Goal: Task Accomplishment & Management: Manage account settings

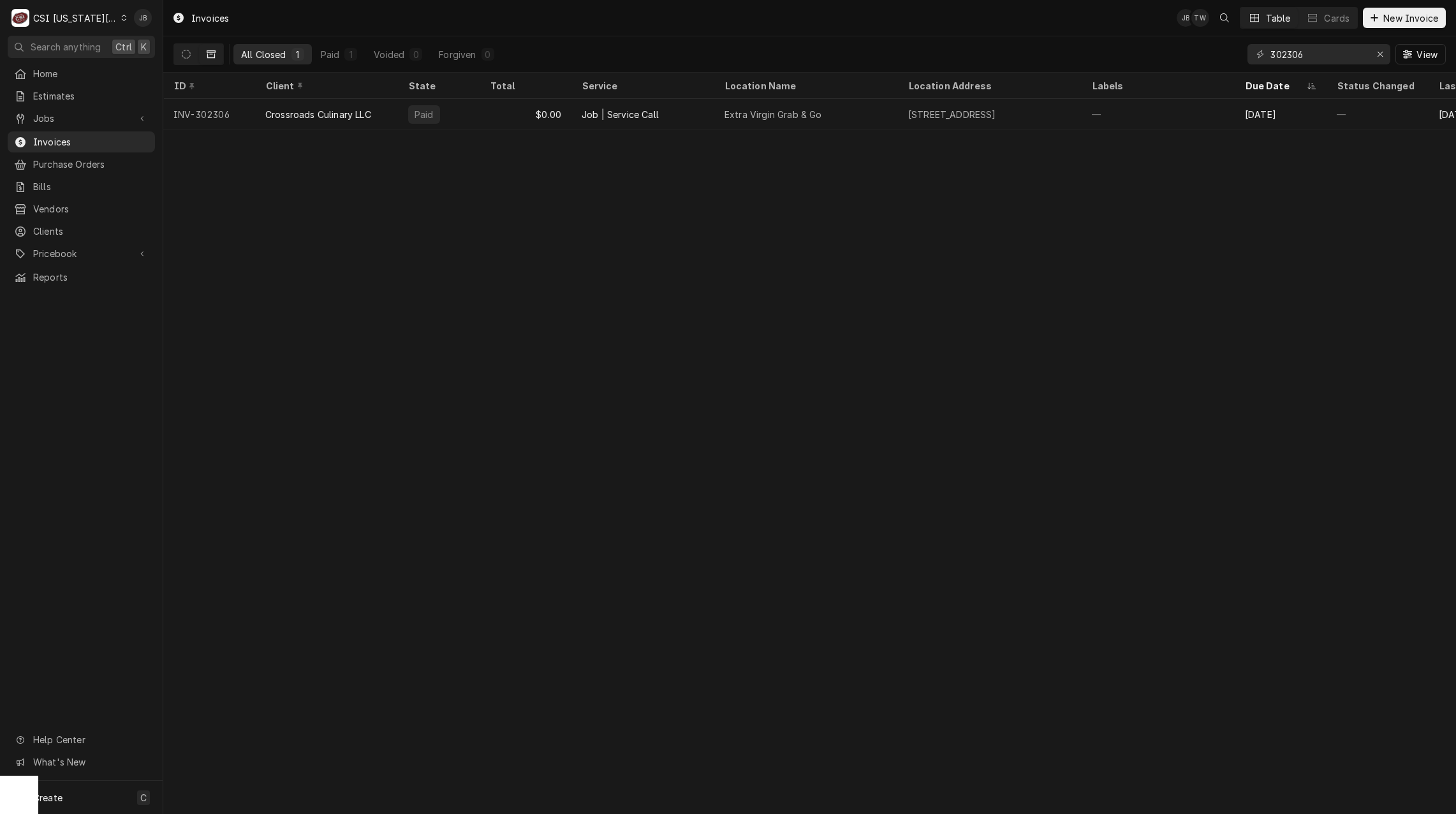
drag, startPoint x: 1304, startPoint y: 67, endPoint x: 1245, endPoint y: 67, distance: 59.0
click at [1245, 67] on div "All Closed 1 Paid 1 Voided 0 Forgiven 0 302306 View" at bounding box center [810, 54] width 1272 height 36
drag, startPoint x: 1326, startPoint y: 51, endPoint x: 1214, endPoint y: 51, distance: 112.0
click at [1215, 51] on div "All Closed 1 Paid 1 Voided 0 Forgiven 0 302306 View" at bounding box center [810, 54] width 1272 height 36
click at [88, 115] on span "Jobs" at bounding box center [81, 119] width 96 height 14
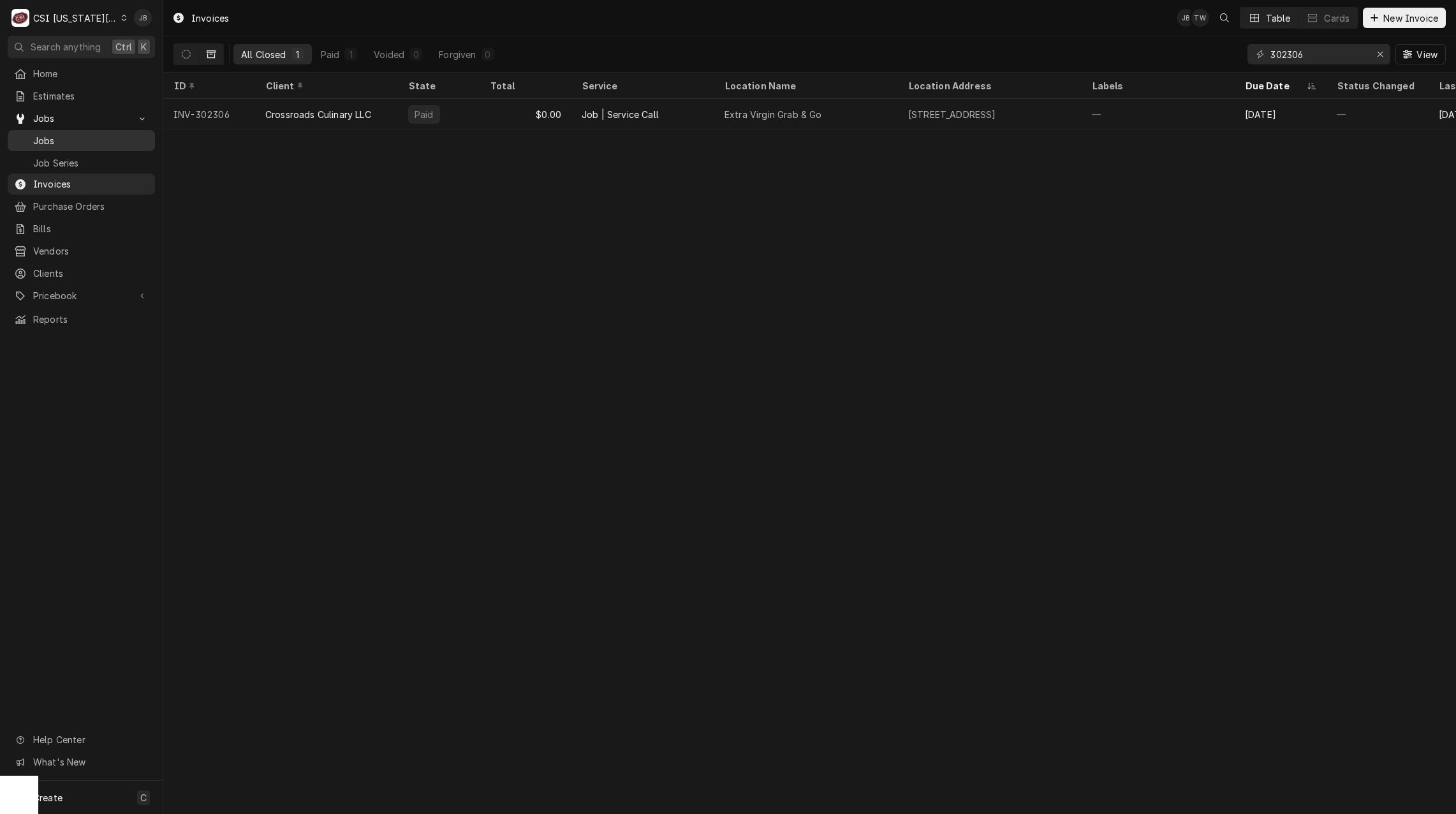
drag, startPoint x: 76, startPoint y: 135, endPoint x: 162, endPoint y: 135, distance: 86.0
click at [76, 135] on span "Jobs" at bounding box center [91, 141] width 116 height 14
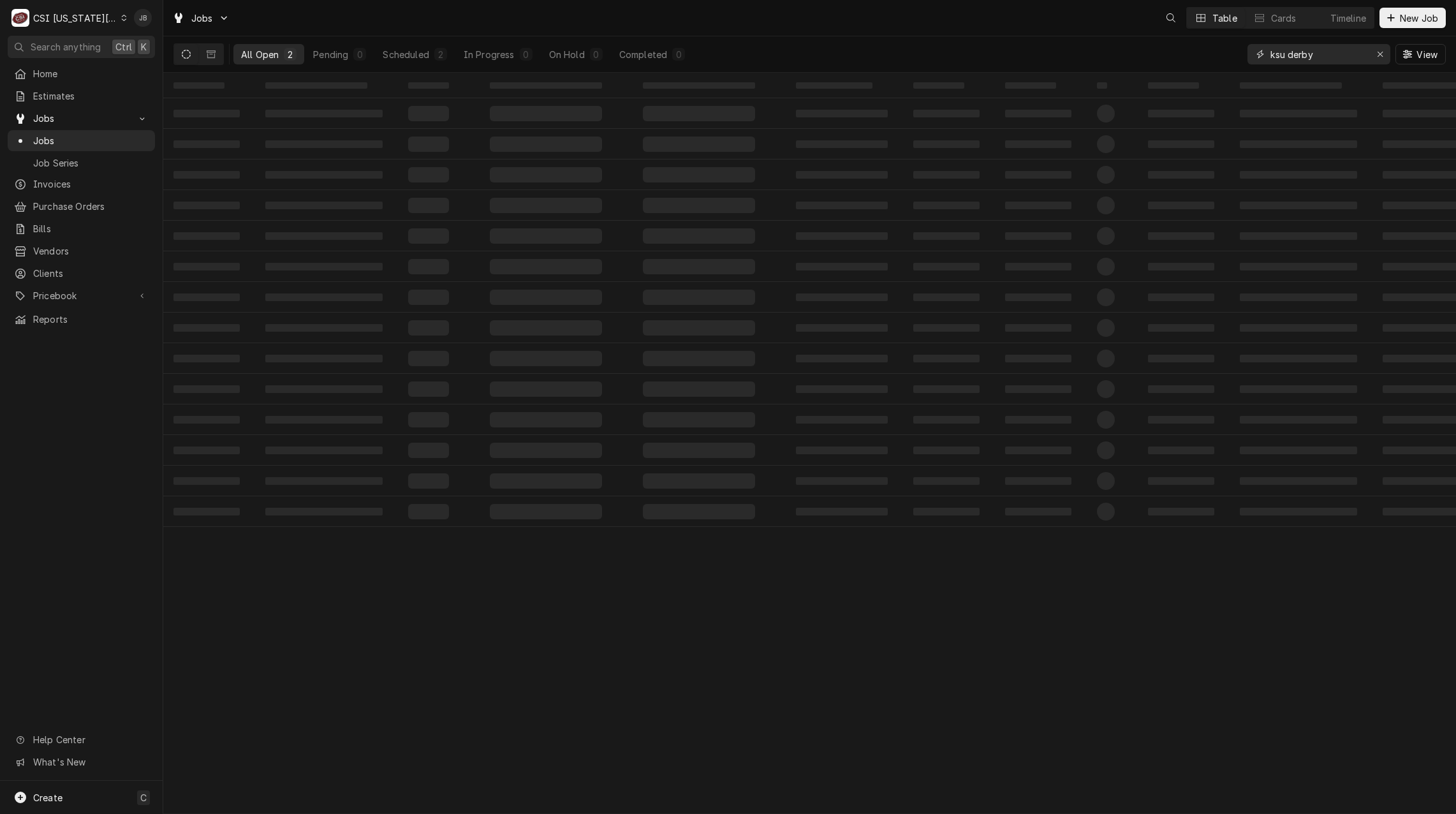
drag, startPoint x: 1329, startPoint y: 54, endPoint x: 1145, endPoint y: 54, distance: 184.0
click at [1145, 54] on div "All Open 2 Pending 0 Scheduled 2 In Progress 0 On Hold 0 Completed 0 ksu derby …" at bounding box center [810, 54] width 1272 height 36
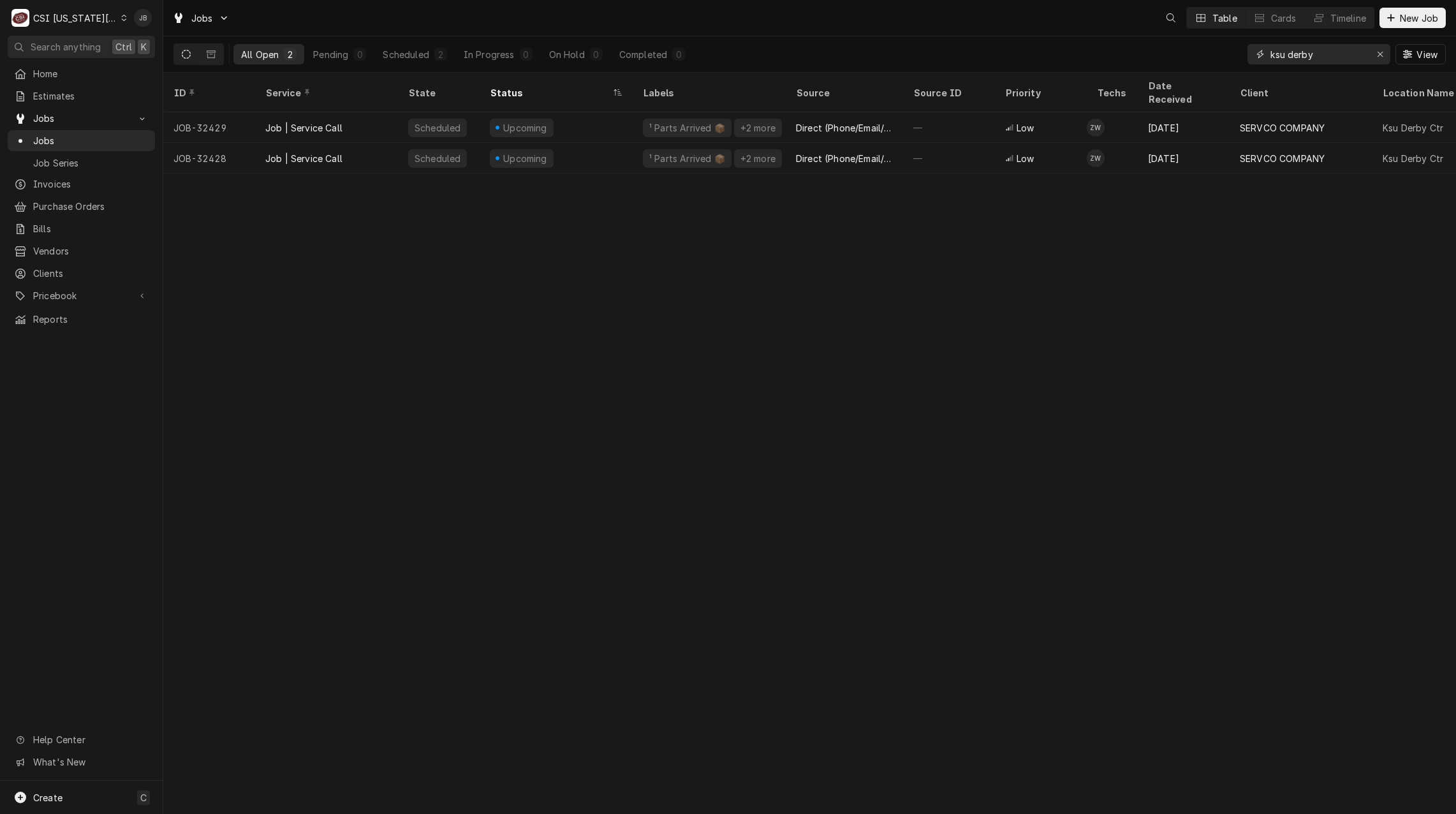
paste input "31496"
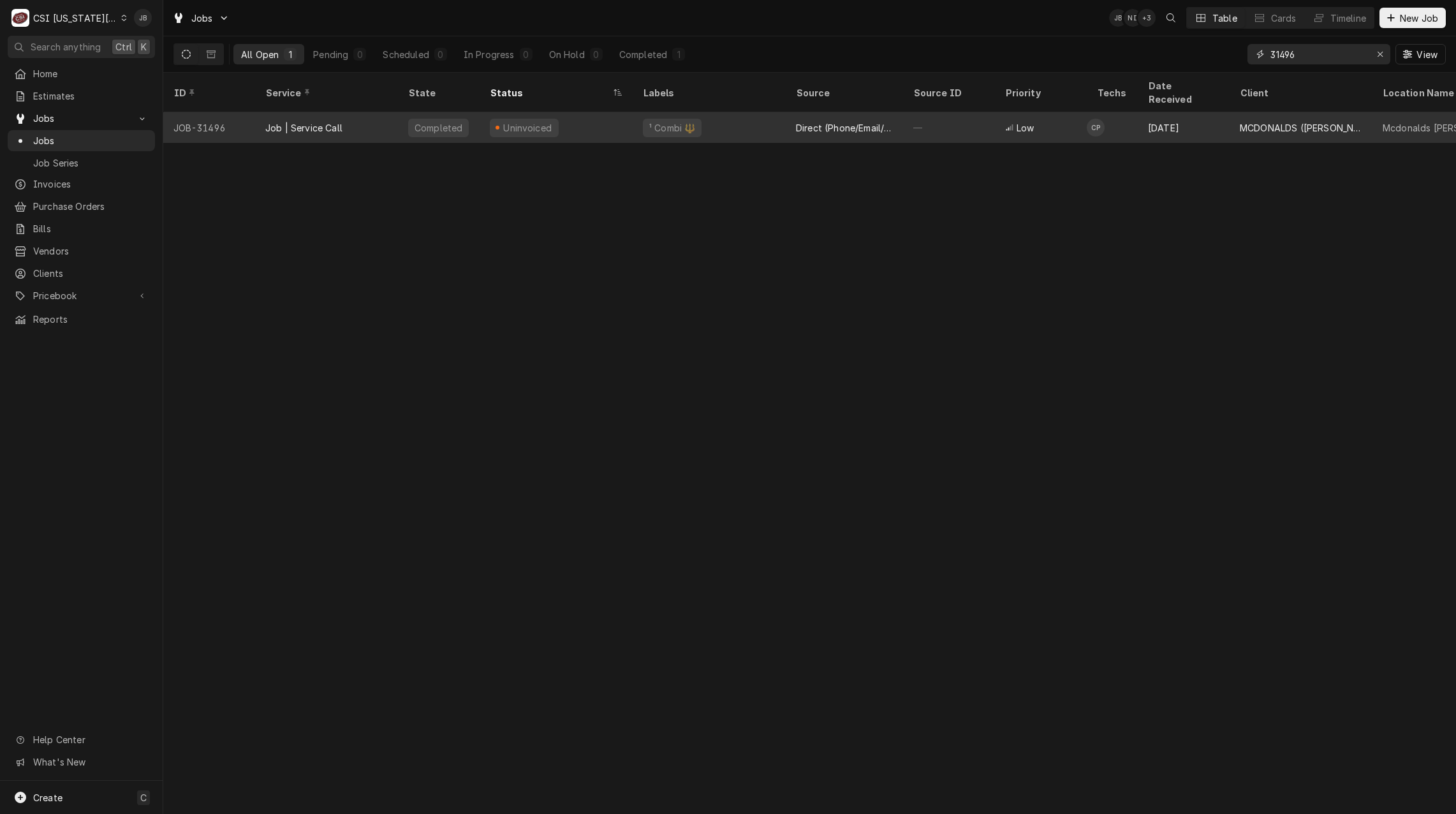
type input "31496"
click at [392, 118] on div "Job | Service Call" at bounding box center [326, 128] width 143 height 31
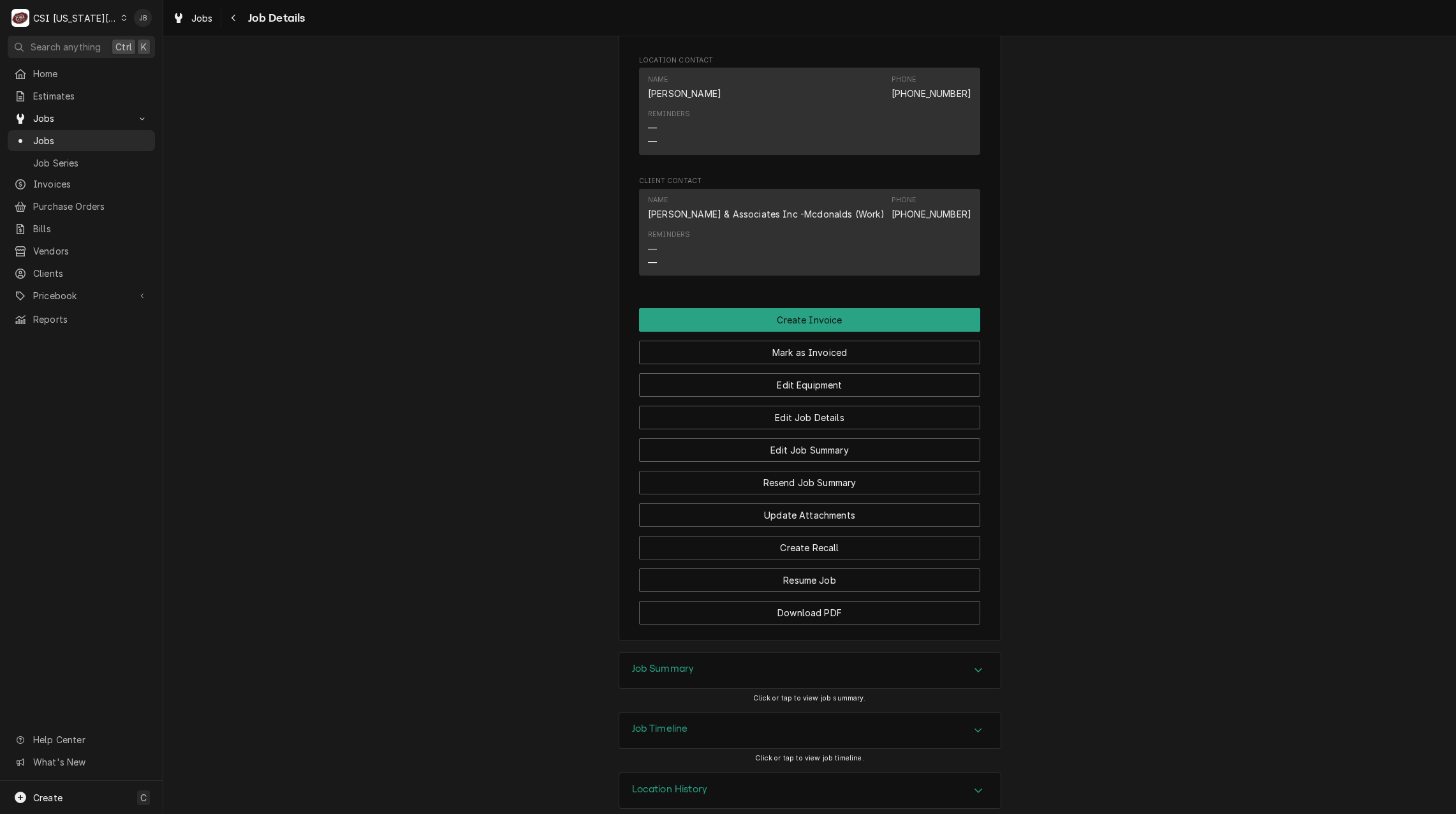
scroll to position [1036, 0]
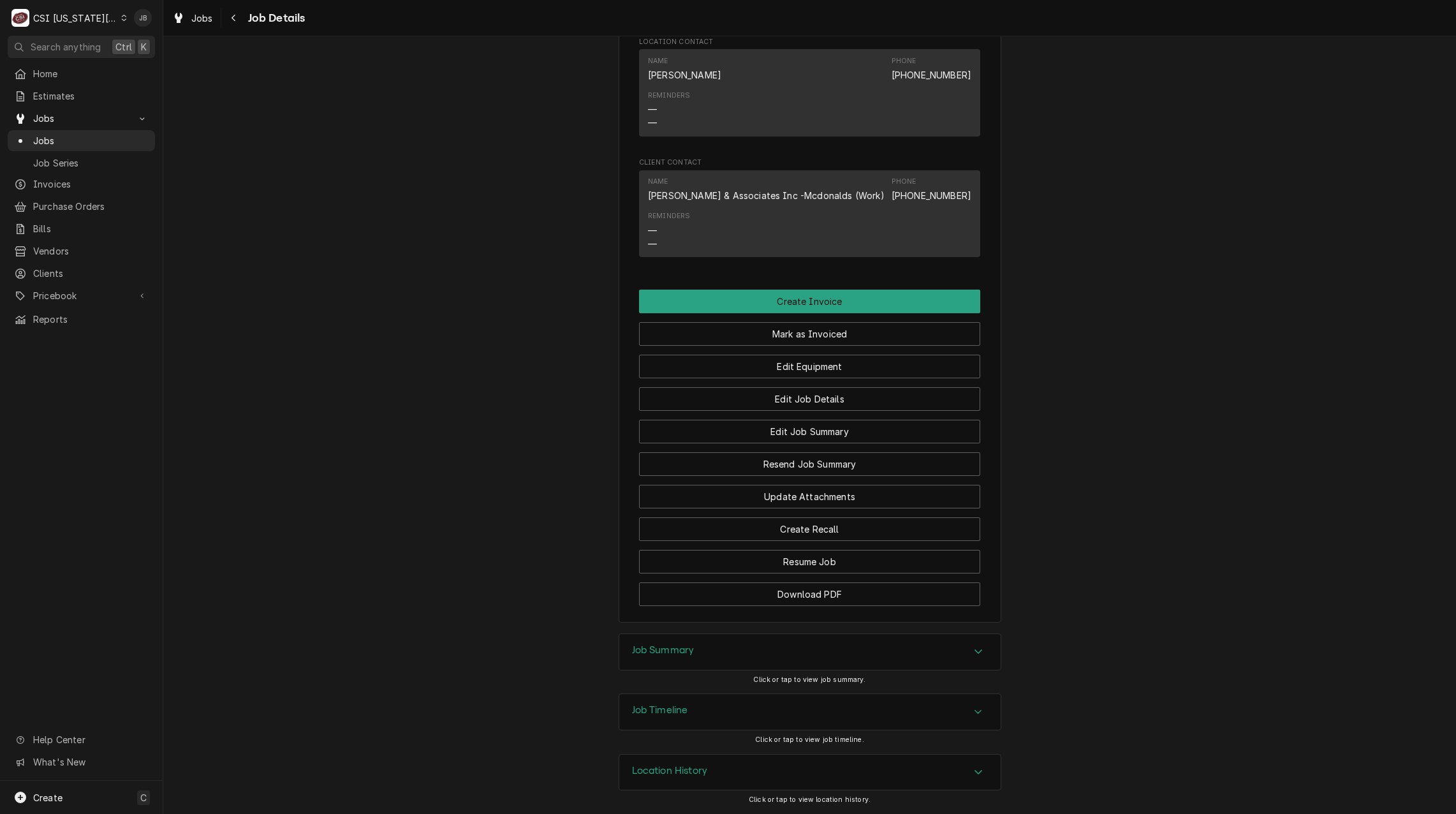
click at [736, 657] on div "Job Summary" at bounding box center [810, 652] width 382 height 36
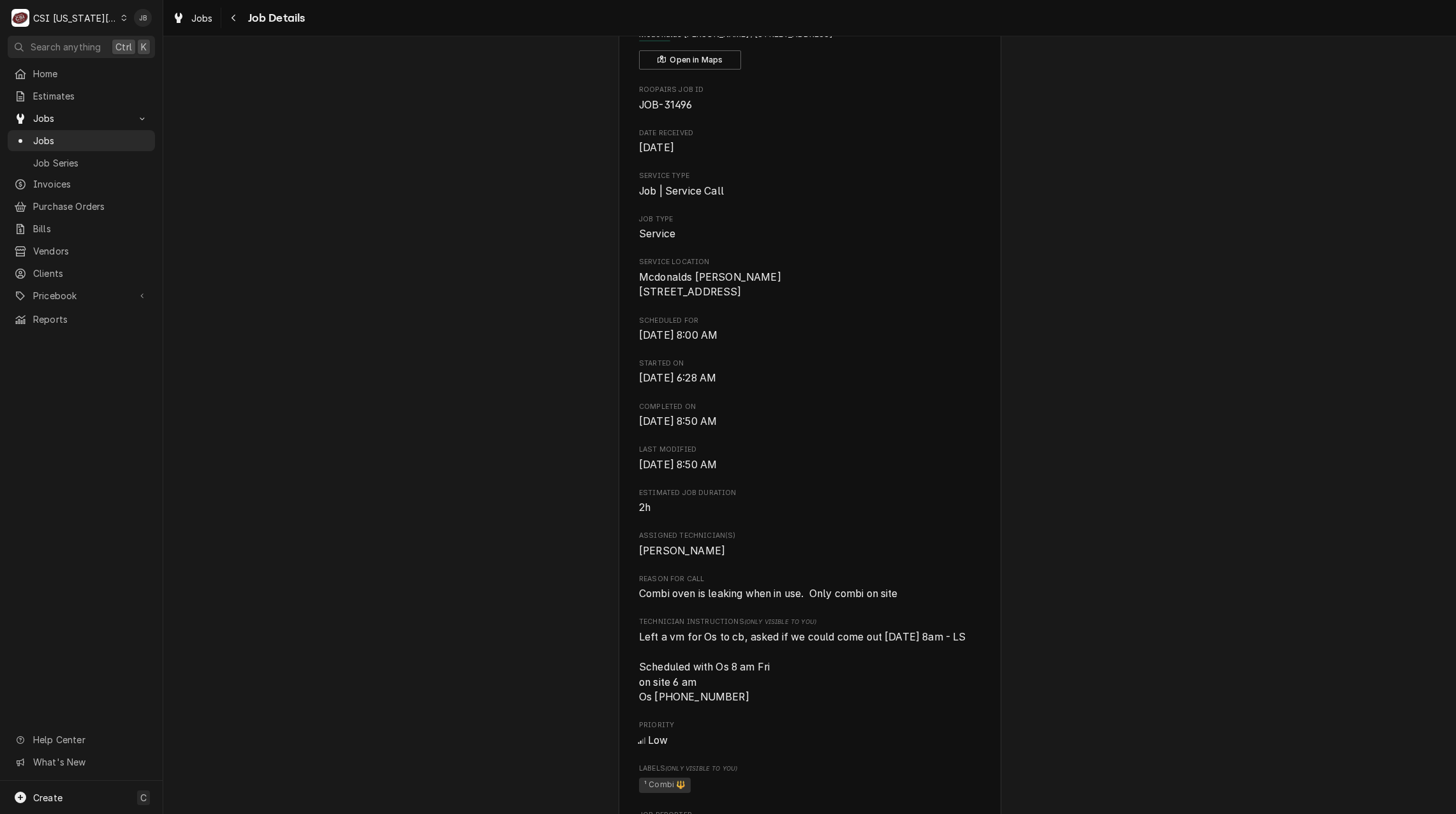
scroll to position [0, 0]
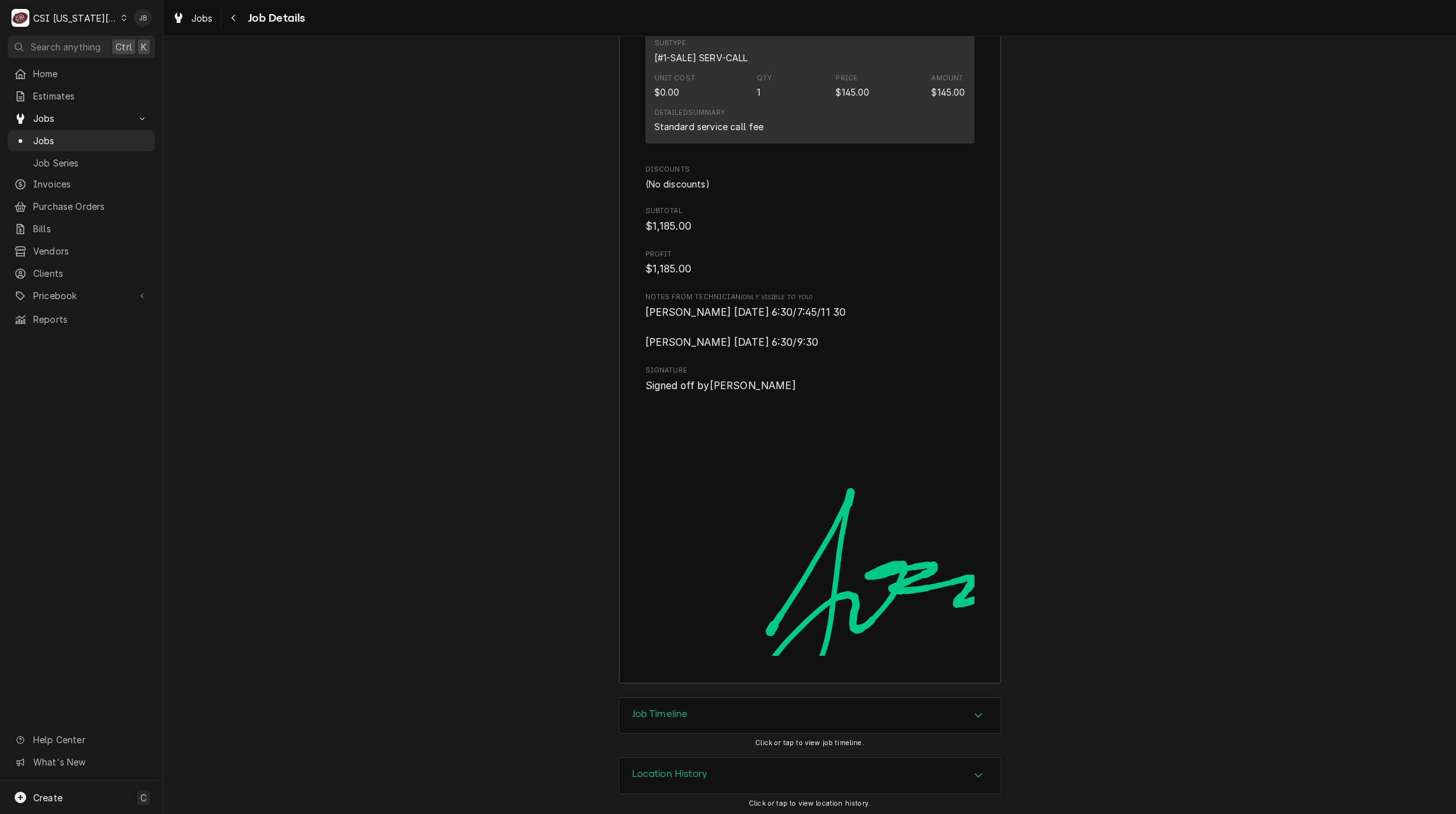
scroll to position [3477, 0]
click at [692, 717] on div "Job Timeline" at bounding box center [810, 712] width 382 height 36
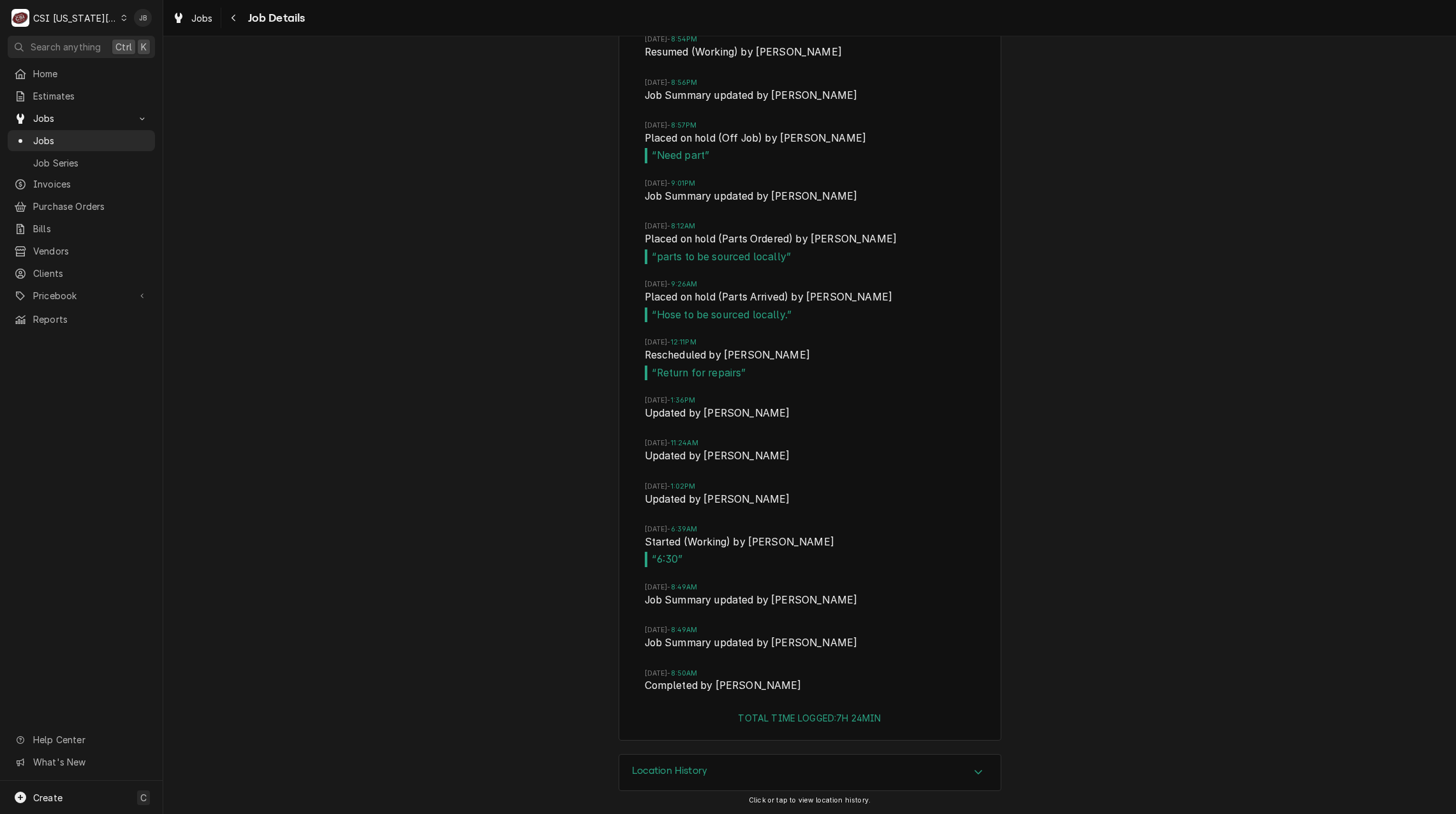
scroll to position [4474, 0]
click at [67, 89] on span "Estimates" at bounding box center [91, 96] width 116 height 14
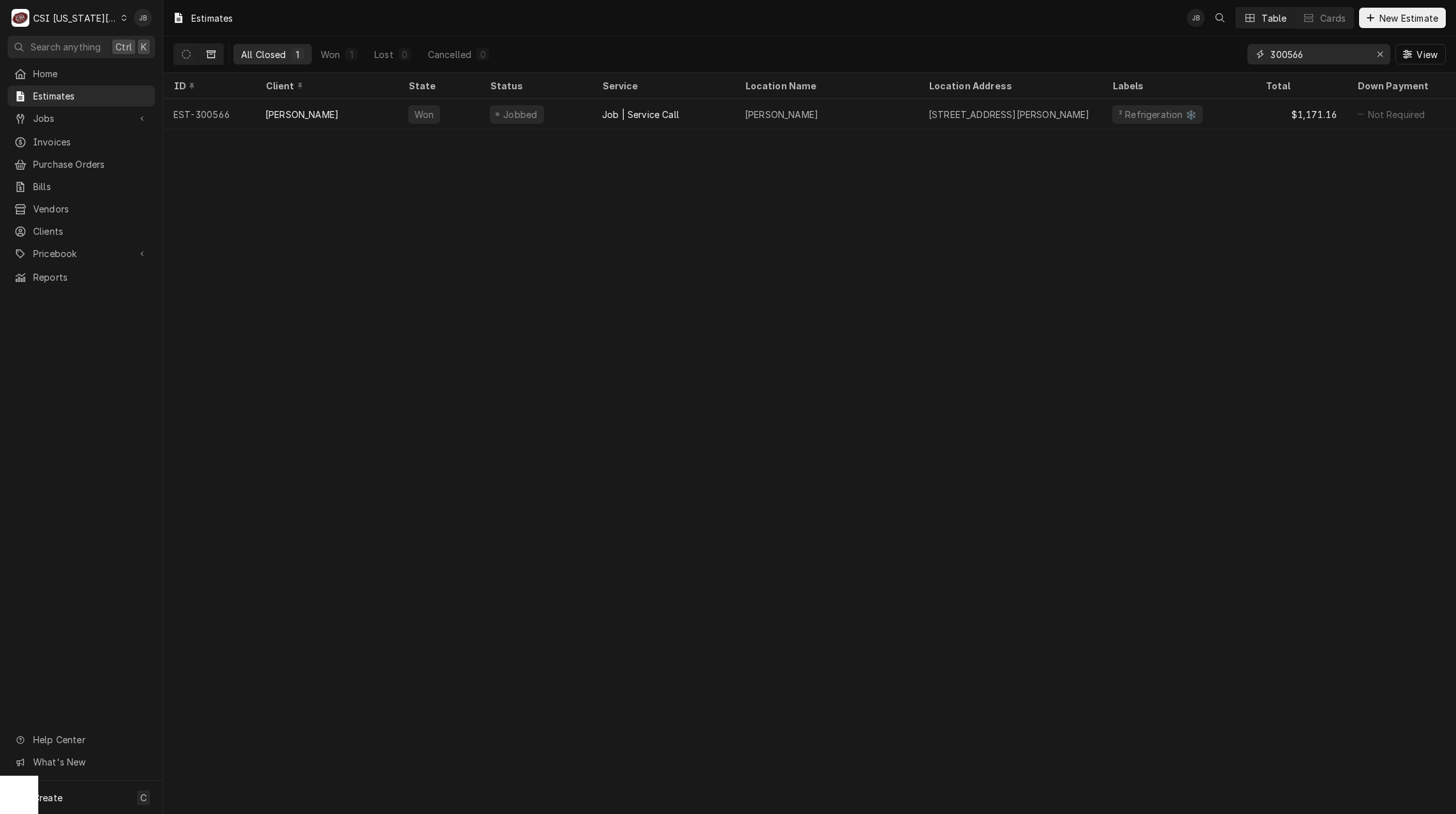
drag, startPoint x: 1301, startPoint y: 57, endPoint x: 1216, endPoint y: 57, distance: 85.0
click at [1217, 57] on div "All Closed 1 Won 1 Lost 0 Cancelled 0 300566 View" at bounding box center [810, 54] width 1272 height 36
paste input "648)"
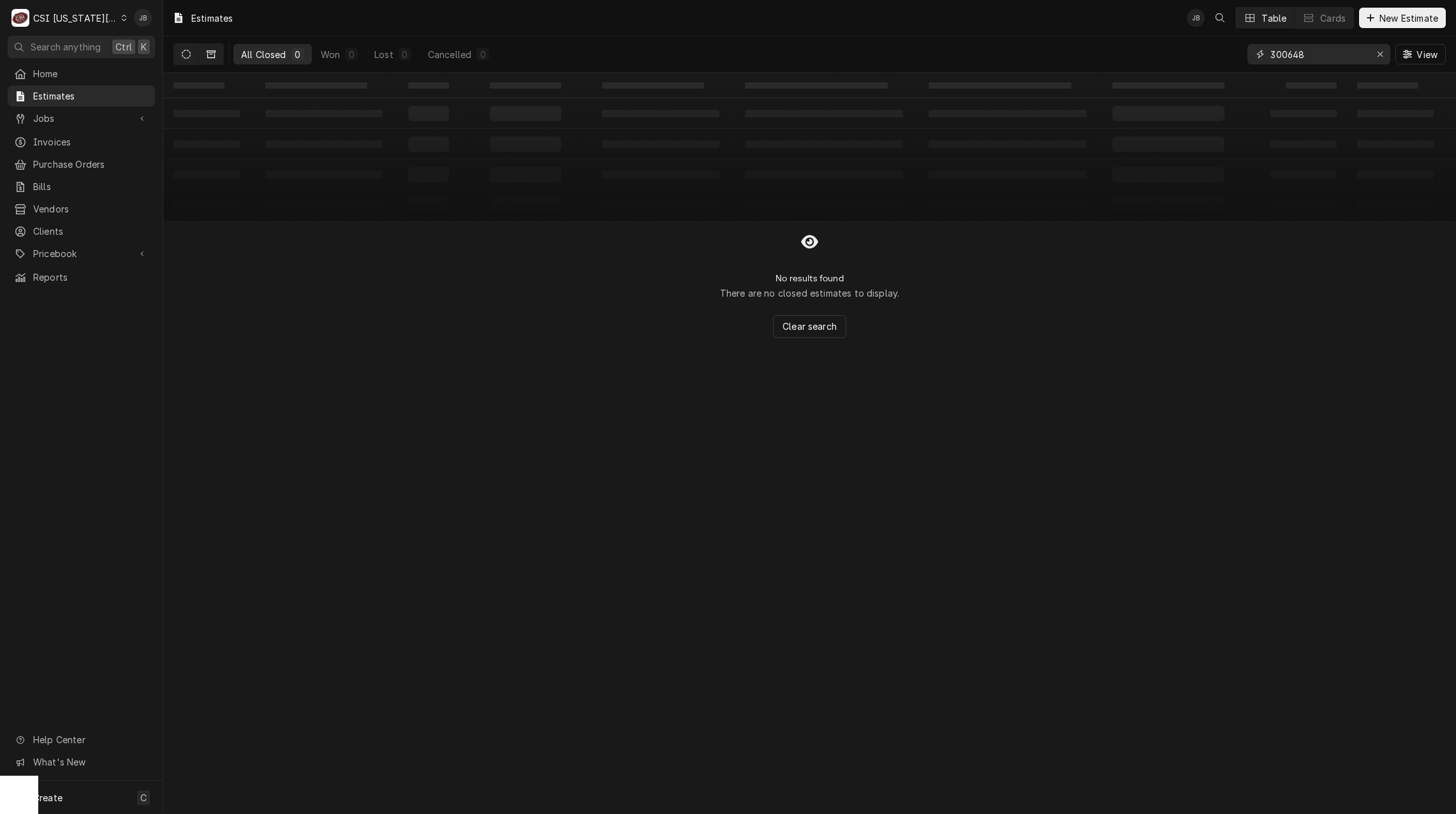
type input "300648"
click at [184, 55] on icon "Dynamic Content Wrapper" at bounding box center [187, 54] width 9 height 9
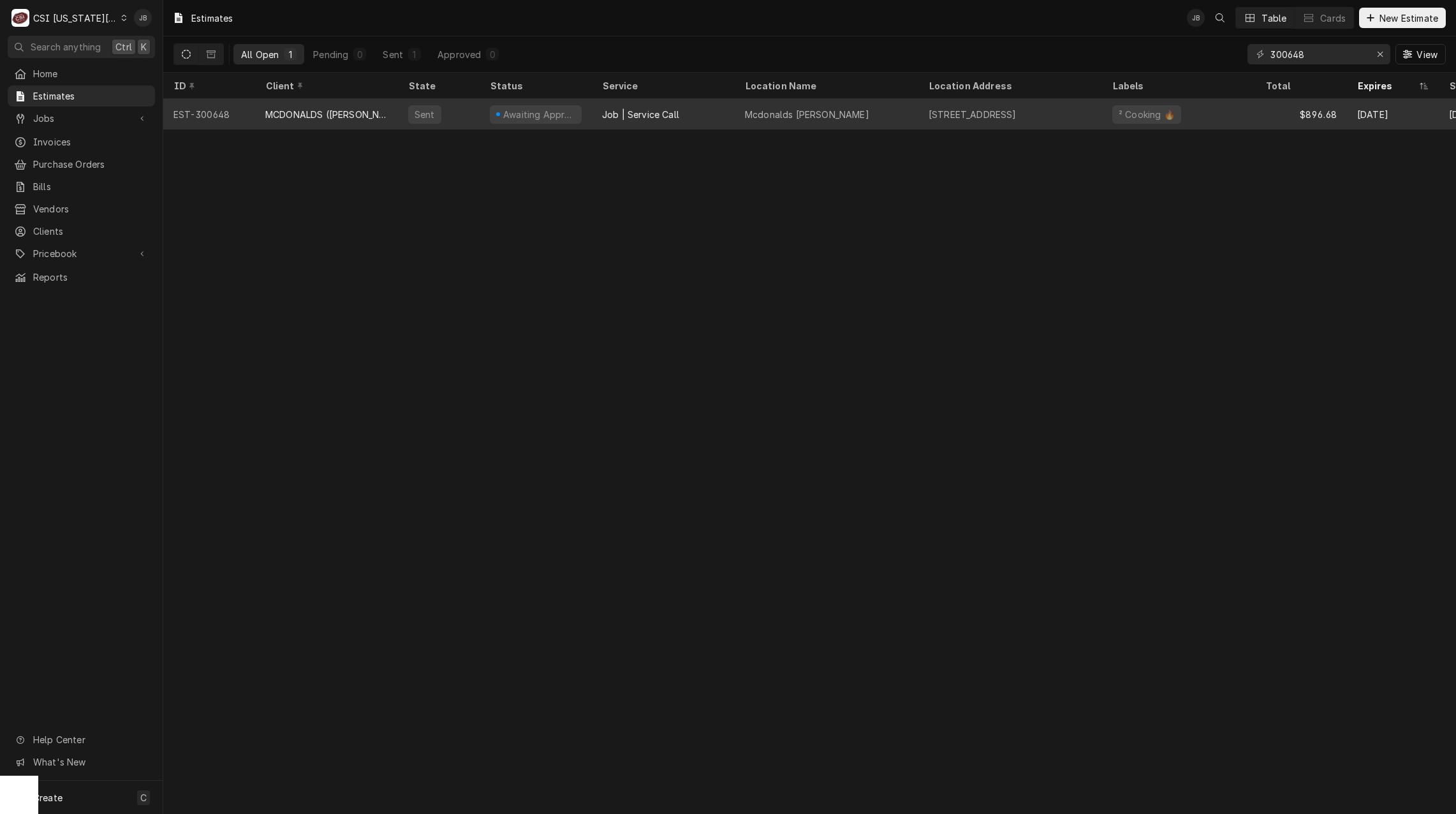
click at [333, 116] on div "MCDONALDS ([PERSON_NAME] & ASSOCIATES INC)" at bounding box center [326, 115] width 122 height 14
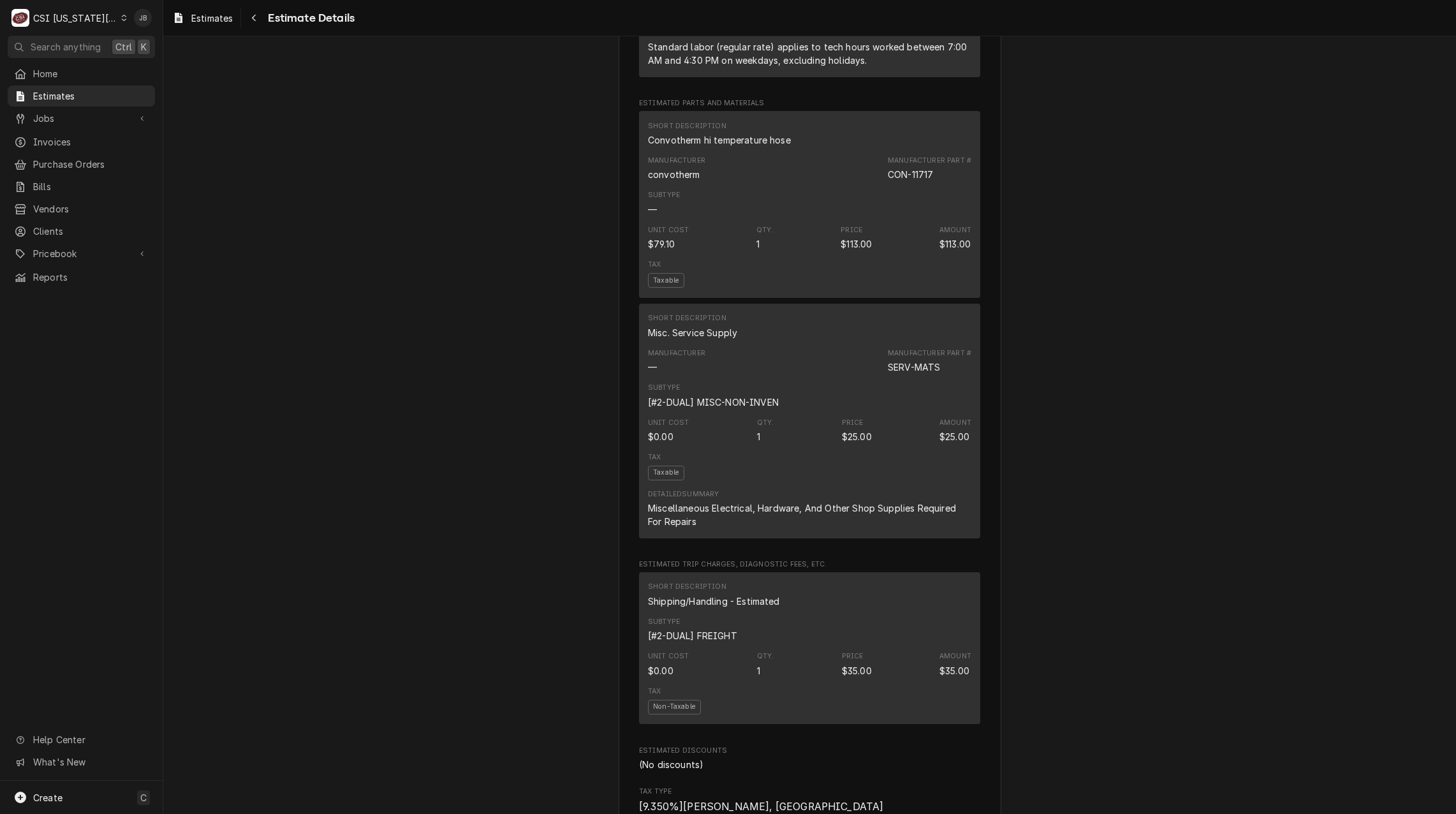
scroll to position [1212, 0]
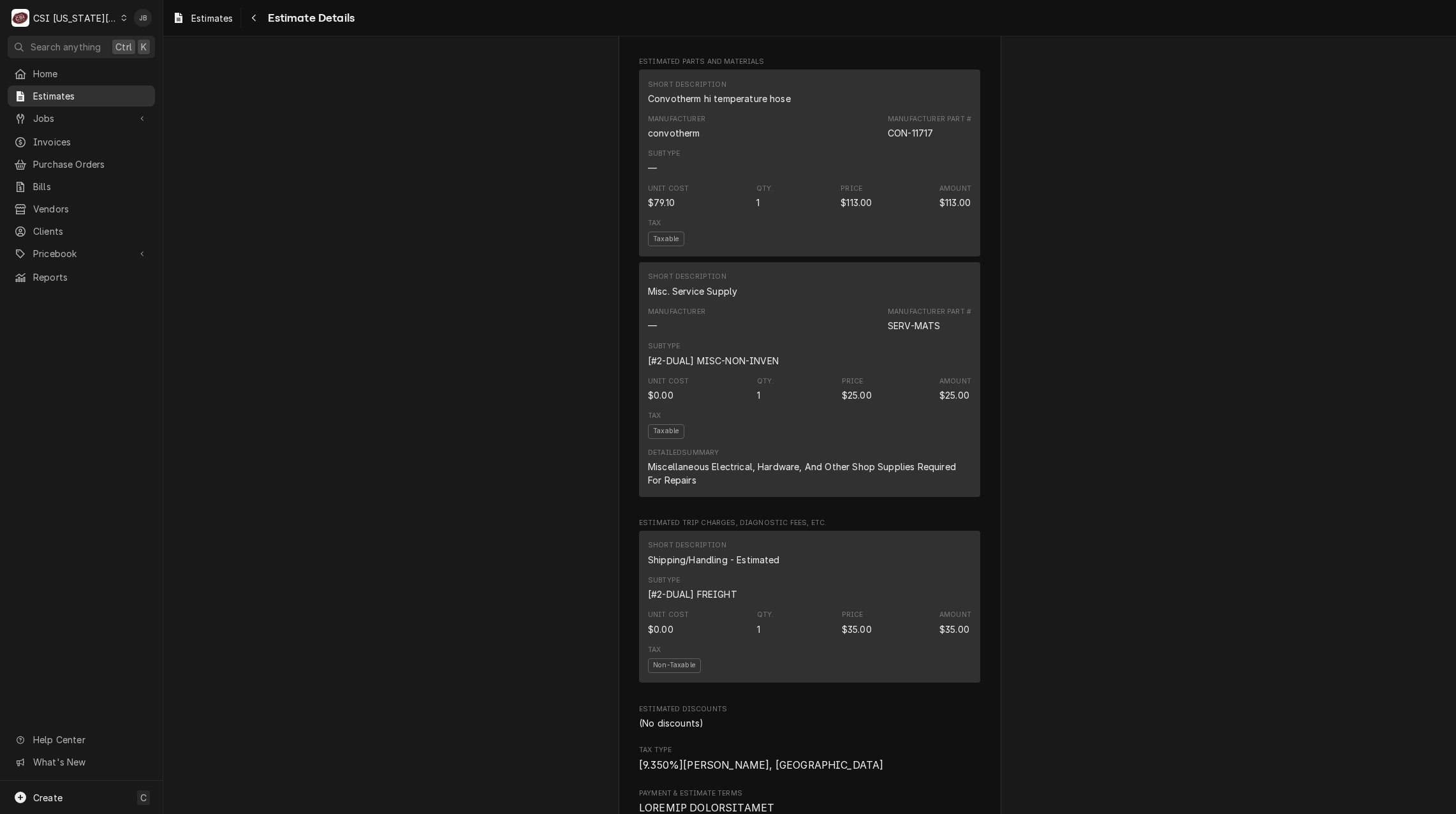
click at [79, 101] on div "Estimates" at bounding box center [82, 95] width 142 height 16
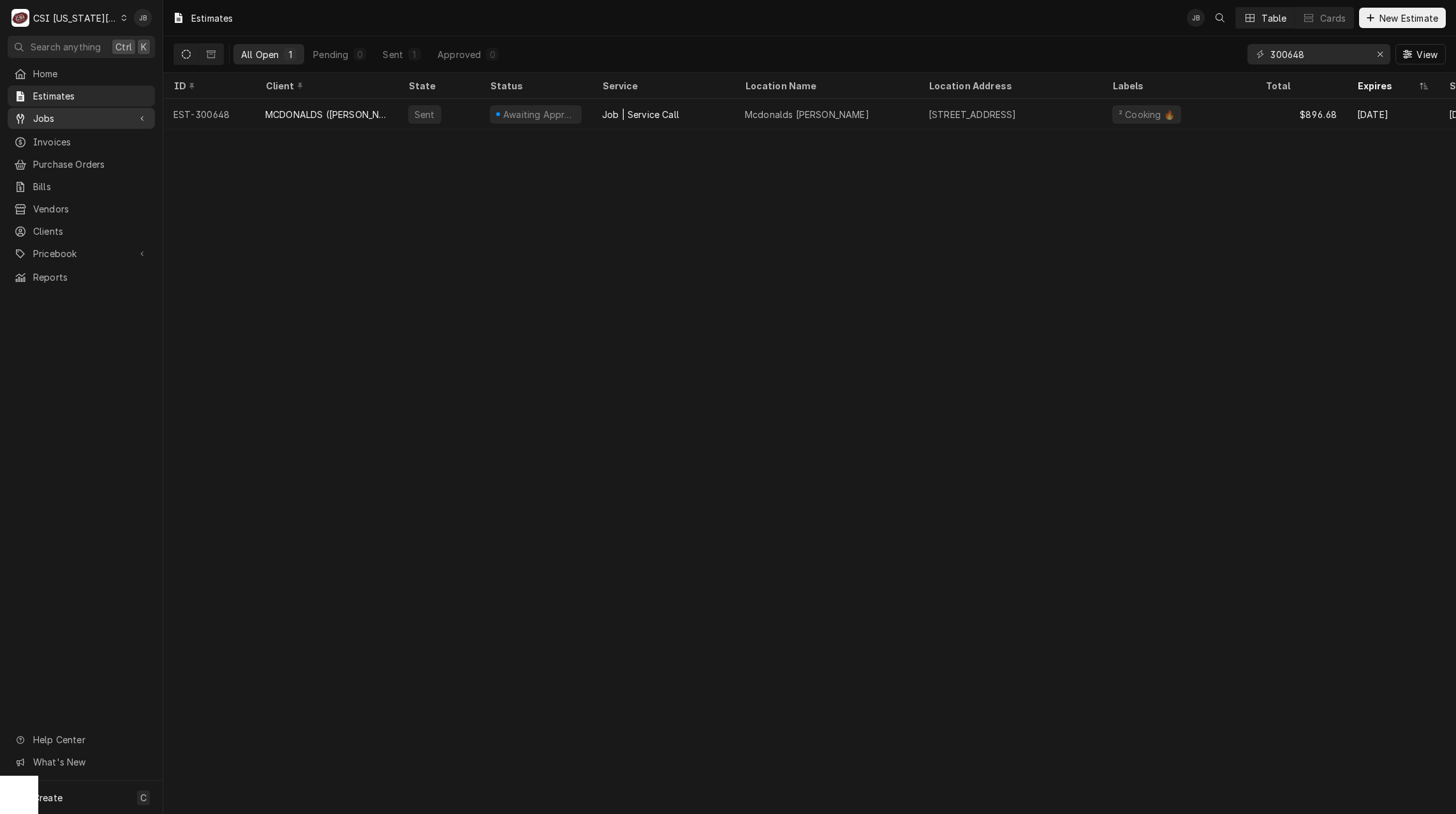
click at [46, 110] on div "Jobs" at bounding box center [82, 118] width 142 height 16
click at [92, 141] on span "Jobs" at bounding box center [91, 141] width 116 height 14
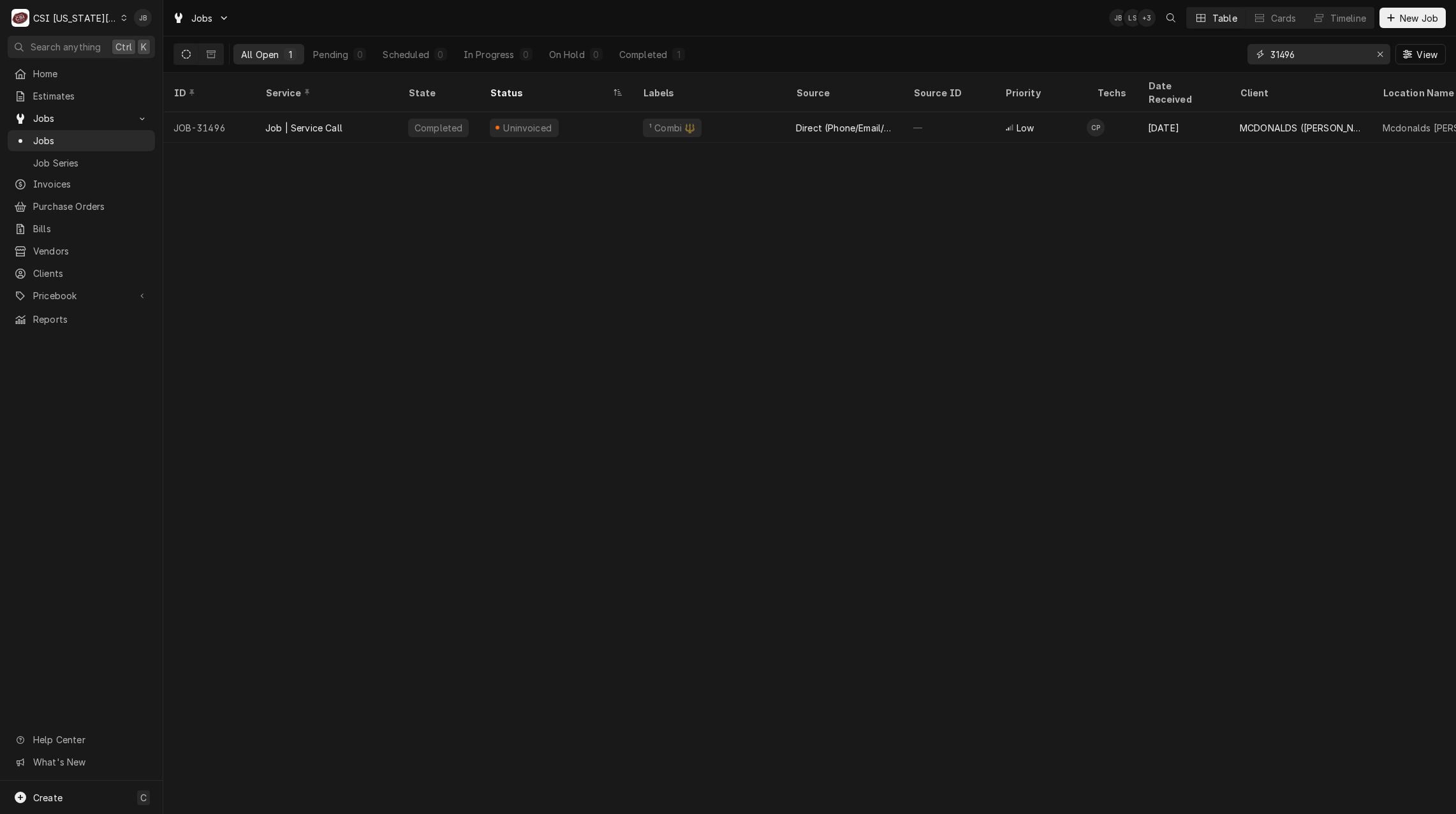
drag, startPoint x: 1325, startPoint y: 58, endPoint x: 1244, endPoint y: 63, distance: 81.2
click at [1244, 63] on div "All Open 1 Pending 0 Scheduled 0 In Progress 0 On Hold 0 Completed 1 31496 View" at bounding box center [810, 54] width 1272 height 36
type input "f"
type input "irehouse"
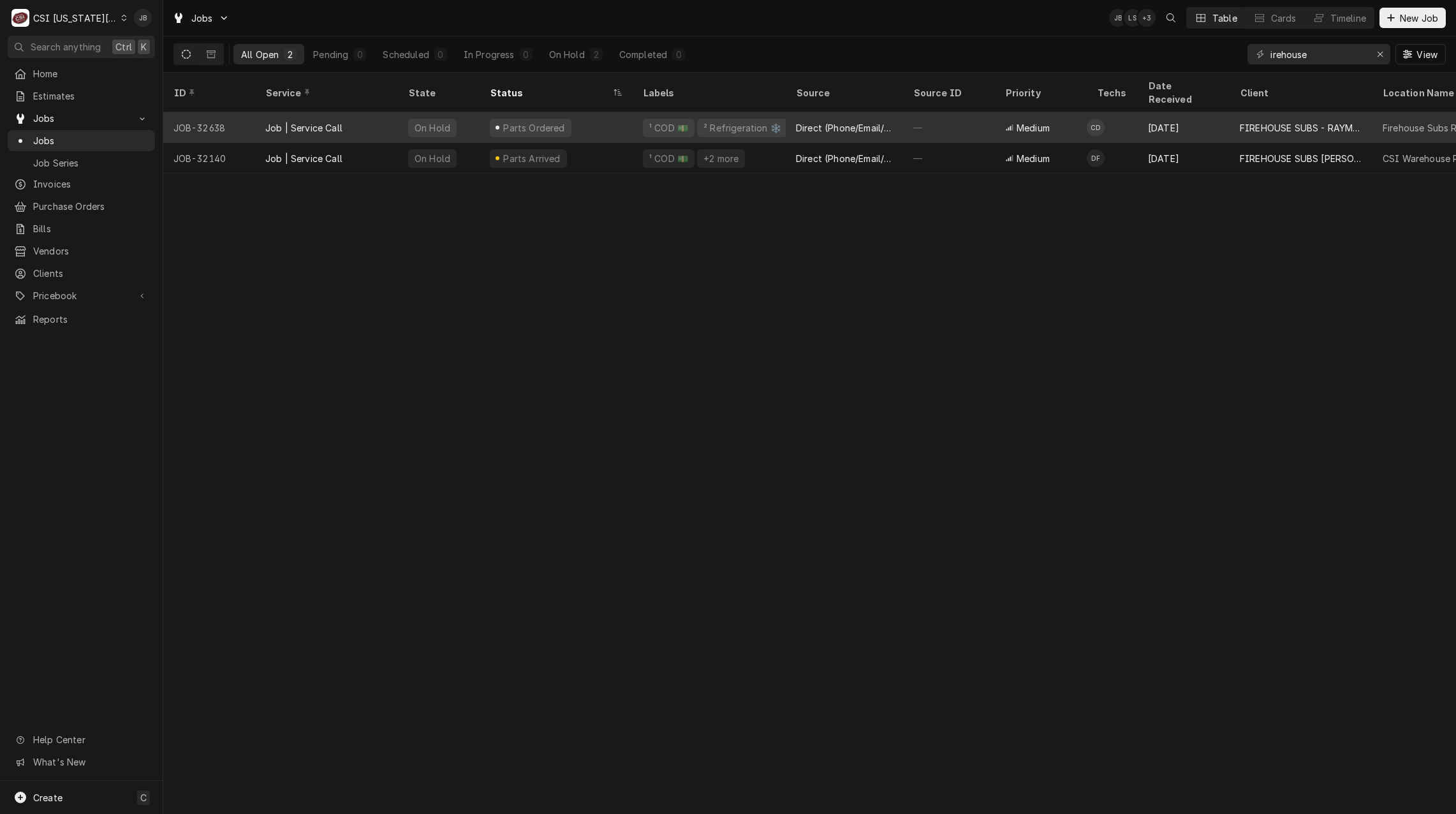
click at [673, 121] on div "¹ COD 💵" at bounding box center [669, 128] width 42 height 14
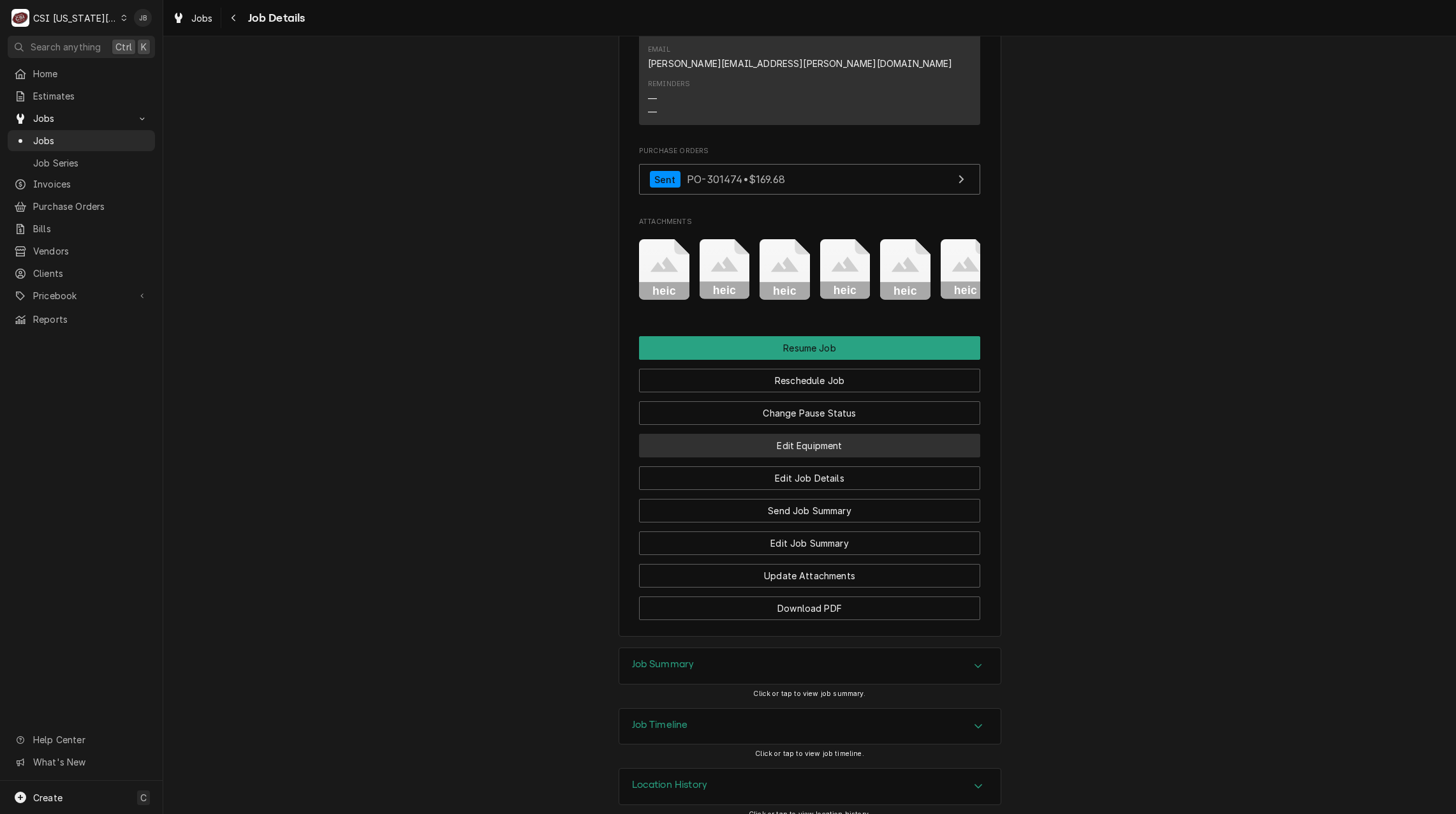
scroll to position [1512, 0]
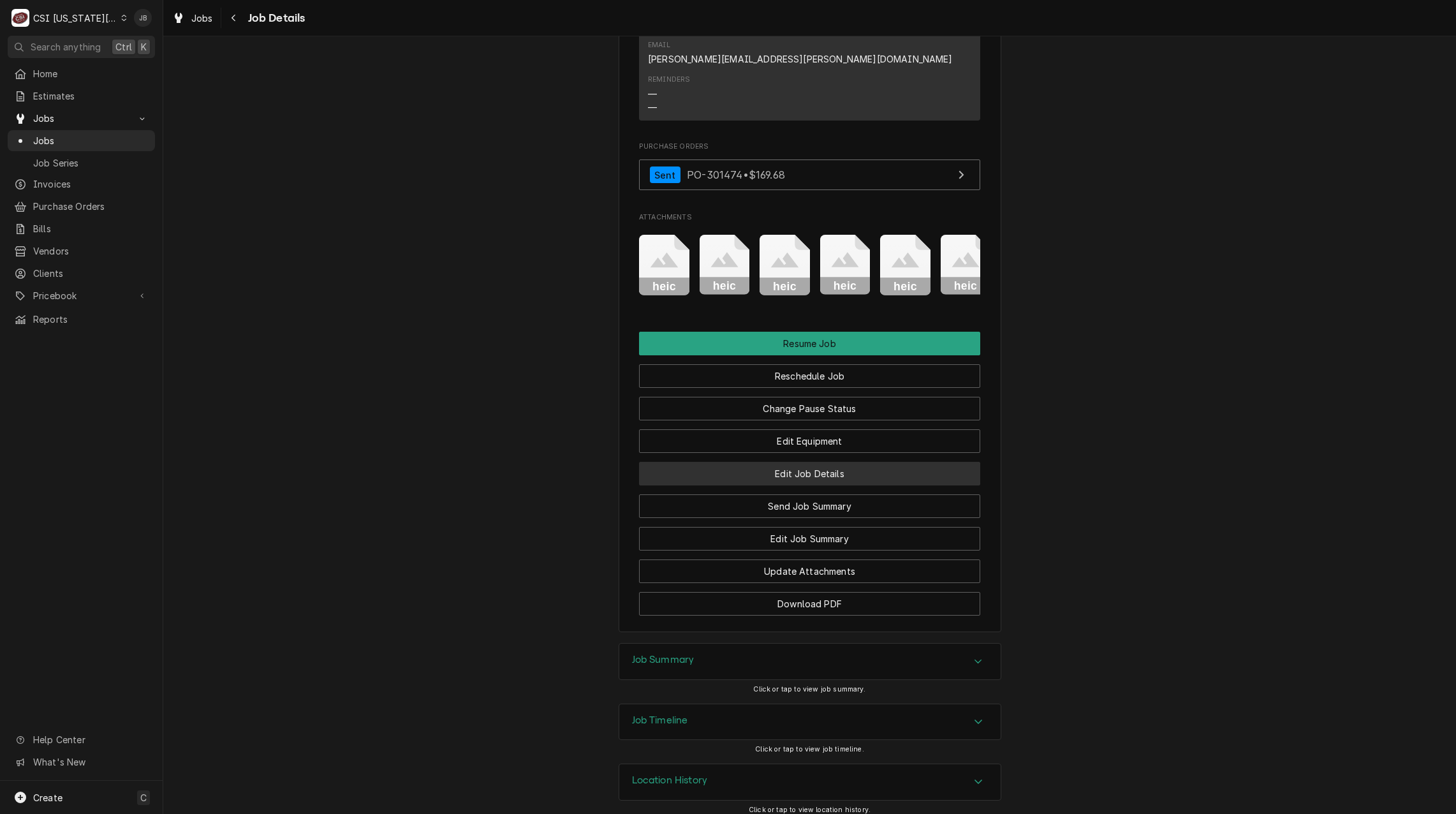
click at [793, 465] on button "Edit Job Details" at bounding box center [810, 473] width 342 height 23
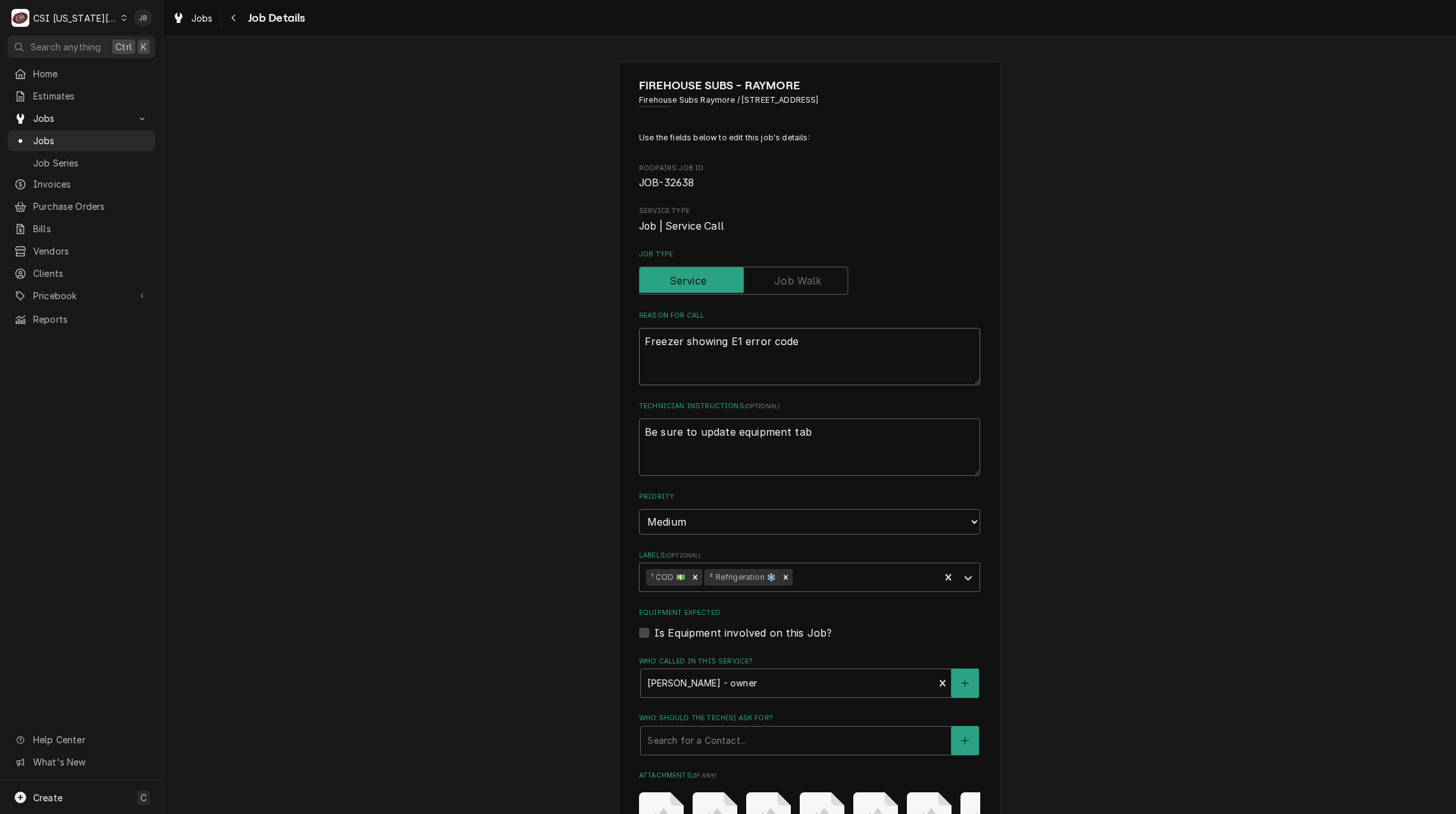
click at [812, 346] on textarea "Freezer showing E1 error code" at bounding box center [810, 357] width 342 height 57
type textarea "x"
type textarea "Freezer showing E1 error code"
type textarea "x"
type textarea "Freezer showing E1 error code"
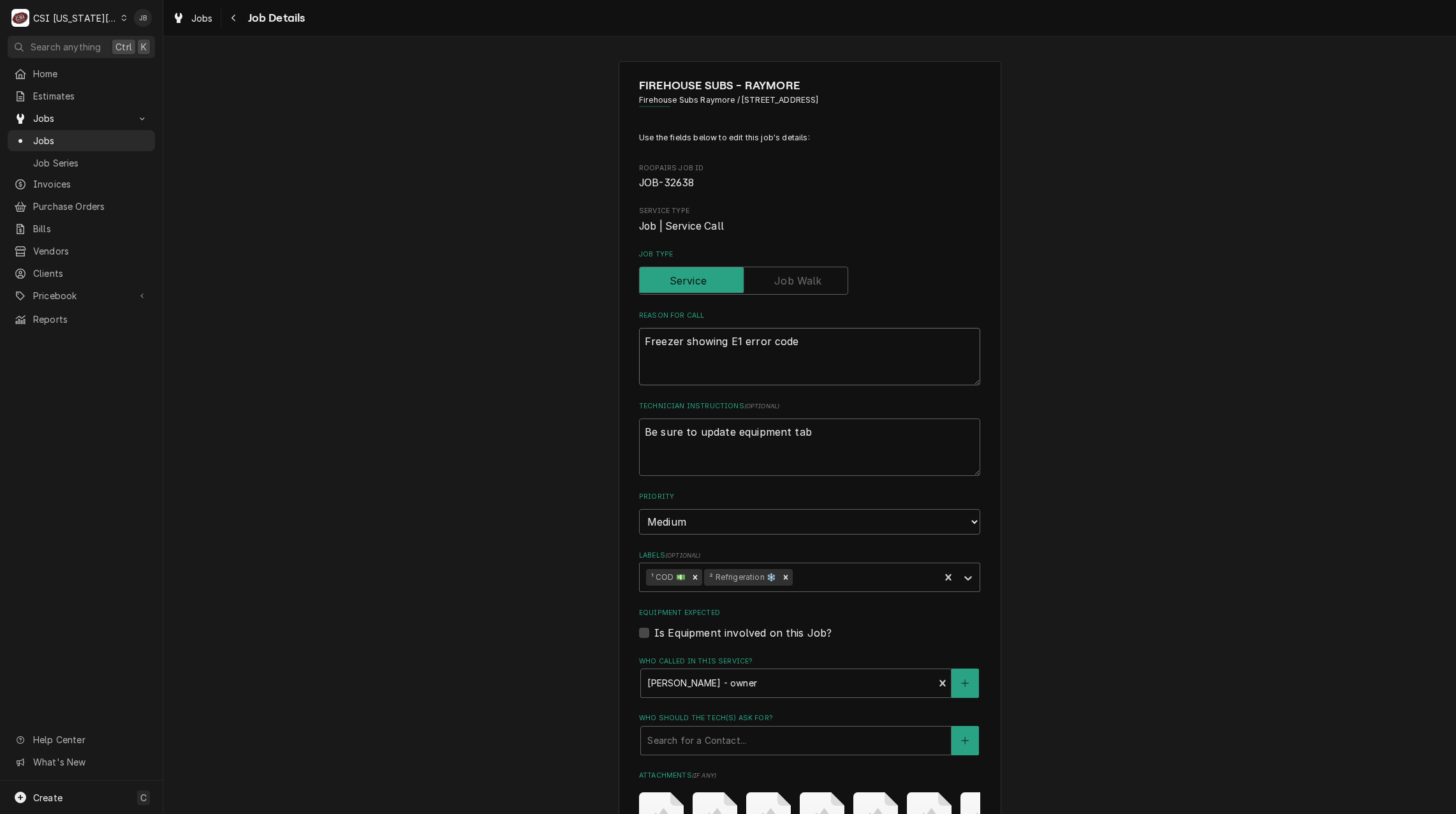
type textarea "x"
type textarea "Freezer showing E1 error code *"
type textarea "x"
type textarea "Freezer showing E1 error code **"
type textarea "x"
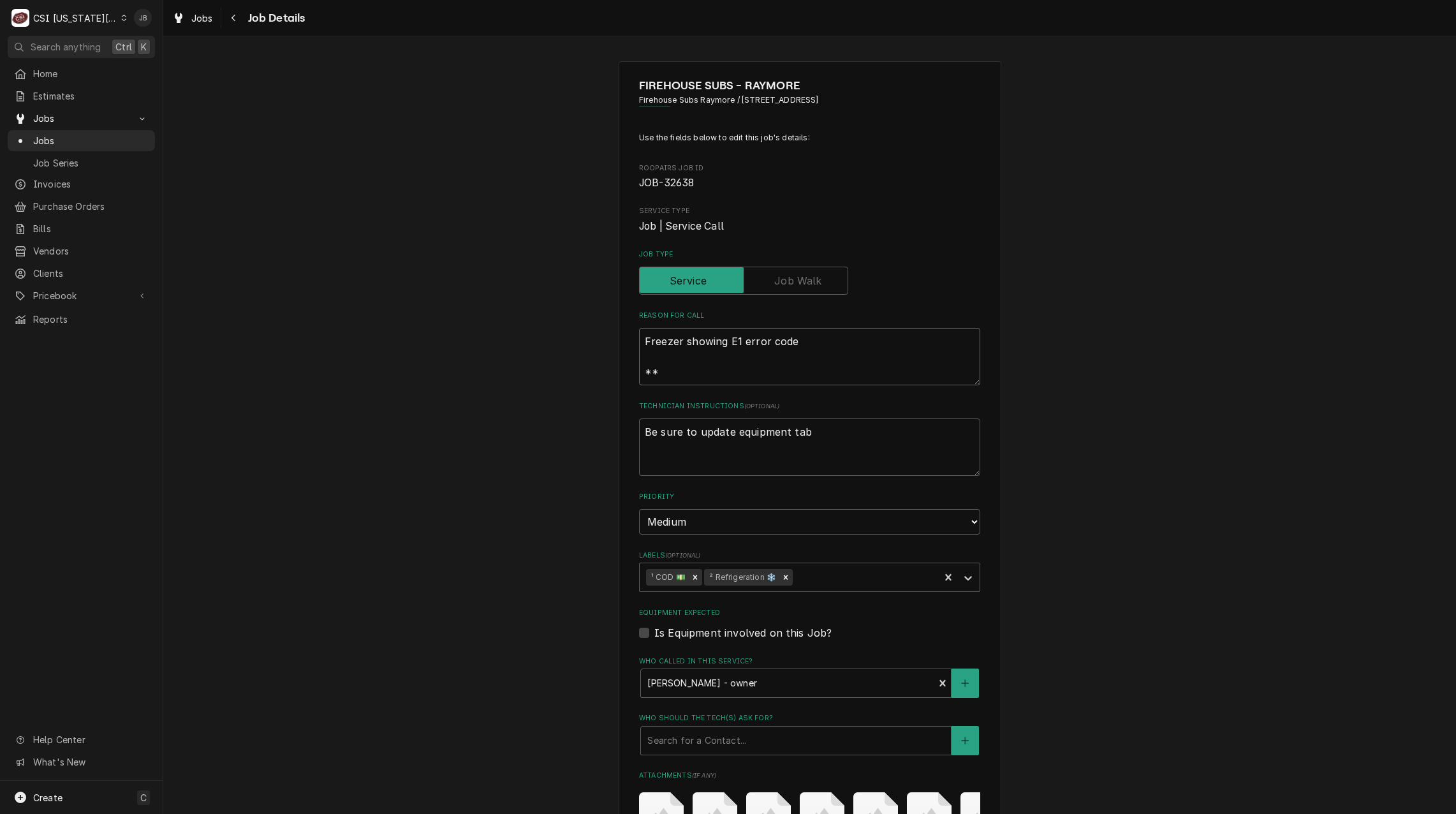
type textarea "Freezer showing E1 error code **A"
type textarea "x"
type textarea "Freezer showing E1 error code **Ad"
type textarea "x"
type textarea "Freezer showing E1 error code **Add"
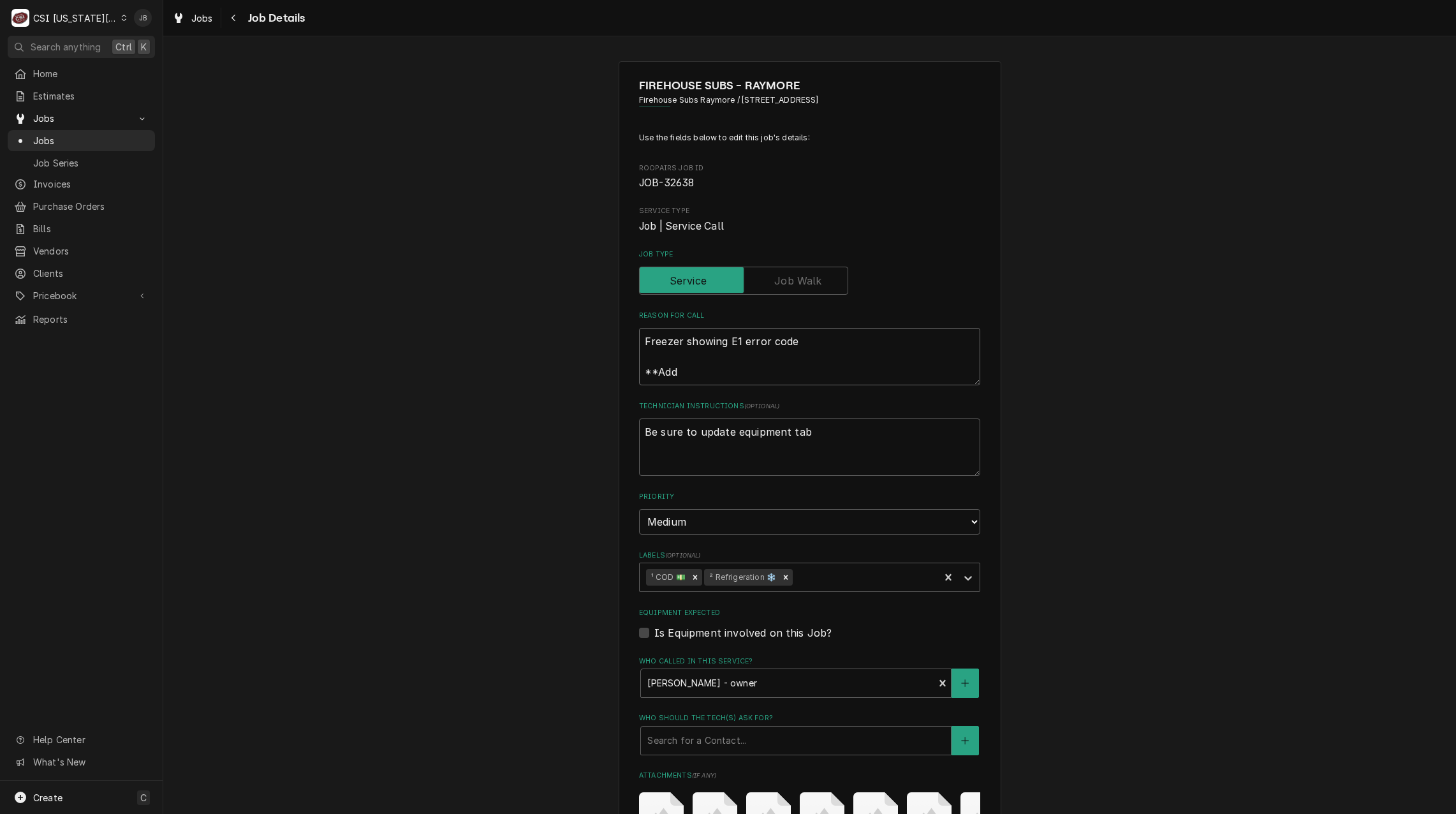
type textarea "x"
type textarea "Freezer showing E1 error code **Addi"
type textarea "x"
type textarea "Freezer showing E1 error code **Addit"
type textarea "x"
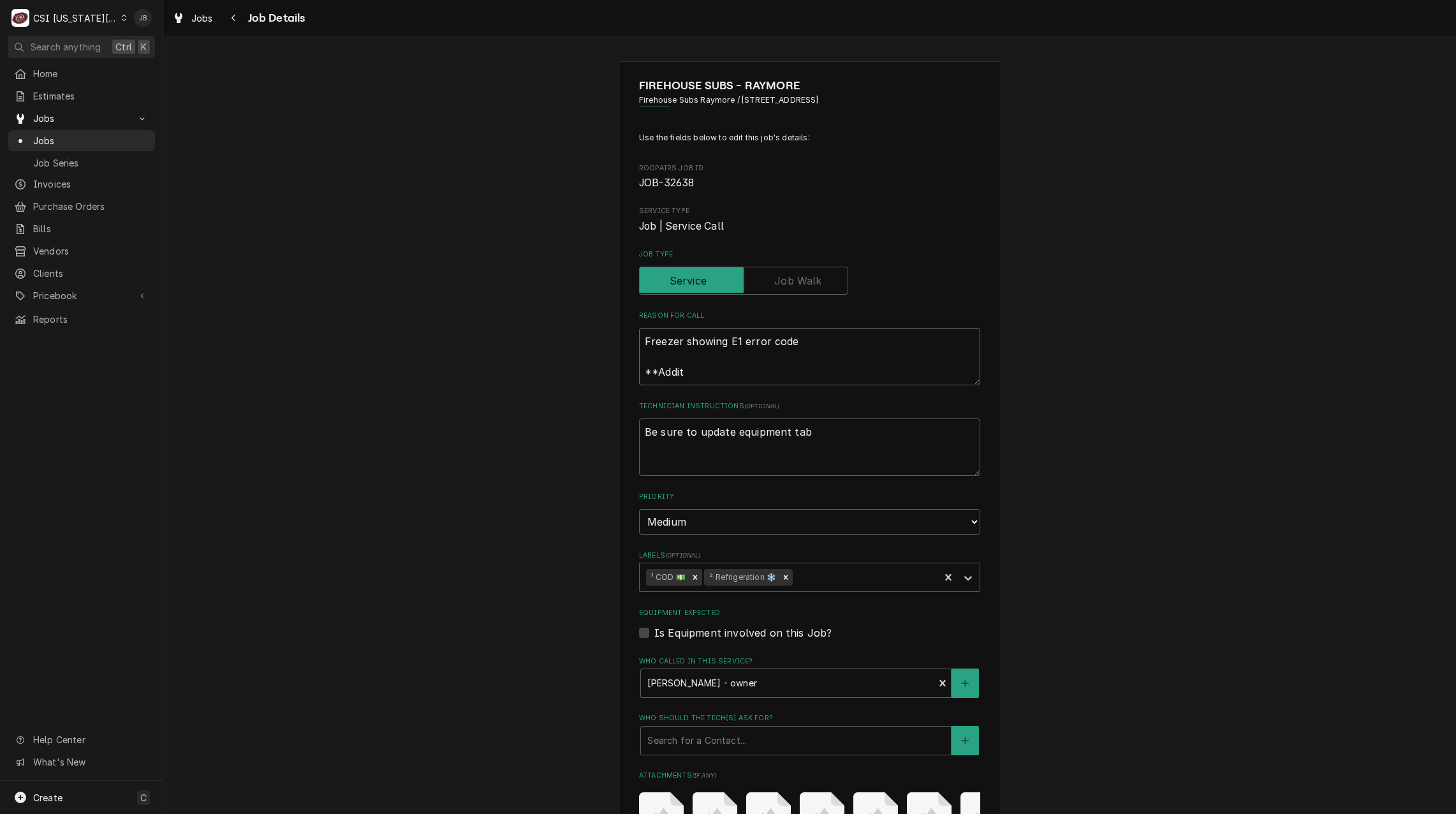
type textarea "Freezer showing E1 error code **Additi"
type textarea "x"
type textarea "Freezer showing E1 error code **Additio"
type textarea "x"
type textarea "Freezer showing E1 error code **Addition"
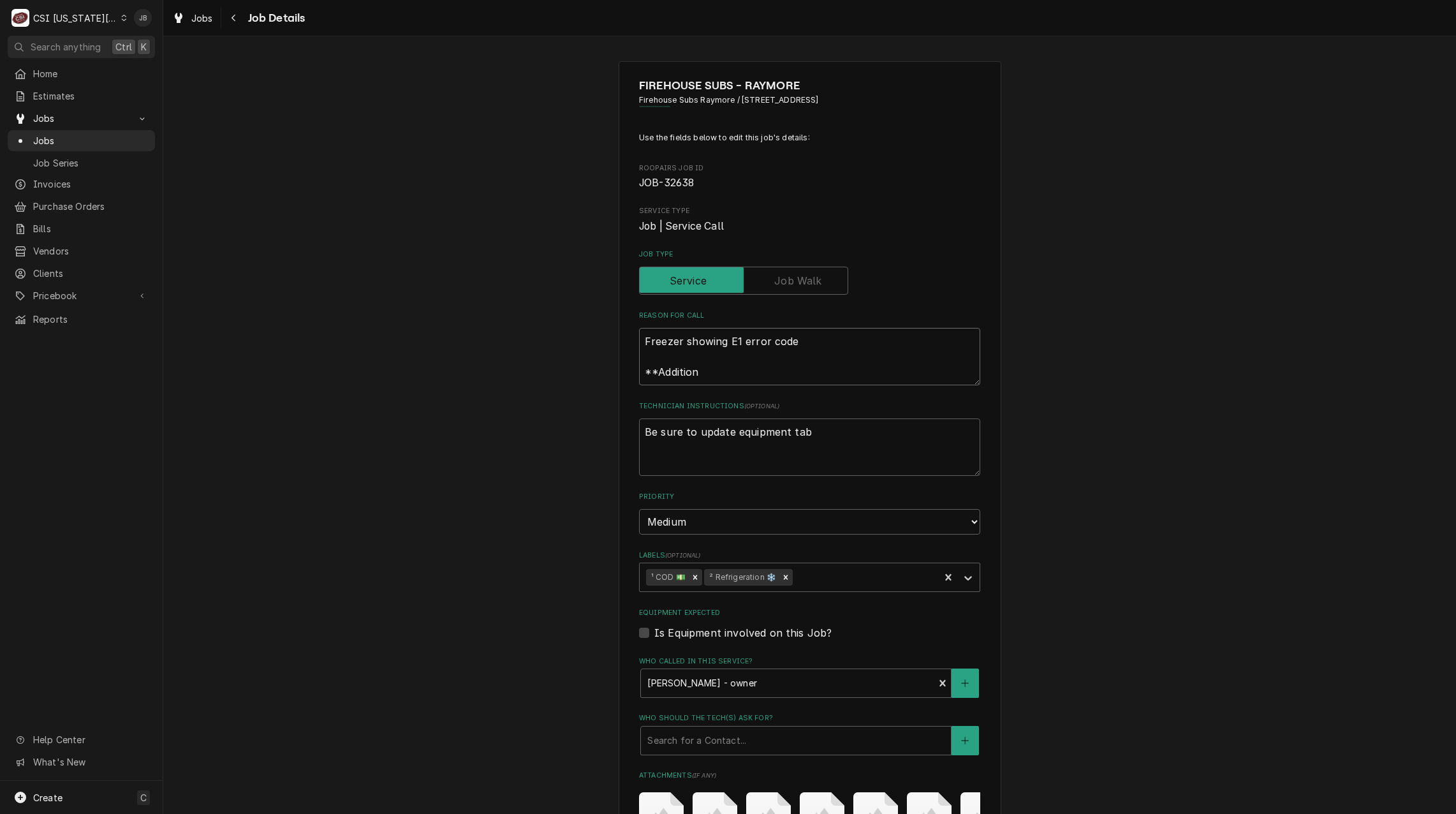
type textarea "x"
type textarea "Freezer showing E1 error code **Additiona"
type textarea "x"
type textarea "Freezer showing E1 error code **Additional"
type textarea "x"
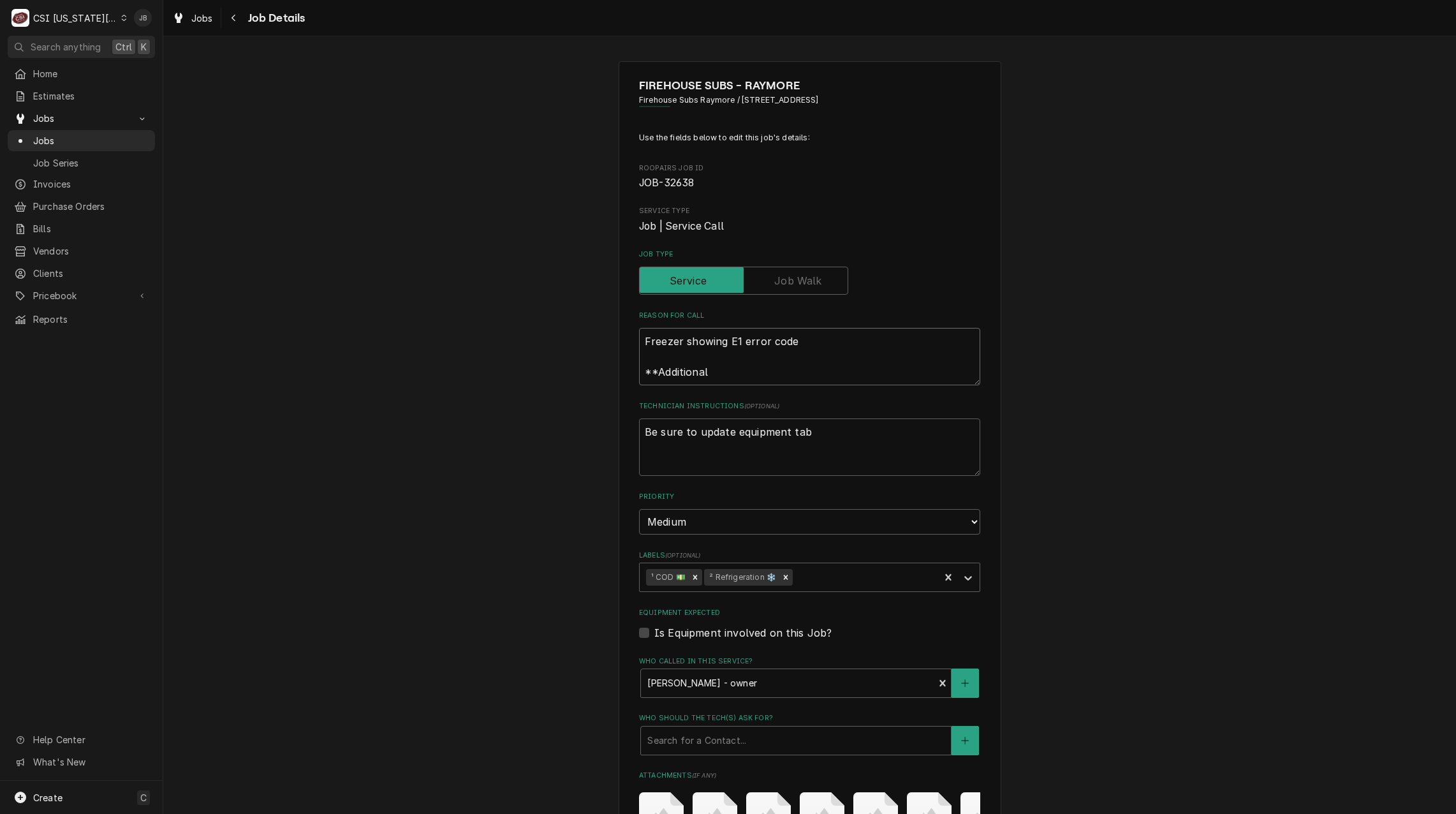
type textarea "Freezer showing E1 error code **Additional"
type textarea "x"
type textarea "Freezer showing E1 error code **Additional e"
type textarea "x"
type textarea "Freezer showing E1 error code **Additional eu"
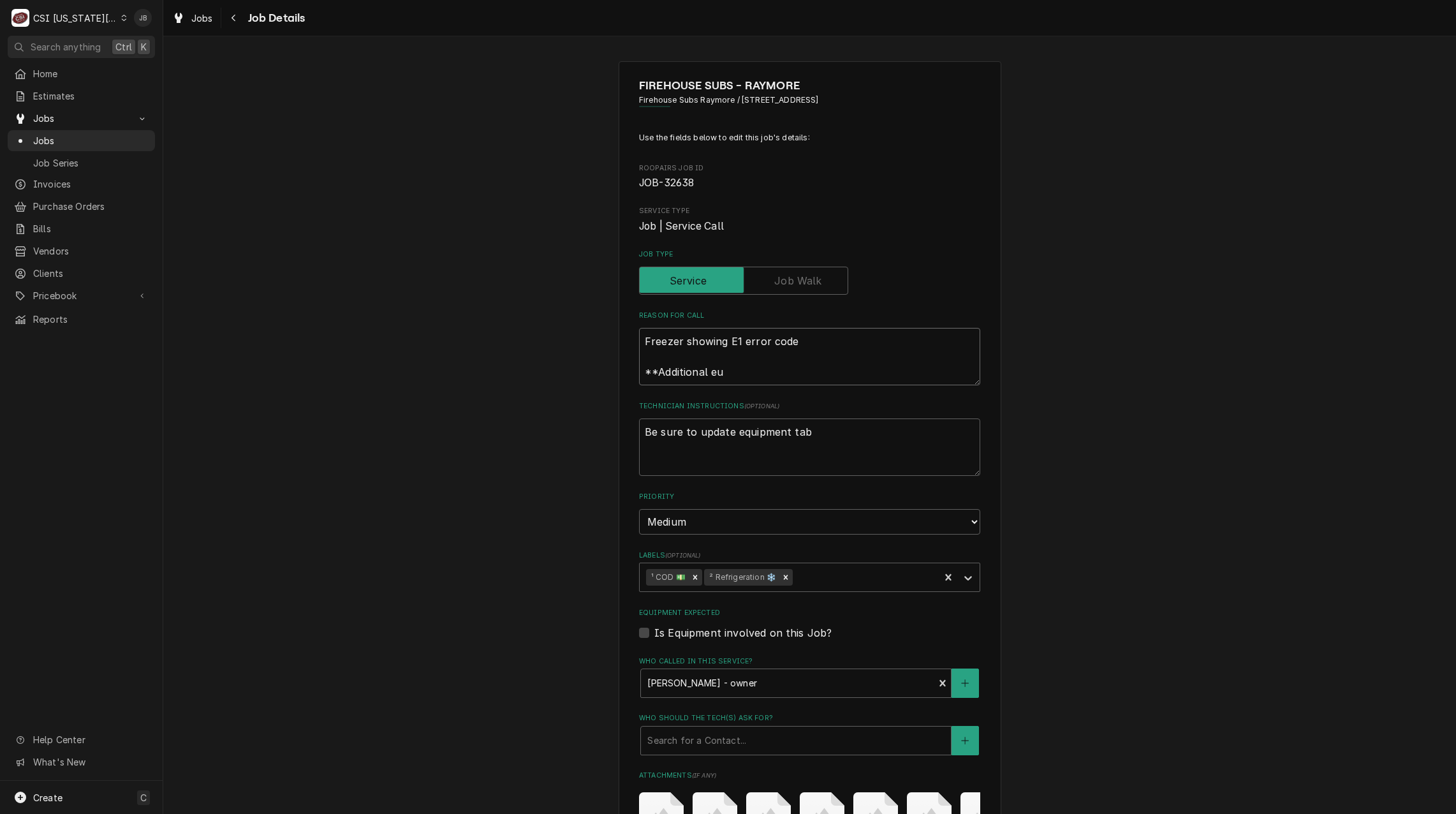
type textarea "x"
type textarea "Freezer showing E1 error code **Additional e"
type textarea "x"
type textarea "Freezer showing E1 error code **Additional eq"
type textarea "x"
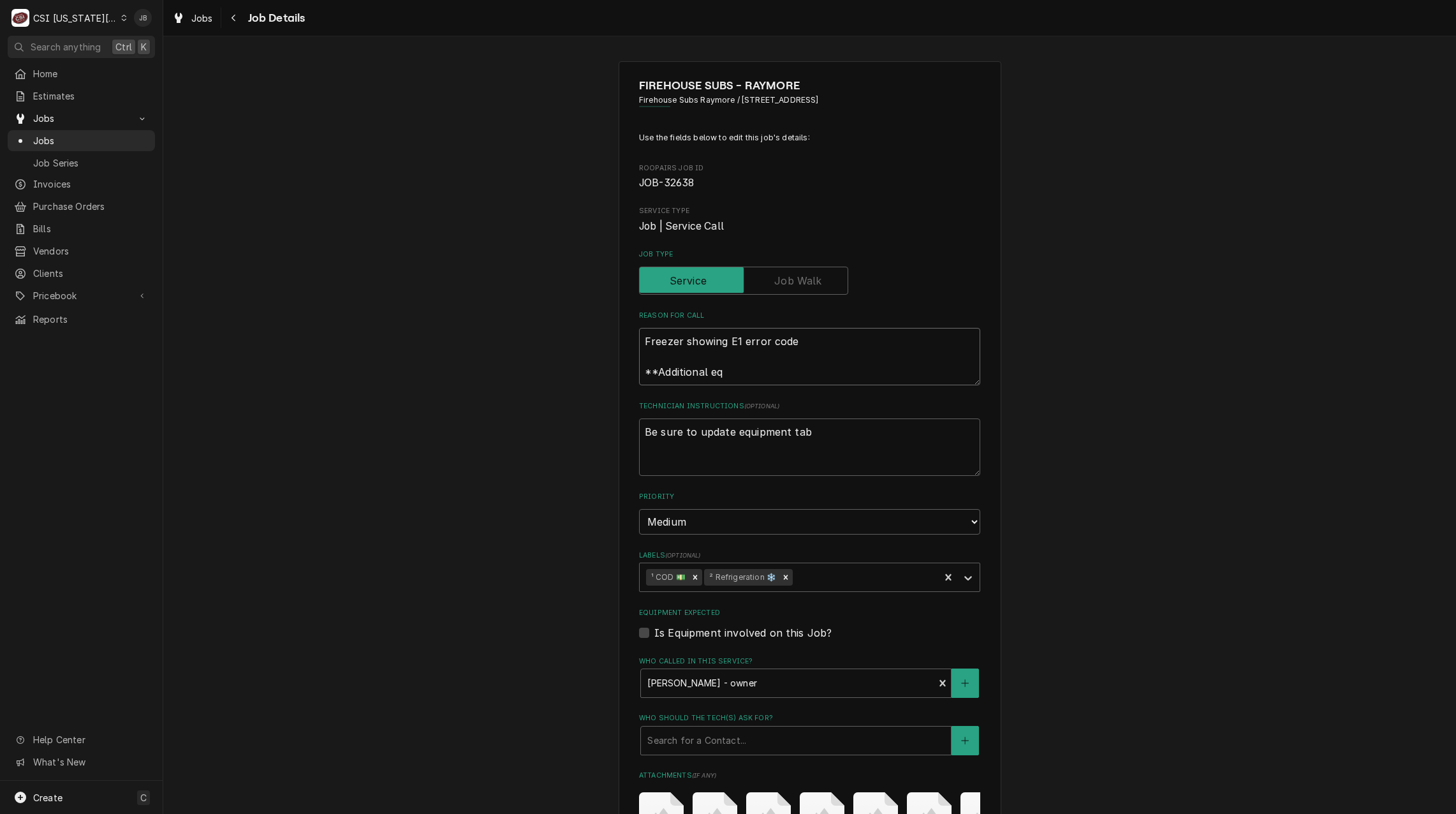
type textarea "Freezer showing E1 error code **Additional e"
type textarea "x"
type textarea "Freezer showing E1 error code **Additional eq"
type textarea "x"
type textarea "Freezer showing E1 error code **Additional equ"
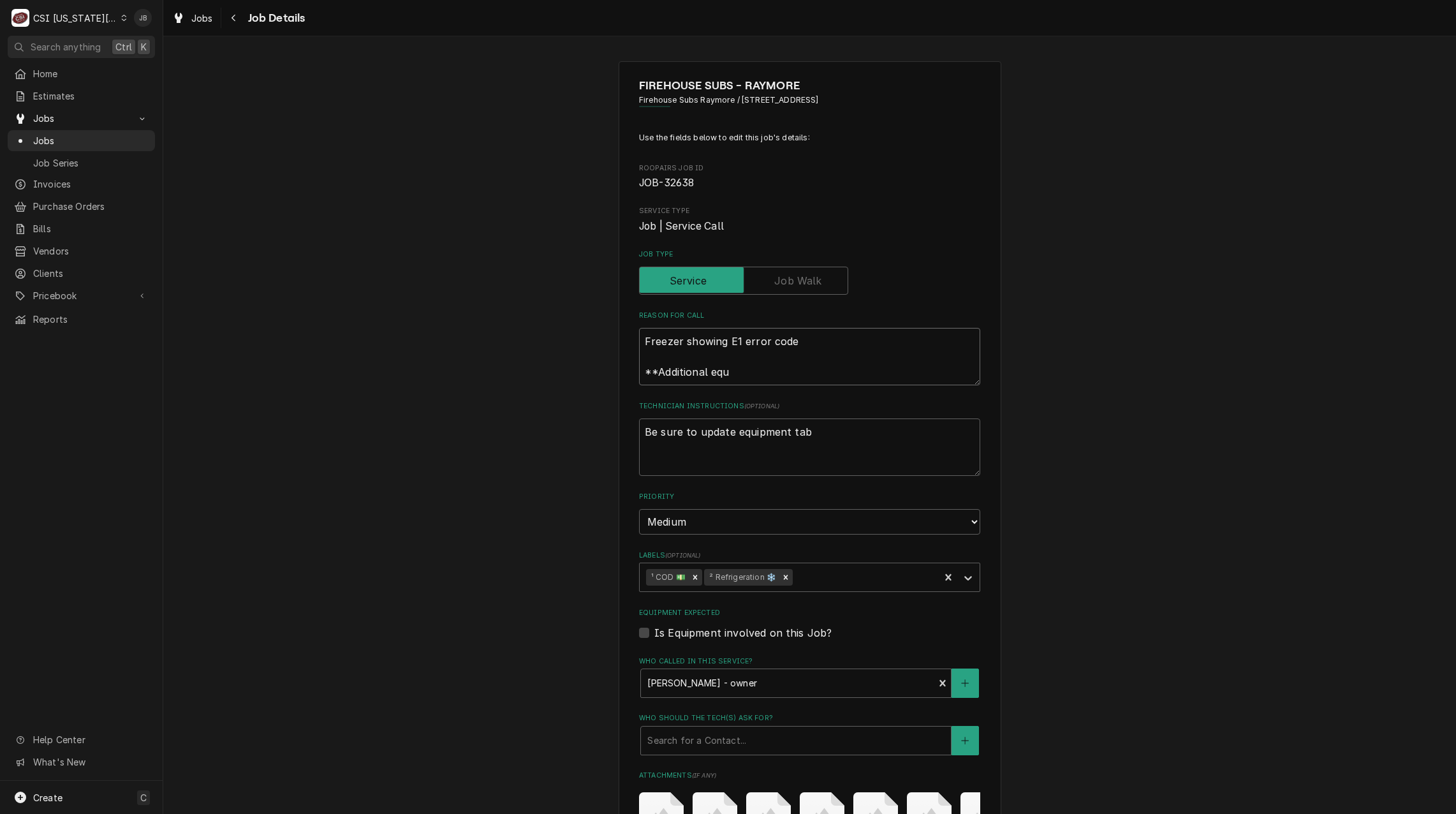
type textarea "x"
type textarea "Freezer showing E1 error code **Additional equi"
type textarea "x"
type textarea "Freezer showing E1 error code **Additional equip"
type textarea "x"
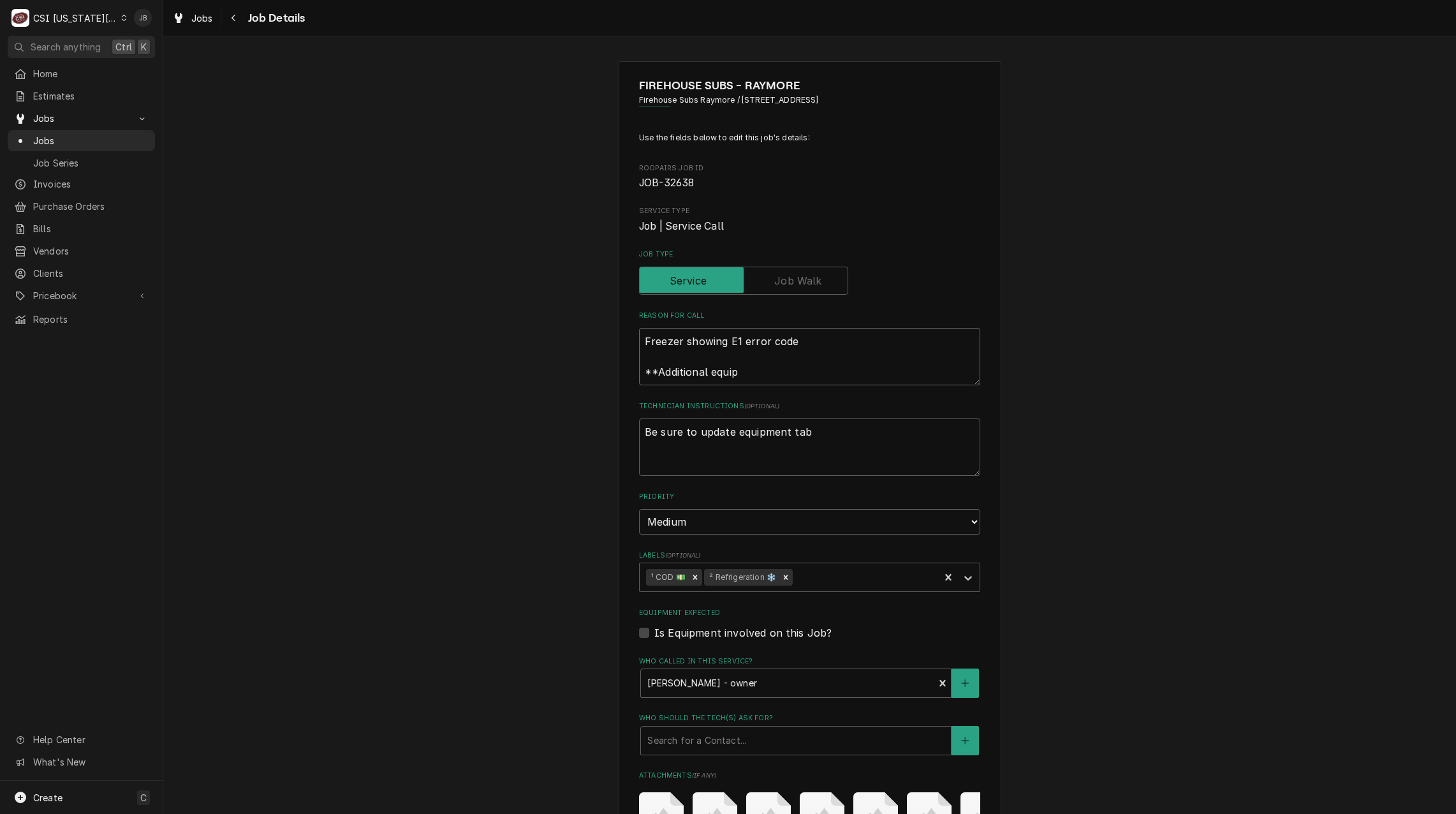
type textarea "Freezer showing E1 error code **Additional equipm"
type textarea "x"
type textarea "Freezer showing E1 error code **Additional equipme"
type textarea "x"
type textarea "Freezer showing E1 error code **Additional equipmen"
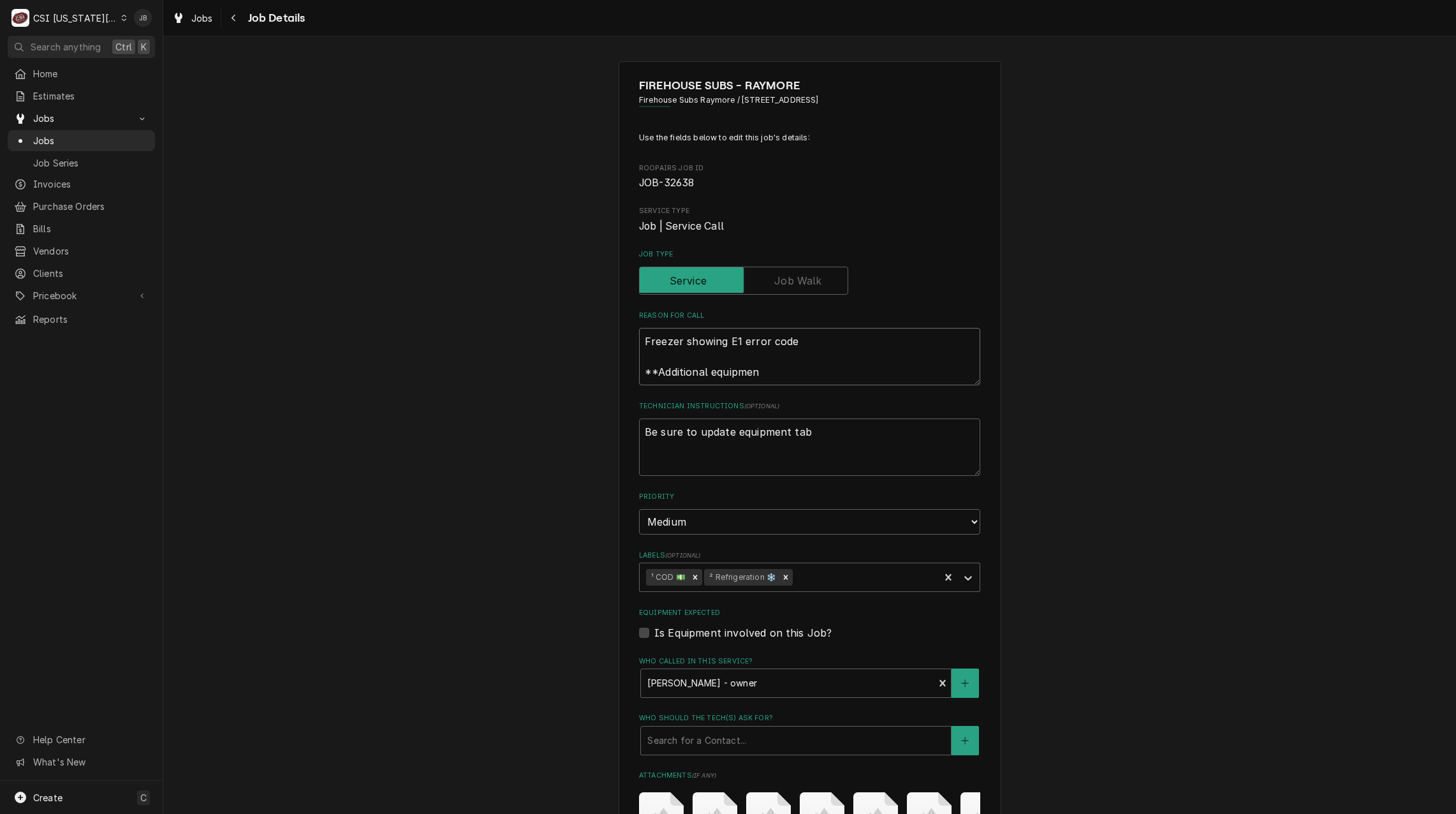
type textarea "x"
type textarea "Freezer showing E1 error code **Additional equipment"
type textarea "x"
type textarea "Freezer showing E1 error code **Additional equipment"
type textarea "x"
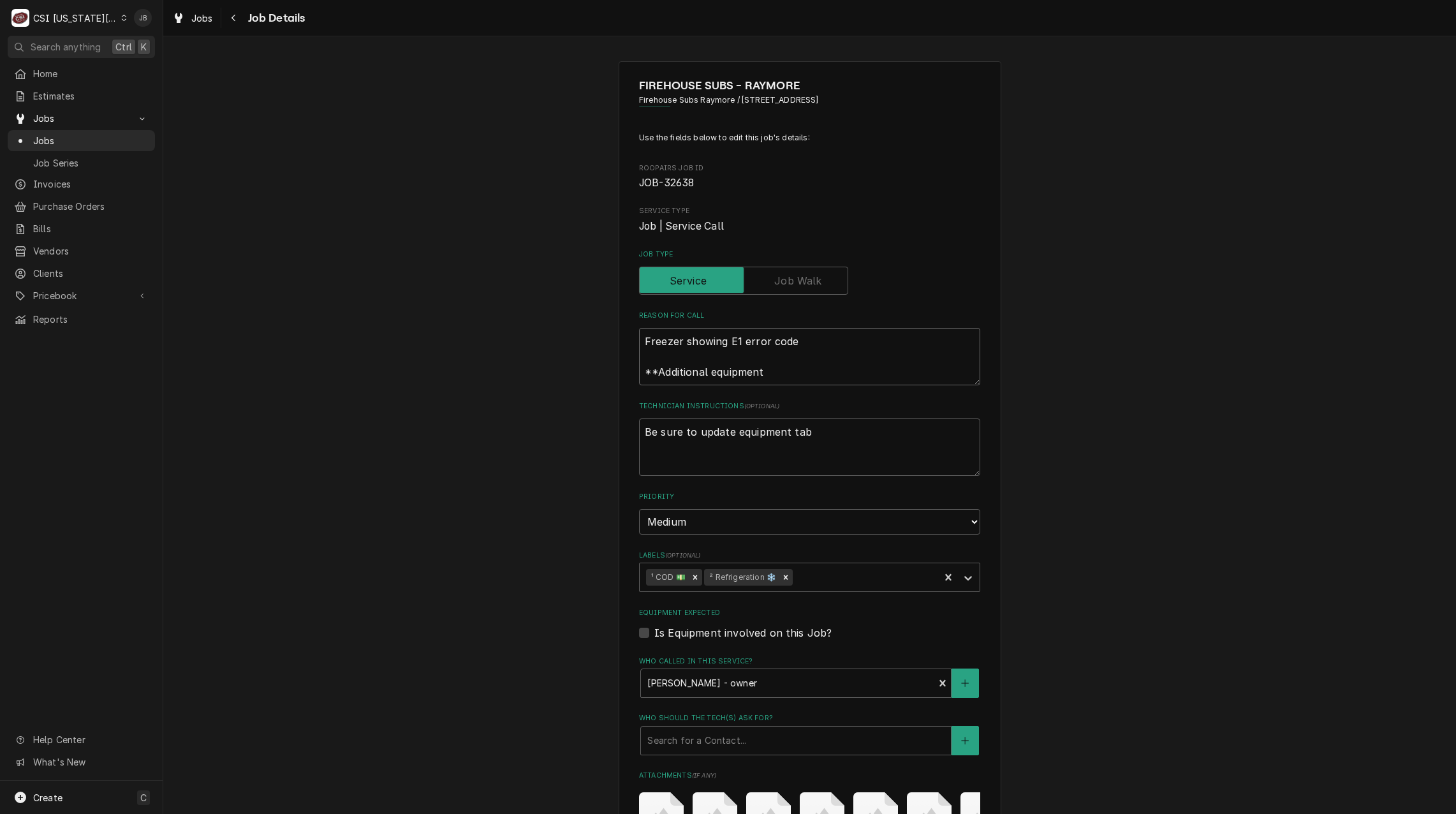
type textarea "Freezer showing E1 error code **Additional equipment a"
type textarea "x"
type textarea "Freezer showing E1 error code **Additional equipment ad"
type textarea "x"
type textarea "Freezer showing E1 error code **Additional equipment add"
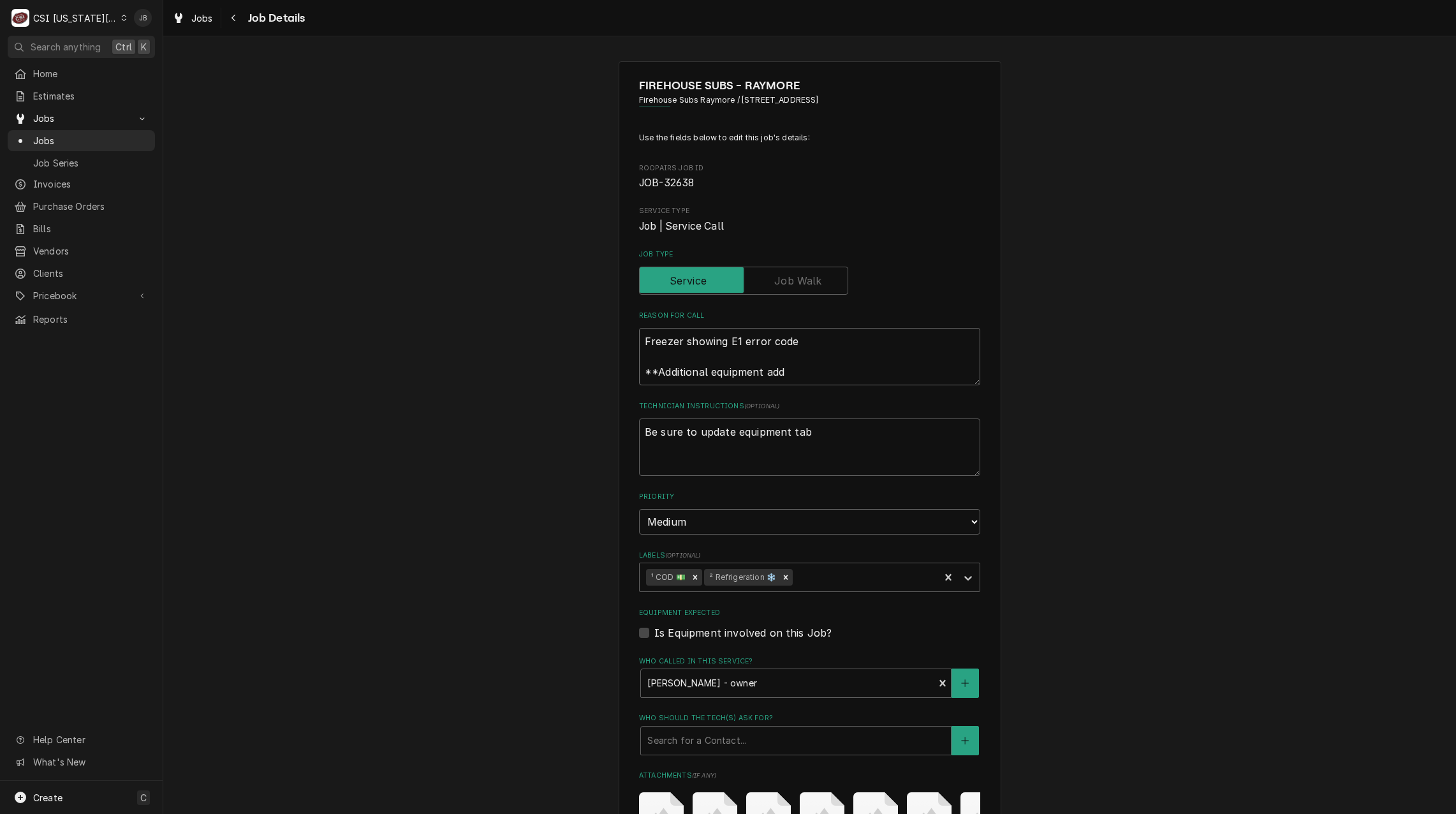
type textarea "x"
type textarea "Freezer showing E1 error code **Additional equipment adde"
type textarea "x"
type textarea "Freezer showing E1 error code **Additional equipment added"
type textarea "x"
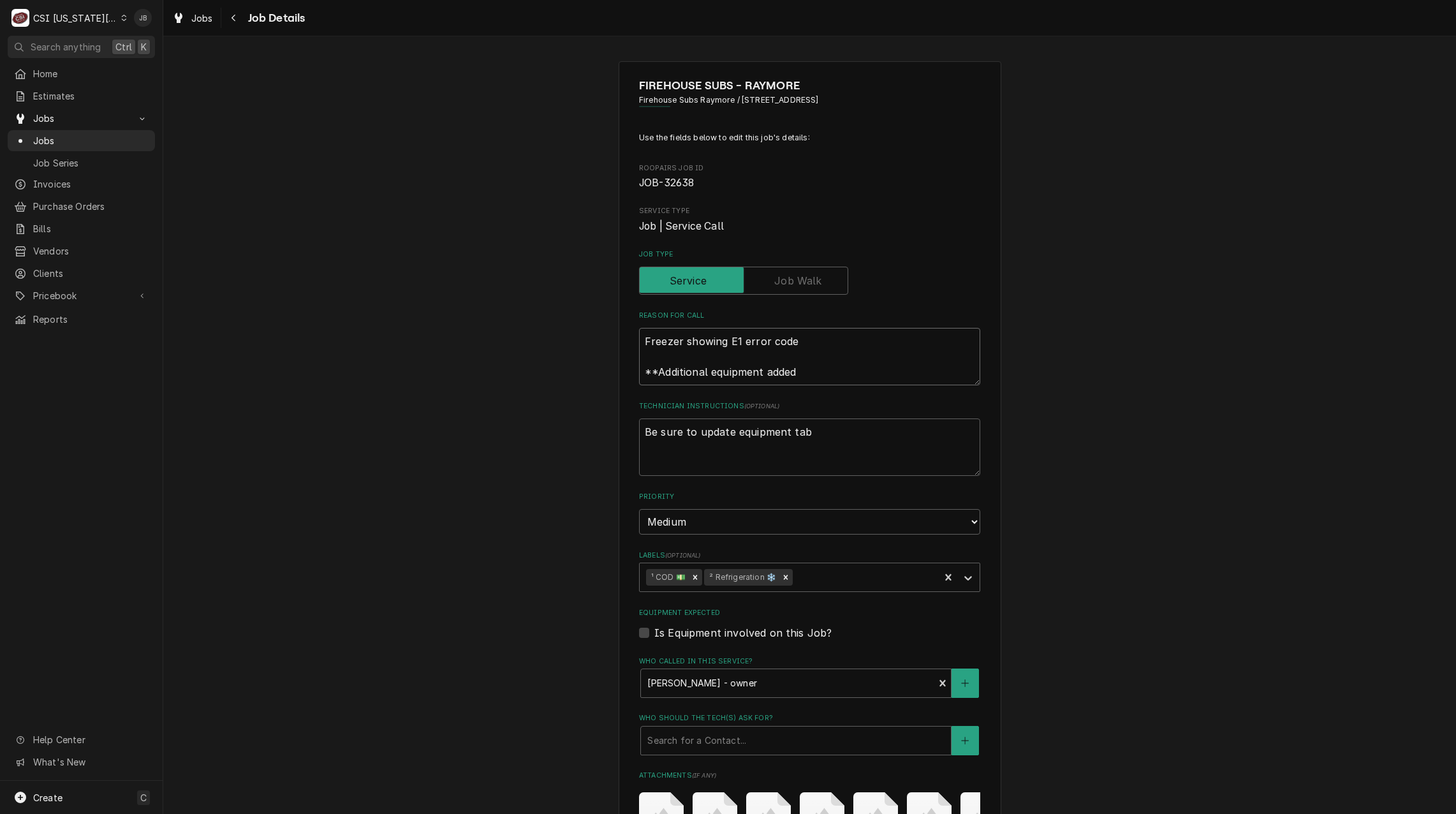
type textarea "Freezer showing E1 error code **Additional equipment added*"
type textarea "x"
type textarea "Freezer showing E1 error code **Additional equipment added**"
type textarea "x"
type textarea "Freezer showing E1 error code **Additional equipment added**"
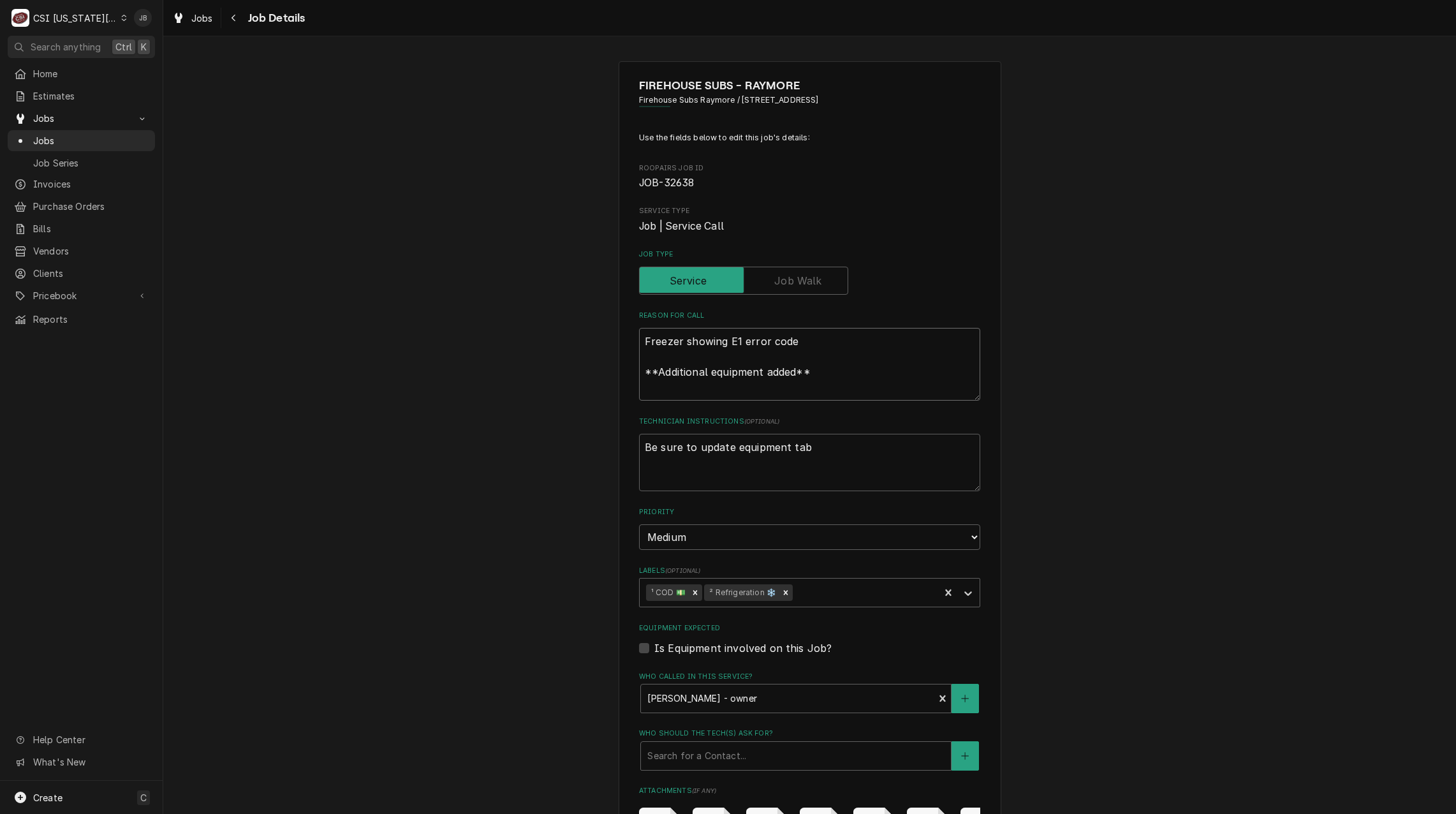
type textarea "x"
type textarea "Freezer showing E1 error code **Additional equipment added** P"
type textarea "x"
type textarea "Freezer showing E1 error code **Additional equipment added** Pl"
type textarea "x"
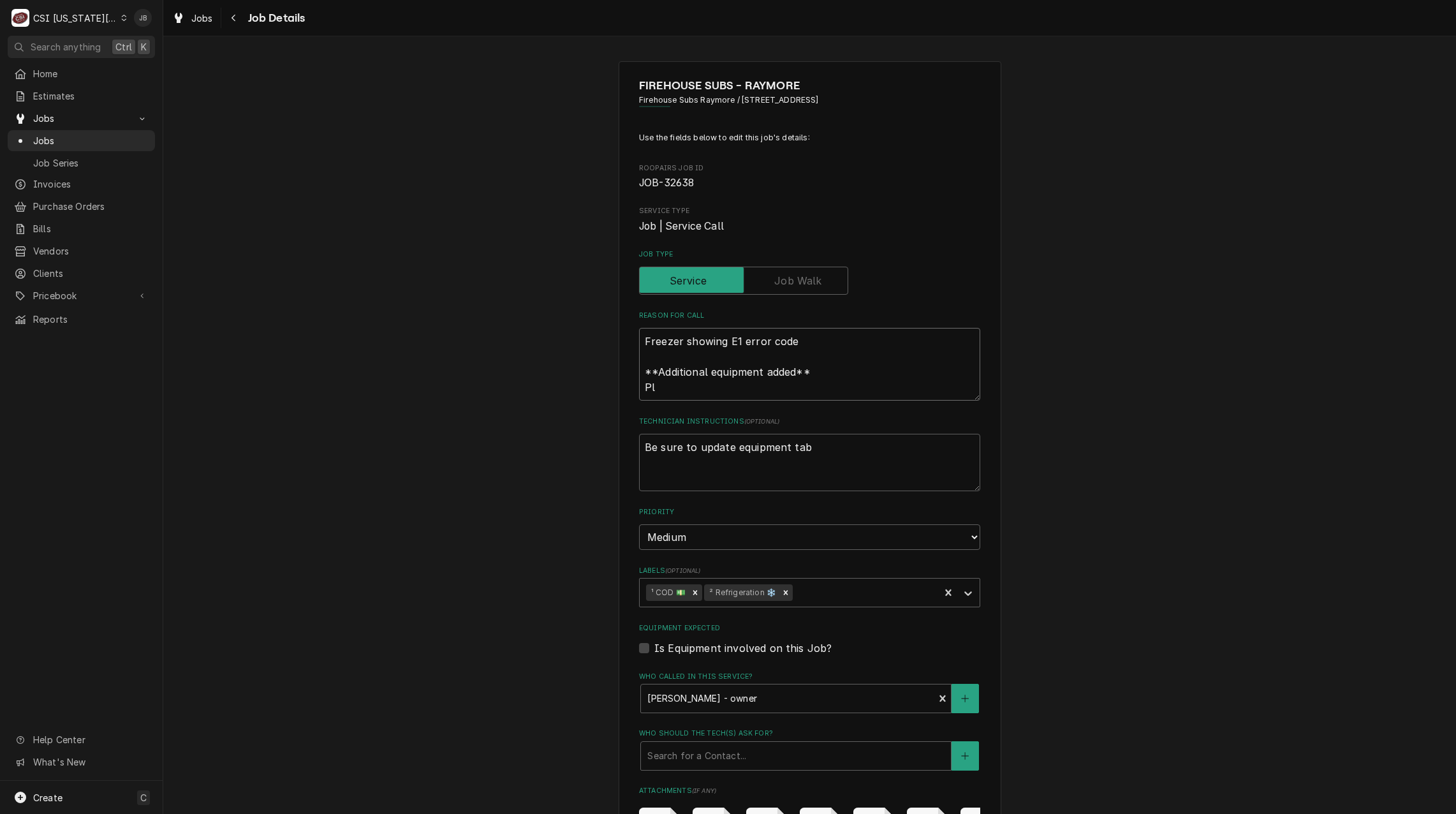
type textarea "Freezer showing E1 error code **Additional equipment added** Ple"
type textarea "x"
type textarea "Freezer showing E1 error code **Additional equipment added** Plea"
type textarea "x"
type textarea "Freezer showing E1 error code **Additional equipment added** Pleas"
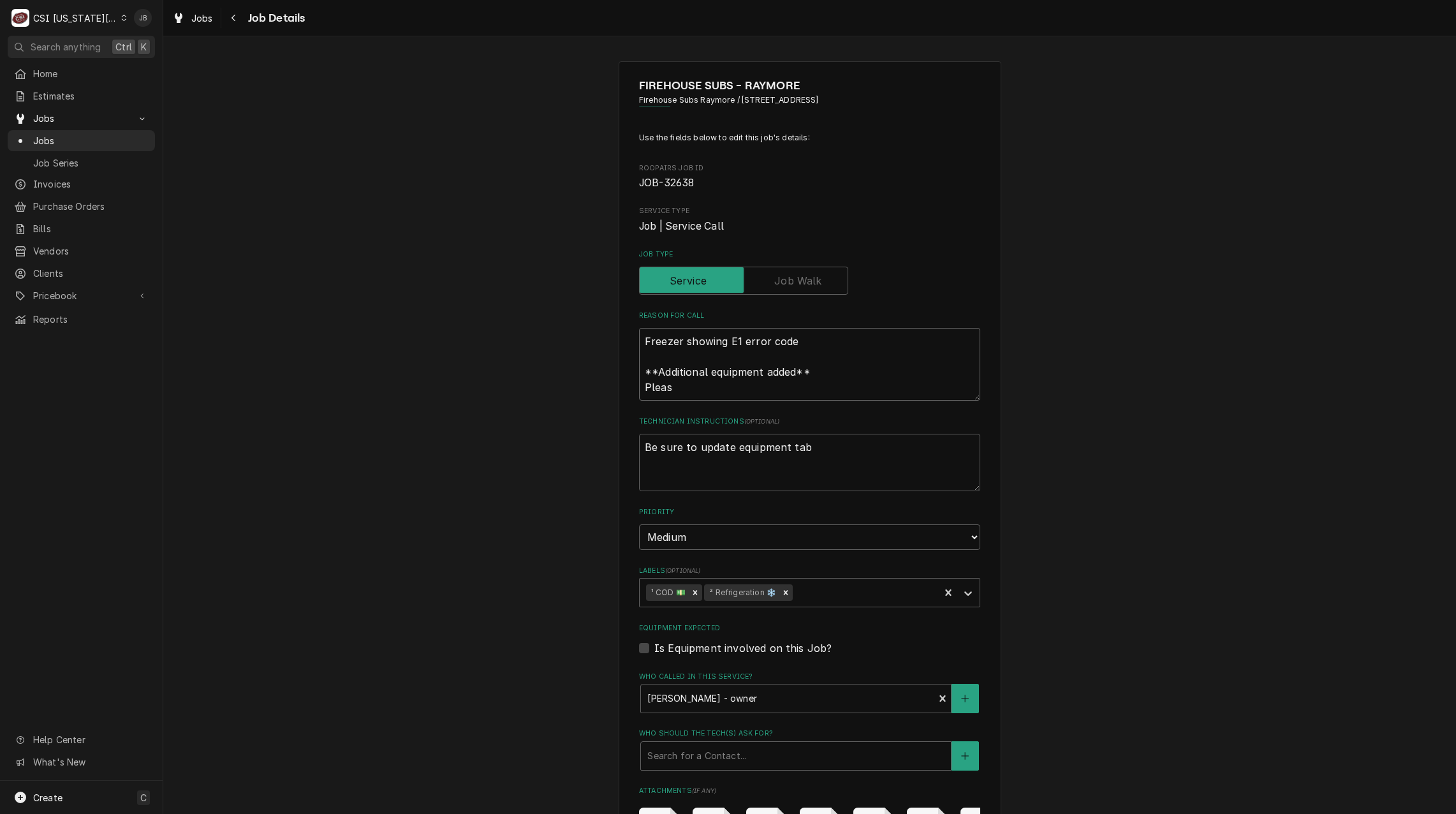
type textarea "x"
type textarea "Freezer showing E1 error code **Additional equipment added** Please"
type textarea "x"
type textarea "Freezer showing E1 error code **Additional equipment added** Please"
type textarea "x"
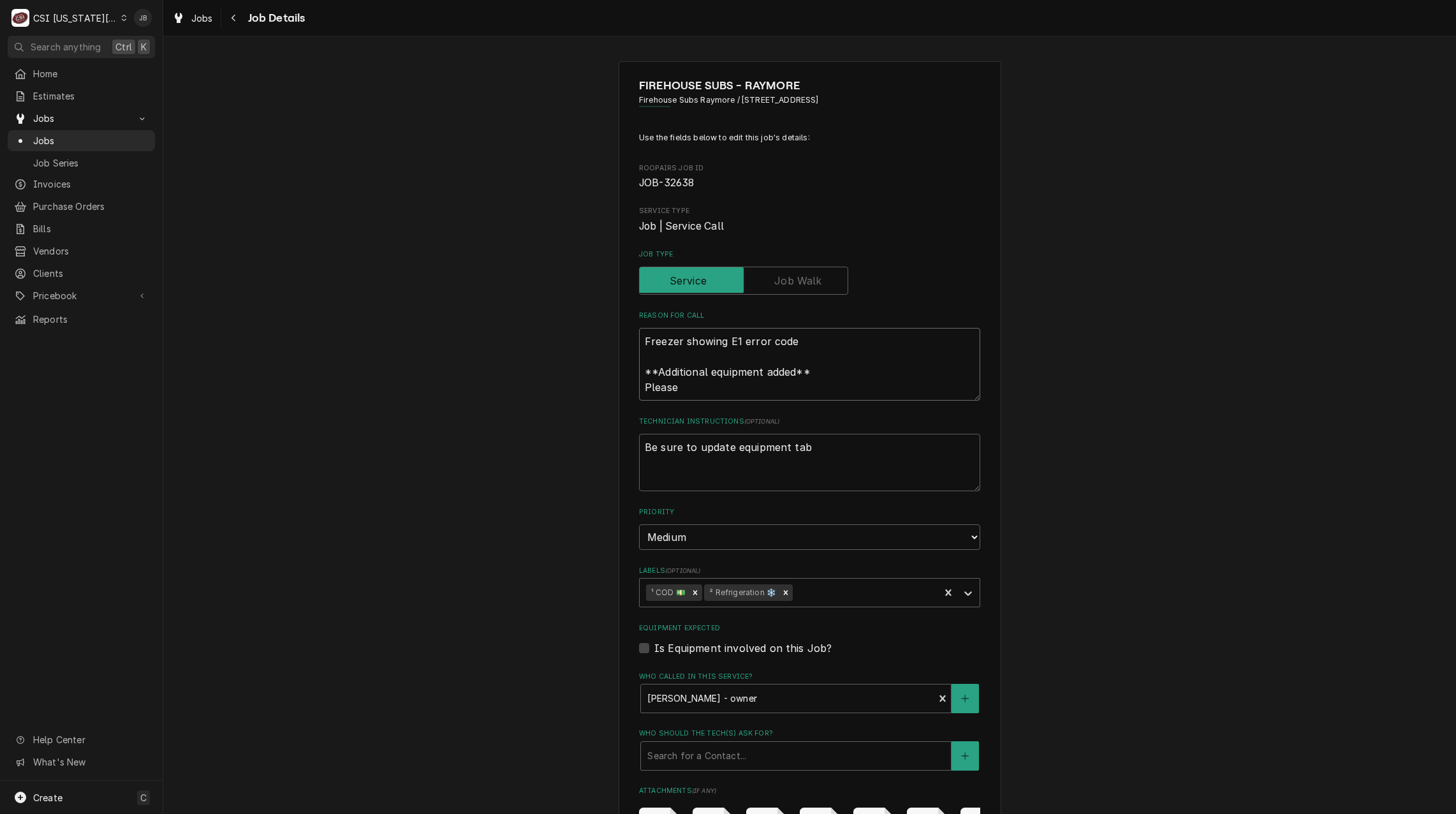
type textarea "Freezer showing E1 error code **Additional equipment added** Please l"
type textarea "x"
type textarea "Freezer showing E1 error code **Additional equipment added** Please lo"
type textarea "x"
type textarea "Freezer showing E1 error code **Additional equipment added** Please loo"
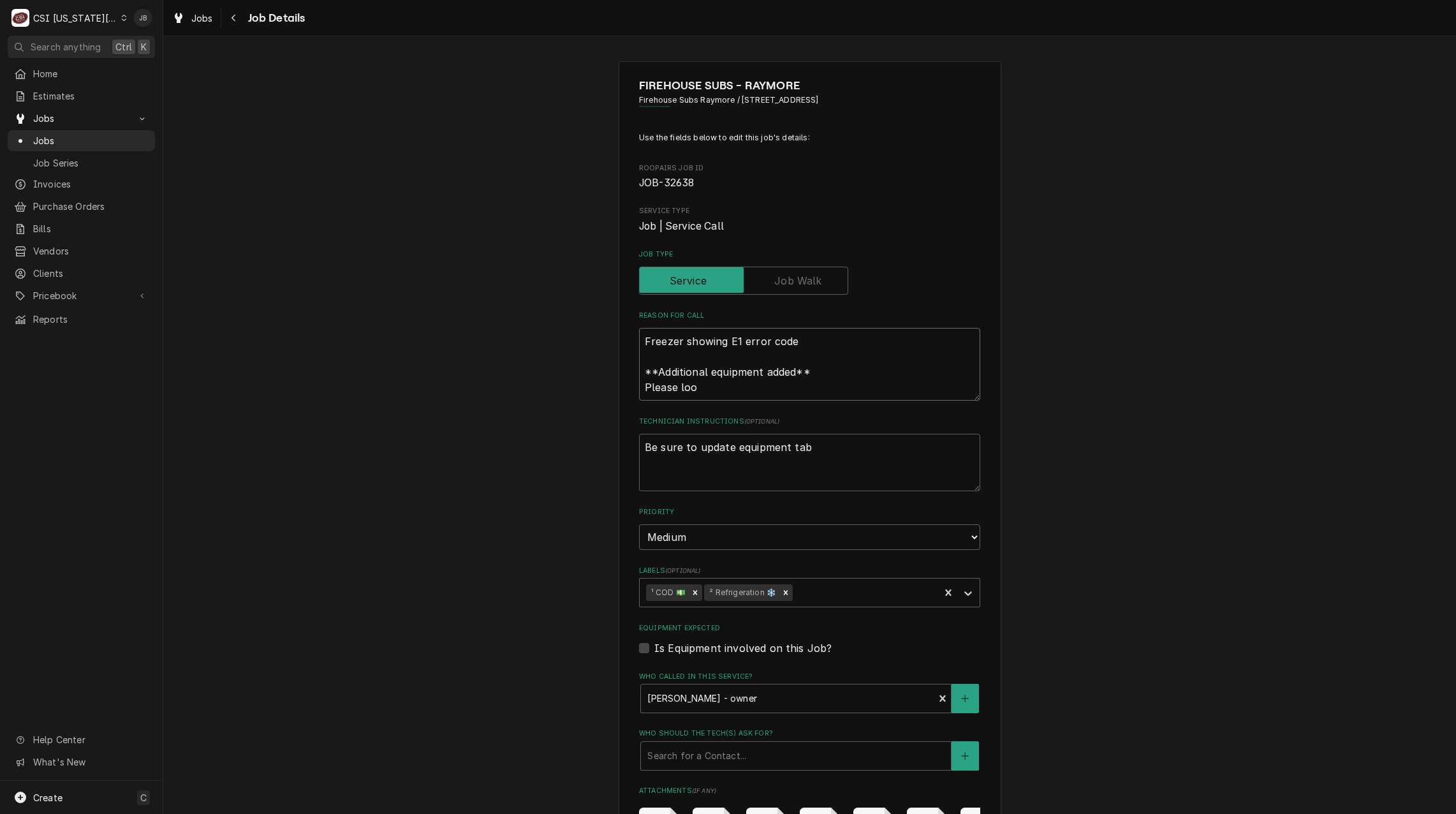
type textarea "x"
type textarea "Freezer showing E1 error code **Additional equipment added** Please look"
type textarea "x"
type textarea "Freezer showing E1 error code **Additional equipment added** Please look"
type textarea "x"
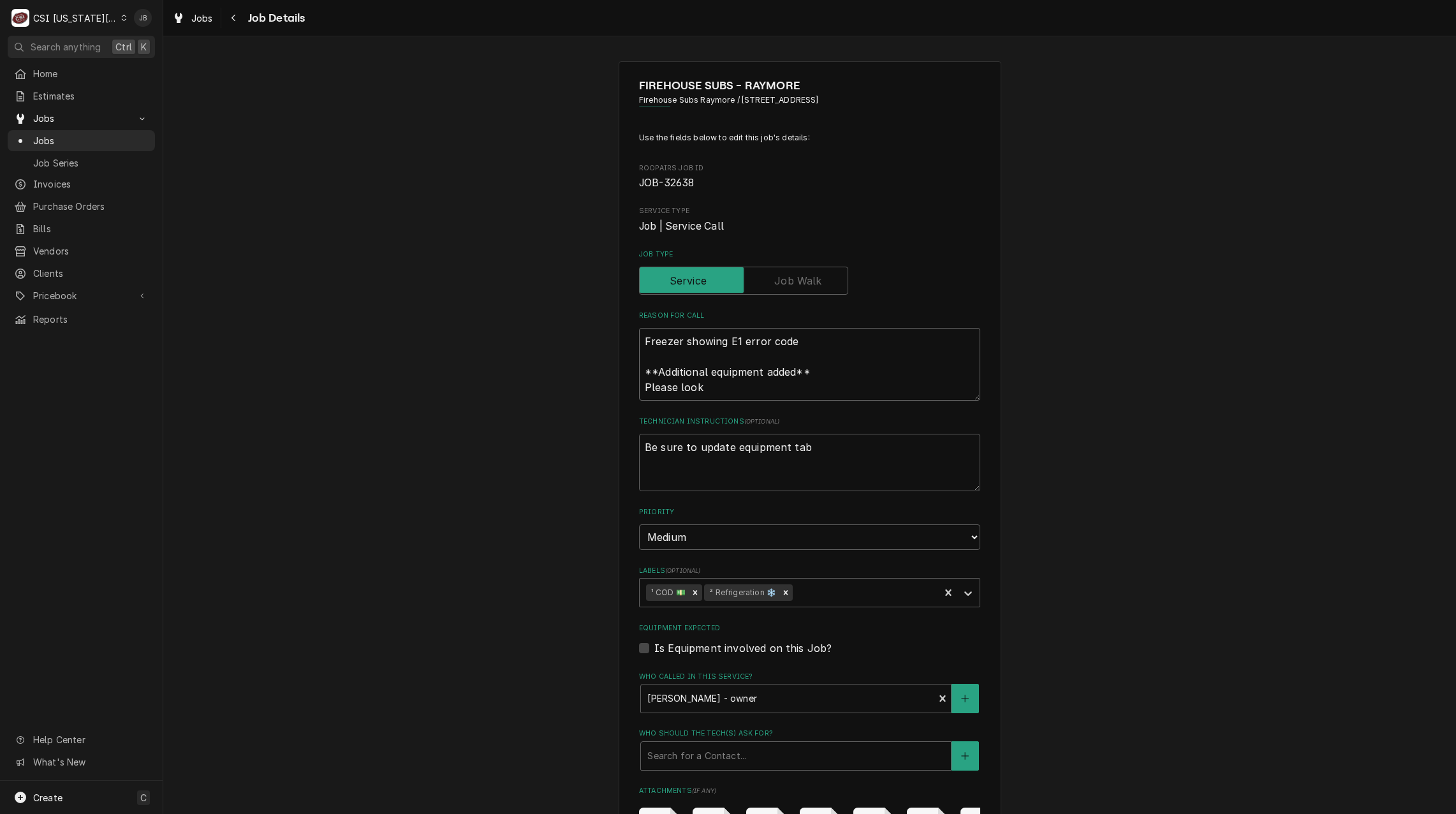
type textarea "Freezer showing E1 error code **Additional equipment added** Please look a"
type textarea "x"
type textarea "Freezer showing E1 error code **Additional equipment added** Please look at"
type textarea "x"
type textarea "Freezer showing E1 error code **Additional equipment added** Please look at"
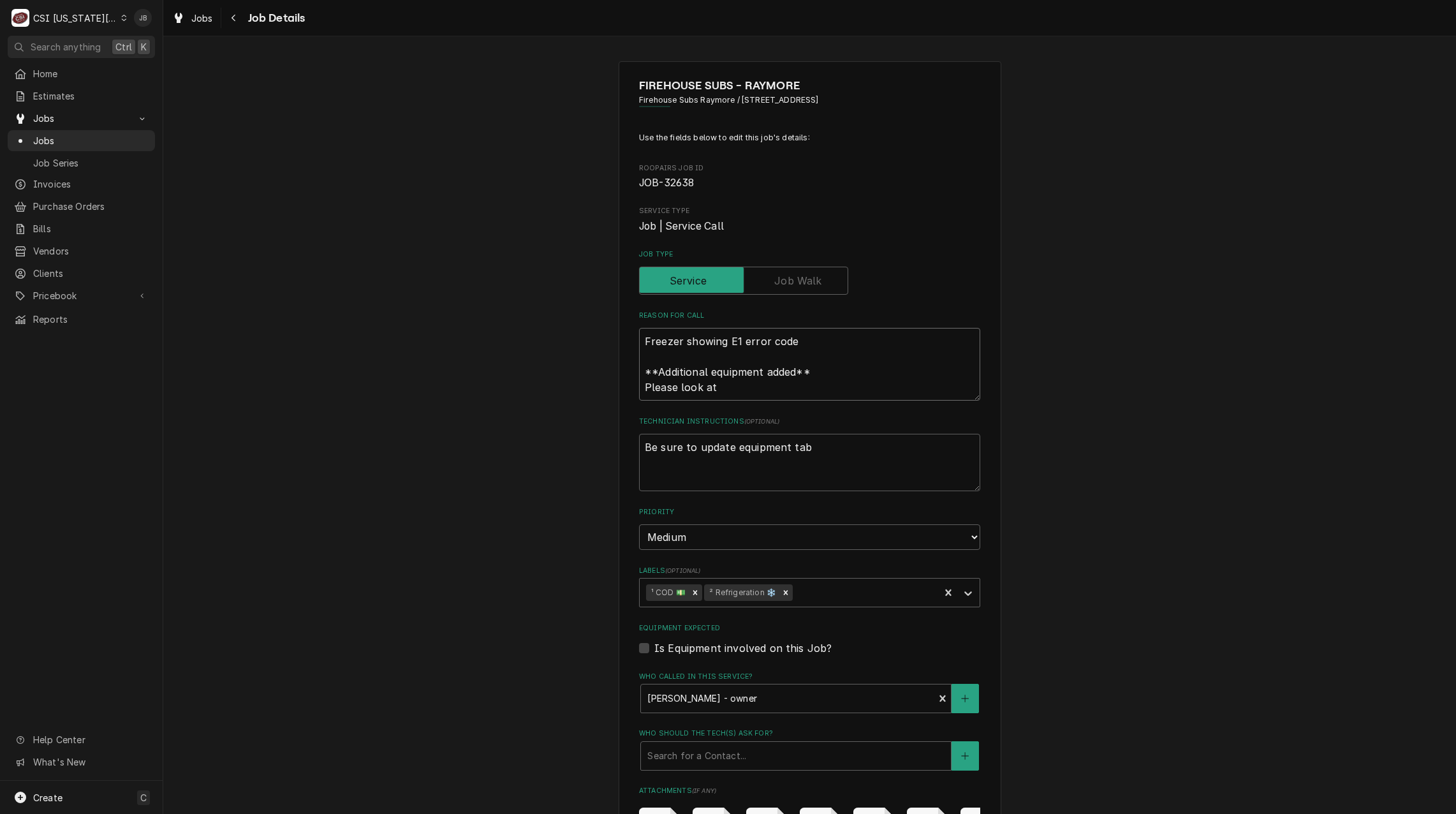
type textarea "x"
type textarea "Freezer showing E1 error code **Additional equipment added** Please look at o"
type textarea "x"
type textarea "Freezer showing E1 error code **Additional equipment added** Please look at ot"
type textarea "x"
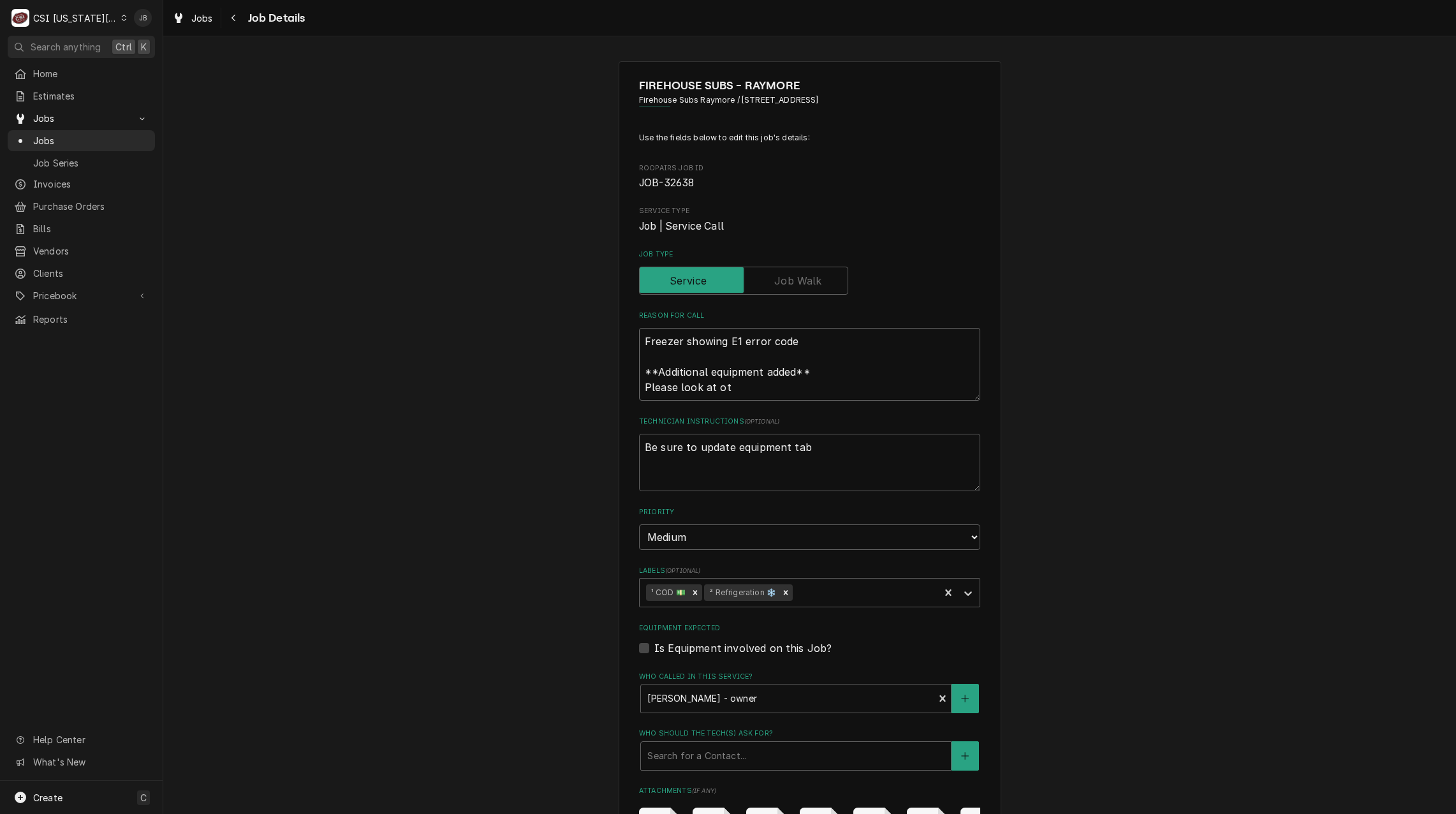
type textarea "Freezer showing E1 error code **Additional equipment added** Please look at oth"
type textarea "x"
type textarea "Freezer showing E1 error code **Additional equipment added** Please look at othe"
type textarea "x"
type textarea "Freezer showing E1 error code **Additional equipment added** Please look at oth…"
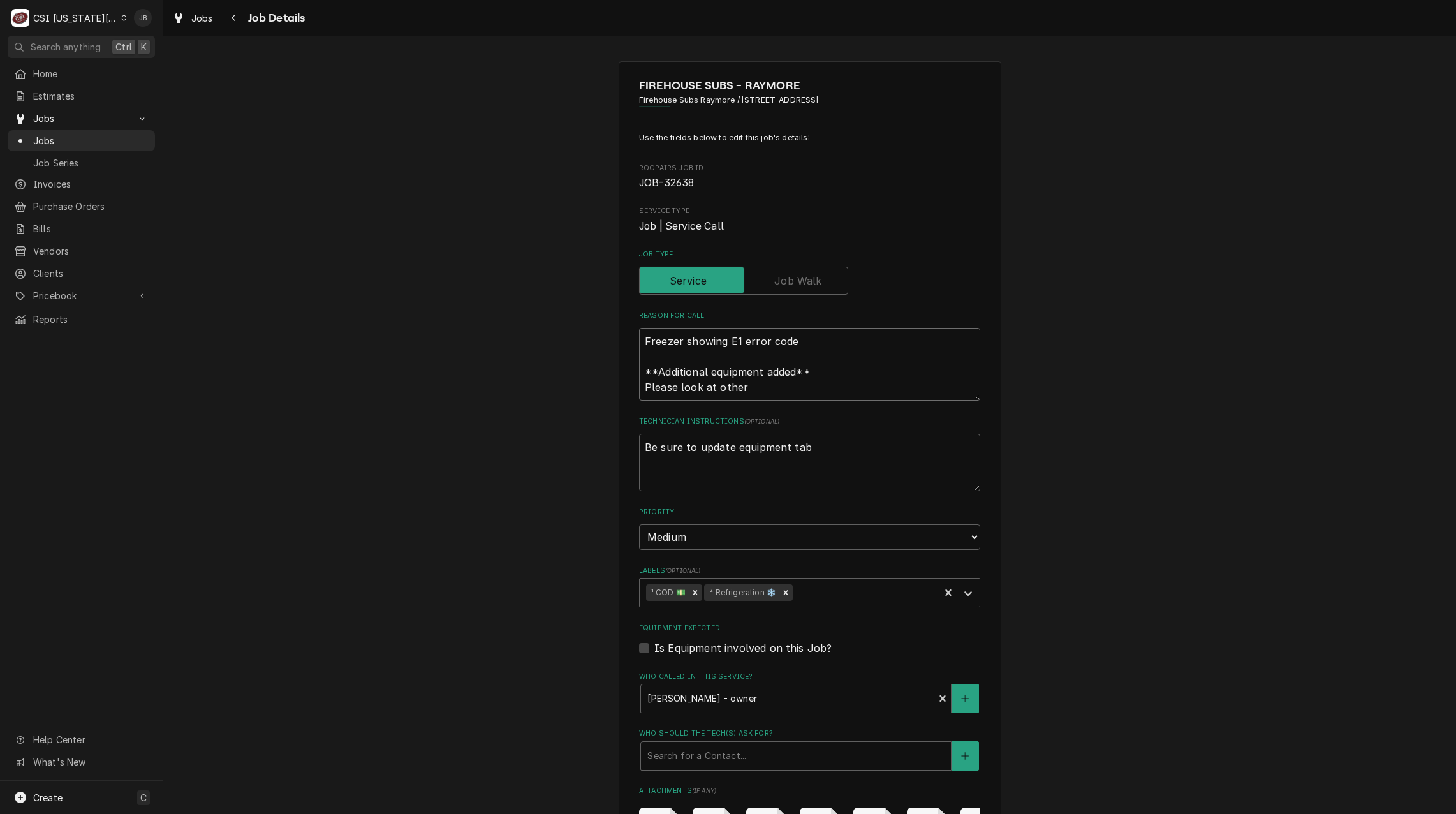
type textarea "x"
type textarea "Freezer showing E1 error code **Additional equipment added** Please look at oth…"
type textarea "x"
type textarea "Freezer showing E1 error code **Additional equipment added** Please look at oth…"
type textarea "x"
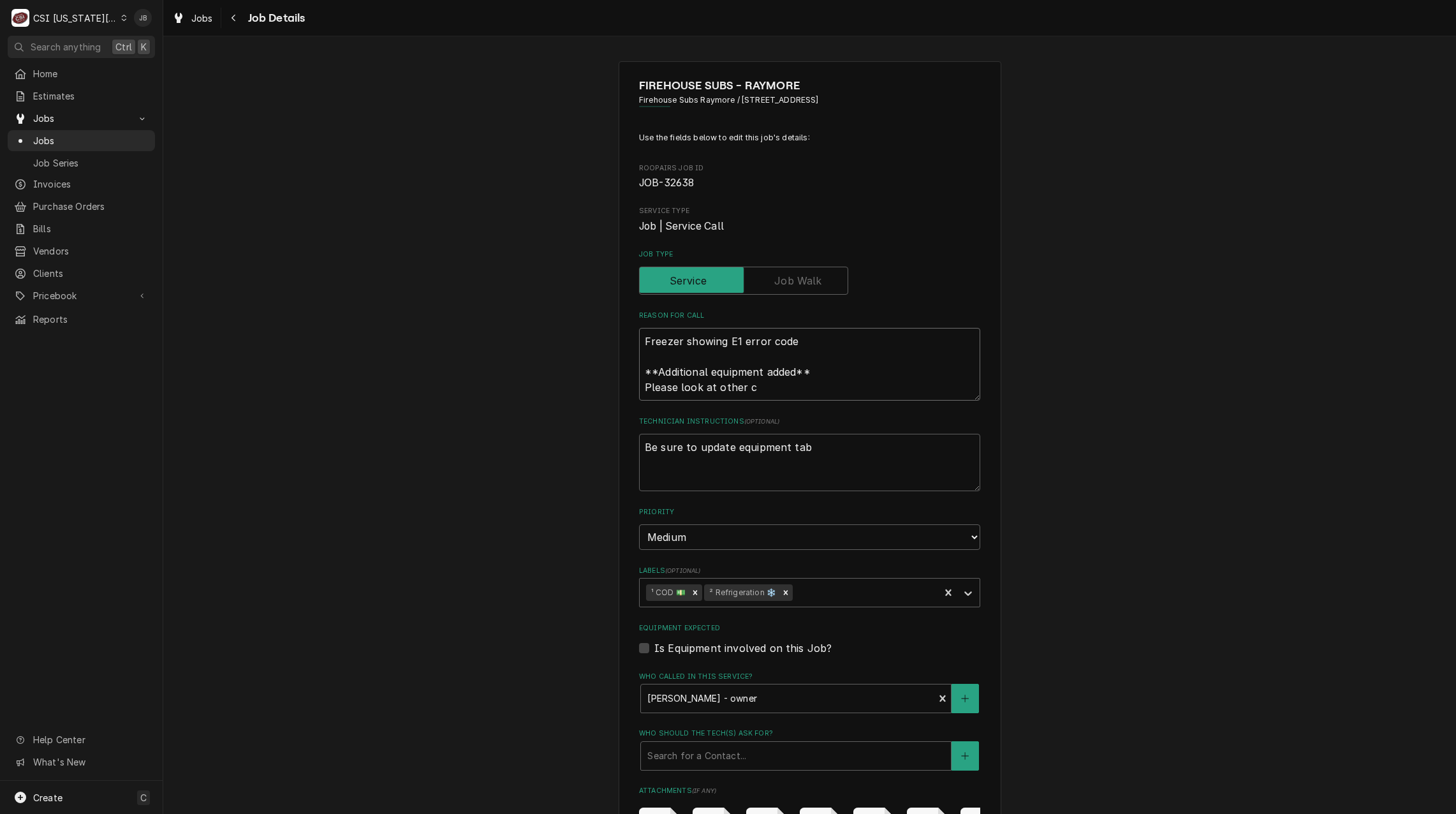
type textarea "Freezer showing E1 error code **Additional equipment added** Please look at oth…"
type textarea "x"
type textarea "Freezer showing E1 error code **Additional equipment added** Please look at oth…"
type textarea "x"
type textarea "Freezer showing E1 error code **Additional equipment added** Please look at oth…"
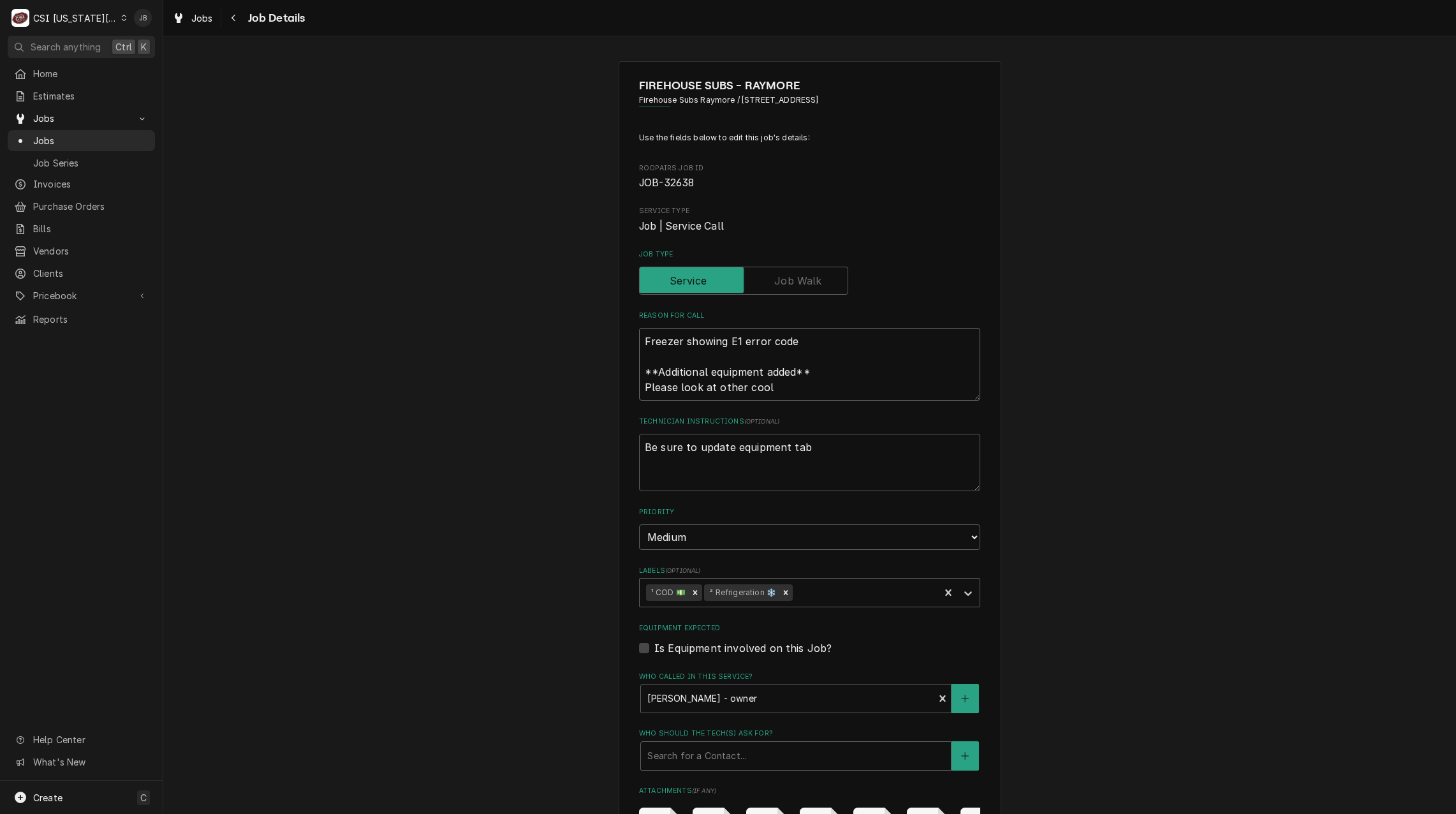
type textarea "x"
type textarea "Freezer showing E1 error code **Additional equipment added** Please look at oth…"
type textarea "x"
type textarea "Freezer showing E1 error code **Additional equipment added** Please look at oth…"
type textarea "x"
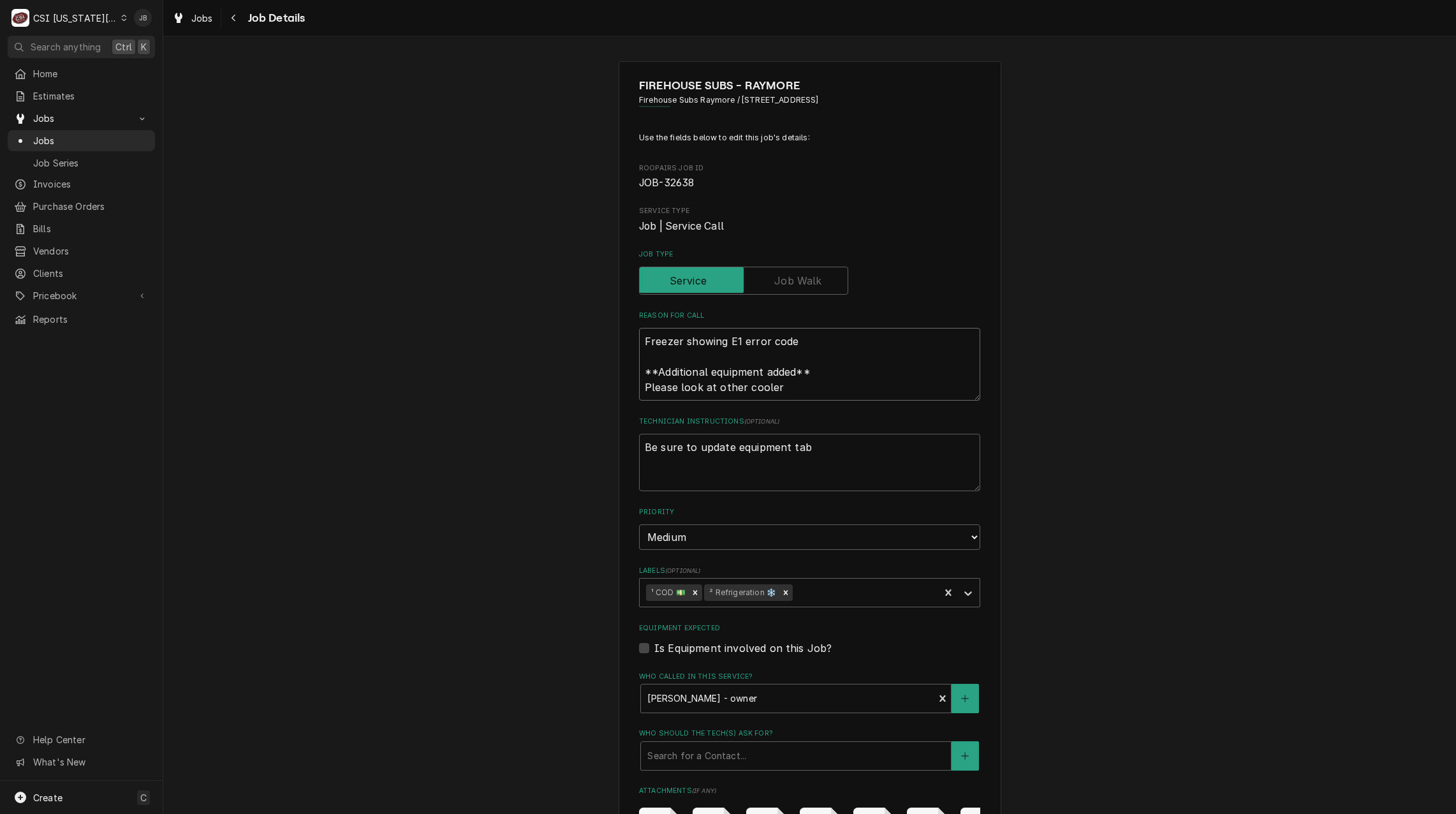
type textarea "Freezer showing E1 error code **Additional equipment added** Please look at oth…"
type textarea "x"
type textarea "Freezer showing E1 error code **Additional equipment added** Please look at oth…"
type textarea "x"
type textarea "Freezer showing E1 error code **Additional equipment added** Please look at oth…"
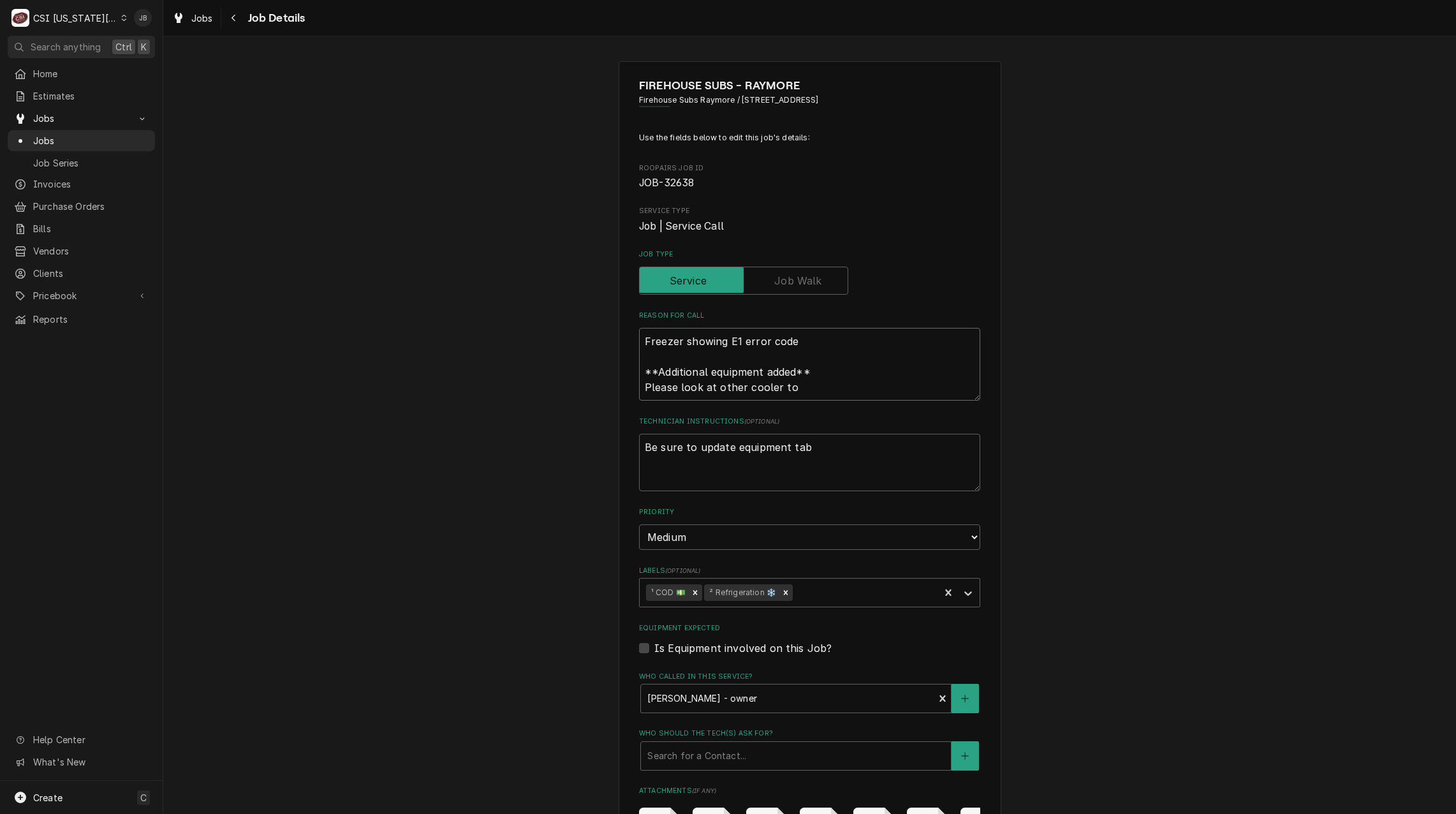
type textarea "x"
type textarea "Freezer showing E1 error code **Additional equipment added** Please look at oth…"
type textarea "x"
type textarea "Freezer showing E1 error code **Additional equipment added** Please look at oth…"
type textarea "x"
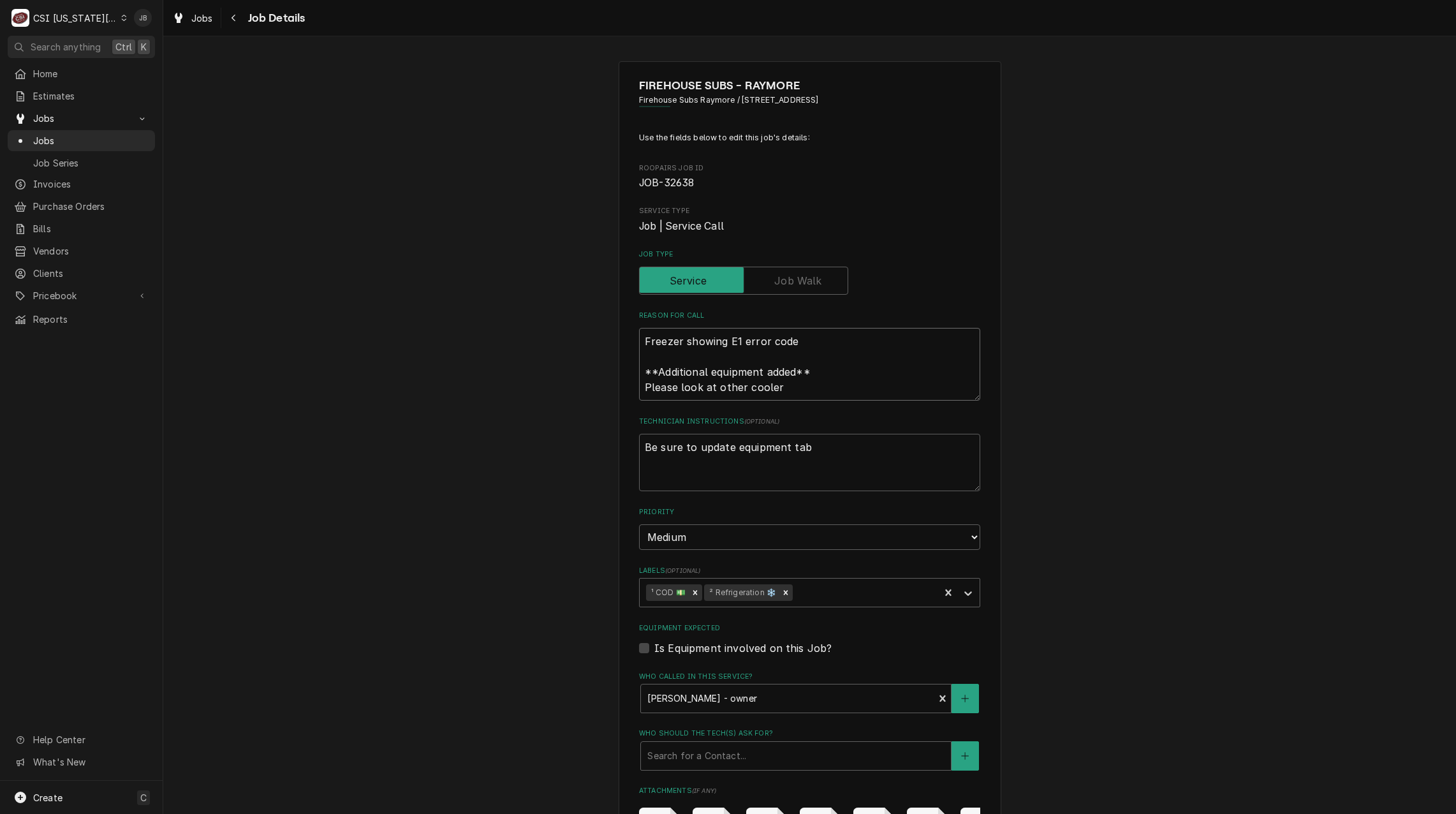
type textarea "Freezer showing E1 error code **Additional equipment added** Please look at oth…"
type textarea "x"
type textarea "Freezer showing E1 error code **Additional equipment added** Please look at oth…"
type textarea "x"
type textarea "Freezer showing E1 error code **Additional equipment added** Please look at oth…"
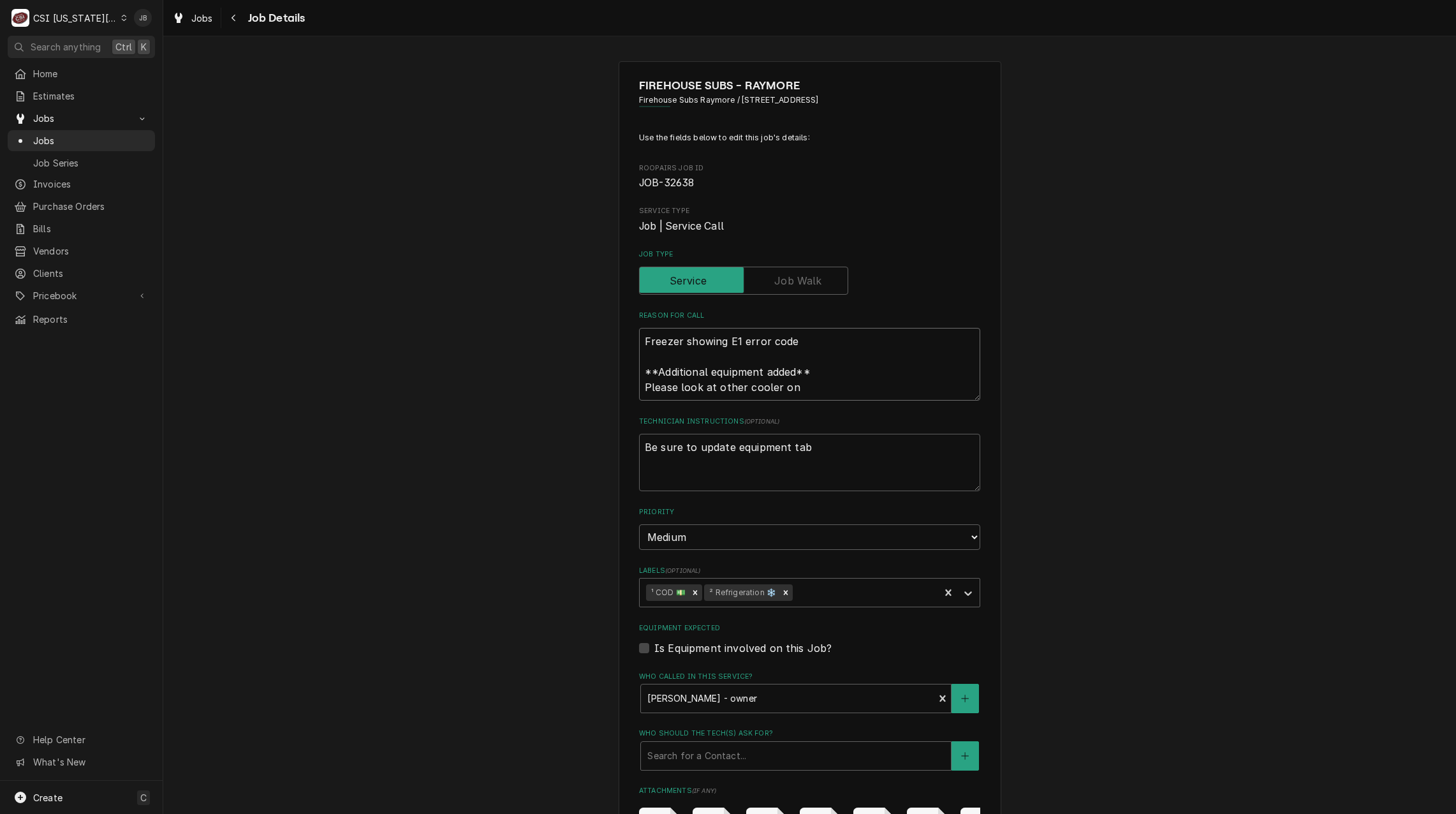
type textarea "x"
type textarea "Freezer showing E1 error code **Additional equipment added** Please look at oth…"
type textarea "x"
type textarea "Freezer showing E1 error code **Additional equipment added** Please look at oth…"
type textarea "x"
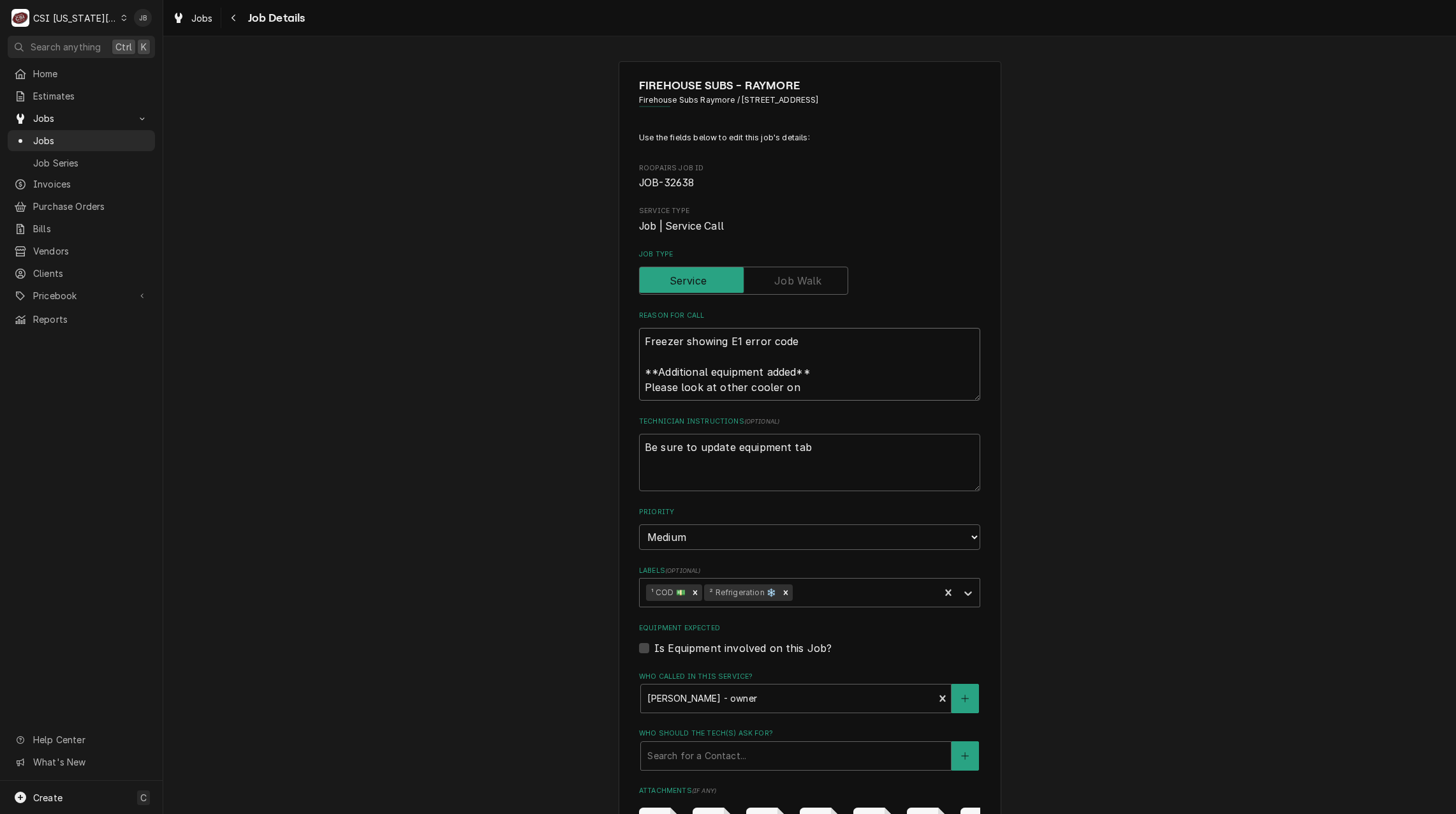
type textarea "Freezer showing E1 error code **Additional equipment added** Please look at oth…"
type textarea "x"
type textarea "Freezer showing E1 error code **Additional equipment added** Please look at oth…"
type textarea "x"
type textarea "Freezer showing E1 error code **Additional equipment added** Please look at oth…"
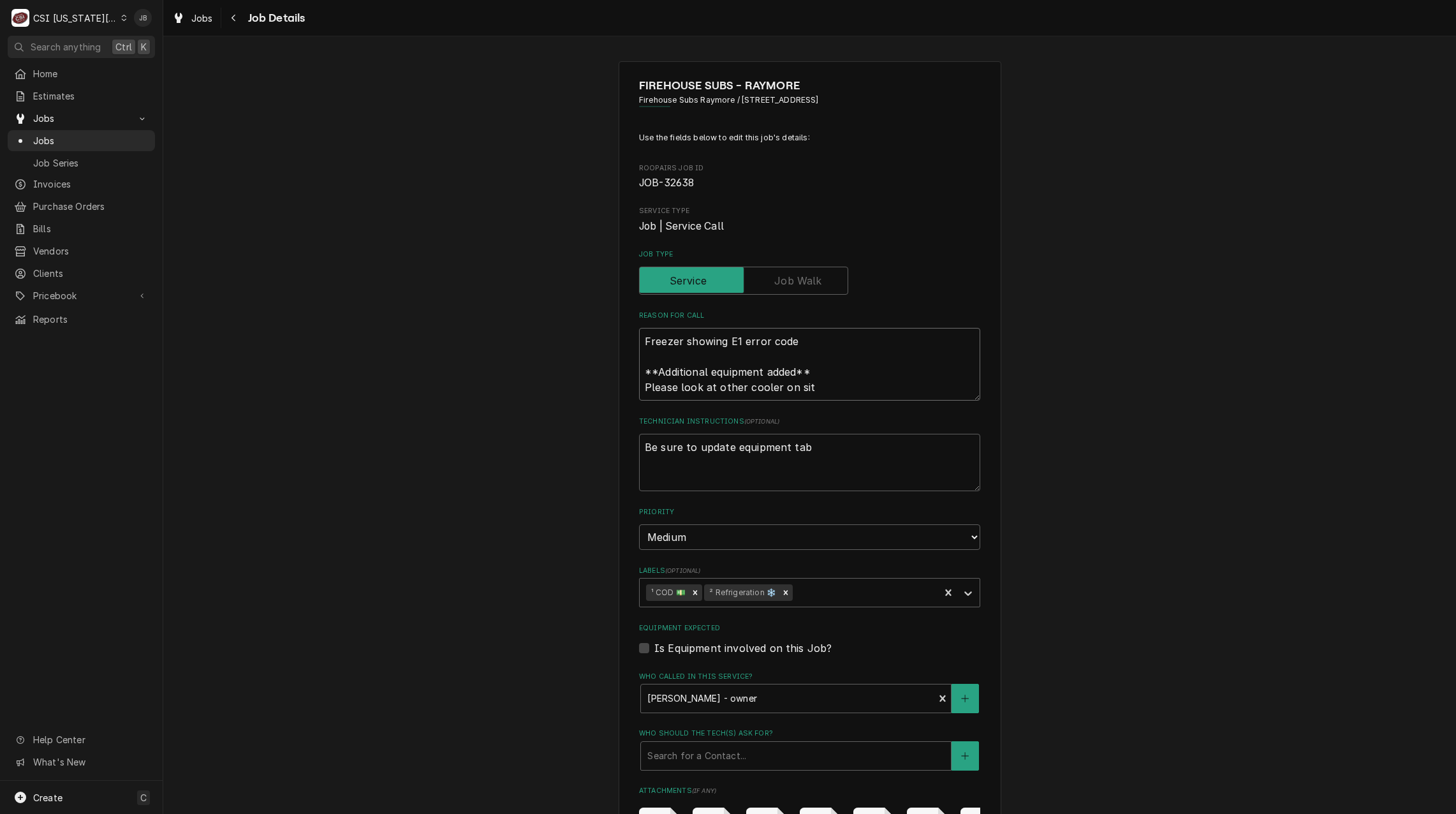
type textarea "x"
type textarea "Freezer showing E1 error code **Additional equipment added** Please look at oth…"
type textarea "x"
type textarea "Freezer showing E1 error code **Additional equipment added** Please look at oth…"
type textarea "x"
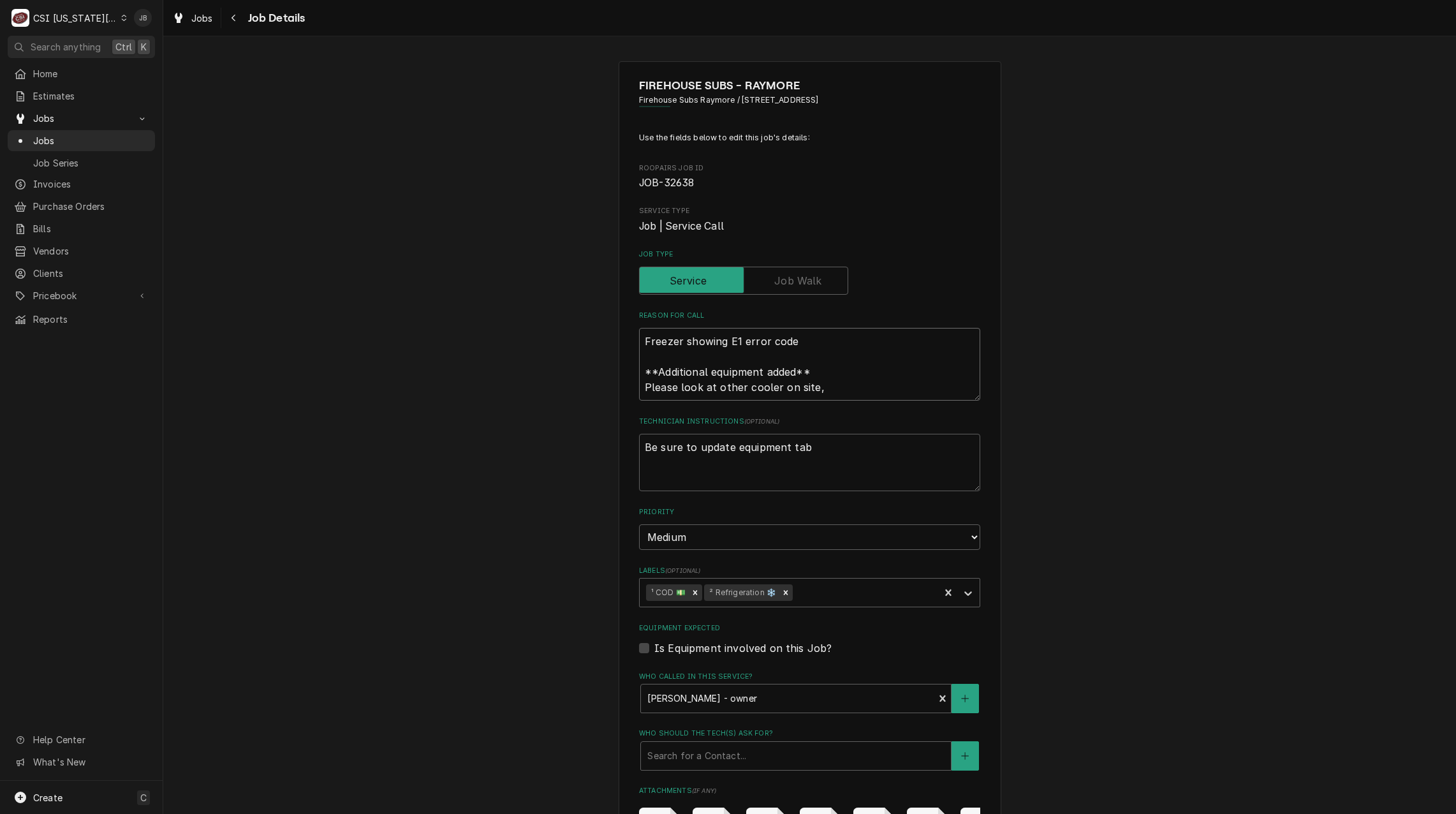
type textarea "Freezer showing E1 error code **Additional equipment added** Please look at oth…"
type textarea "x"
type textarea "Freezer showing E1 error code **Additional equipment added** Please look at oth…"
type textarea "x"
type textarea "Freezer showing E1 error code **Additional equipment added** Please look at oth…"
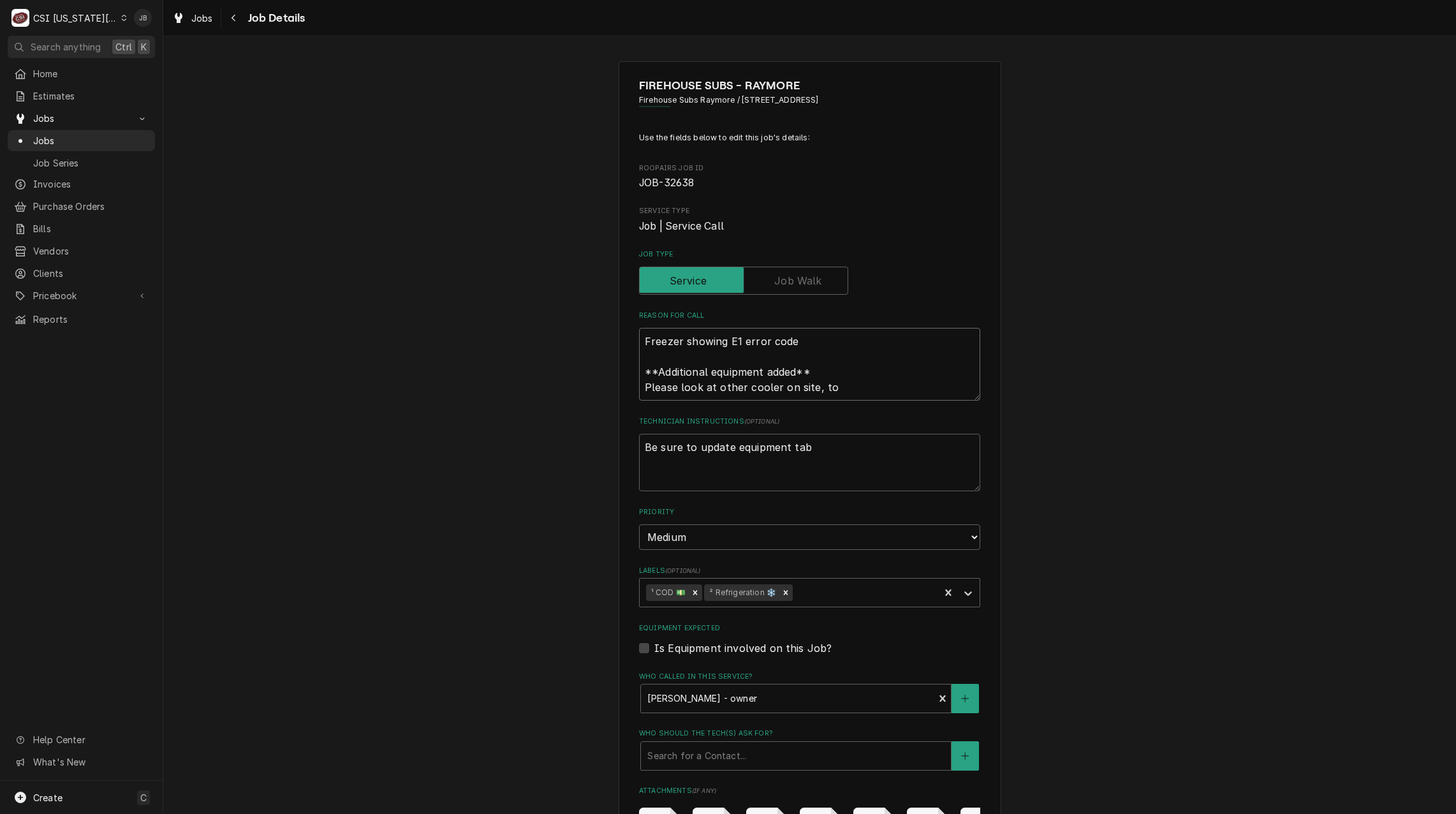
type textarea "x"
type textarea "Freezer showing E1 error code **Additional equipment added** Please look at oth…"
type textarea "x"
type textarea "Freezer showing E1 error code **Additional equipment added** Please look at oth…"
type textarea "x"
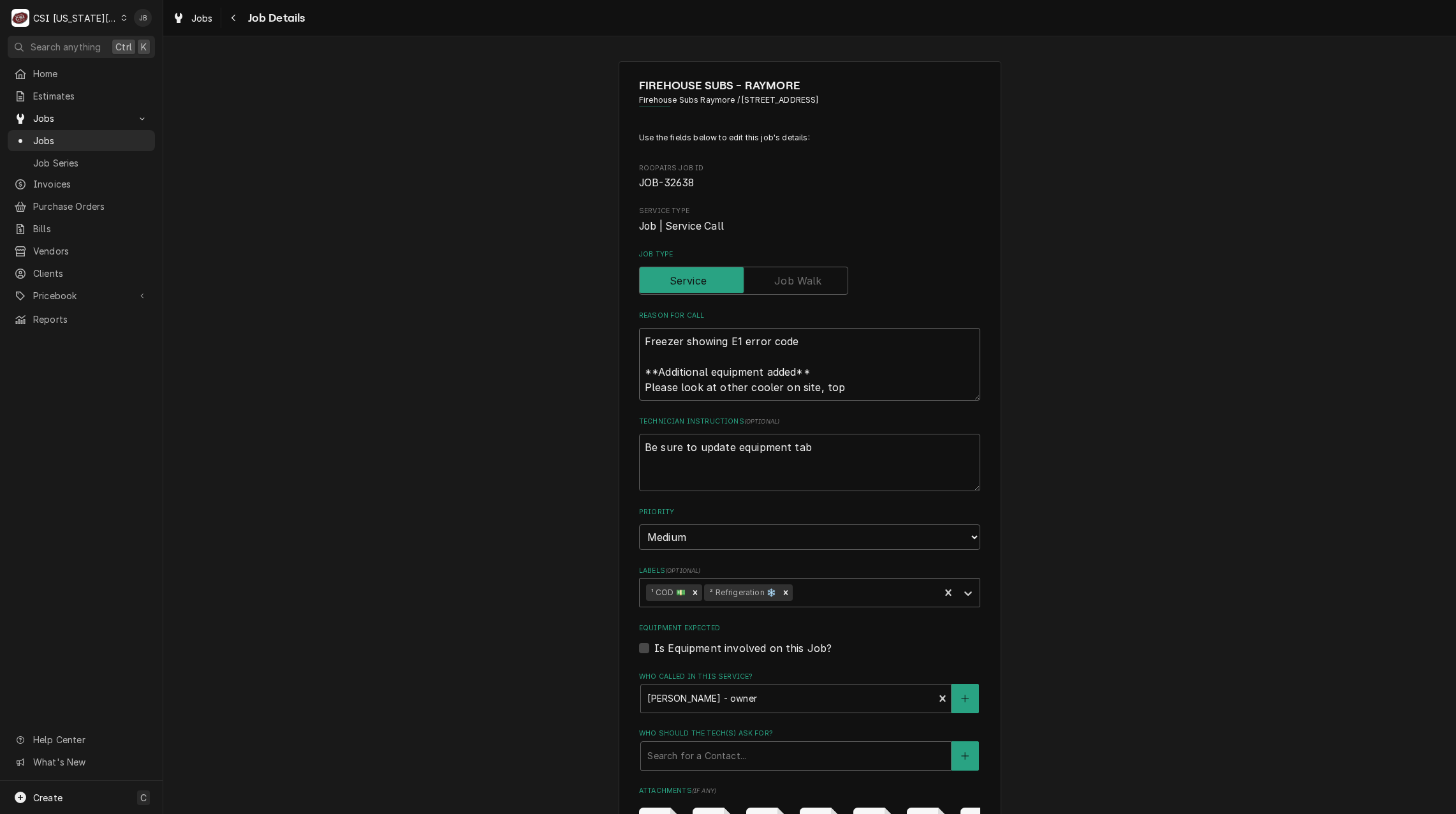
type textarea "Freezer showing E1 error code **Additional equipment added** Please look at oth…"
type textarea "x"
type textarea "Freezer showing E1 error code **Additional equipment added** Please look at oth…"
type textarea "x"
type textarea "Freezer showing E1 error code **Additional equipment added** Please look at oth…"
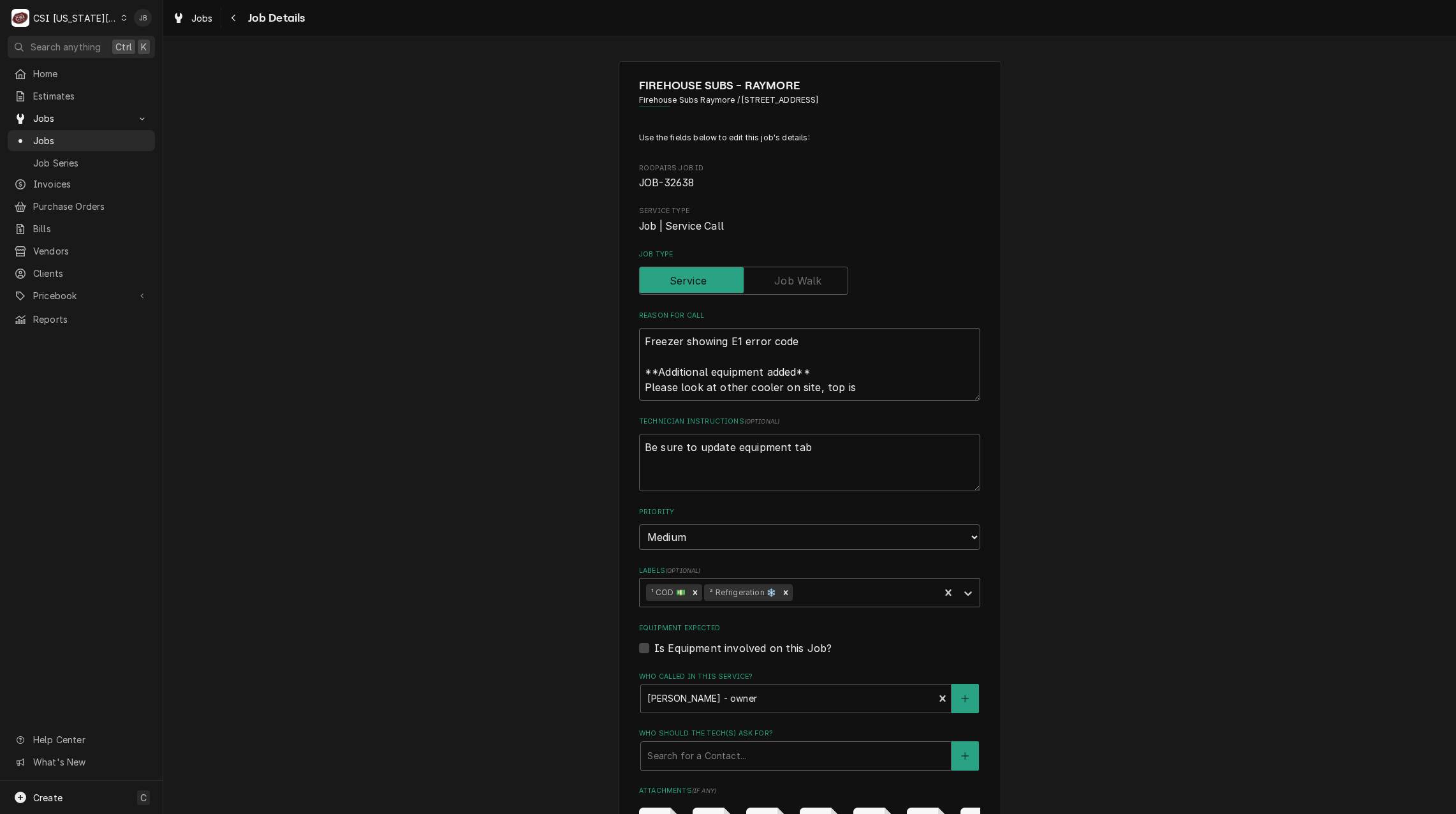
type textarea "x"
type textarea "Freezer showing E1 error code **Additional equipment added** Please look at oth…"
type textarea "x"
type textarea "Freezer showing E1 error code **Additional equipment added** Please look at oth…"
type textarea "x"
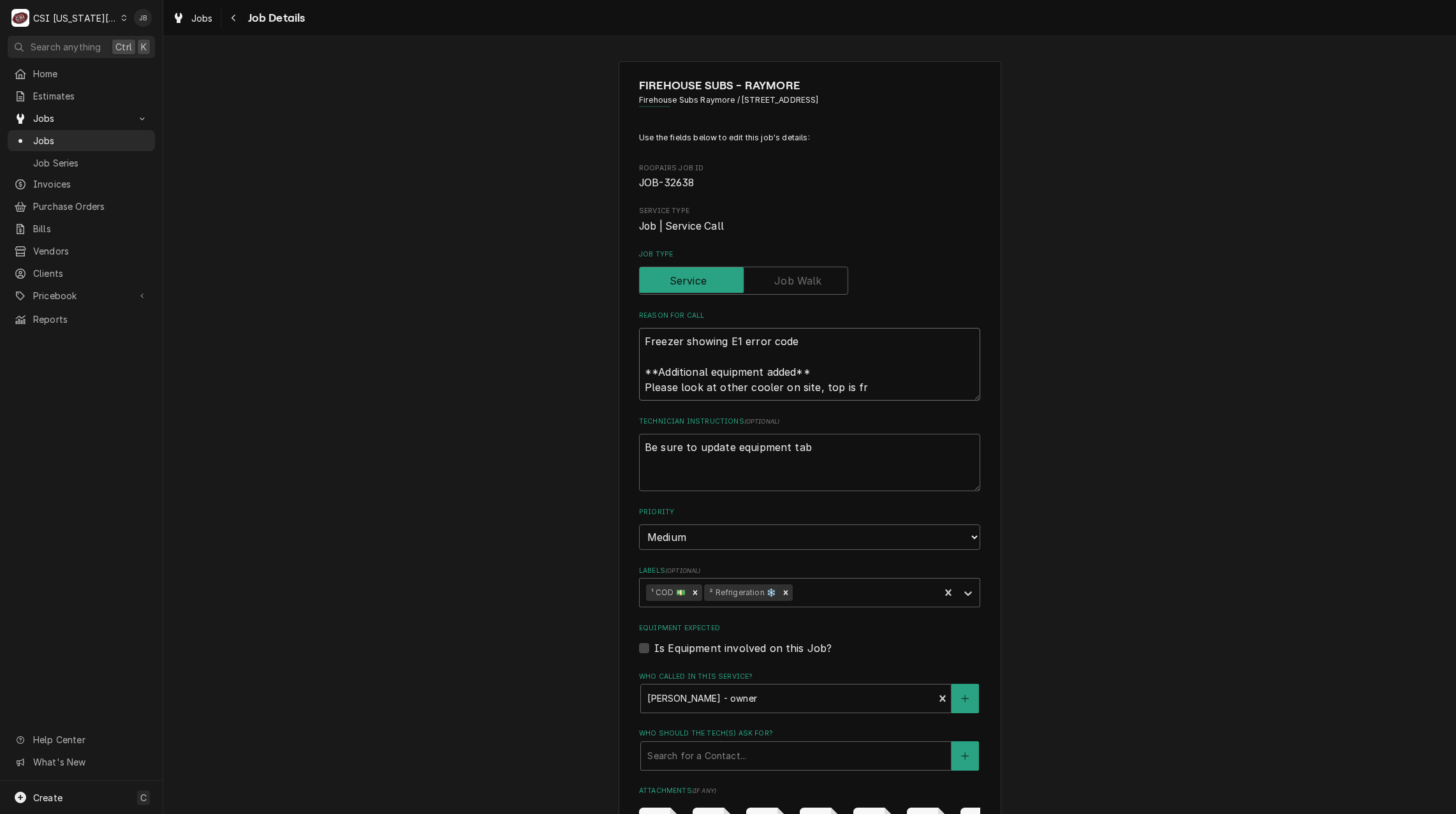
type textarea "Freezer showing E1 error code **Additional equipment added** Please look at oth…"
type textarea "x"
type textarea "Freezer showing E1 error code **Additional equipment added** Please look at oth…"
type textarea "x"
type textarea "Freezer showing E1 error code **Additional equipment added** Please look at oth…"
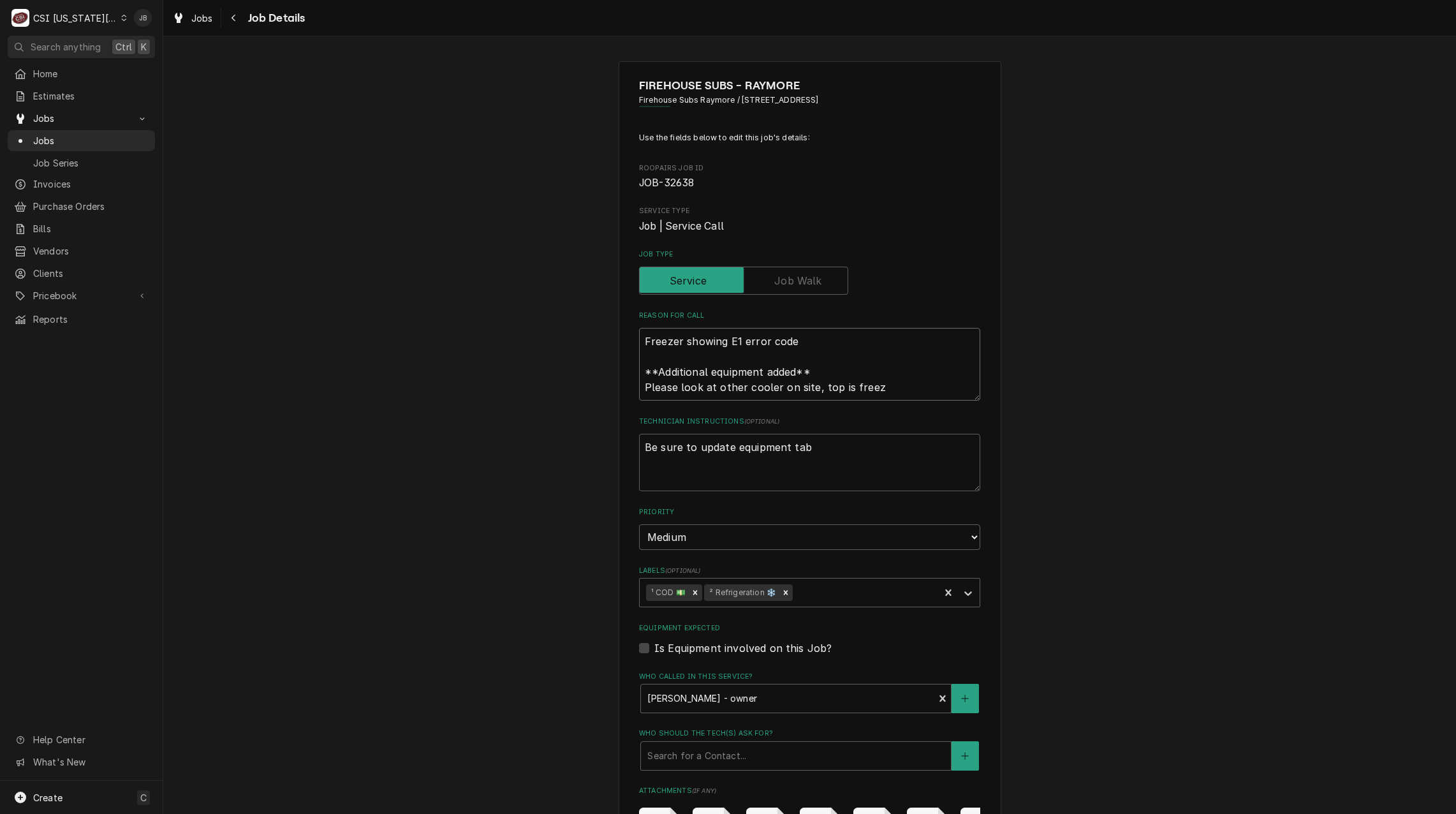
type textarea "x"
type textarea "Freezer showing E1 error code **Additional equipment added** Please look at oth…"
type textarea "x"
type textarea "Freezer showing E1 error code **Additional equipment added** Please look at oth…"
type textarea "x"
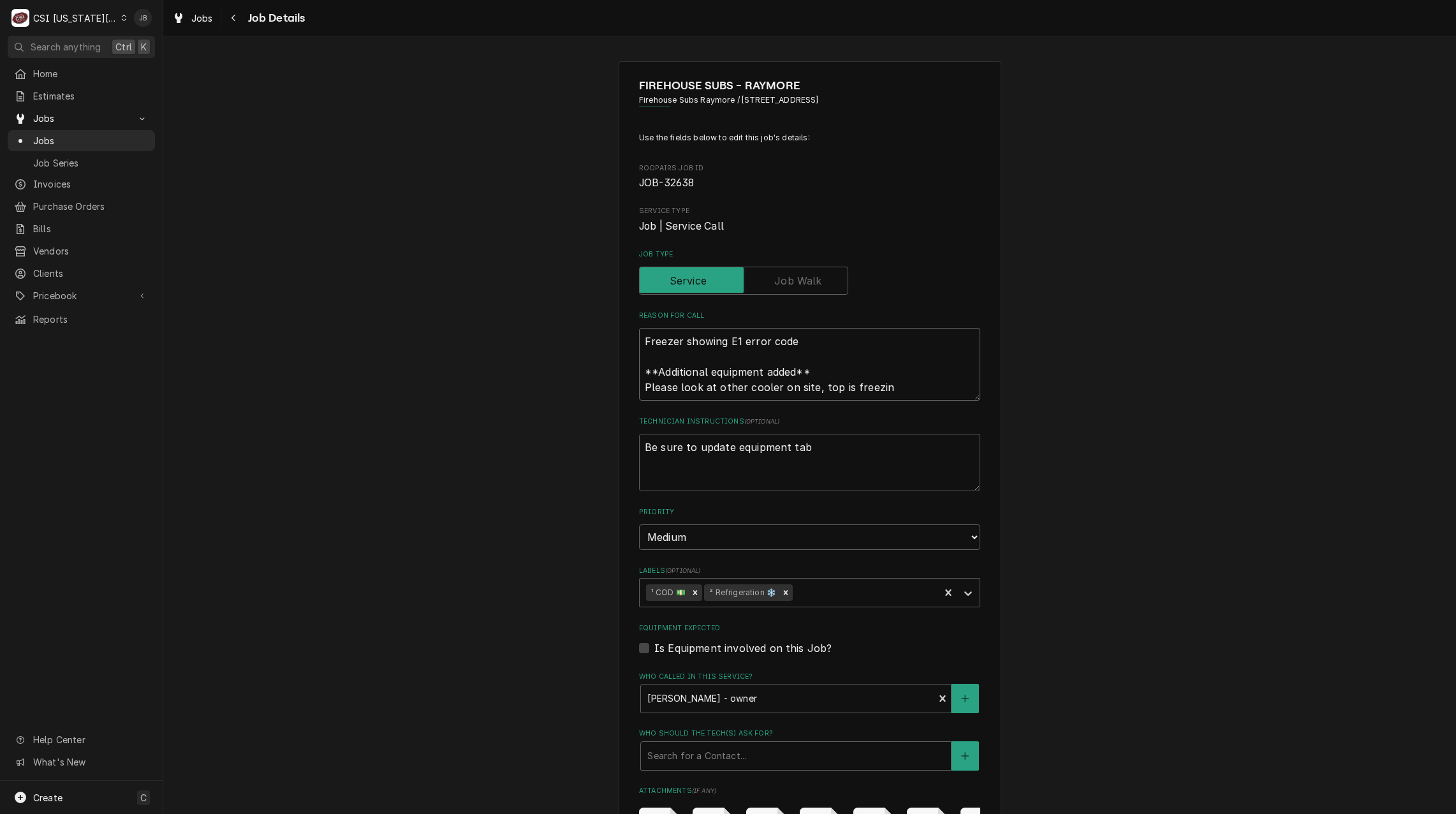
type textarea "Freezer showing E1 error code **Additional equipment added** Please look at oth…"
type textarea "x"
type textarea "Freezer showing E1 error code **Additional equipment added** Please look at oth…"
type textarea "x"
type textarea "Freezer showing E1 error code **Additional equipment added** Please look at oth…"
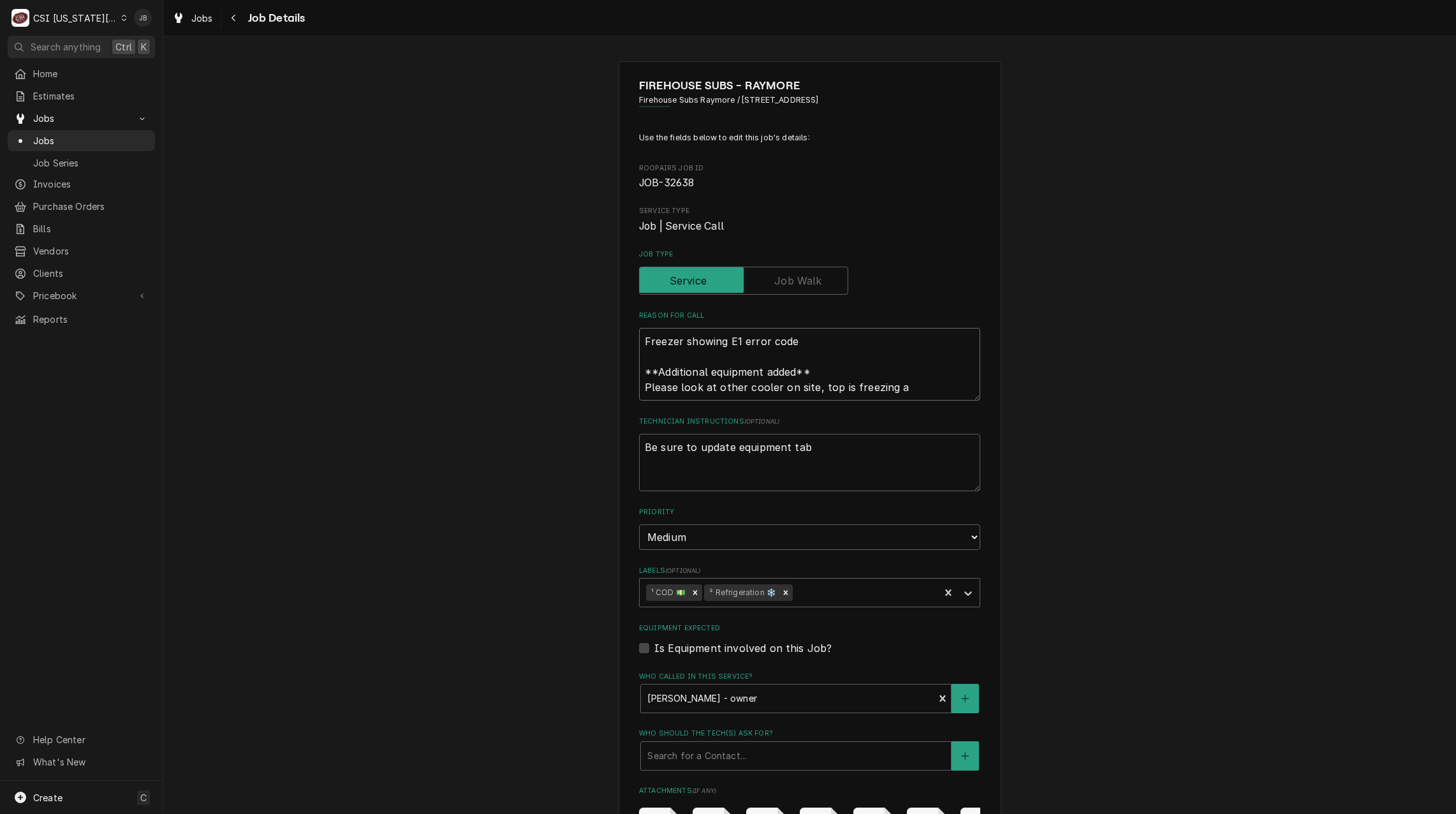
type textarea "x"
type textarea "Freezer showing E1 error code **Additional equipment added** Please look at oth…"
type textarea "x"
type textarea "Freezer showing E1 error code **Additional equipment added** Please look at oth…"
type textarea "x"
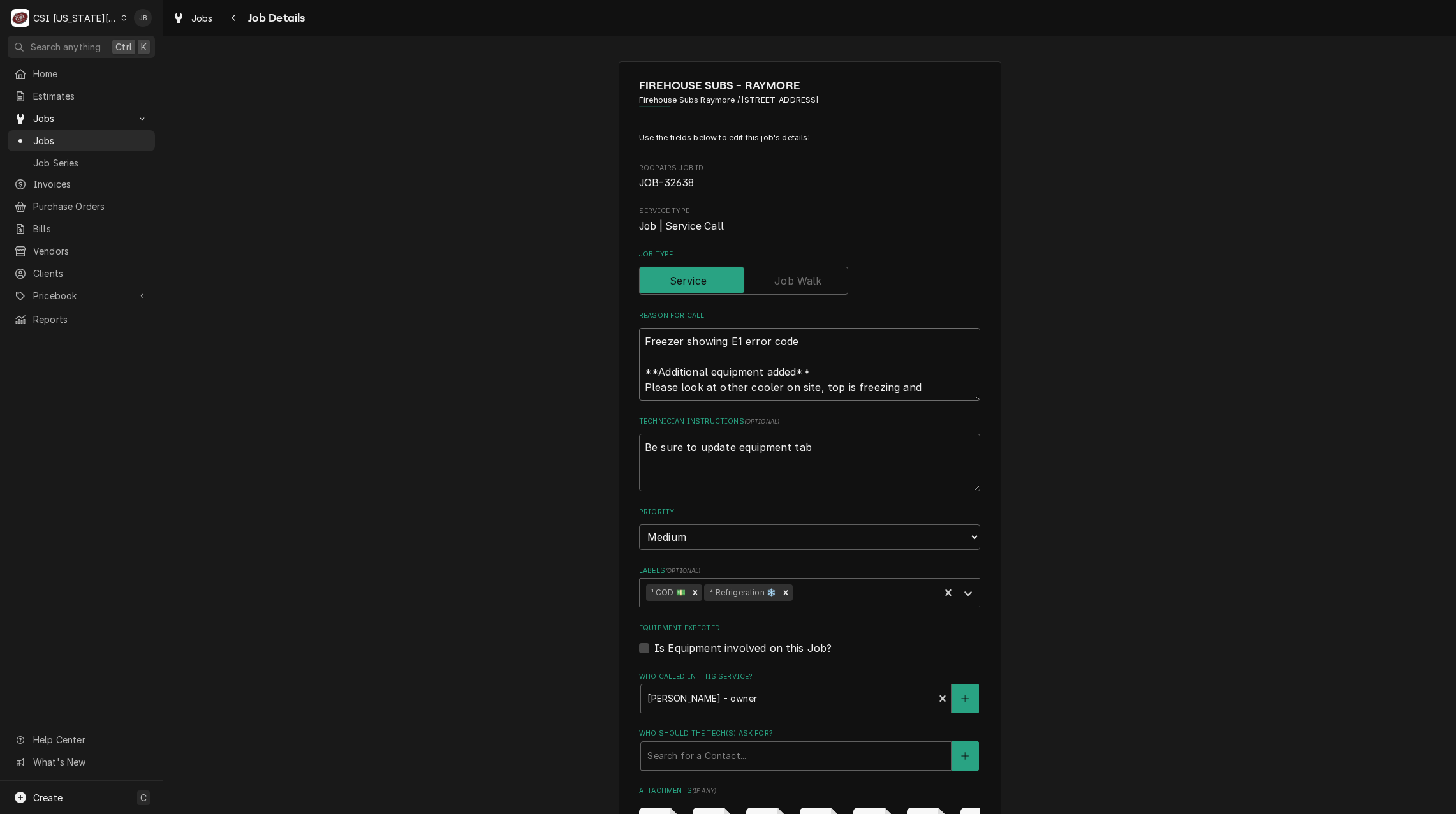
type textarea "Freezer showing E1 error code **Additional equipment added** Please look at oth…"
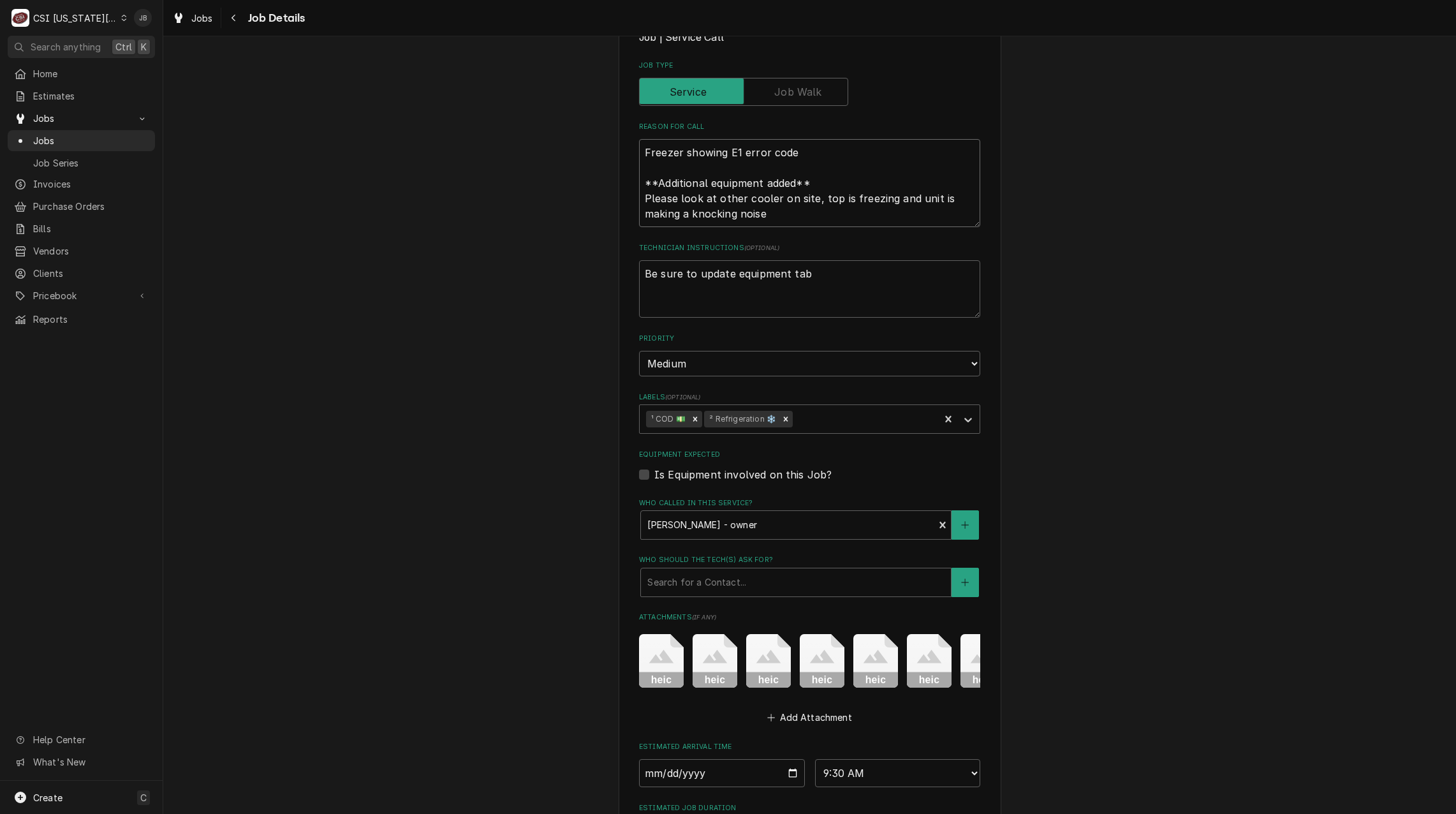
scroll to position [368, 0]
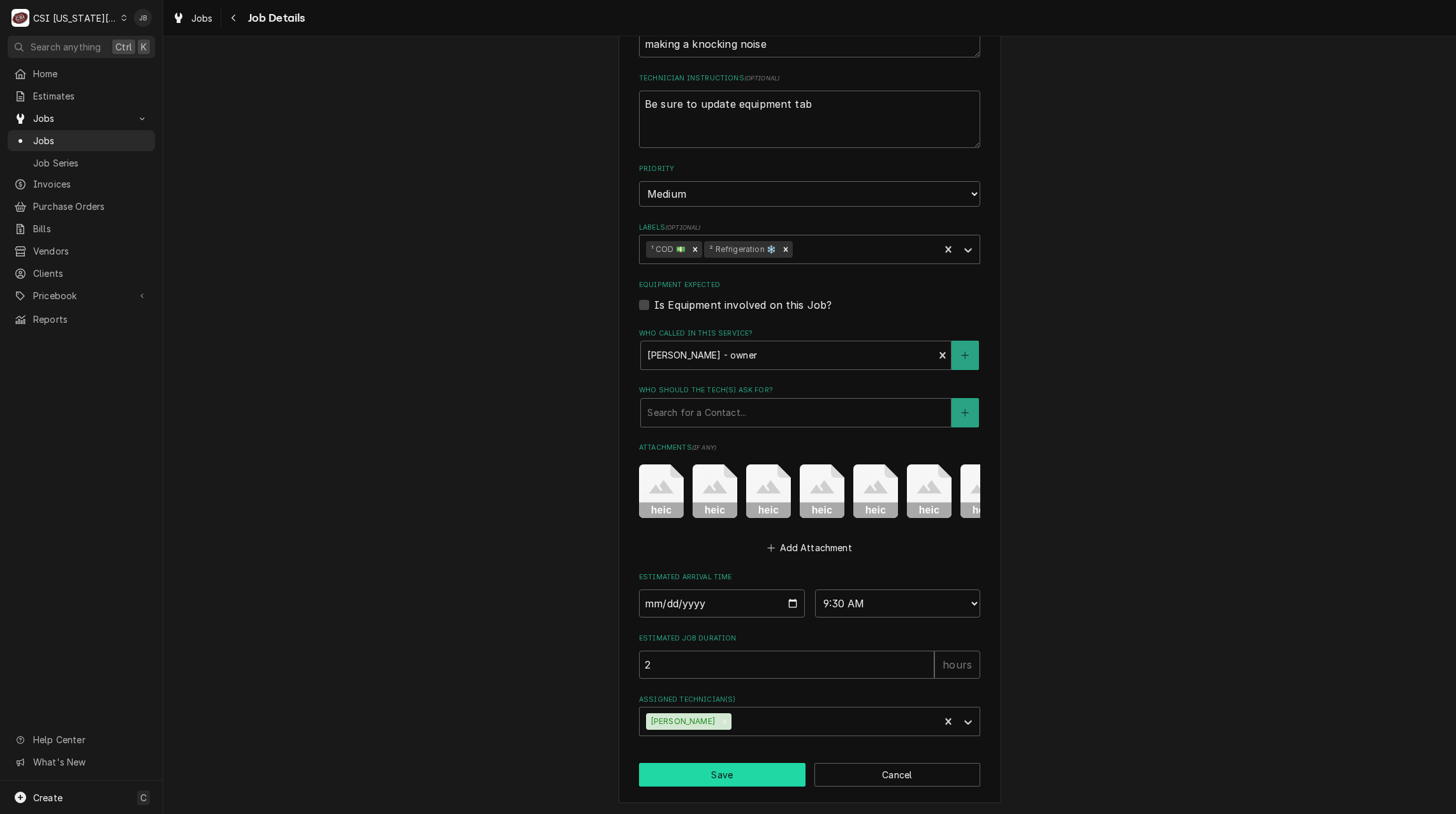
click at [723, 780] on button "Save" at bounding box center [722, 775] width 166 height 23
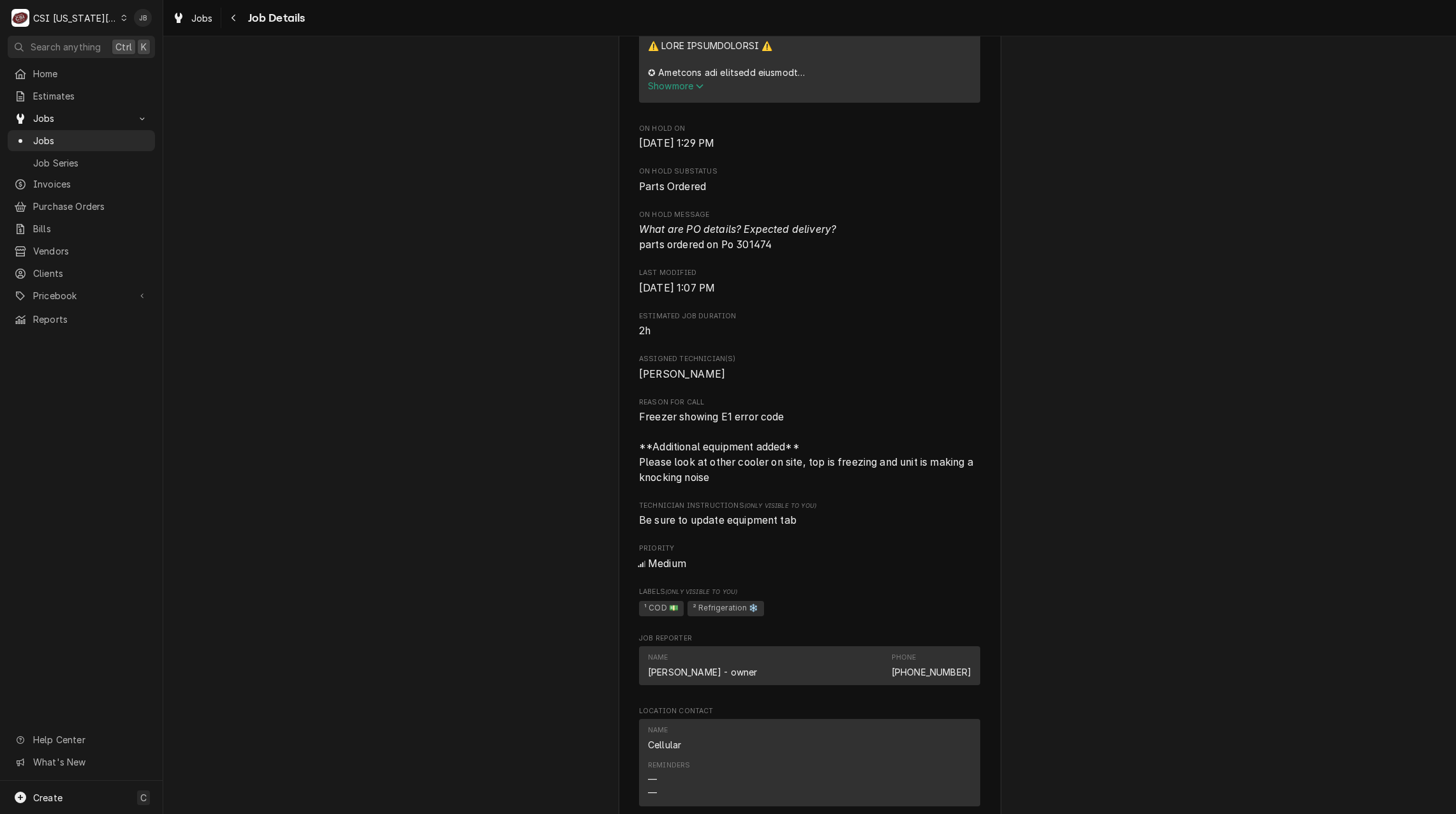
scroll to position [552, 0]
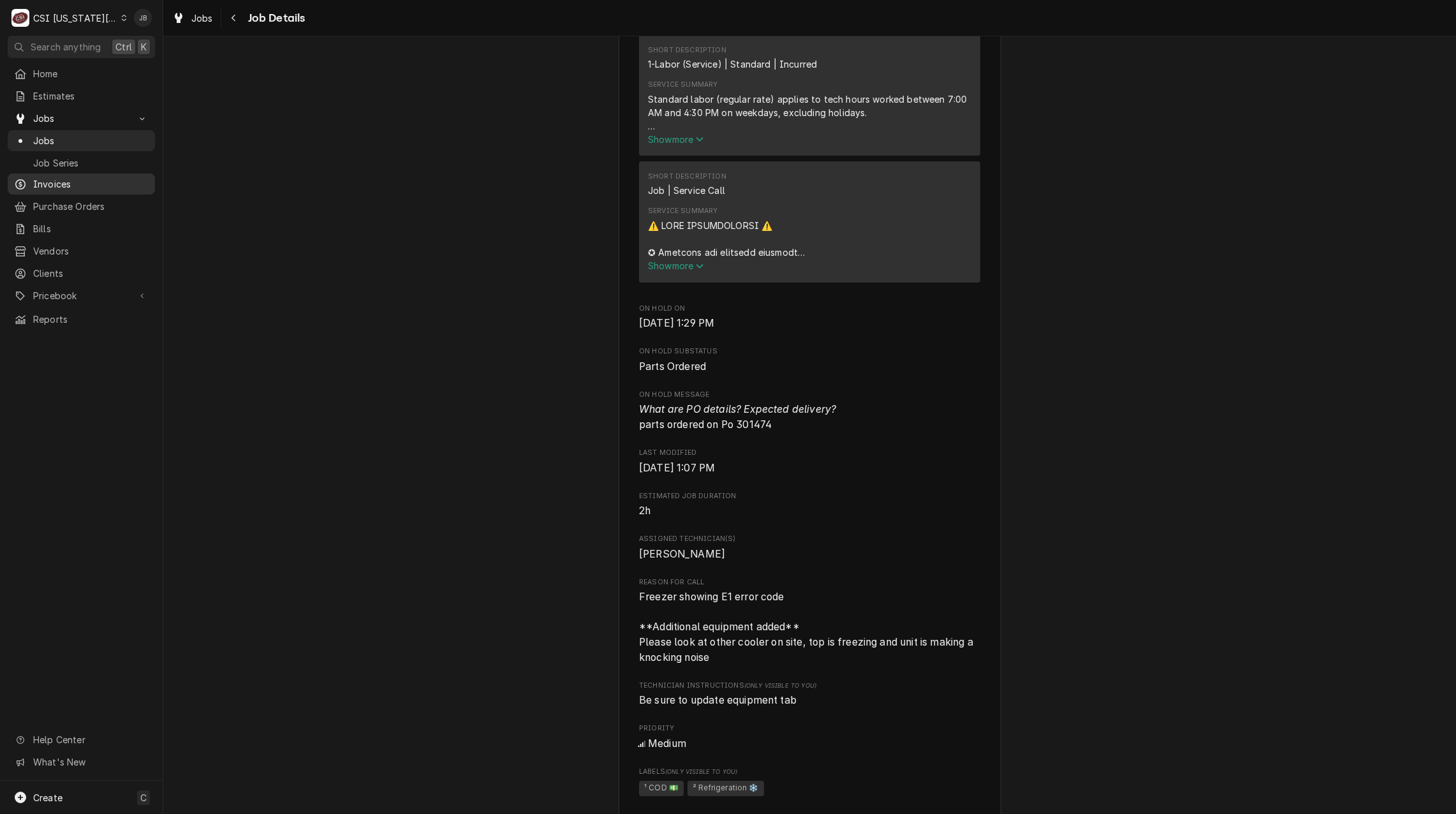
click at [83, 187] on div "Invoices" at bounding box center [82, 184] width 142 height 16
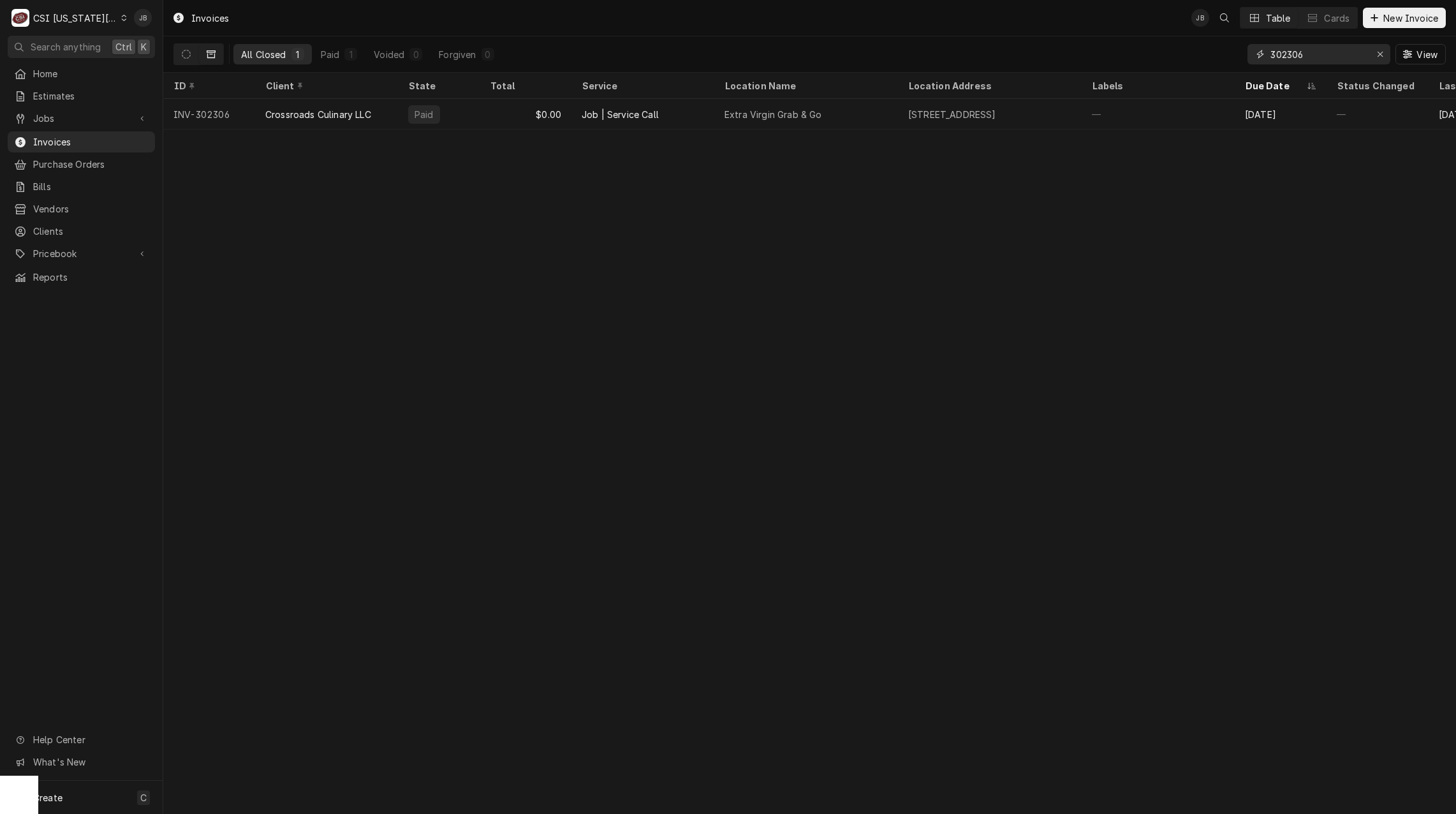
click at [1331, 51] on input "302306" at bounding box center [1318, 54] width 96 height 20
type input "3"
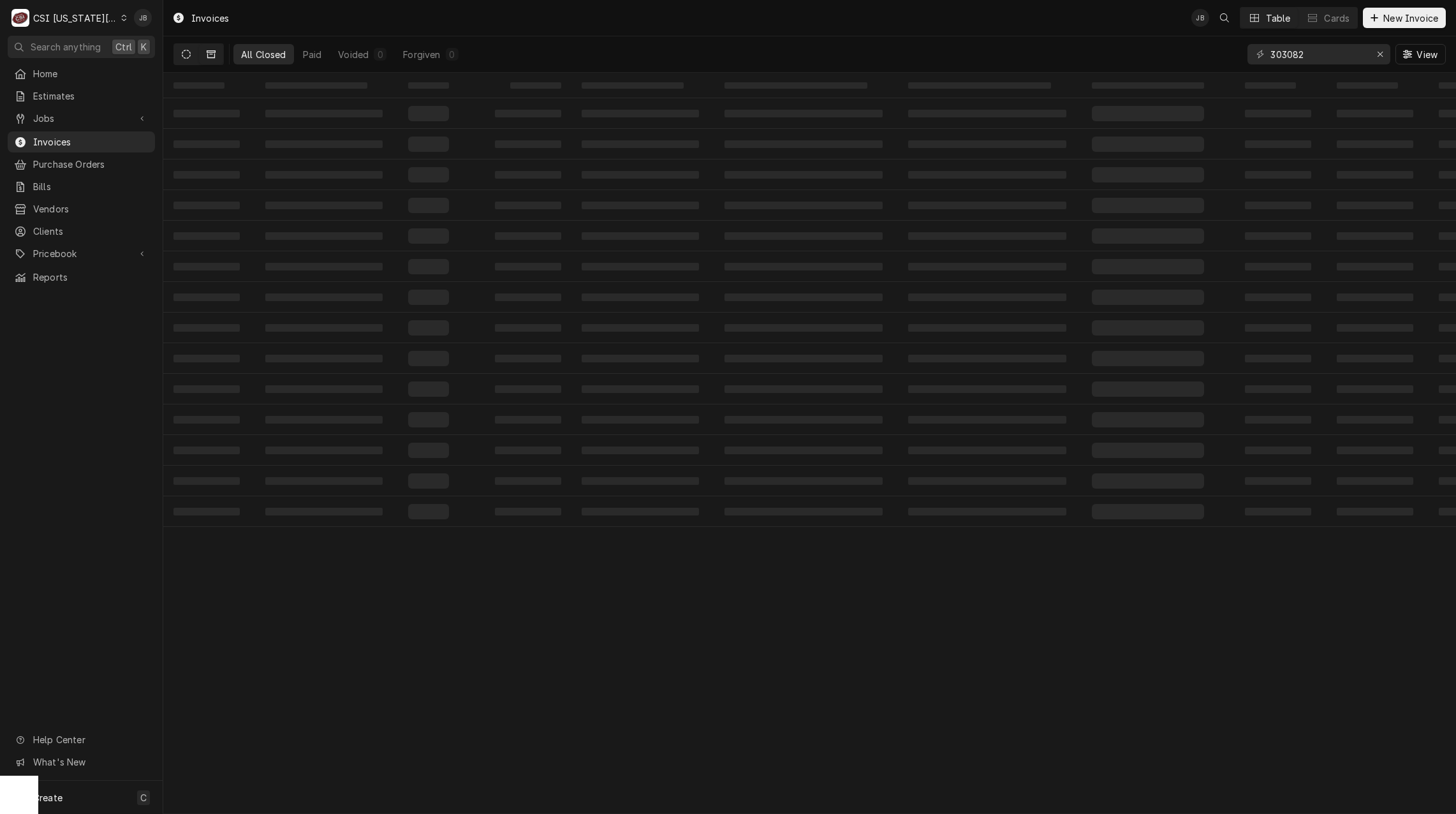
click at [191, 55] on button "Dynamic Content Wrapper" at bounding box center [186, 54] width 24 height 20
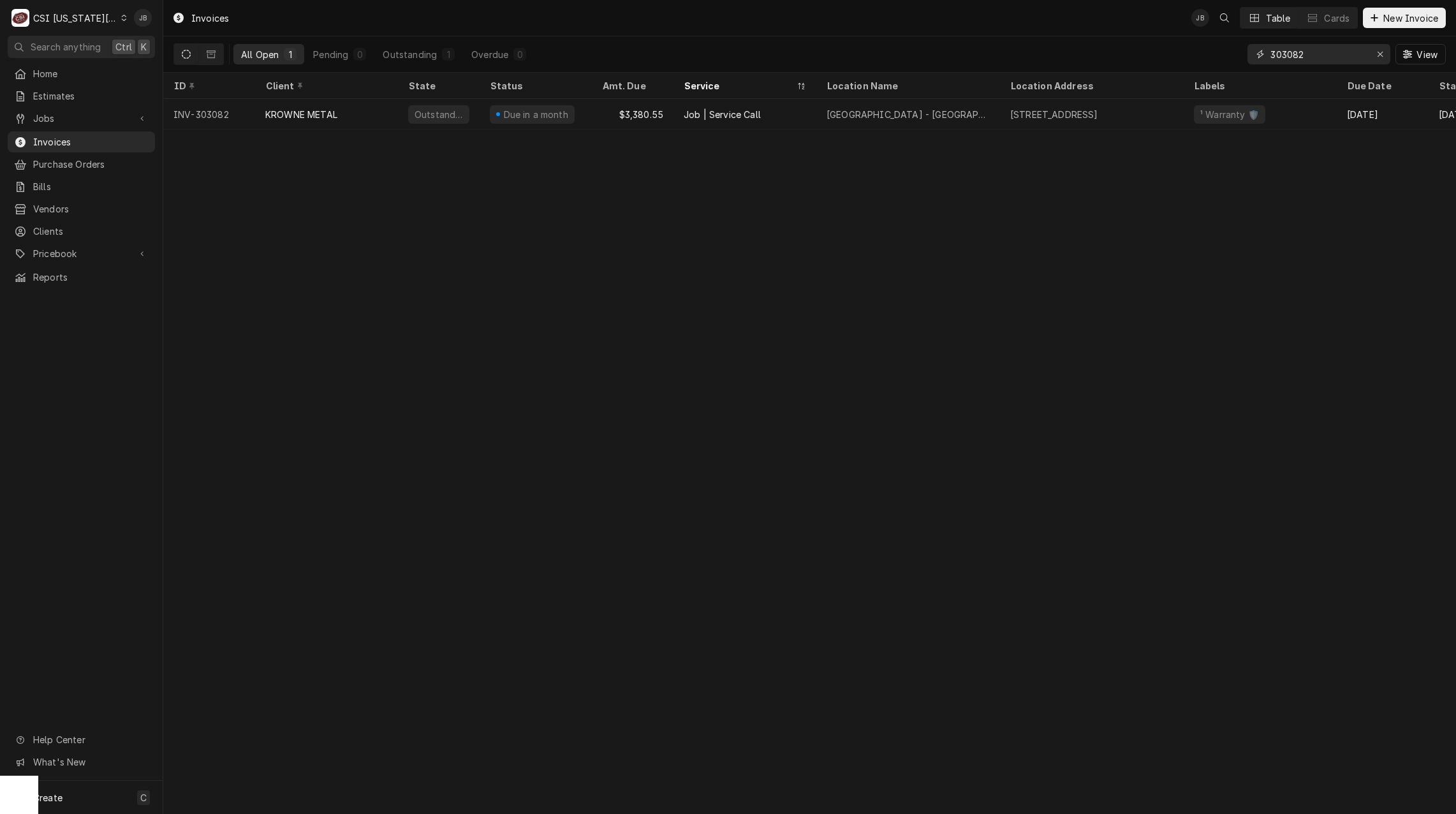
click at [1328, 57] on input "303082" at bounding box center [1318, 54] width 96 height 20
click at [1297, 59] on input "302982" at bounding box center [1318, 54] width 96 height 20
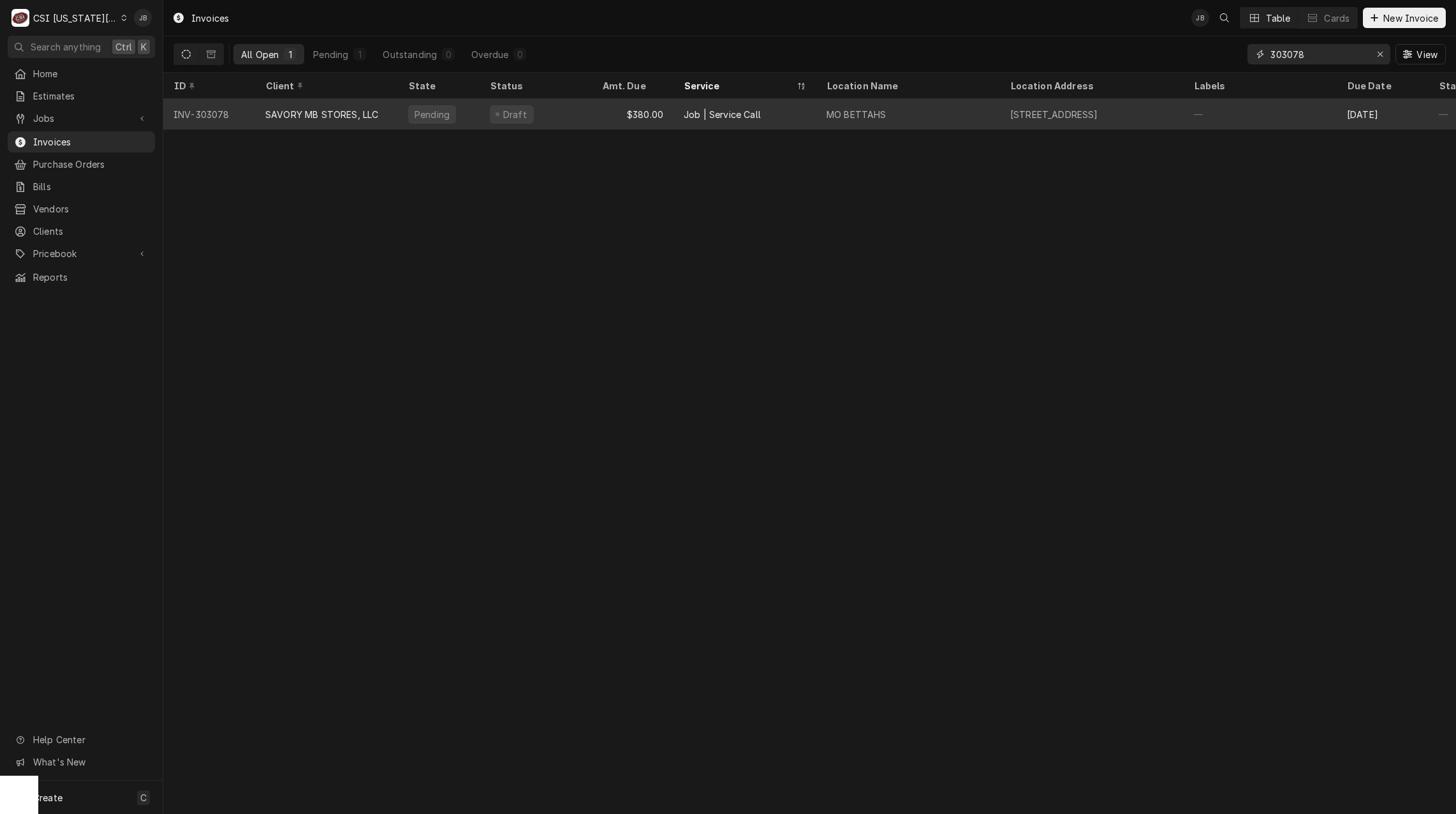
type input "303078"
click at [550, 115] on div "Draft" at bounding box center [536, 114] width 113 height 31
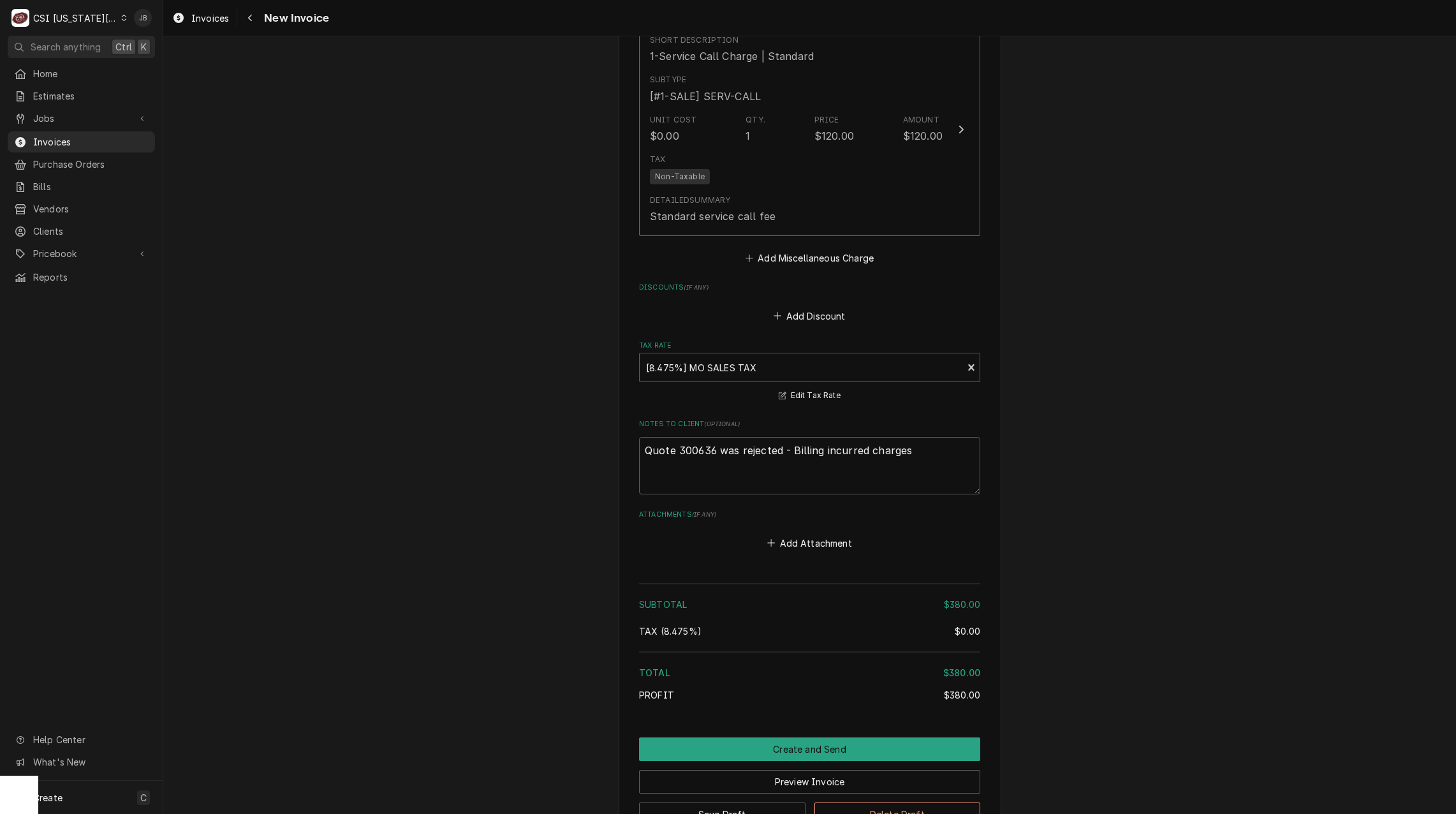
scroll to position [1714, 0]
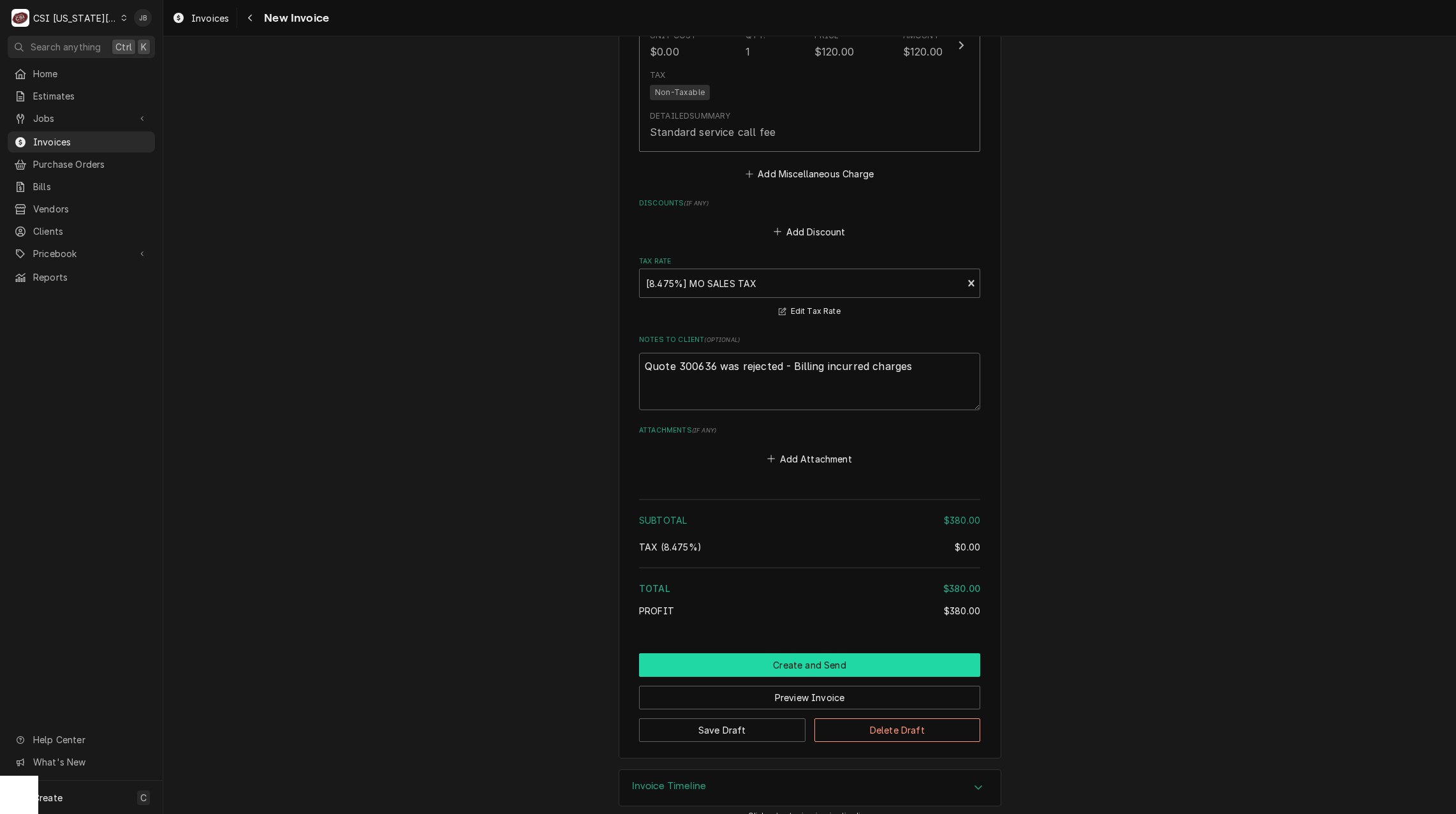
click at [707, 653] on button "Create and Send" at bounding box center [810, 664] width 342 height 23
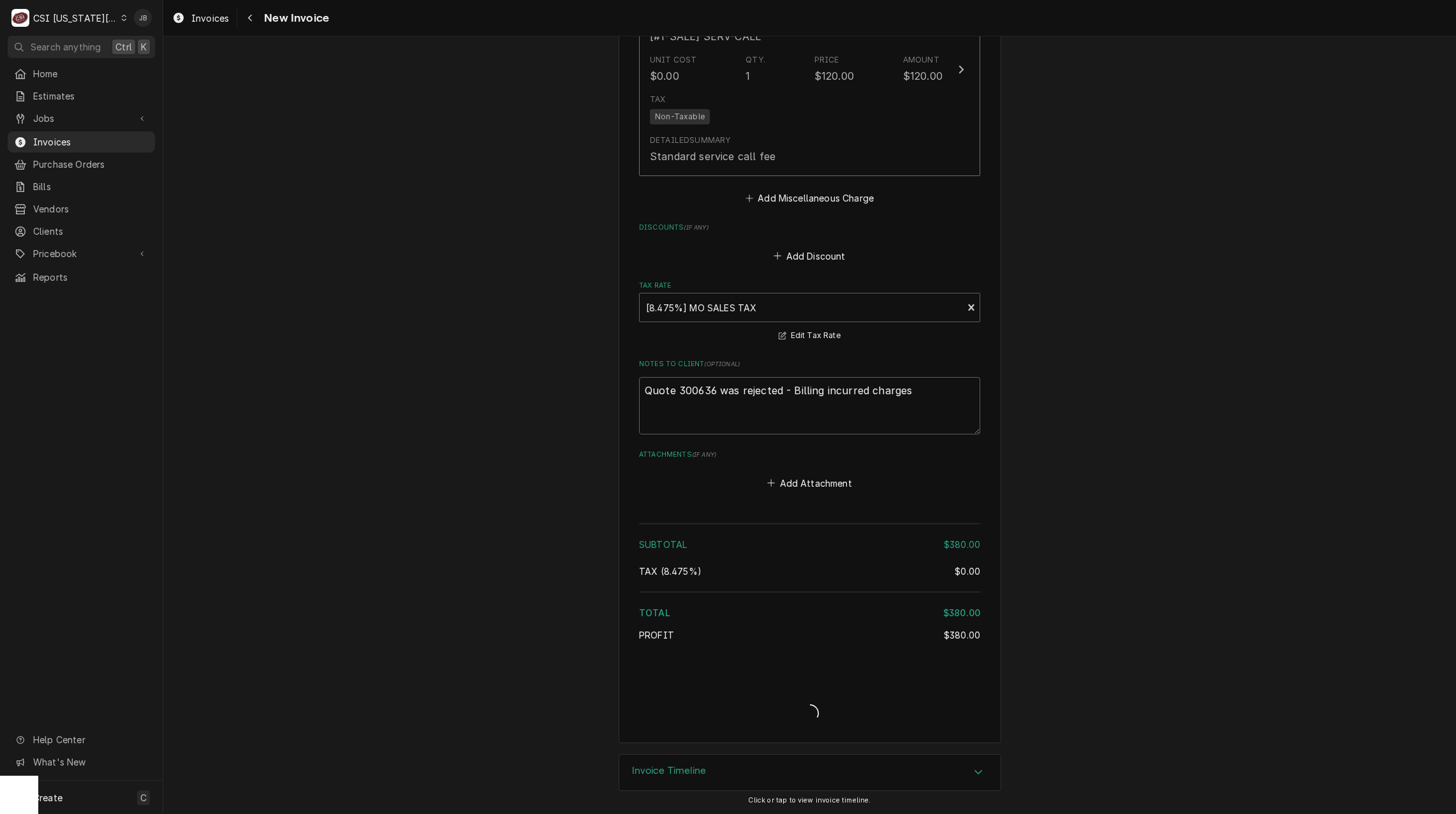
scroll to position [1675, 0]
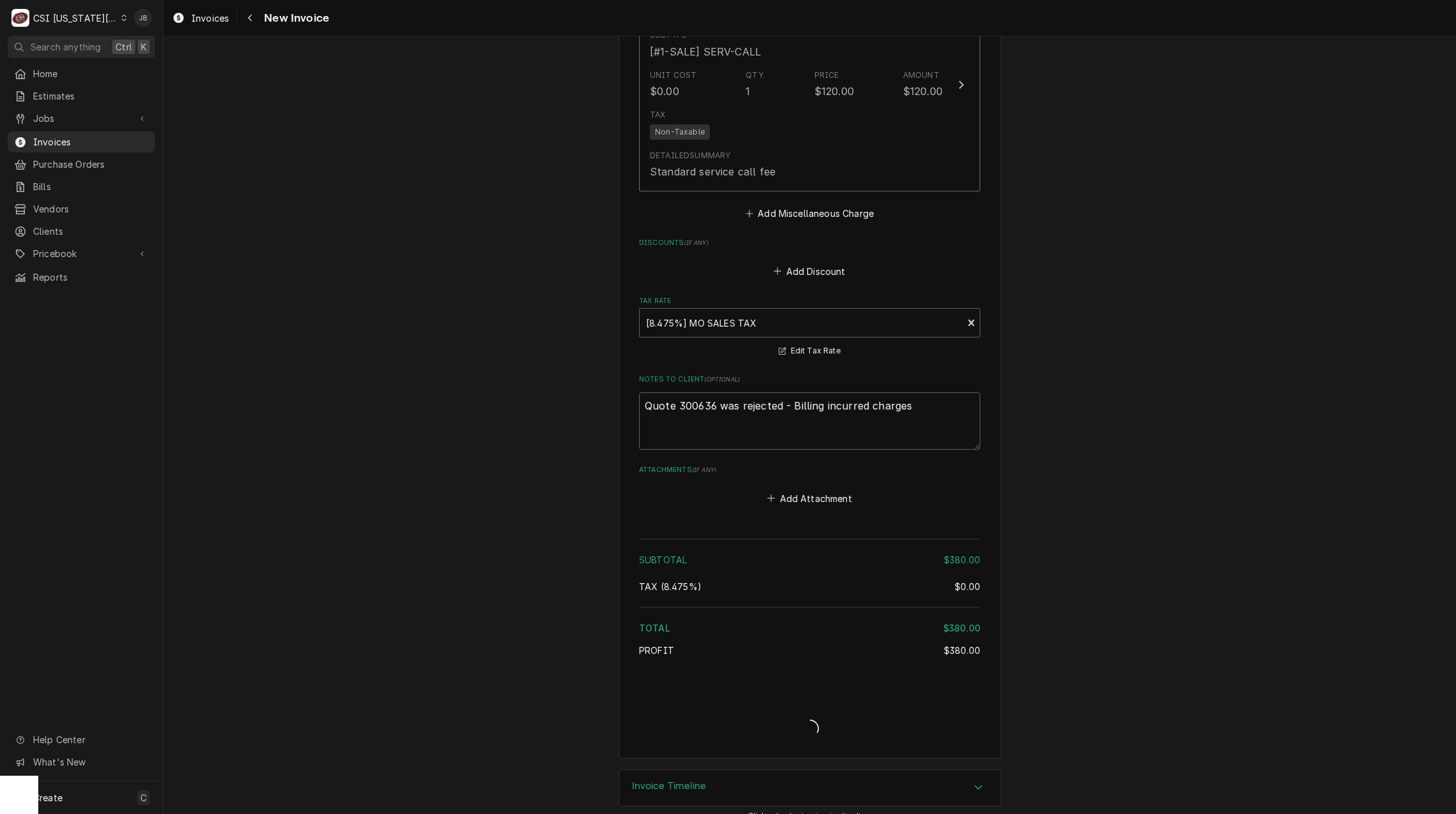
type textarea "x"
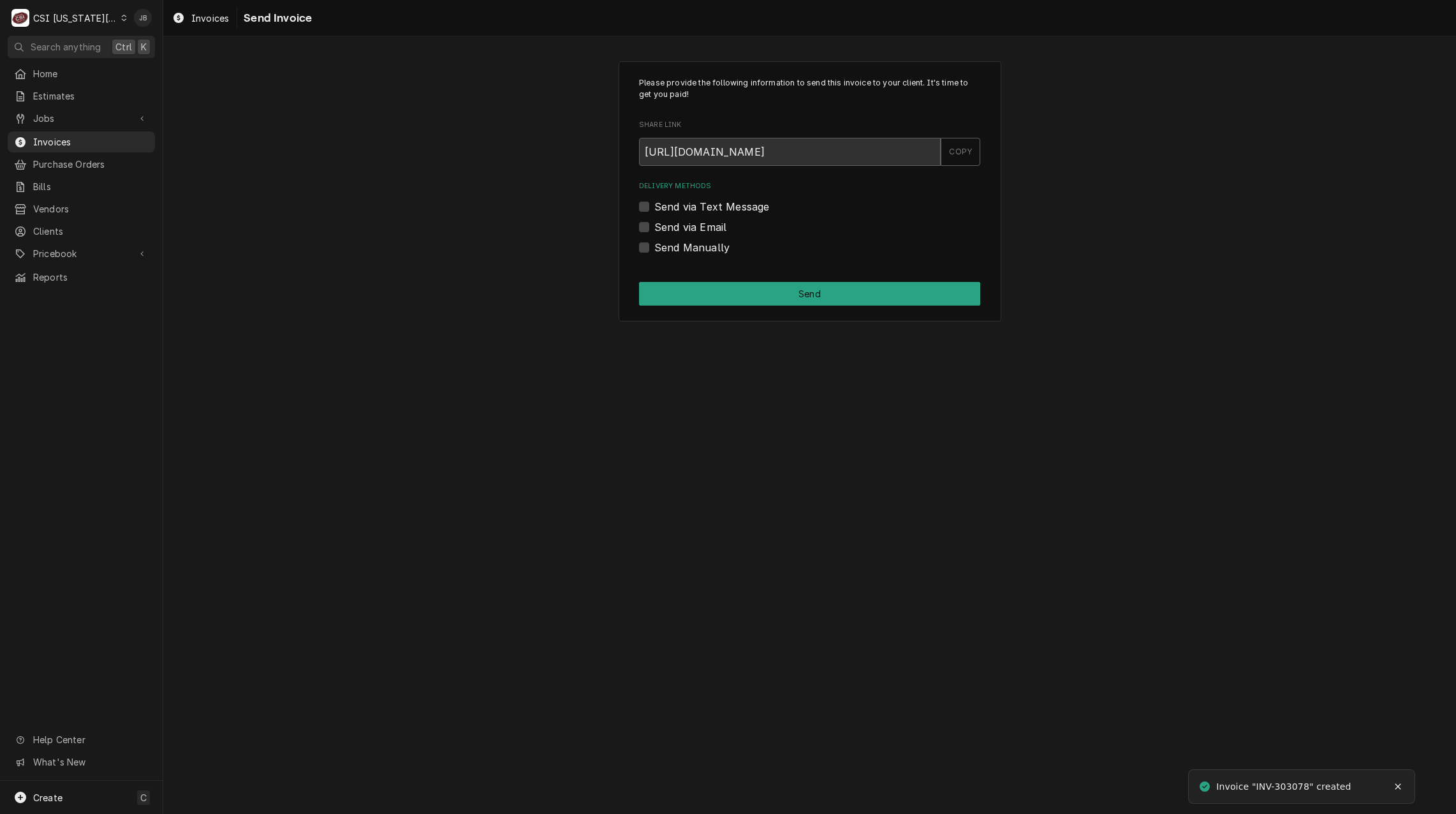
drag, startPoint x: 679, startPoint y: 230, endPoint x: 699, endPoint y: 230, distance: 20.0
click at [679, 230] on label "Send via Email" at bounding box center [690, 227] width 72 height 15
click at [679, 230] on input "Send via Email" at bounding box center [825, 233] width 342 height 28
checkbox input "true"
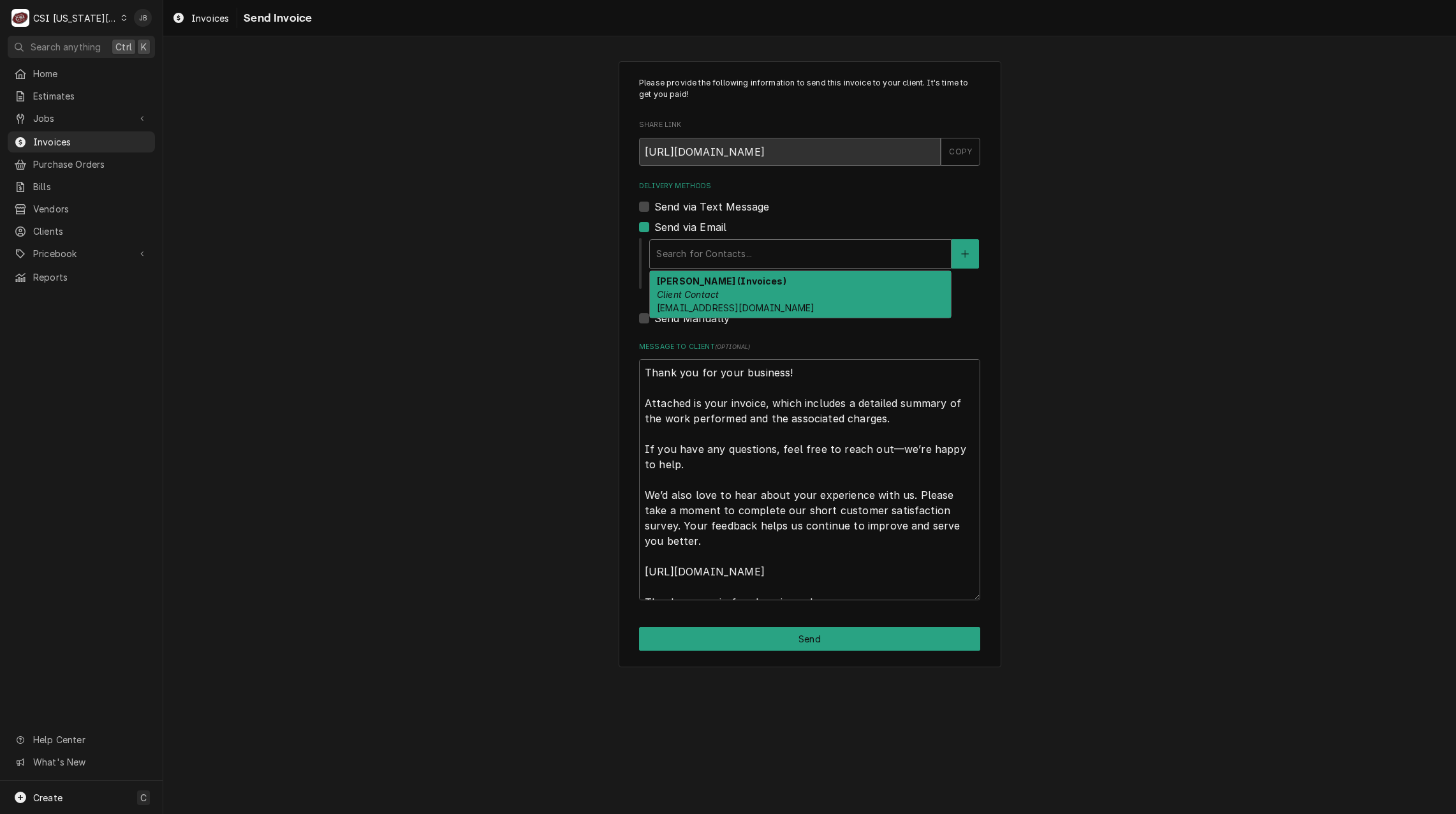
click at [756, 255] on div "Delivery Methods" at bounding box center [801, 254] width 289 height 23
click at [749, 291] on div "Kelsey Hetlage (Invoices) Client Contact kelsey.hetlage@csi1.com" at bounding box center [800, 295] width 301 height 47
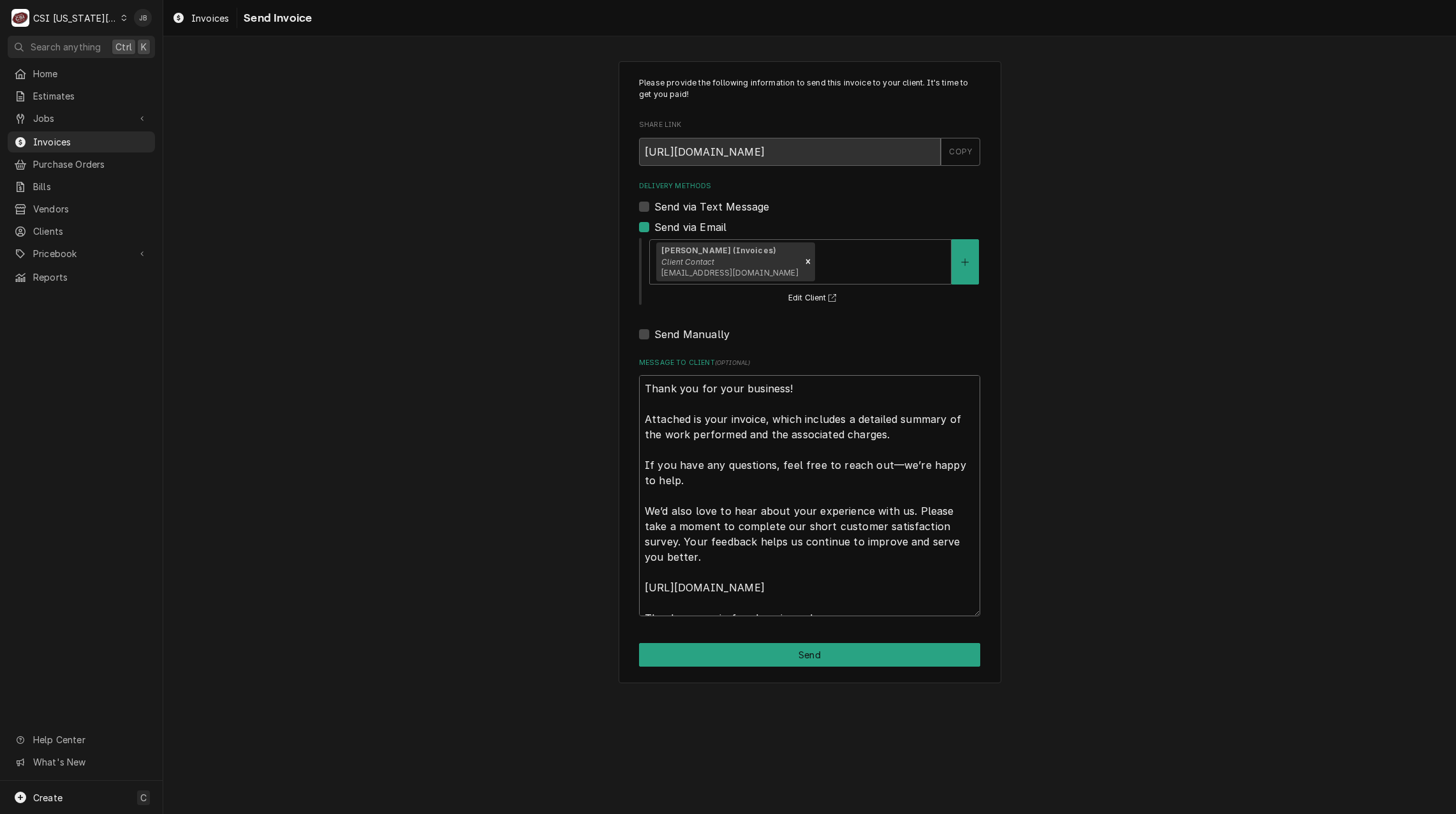
drag, startPoint x: 645, startPoint y: 384, endPoint x: 1087, endPoint y: 762, distance: 581.6
click at [1021, 707] on div "Please provide the following information to send this invoice to your client. I…" at bounding box center [809, 425] width 1293 height 778
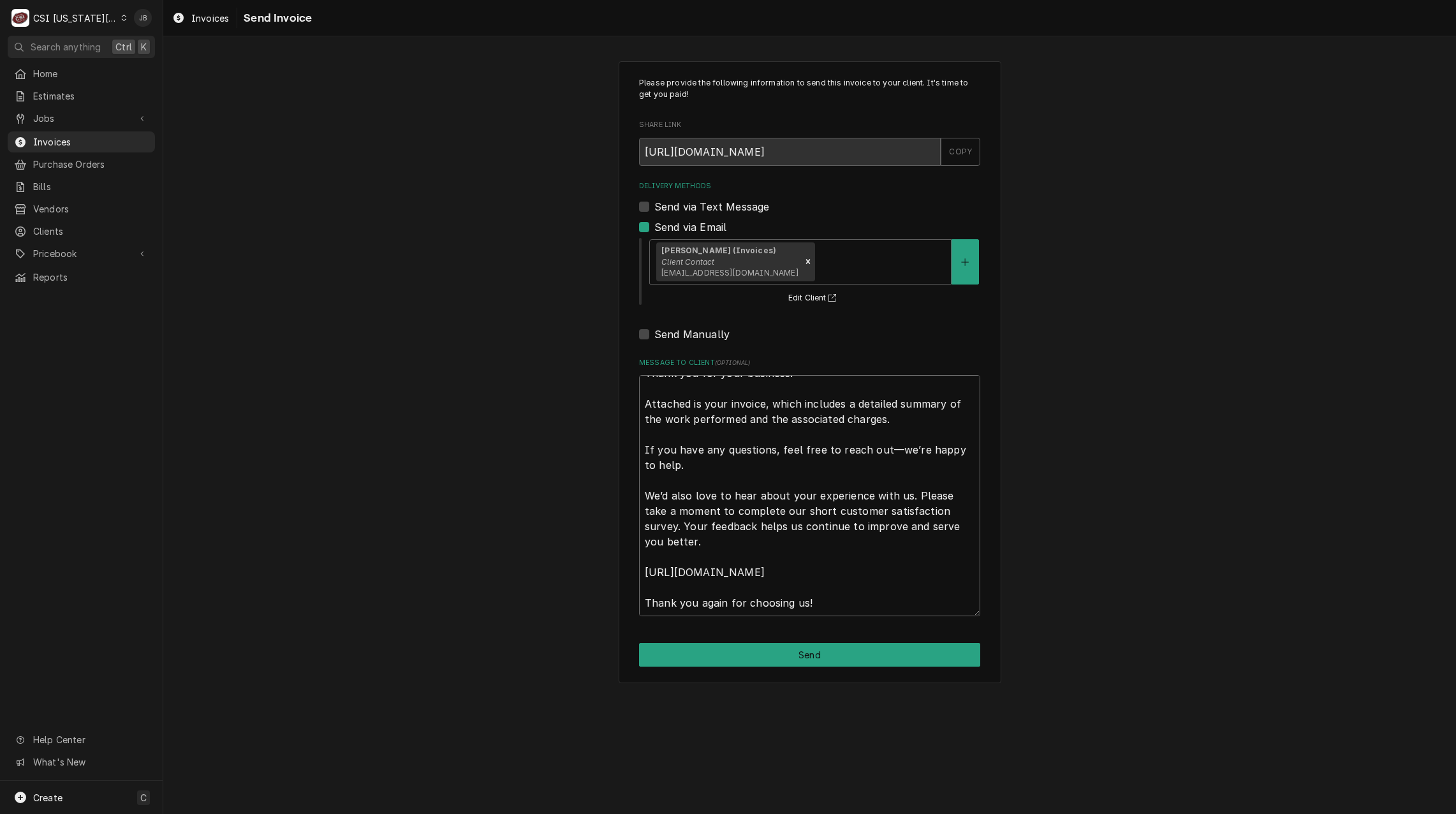
type textarea "x"
type textarea "a"
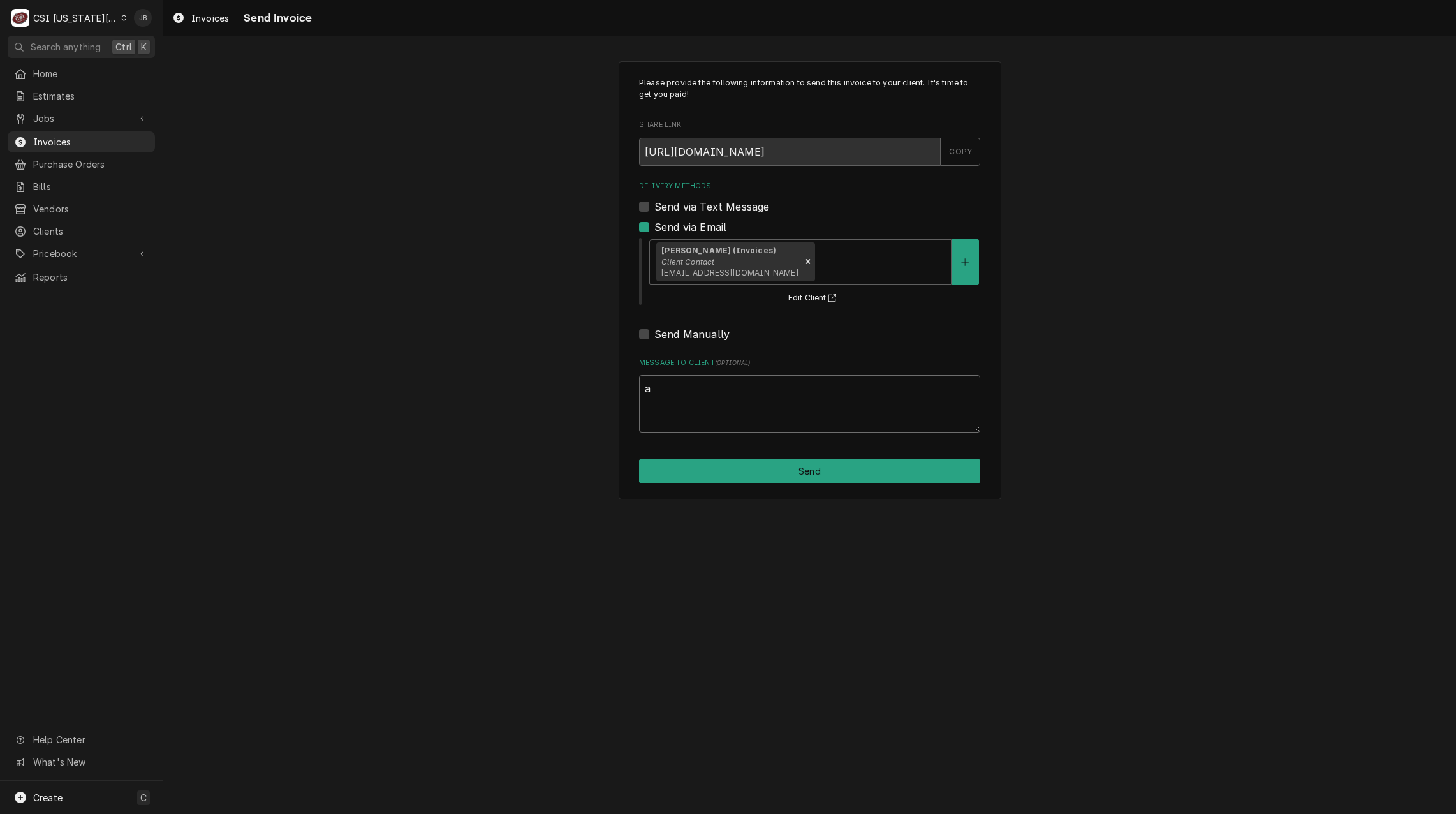
scroll to position [0, 0]
type textarea "x"
type textarea "ap"
type textarea "x"
type textarea "app"
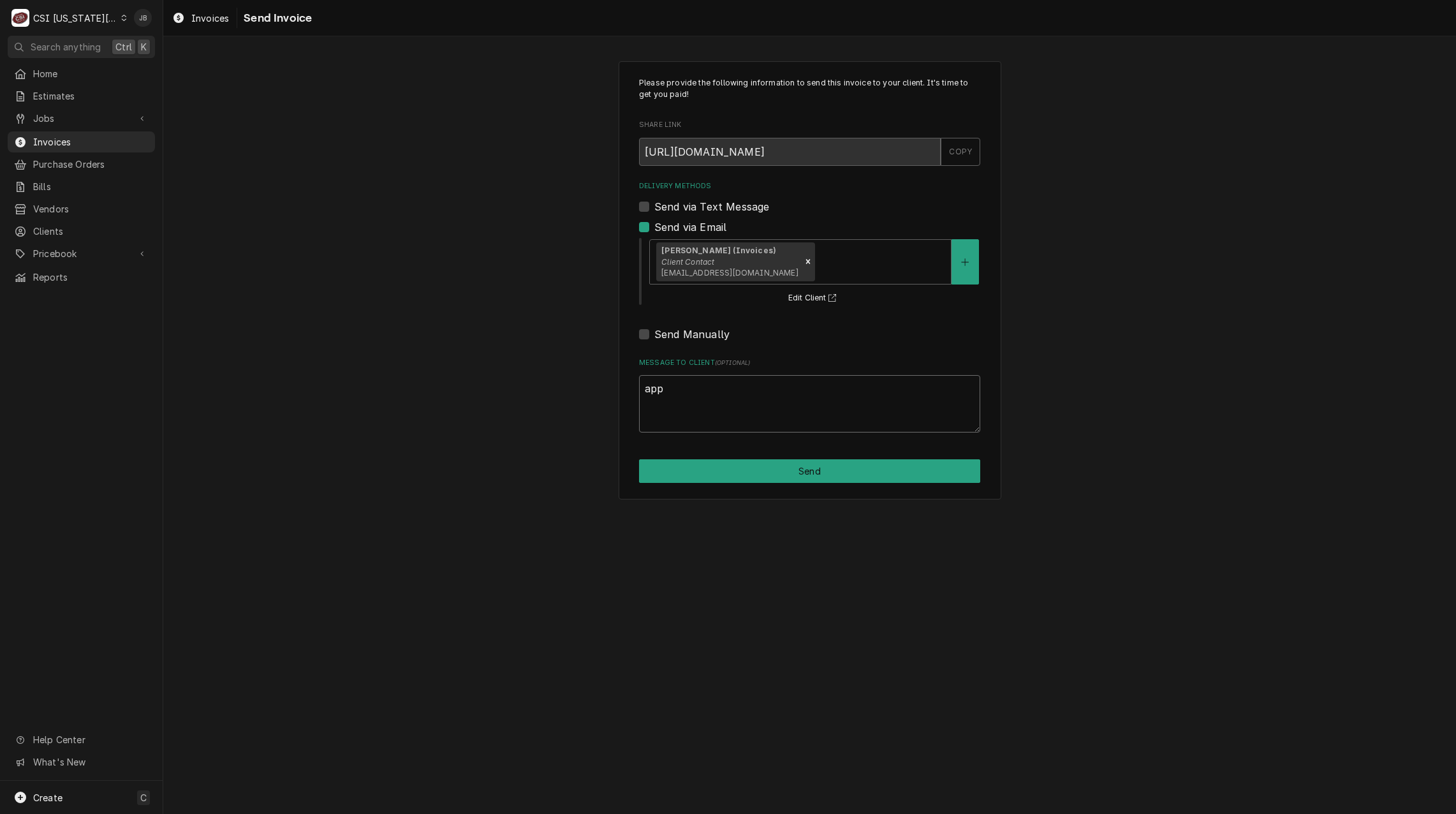
type textarea "x"
type textarea "appr"
type textarea "x"
type textarea "appro"
type textarea "x"
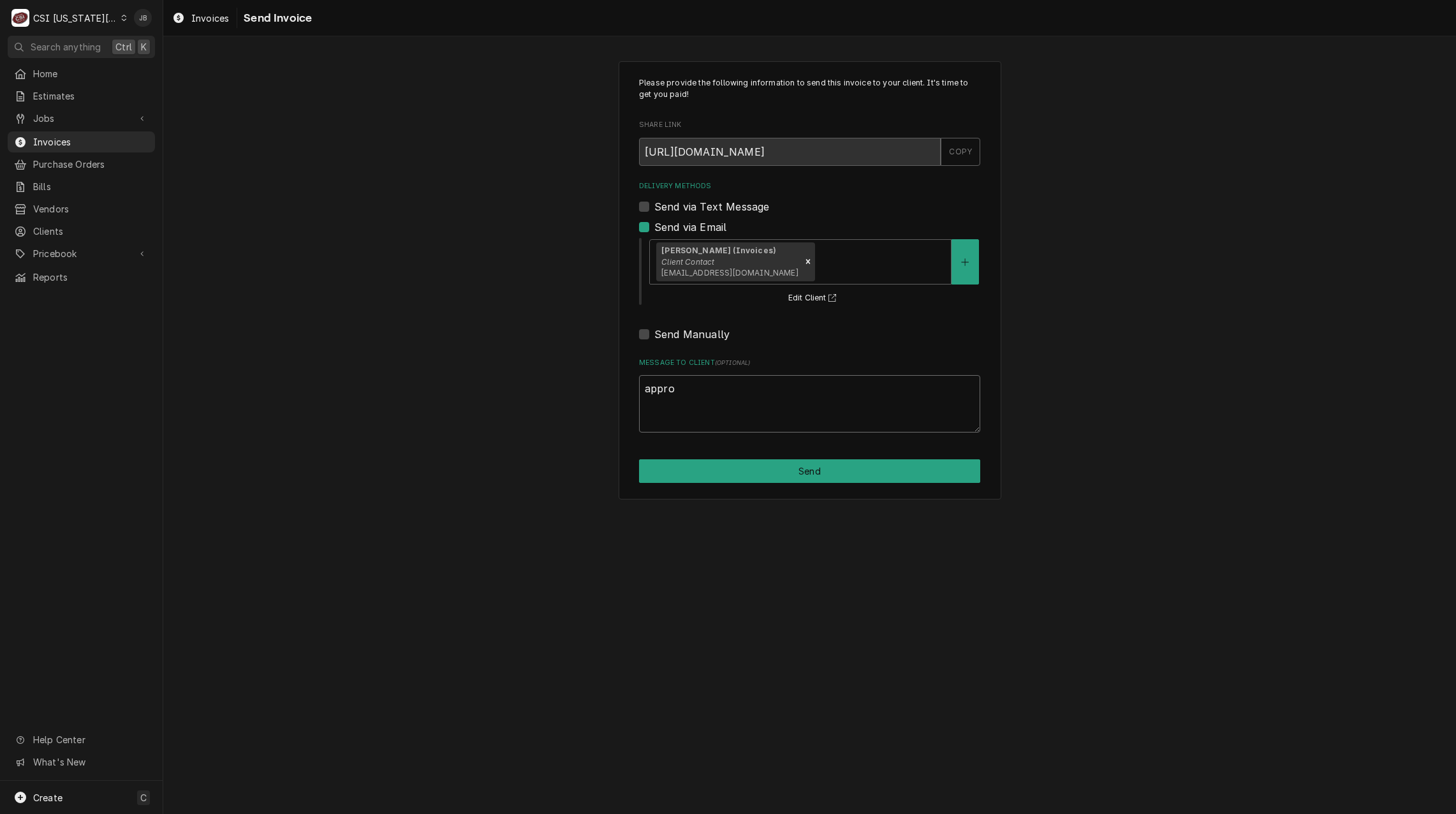
type textarea "approv"
type textarea "x"
type textarea "approve"
type textarea "x"
type textarea "approved"
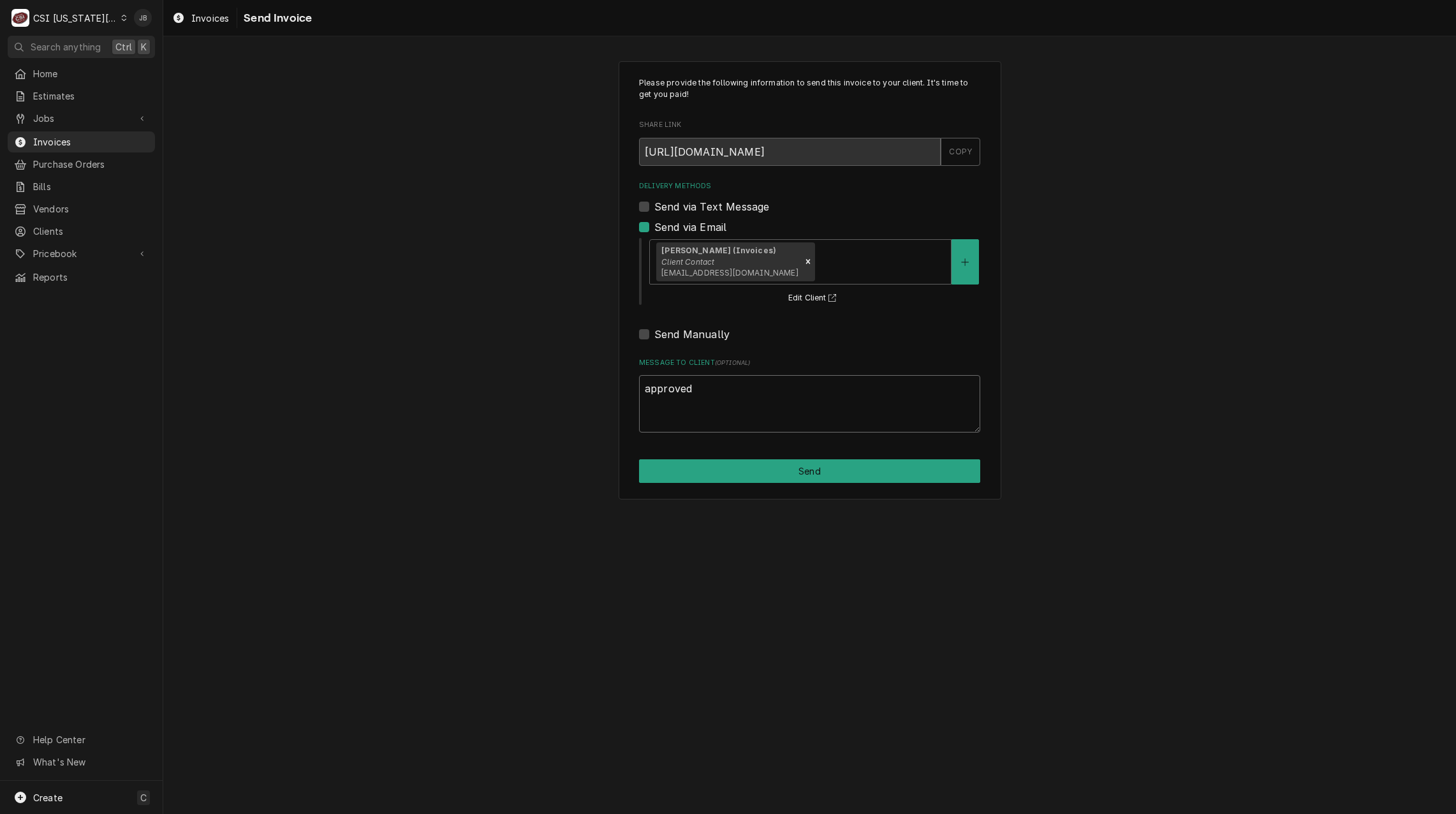
type textarea "x"
type textarea "approved"
click at [750, 485] on div "Please provide the following information to send this invoice to your client. I…" at bounding box center [810, 280] width 382 height 438
click at [759, 472] on button "Send" at bounding box center [810, 471] width 342 height 23
type textarea "x"
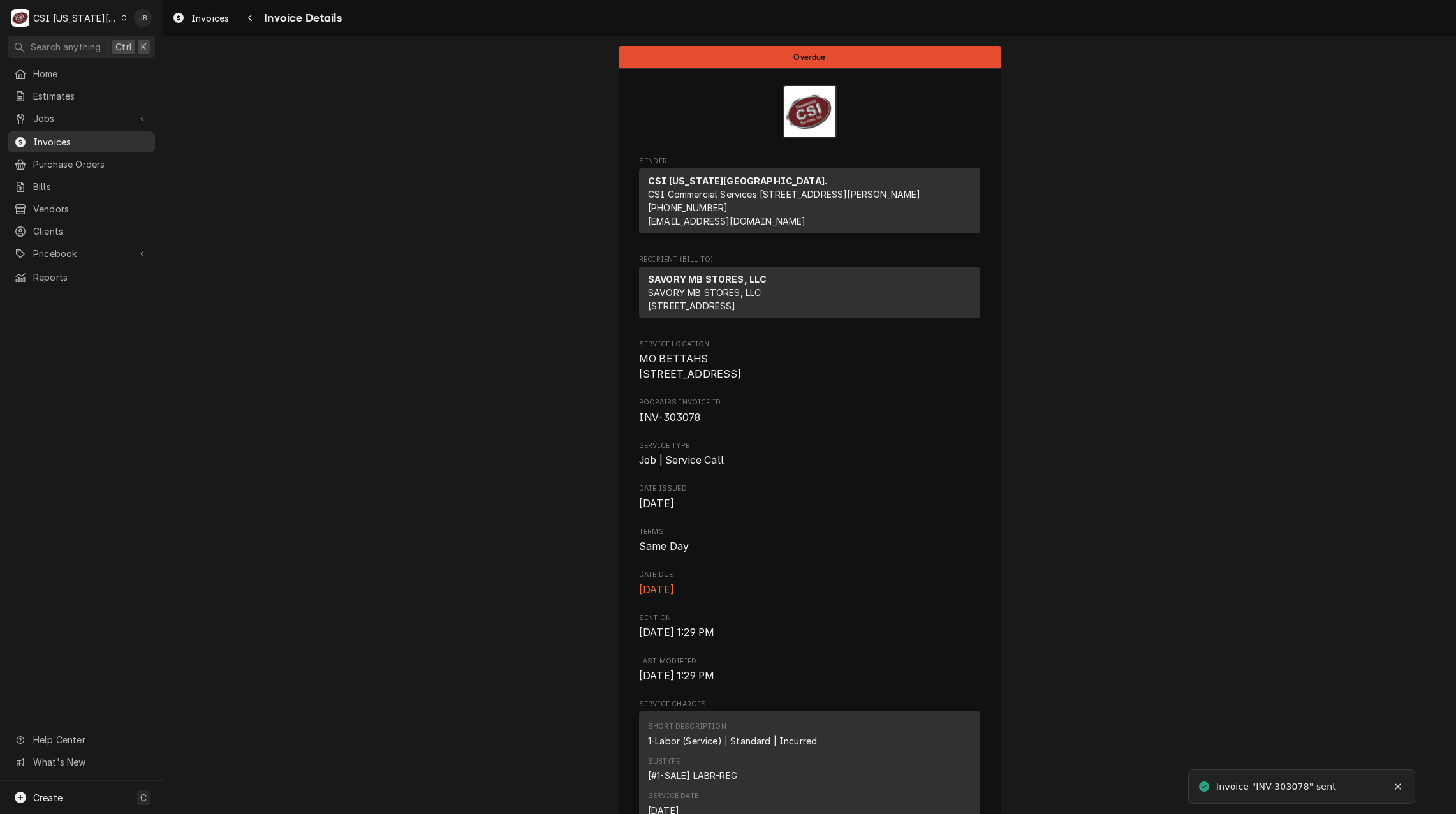
click at [119, 144] on div "Invoices" at bounding box center [82, 141] width 142 height 16
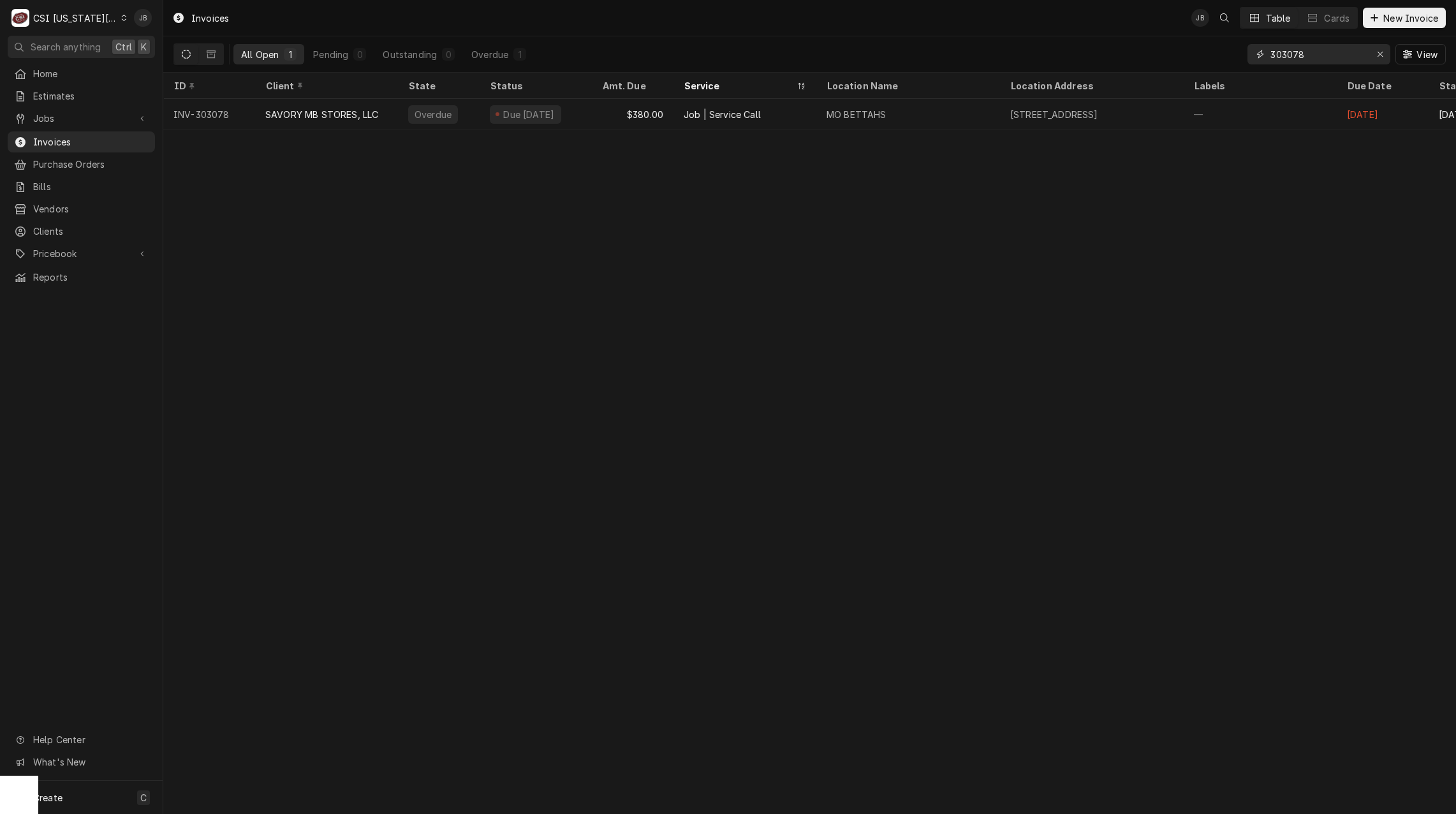
click at [1319, 52] on input "303078" at bounding box center [1318, 54] width 96 height 20
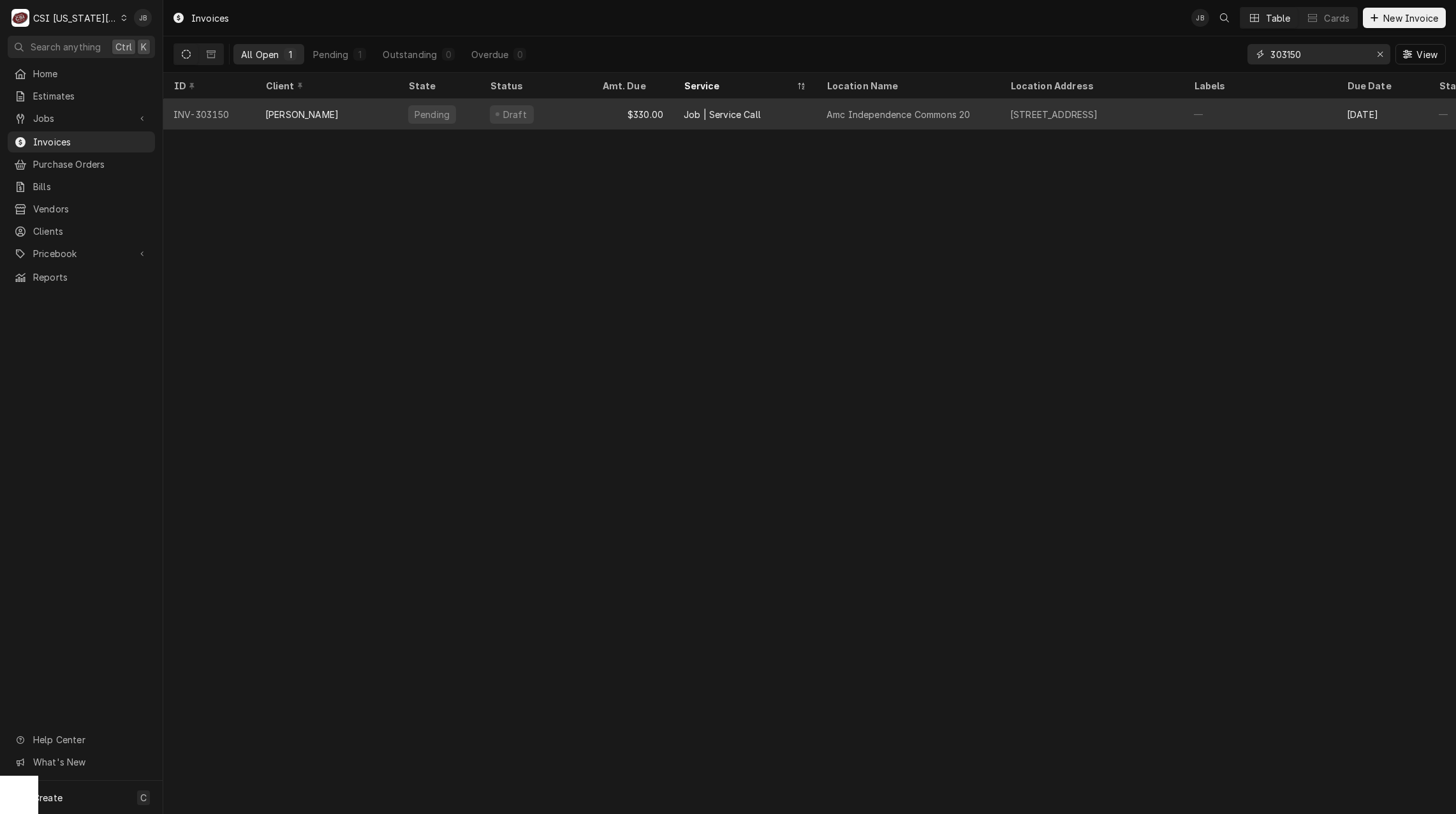
type input "303150"
click at [846, 110] on div "Amc Independence Commons 20" at bounding box center [898, 115] width 144 height 14
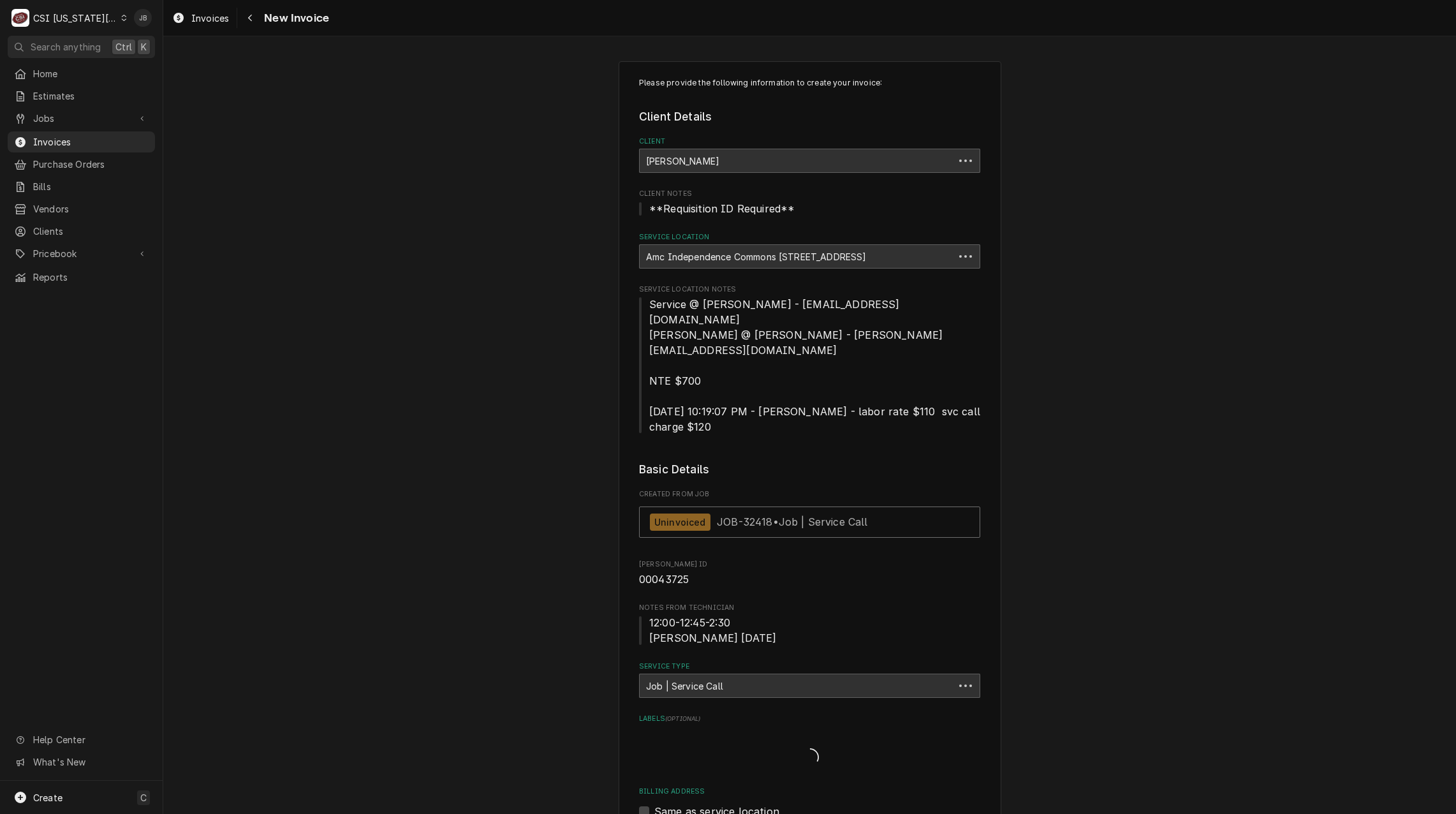
type textarea "x"
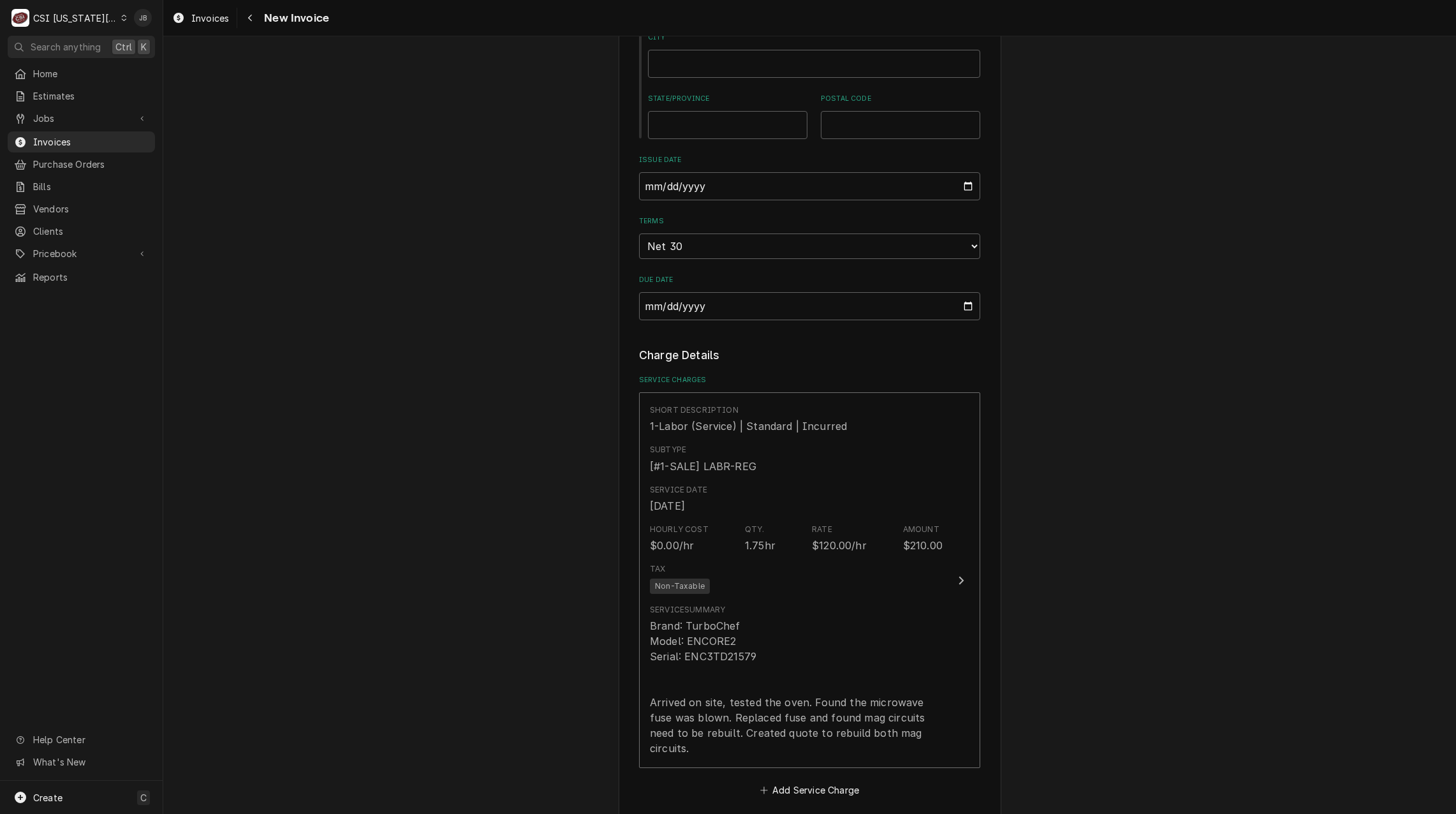
scroll to position [1276, 0]
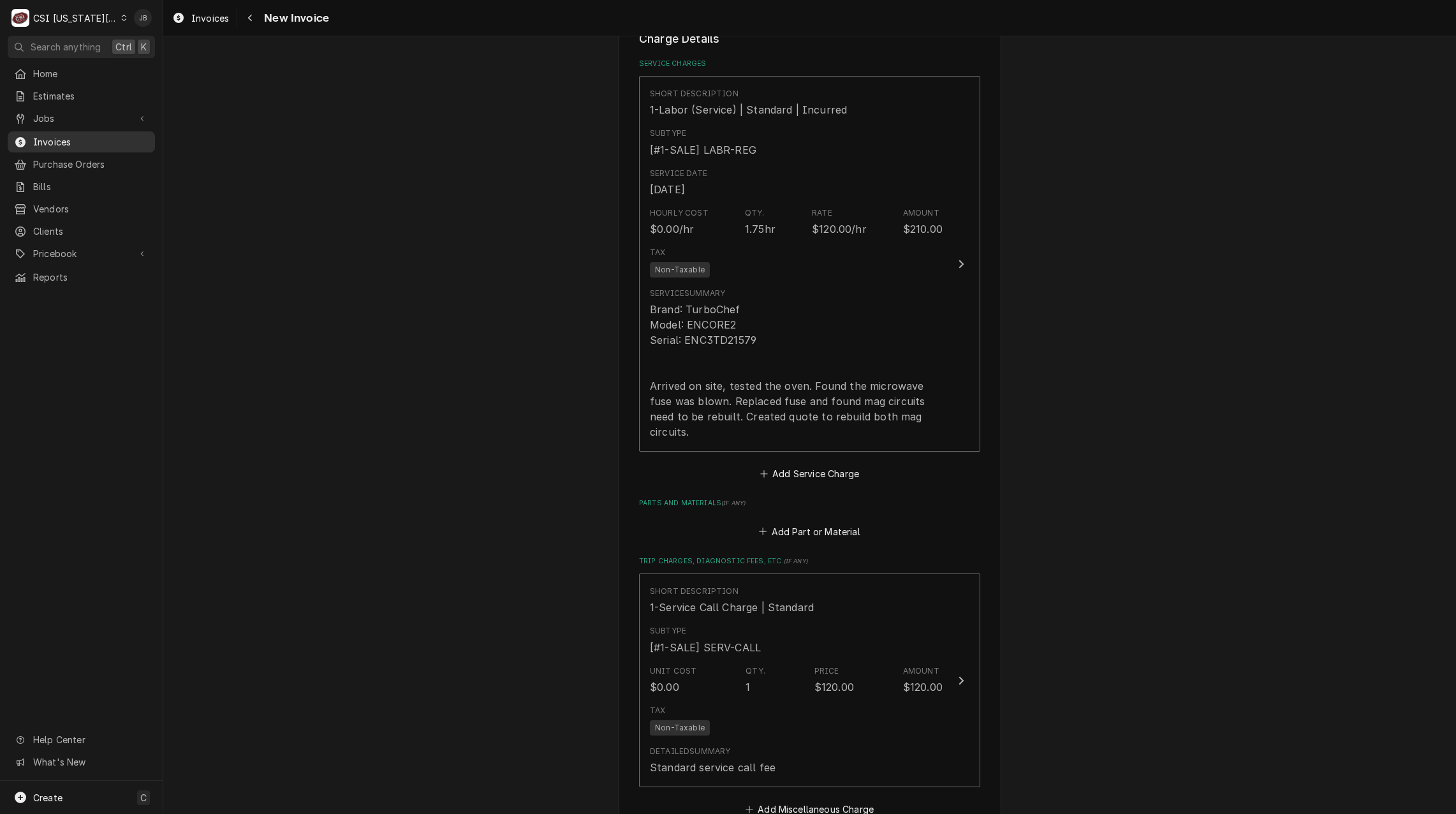
click at [72, 138] on span "Invoices" at bounding box center [91, 142] width 116 height 14
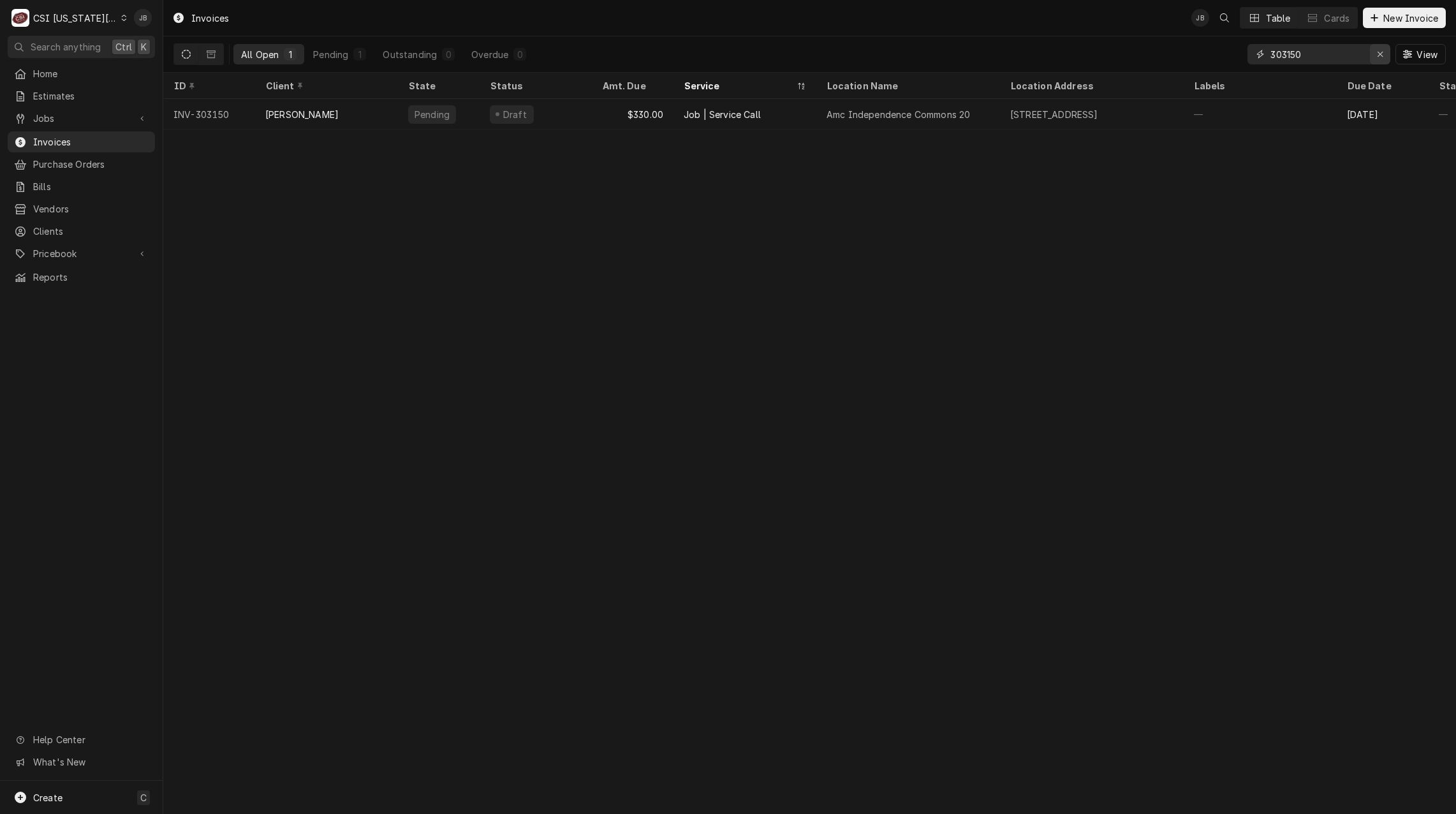
click at [1375, 52] on div "Erase input" at bounding box center [1380, 54] width 13 height 13
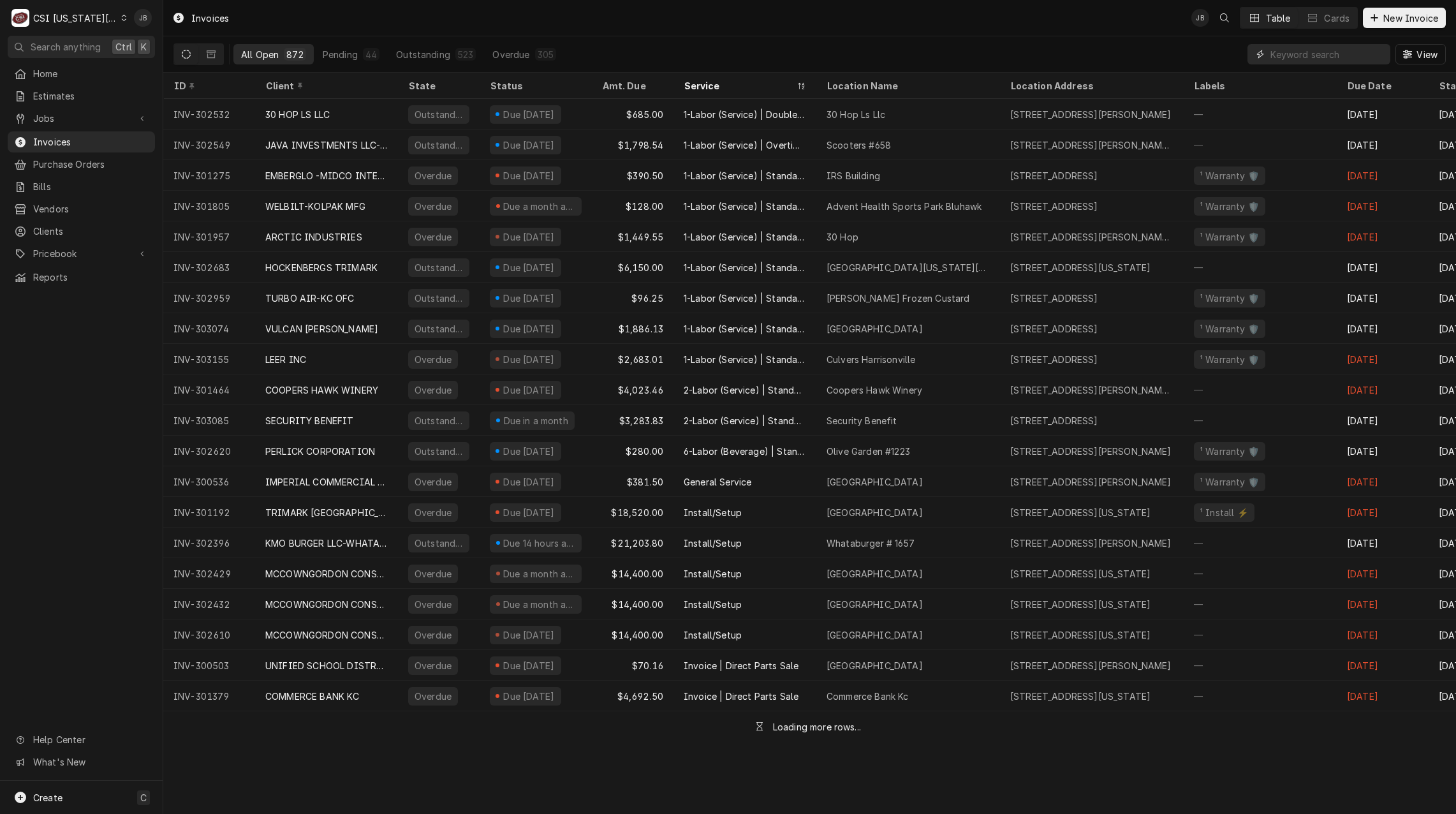
click at [1315, 57] on input "Dynamic Content Wrapper" at bounding box center [1327, 54] width 113 height 20
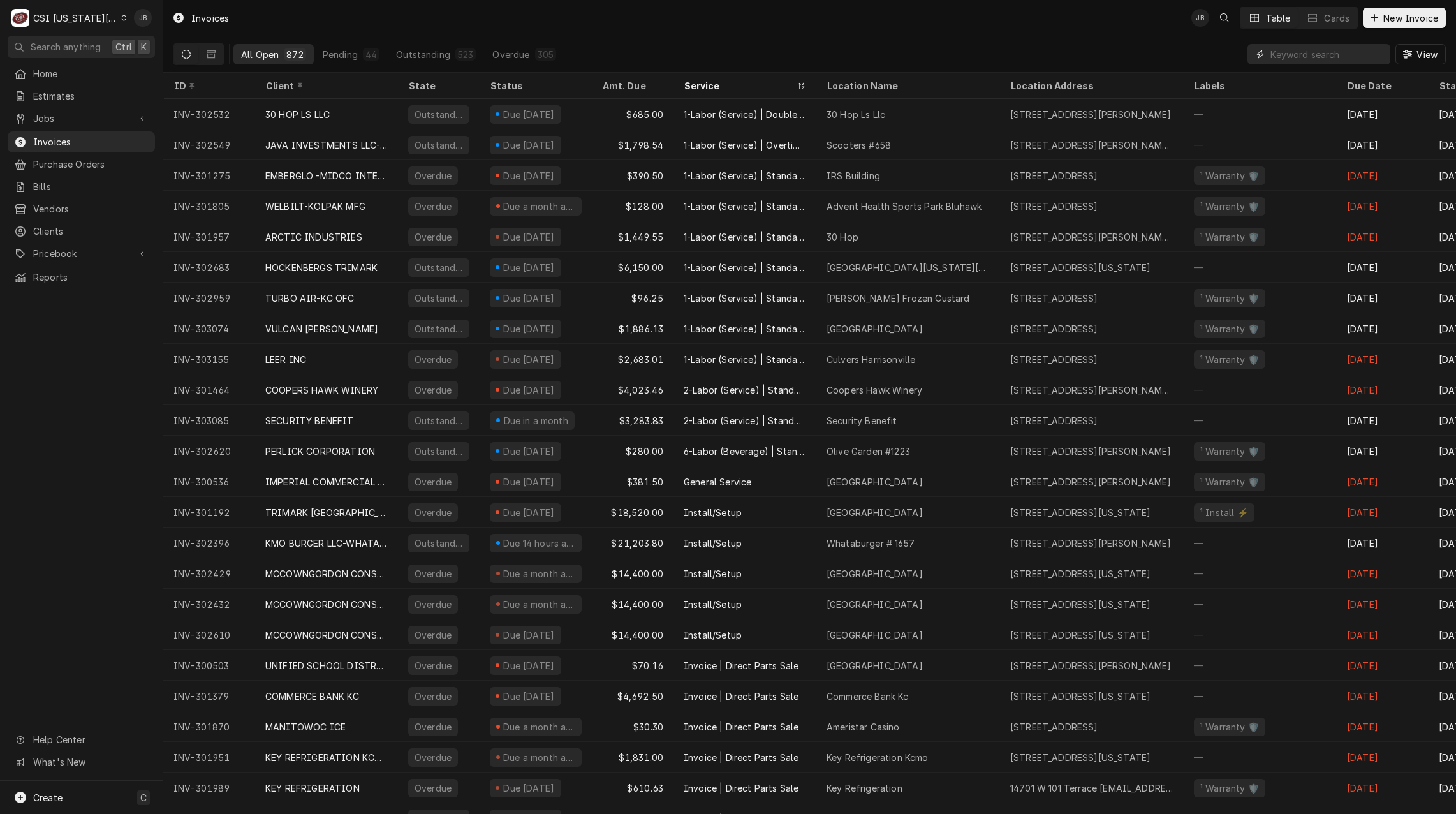
click at [1309, 55] on input "Dynamic Content Wrapper" at bounding box center [1327, 54] width 113 height 20
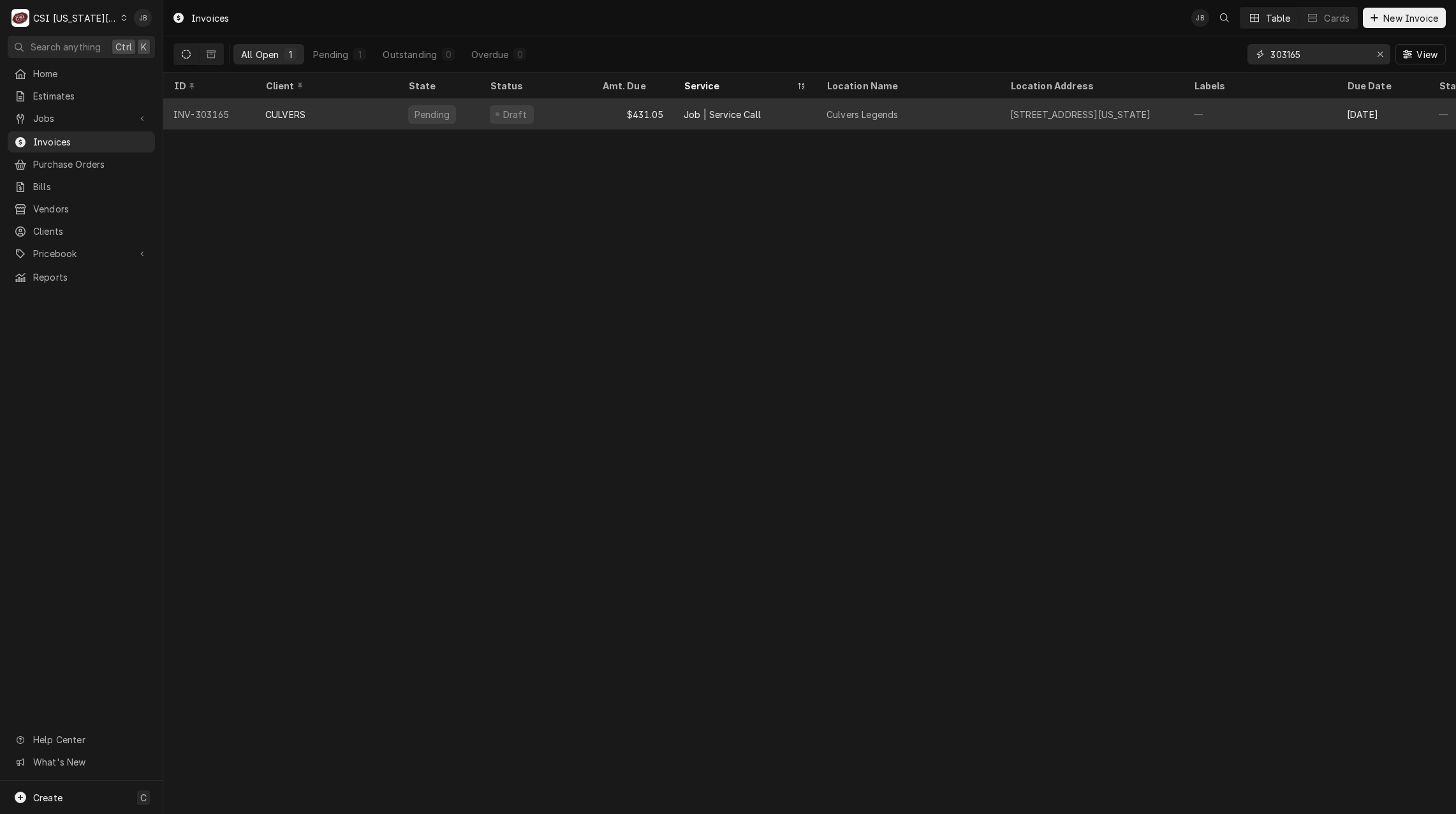
type input "303165"
click at [426, 124] on div "Pending" at bounding box center [439, 114] width 82 height 31
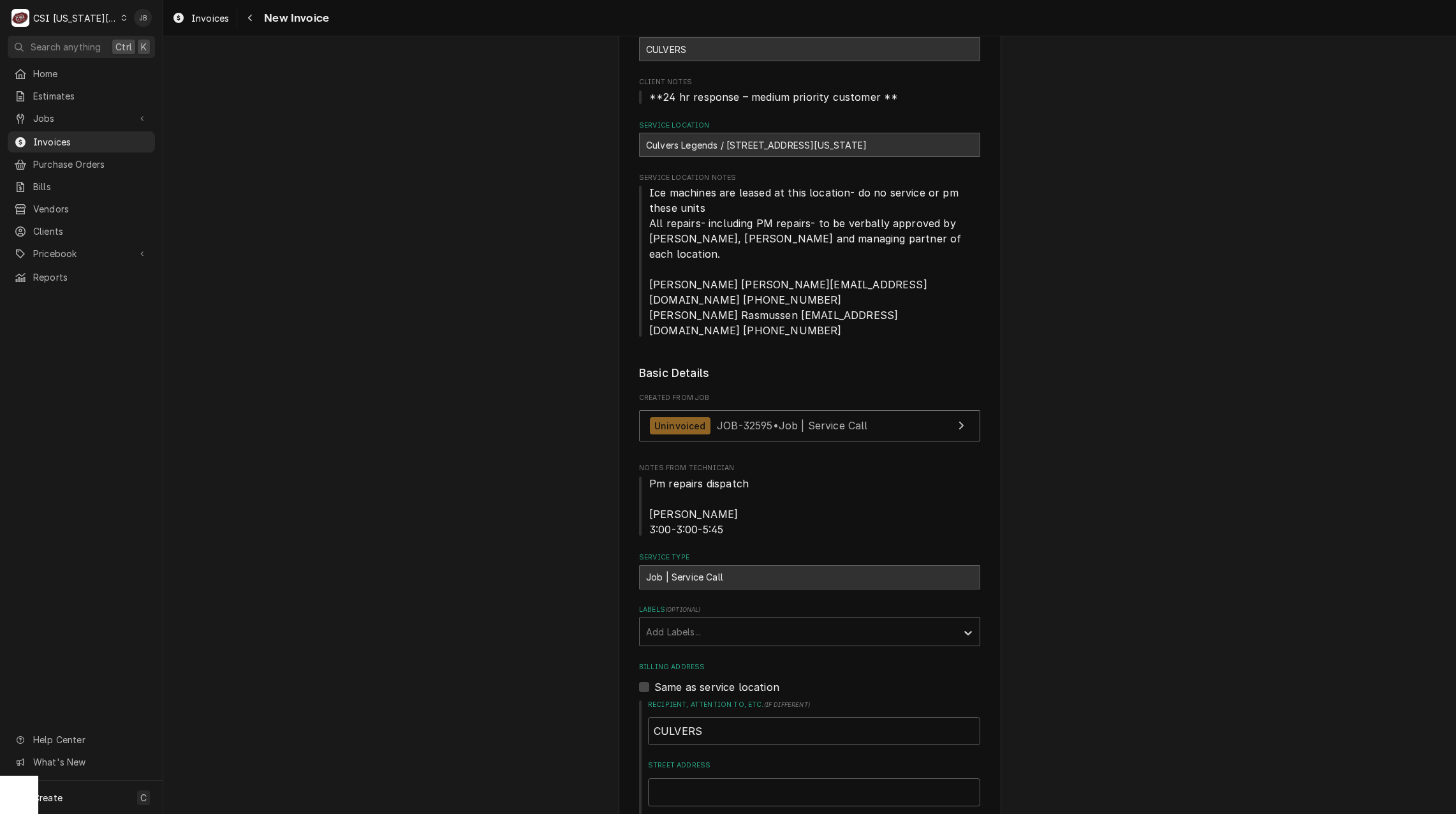
scroll to position [255, 0]
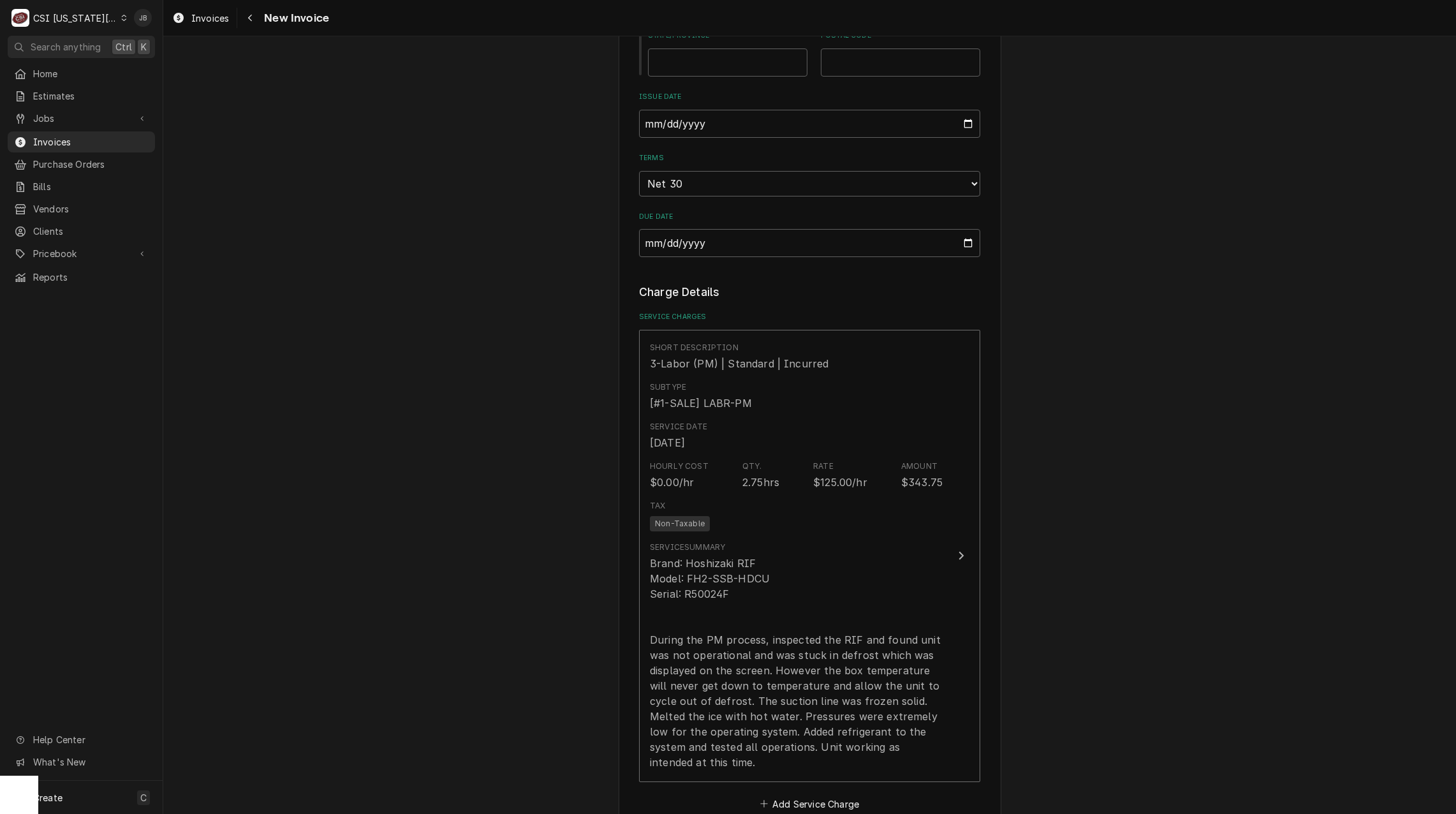
scroll to position [1276, 0]
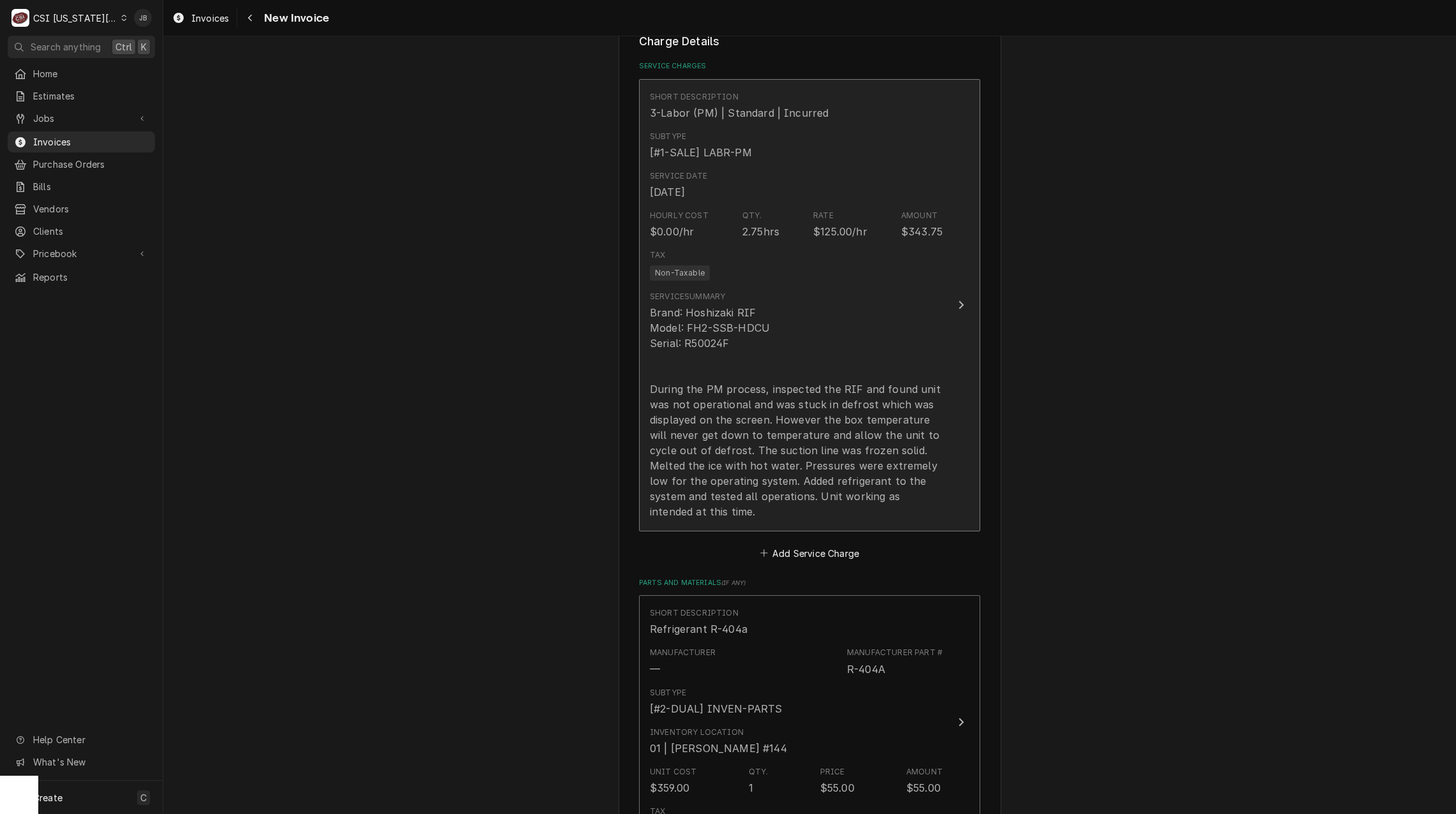
click at [796, 363] on div "Brand: Hoshizaki RIF Model: FH2-SSB-HDCU Serial: R50024F During the PM process,…" at bounding box center [796, 412] width 292 height 215
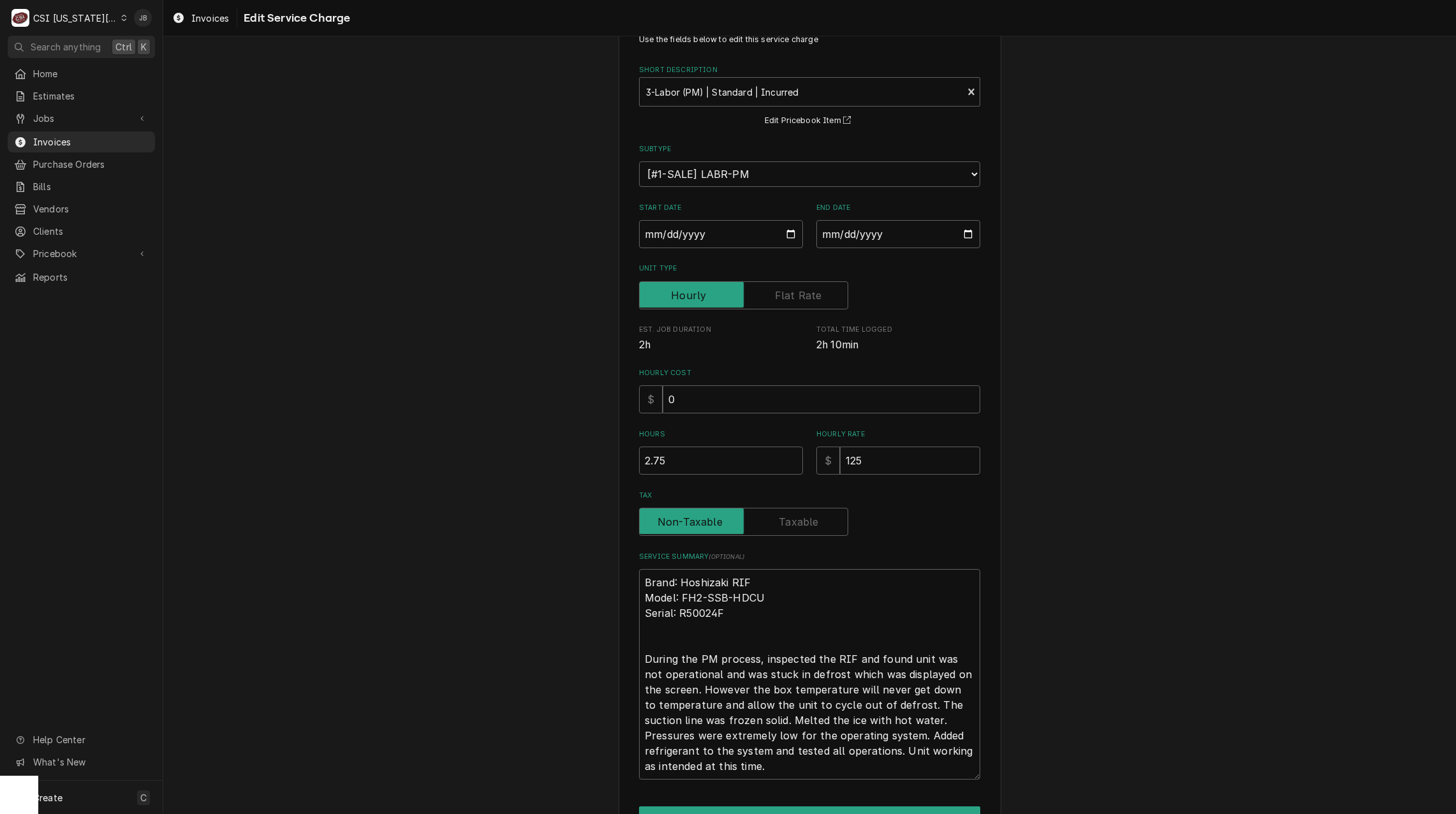
scroll to position [119, 0]
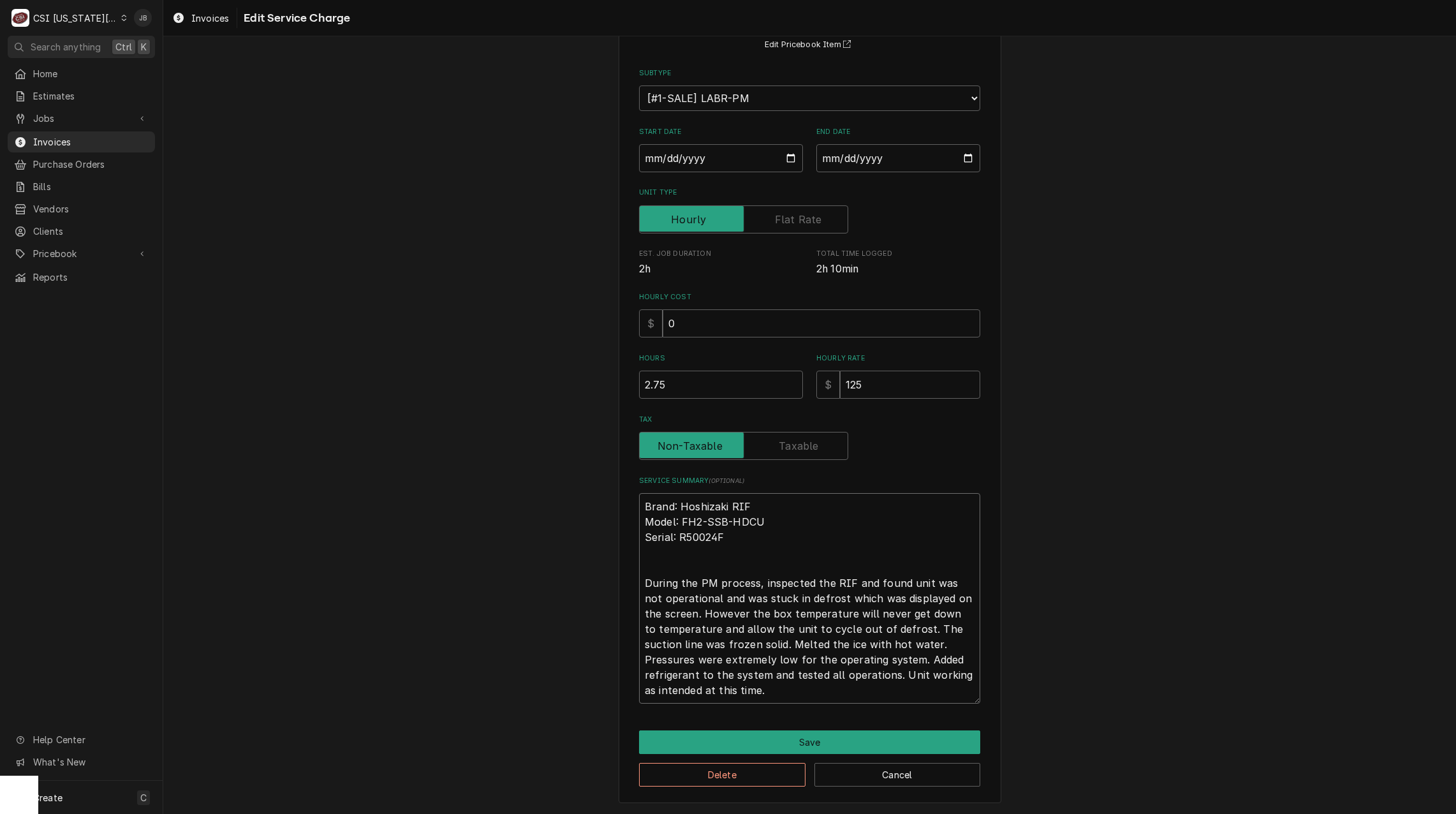
drag, startPoint x: 685, startPoint y: 686, endPoint x: 577, endPoint y: 481, distance: 231.7
click at [577, 481] on div "Use the fields below to edit this service charge Short Description 3-Labor (PM)…" at bounding box center [809, 372] width 1293 height 884
click at [708, 99] on select "Choose a subtype... [#1-SALE] LABR-BEV [#1-SALE] LABR-BEV-PM [#1-SALE] LABR-DBL…" at bounding box center [810, 98] width 342 height 26
click at [692, 61] on div "Use the fields below to edit this service charge Short Description 3-Labor (PM)…" at bounding box center [810, 330] width 342 height 746
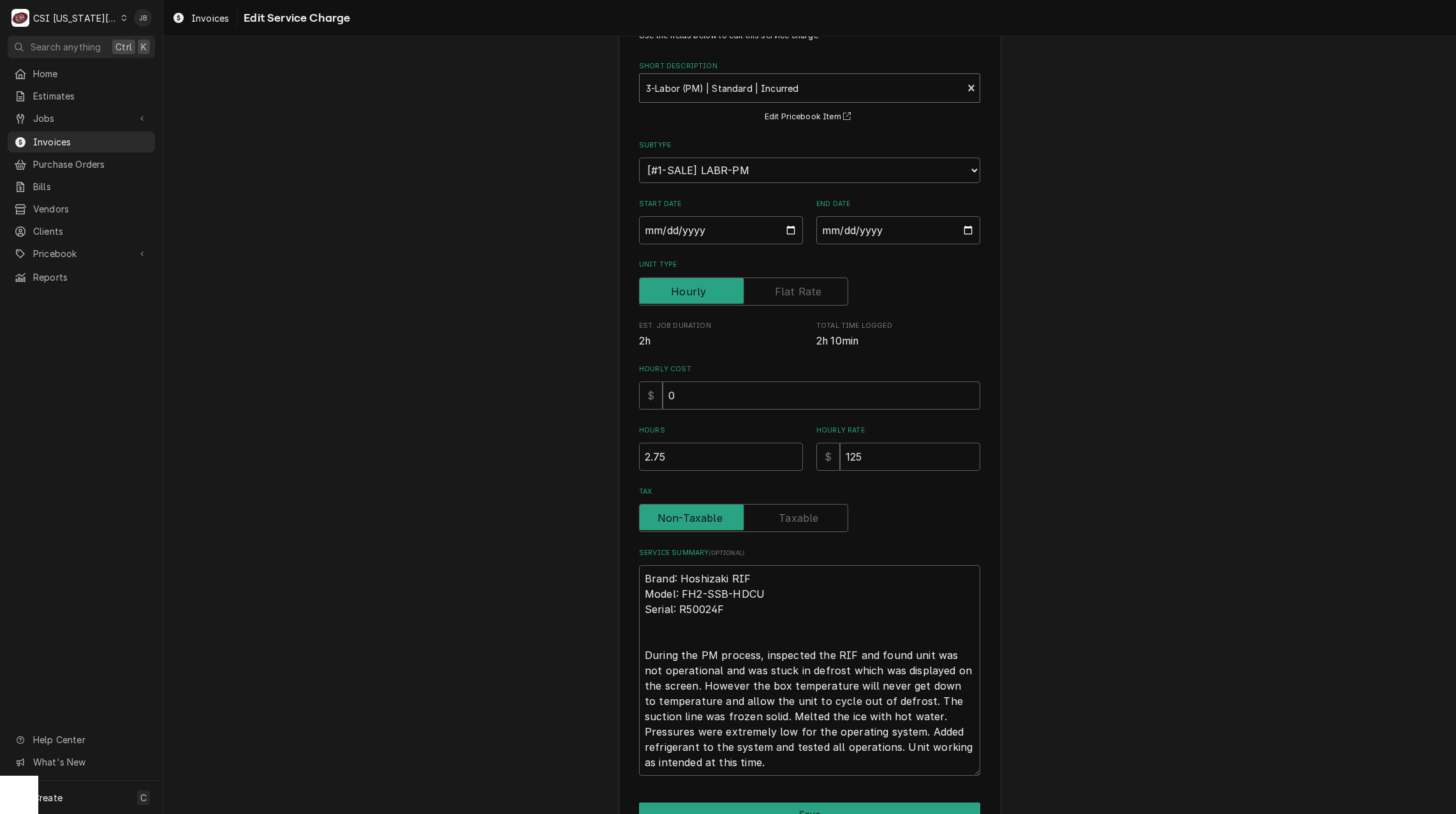
scroll to position [0, 0]
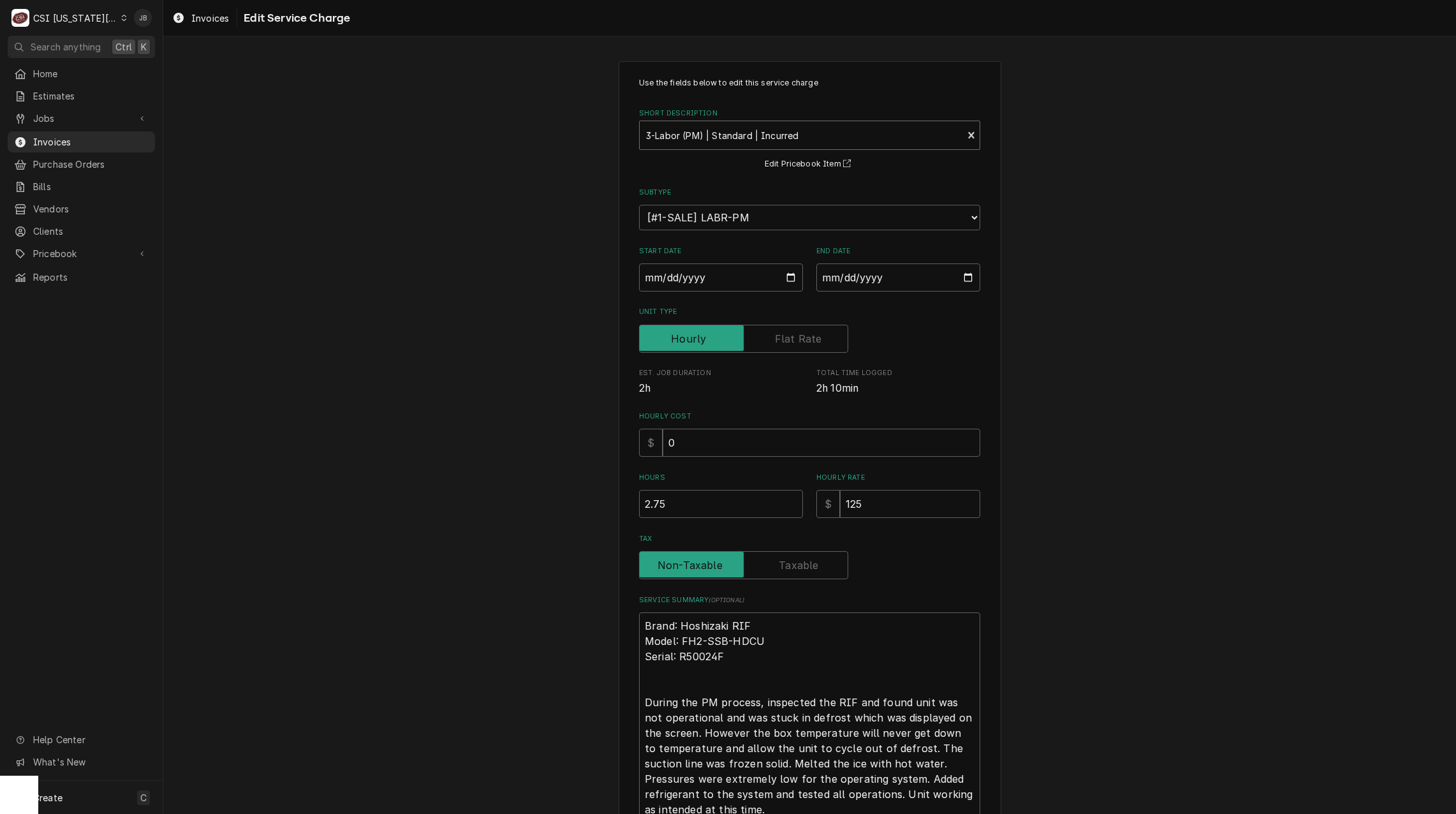
click at [709, 137] on div "Short Description" at bounding box center [801, 135] width 310 height 23
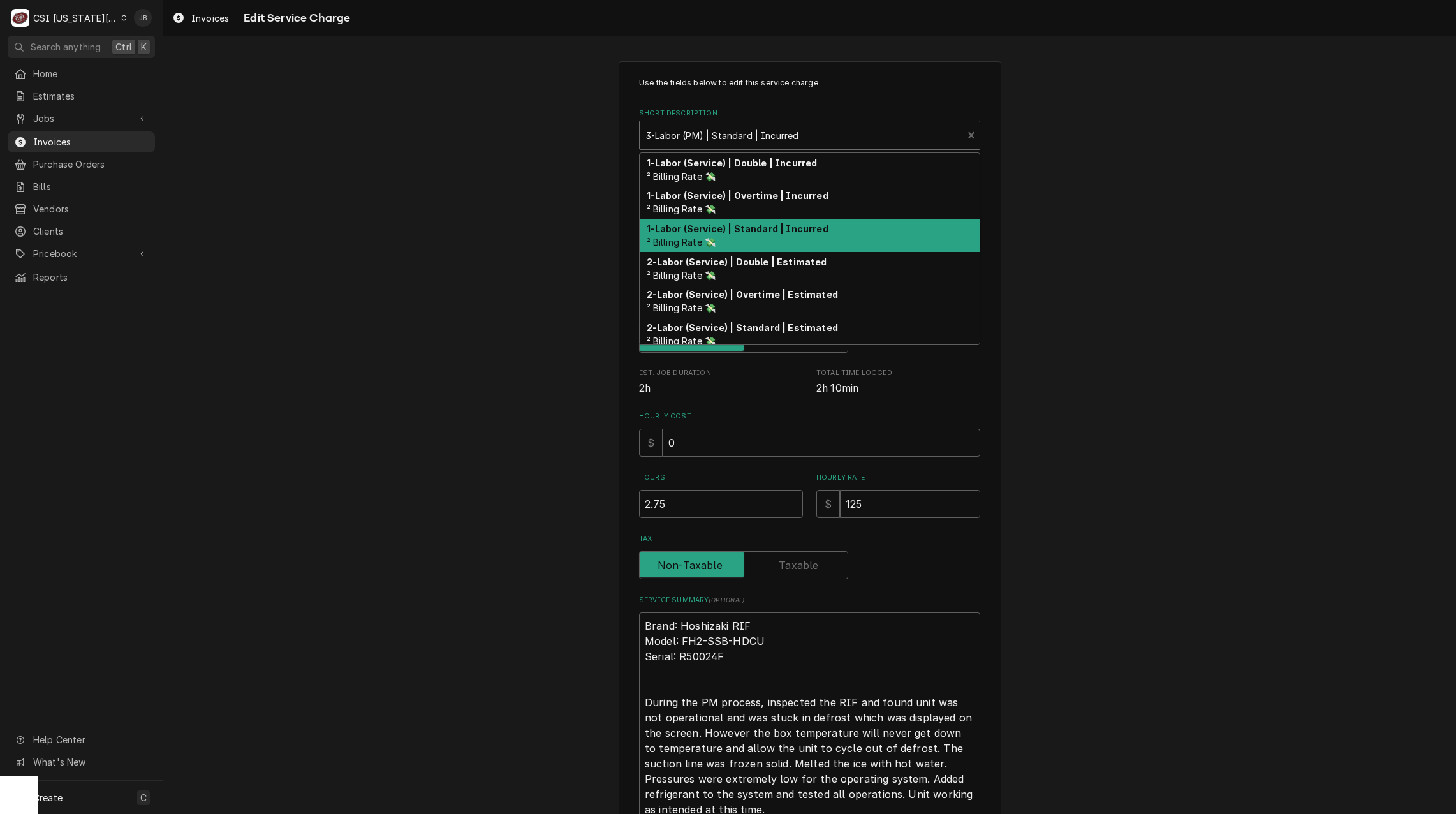
click at [698, 238] on span "² Billing Rate 💸" at bounding box center [682, 242] width 70 height 11
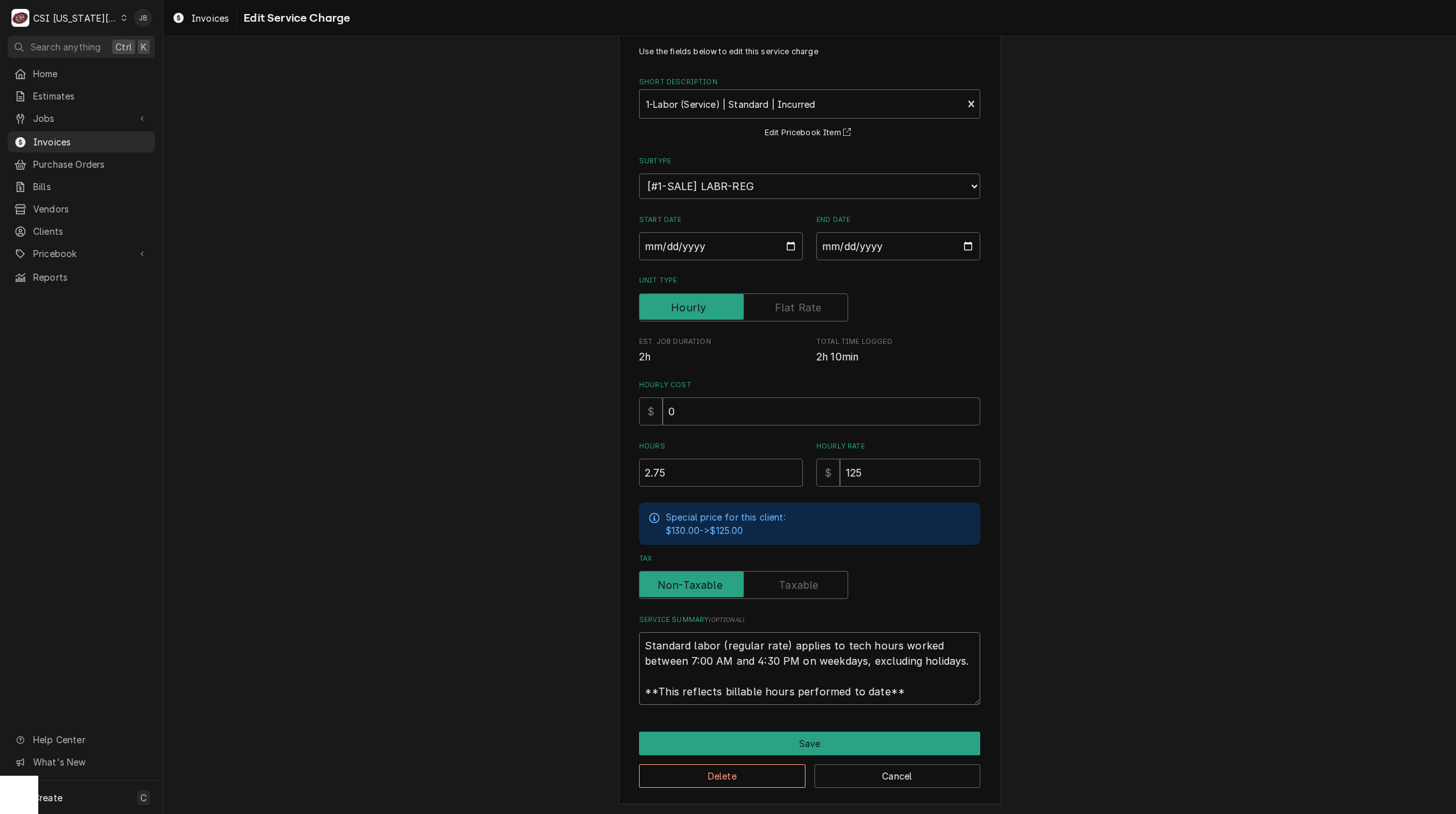
scroll to position [15, 0]
drag, startPoint x: 637, startPoint y: 645, endPoint x: 1046, endPoint y: 791, distance: 434.3
click at [1046, 791] on div "Use the fields below to edit this service charge Short Description 1-Labor (Ser…" at bounding box center [809, 416] width 1293 height 797
paste textarea "Brand: Hoshizaki RIF Model: FH2-SSB-HDCU Serial: R50024F During the PM process,…"
type textarea "x"
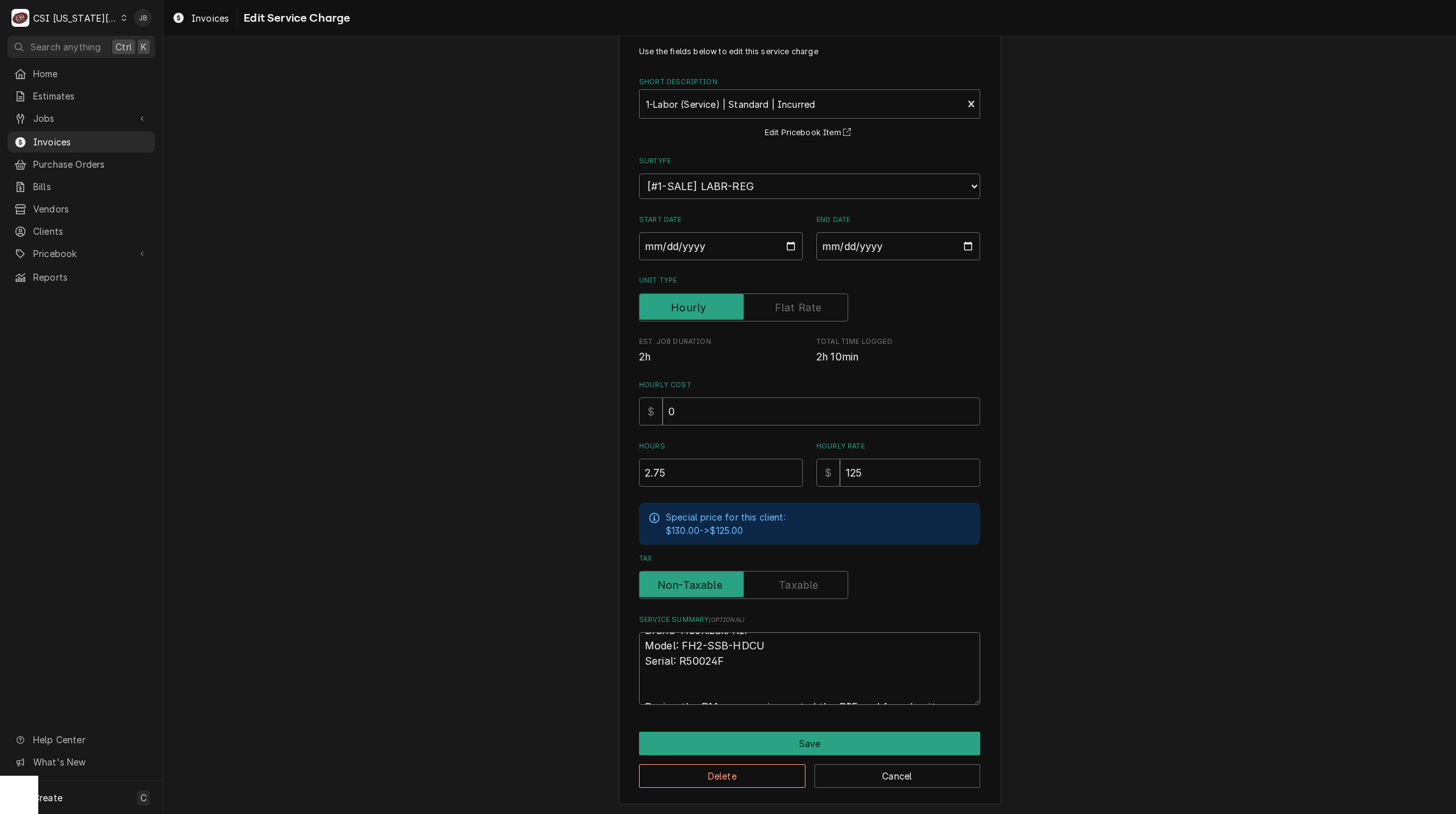
scroll to position [0, 0]
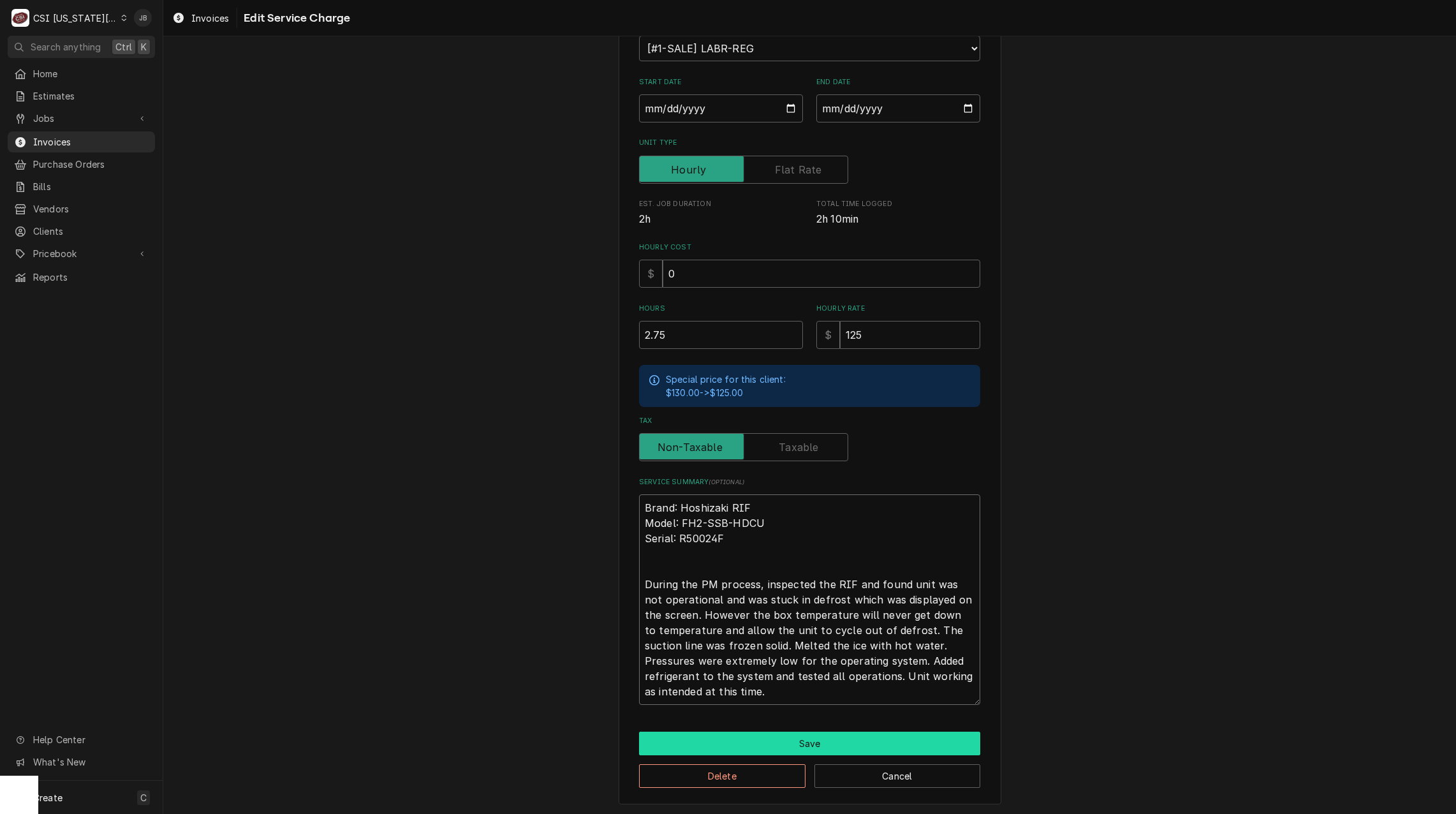
type textarea "Brand: Hoshizaki RIF Model: FH2-SSB-HDCU Serial: R50024F During the PM process,…"
click at [712, 742] on button "Save" at bounding box center [810, 743] width 342 height 23
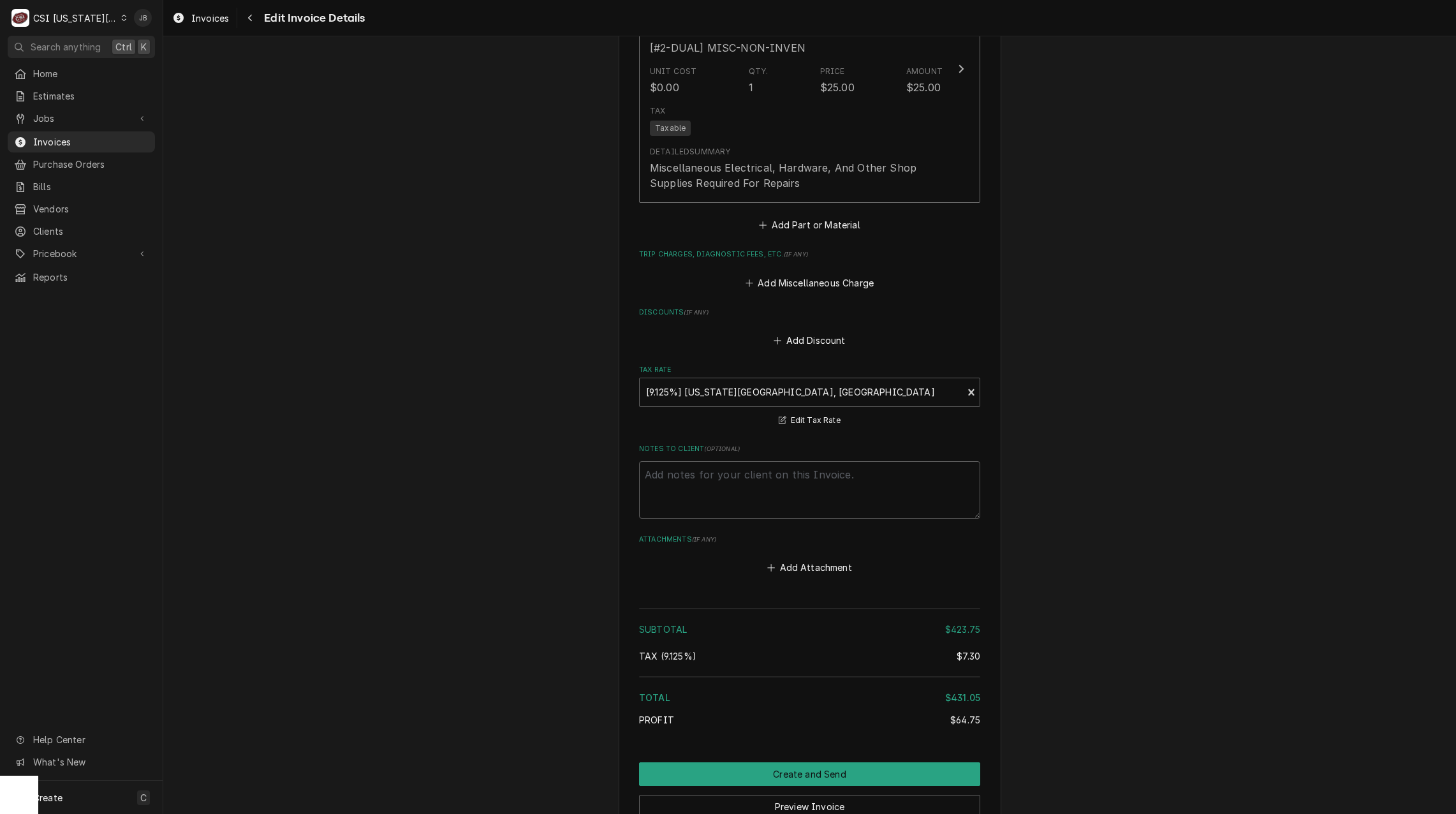
scroll to position [2275, 0]
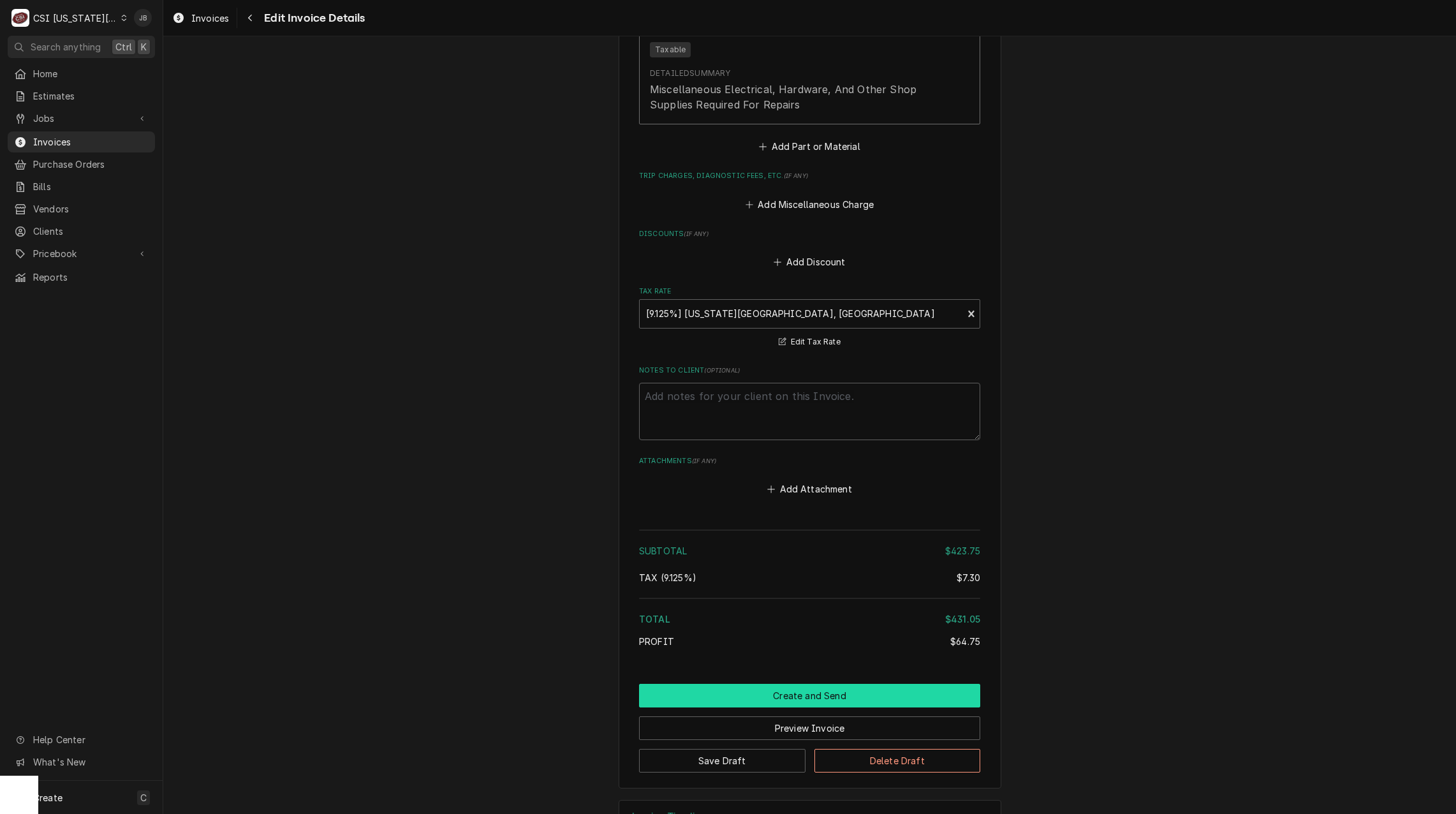
click at [739, 684] on button "Create and Send" at bounding box center [810, 695] width 342 height 23
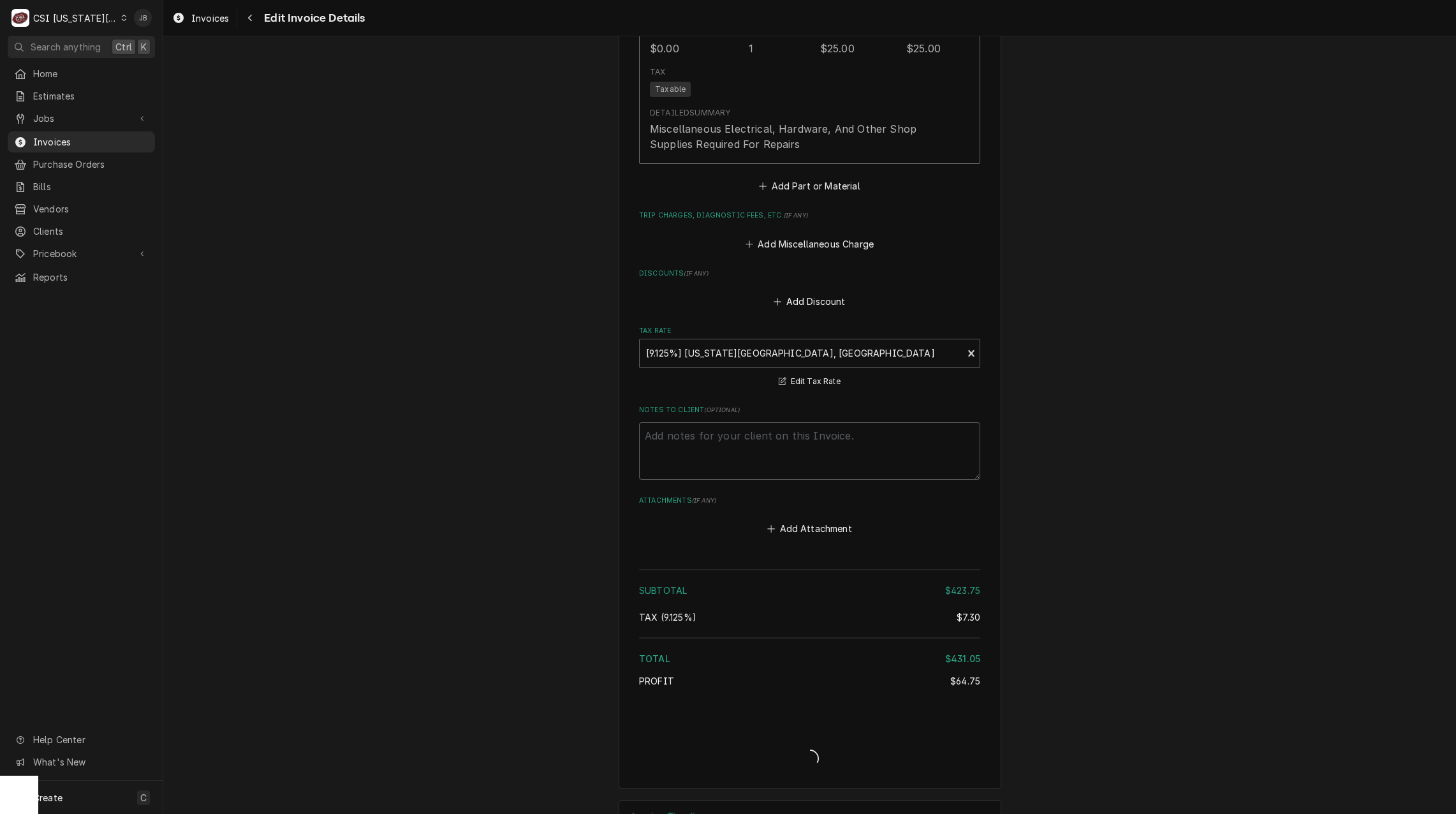
type textarea "x"
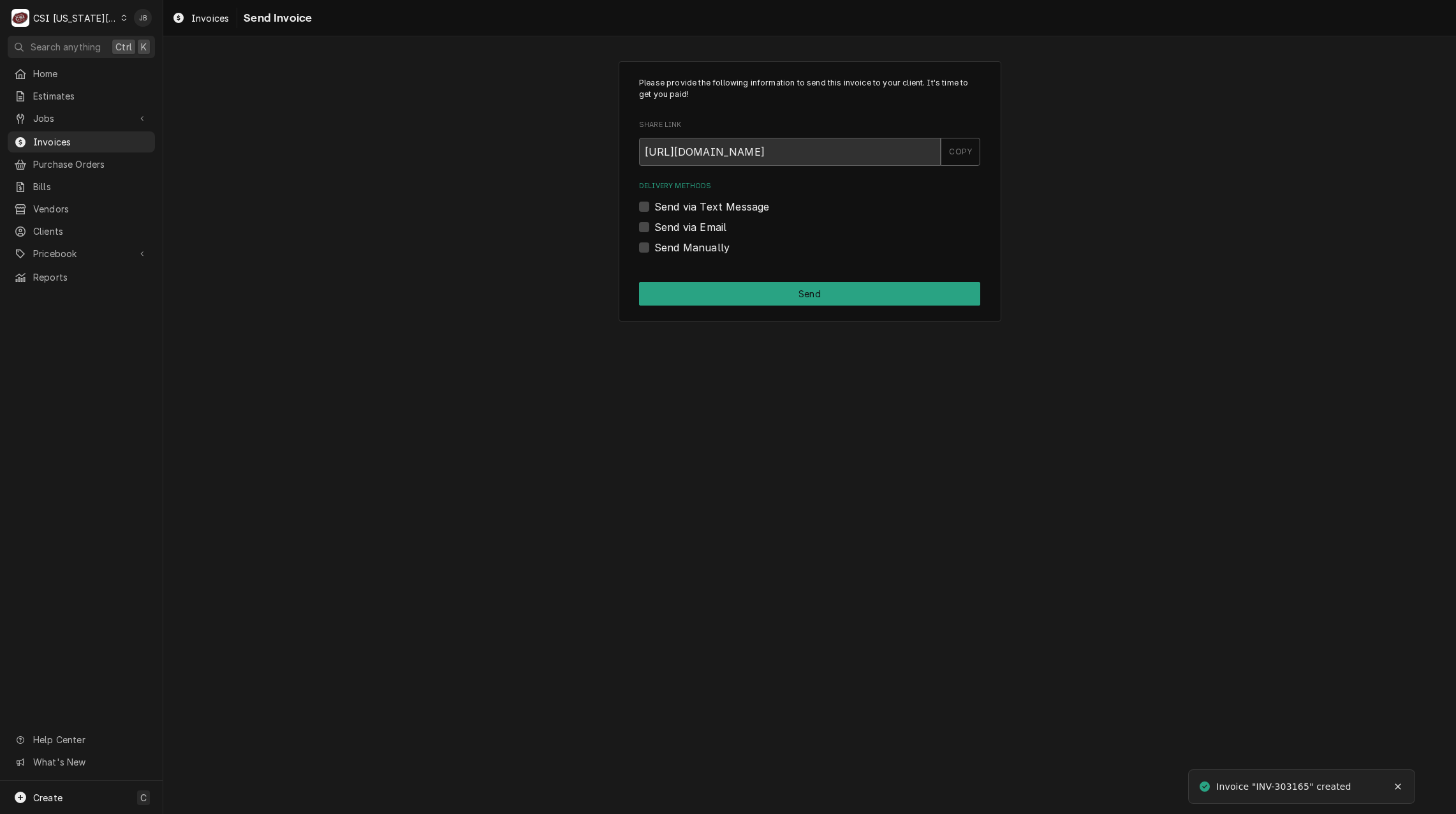
click at [709, 230] on label "Send via Email" at bounding box center [690, 227] width 72 height 15
click at [709, 230] on input "Send via Email" at bounding box center [825, 233] width 342 height 28
checkbox input "true"
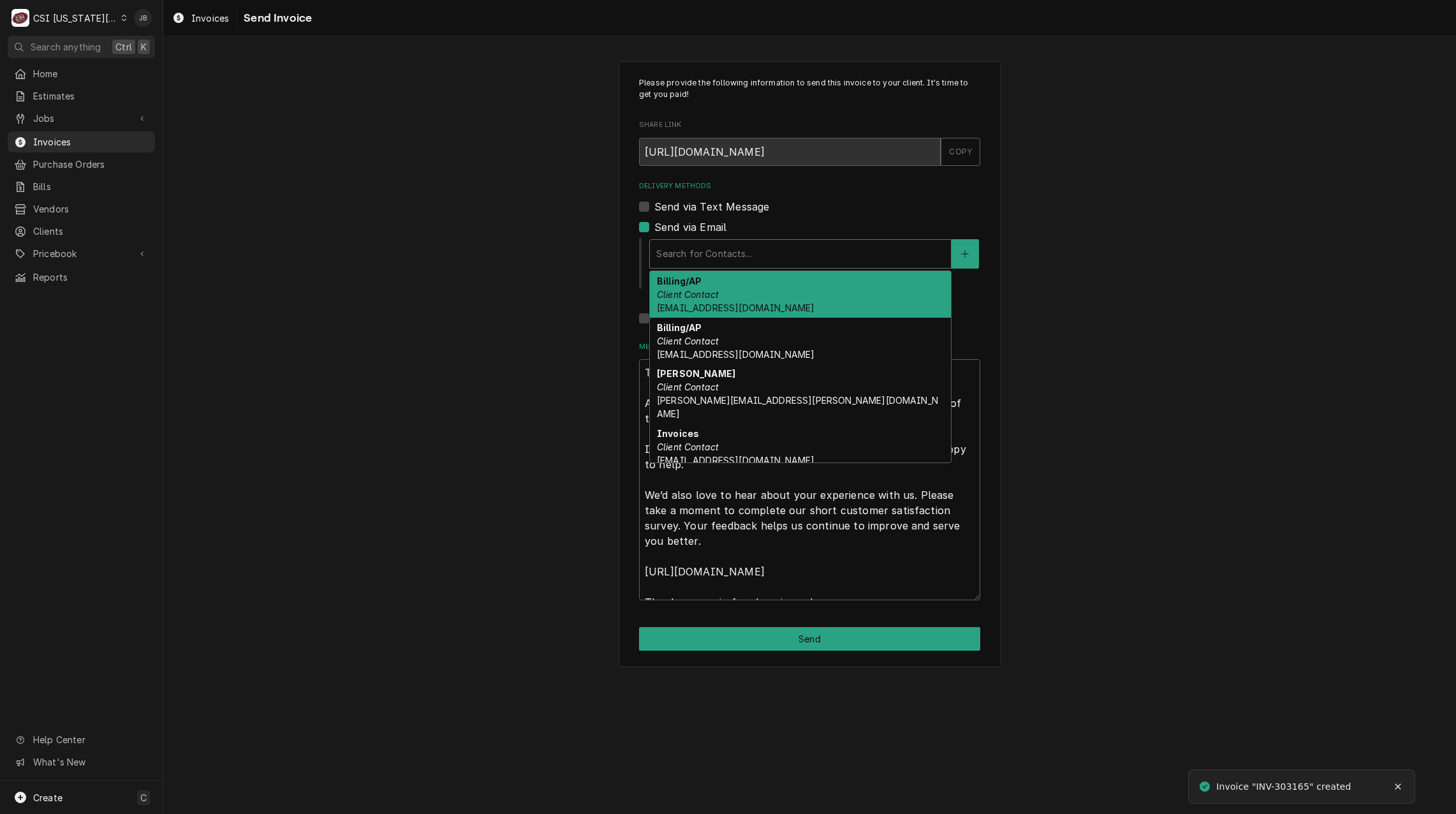
click at [706, 251] on div "Delivery Methods" at bounding box center [801, 254] width 289 height 23
click at [735, 292] on div "Billing/AP Client Contact [EMAIL_ADDRESS][DOMAIN_NAME]" at bounding box center [800, 295] width 301 height 47
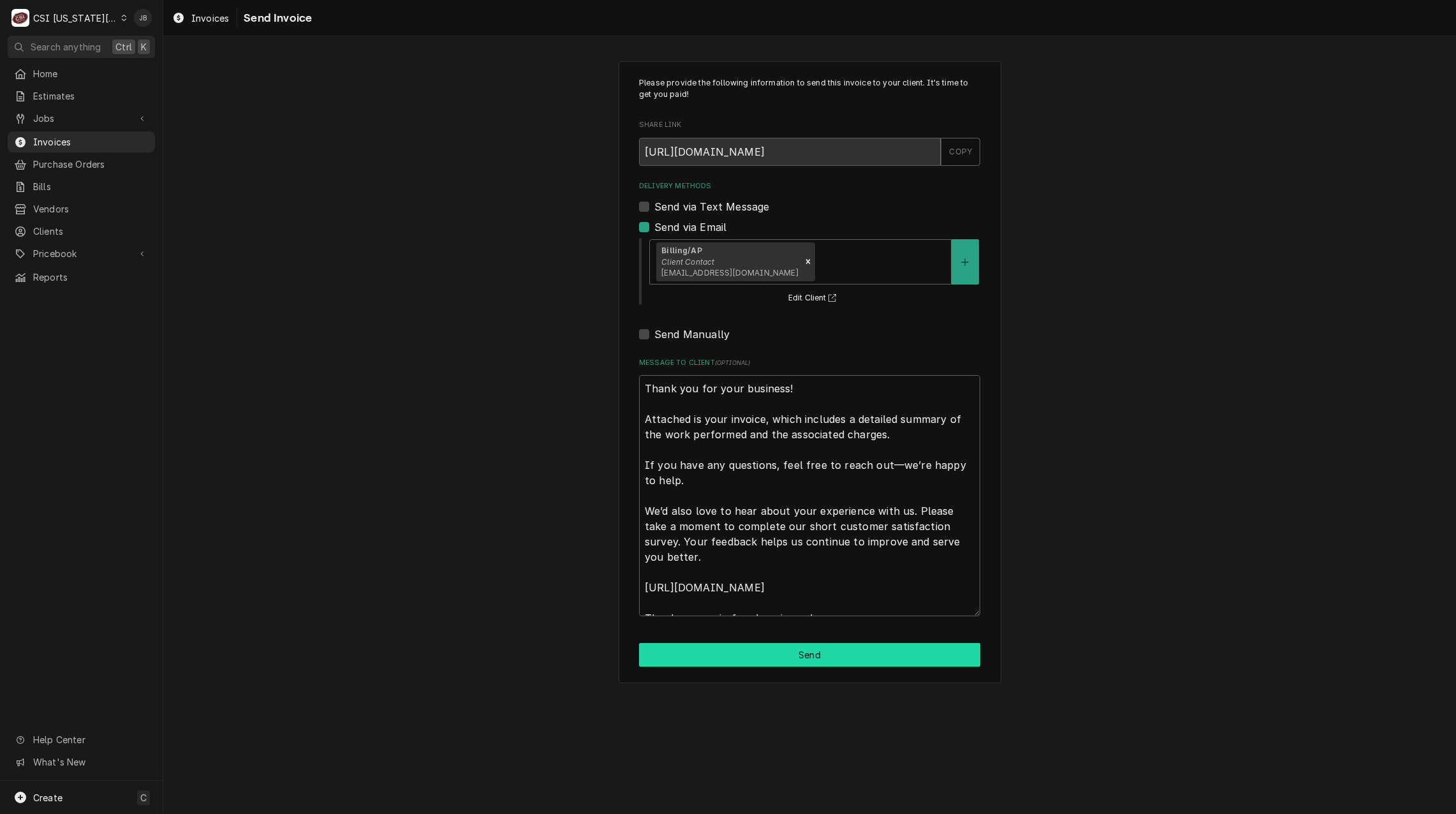
click at [704, 657] on button "Send" at bounding box center [810, 655] width 342 height 23
type textarea "x"
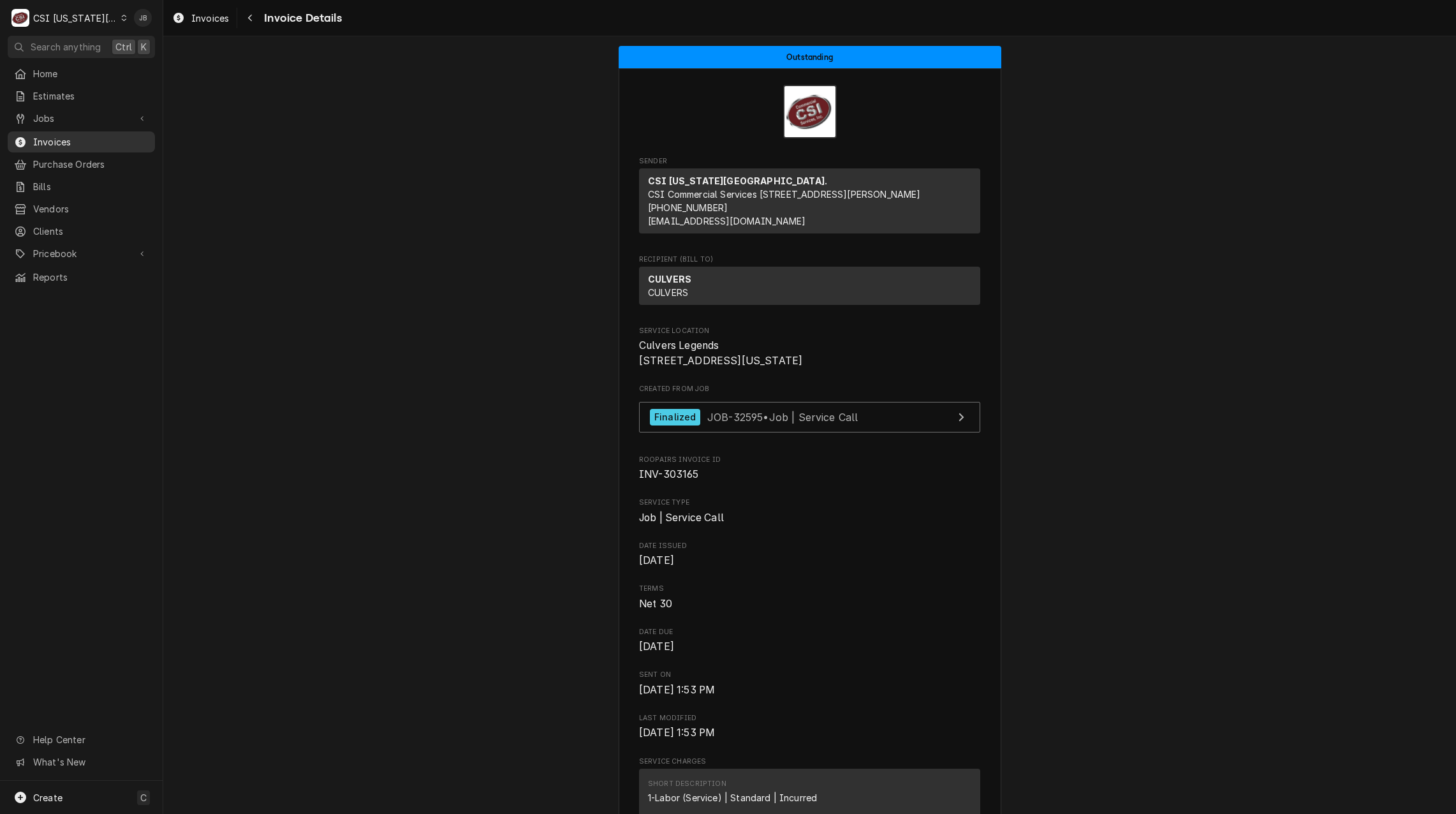
click at [91, 140] on span "Invoices" at bounding box center [91, 142] width 116 height 14
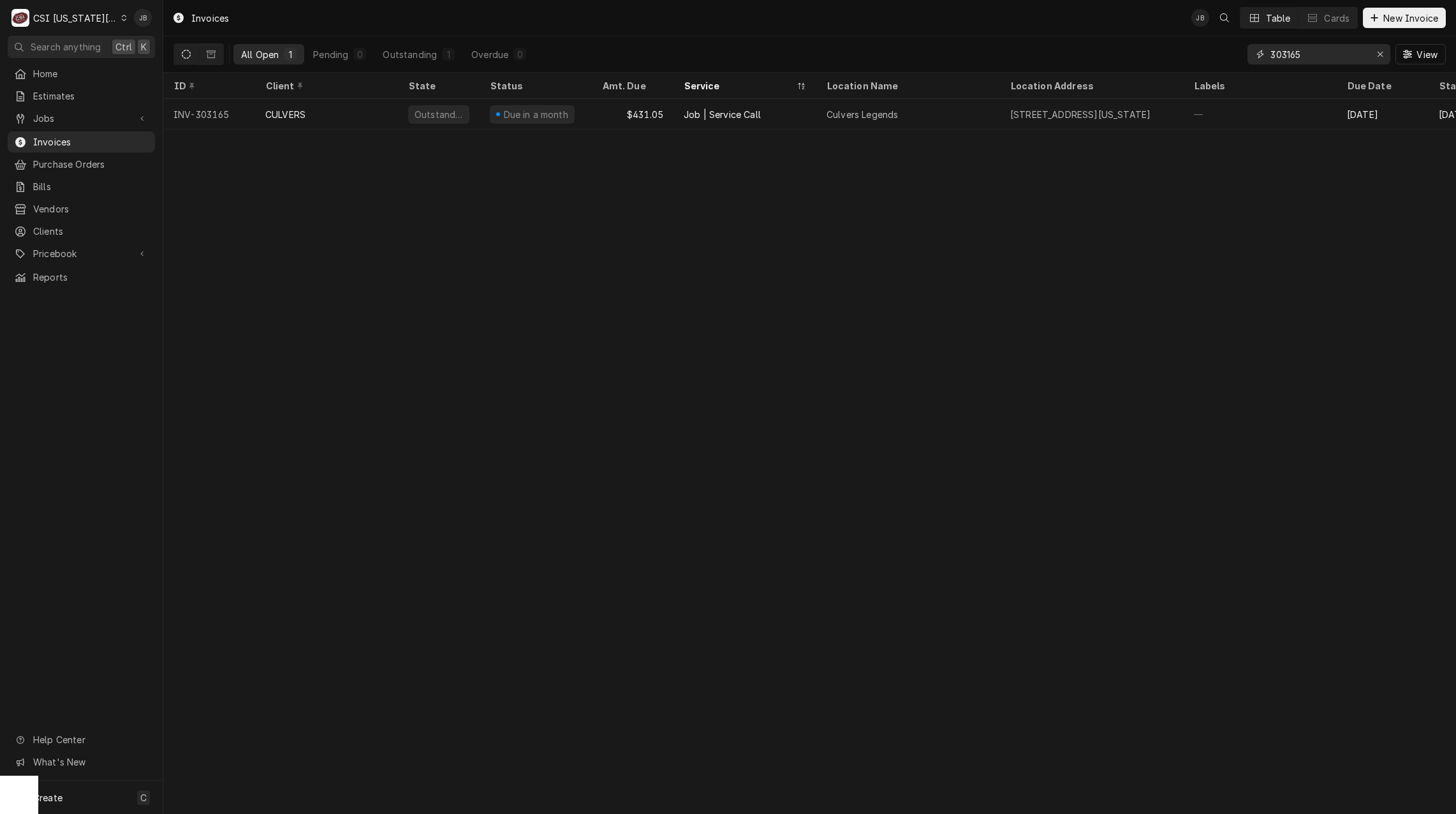
click at [1322, 59] on input "303165" at bounding box center [1318, 54] width 96 height 20
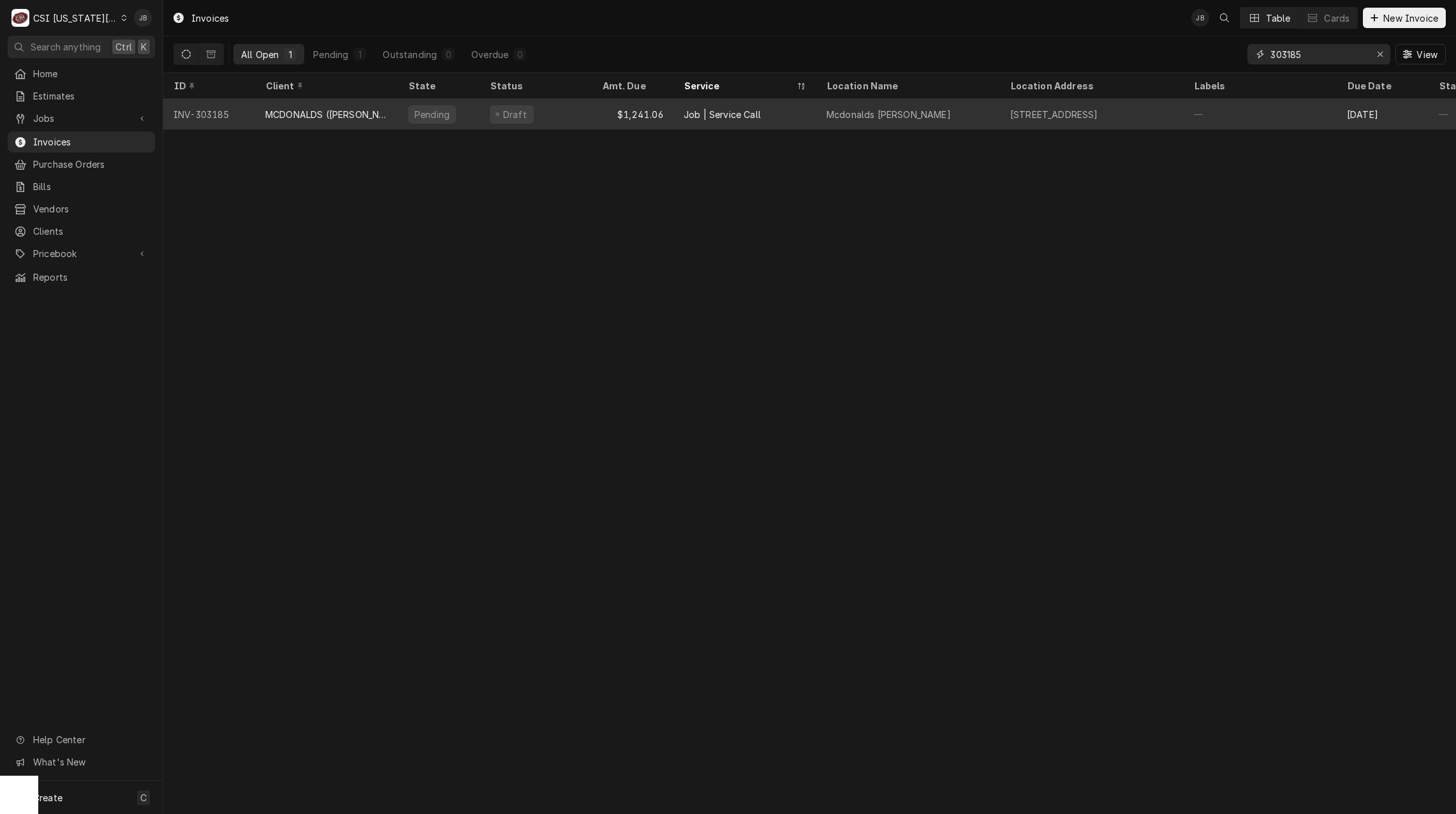
type input "303185"
click at [714, 113] on div "Job | Service Call" at bounding box center [722, 115] width 77 height 14
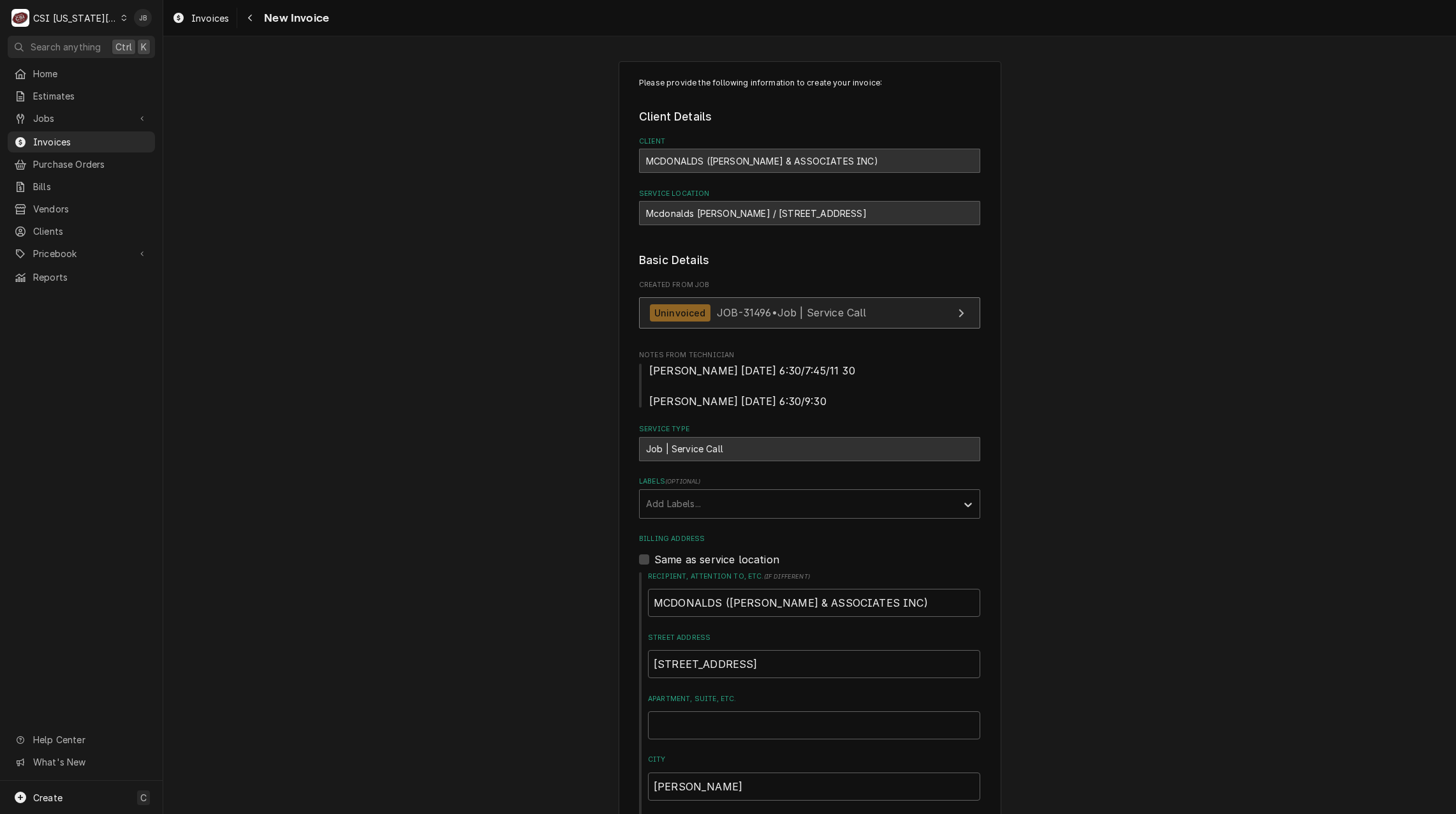
click at [706, 302] on link "Uninvoiced JOB-31496 • Job | Service Call" at bounding box center [810, 312] width 342 height 31
click at [734, 327] on link "Uninvoiced JOB-31496 • Job | Service Call" at bounding box center [810, 312] width 342 height 31
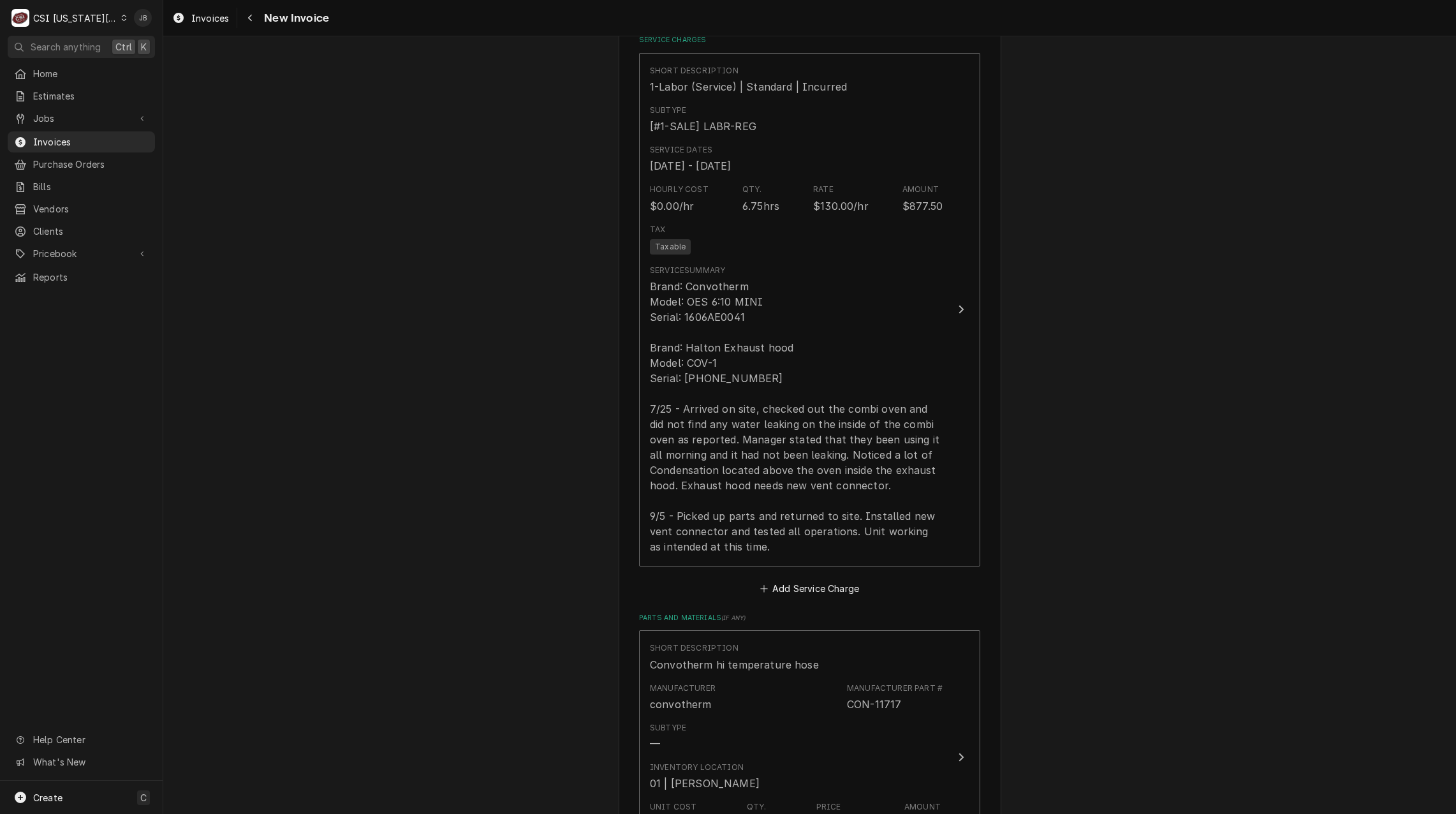
scroll to position [1148, 0]
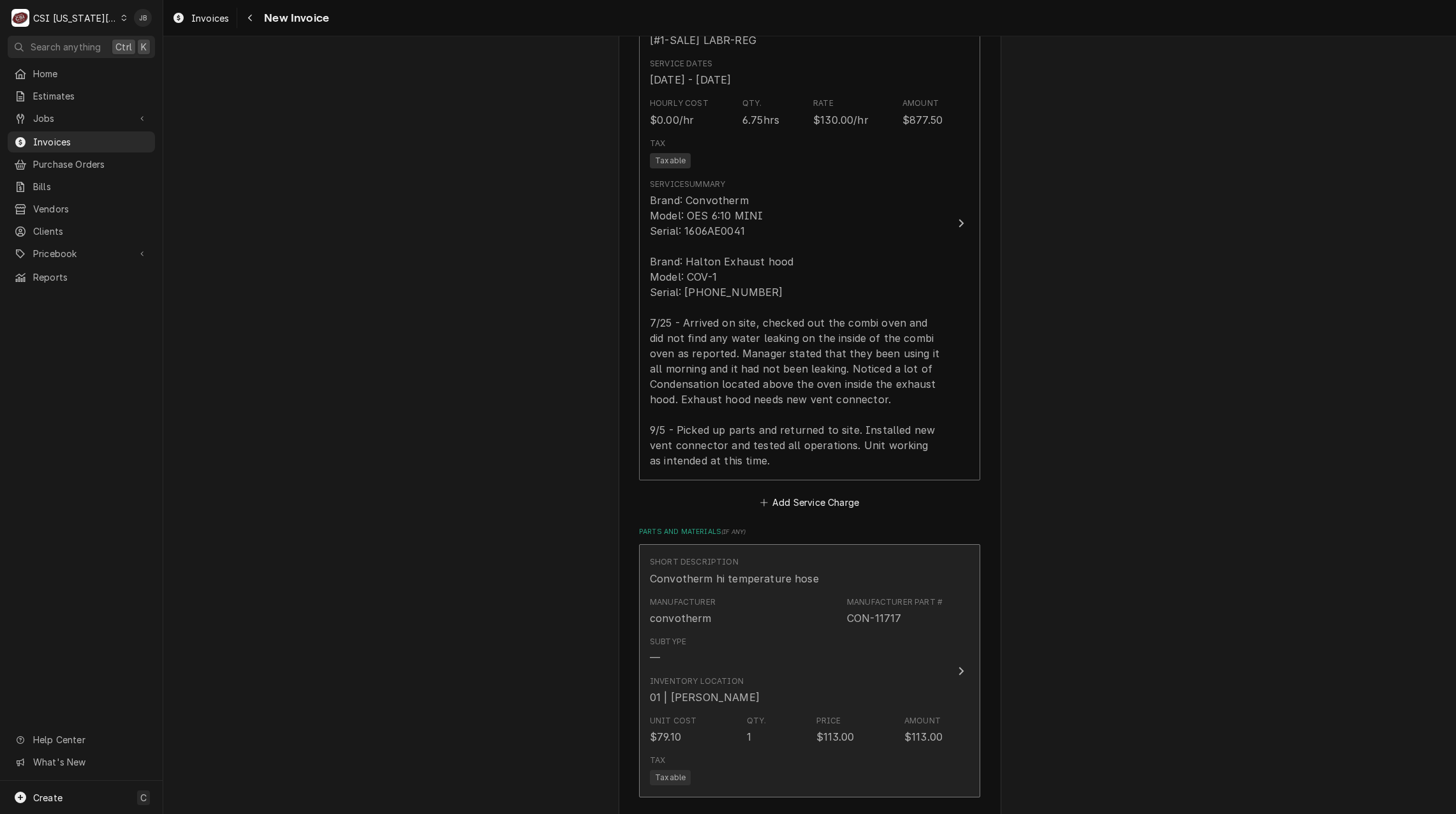
click at [771, 645] on div "Subtype —" at bounding box center [796, 651] width 292 height 39
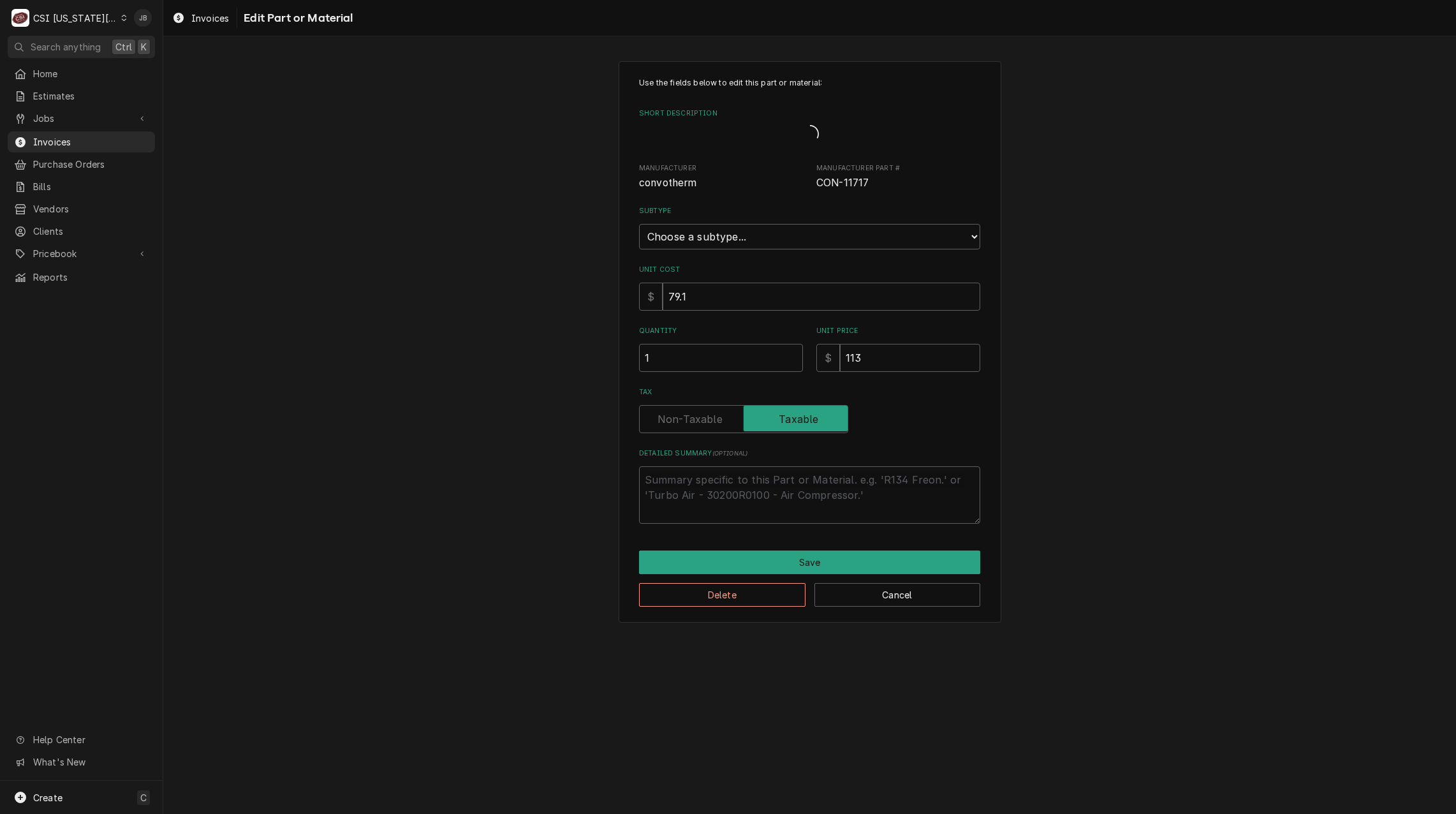
type textarea "x"
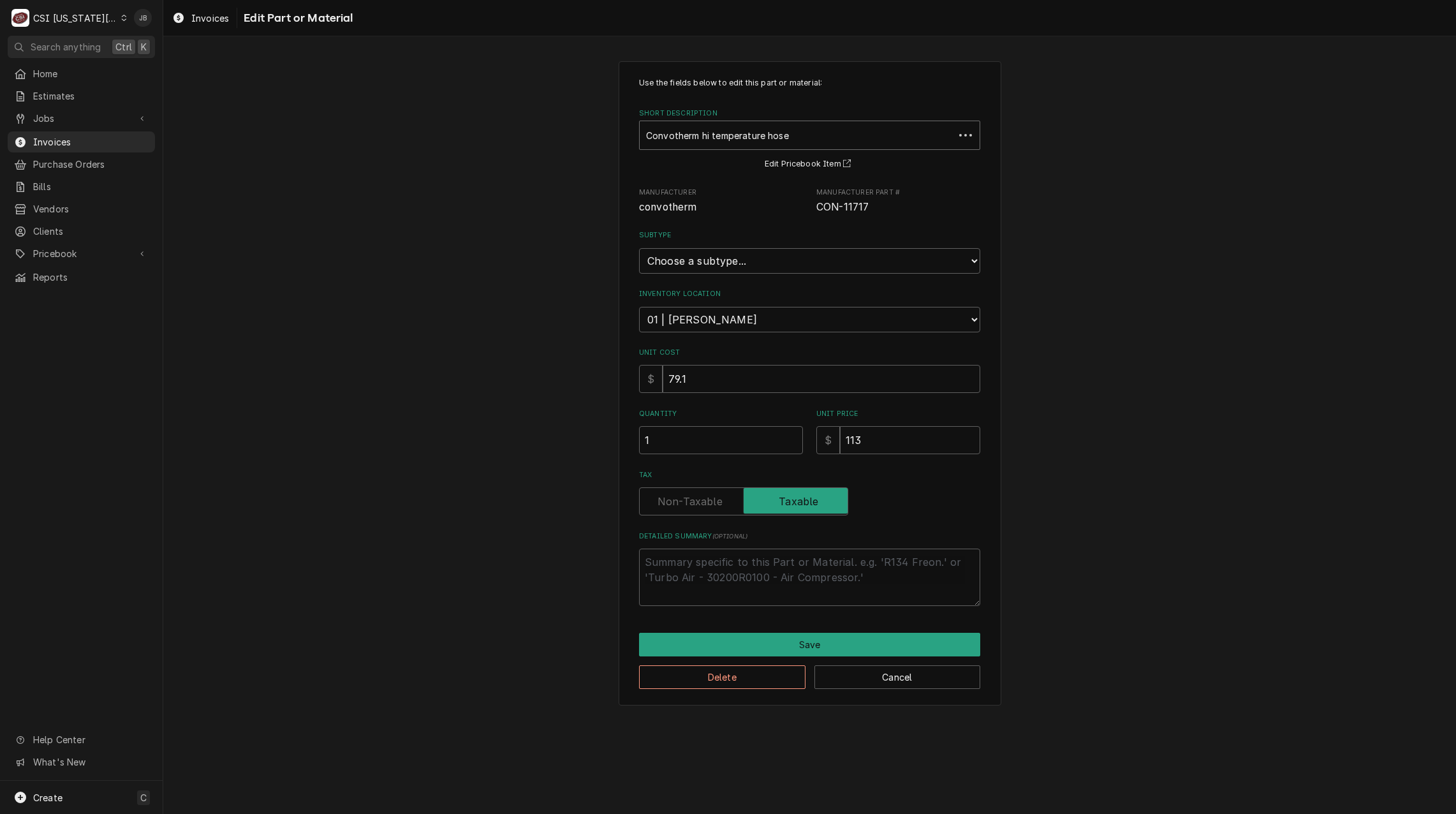
click at [712, 137] on div "Short Description" at bounding box center [796, 135] width 301 height 23
type input "misc ser"
type textarea "x"
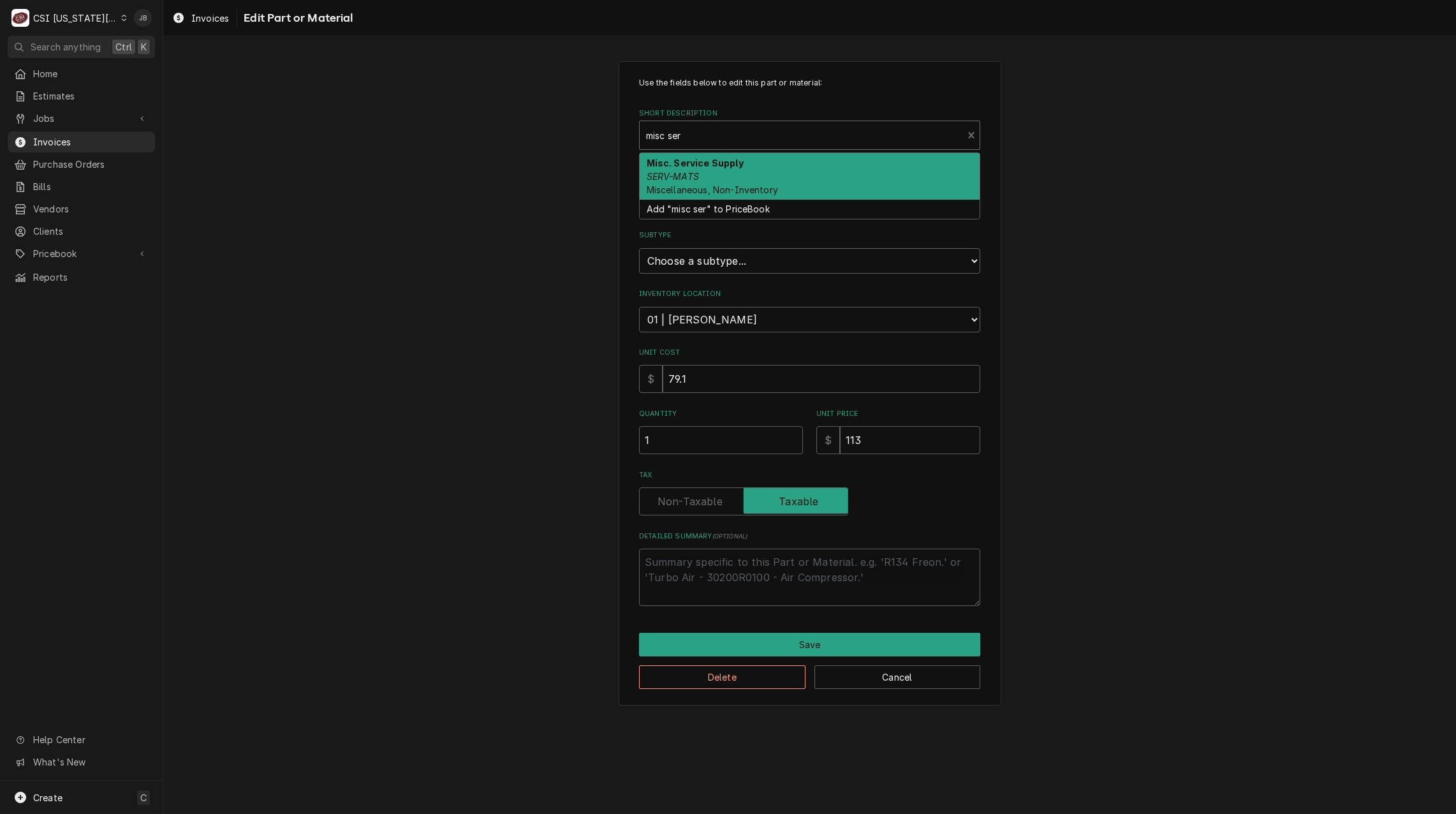
click at [743, 168] on div "Misc. Service Supply SERV-MATS Miscellaneous, Non-Inventory" at bounding box center [810, 177] width 340 height 47
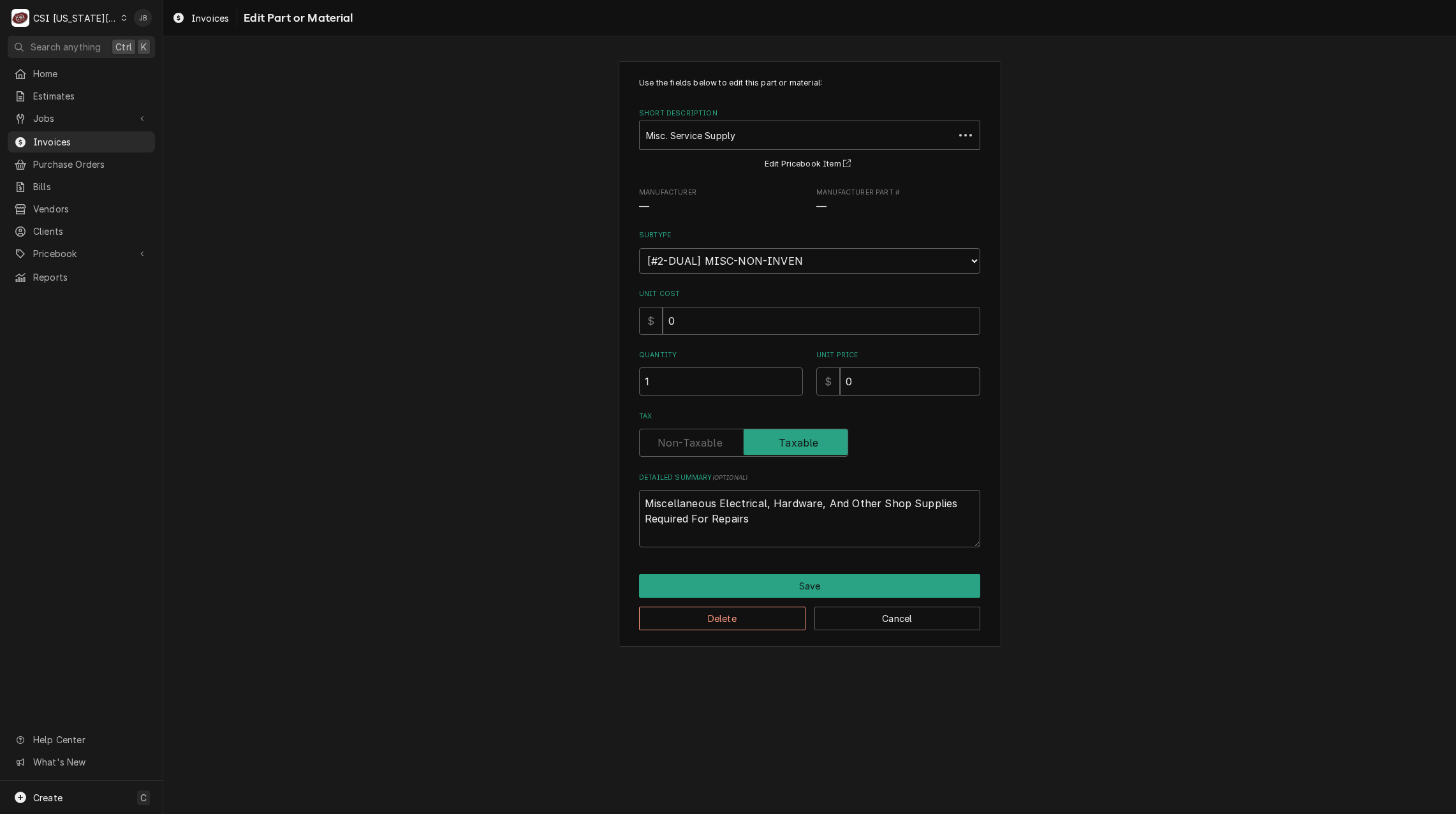
drag, startPoint x: 880, startPoint y: 388, endPoint x: 872, endPoint y: 387, distance: 8.1
click at [872, 387] on input "0" at bounding box center [910, 381] width 141 height 28
type textarea "x"
type input "5"
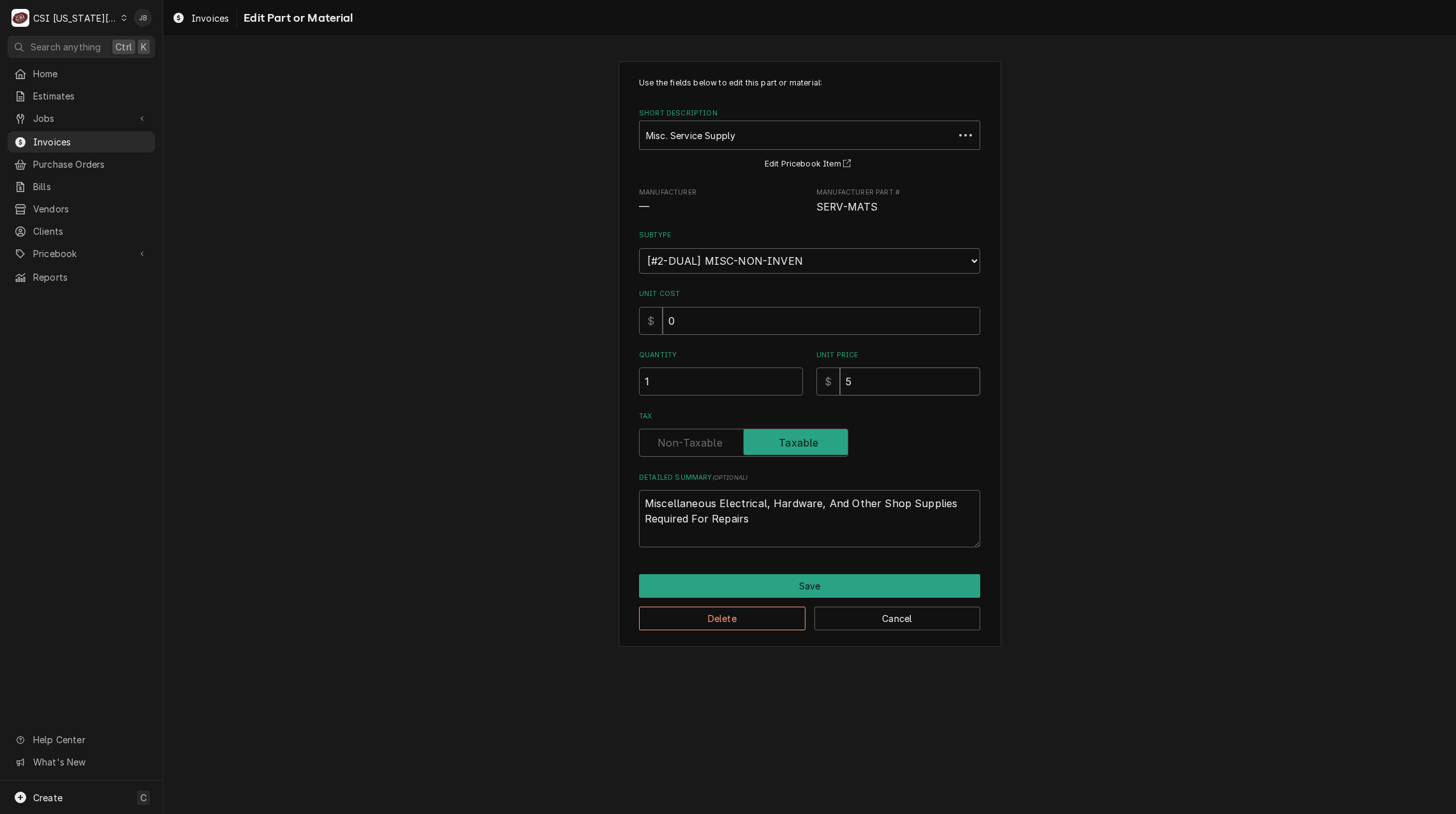
type textarea "x"
type input "50"
click at [775, 591] on button "Save" at bounding box center [810, 586] width 342 height 23
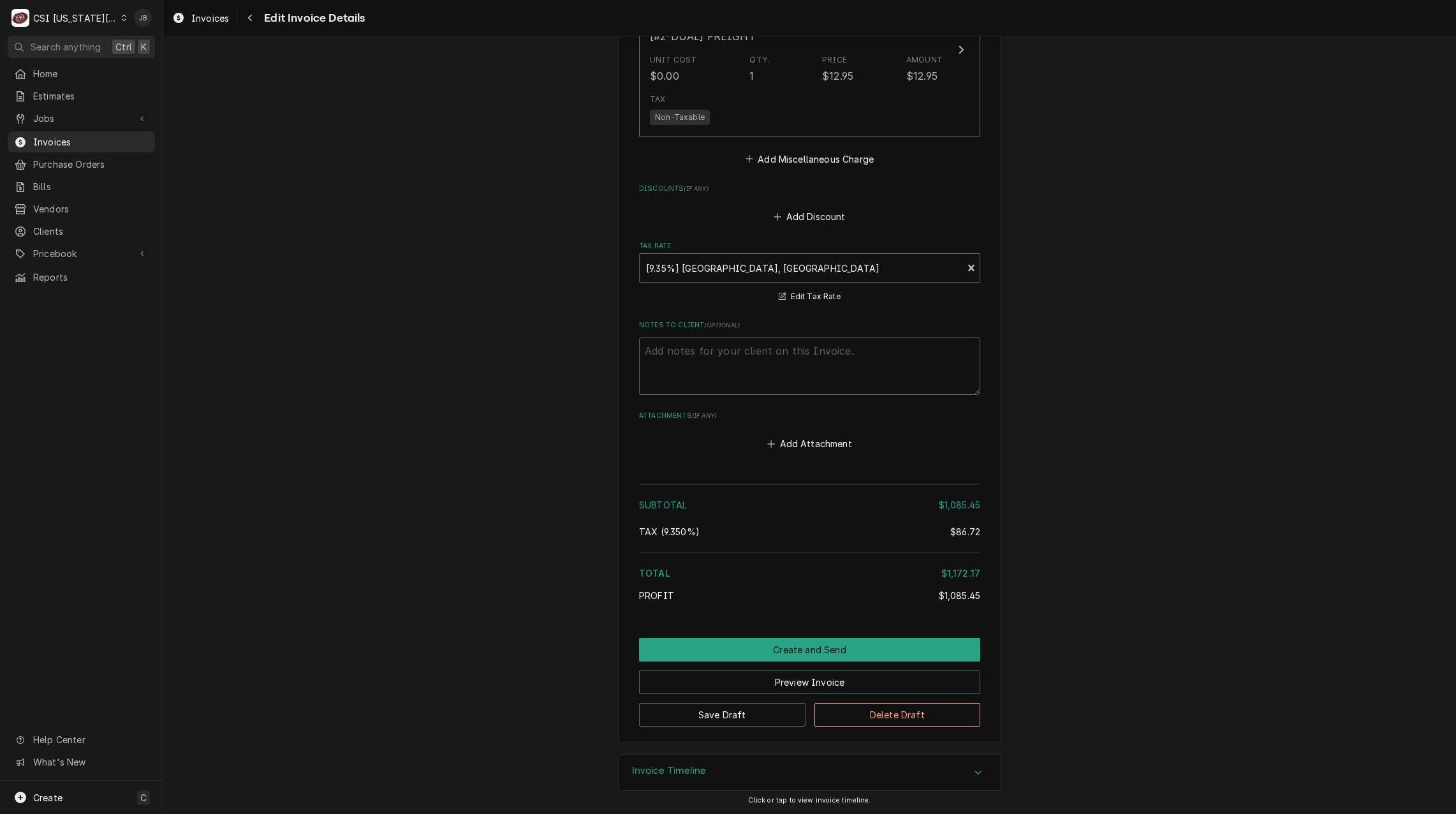
scroll to position [2283, 0]
click at [714, 713] on button "Save Draft" at bounding box center [722, 713] width 166 height 23
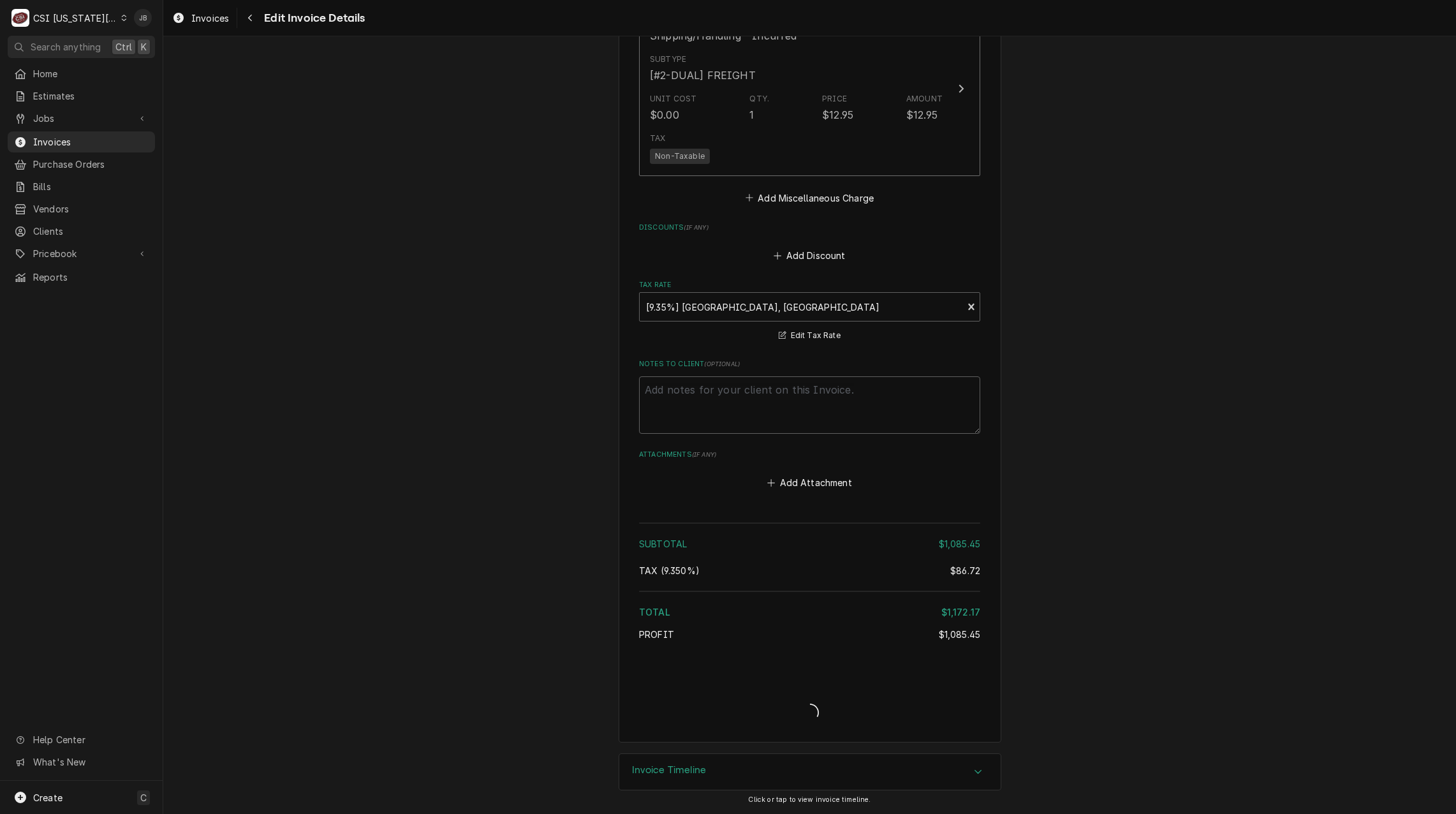
scroll to position [2244, 0]
type textarea "x"
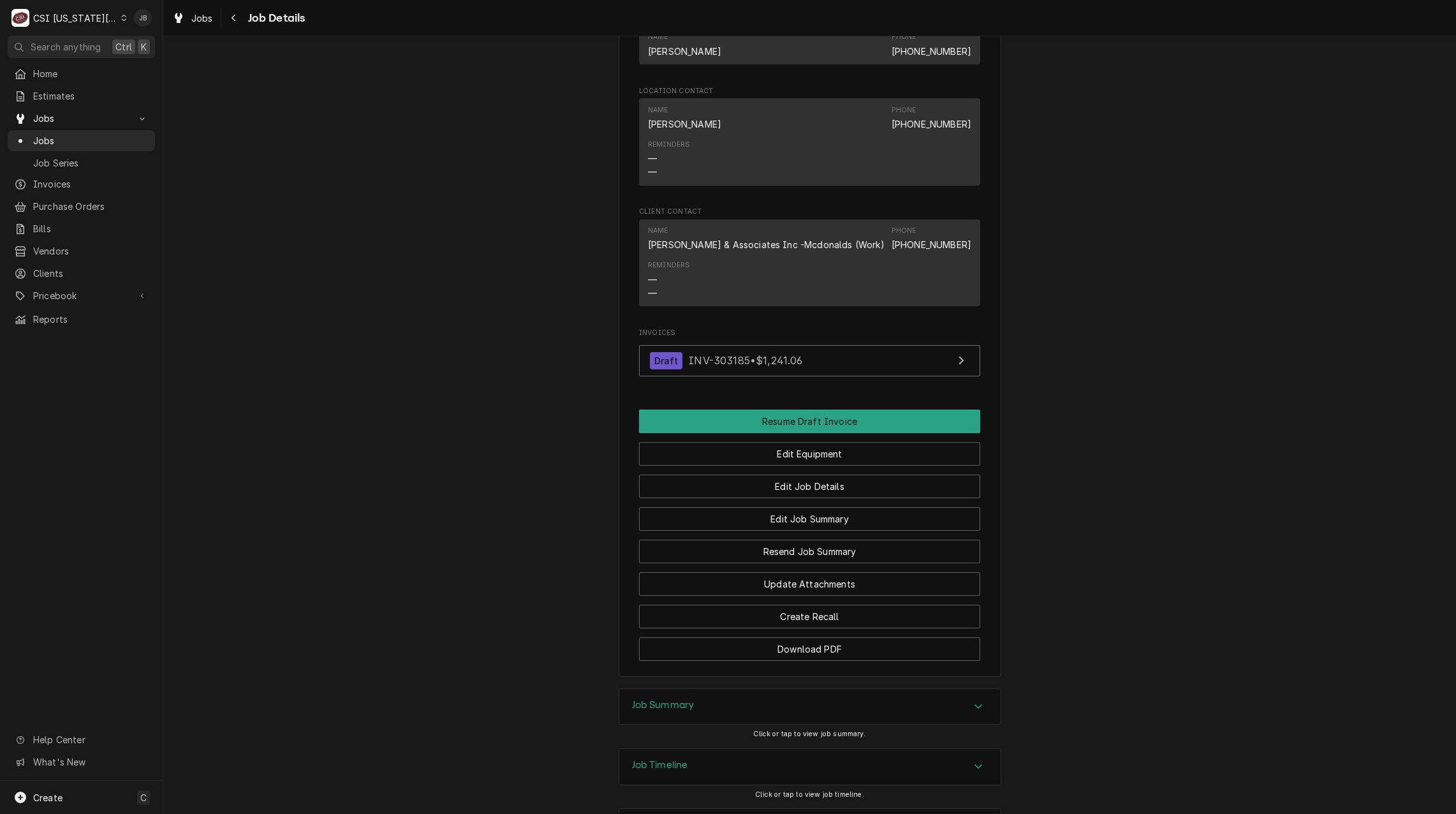
scroll to position [1041, 0]
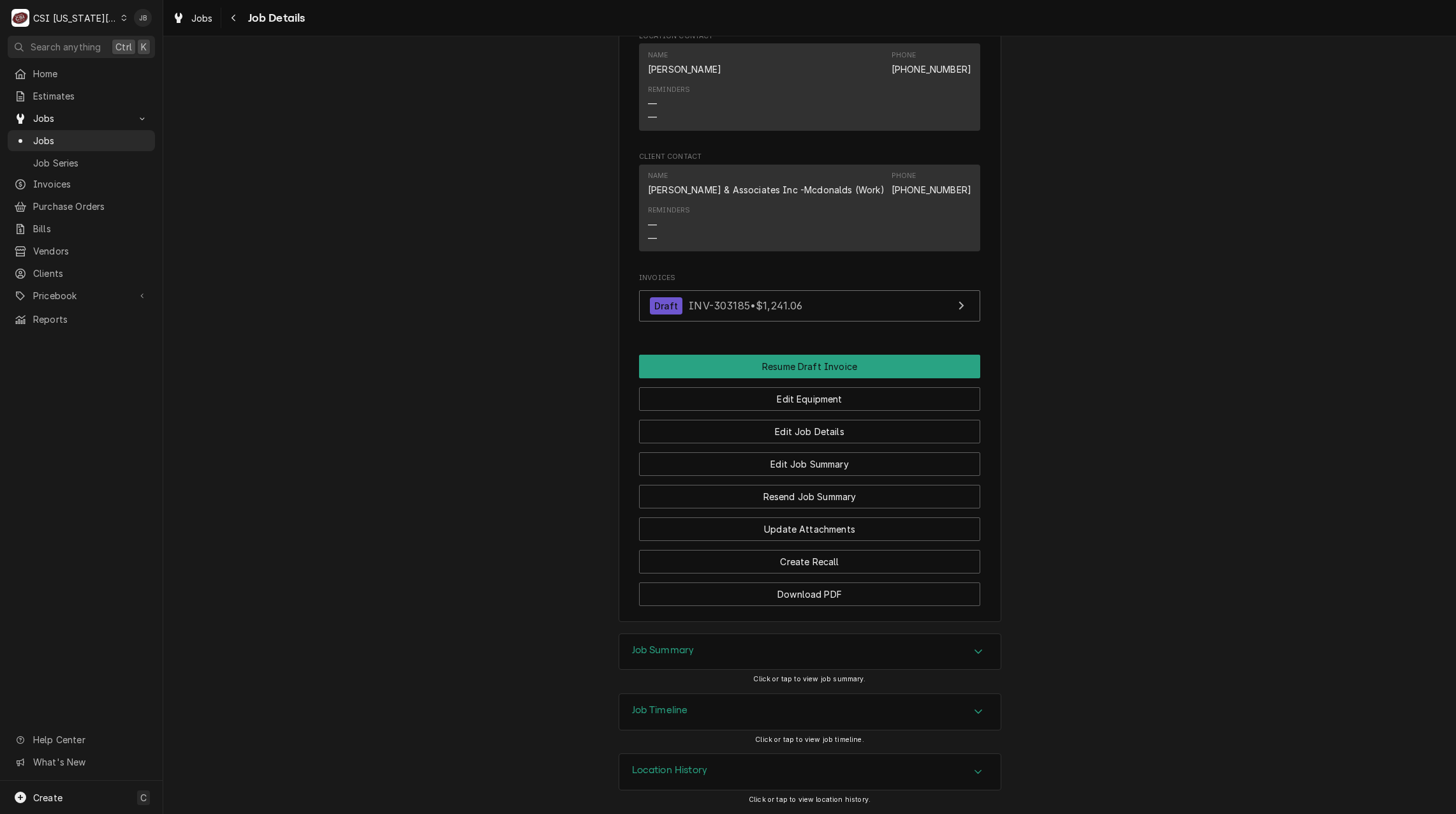
click at [667, 718] on div "Job Timeline" at bounding box center [660, 712] width 56 height 15
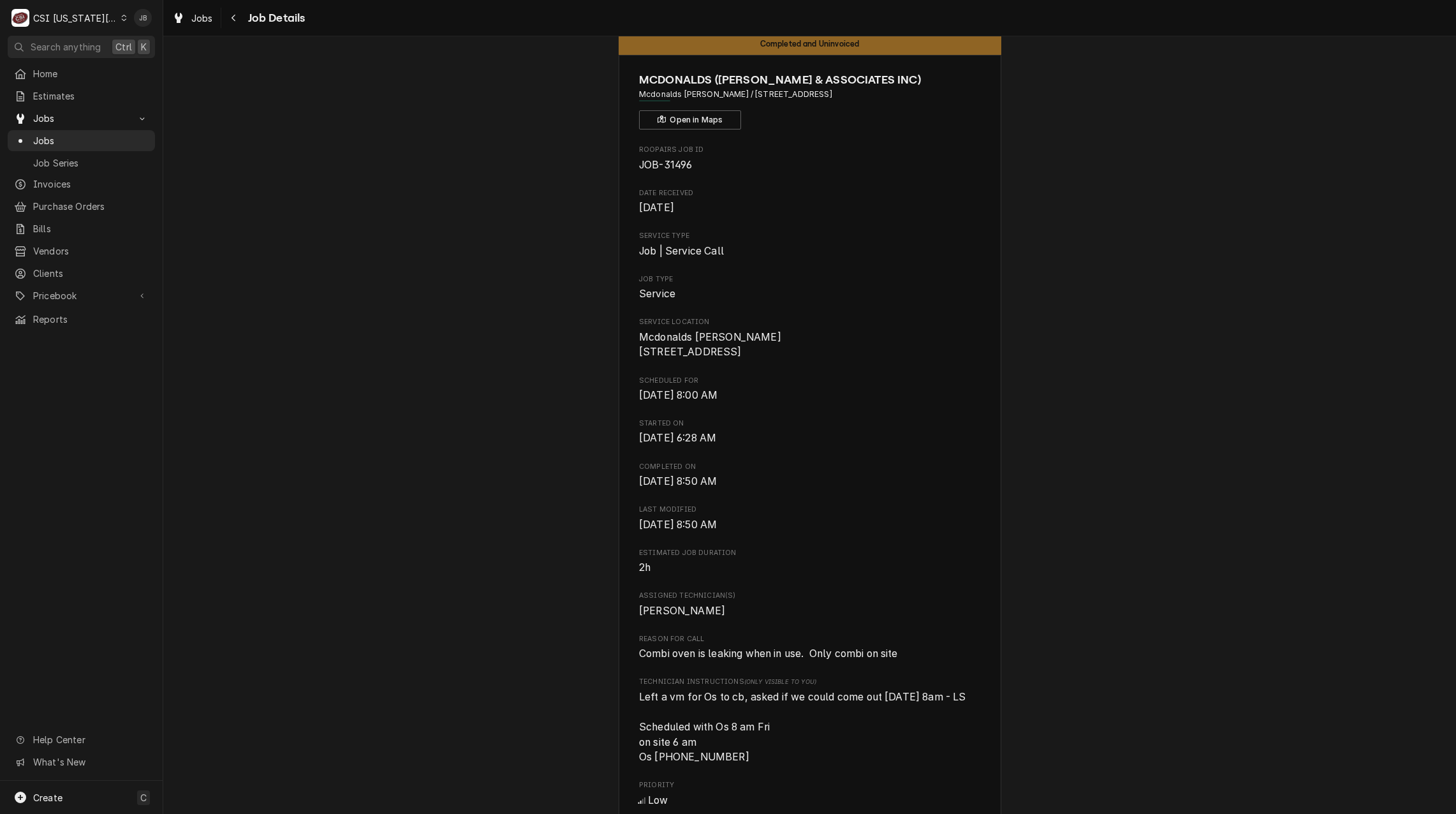
scroll to position [0, 0]
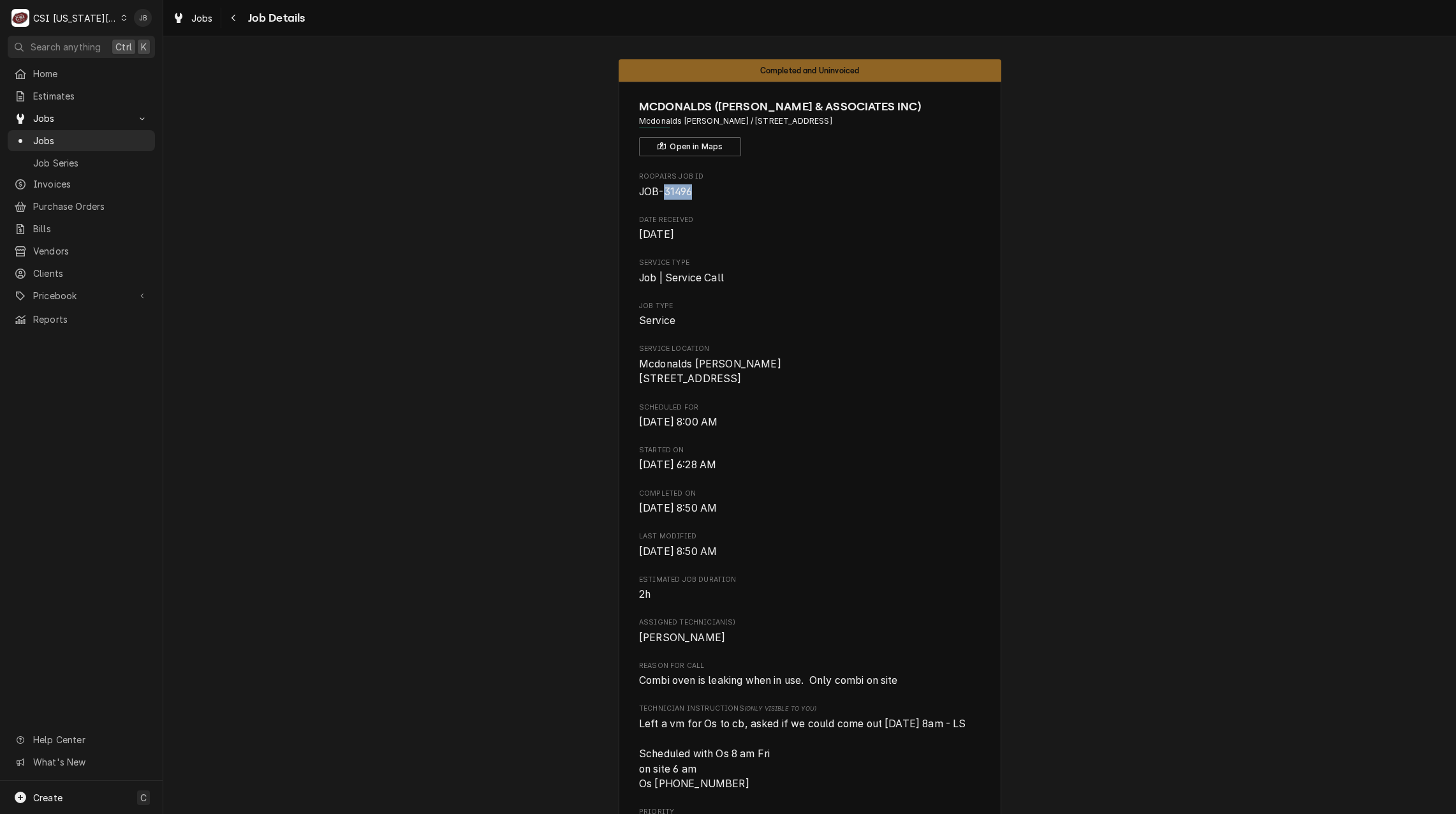
drag, startPoint x: 702, startPoint y: 194, endPoint x: 660, endPoint y: 194, distance: 42.0
click at [660, 194] on span "JOB-31496" at bounding box center [810, 192] width 342 height 15
copy span "31496"
click at [759, 203] on div "Roopairs Job ID JOB-31496 Date Received Jul 23, 2025 Service Type Job | Service…" at bounding box center [810, 755] width 342 height 1168
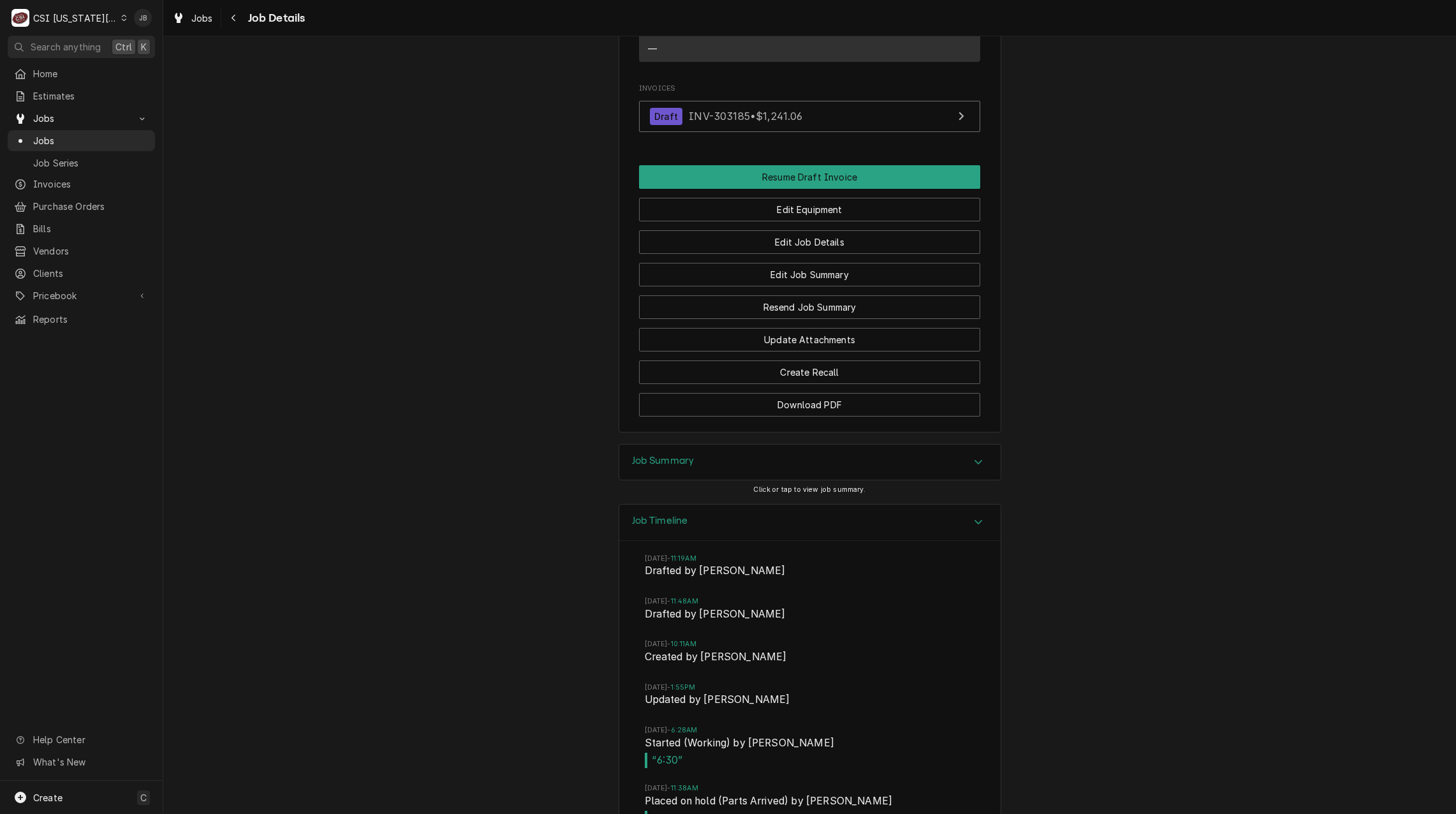
scroll to position [1276, 0]
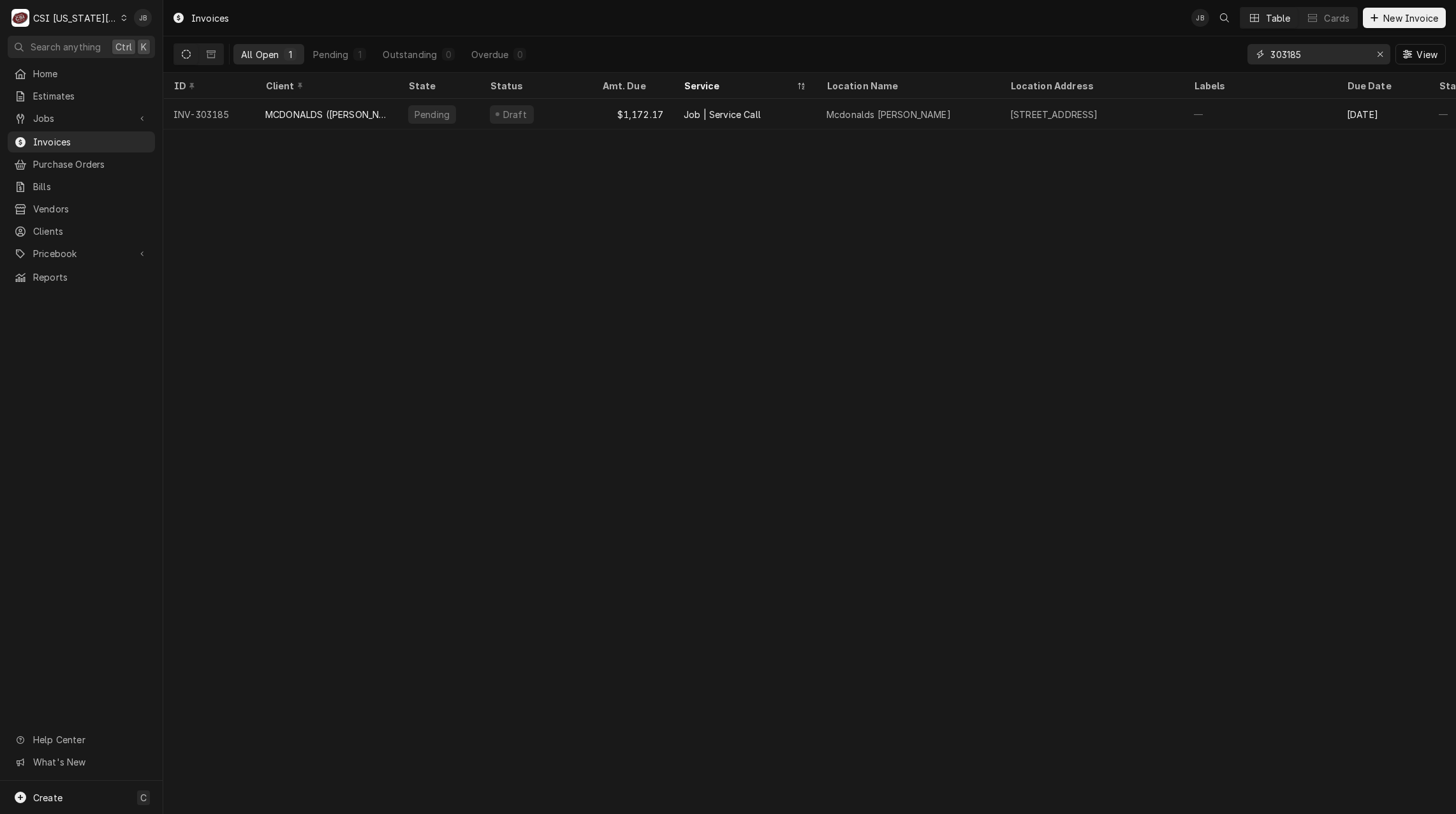
click at [1316, 63] on input "303185" at bounding box center [1318, 54] width 96 height 20
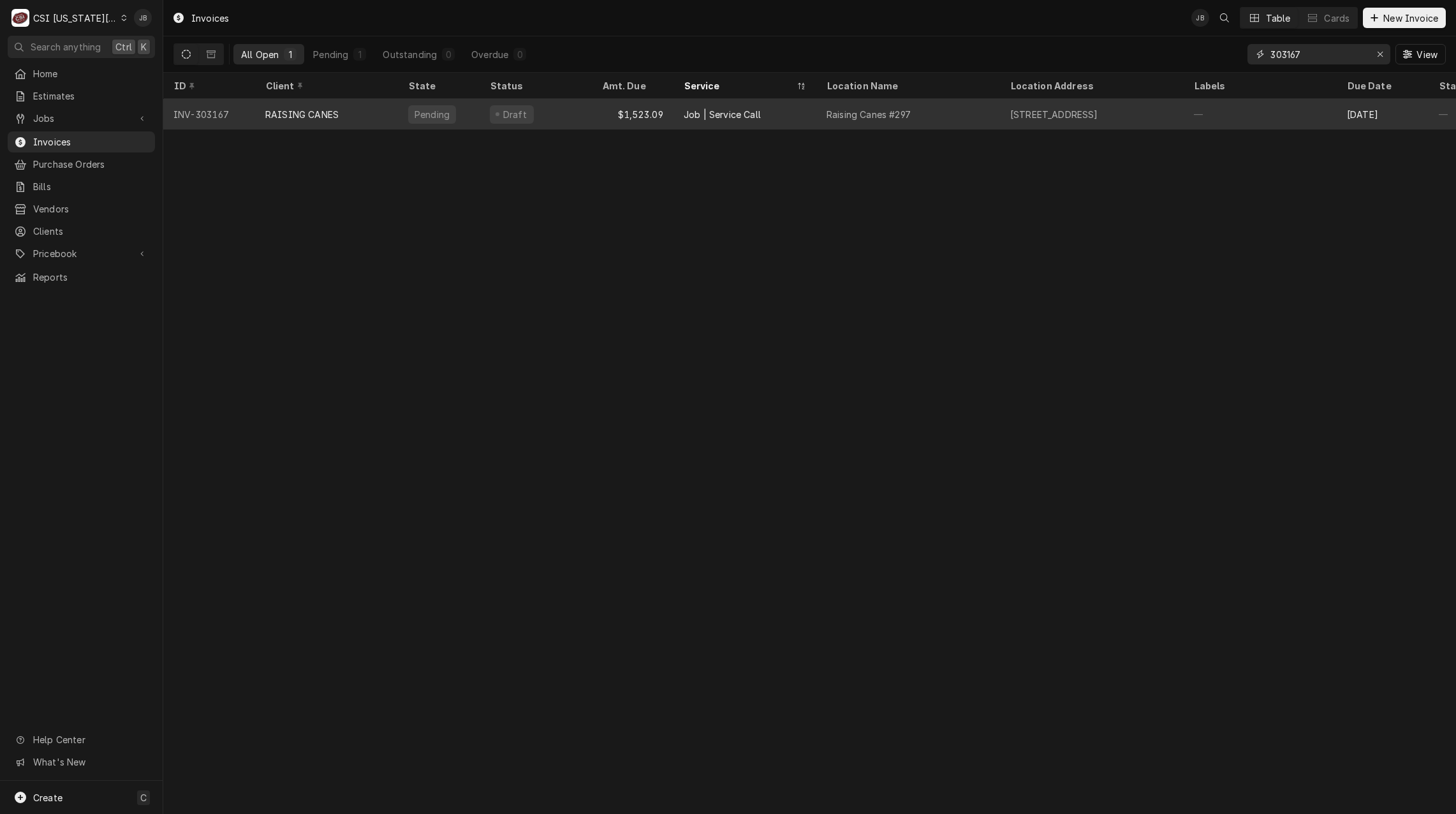
type input "303167"
click at [956, 117] on div "Raising Canes #297" at bounding box center [907, 114] width 184 height 31
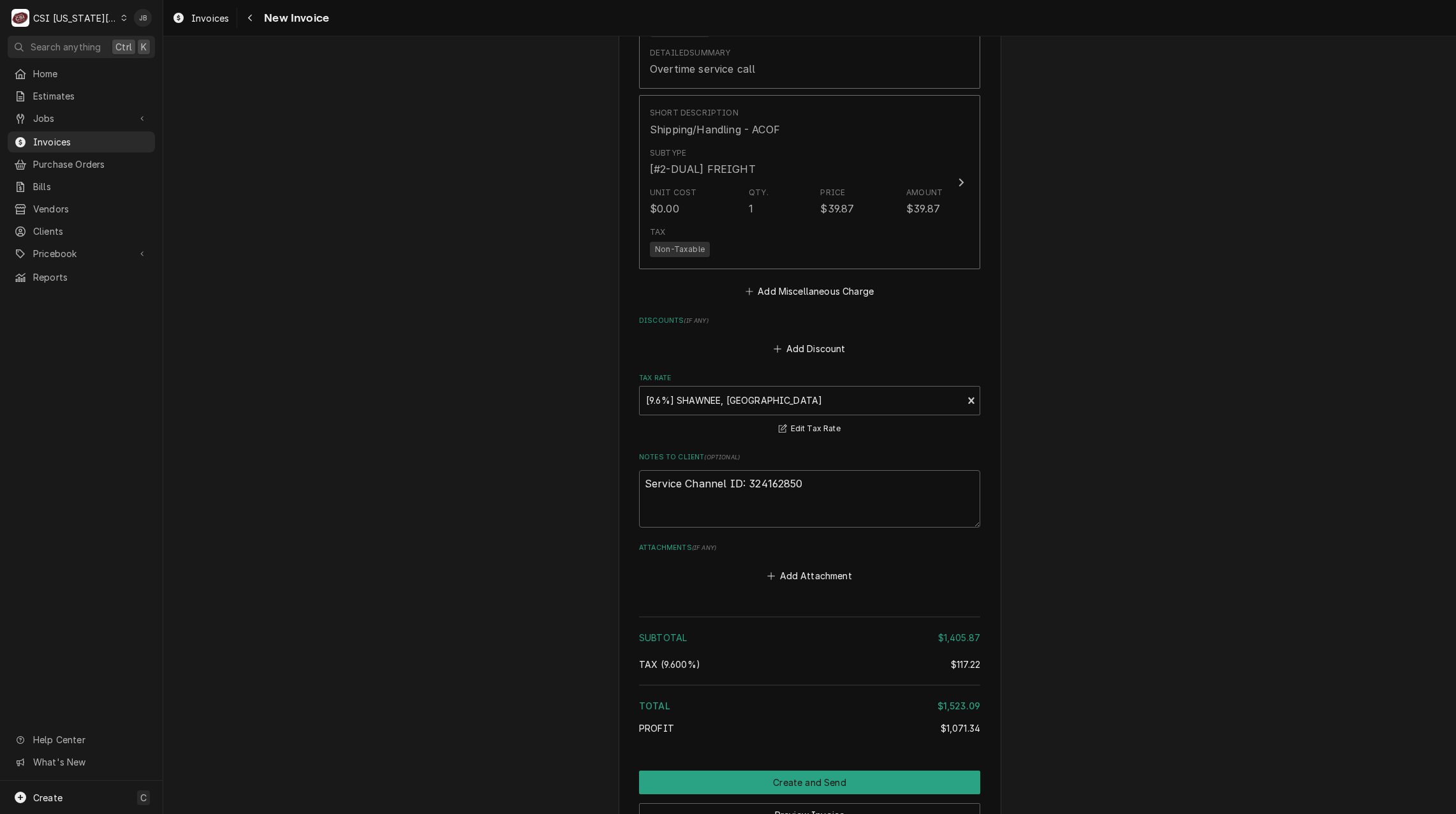
scroll to position [3116, 0]
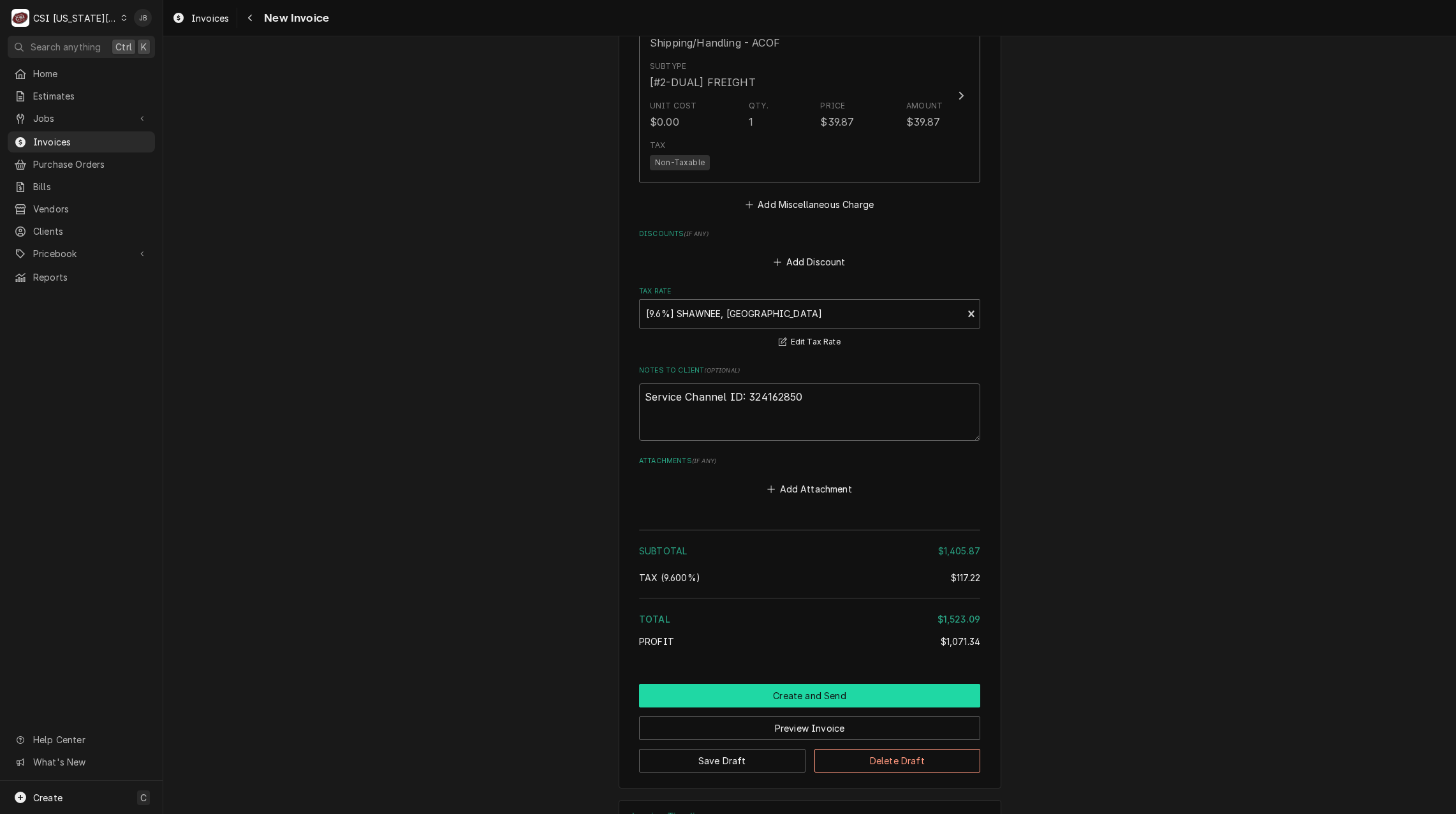
click at [762, 684] on button "Create and Send" at bounding box center [810, 695] width 342 height 23
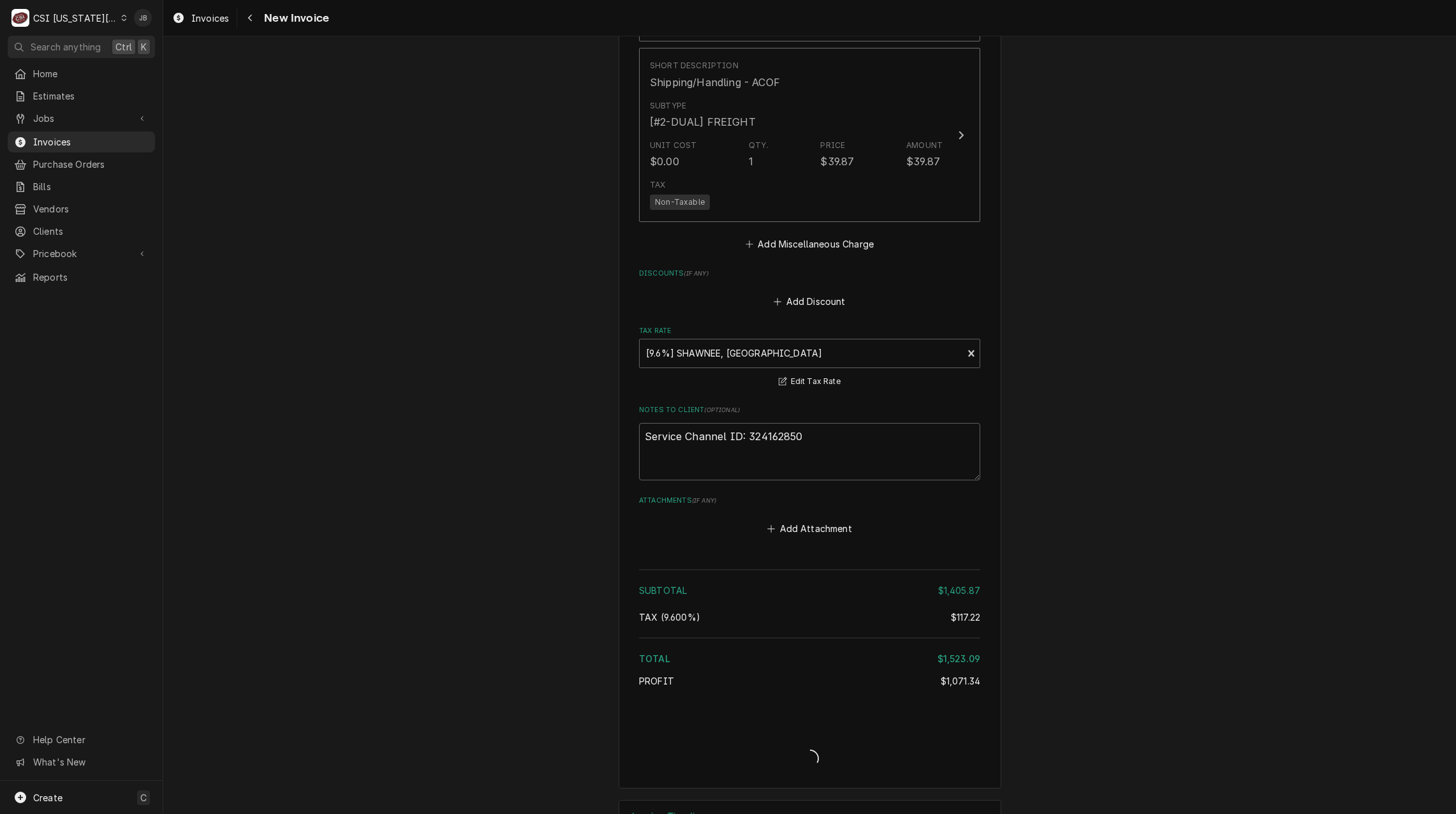
type textarea "x"
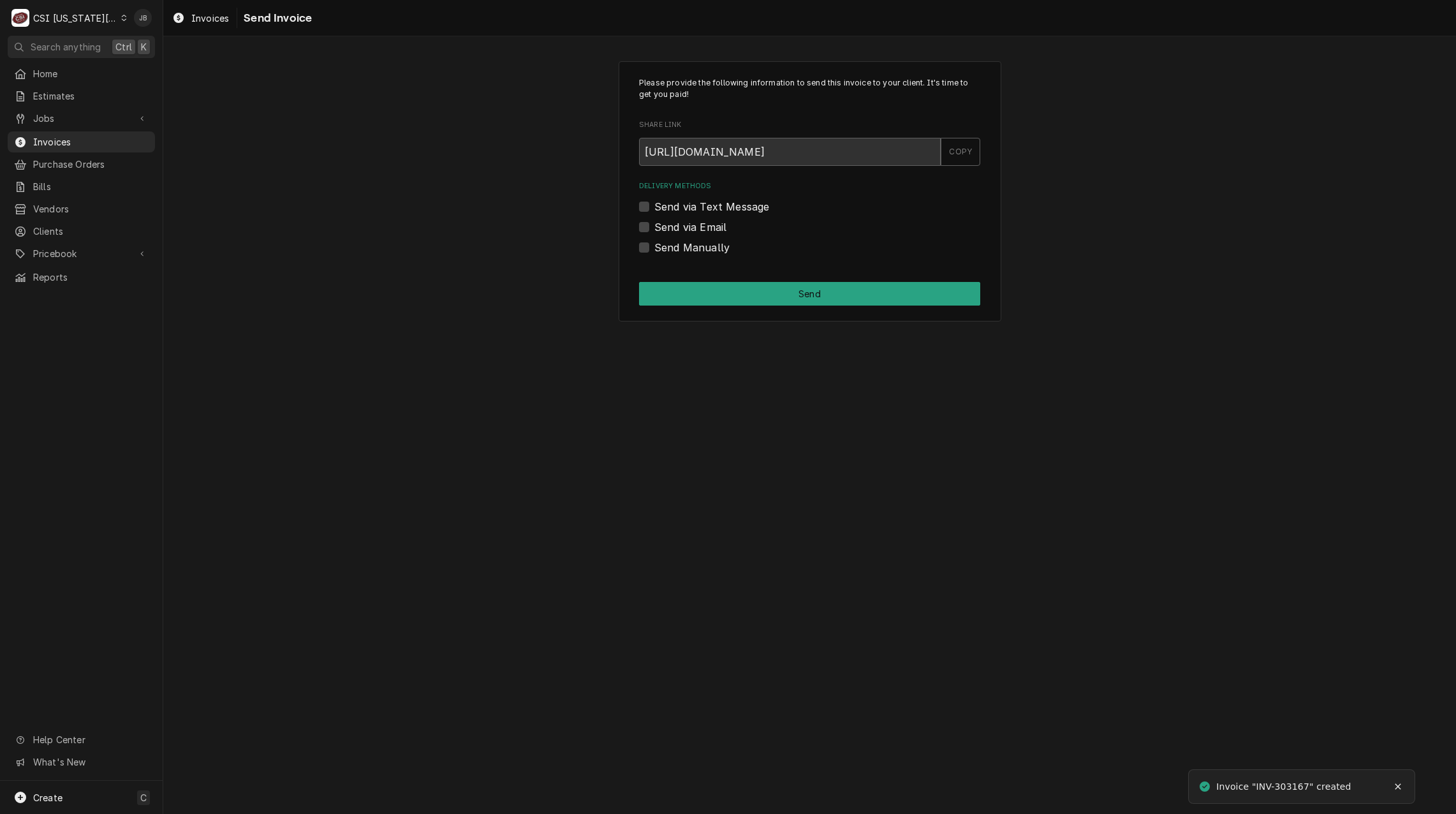
click at [678, 224] on label "Send via Email" at bounding box center [690, 227] width 72 height 15
click at [678, 224] on input "Send via Email" at bounding box center [825, 233] width 342 height 28
checkbox input "true"
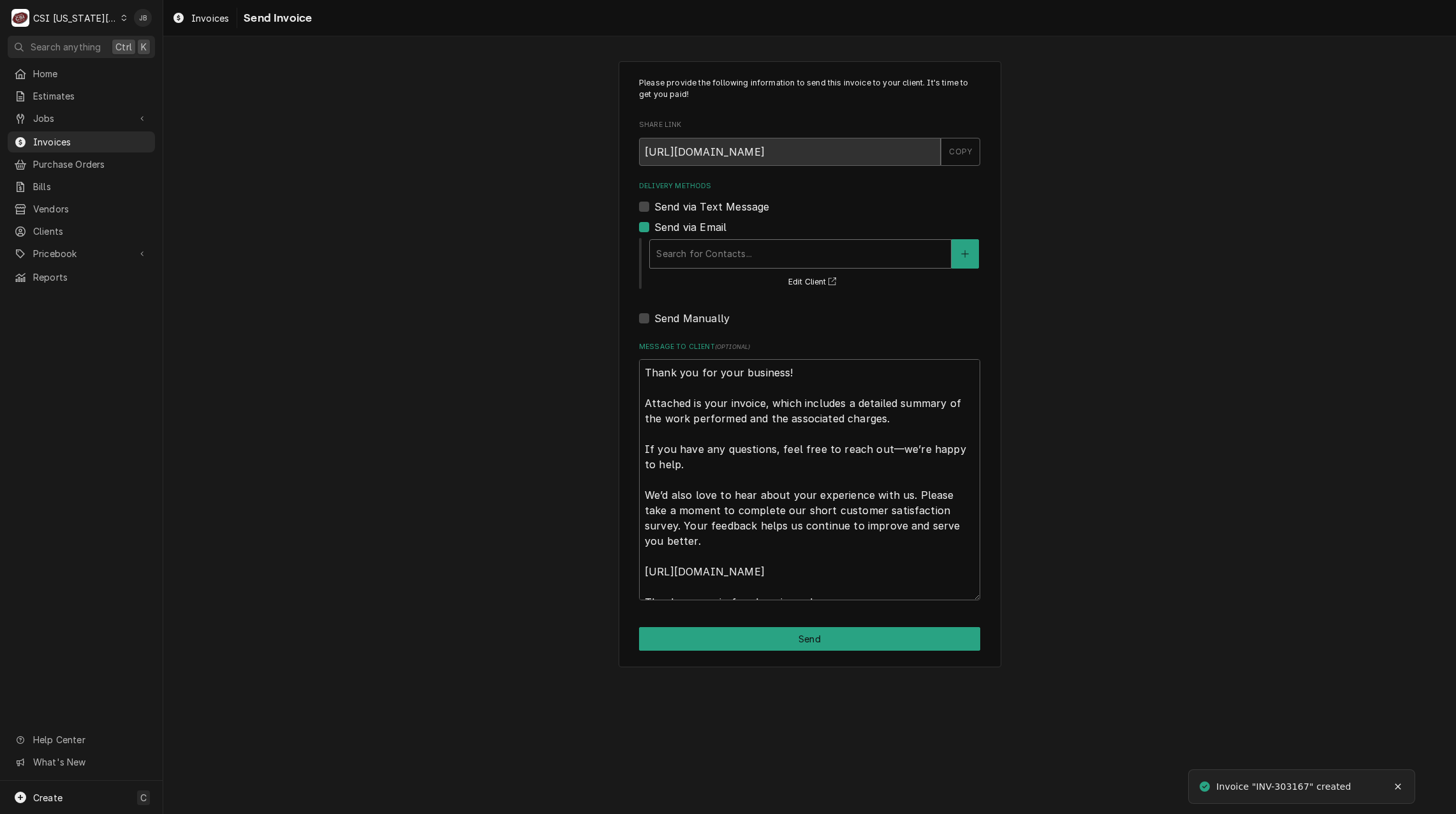
click at [706, 257] on div "Delivery Methods" at bounding box center [801, 254] width 289 height 23
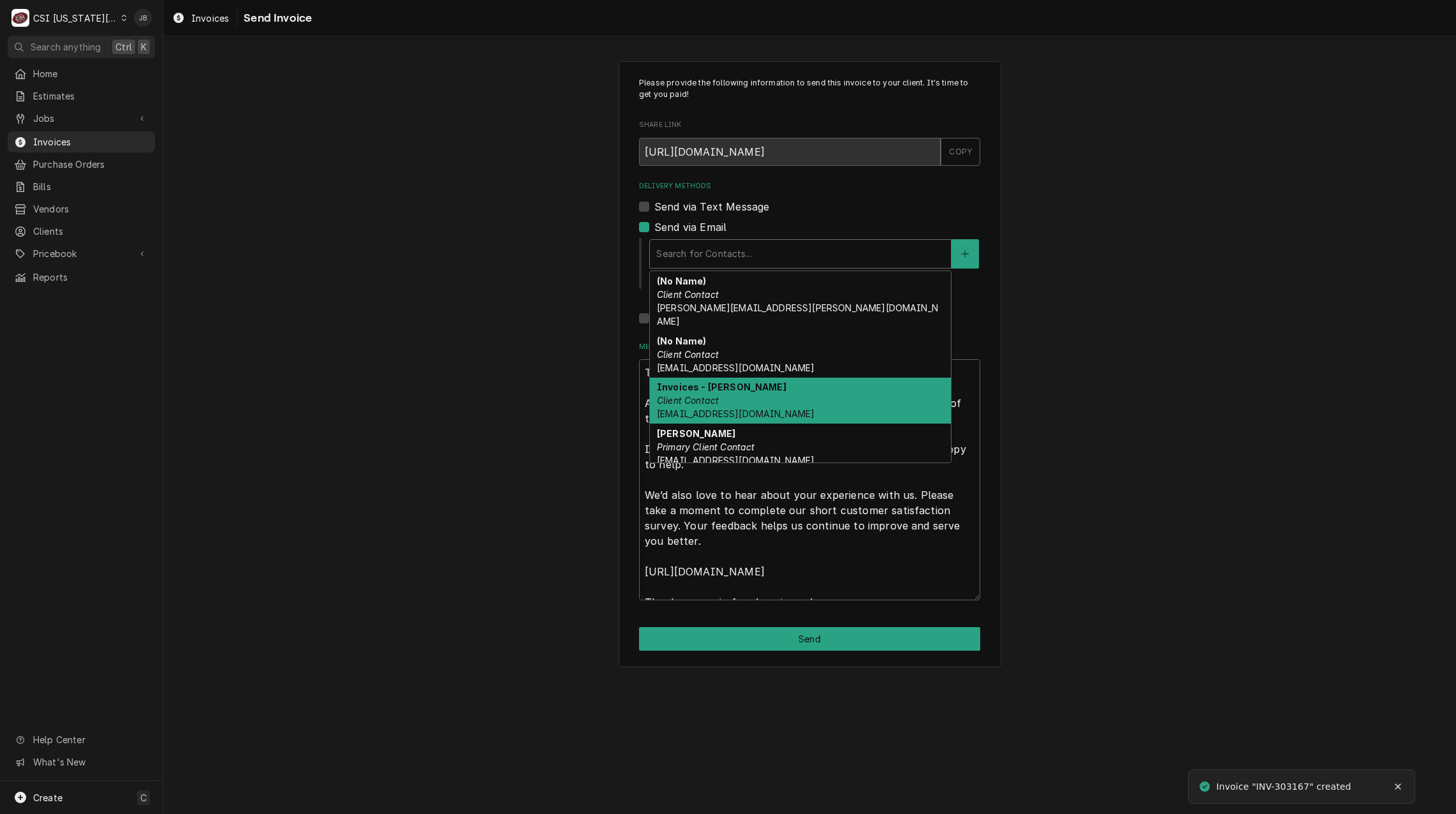
click at [737, 387] on div "Invoices - Kelsey Client Contact kelsey.hetlage@csi1.com" at bounding box center [800, 401] width 301 height 47
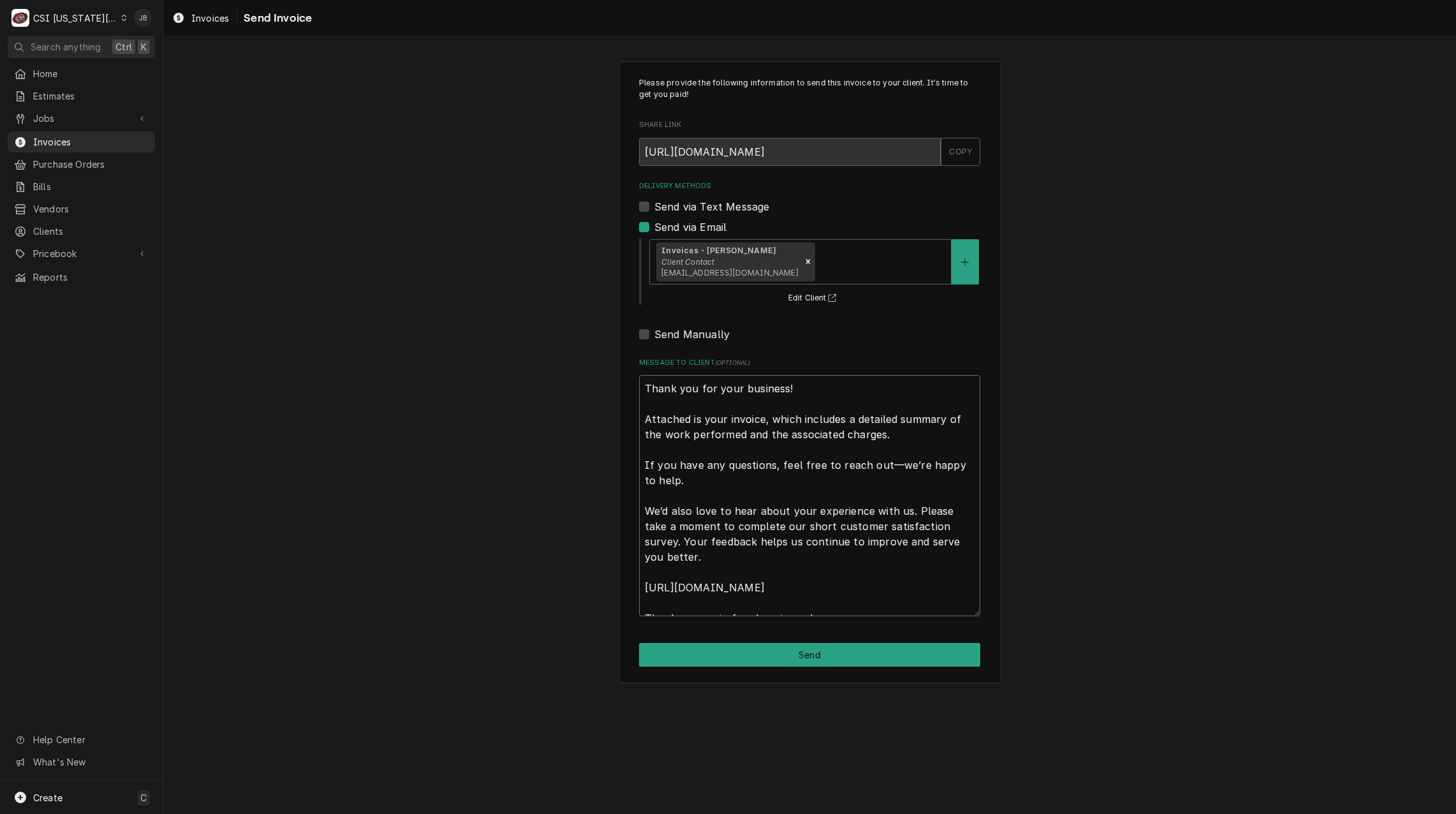
scroll to position [15, 0]
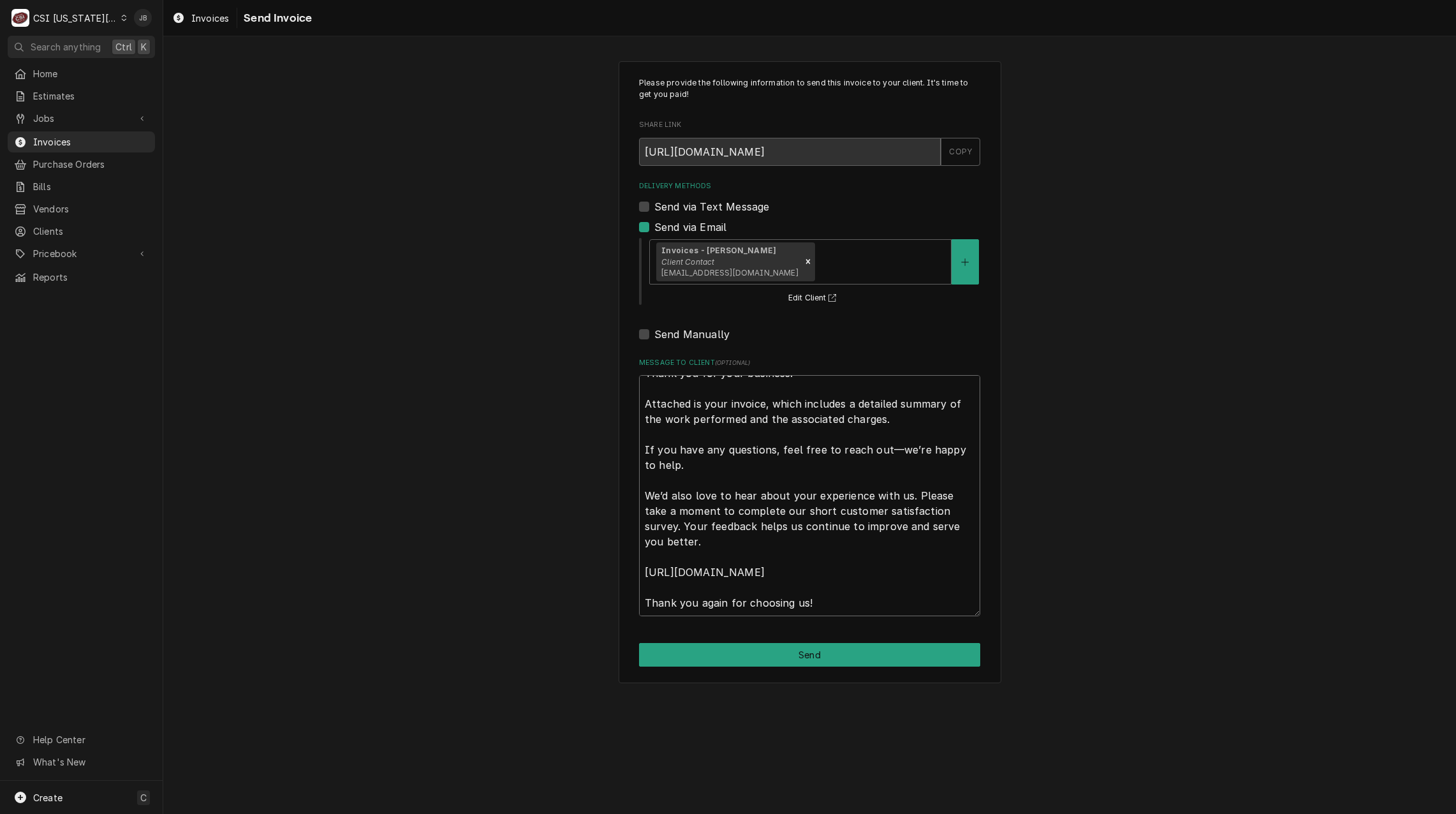
drag, startPoint x: 645, startPoint y: 390, endPoint x: 1220, endPoint y: 847, distance: 734.5
click at [1220, 813] on html "C CSI Kansas City. JB Search anything Ctrl K Home Estimates Jobs Jobs Job Serie…" at bounding box center [728, 407] width 1456 height 814
type textarea "x"
type textarea "a"
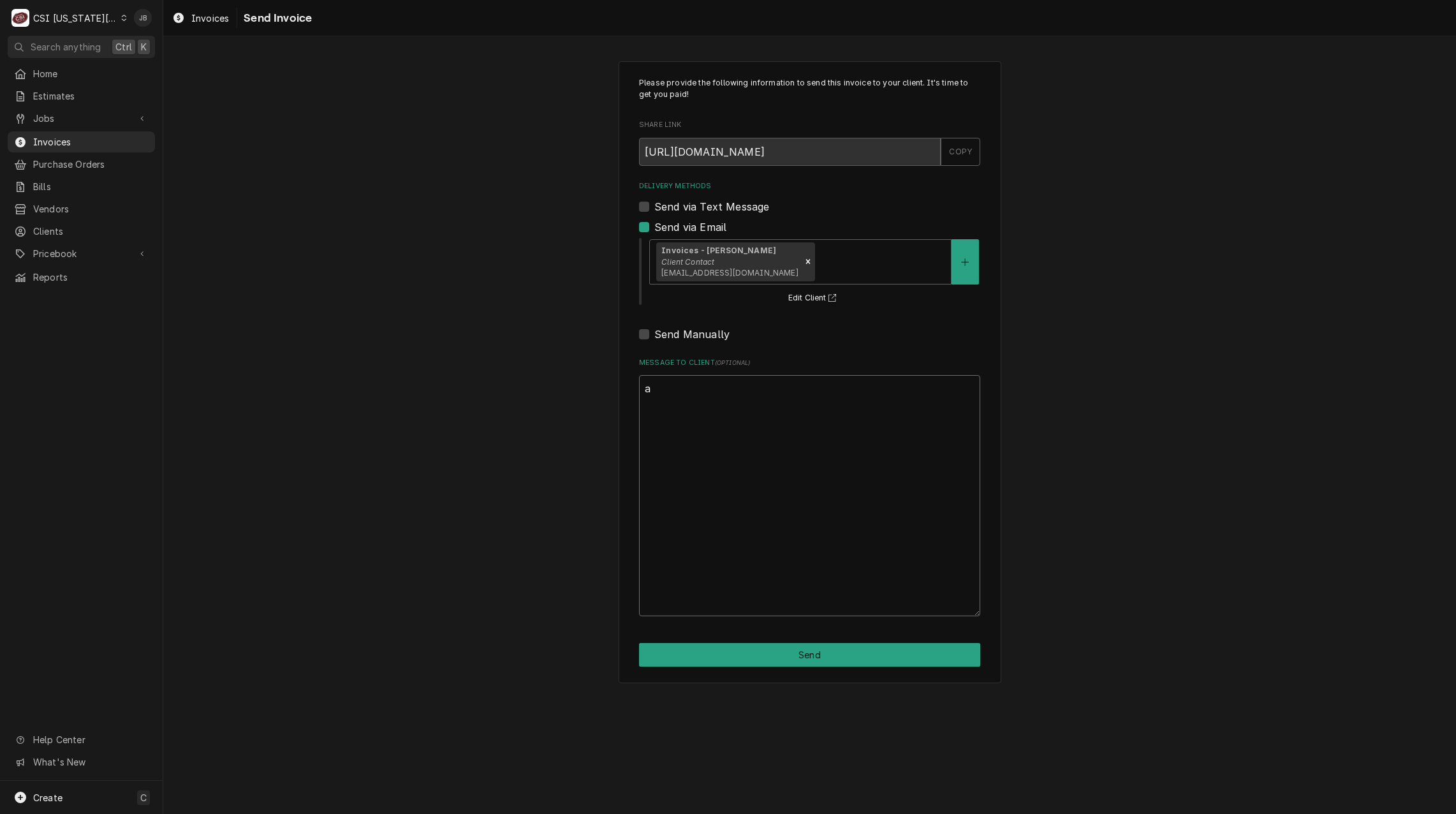
scroll to position [0, 0]
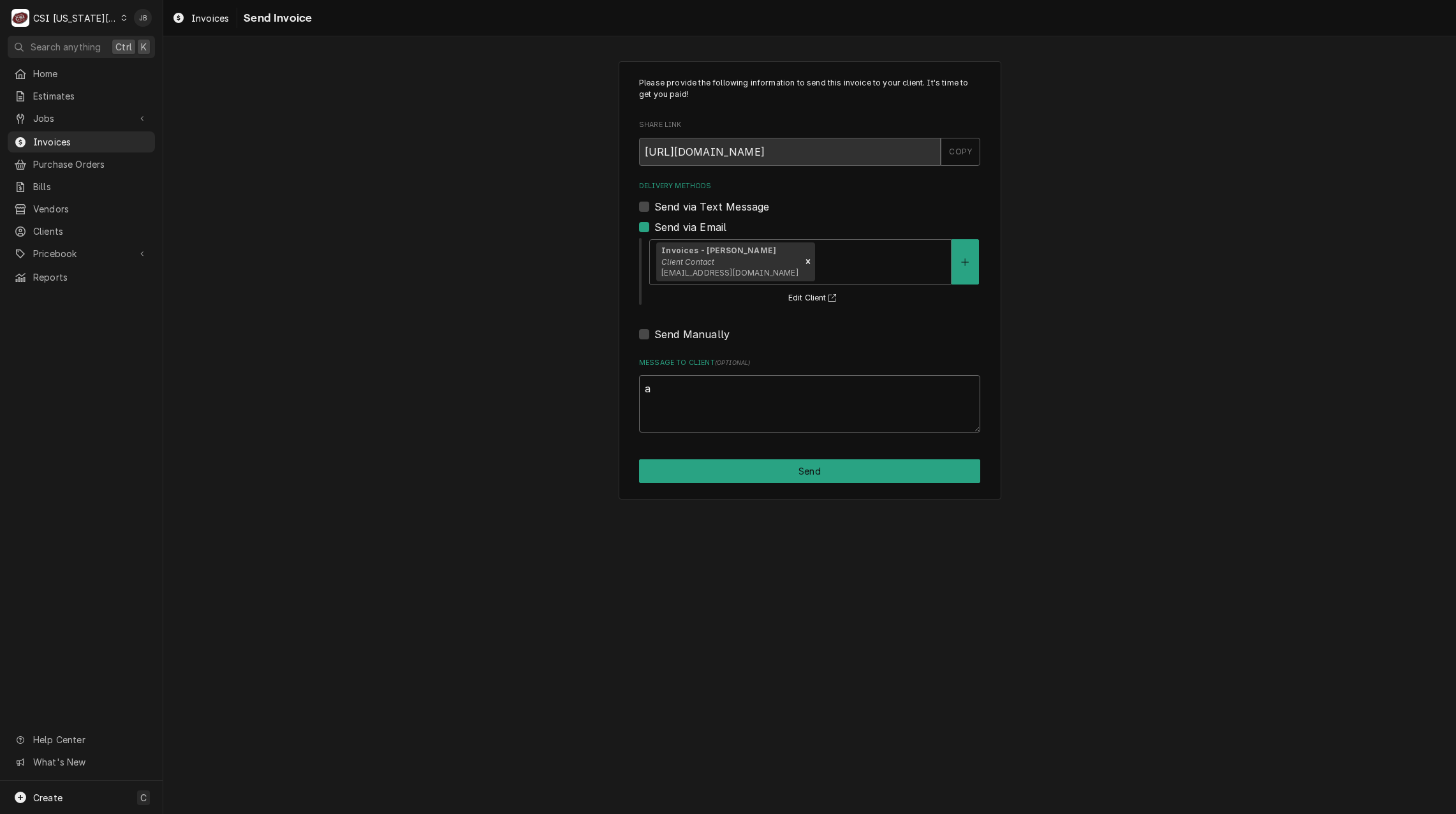
type textarea "x"
type textarea "ap"
type textarea "x"
type textarea "app"
type textarea "x"
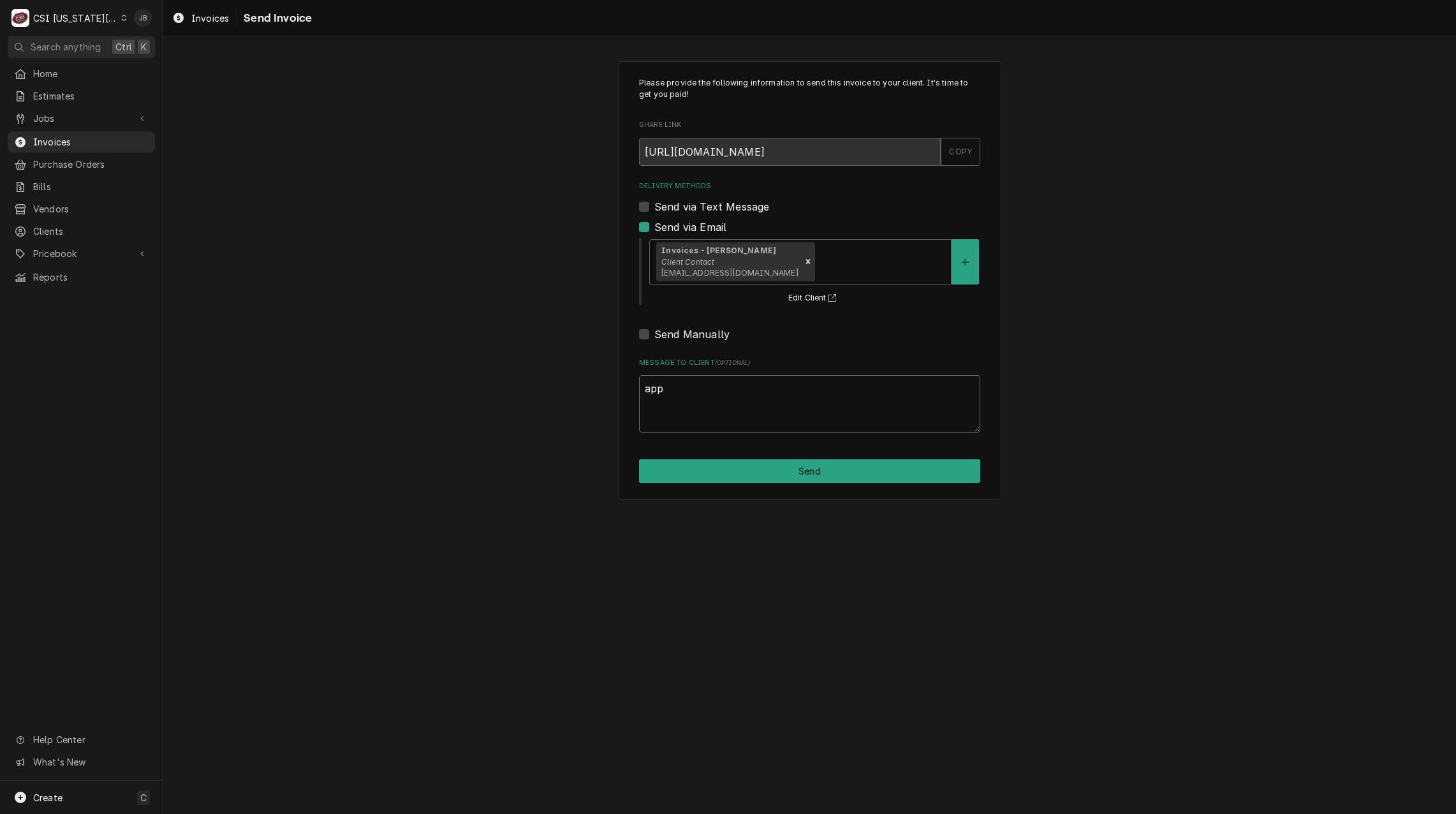
type textarea "appr"
type textarea "x"
type textarea "appro"
type textarea "x"
type textarea "approv"
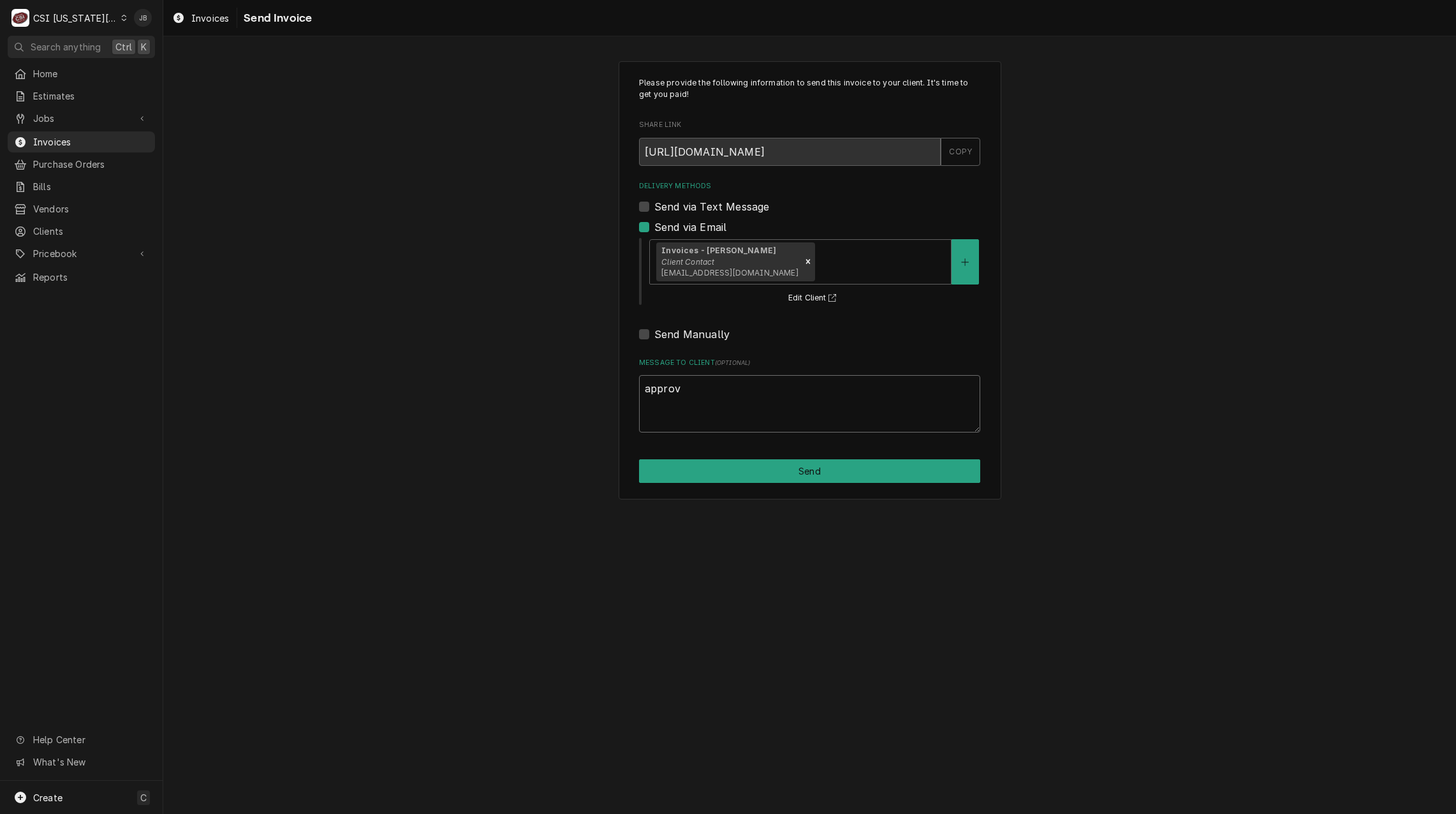
type textarea "x"
type textarea "approve"
type textarea "x"
type textarea "approved"
type textarea "x"
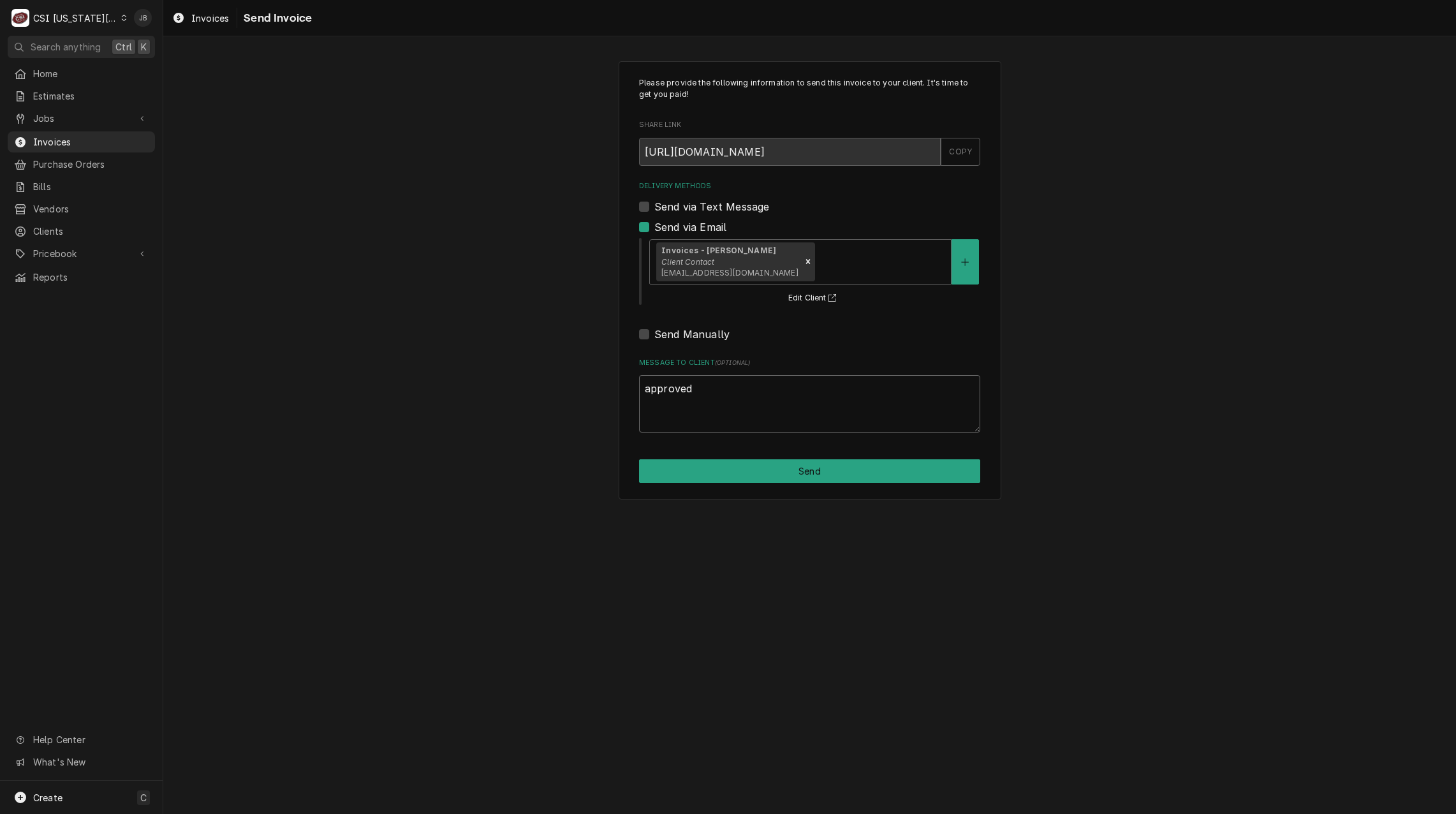
type textarea "approved"
click at [722, 460] on div "Please provide the following information to send this invoice to your client. I…" at bounding box center [810, 280] width 382 height 438
click at [719, 469] on button "Send" at bounding box center [810, 471] width 342 height 23
type textarea "x"
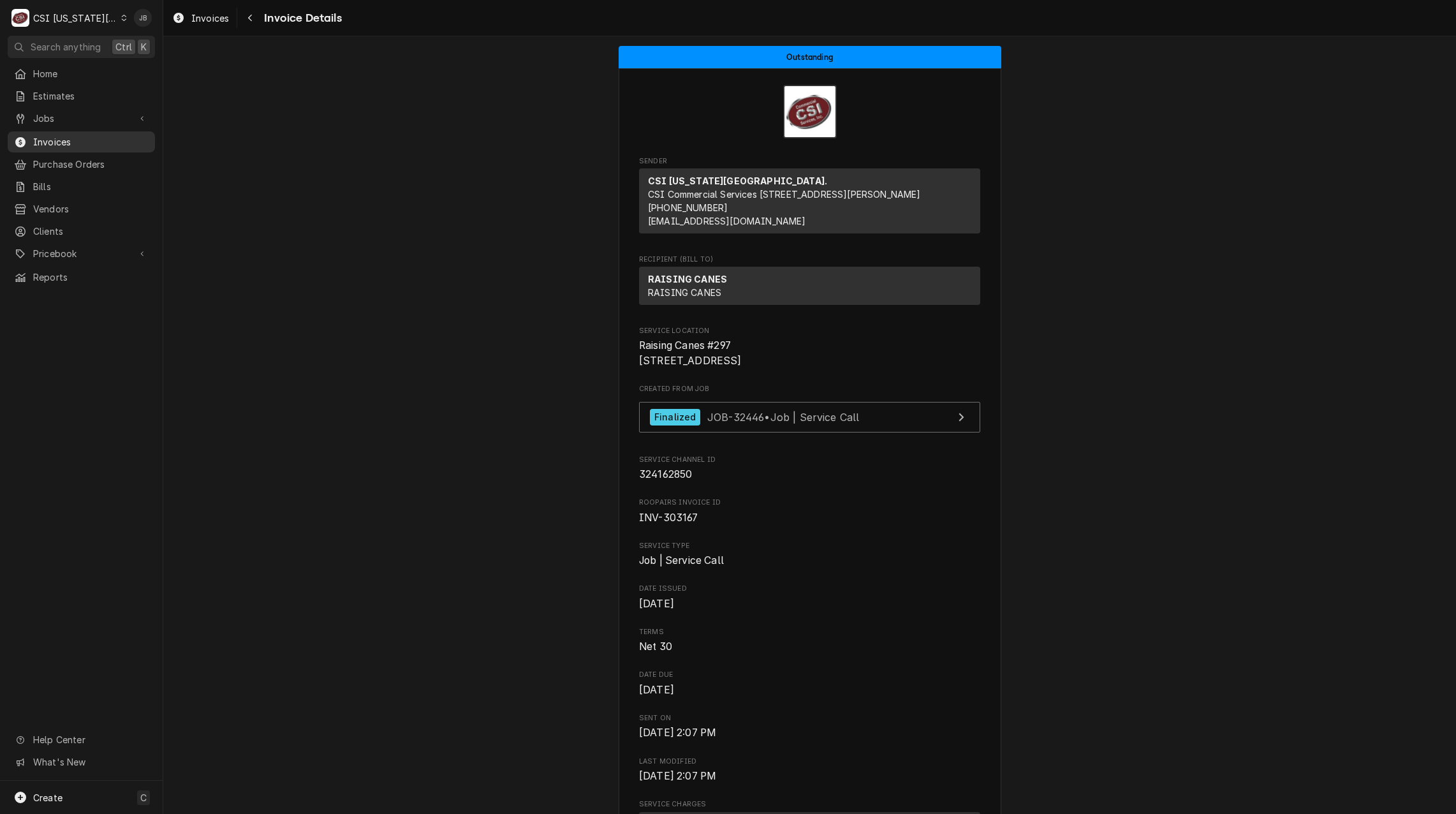
click at [98, 140] on span "Invoices" at bounding box center [91, 142] width 116 height 14
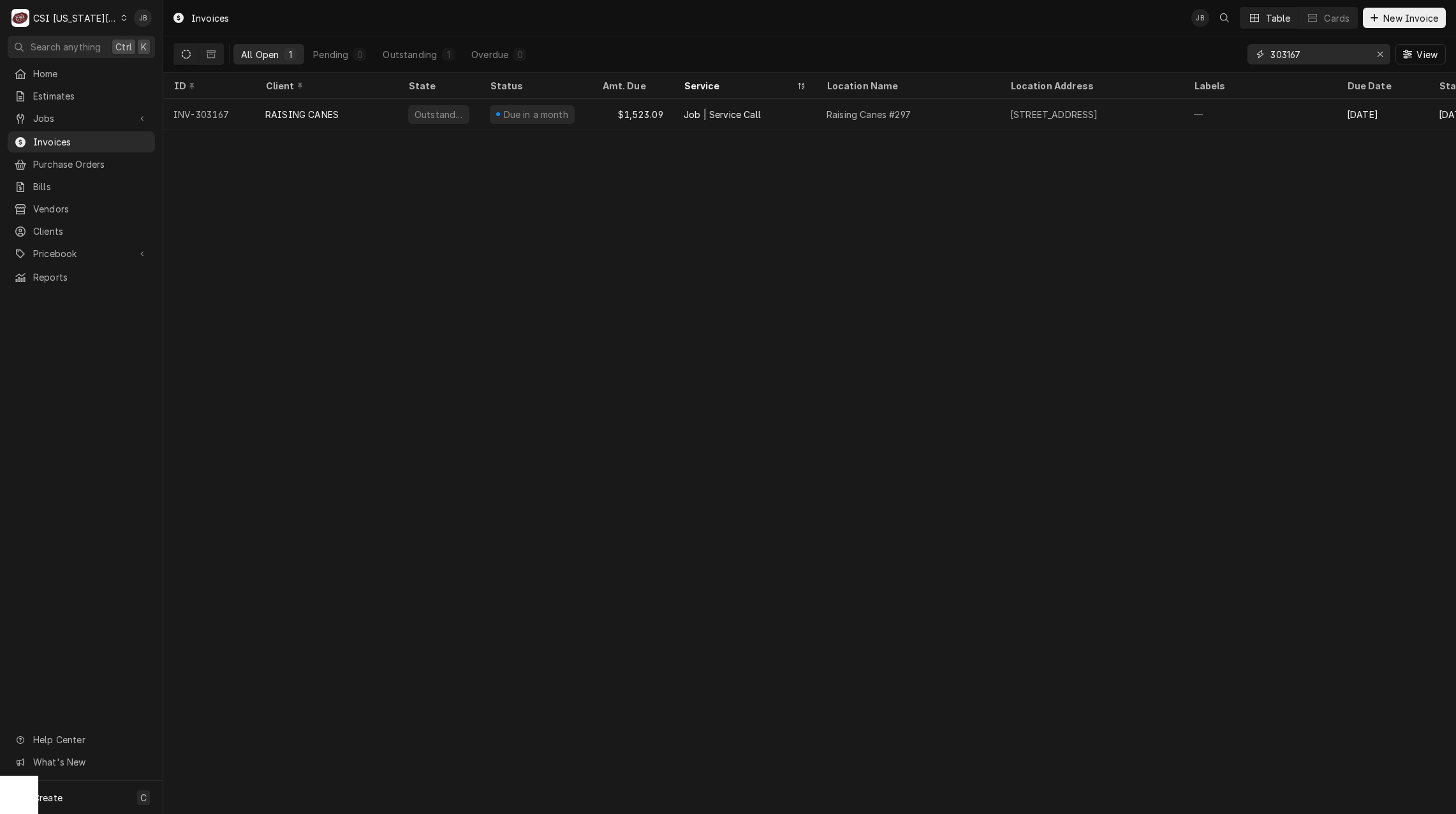
click at [1319, 55] on input "303167" at bounding box center [1318, 54] width 96 height 20
click at [1319, 60] on input "303167" at bounding box center [1318, 54] width 96 height 20
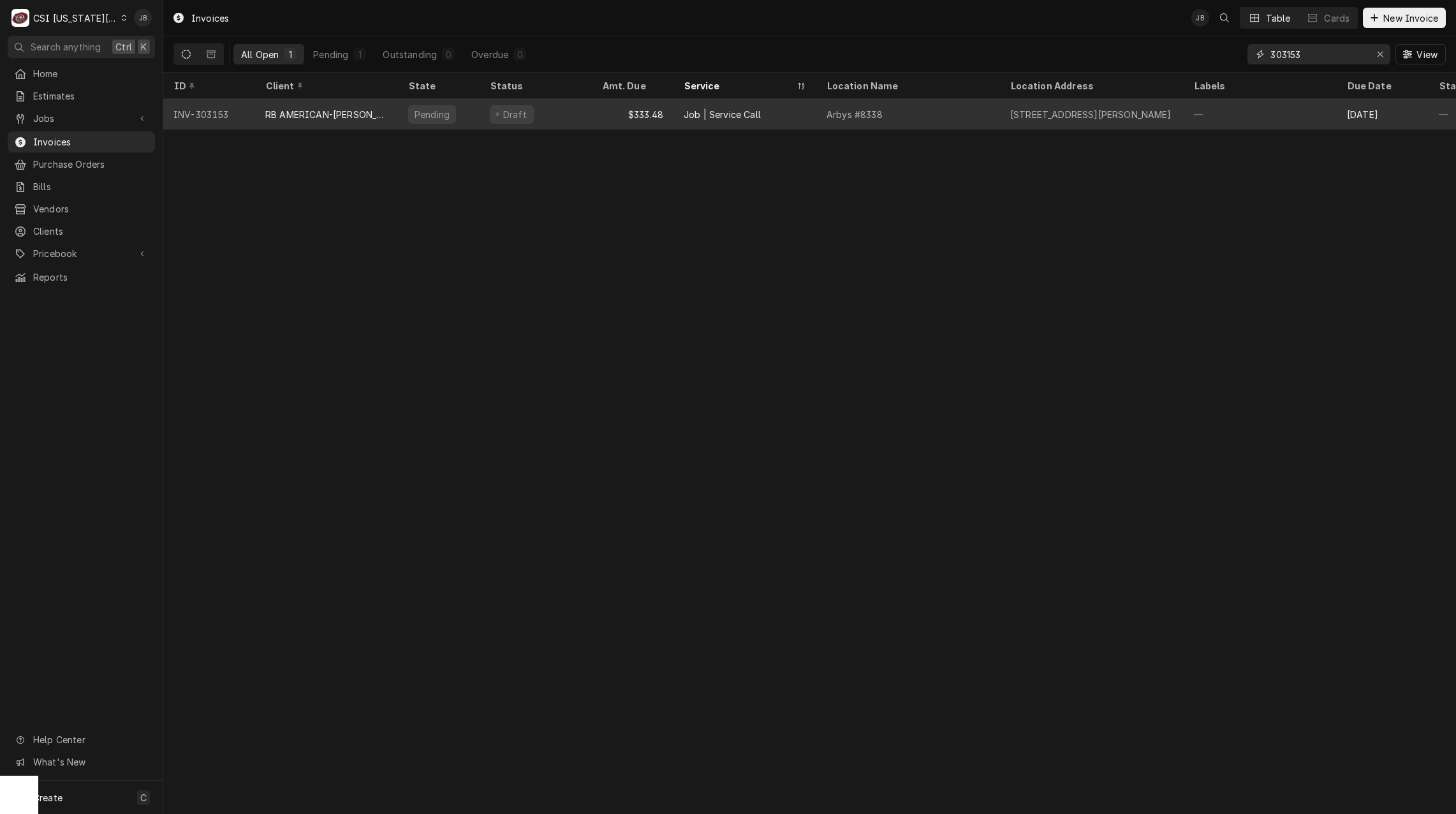
type input "303153"
click at [412, 113] on div "Pending" at bounding box center [431, 114] width 48 height 18
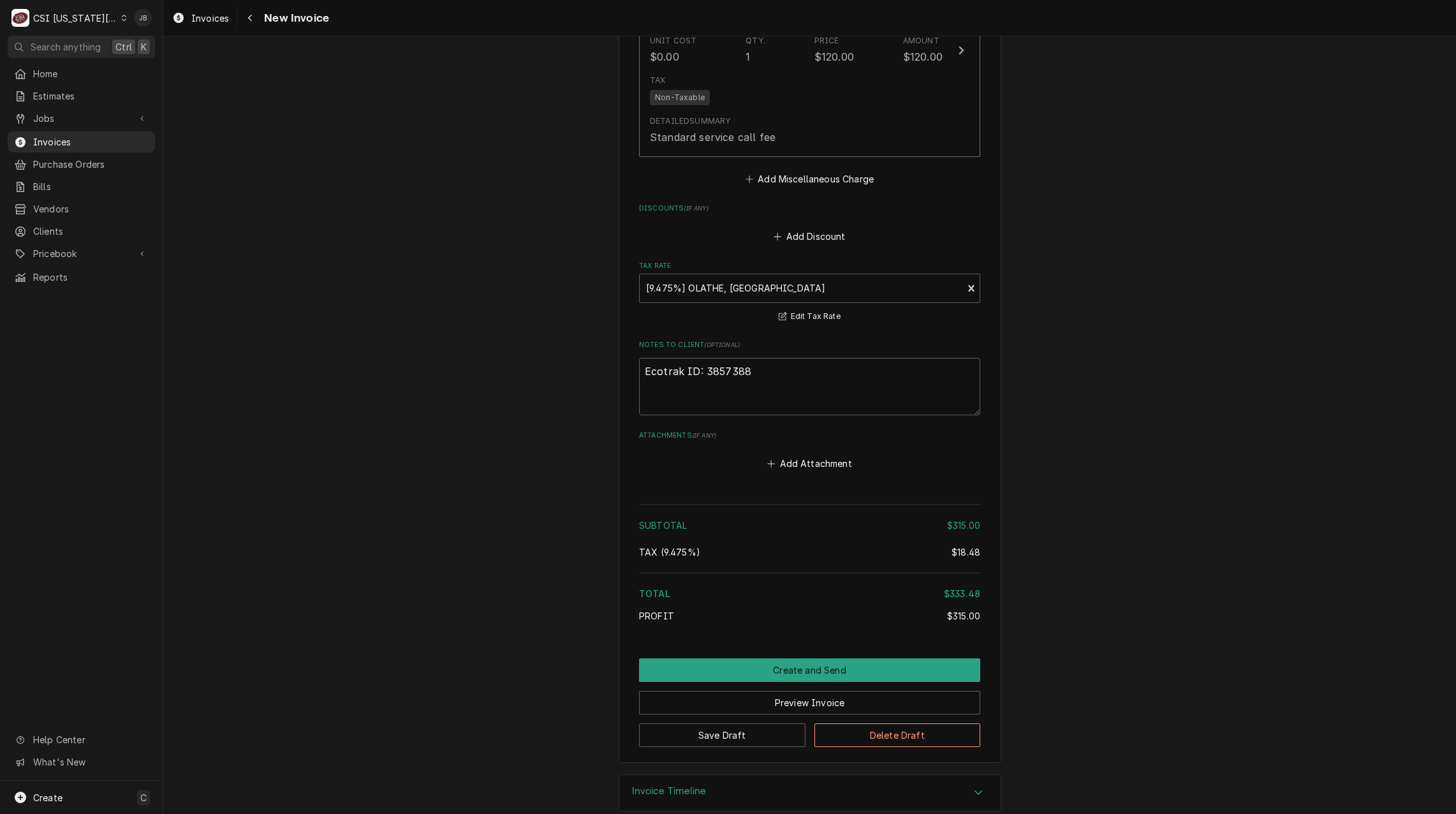
scroll to position [1973, 0]
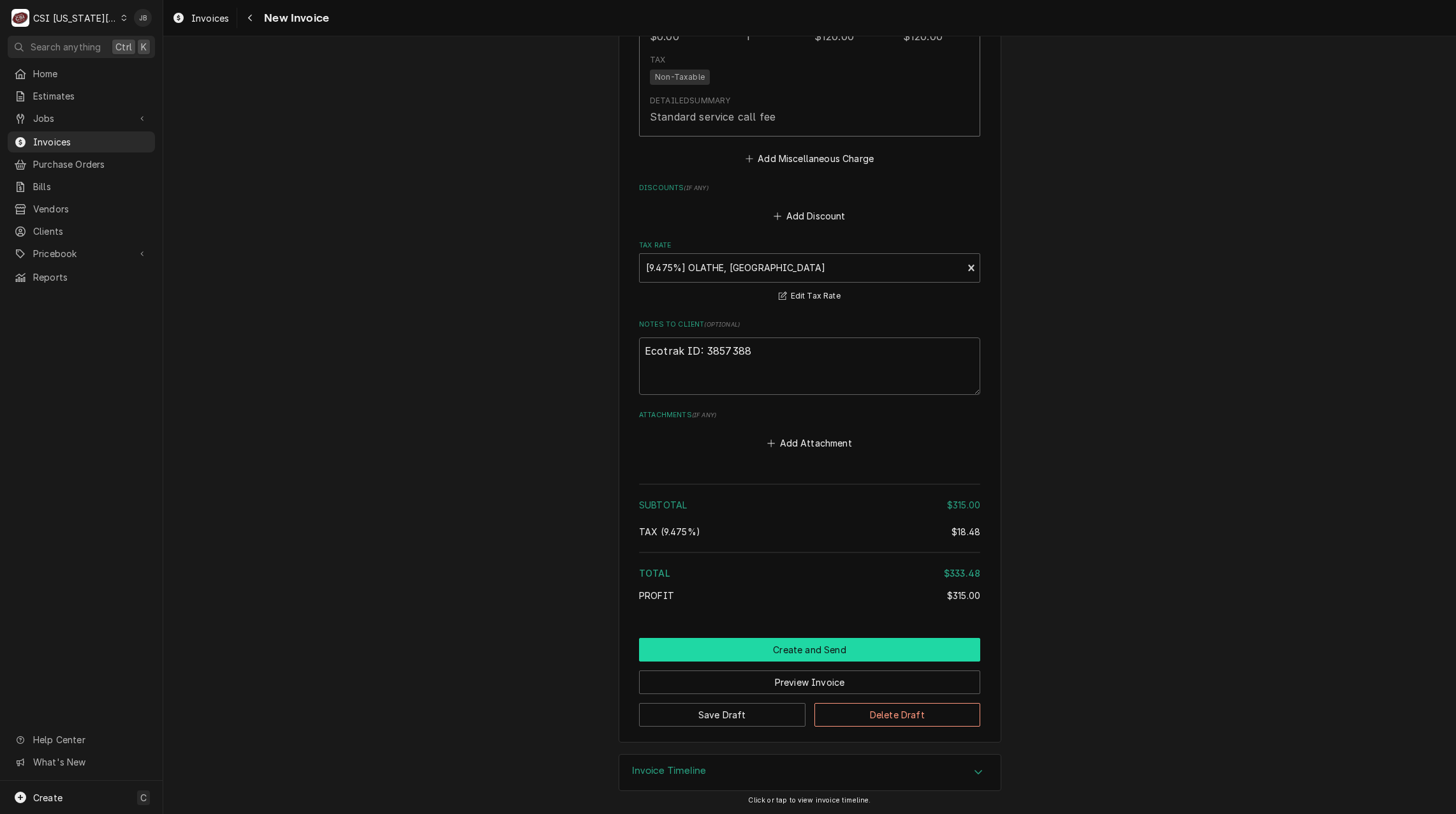
click at [765, 655] on button "Create and Send" at bounding box center [810, 649] width 342 height 23
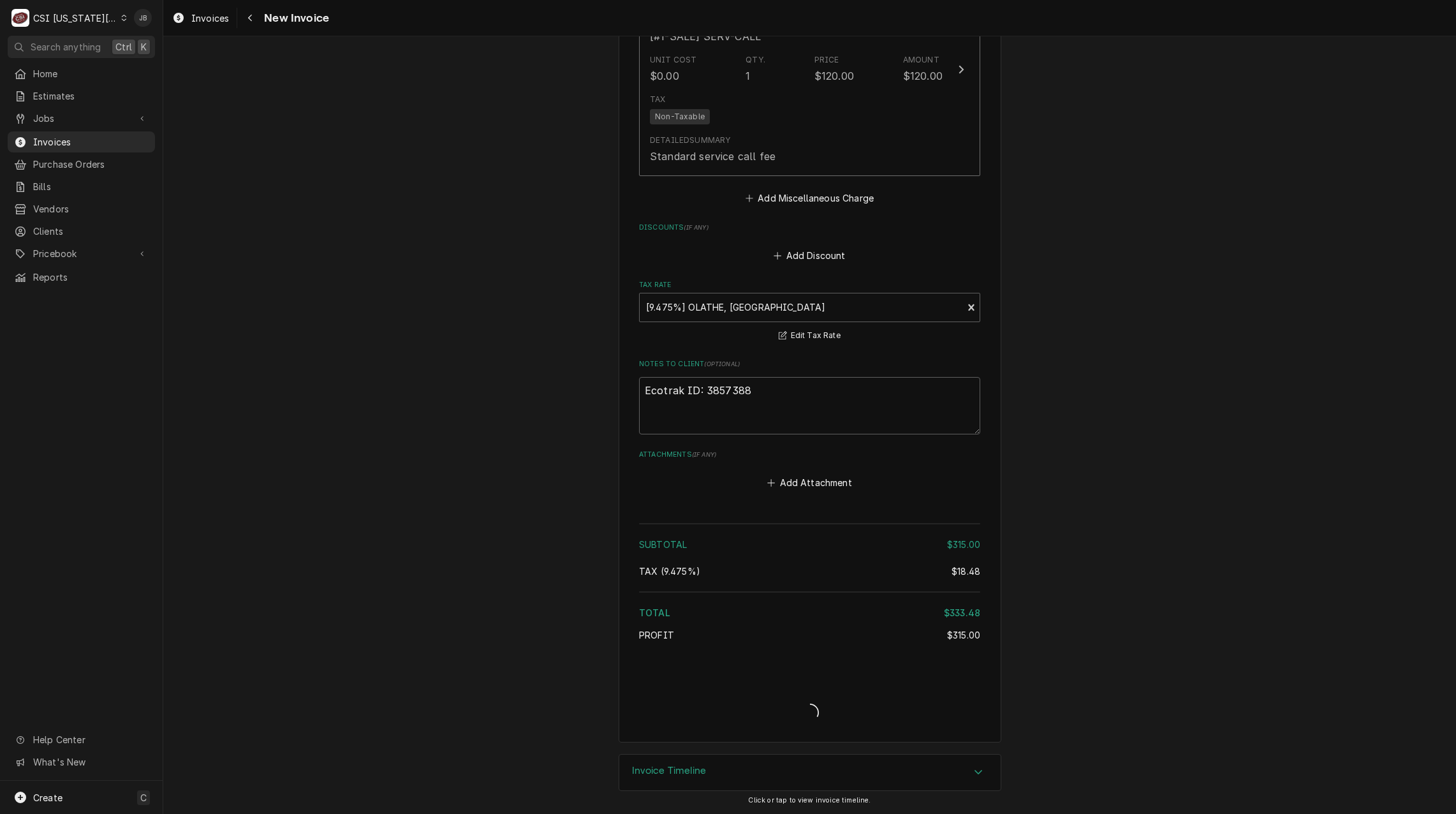
scroll to position [1933, 0]
type textarea "x"
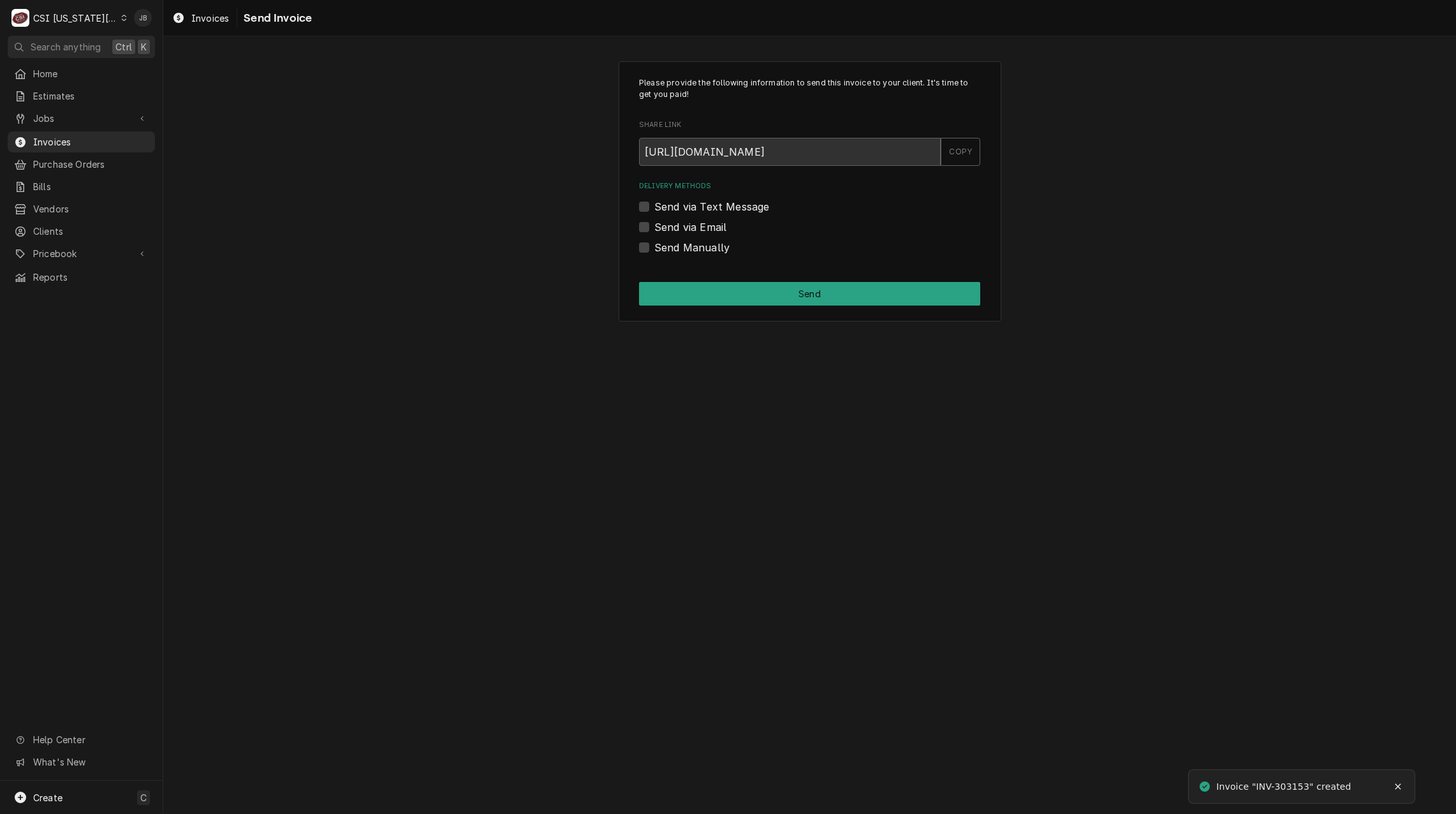
click at [682, 255] on label "Send Manually" at bounding box center [692, 247] width 76 height 15
click at [682, 255] on input "Send Manually" at bounding box center [825, 253] width 342 height 28
click at [683, 251] on label "Send Manually" at bounding box center [692, 247] width 76 height 15
click at [683, 251] on input "Send Manually" at bounding box center [825, 253] width 342 height 28
checkbox input "false"
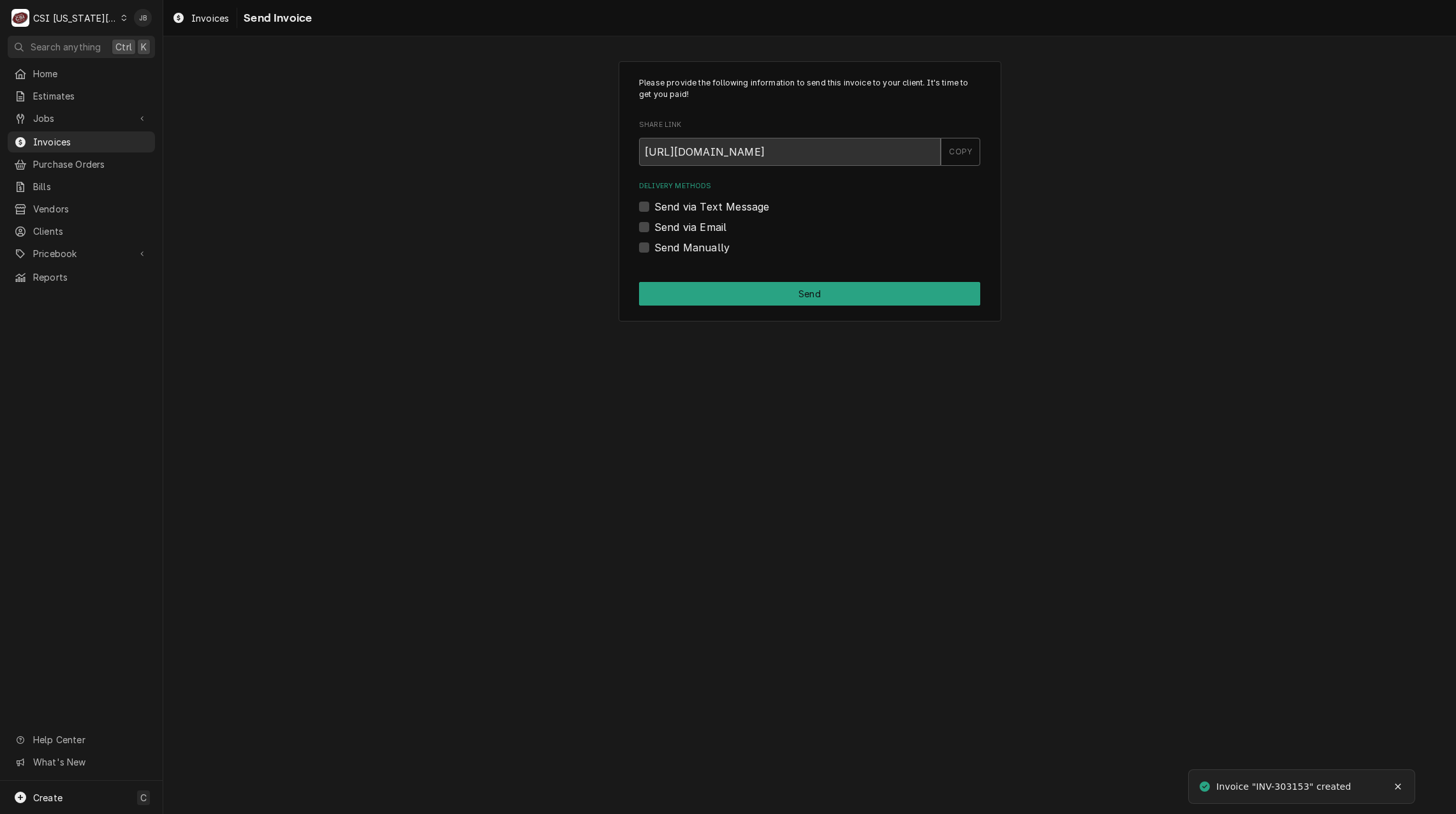
click at [700, 223] on label "Send via Email" at bounding box center [690, 227] width 72 height 15
click at [700, 223] on input "Send via Email" at bounding box center [825, 233] width 342 height 28
checkbox input "true"
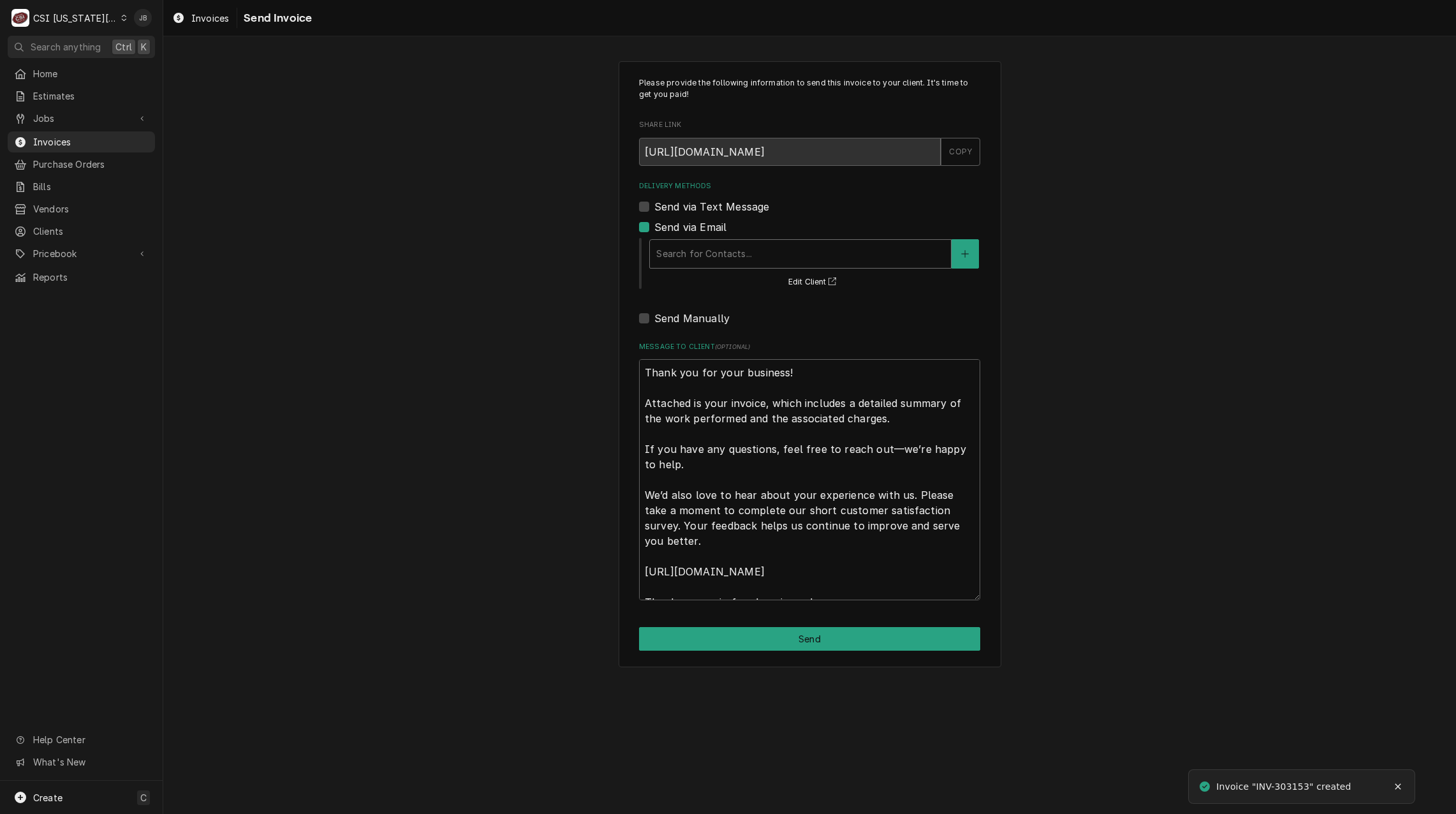
click at [703, 251] on div "Delivery Methods" at bounding box center [801, 254] width 289 height 23
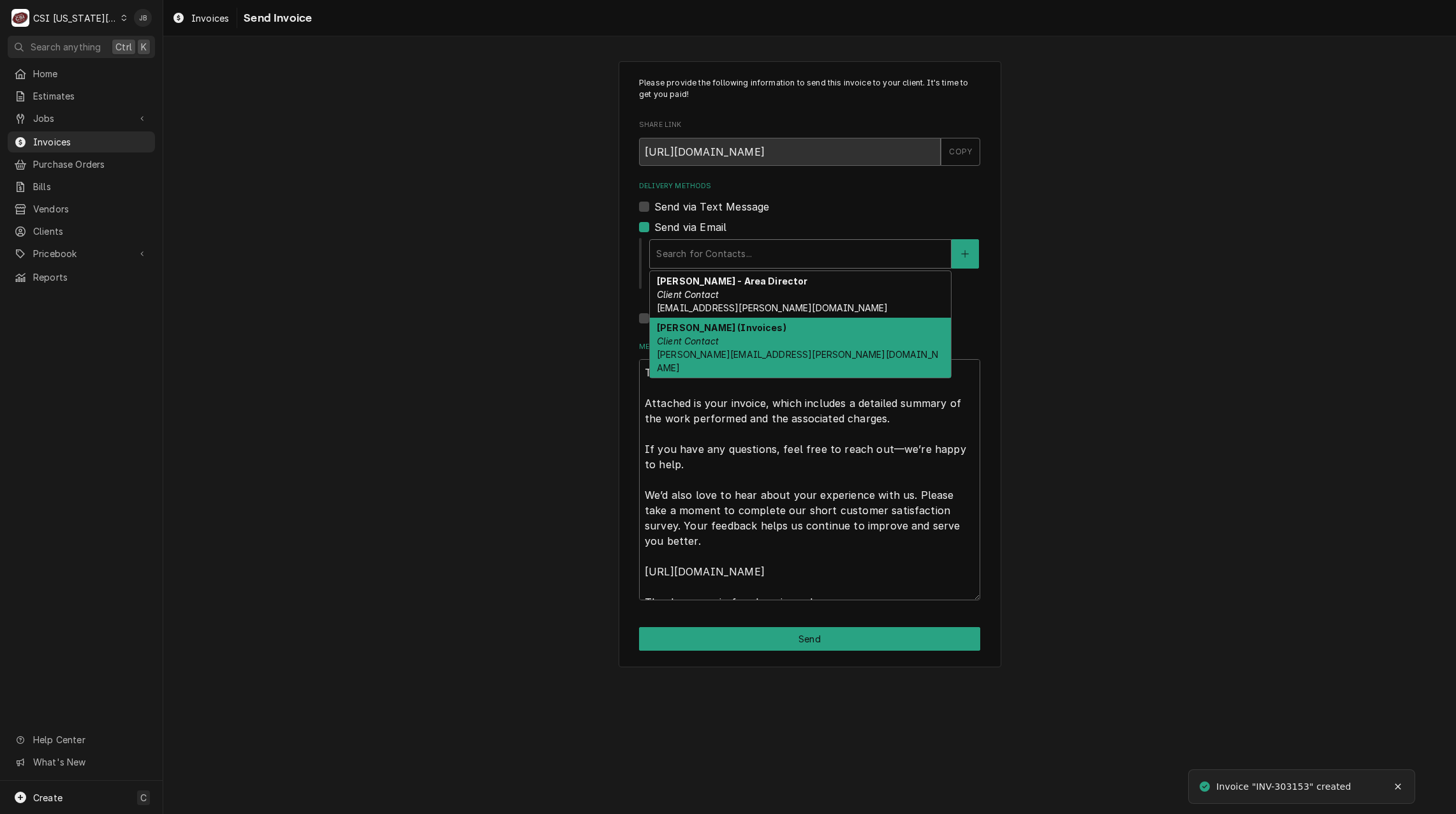
click at [731, 331] on strong "Vicky Stuesse (Invoices)" at bounding box center [721, 327] width 129 height 11
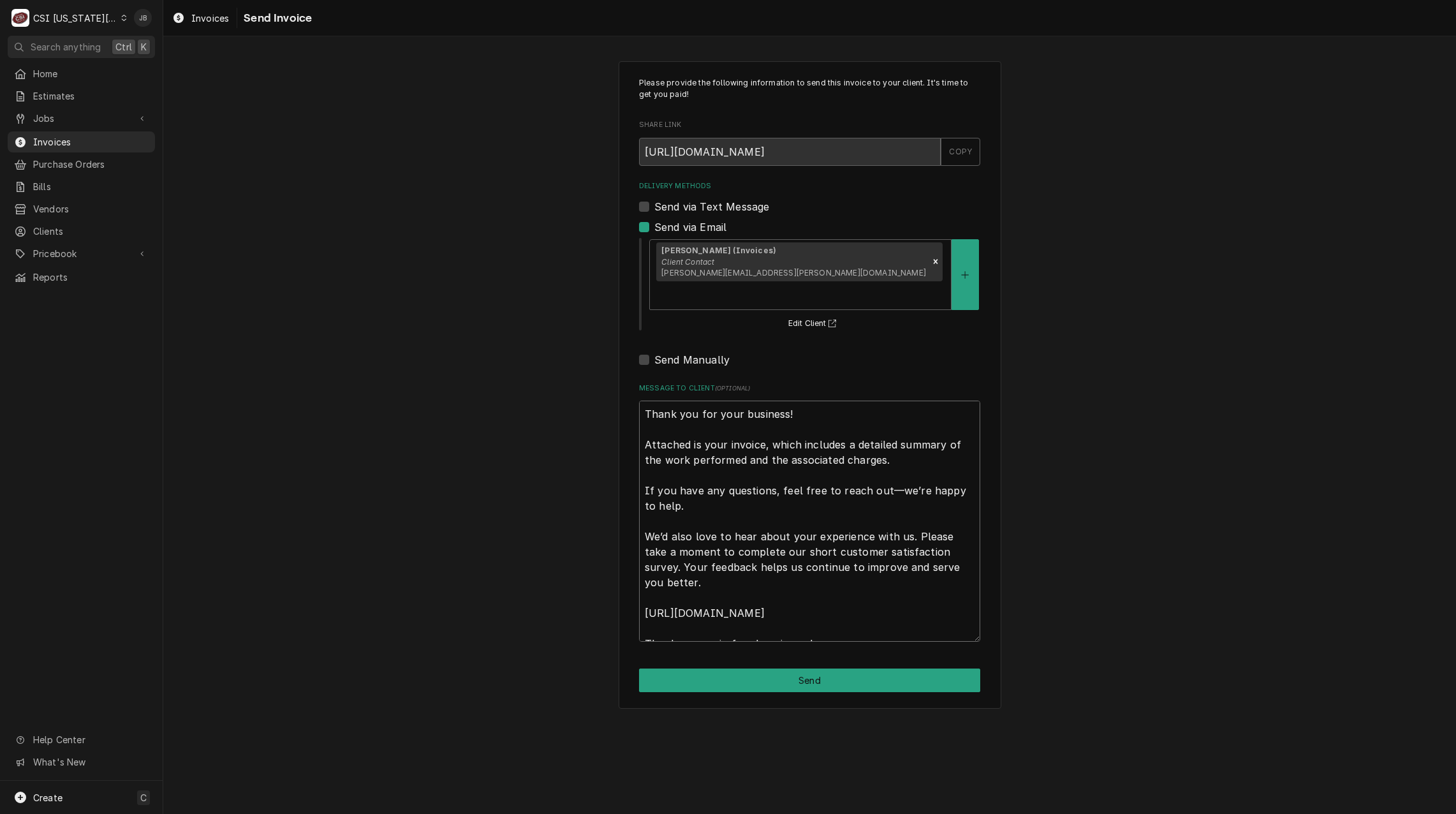
scroll to position [15, 0]
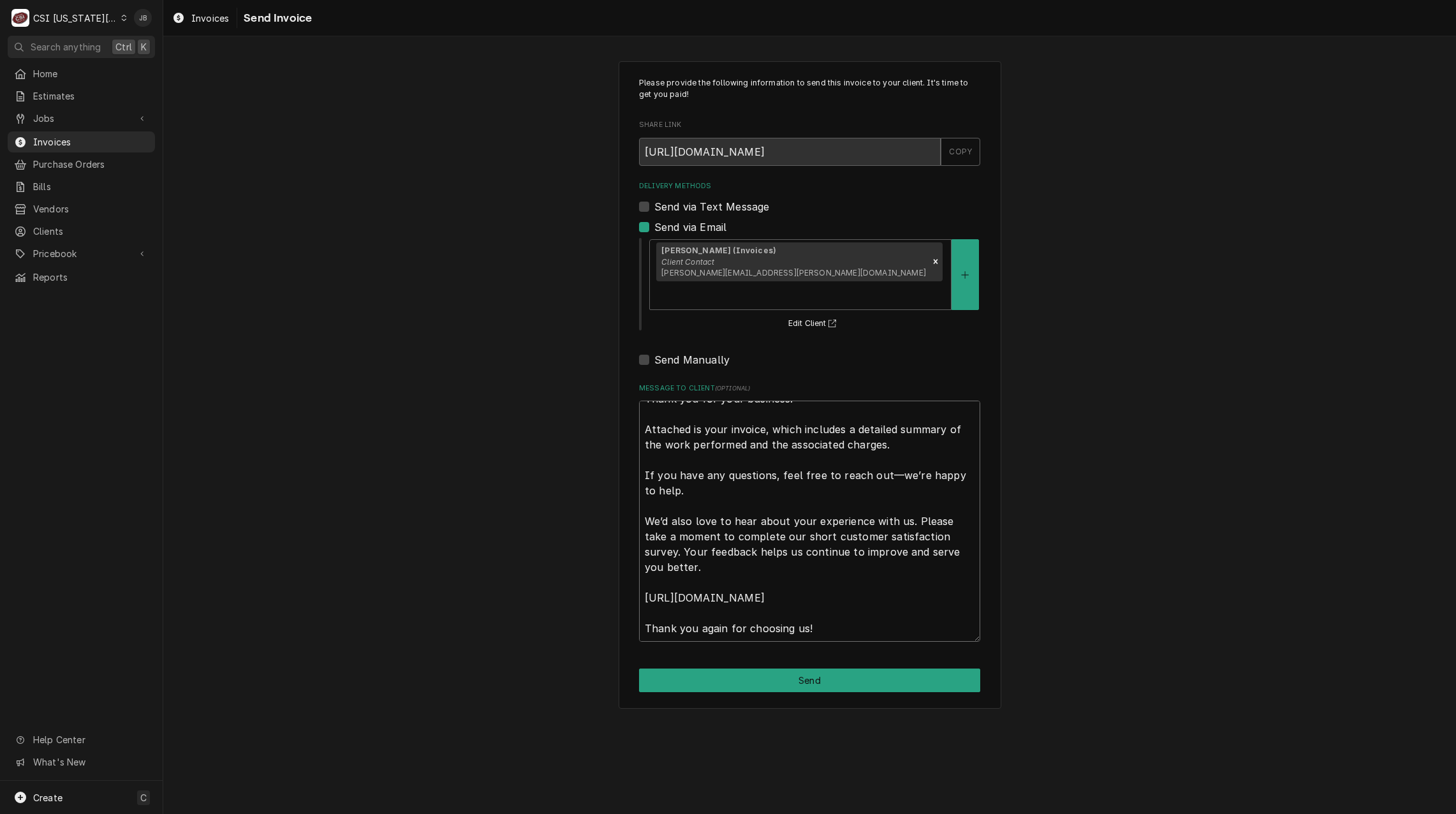
drag, startPoint x: 642, startPoint y: 382, endPoint x: 1254, endPoint y: 653, distance: 669.3
click at [1235, 645] on div "Please provide the following information to send this invoice to your client. I…" at bounding box center [809, 385] width 1293 height 670
type textarea "x"
type textarea "a"
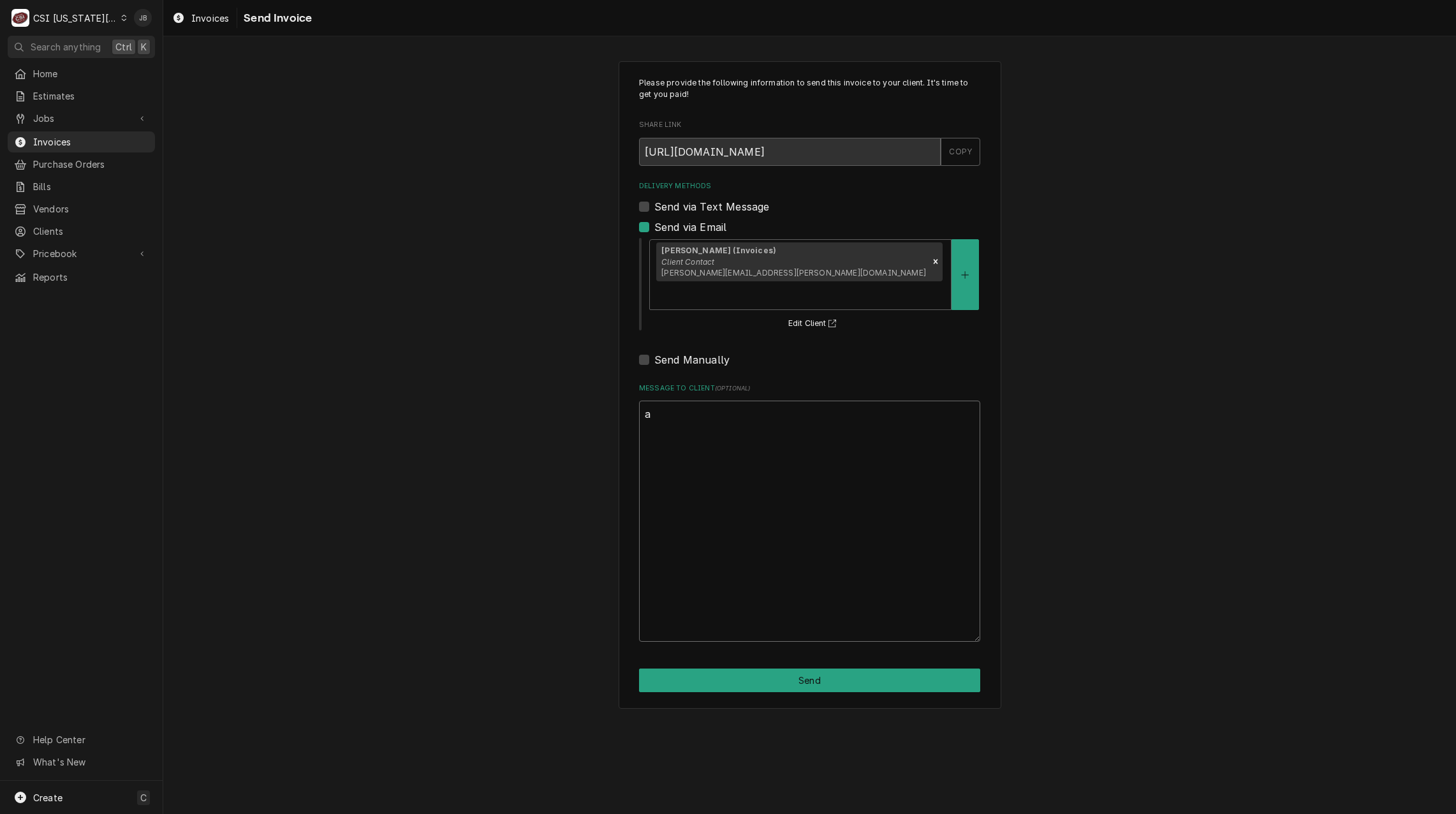
scroll to position [0, 0]
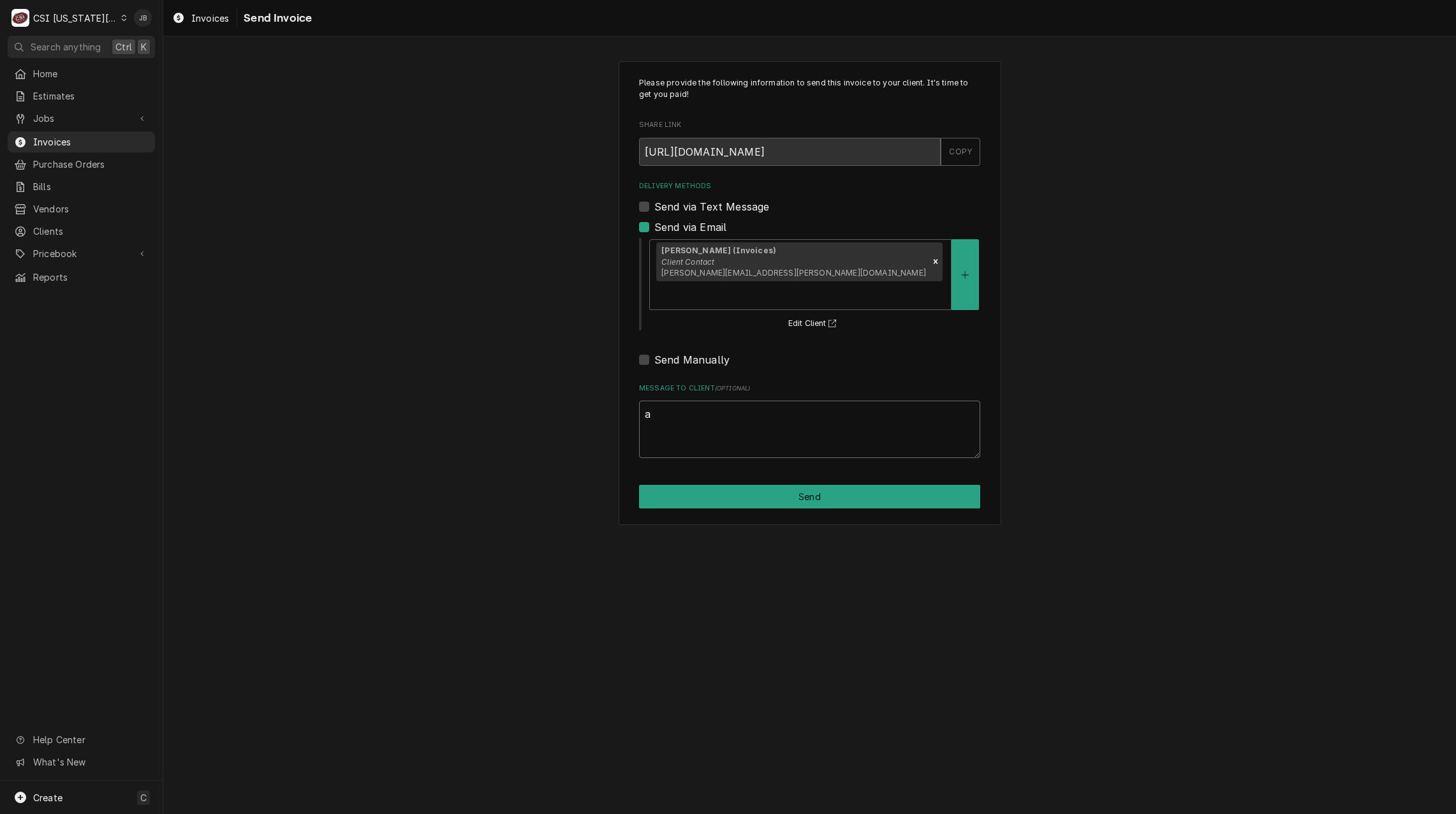
type textarea "x"
type textarea "ap"
type textarea "x"
type textarea "app"
type textarea "x"
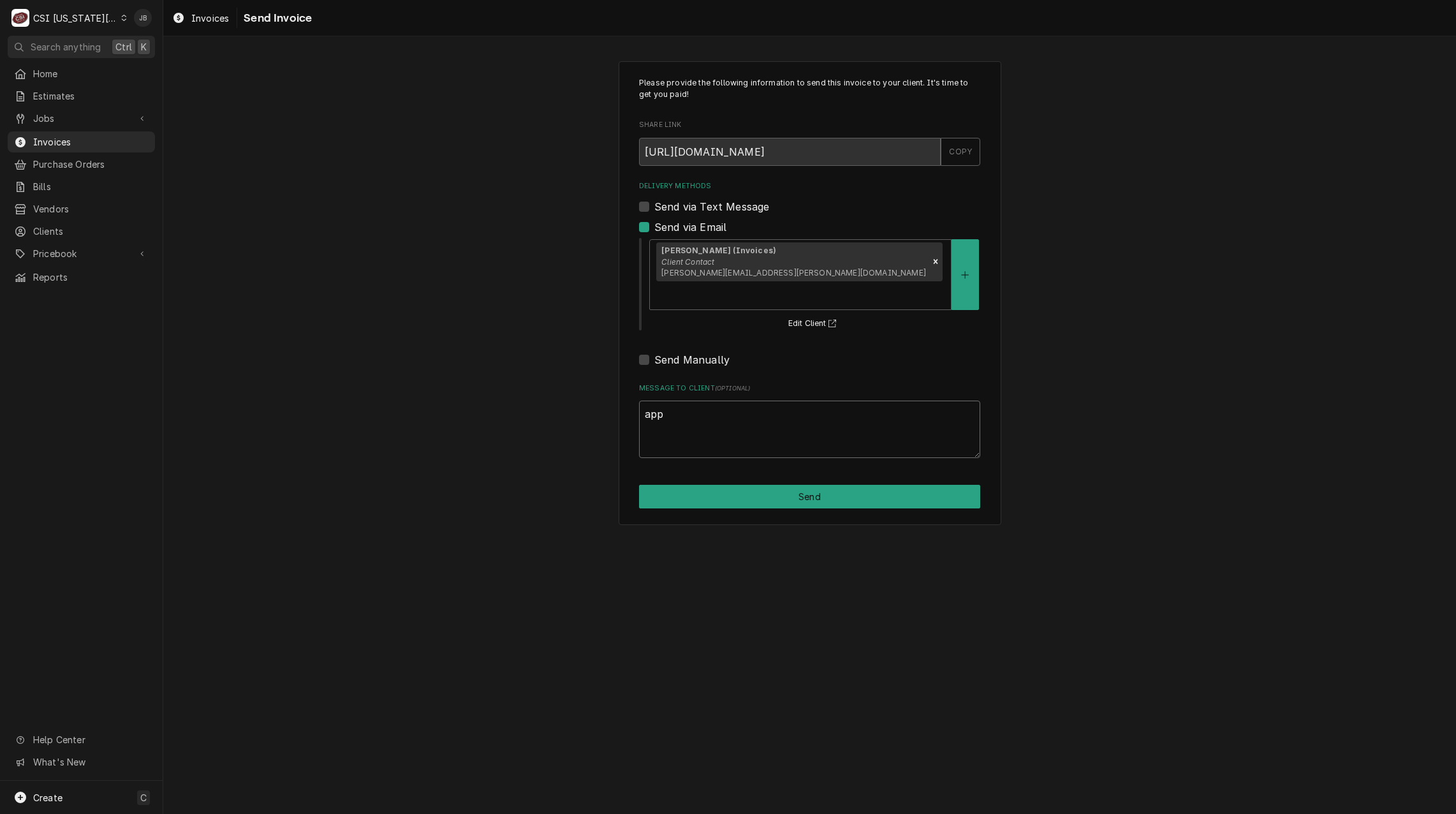
type textarea "appr"
type textarea "x"
type textarea "appro"
type textarea "x"
type textarea "approv"
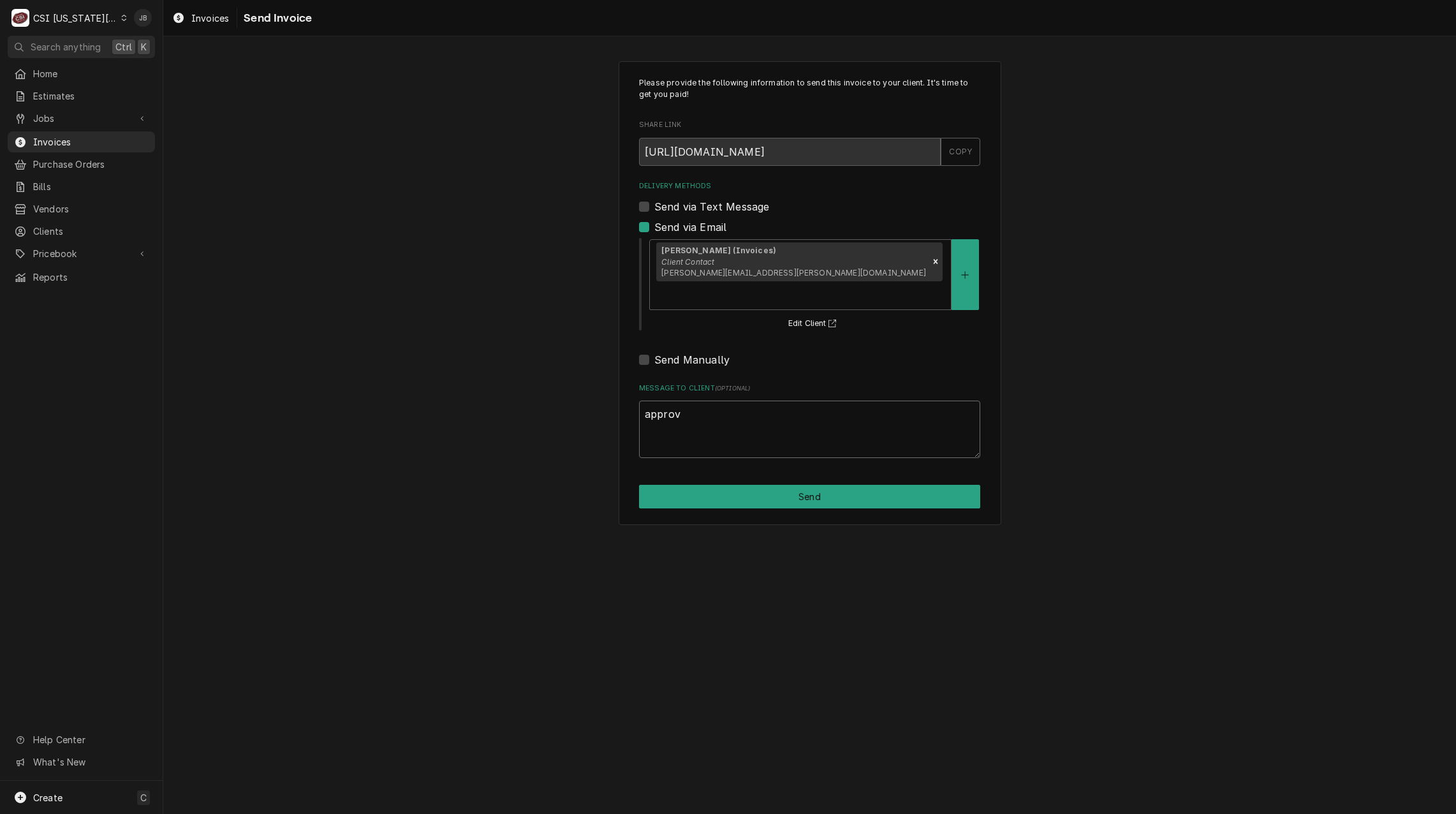
type textarea "x"
type textarea "approve"
type textarea "x"
type textarea "approved"
type textarea "x"
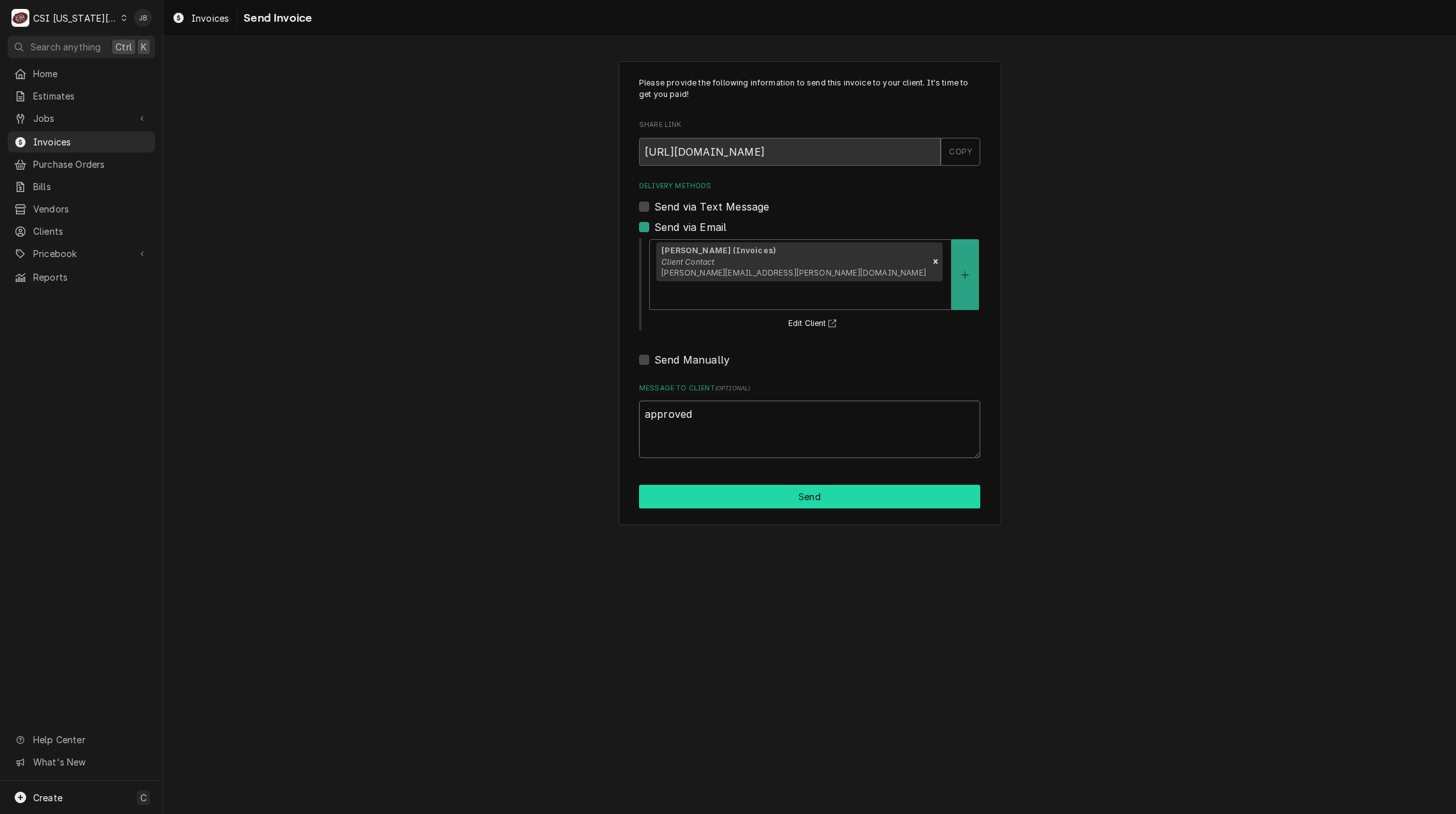
type textarea "approved"
click at [739, 485] on button "Send" at bounding box center [810, 497] width 342 height 23
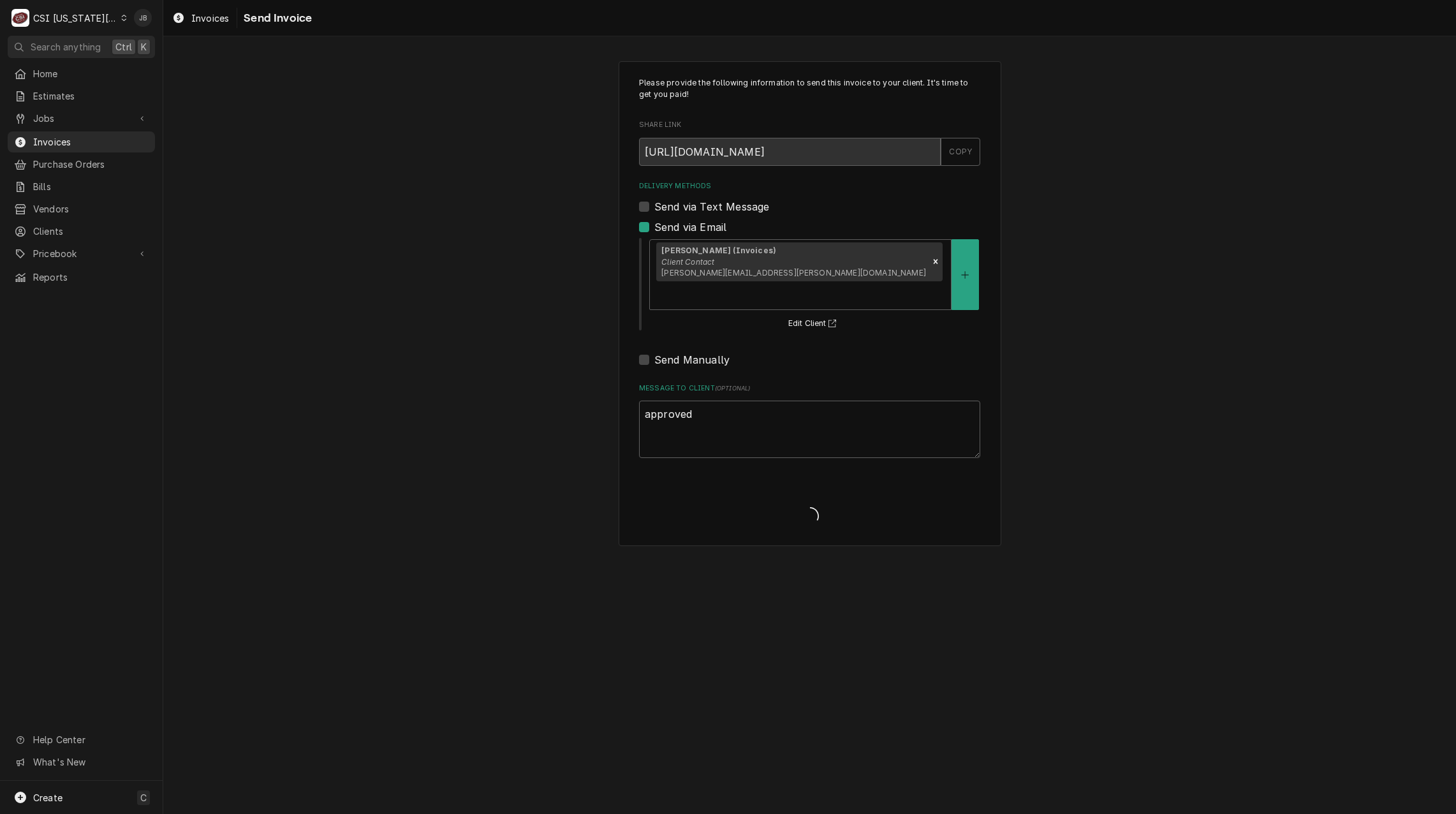
type textarea "x"
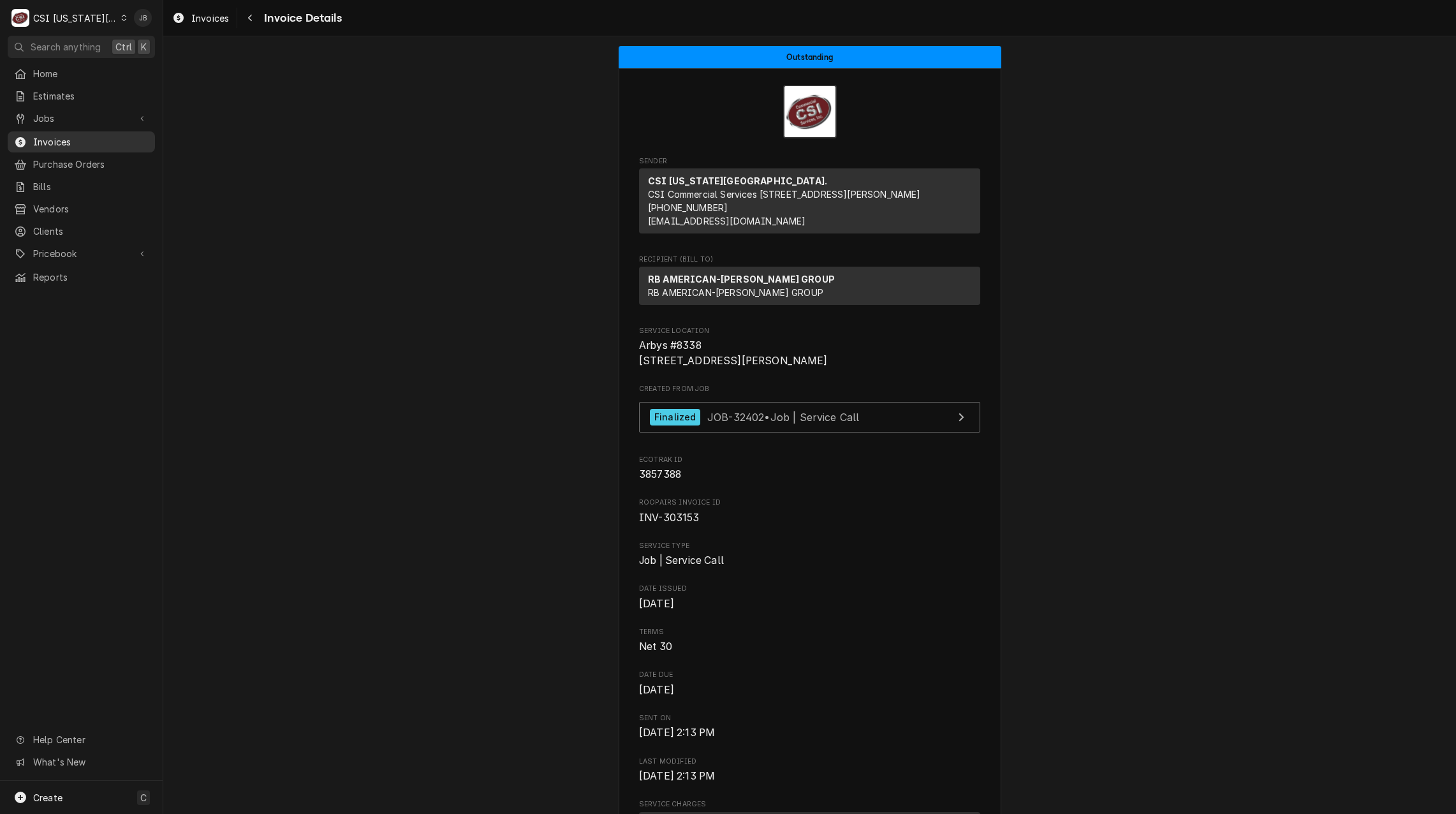
drag, startPoint x: 92, startPoint y: 137, endPoint x: 103, endPoint y: 135, distance: 11.2
click at [92, 137] on span "Invoices" at bounding box center [91, 142] width 116 height 14
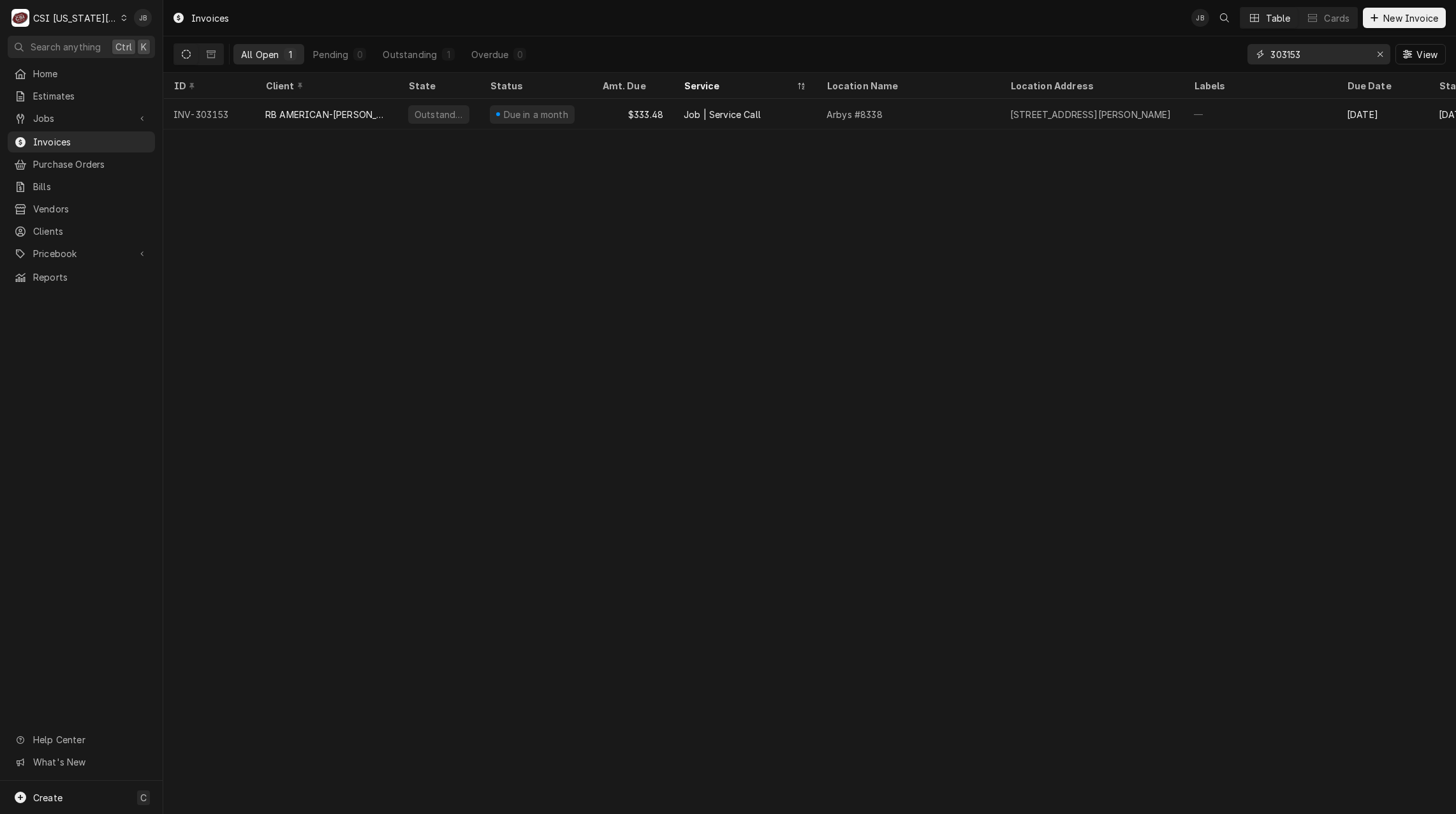
click at [1317, 53] on input "303153" at bounding box center [1318, 54] width 96 height 20
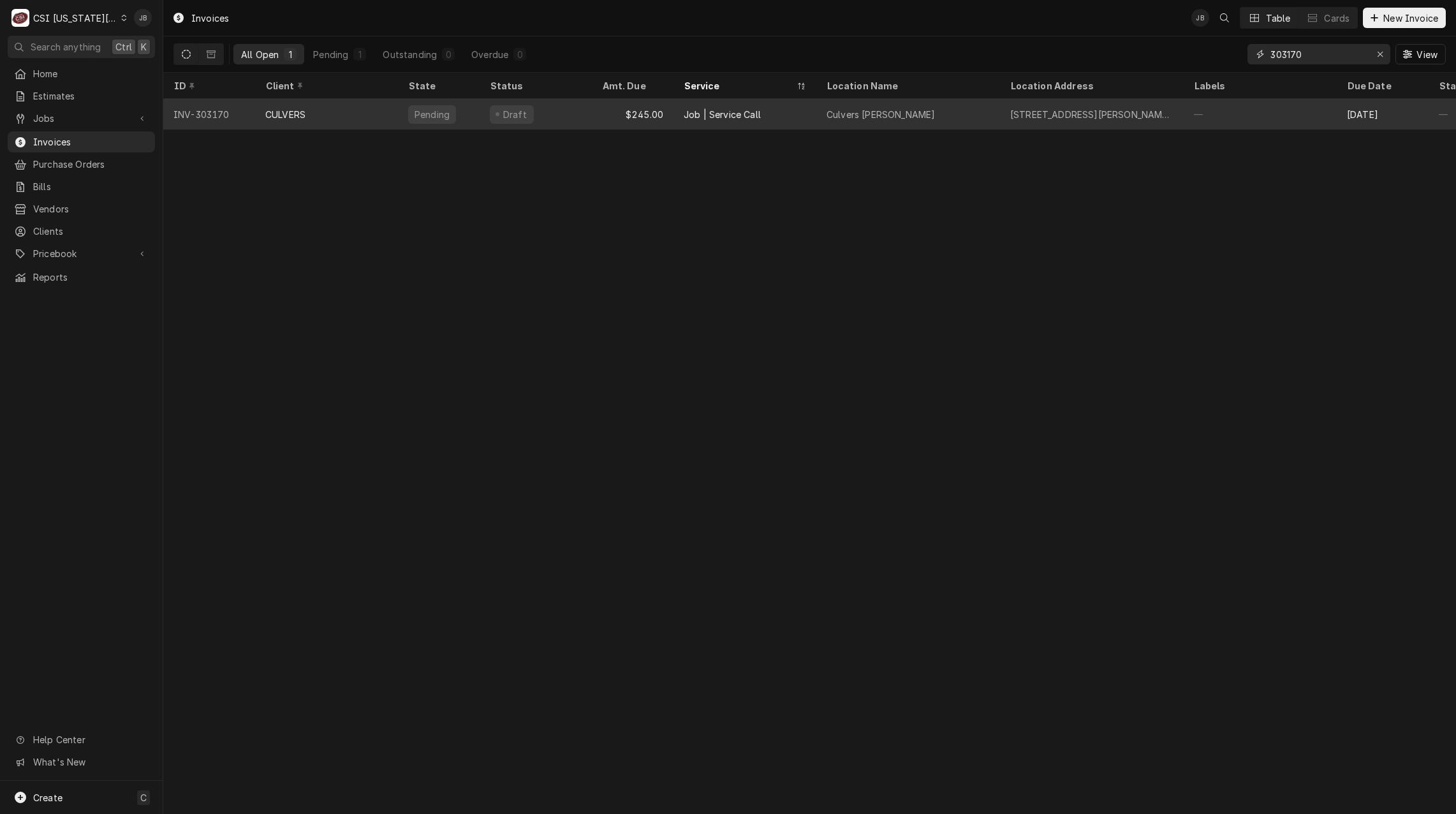
type input "303170"
click at [632, 121] on div "$245.00" at bounding box center [632, 114] width 82 height 31
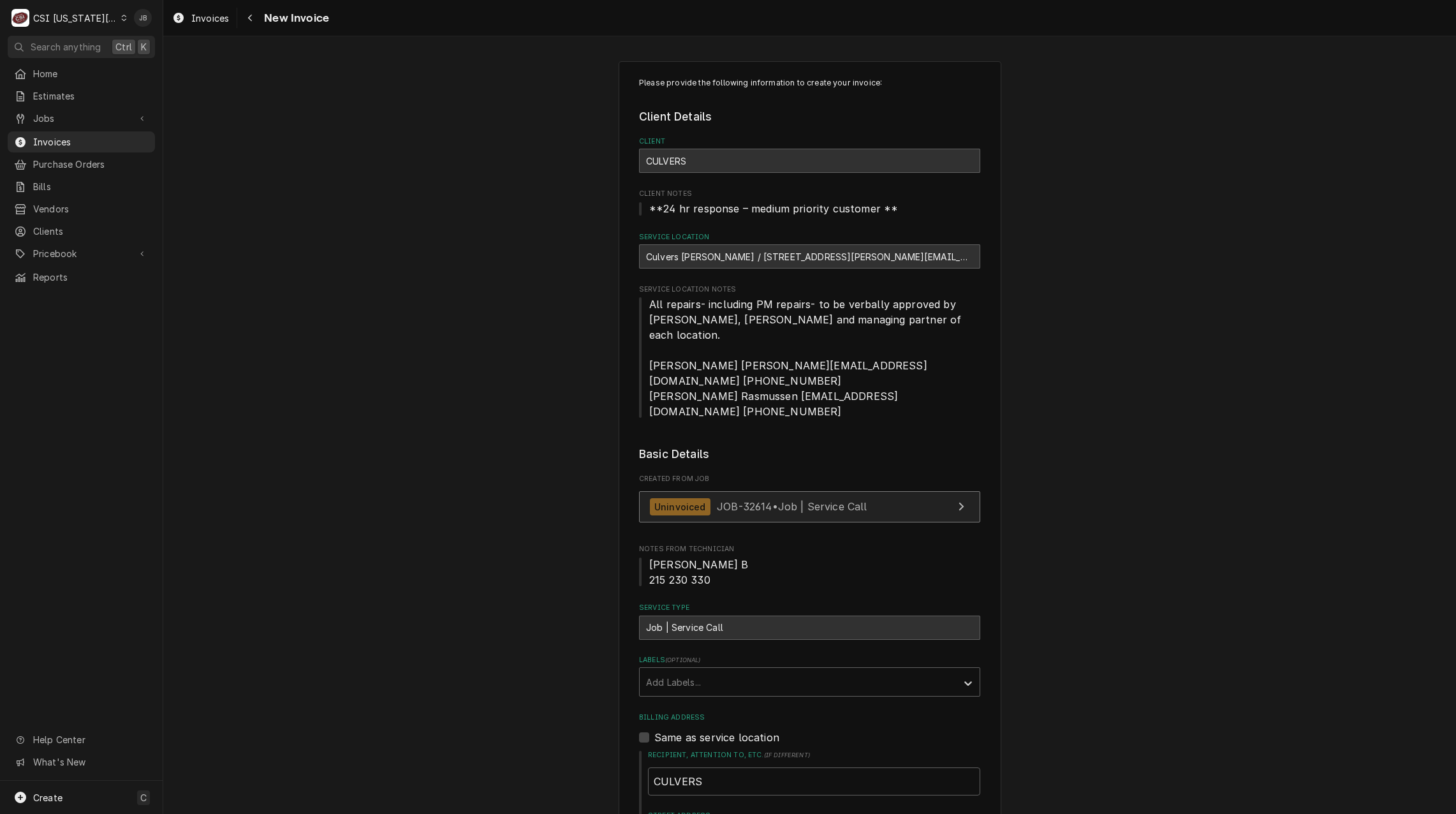
click at [762, 500] on span "JOB-32614 • Job | Service Call" at bounding box center [792, 506] width 150 height 13
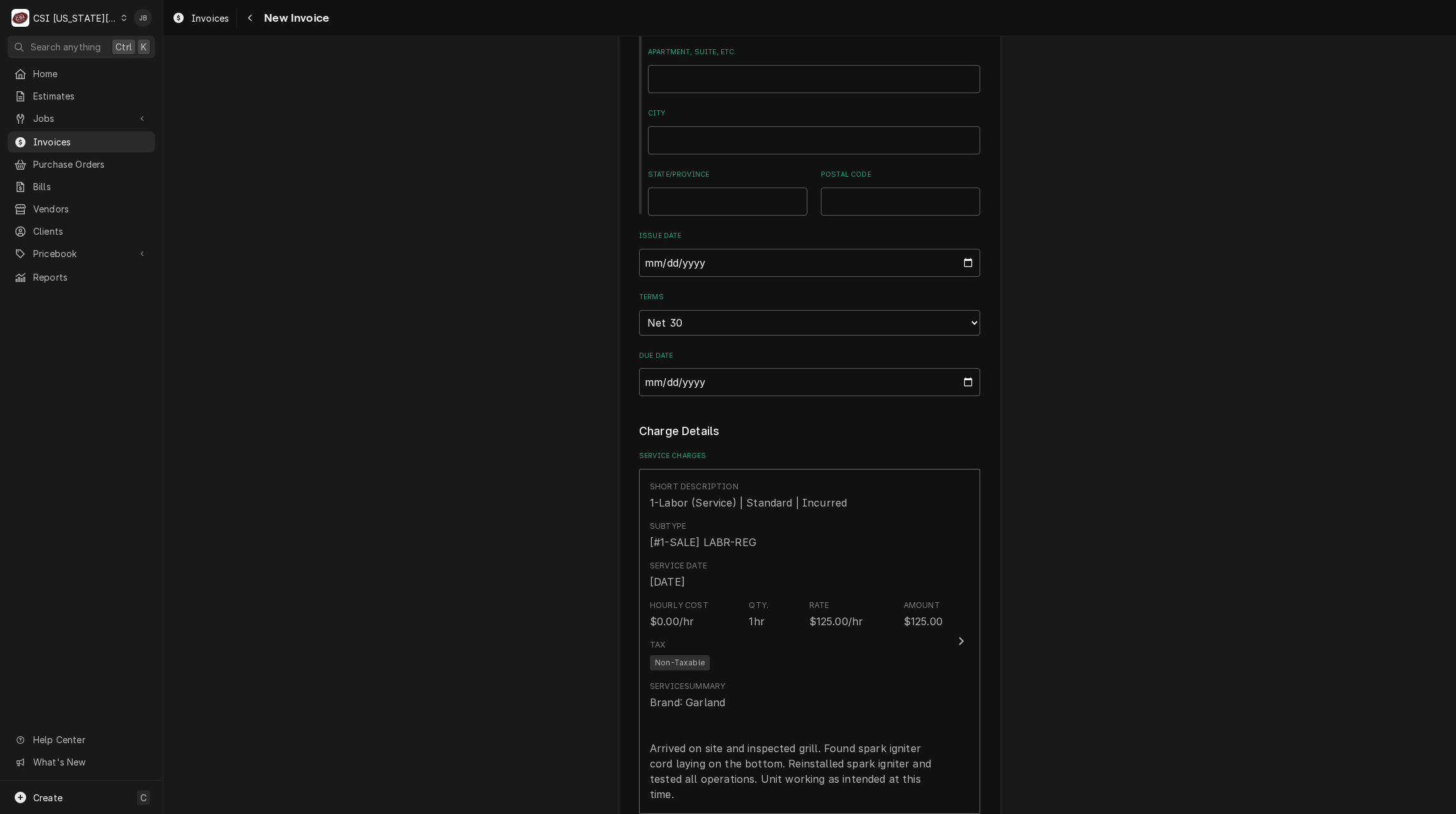
scroll to position [957, 0]
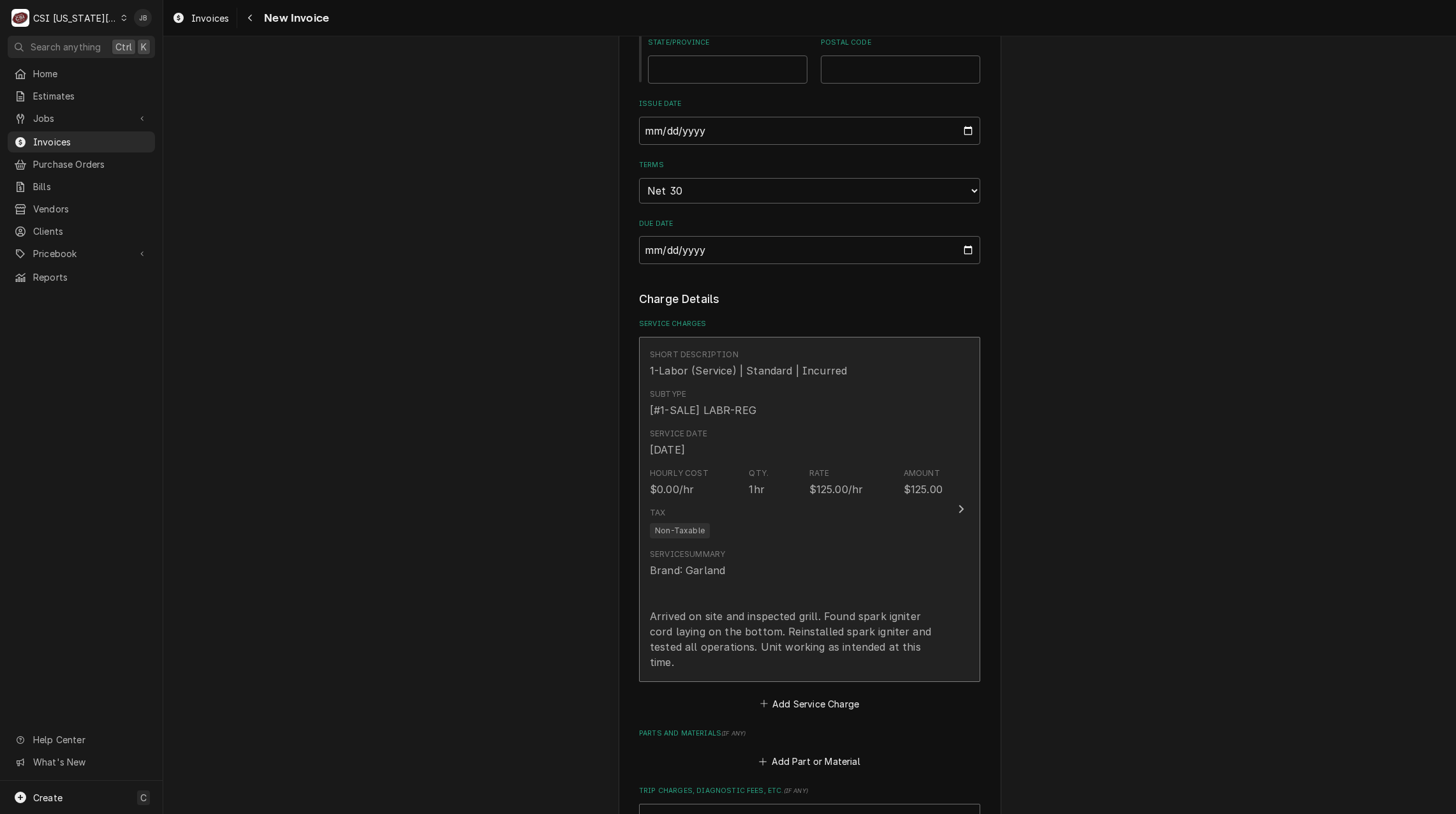
click at [759, 502] on div "Tax Non-Taxable" at bounding box center [796, 522] width 292 height 41
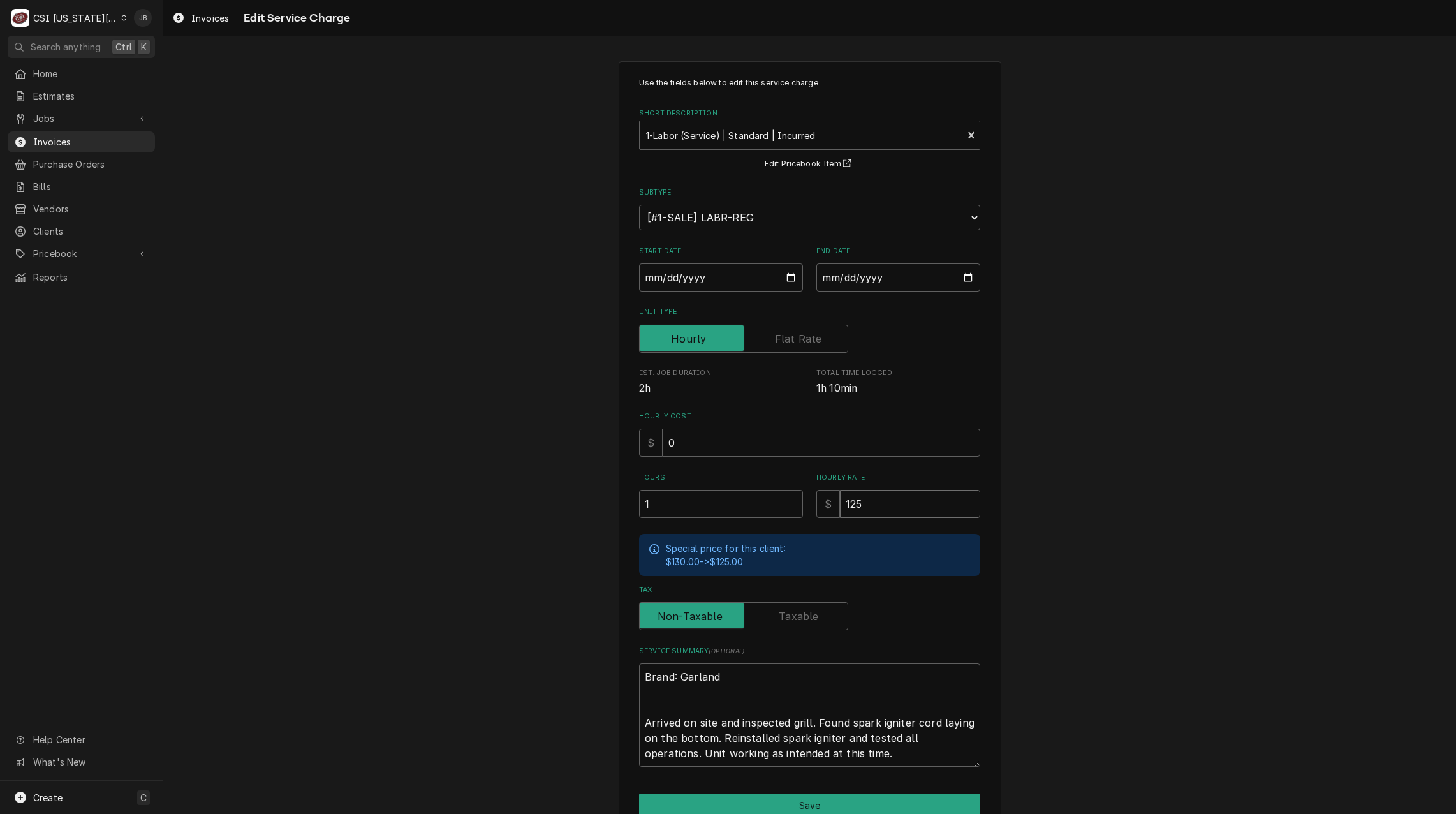
click at [869, 504] on input "125" at bounding box center [910, 503] width 141 height 28
drag, startPoint x: 867, startPoint y: 508, endPoint x: 547, endPoint y: 524, distance: 320.4
click at [694, 506] on div "Hours 1 Hourly Rate $ 125" at bounding box center [810, 495] width 342 height 45
type textarea "x"
type input "0"
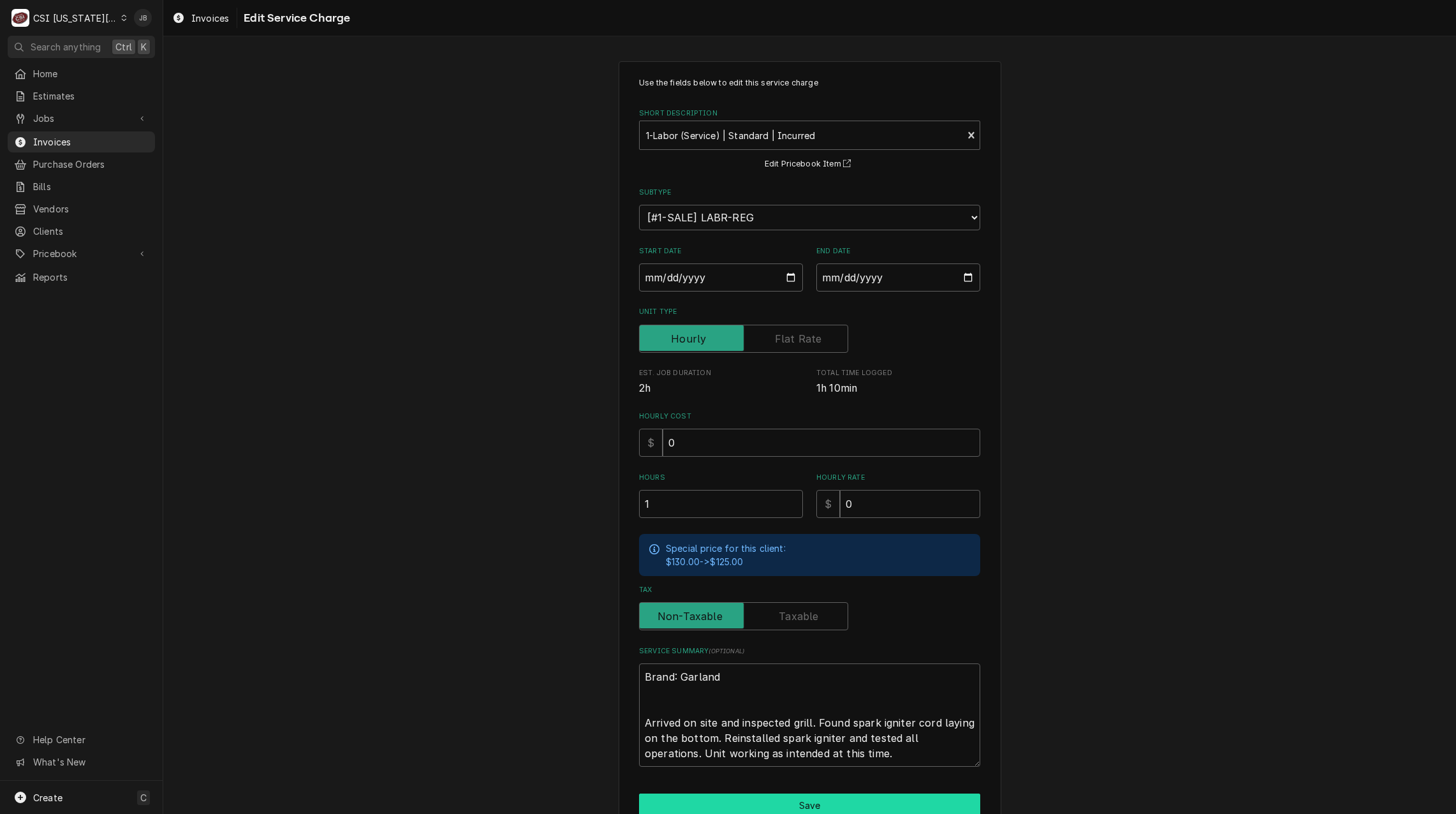
click at [753, 801] on button "Save" at bounding box center [810, 805] width 342 height 23
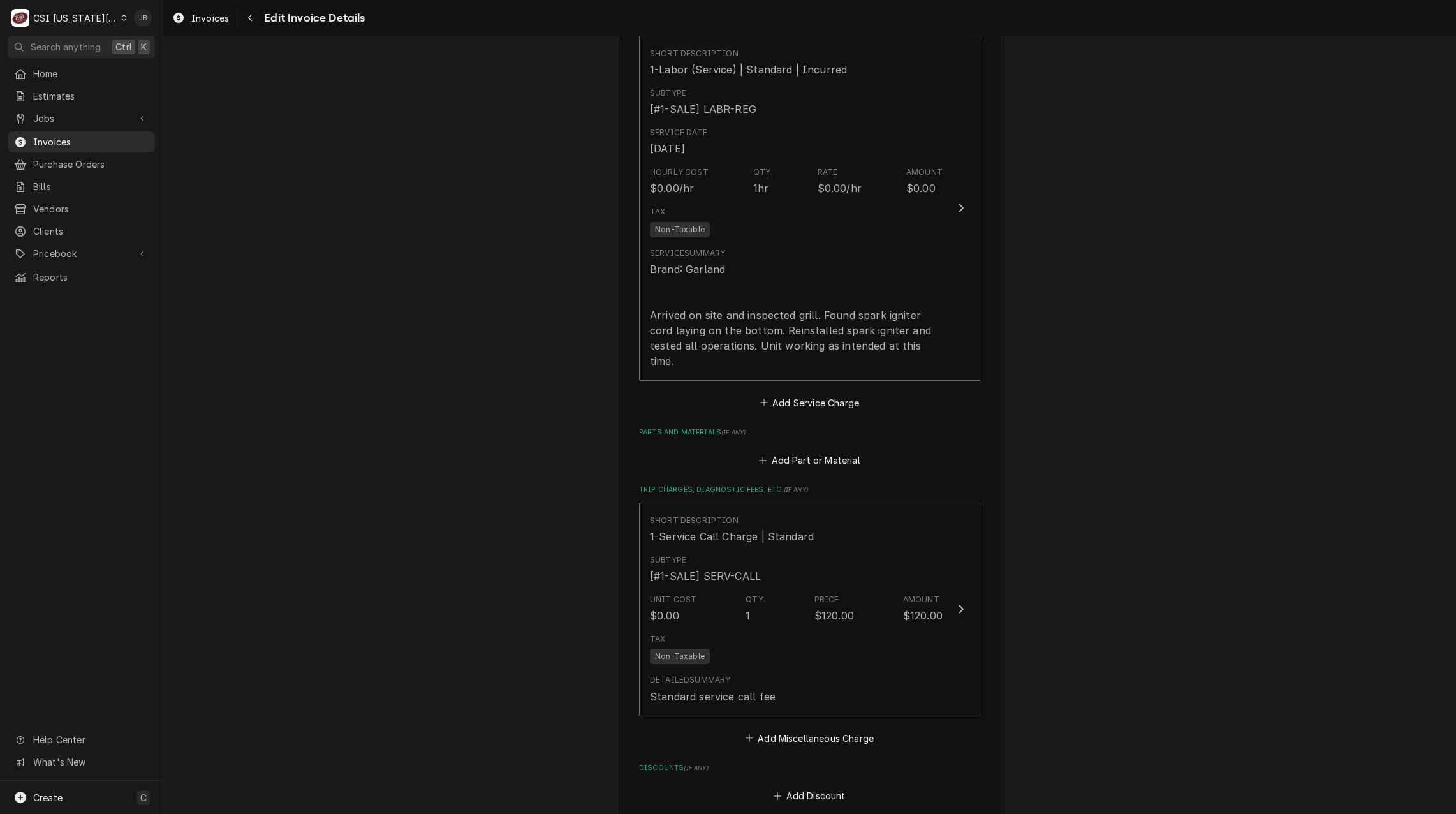
scroll to position [1324, 0]
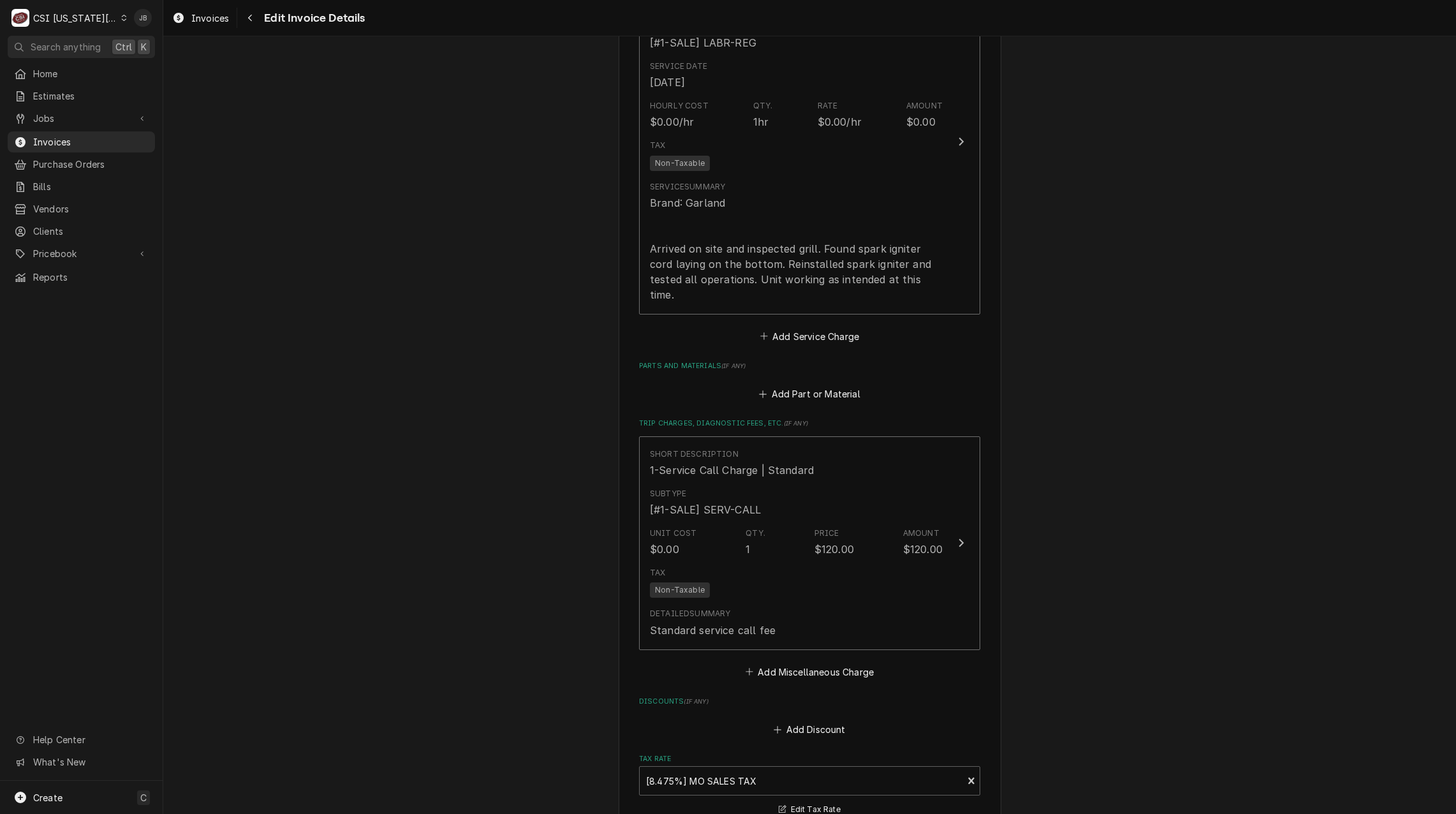
click at [777, 636] on fieldset "Charge Details Service Charges Short Description 1-Labor (Service) | Standard |…" at bounding box center [810, 444] width 342 height 1041
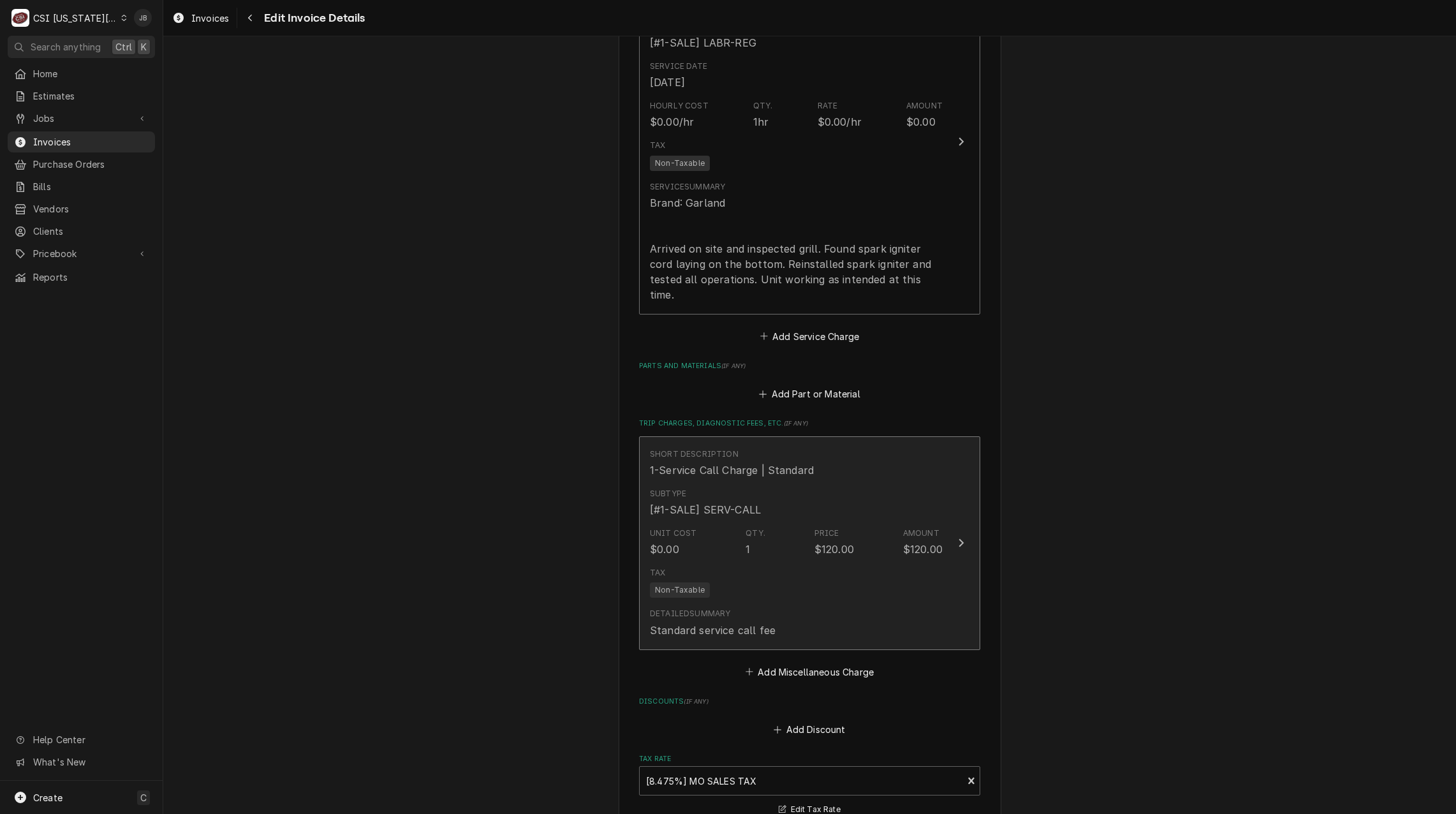
click at [784, 562] on div "Tax Non-Taxable" at bounding box center [796, 583] width 292 height 41
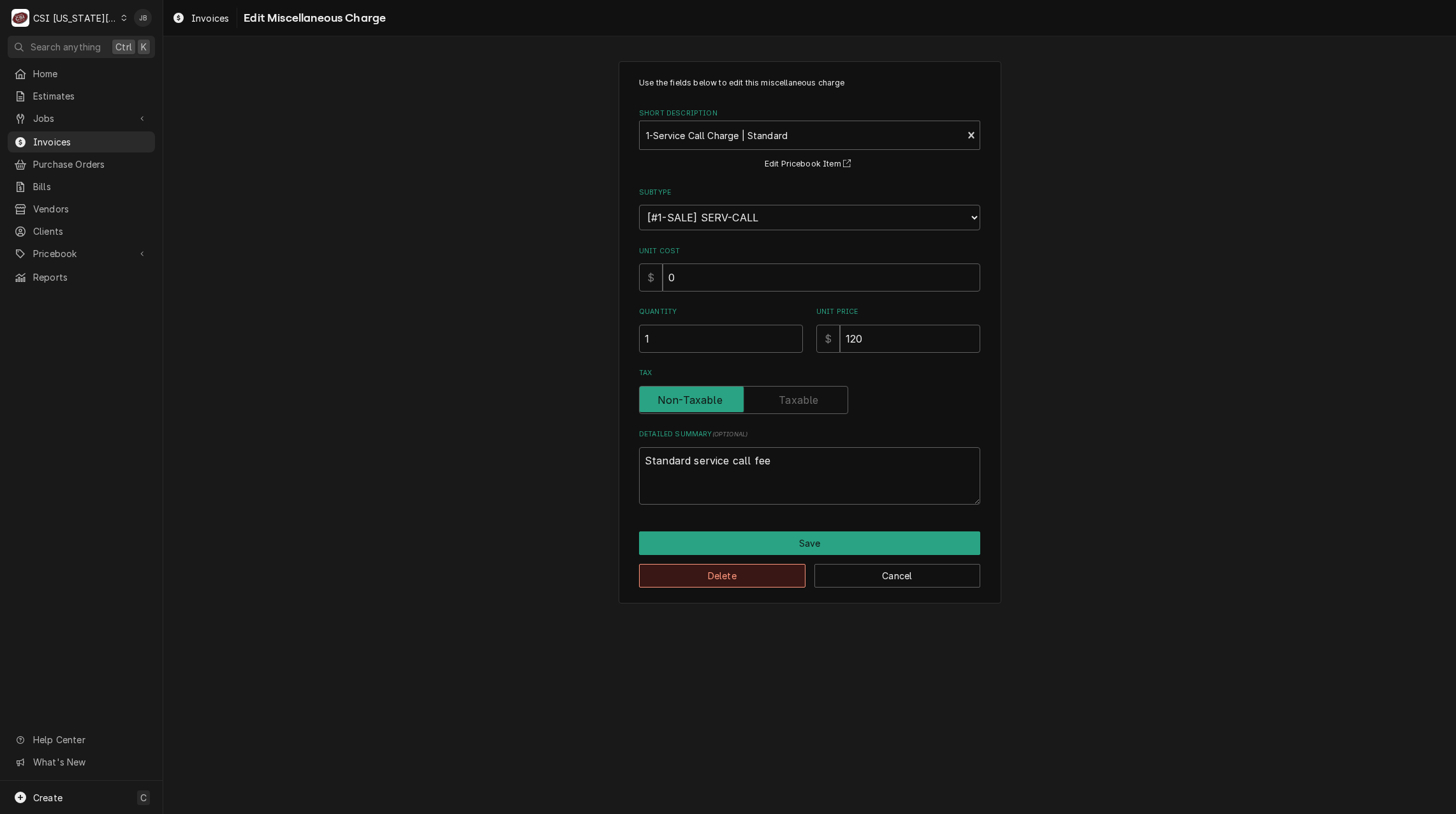
click at [711, 576] on button "Delete" at bounding box center [722, 575] width 166 height 23
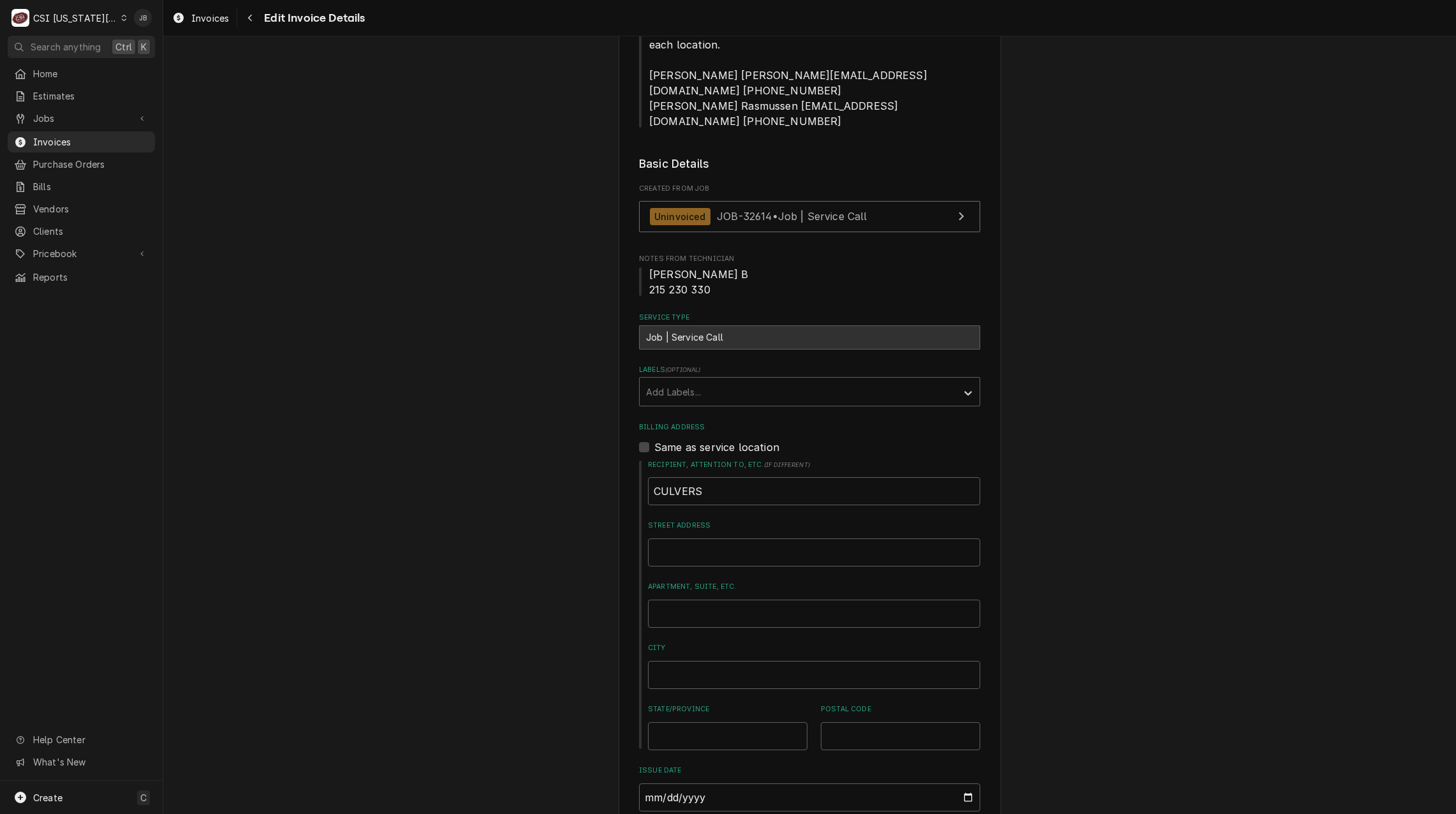
scroll to position [137, 0]
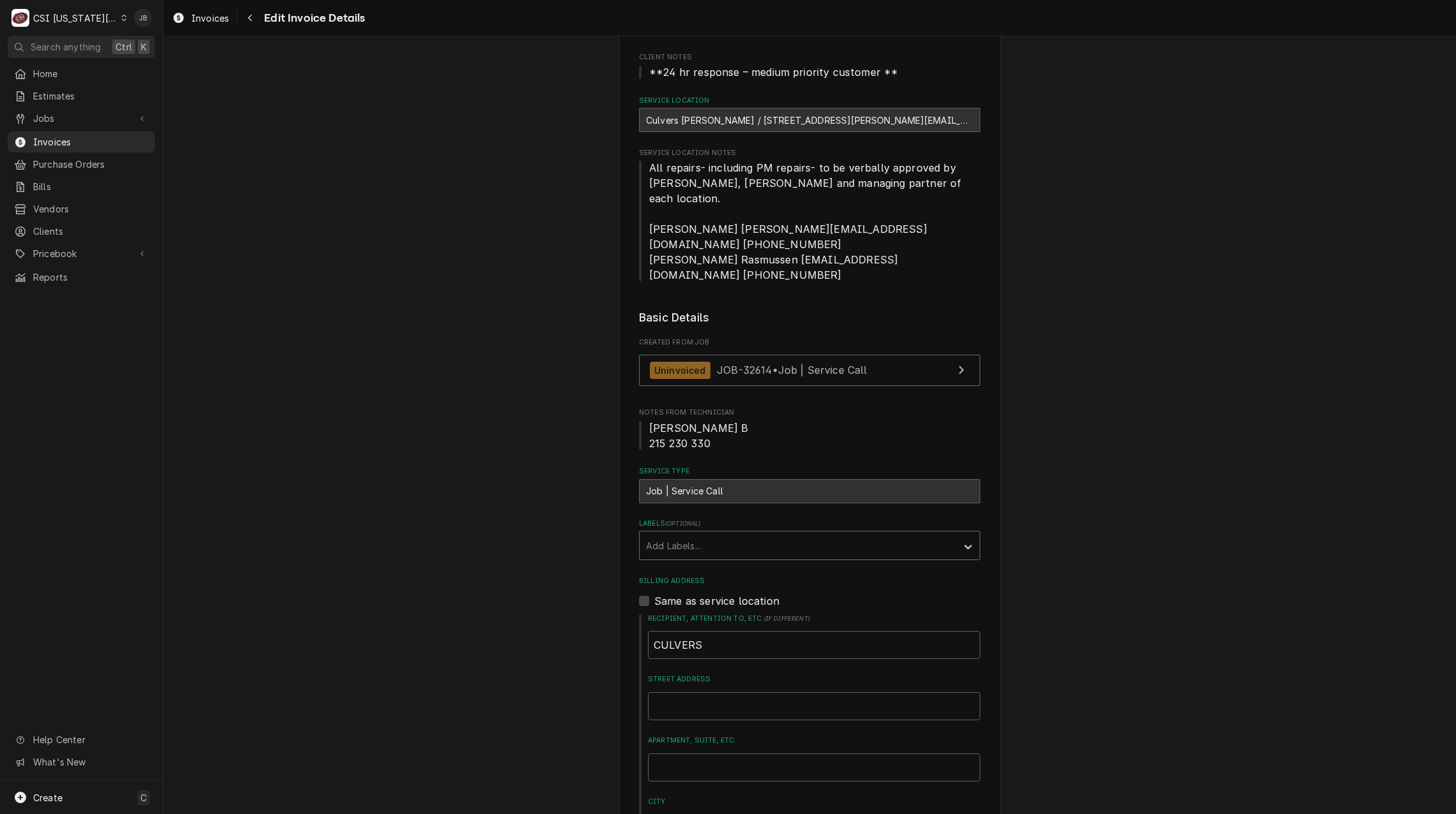
click at [685, 534] on div "Labels" at bounding box center [798, 546] width 304 height 23
click at [694, 563] on div "¹ Callback 🔄" at bounding box center [810, 573] width 340 height 20
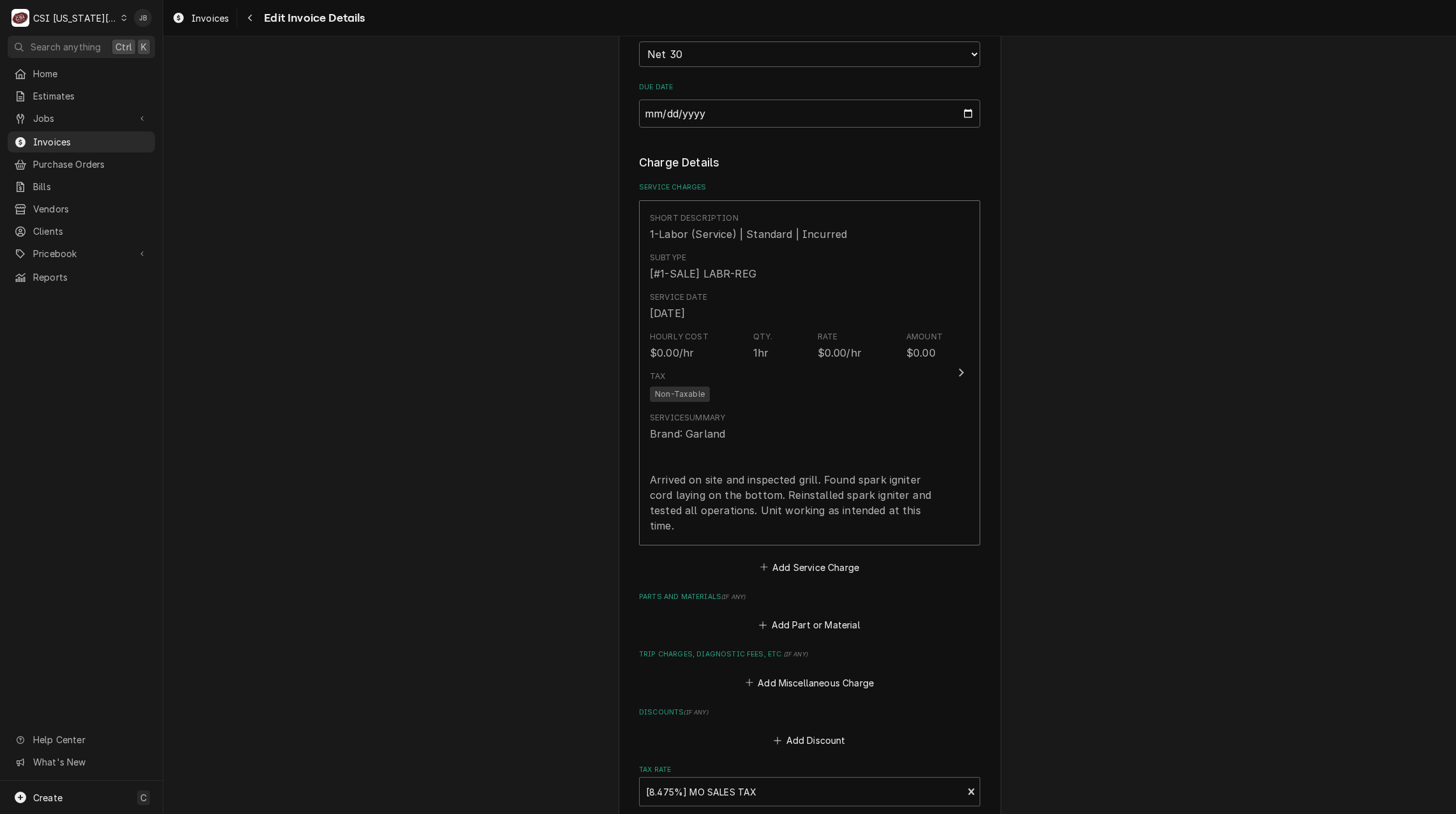
scroll to position [1476, 0]
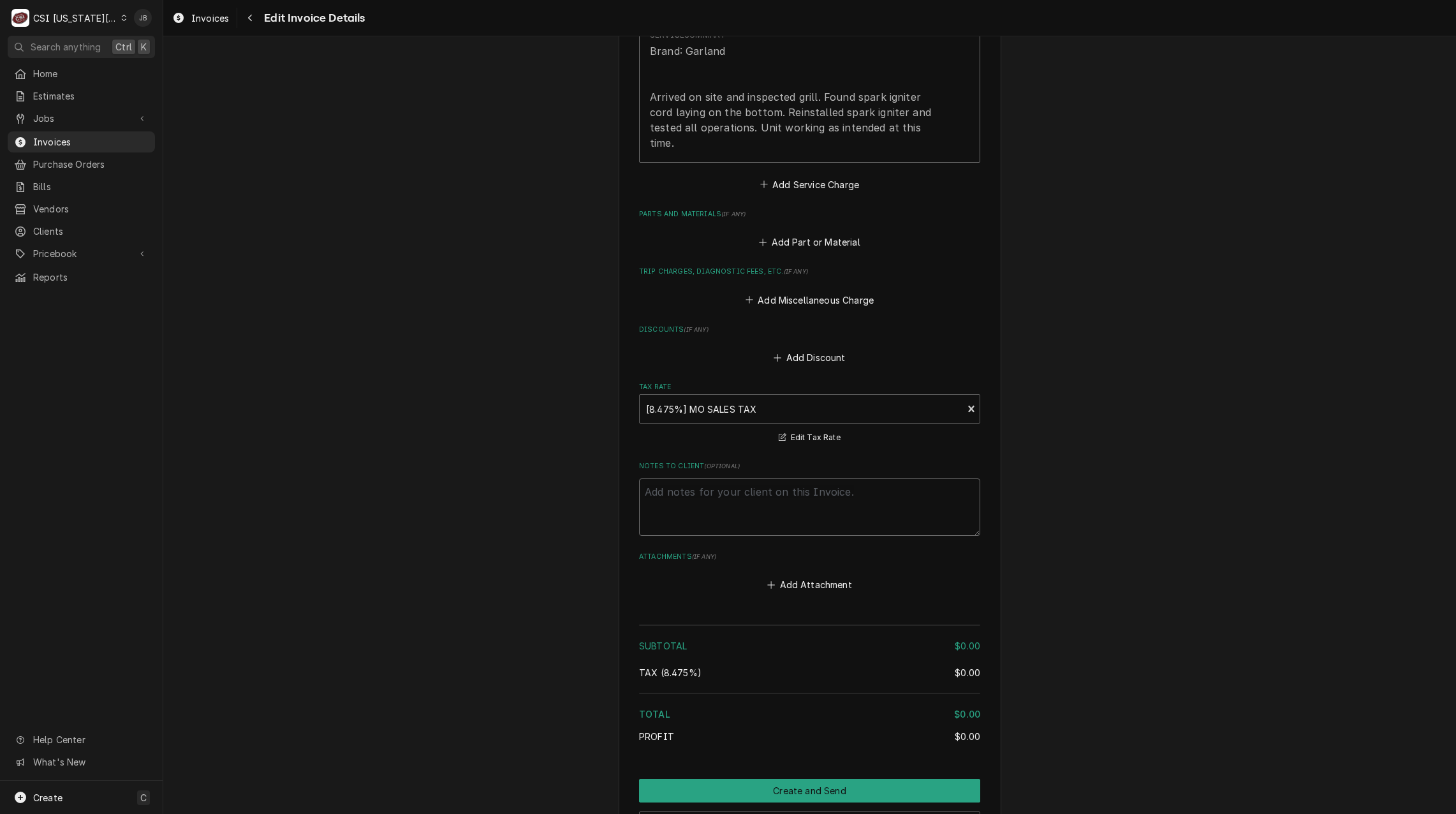
click at [688, 478] on textarea "Notes to Client ( optional )" at bounding box center [810, 507] width 342 height 57
type textarea "x"
type textarea "C"
type textarea "x"
type textarea "Ca"
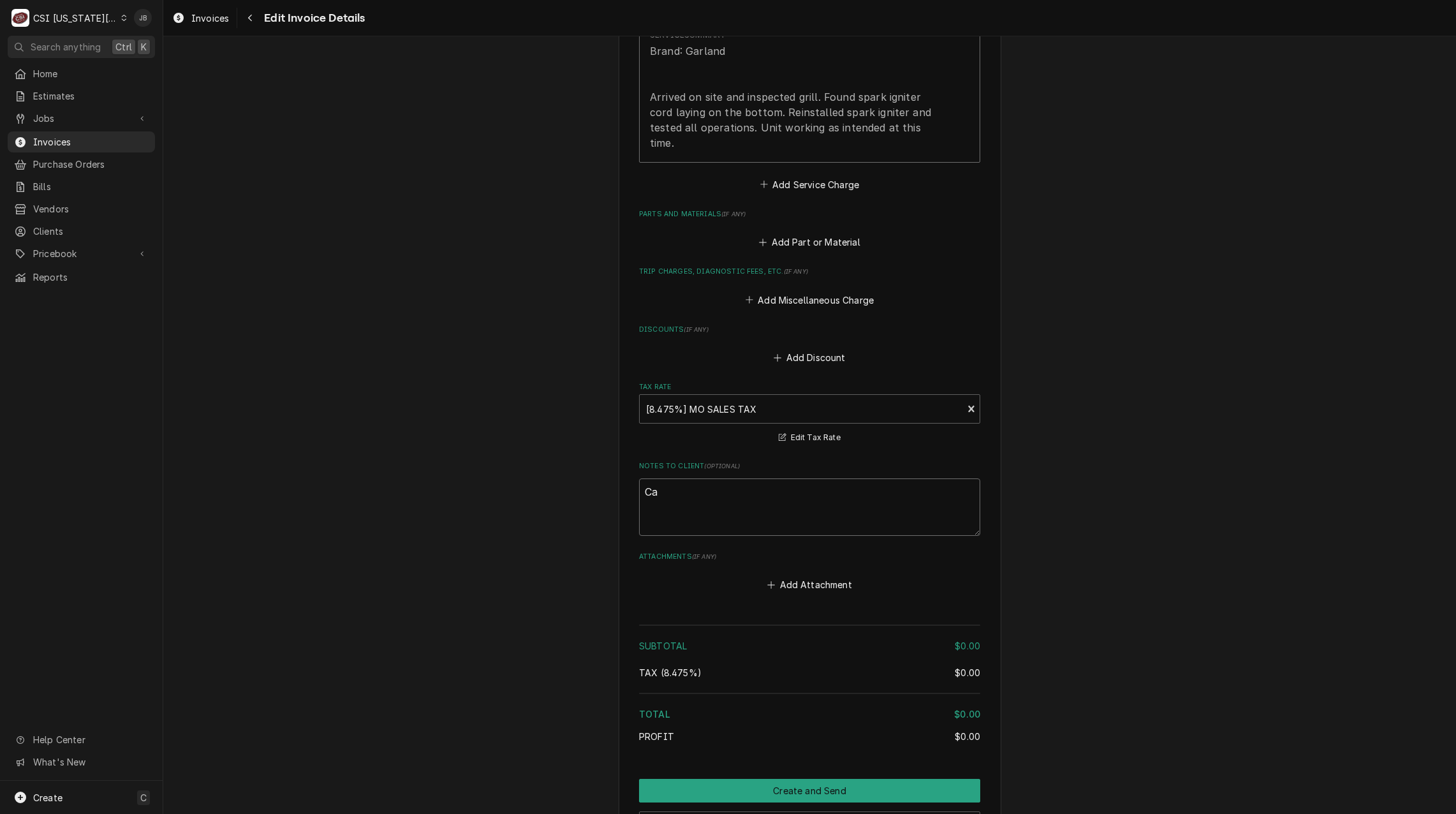
type textarea "x"
type textarea "Cal"
type textarea "x"
type textarea "Call"
type textarea "x"
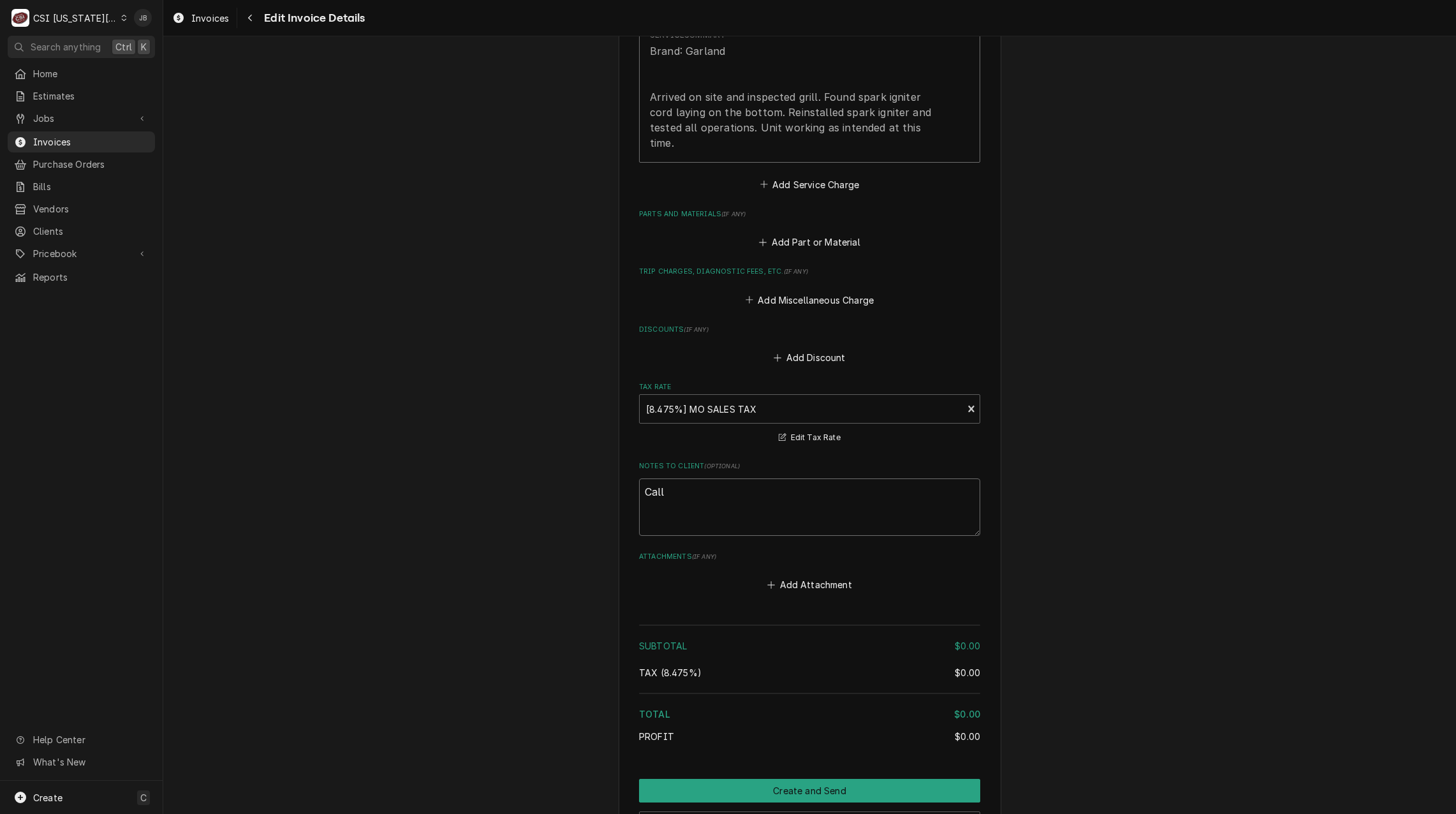
type textarea "Call"
type textarea "x"
type textarea "Call b"
type textarea "x"
type textarea "Call ba"
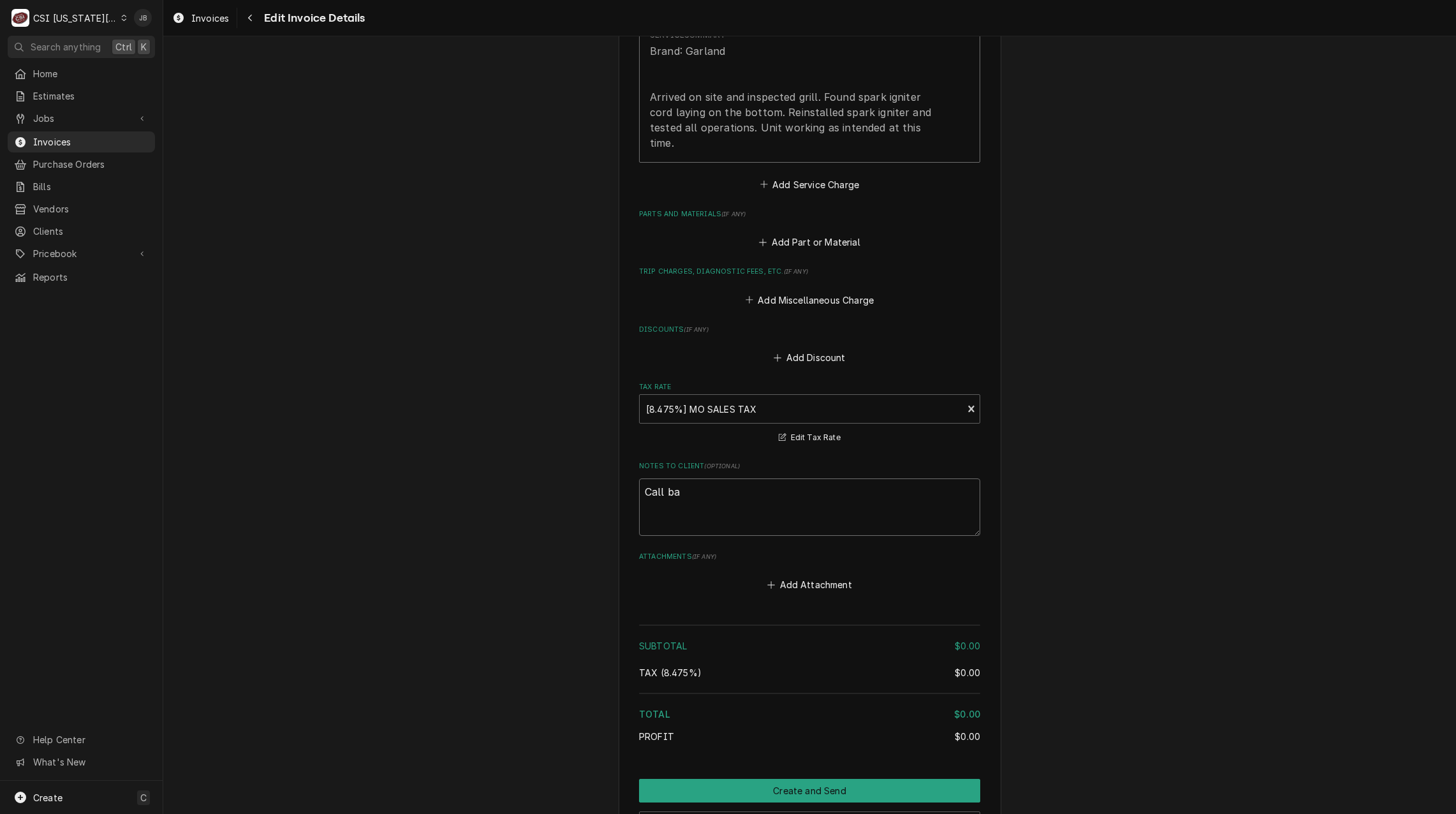
type textarea "x"
type textarea "Call bac"
type textarea "x"
type textarea "Call back"
type textarea "x"
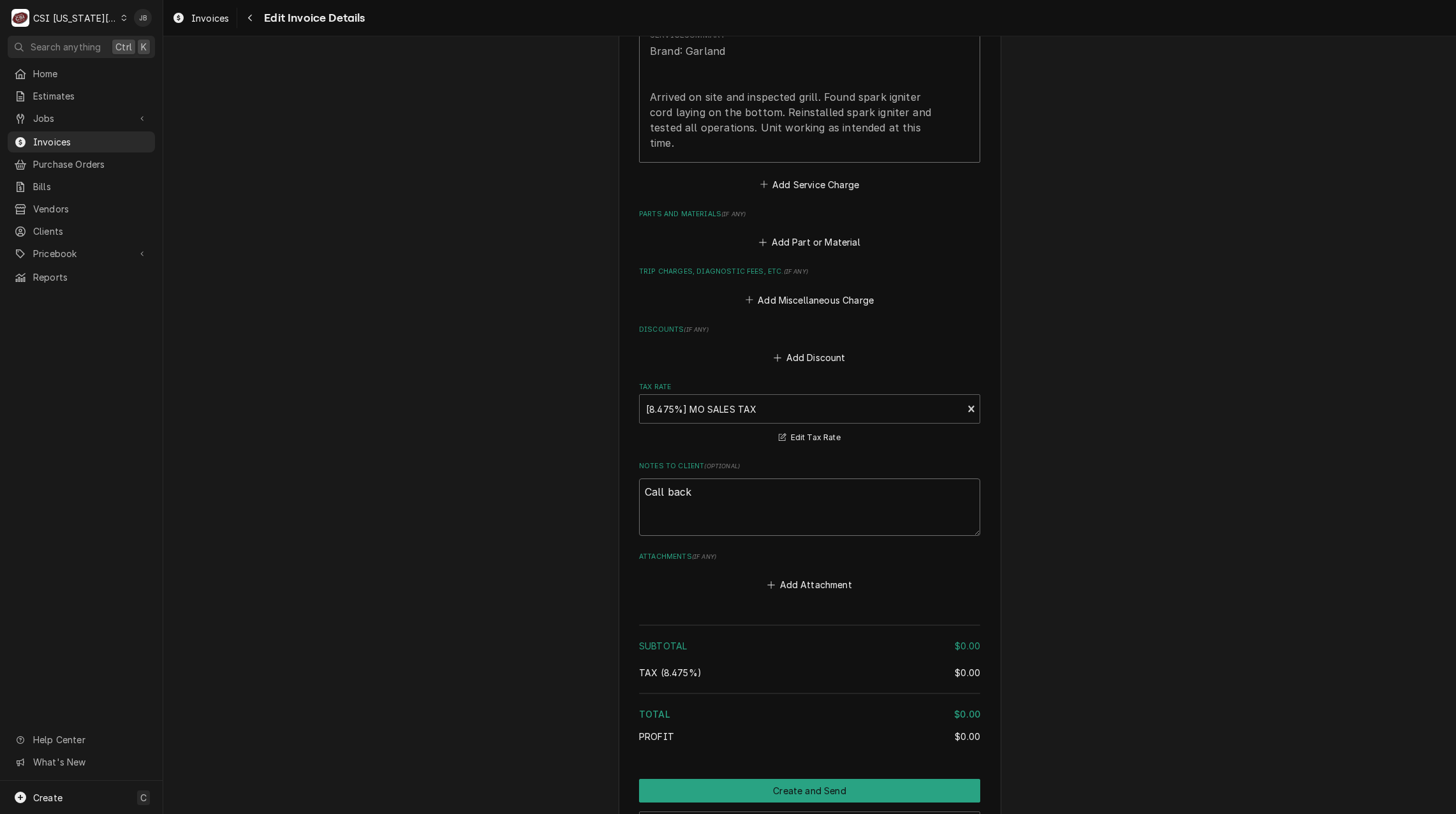
type textarea "Call back"
type textarea "x"
type textarea "Call back o"
type textarea "x"
type textarea "Call back on"
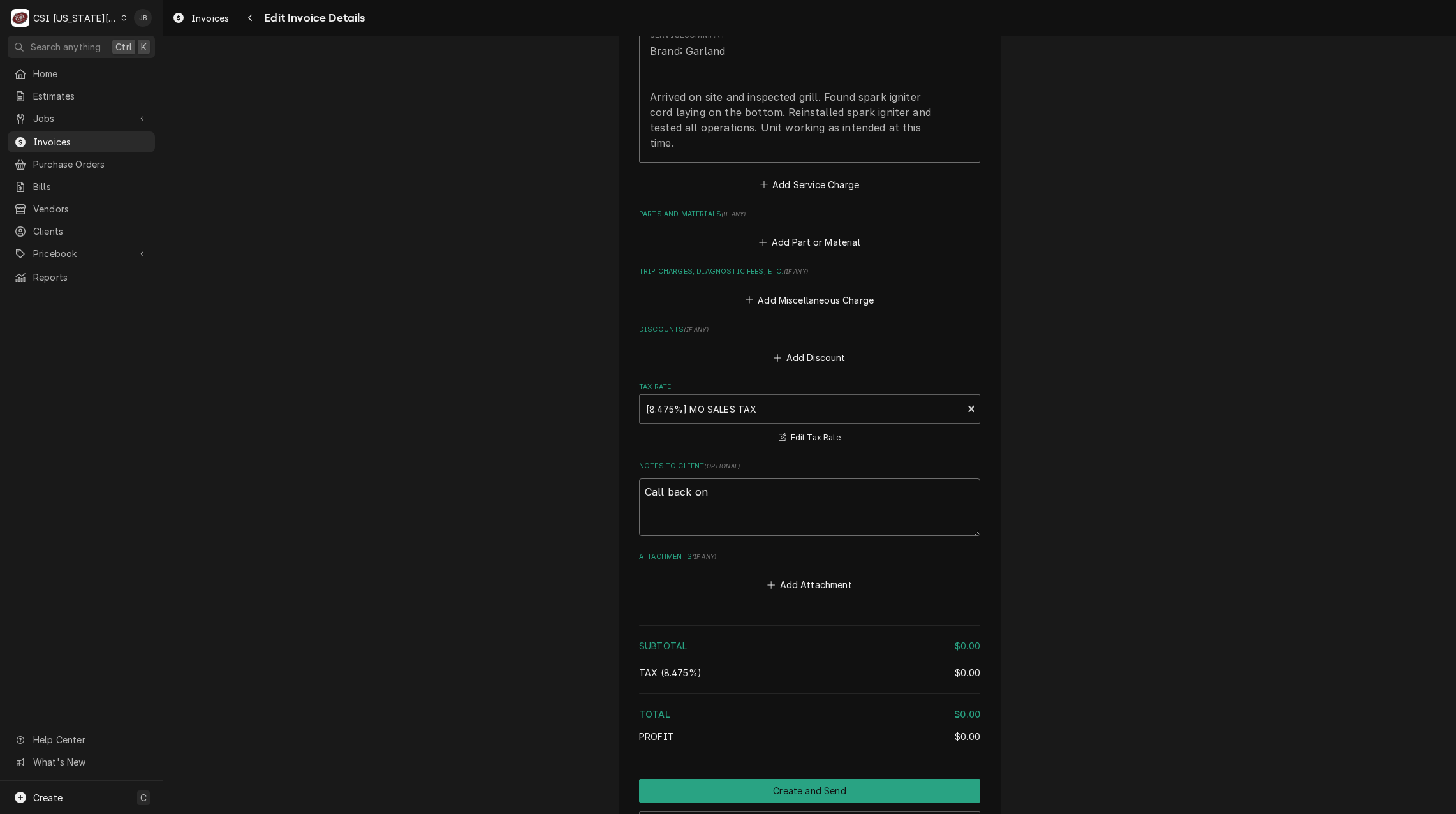
type textarea "x"
type textarea "Call back on"
type textarea "x"
type textarea "Call back on B"
type textarea "x"
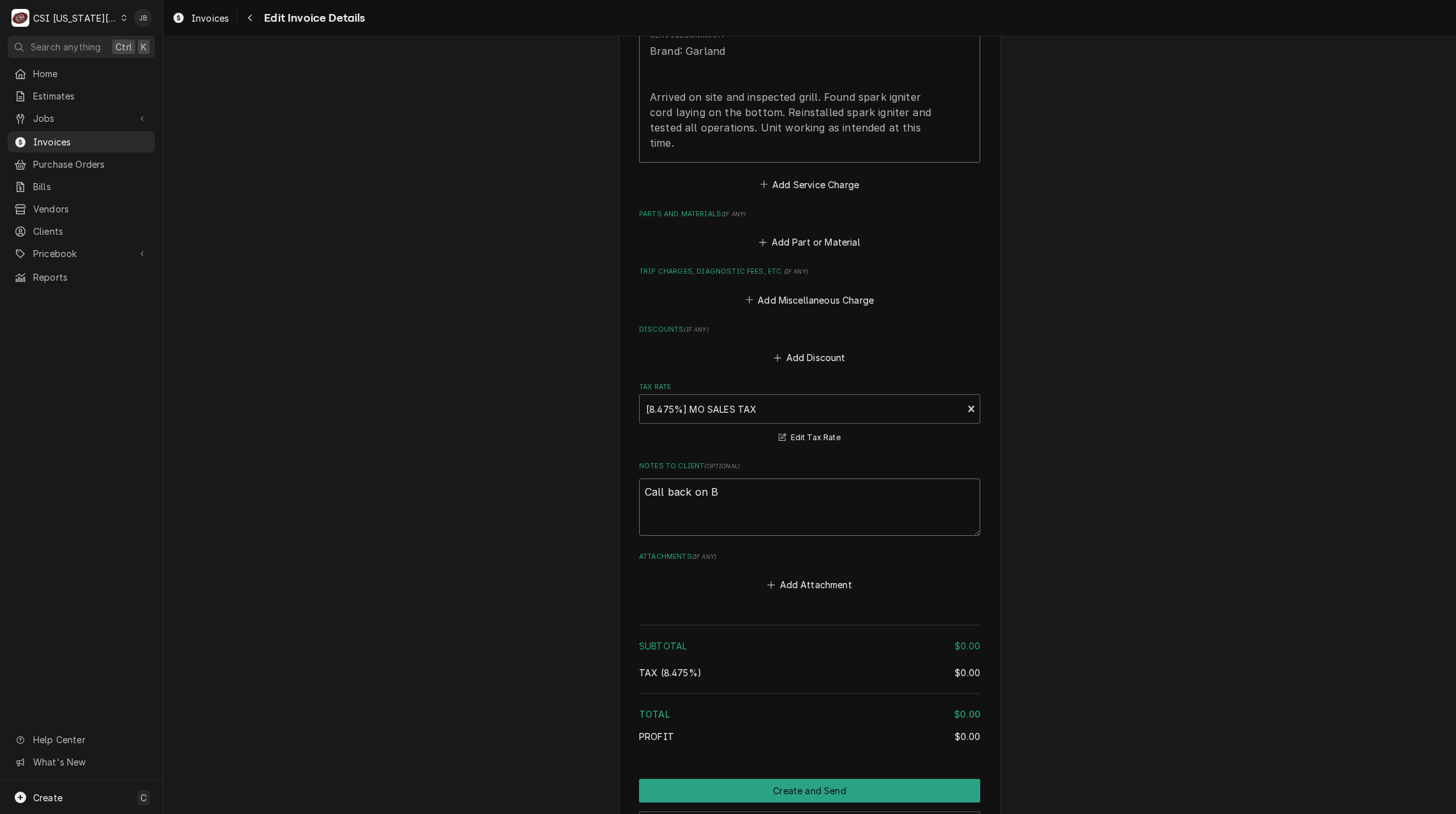
type textarea "Call back on BB"
type textarea "x"
type textarea "Call back on BB"
type textarea "x"
type textarea "Call back on BB J"
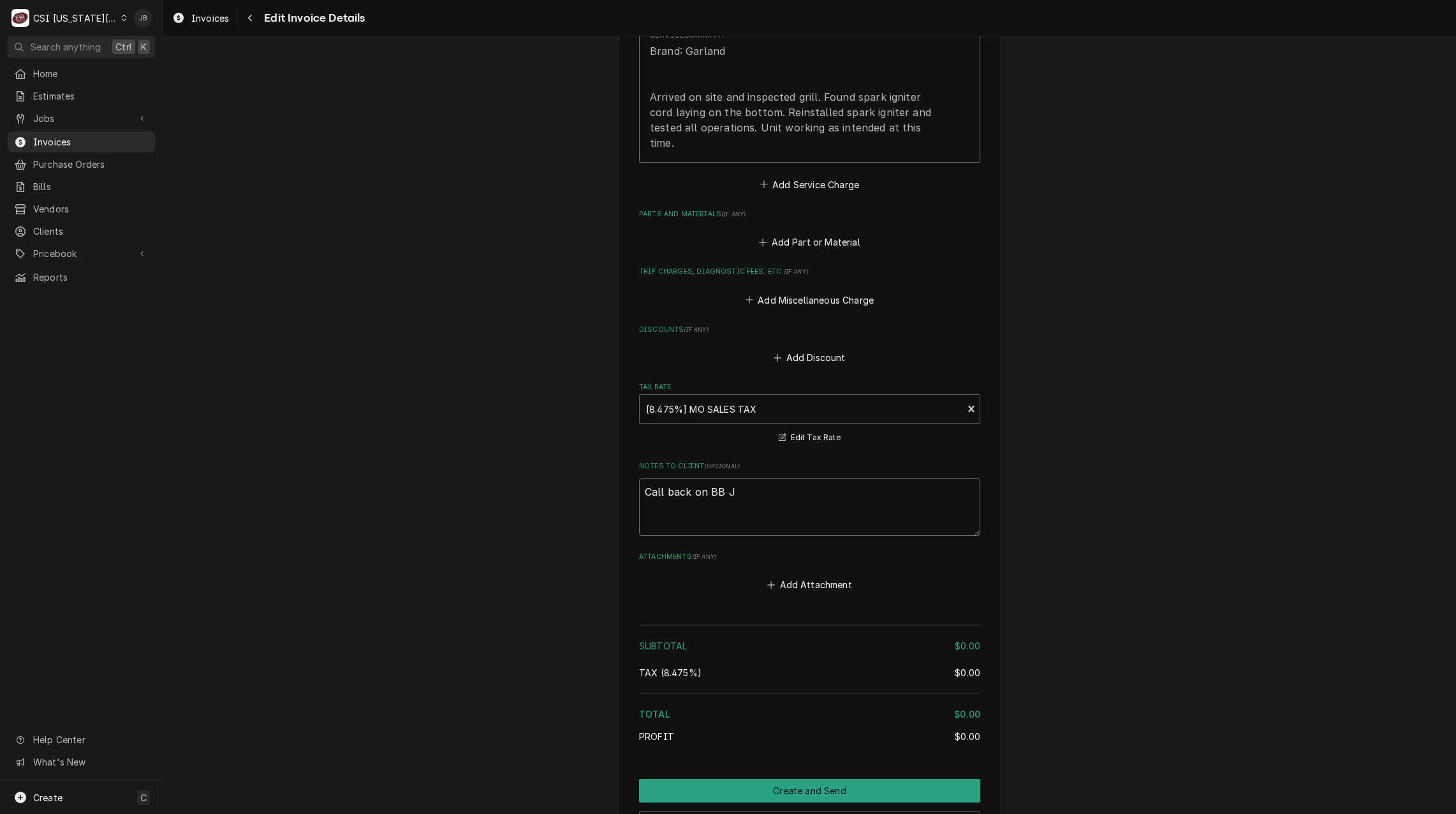
type textarea "x"
type textarea "Call back on BB Jo"
type textarea "x"
type textarea "Call back on BB Job"
type textarea "x"
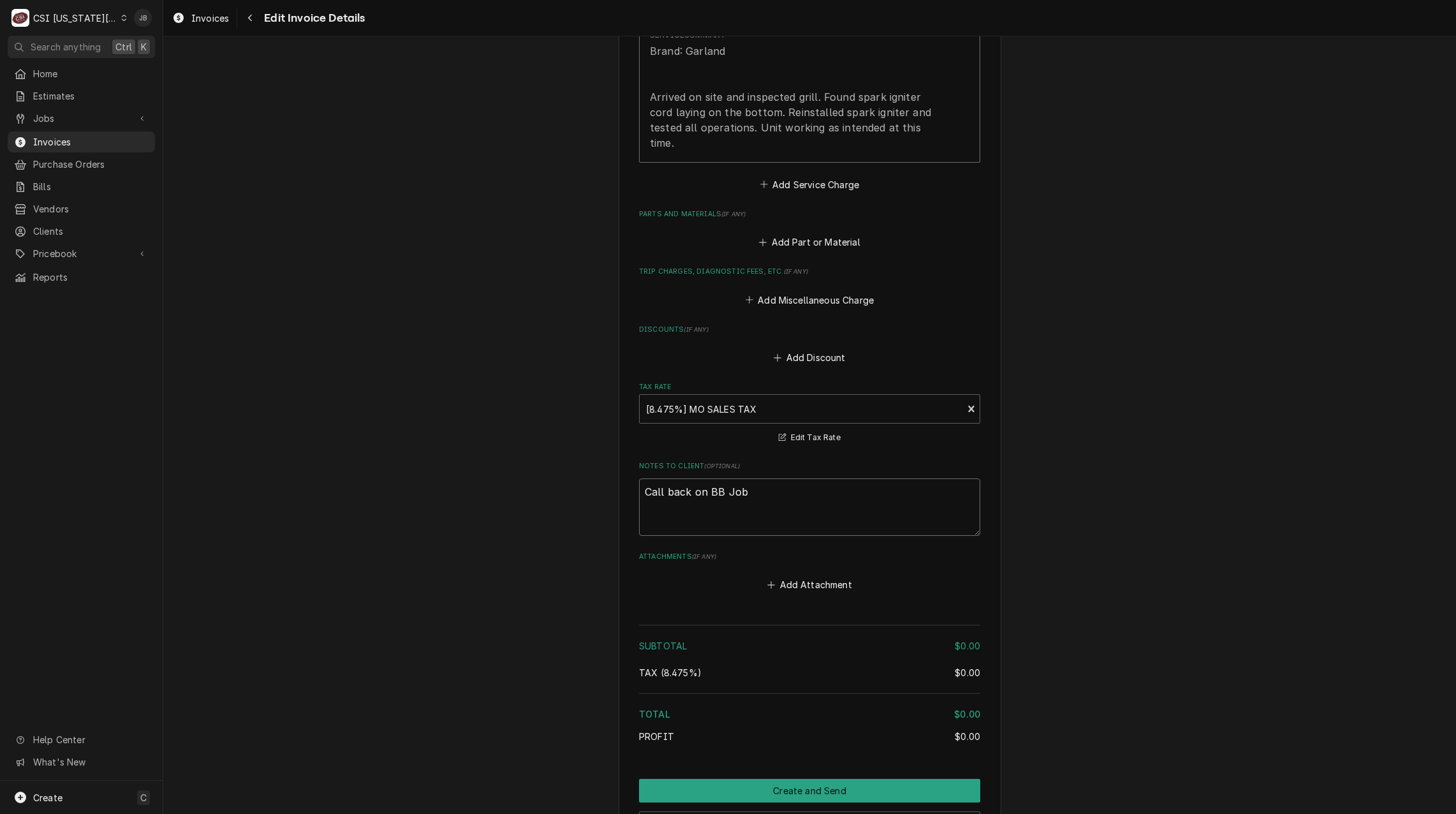
type textarea "Call back on BB Job"
paste textarea "31832"
type textarea "x"
type textarea "Call back on BB Job 31832"
type textarea "x"
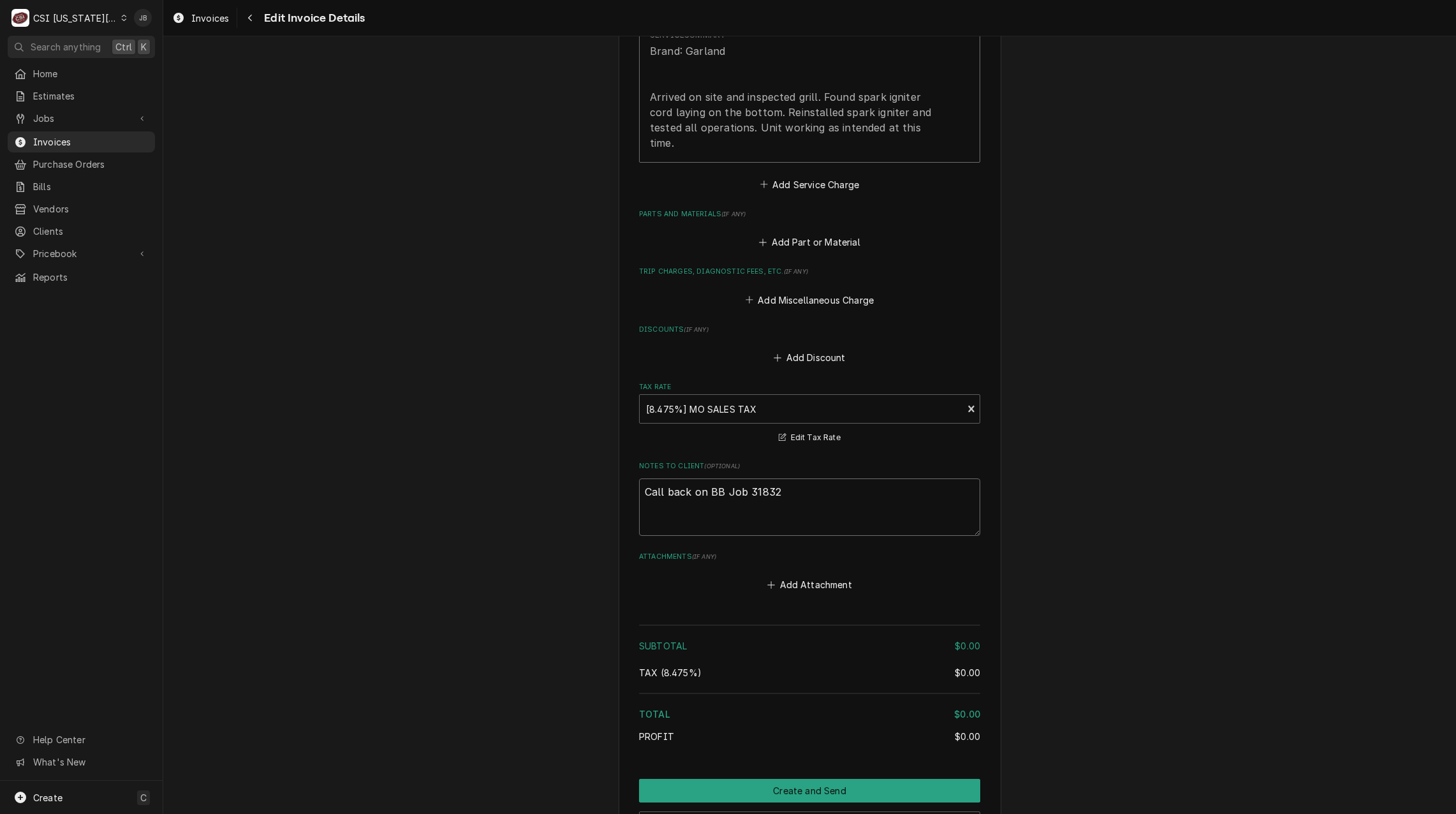
type textarea "Call back on BB Job 31832"
type textarea "x"
type textarea "Call back on BB Job 31832 -"
type textarea "x"
type textarea "Call back on BB Job 31832 -"
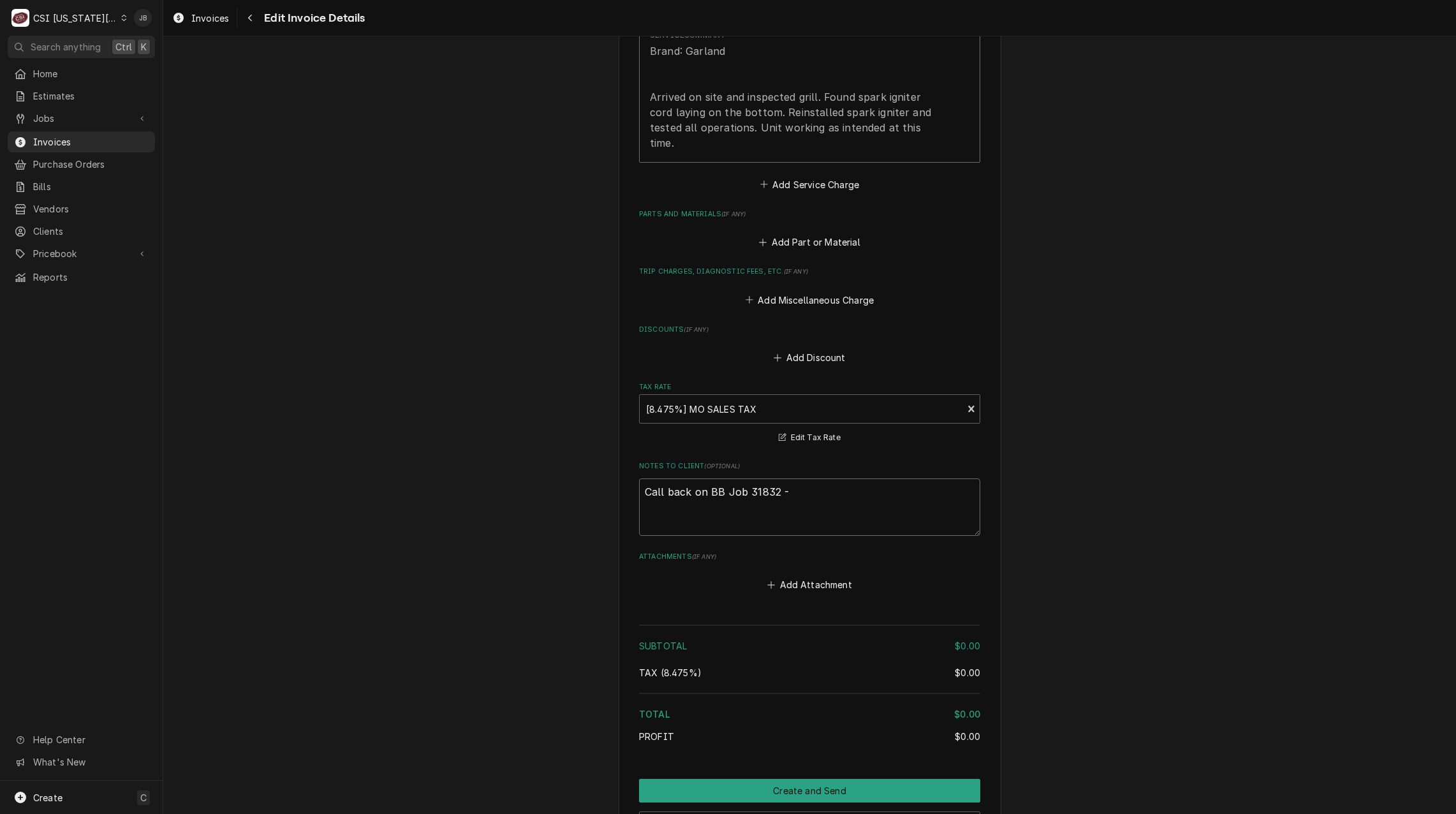
type textarea "x"
type textarea "Call back on BB Job 31832 - J"
type textarea "x"
type textarea "Call back on BB Job 31832 - JB"
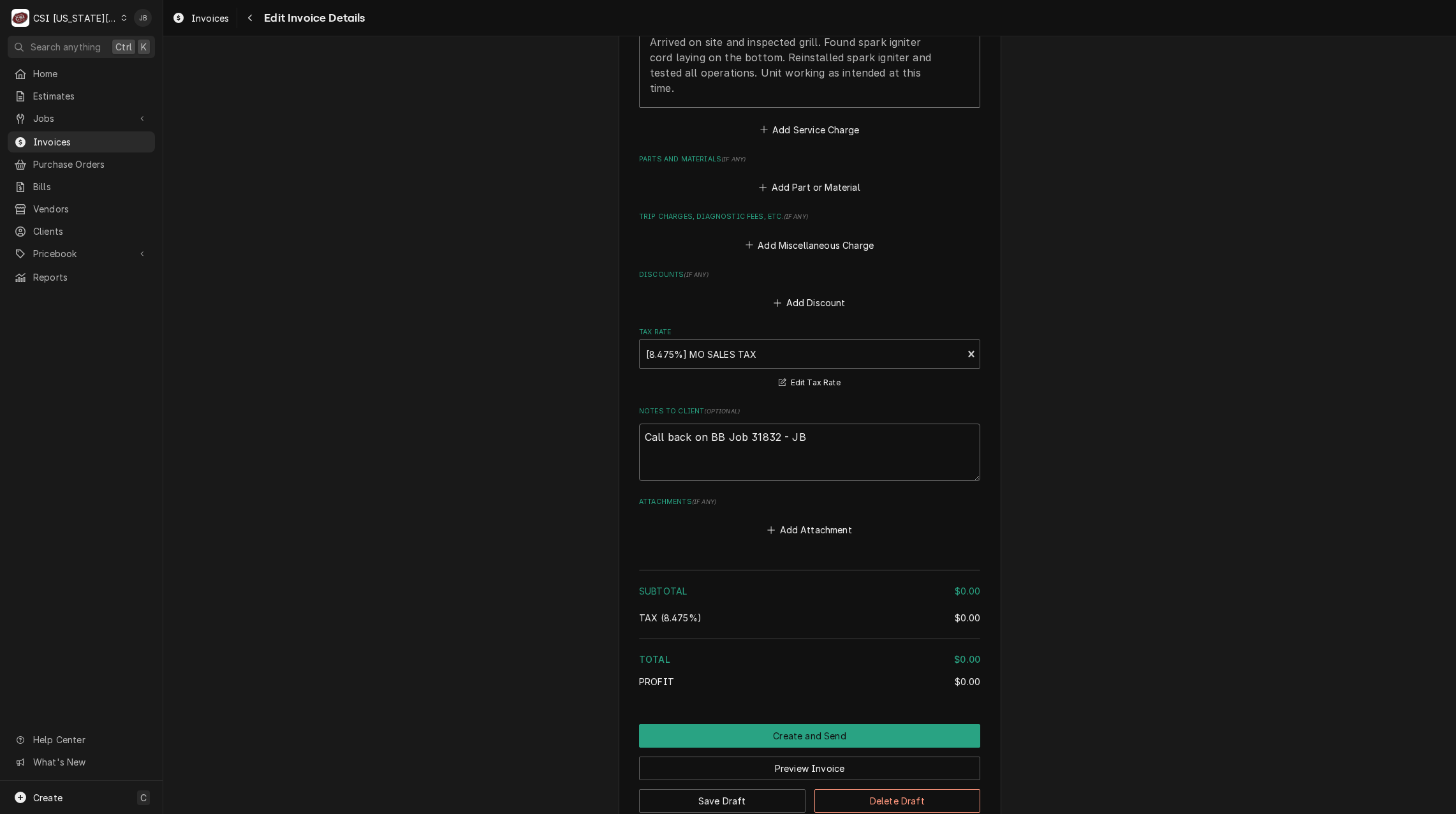
scroll to position [1572, 0]
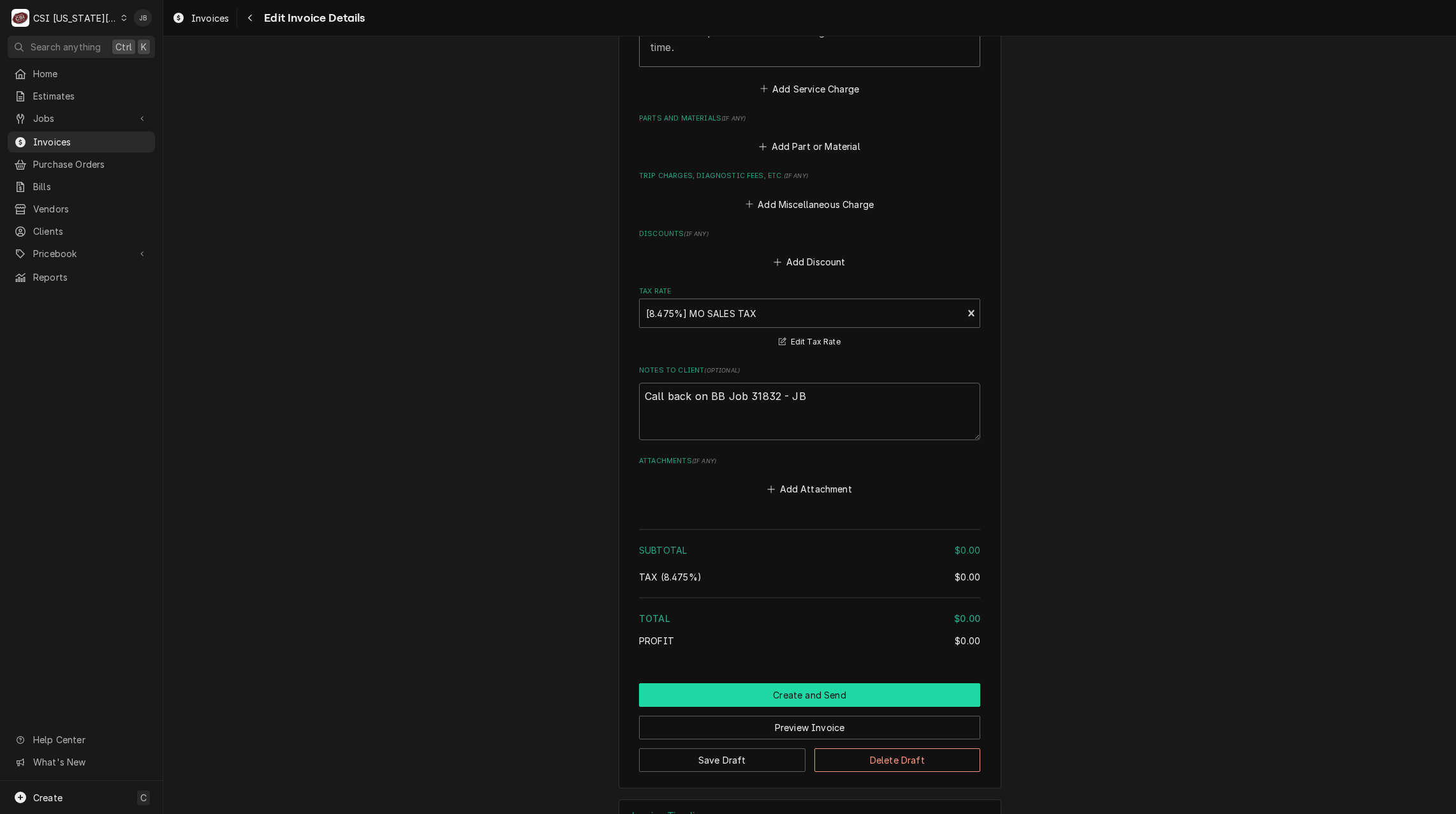
click at [769, 683] on button "Create and Send" at bounding box center [810, 695] width 342 height 23
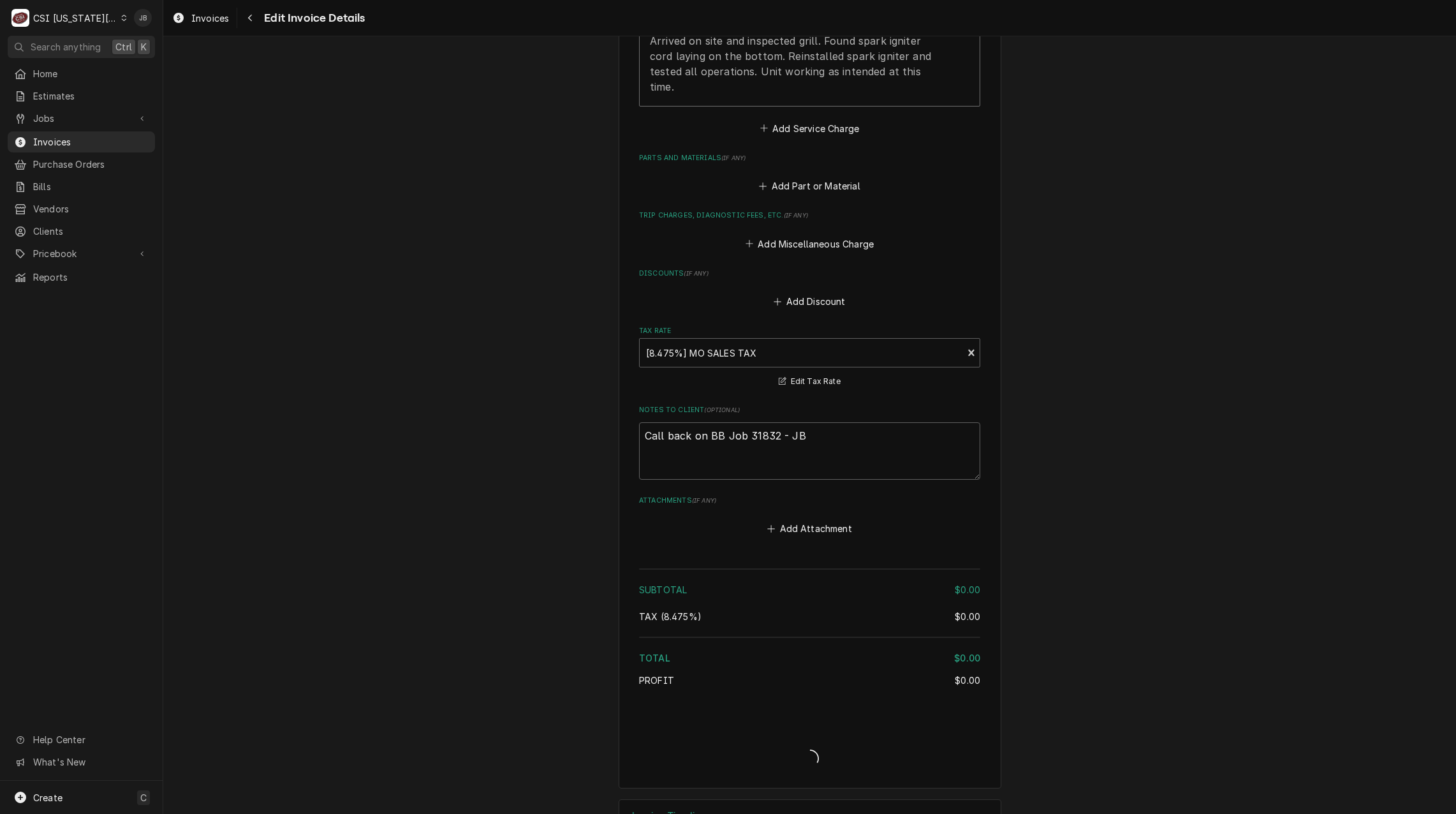
type textarea "x"
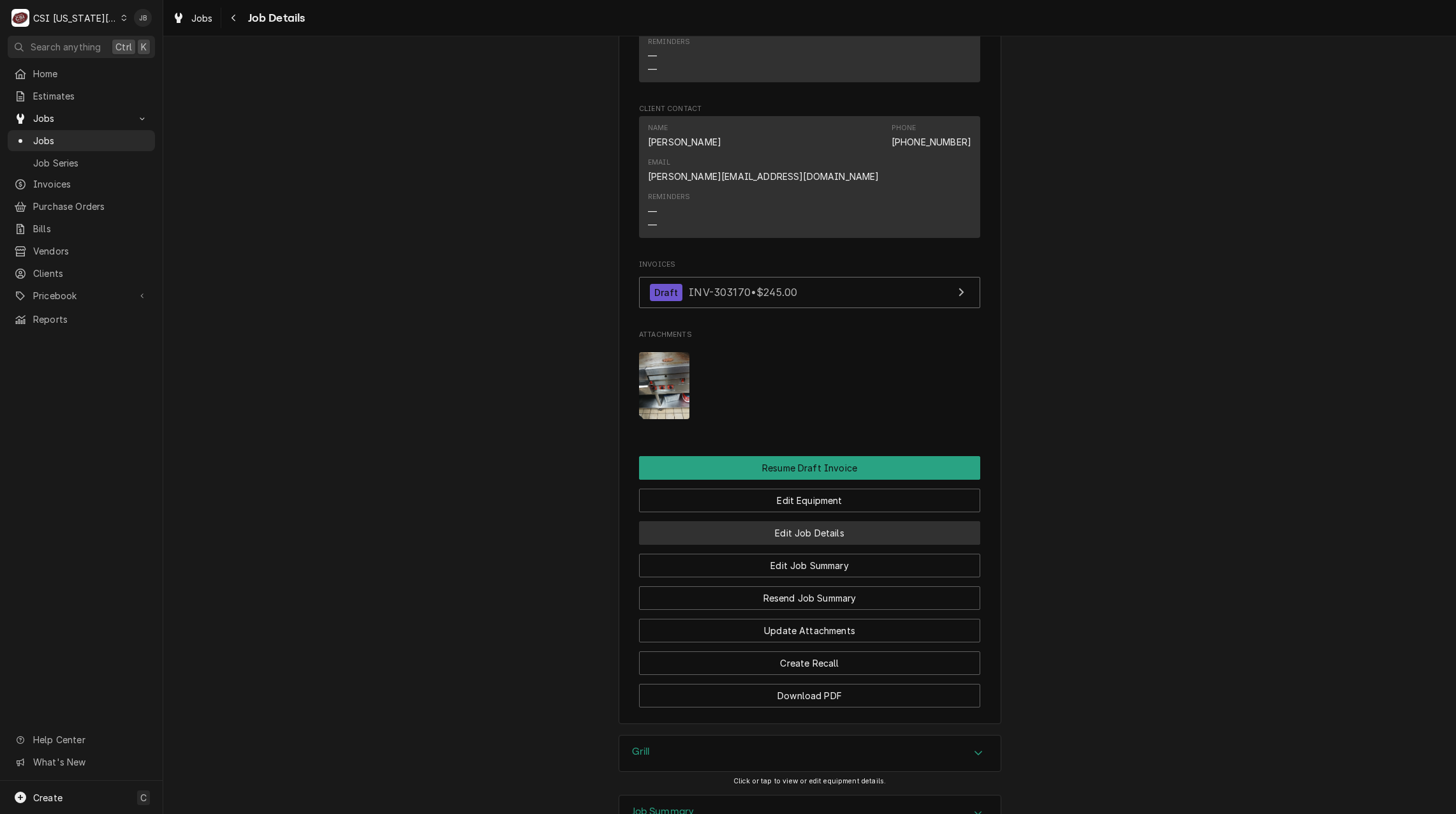
scroll to position [1304, 0]
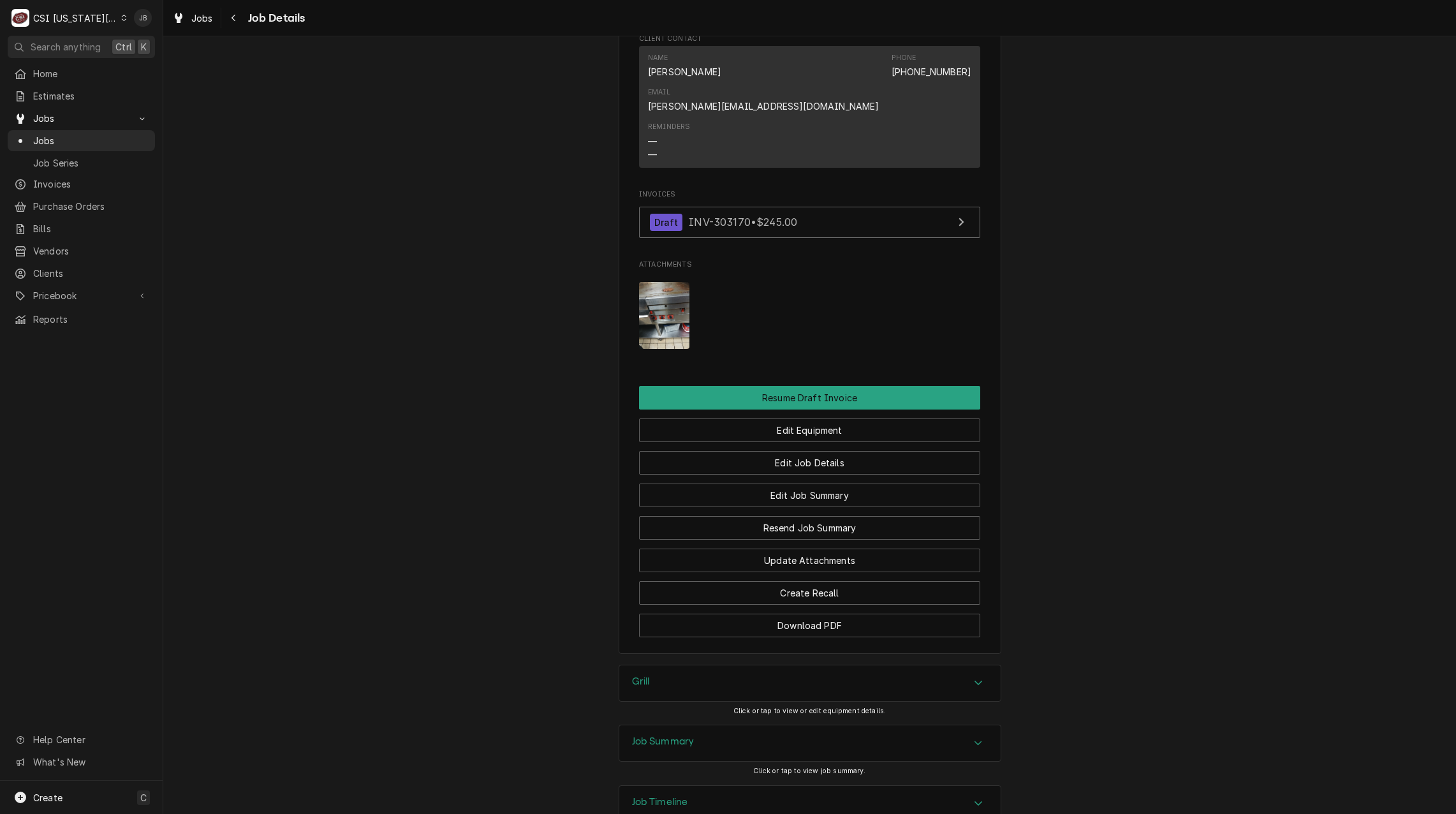
click at [653, 282] on img "Attachments" at bounding box center [664, 315] width 51 height 67
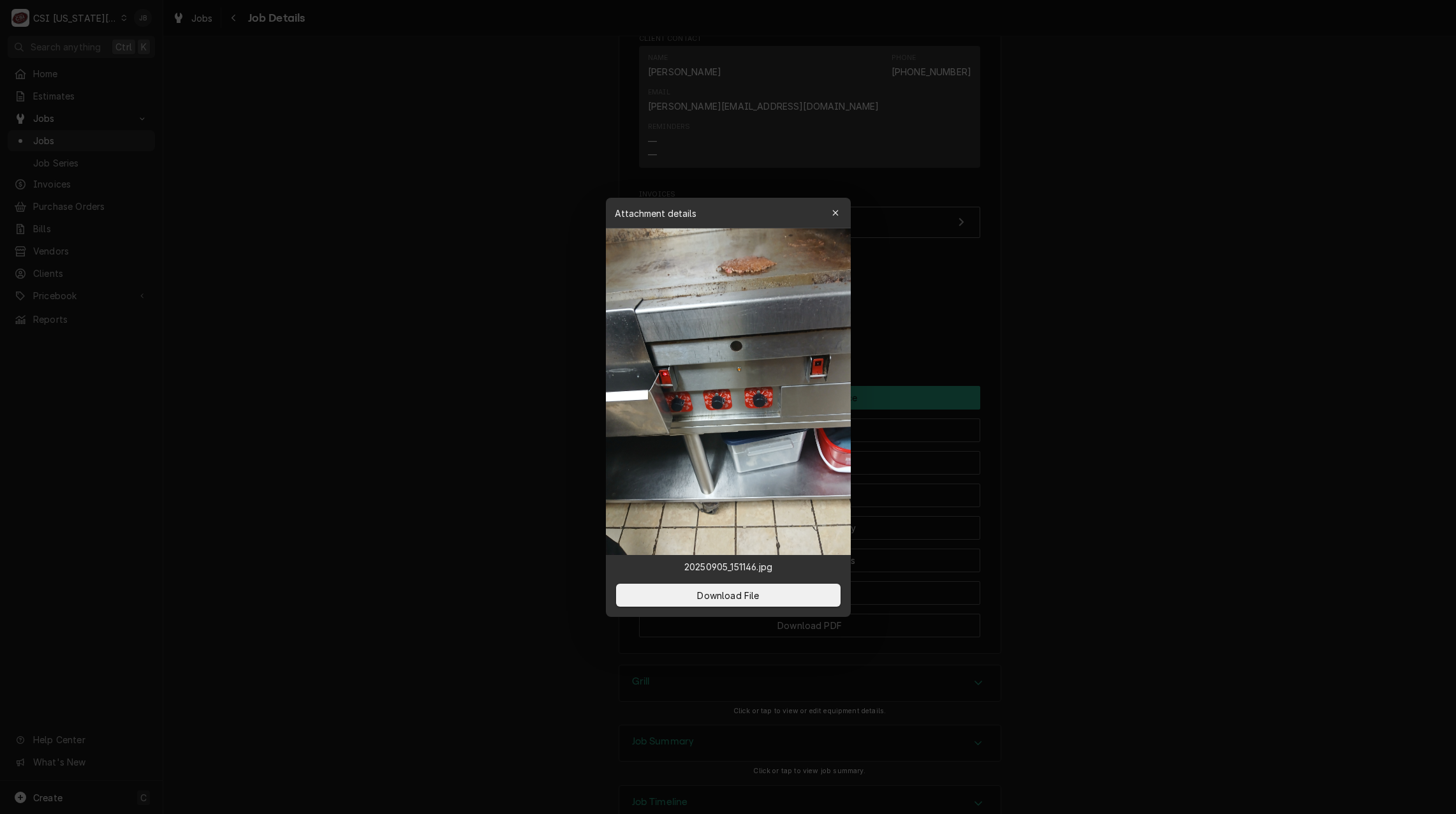
click at [422, 287] on div at bounding box center [728, 407] width 1456 height 814
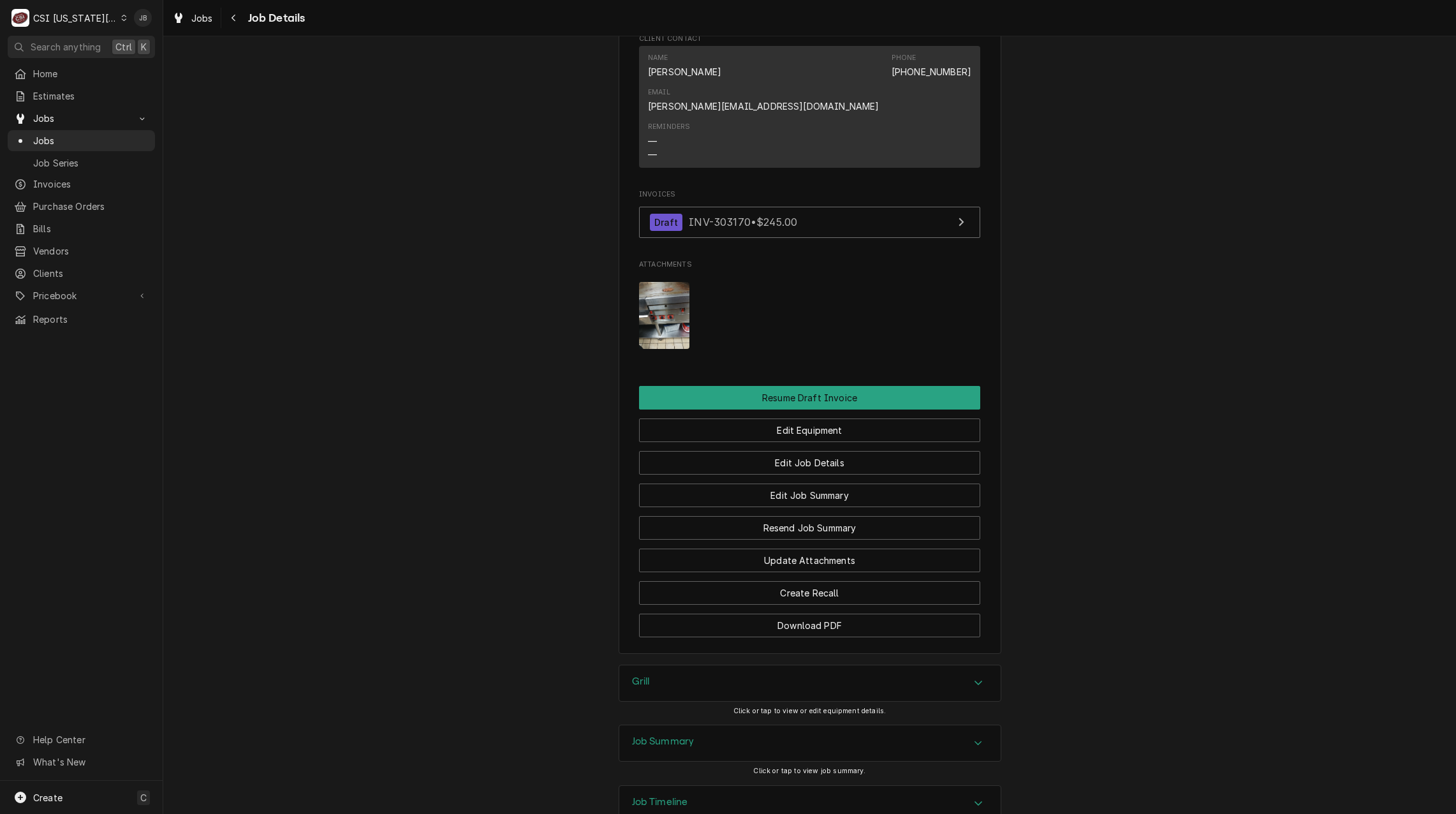
click at [706, 665] on div "Grill" at bounding box center [810, 682] width 382 height 36
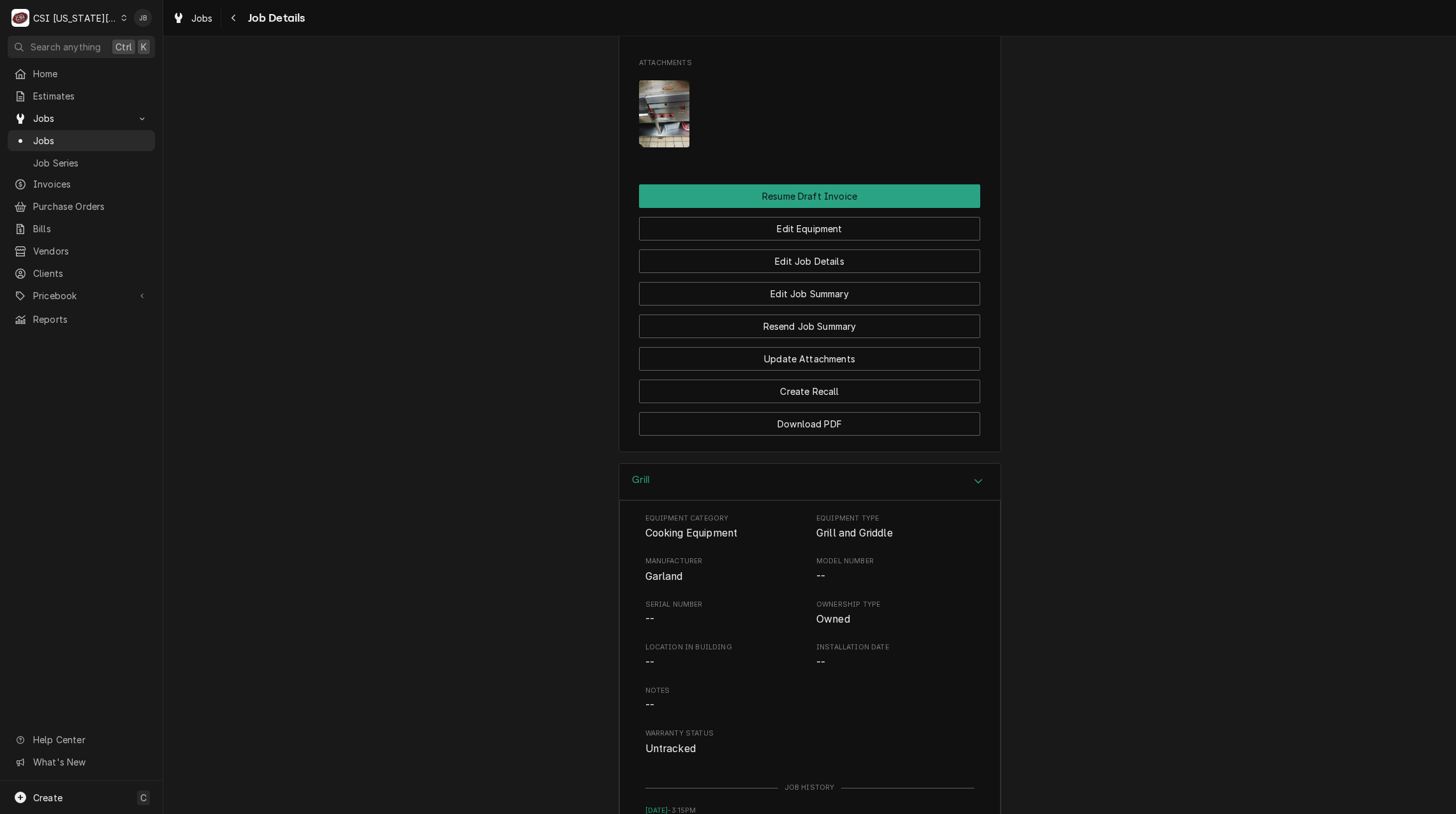
scroll to position [1558, 0]
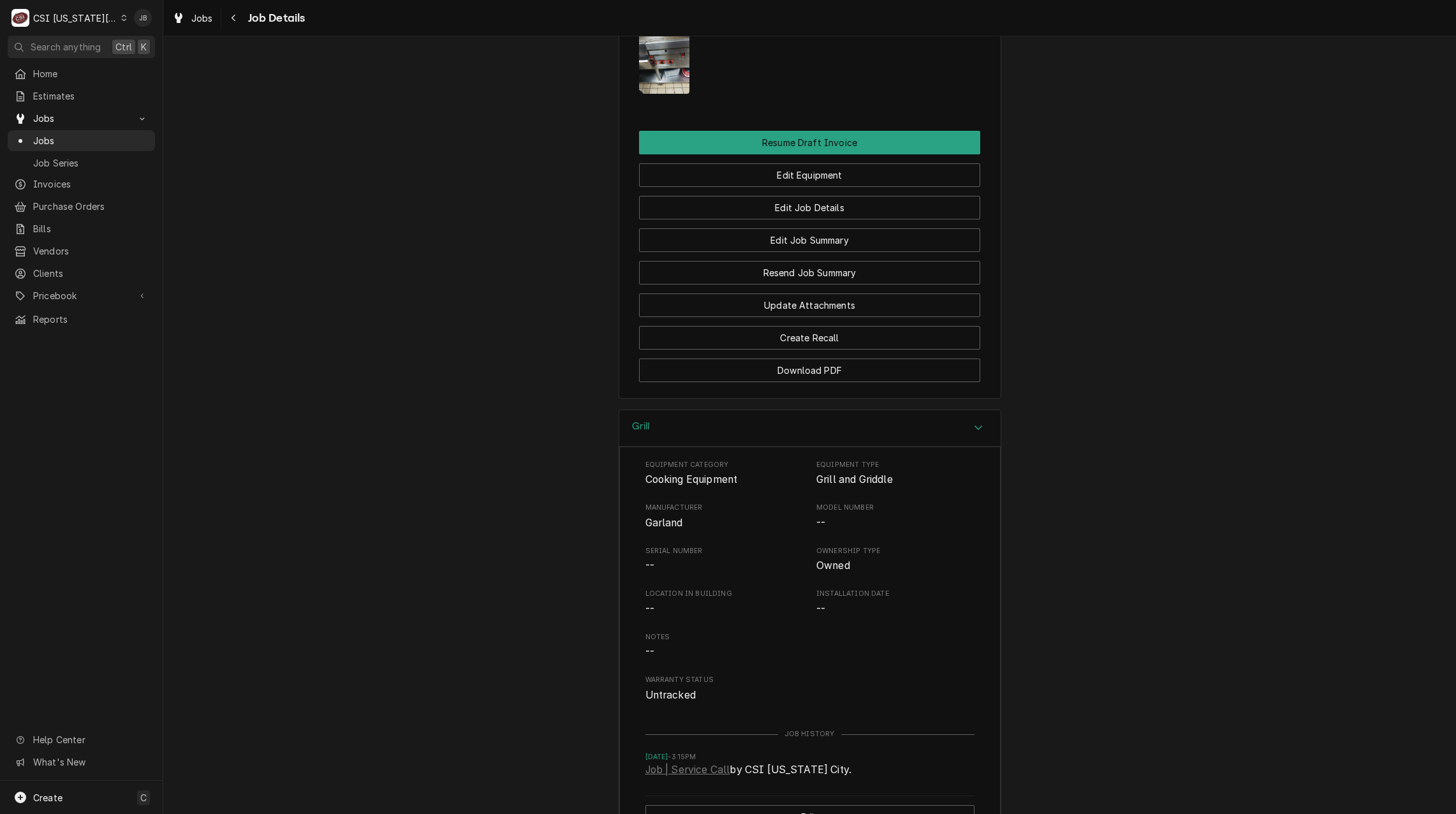
click at [686, 410] on div "Grill" at bounding box center [810, 429] width 382 height 36
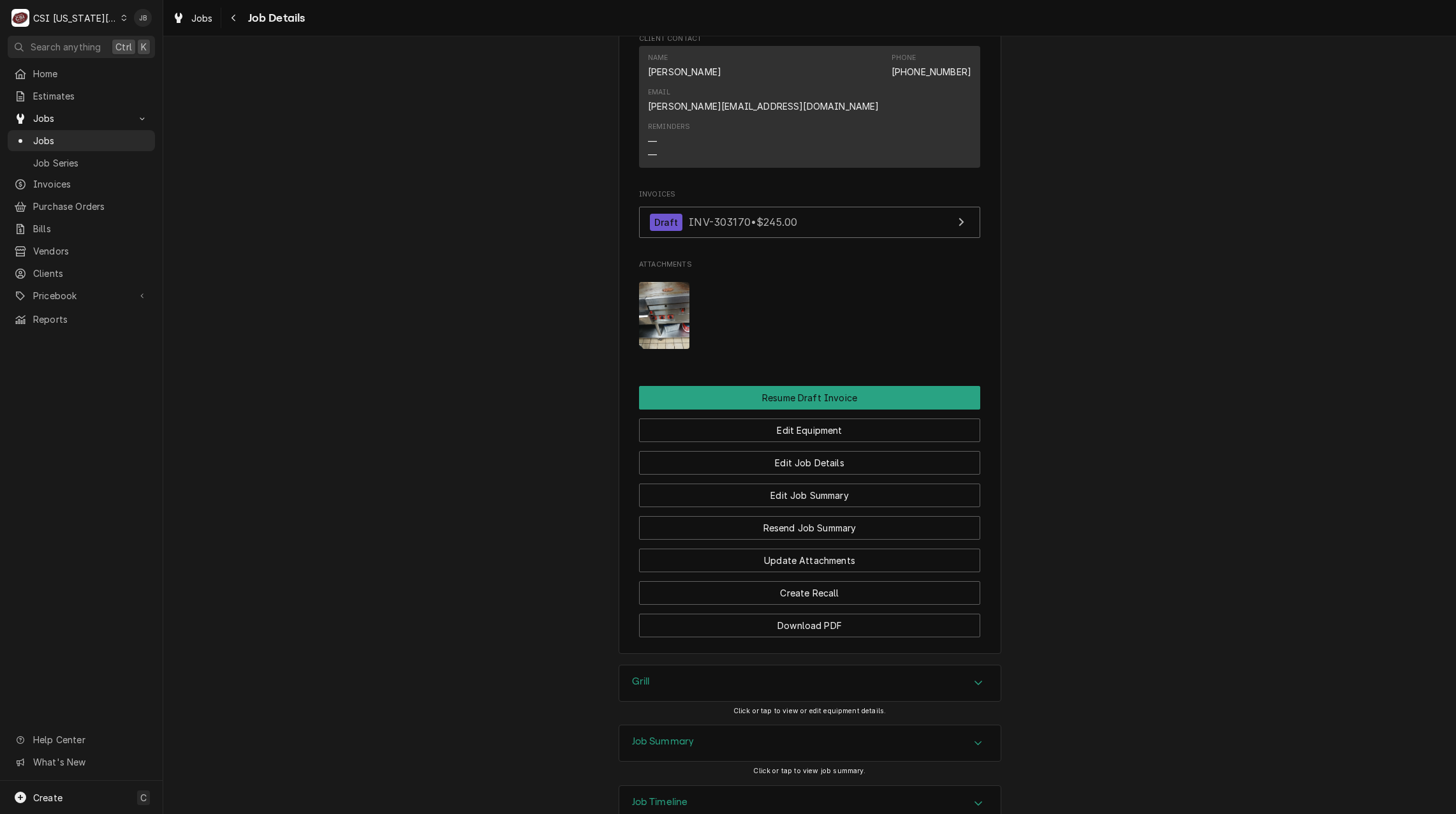
click at [691, 726] on div "Job Summary" at bounding box center [810, 743] width 382 height 36
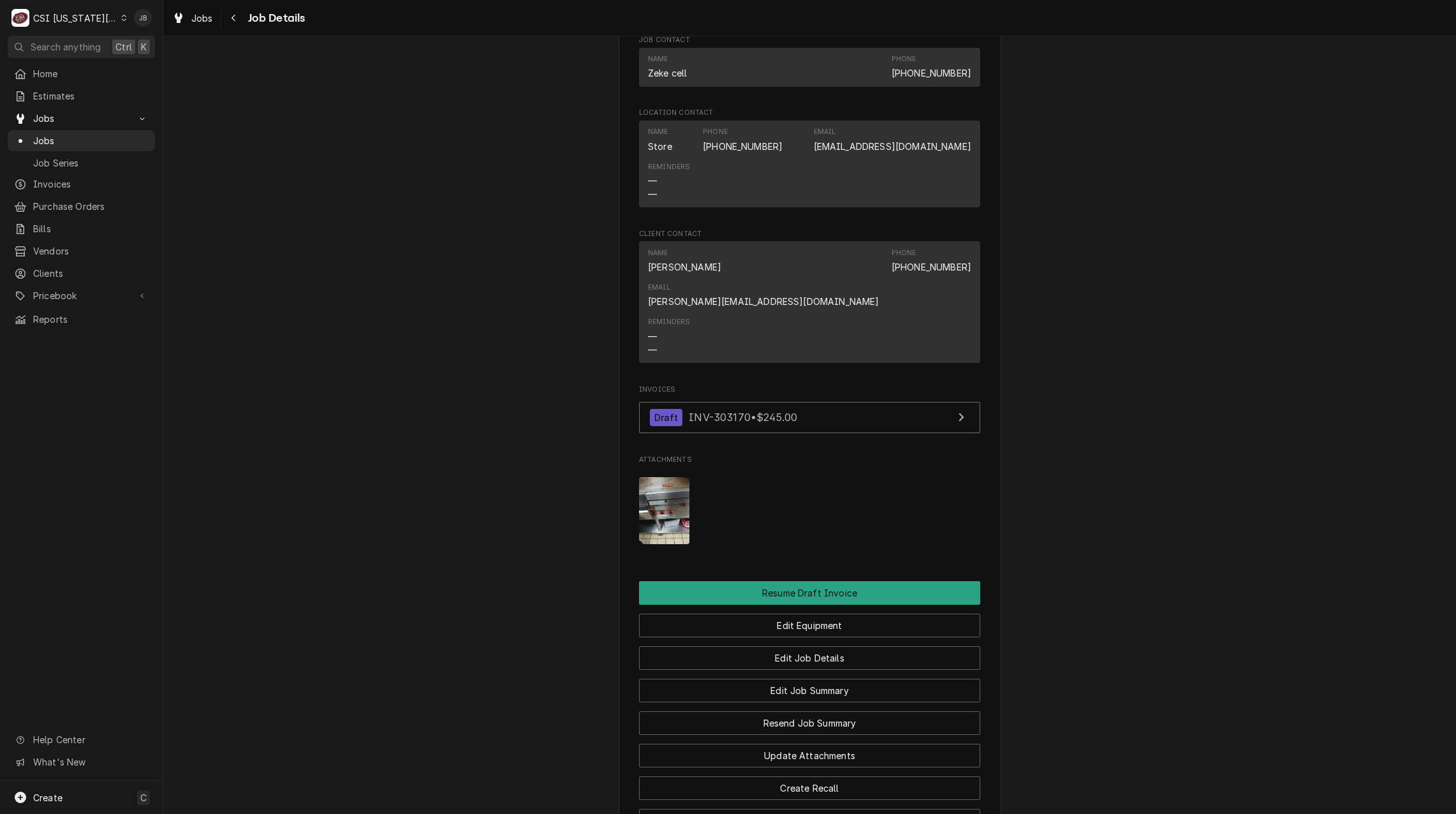
scroll to position [857, 0]
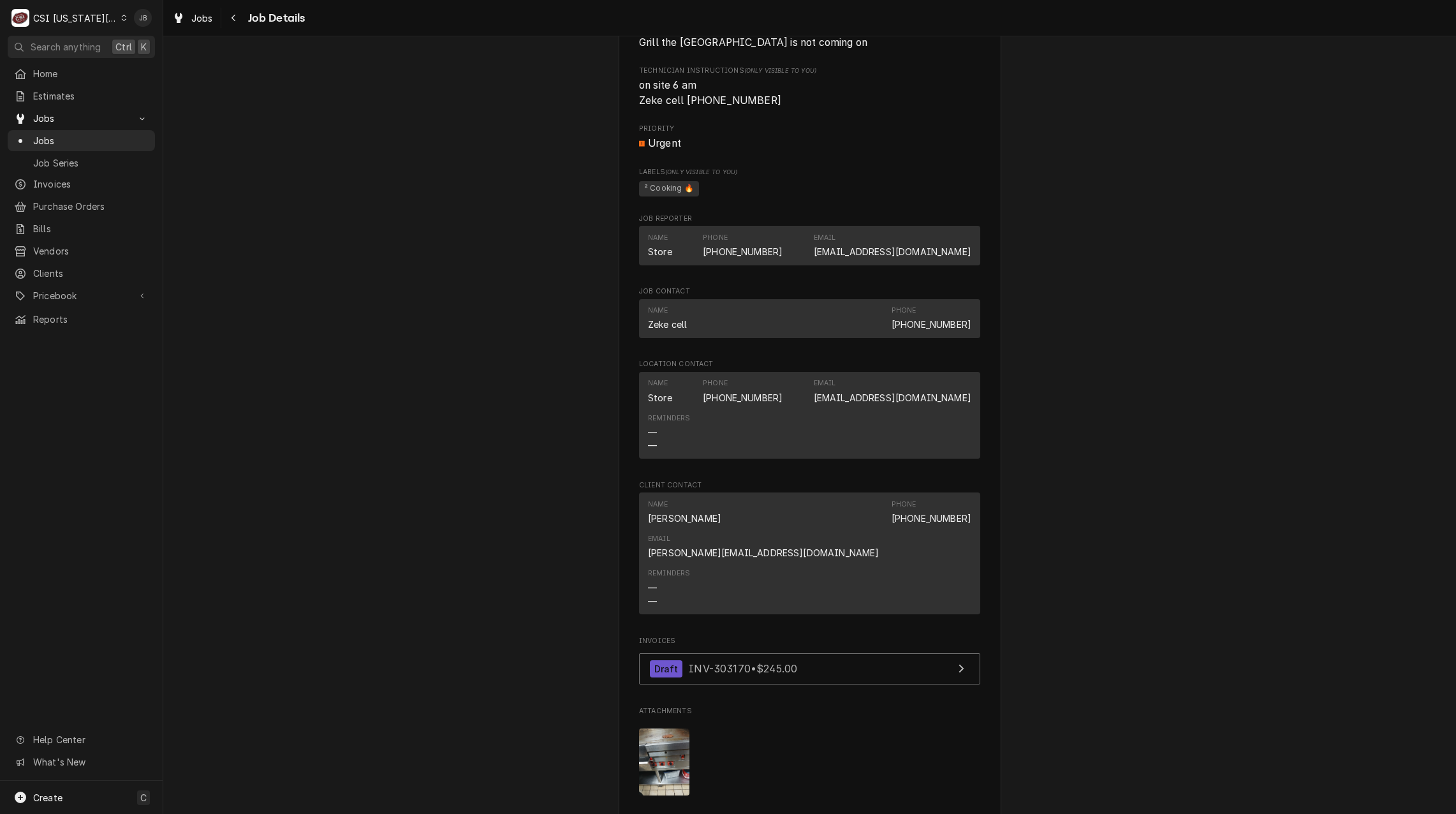
click at [661, 729] on img "Attachments" at bounding box center [664, 762] width 51 height 67
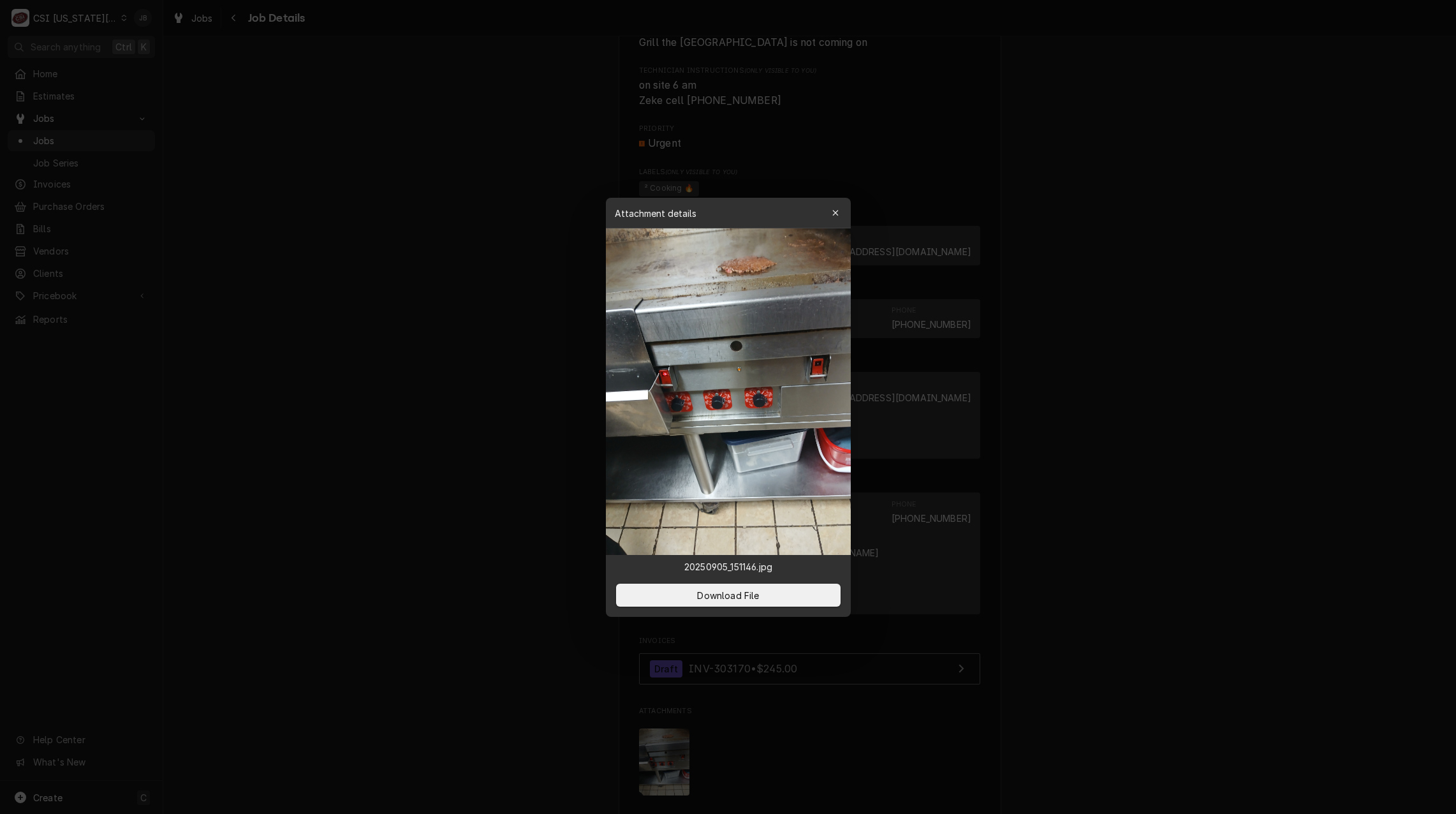
click at [513, 503] on div at bounding box center [728, 407] width 1456 height 814
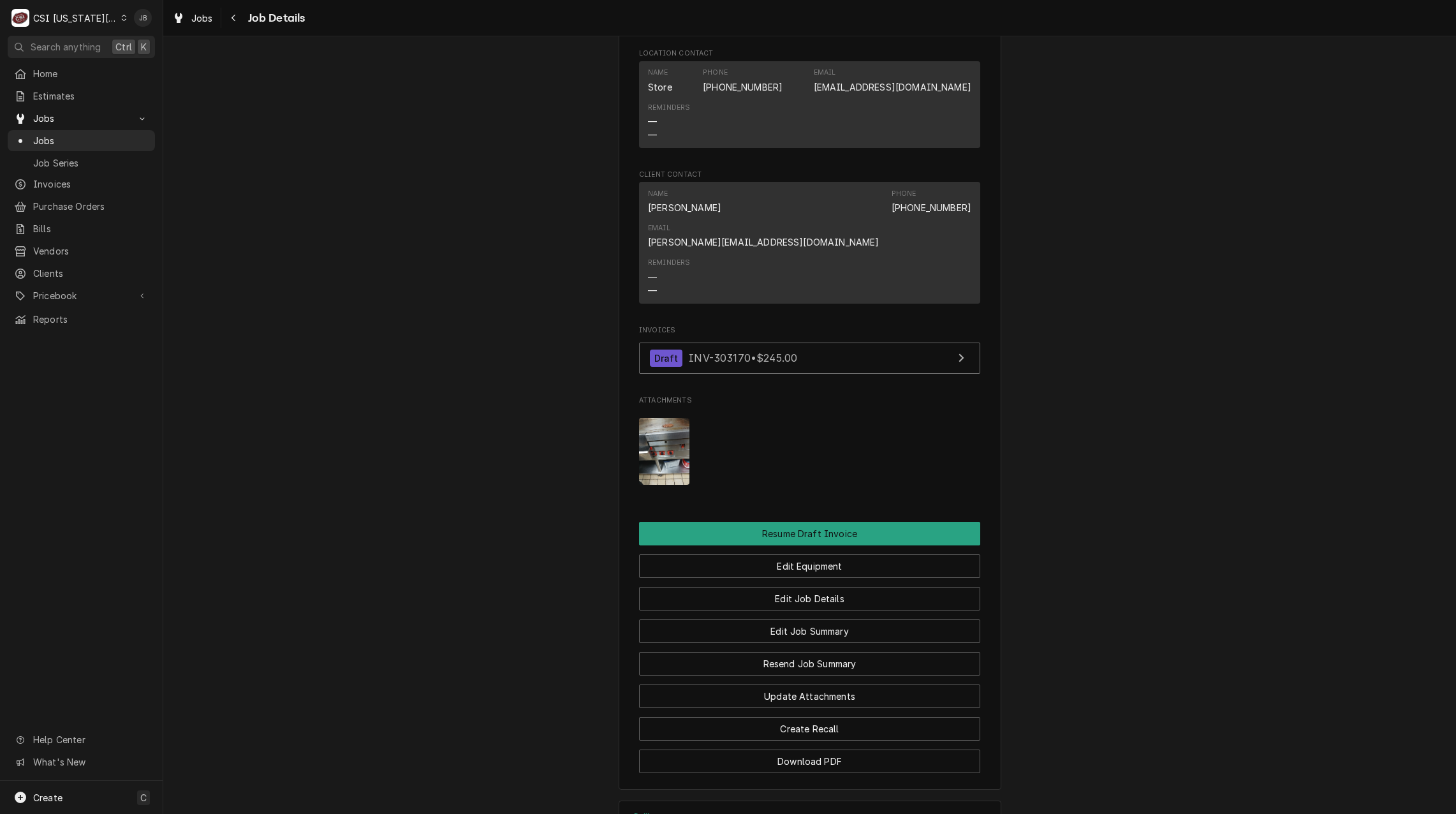
scroll to position [1276, 0]
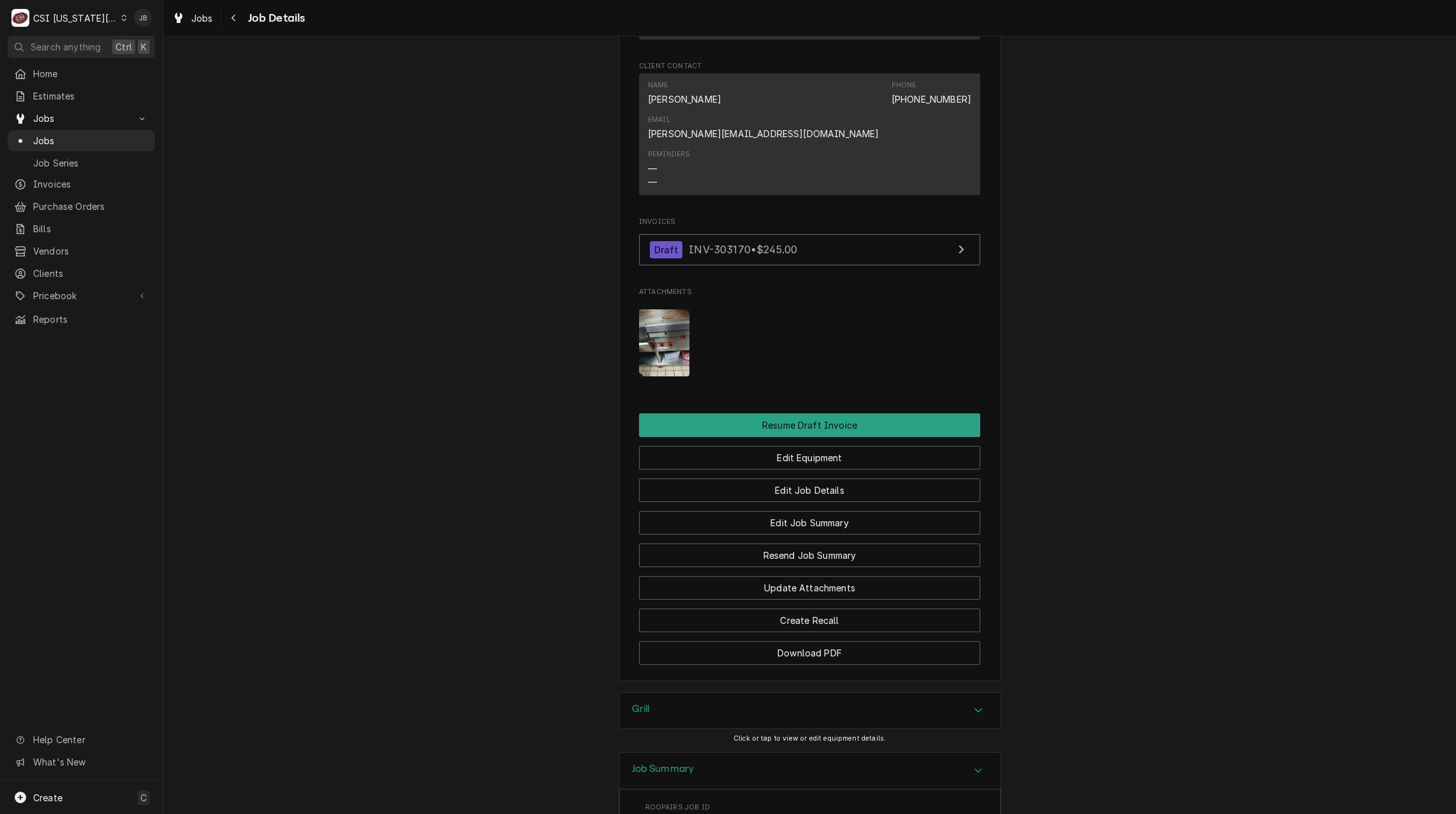
click at [672, 753] on div "Job Summary" at bounding box center [810, 771] width 382 height 36
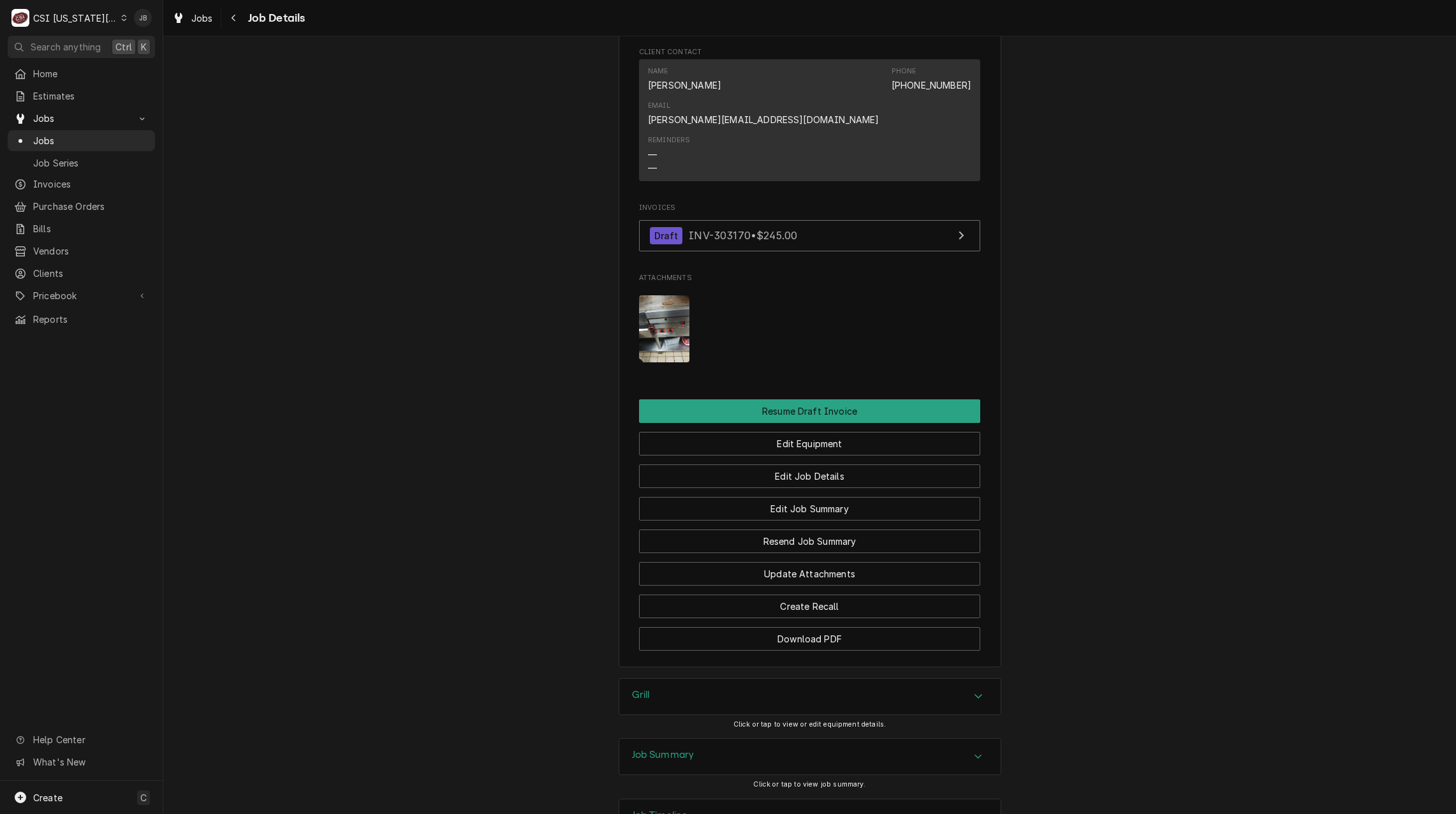
scroll to position [1304, 0]
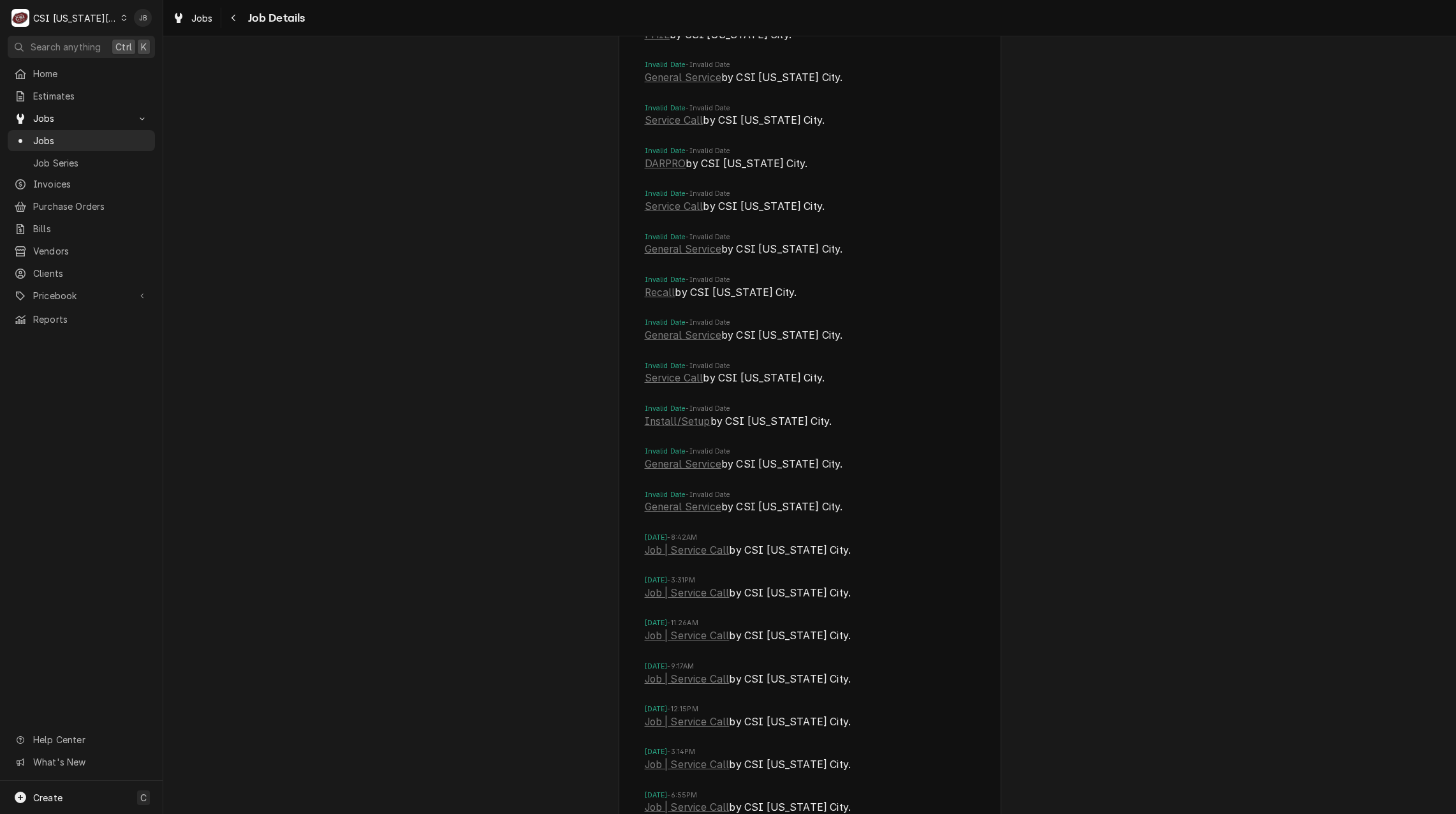
scroll to position [4111, 0]
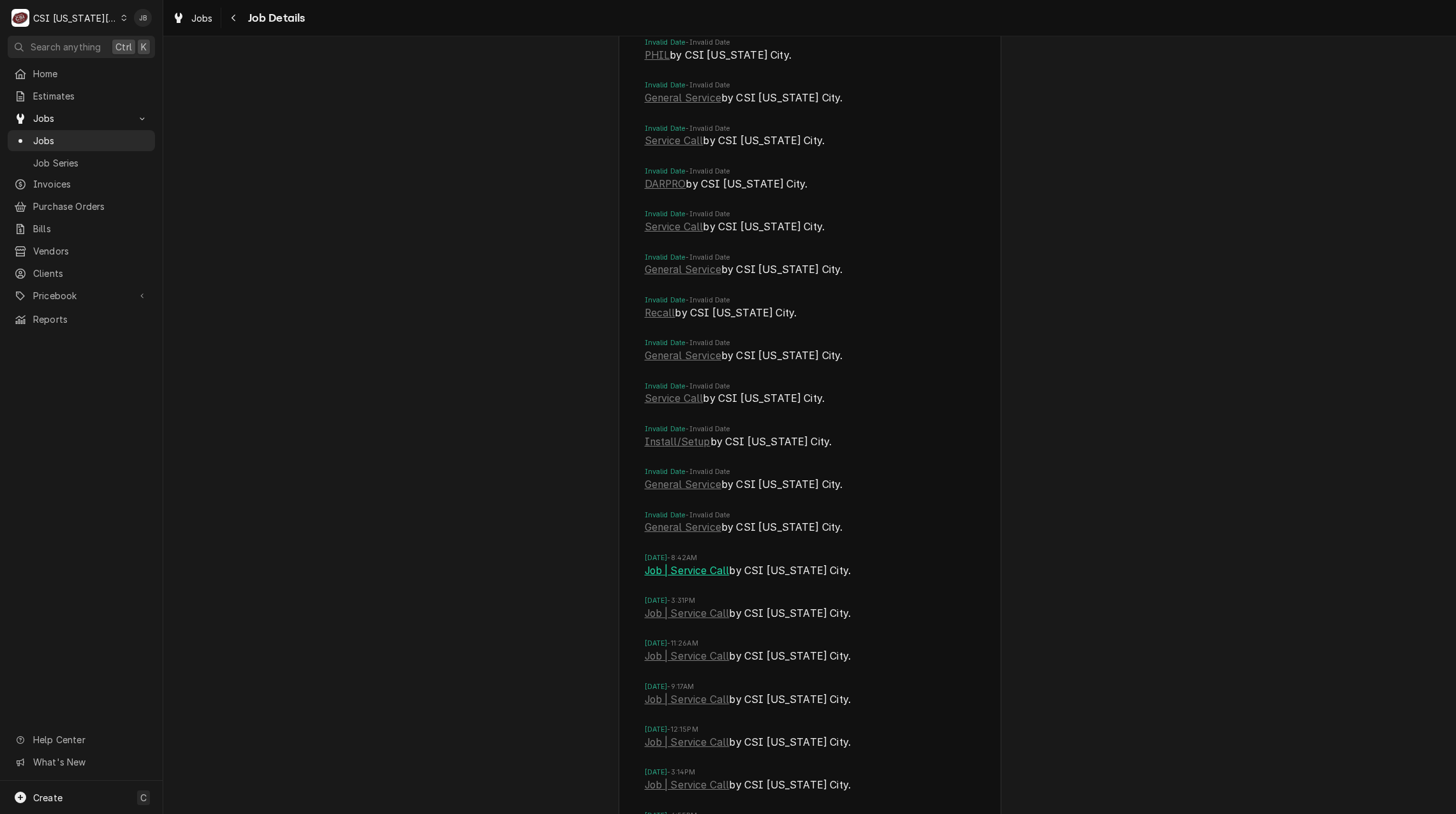
click at [675, 563] on link "Job | Service Call" at bounding box center [687, 571] width 85 height 15
click at [686, 606] on link "Job | Service Call" at bounding box center [687, 614] width 85 height 15
click at [696, 648] on link "Job | Service Call" at bounding box center [687, 656] width 85 height 15
click at [673, 692] on link "Job | Service Call" at bounding box center [687, 700] width 85 height 15
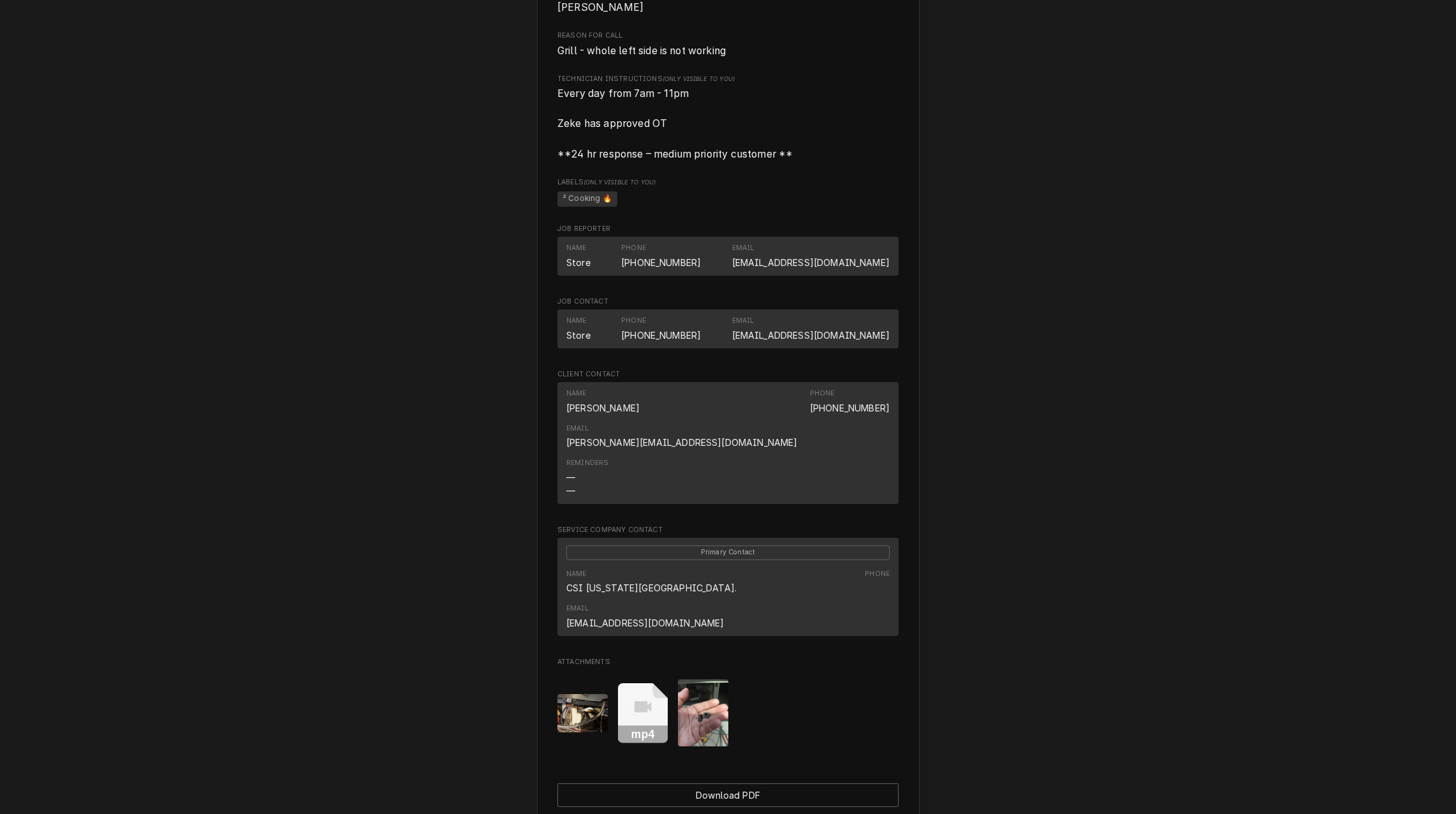
scroll to position [726, 0]
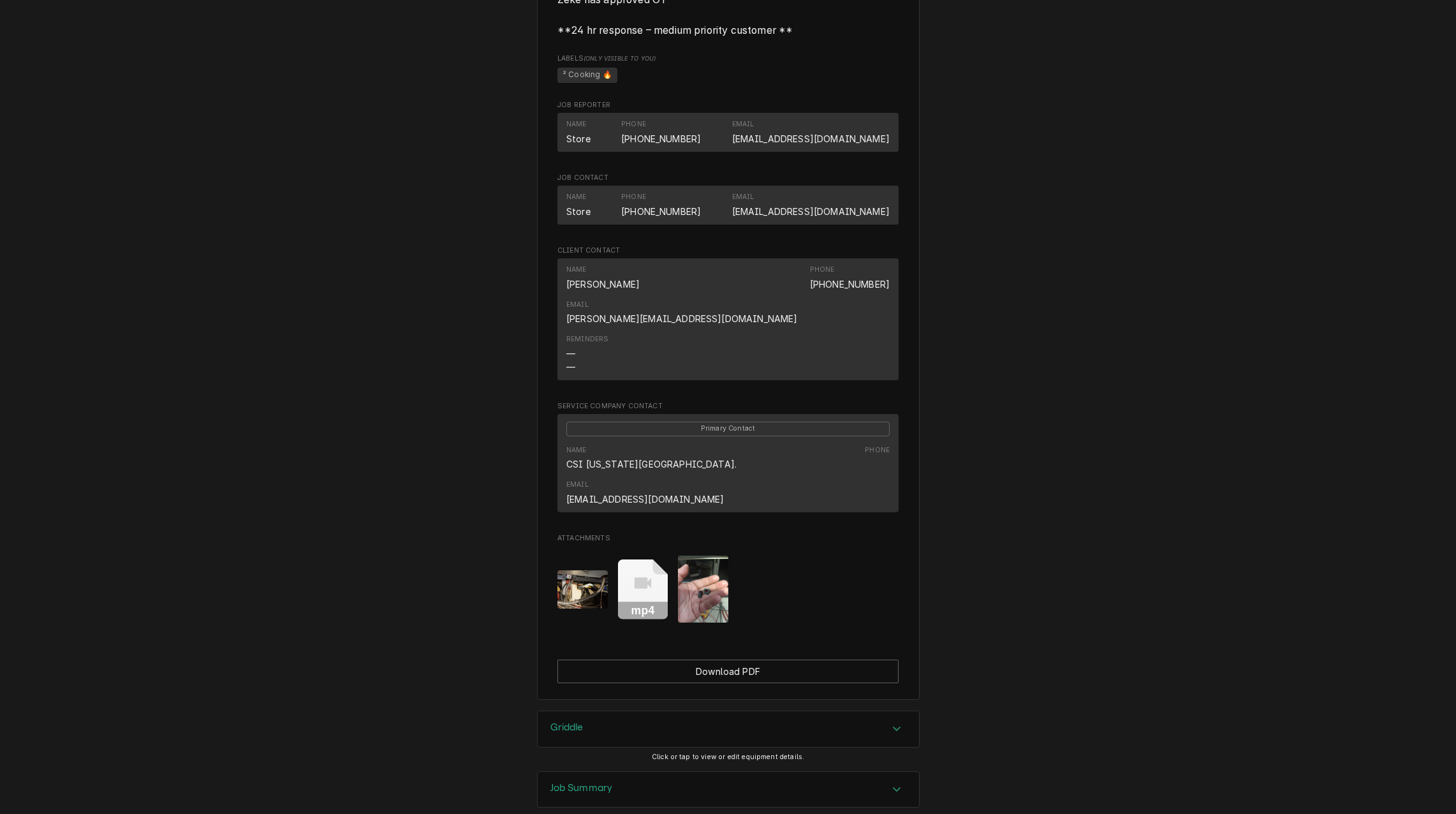
click at [625, 711] on div "Griddle" at bounding box center [728, 729] width 382 height 36
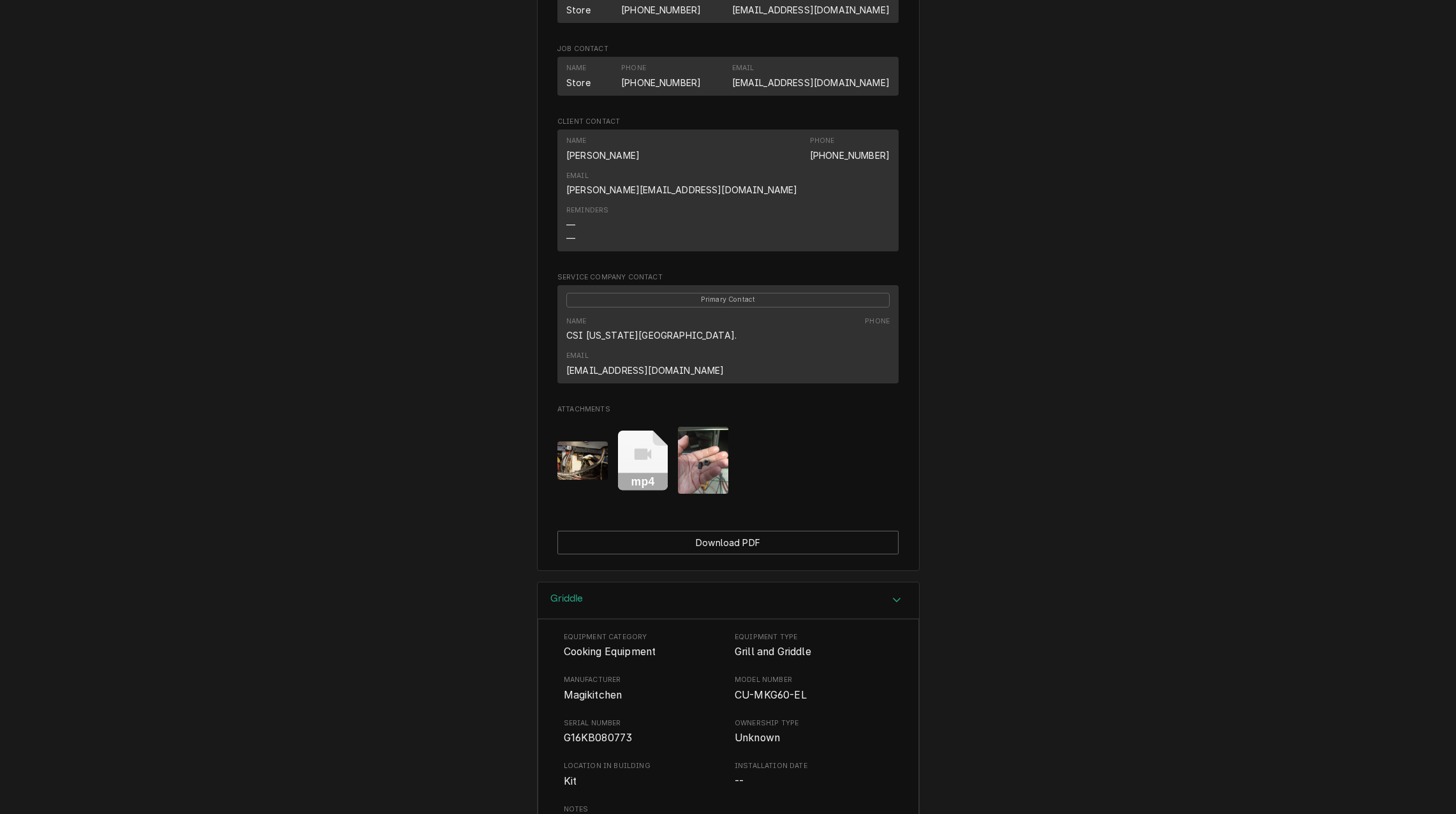
scroll to position [1001, 0]
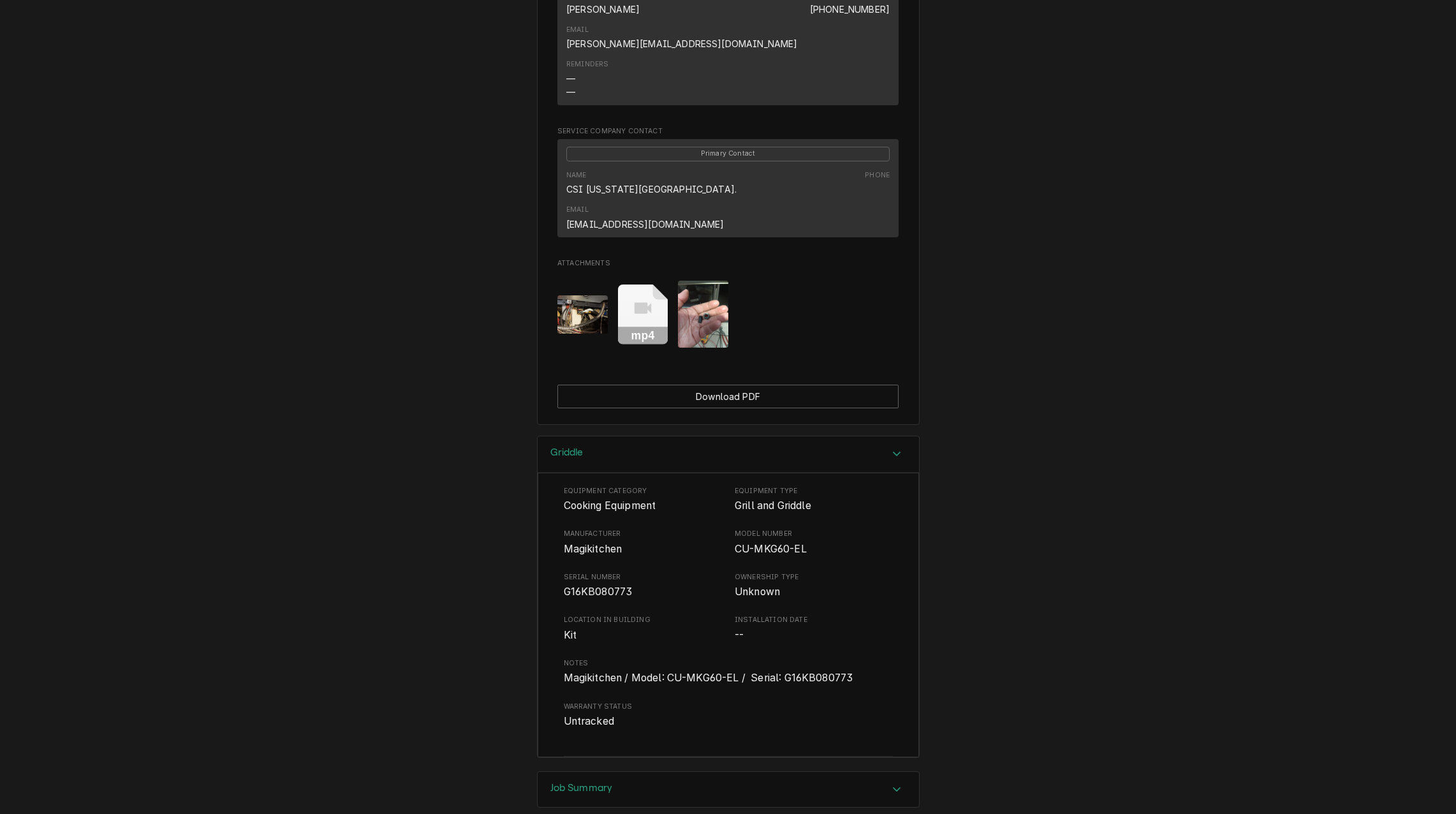
click at [627, 772] on div "Job Summary" at bounding box center [728, 789] width 382 height 36
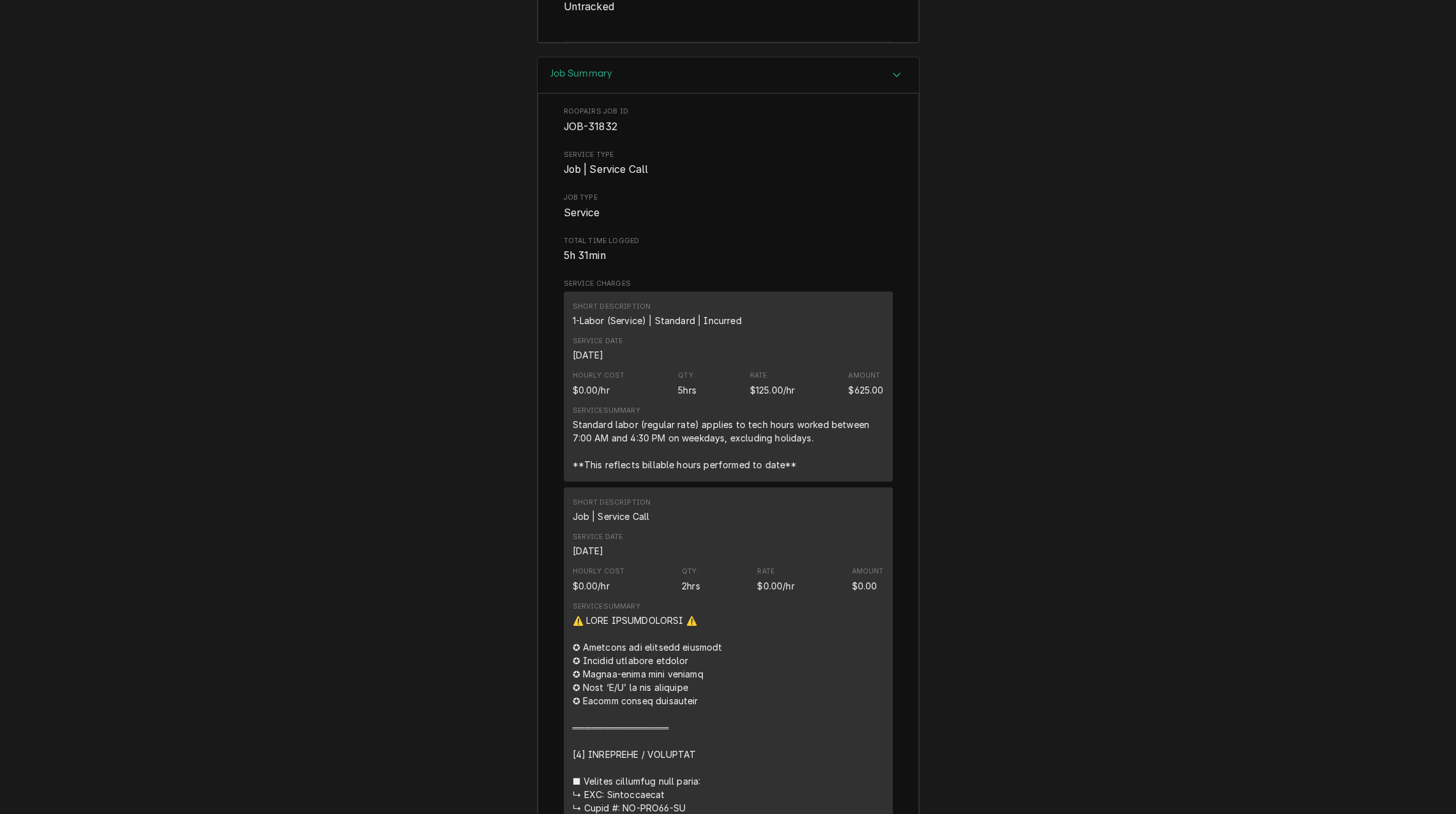
scroll to position [1447, 0]
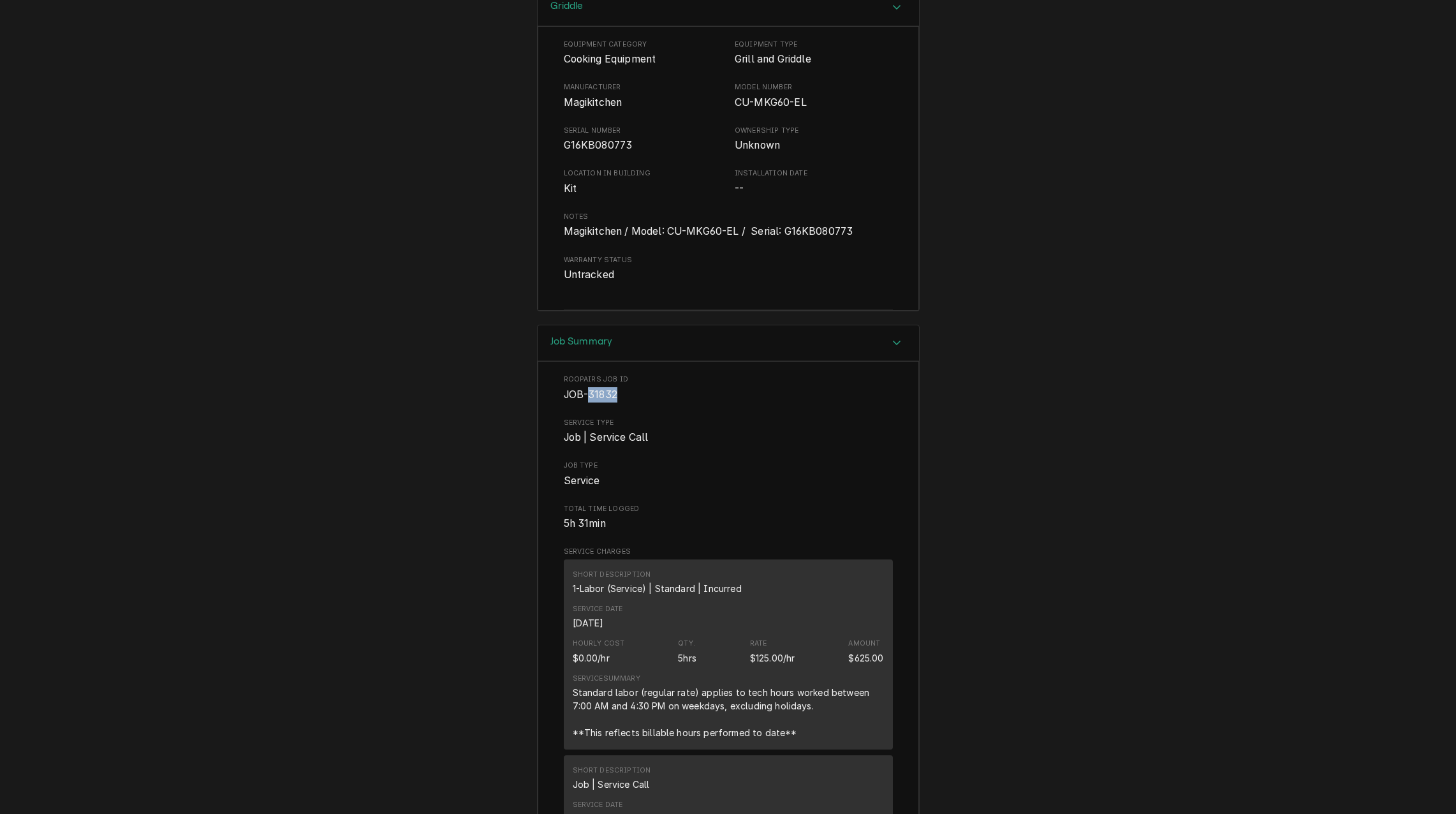
drag, startPoint x: 619, startPoint y: 309, endPoint x: 584, endPoint y: 311, distance: 35.1
click at [584, 387] on span "JOB-31832" at bounding box center [728, 395] width 329 height 15
copy span "31832"
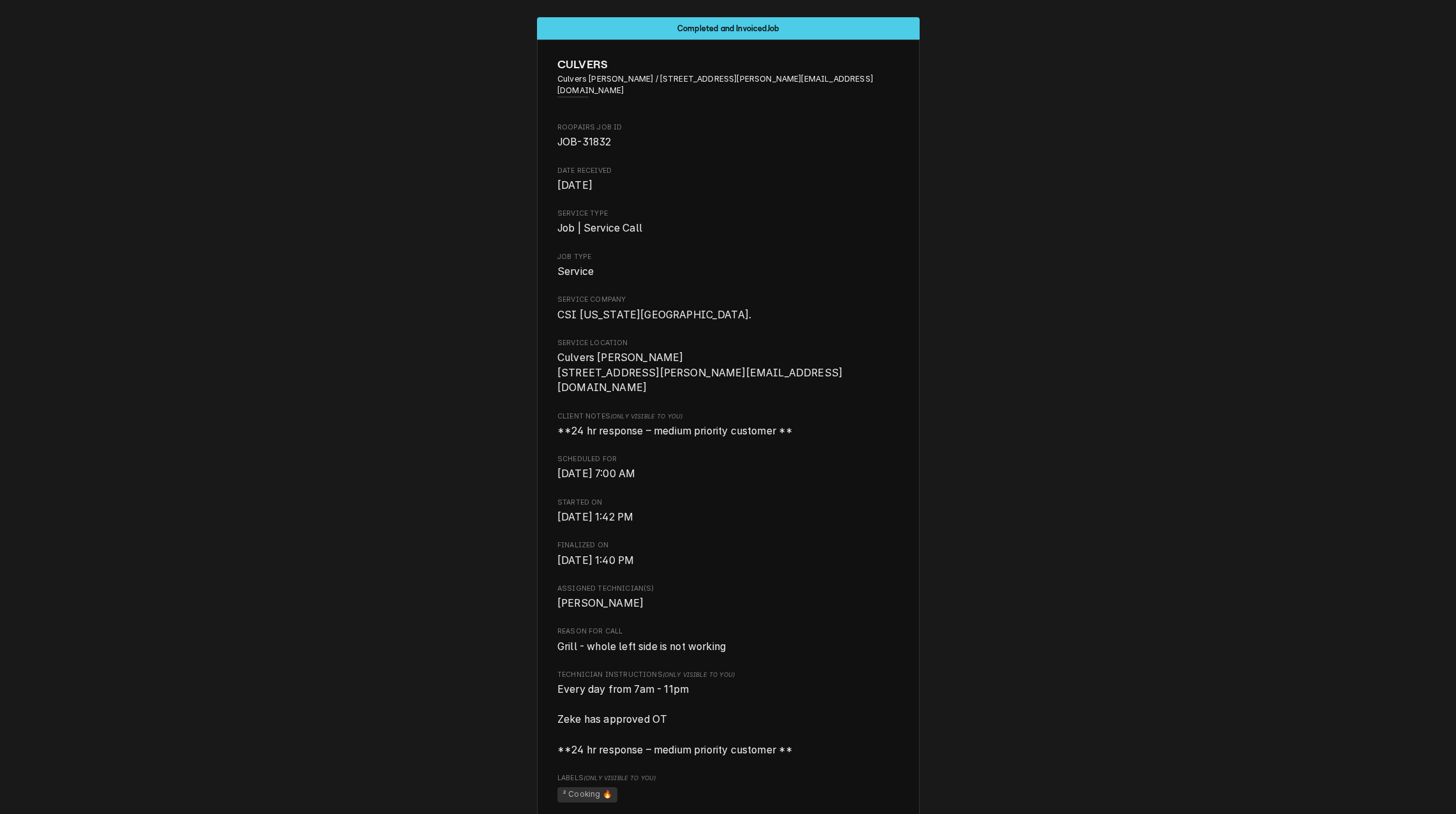
scroll to position [0, 0]
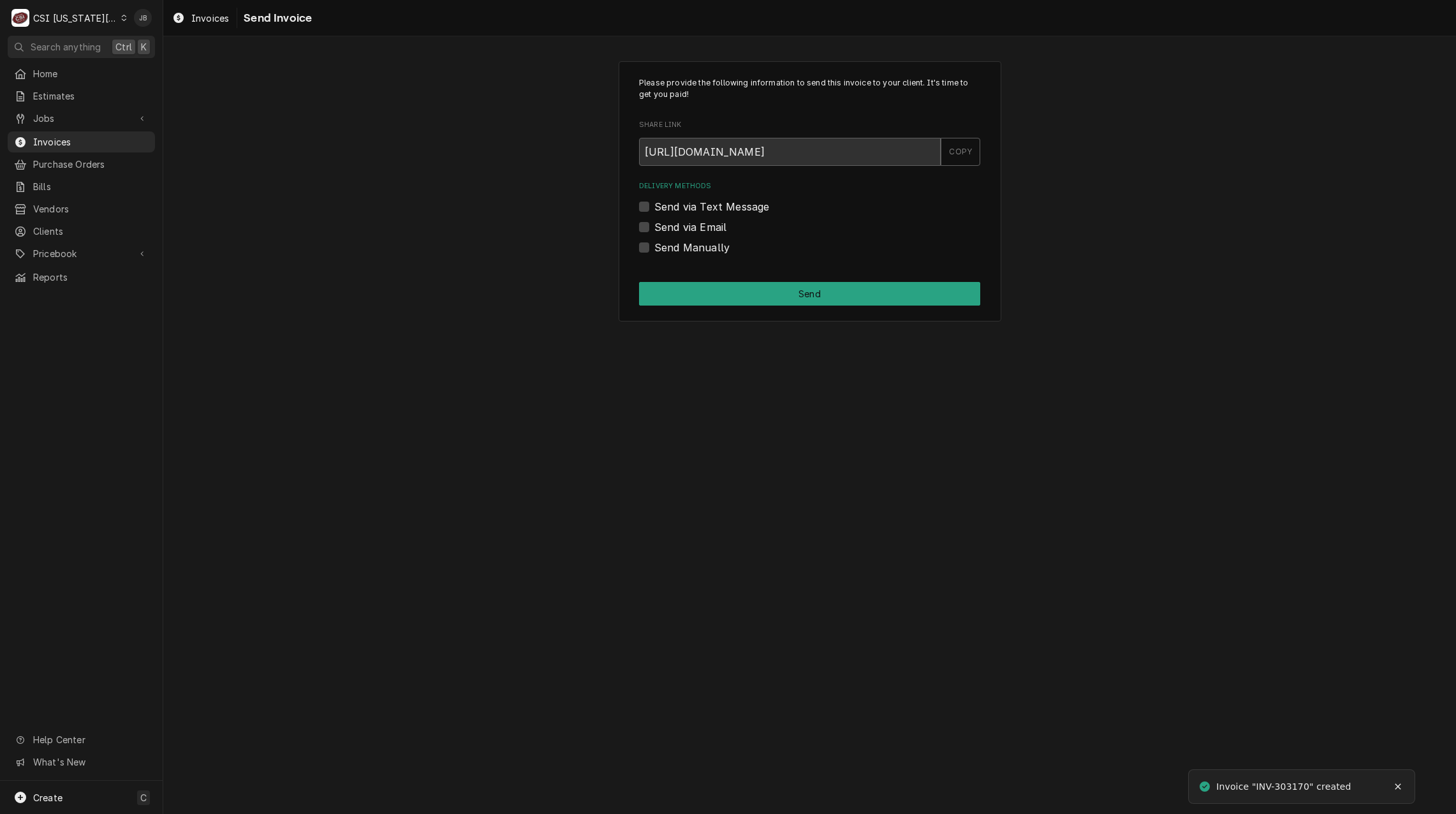
click at [689, 249] on label "Send Manually" at bounding box center [692, 247] width 76 height 15
click at [689, 249] on input "Send Manually" at bounding box center [825, 253] width 342 height 28
checkbox input "true"
click at [779, 299] on button "Send" at bounding box center [810, 293] width 342 height 23
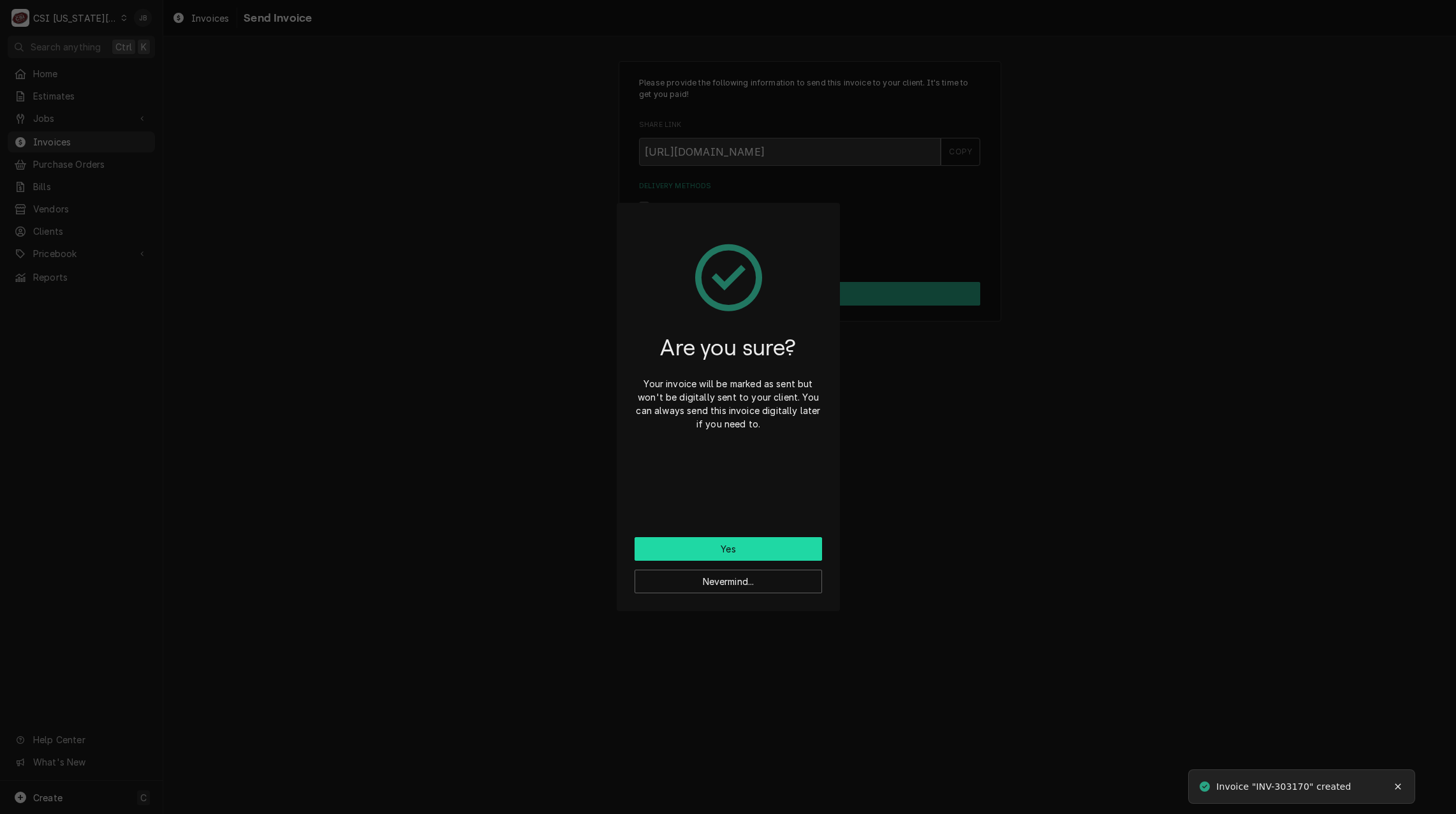
click at [699, 546] on button "Yes" at bounding box center [728, 549] width 187 height 23
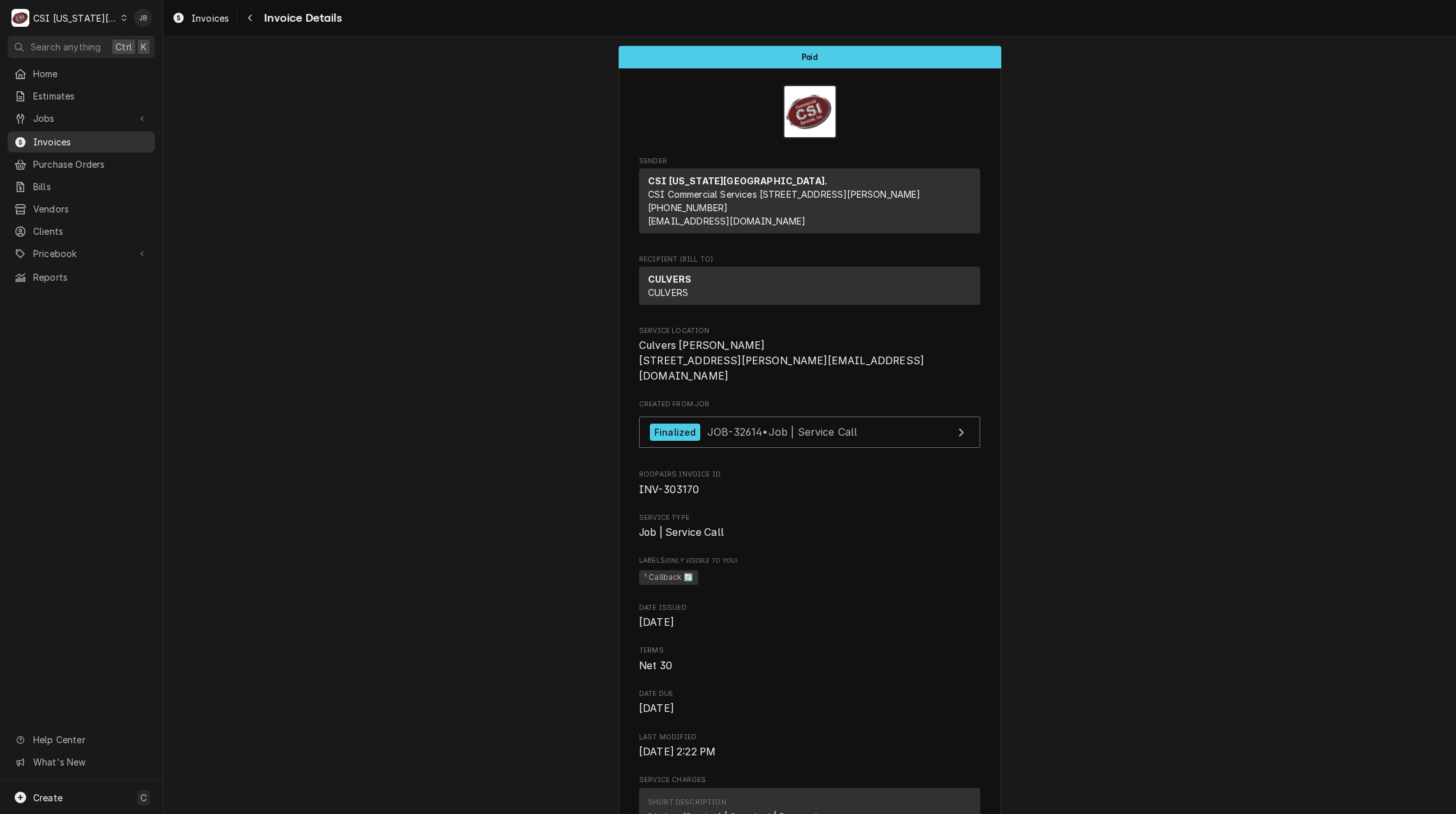
click at [35, 144] on div "Invoices" at bounding box center [82, 141] width 142 height 16
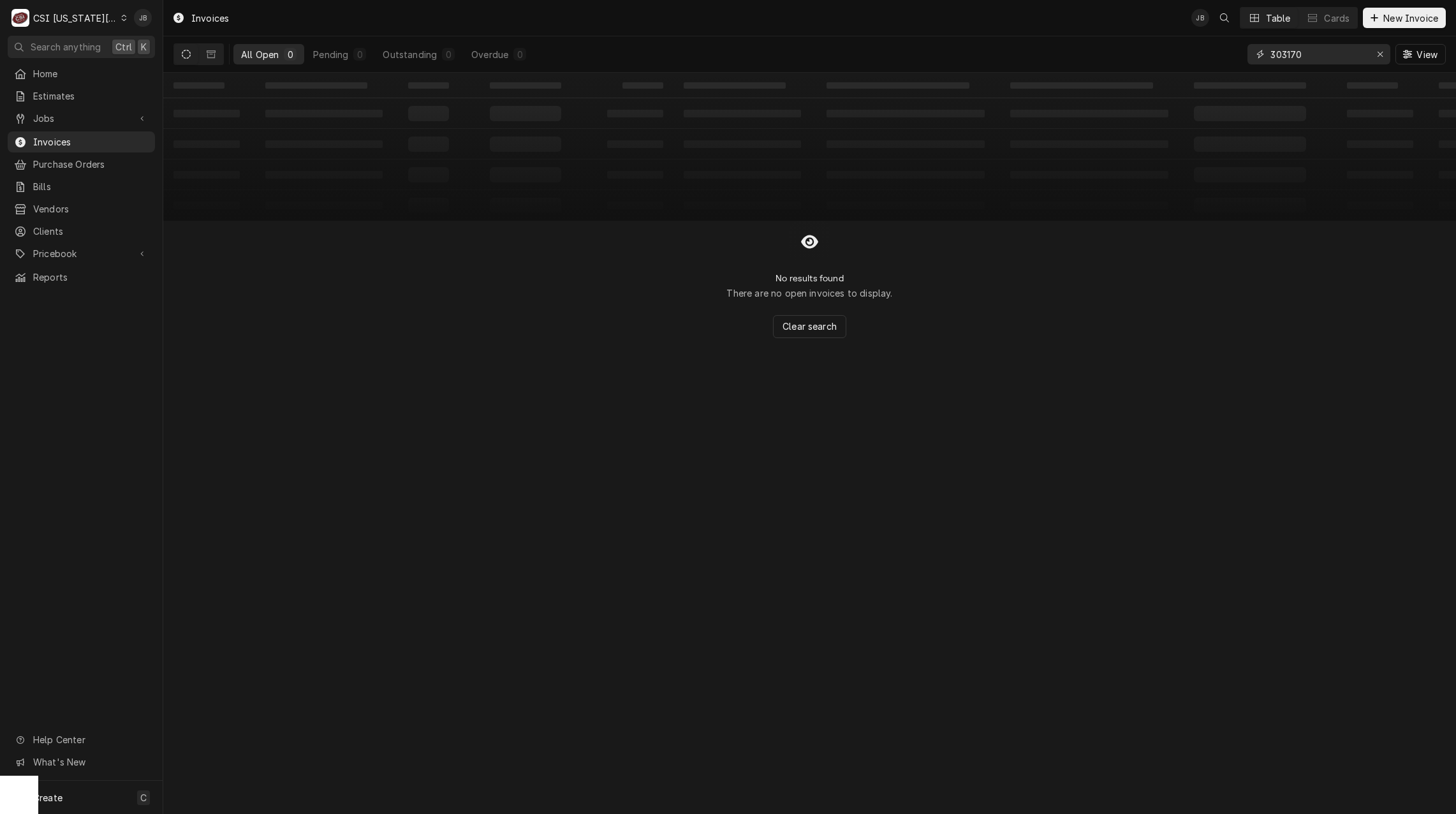
click at [1315, 46] on input "303170" at bounding box center [1318, 54] width 96 height 20
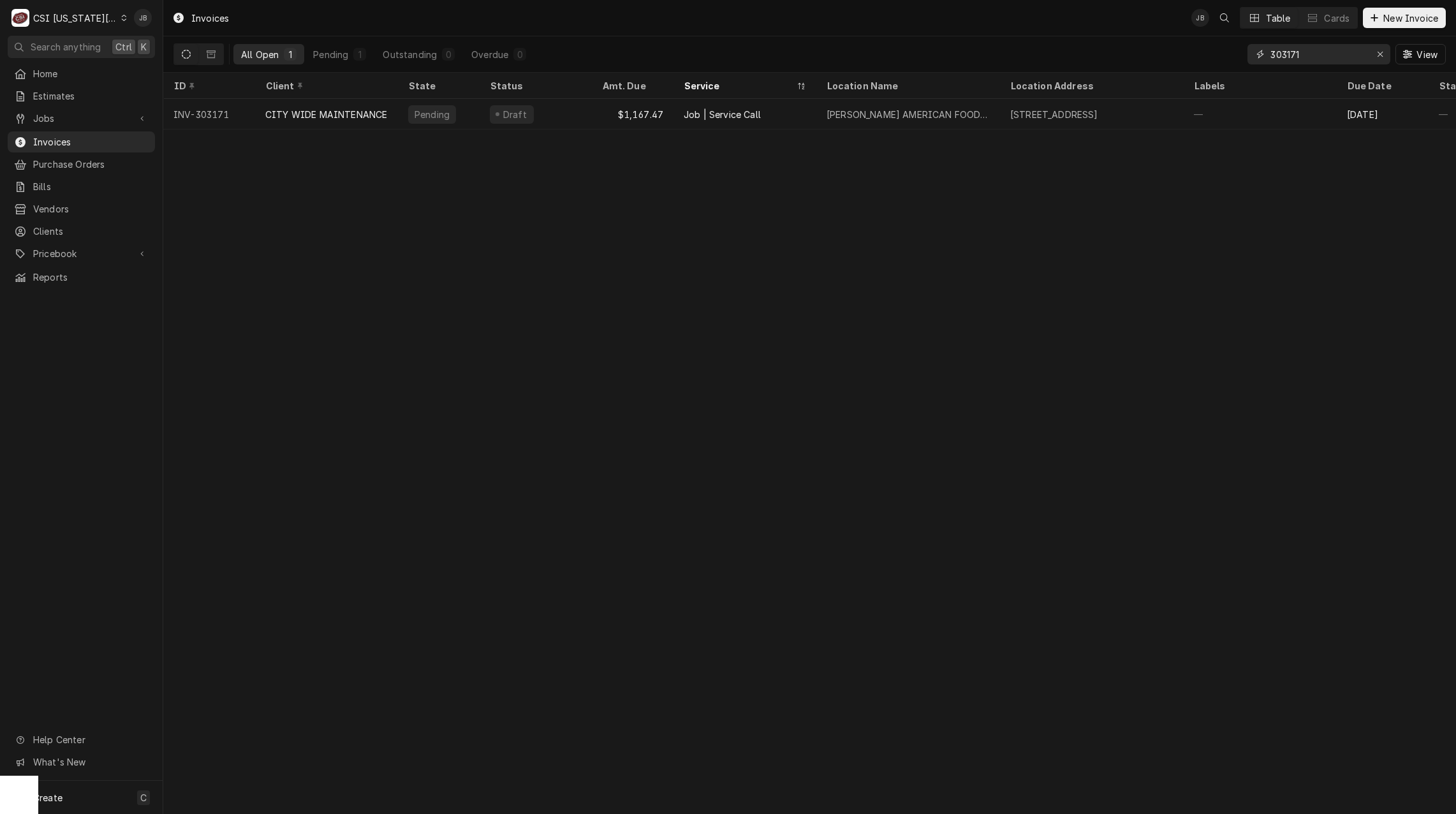
type input "303171"
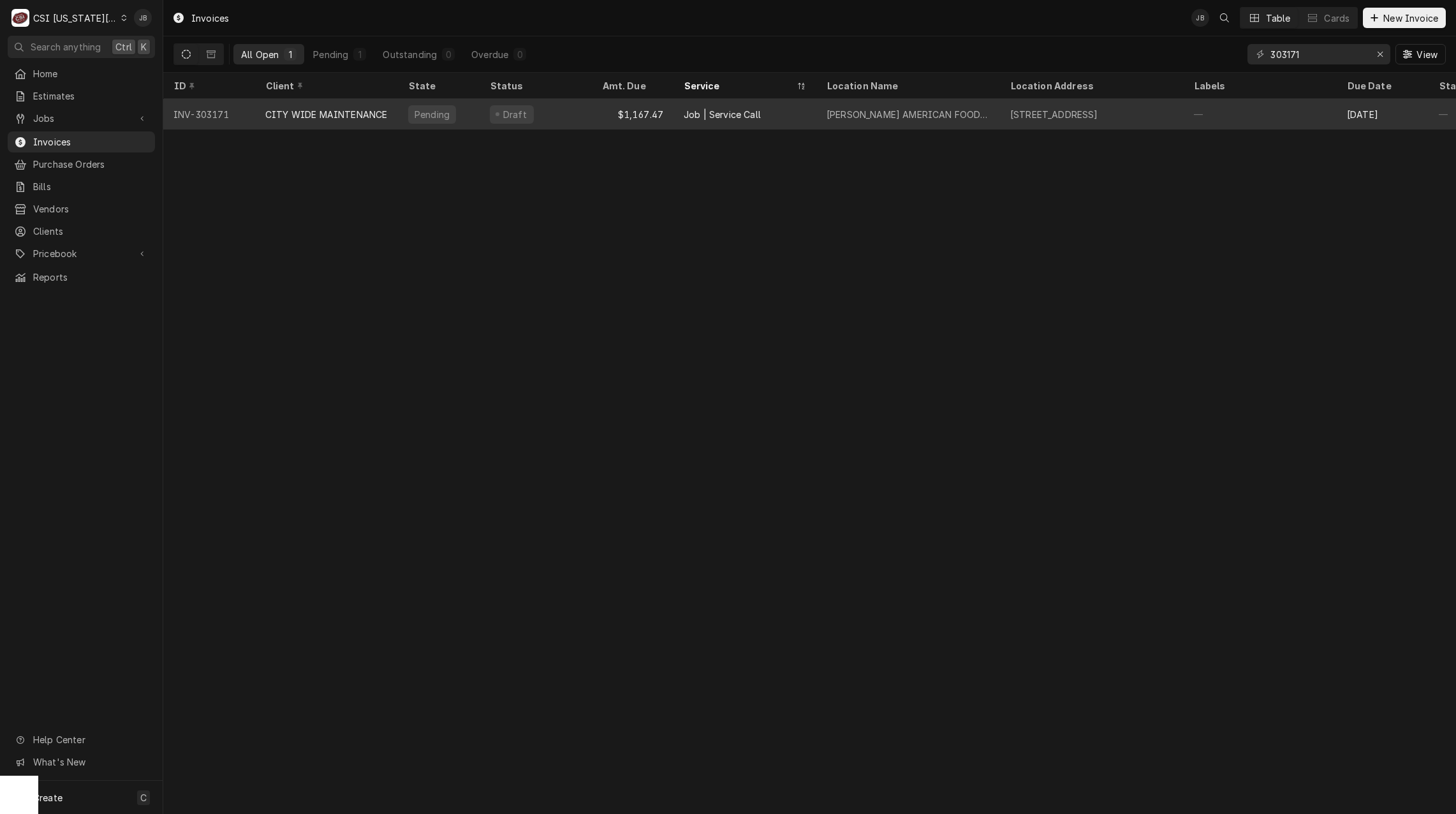
click at [391, 112] on div "CITY WIDE MAINTENANCE" at bounding box center [326, 114] width 143 height 31
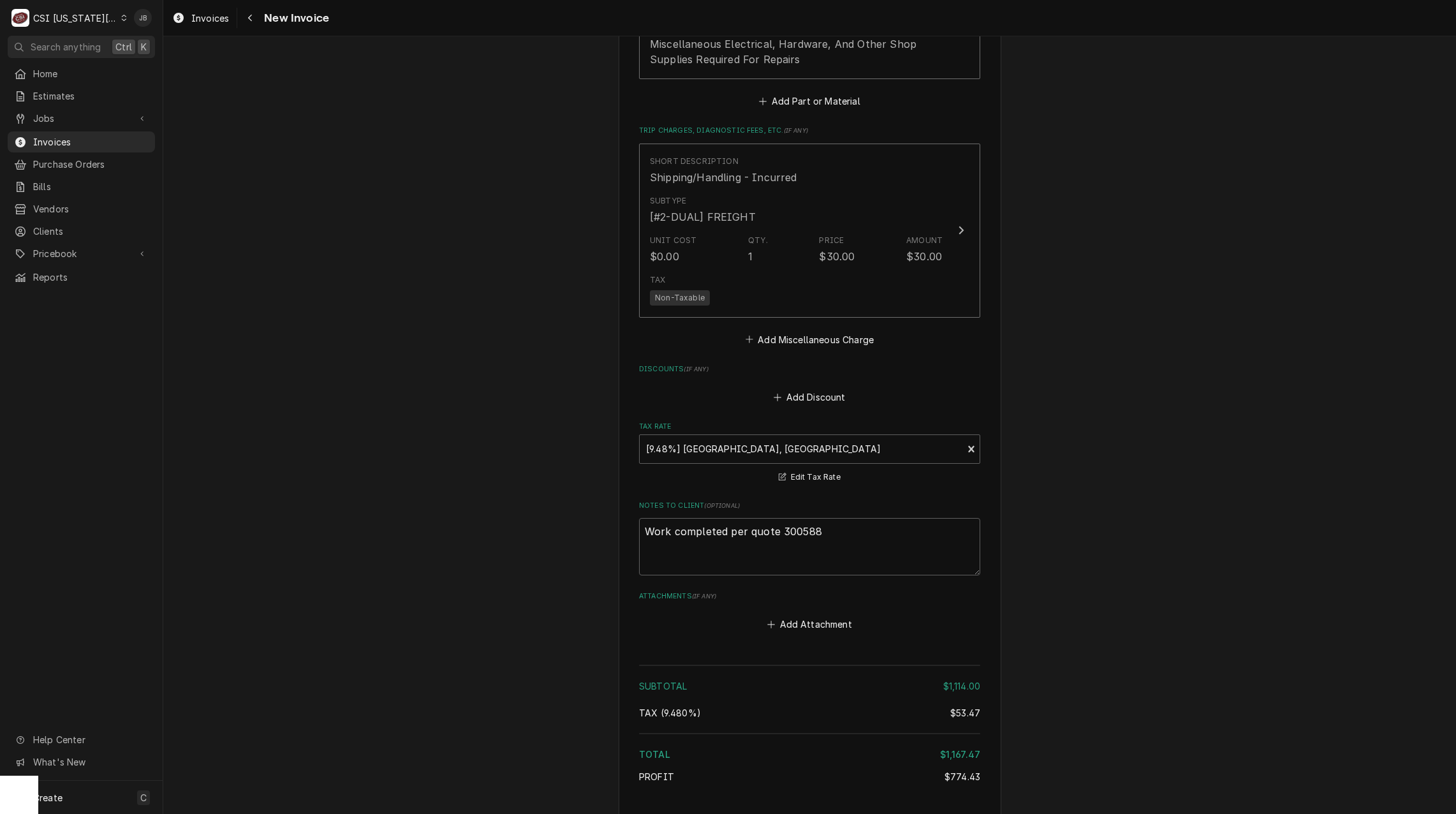
scroll to position [2550, 0]
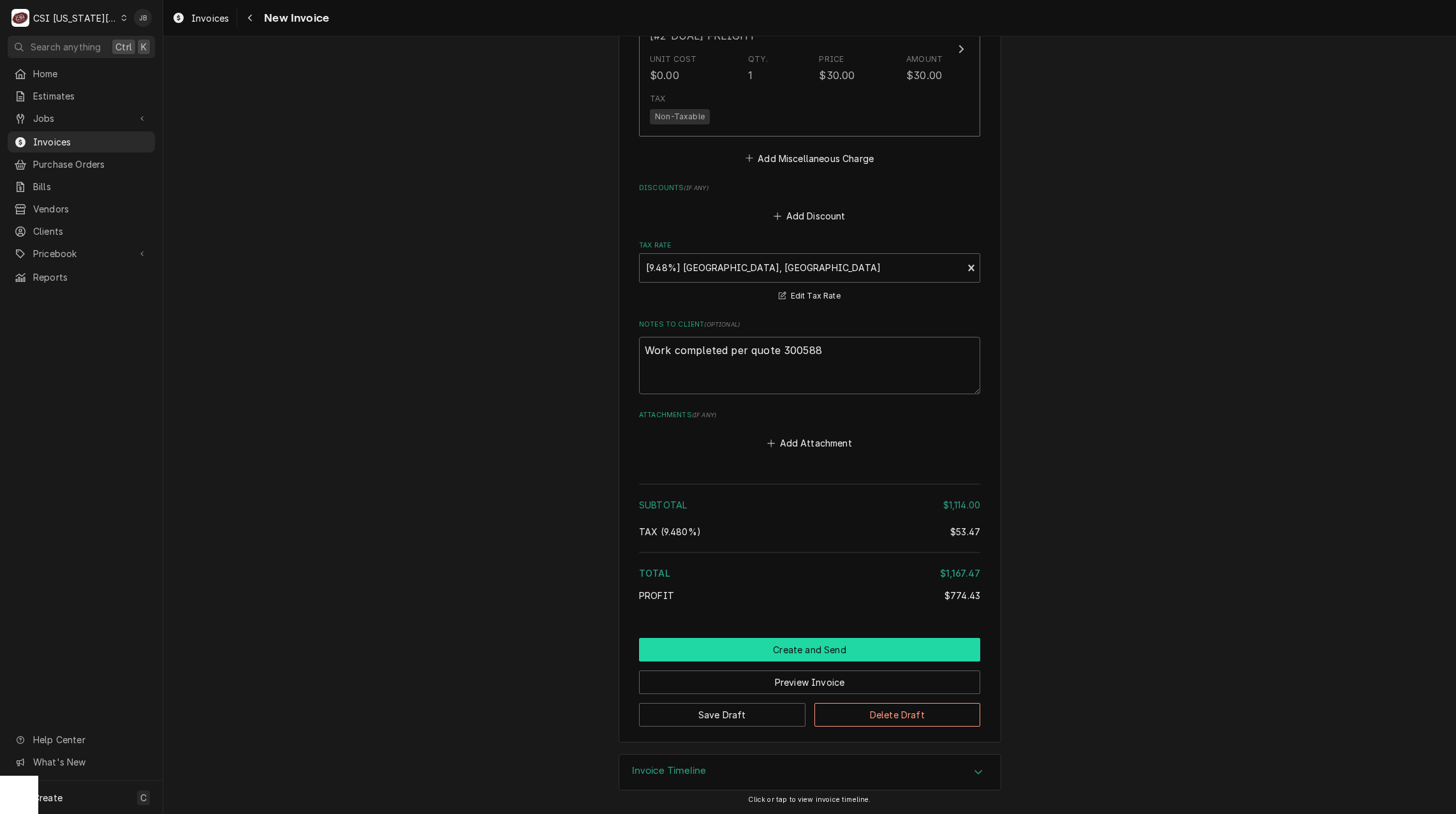
drag, startPoint x: 743, startPoint y: 653, endPoint x: 760, endPoint y: 652, distance: 17.0
click at [743, 653] on button "Create and Send" at bounding box center [810, 649] width 342 height 23
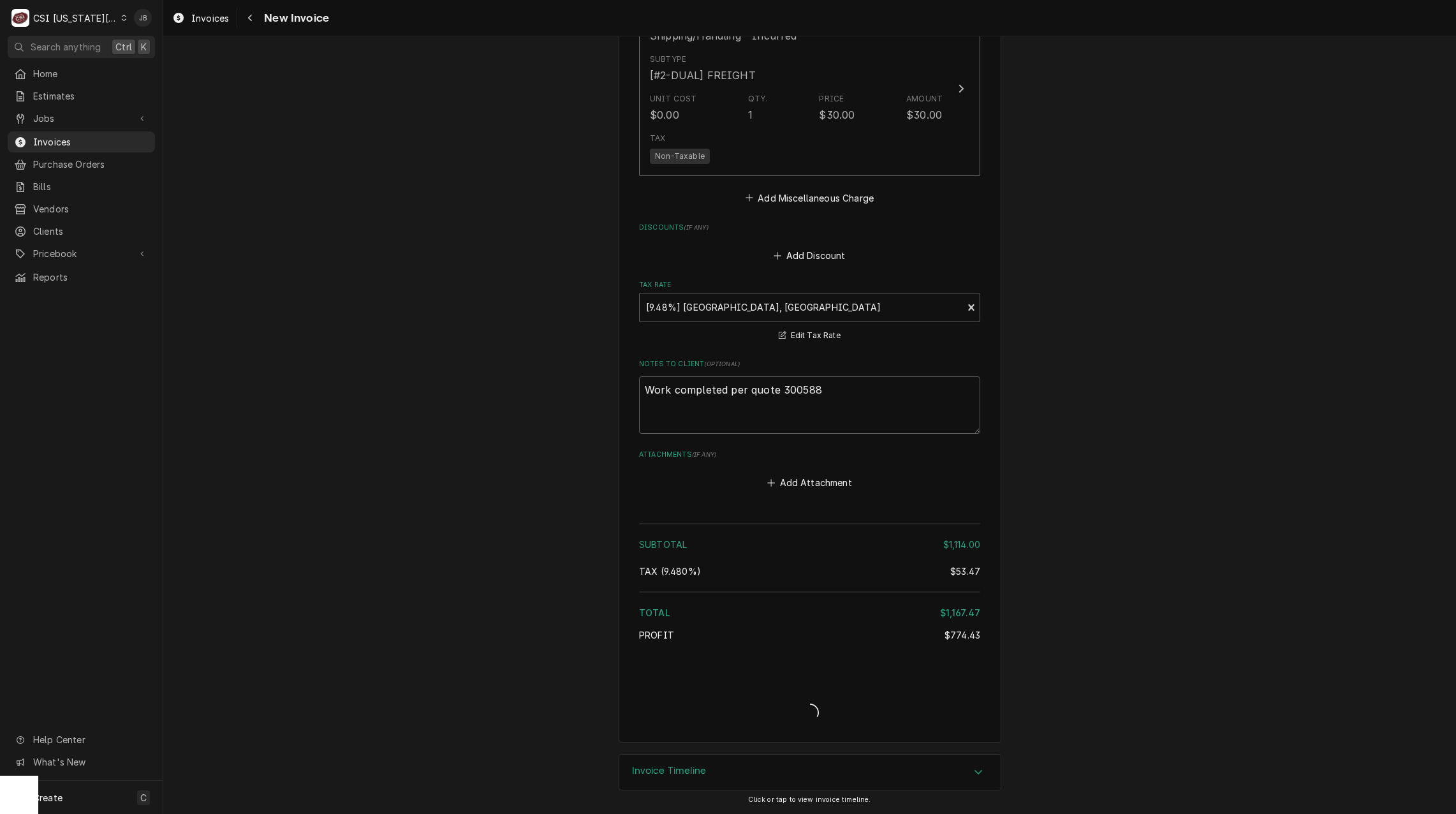
type textarea "x"
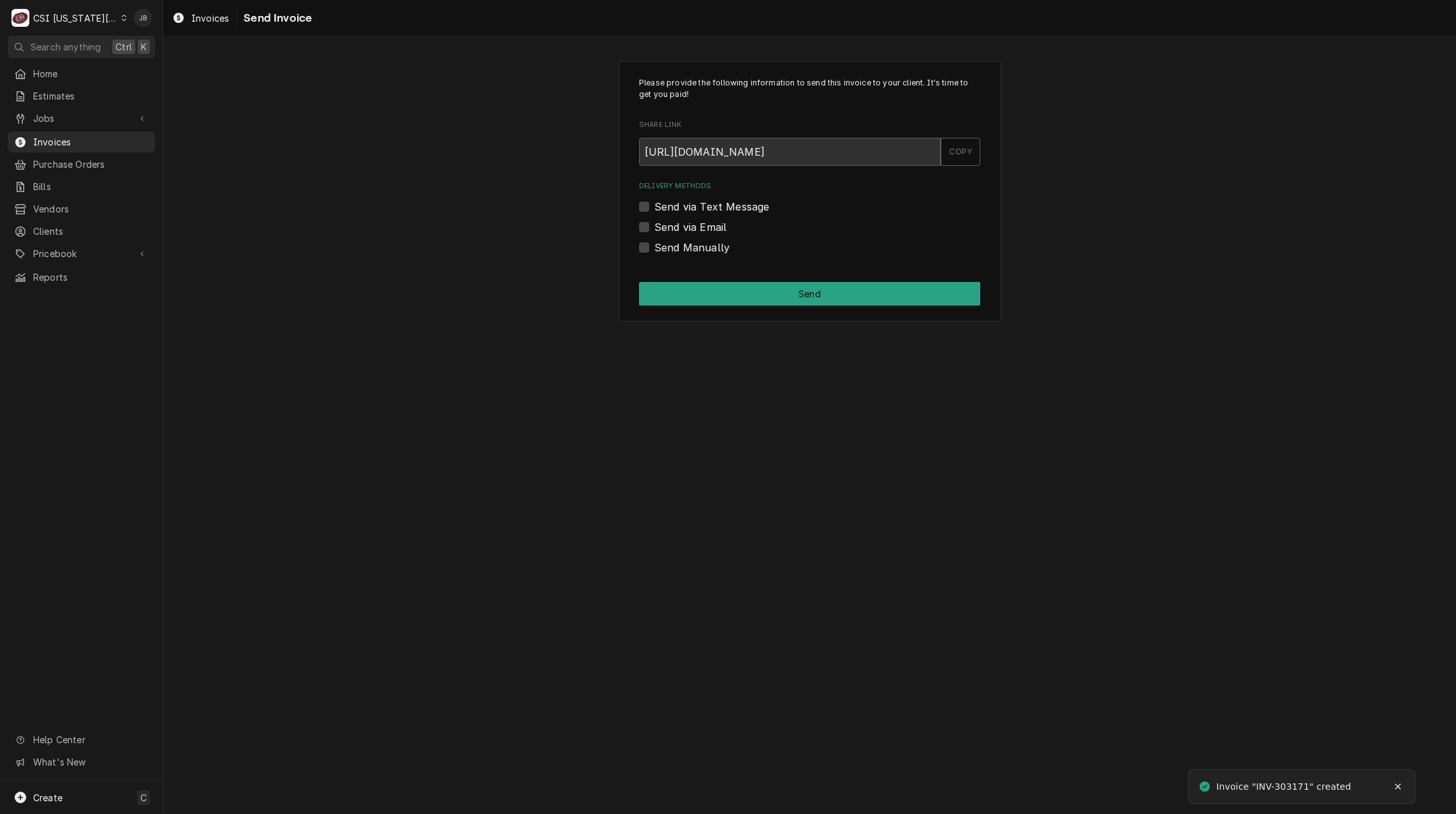
click at [670, 218] on div "Delivery Methods Send via Text Message Send via Email Send Manually" at bounding box center [810, 218] width 342 height 73
click at [667, 227] on label "Send via Email" at bounding box center [690, 227] width 72 height 15
click at [667, 227] on input "Send via Email" at bounding box center [825, 233] width 342 height 28
checkbox input "true"
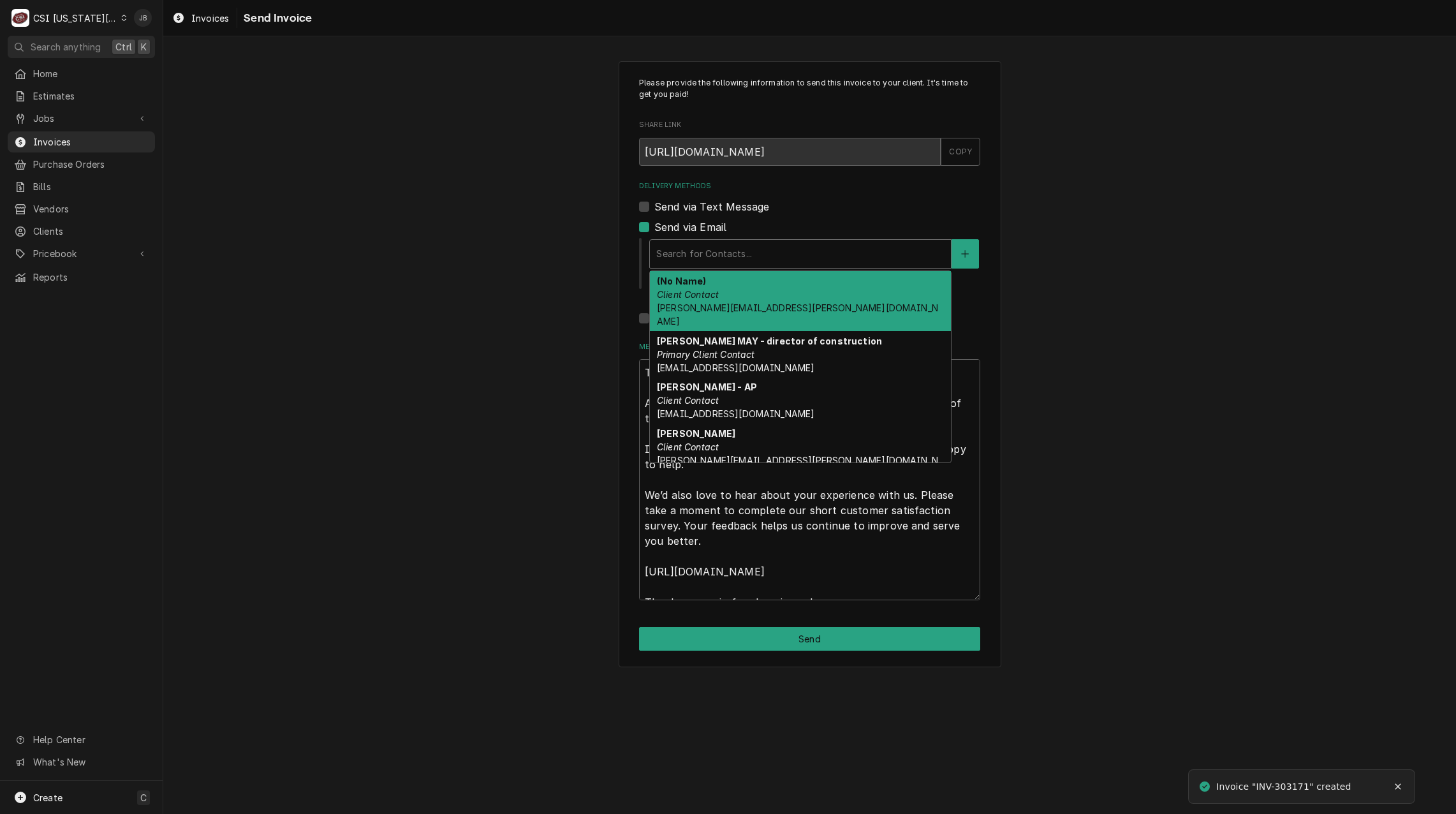
click at [718, 258] on div "Delivery Methods" at bounding box center [801, 254] width 289 height 23
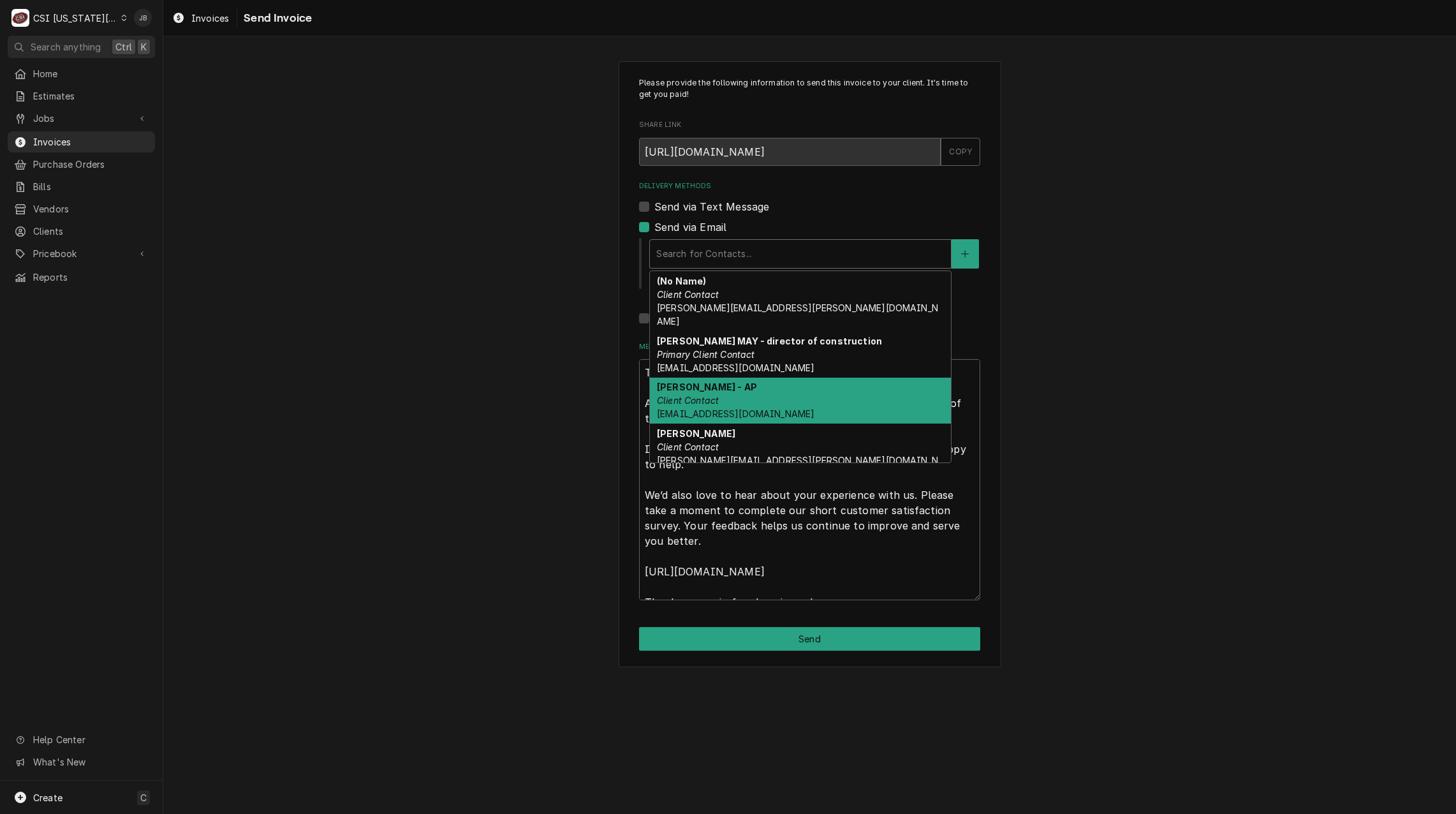
click at [780, 392] on div "CASEY BECA - AP Client Contact ap@gocitywide.com" at bounding box center [800, 401] width 301 height 47
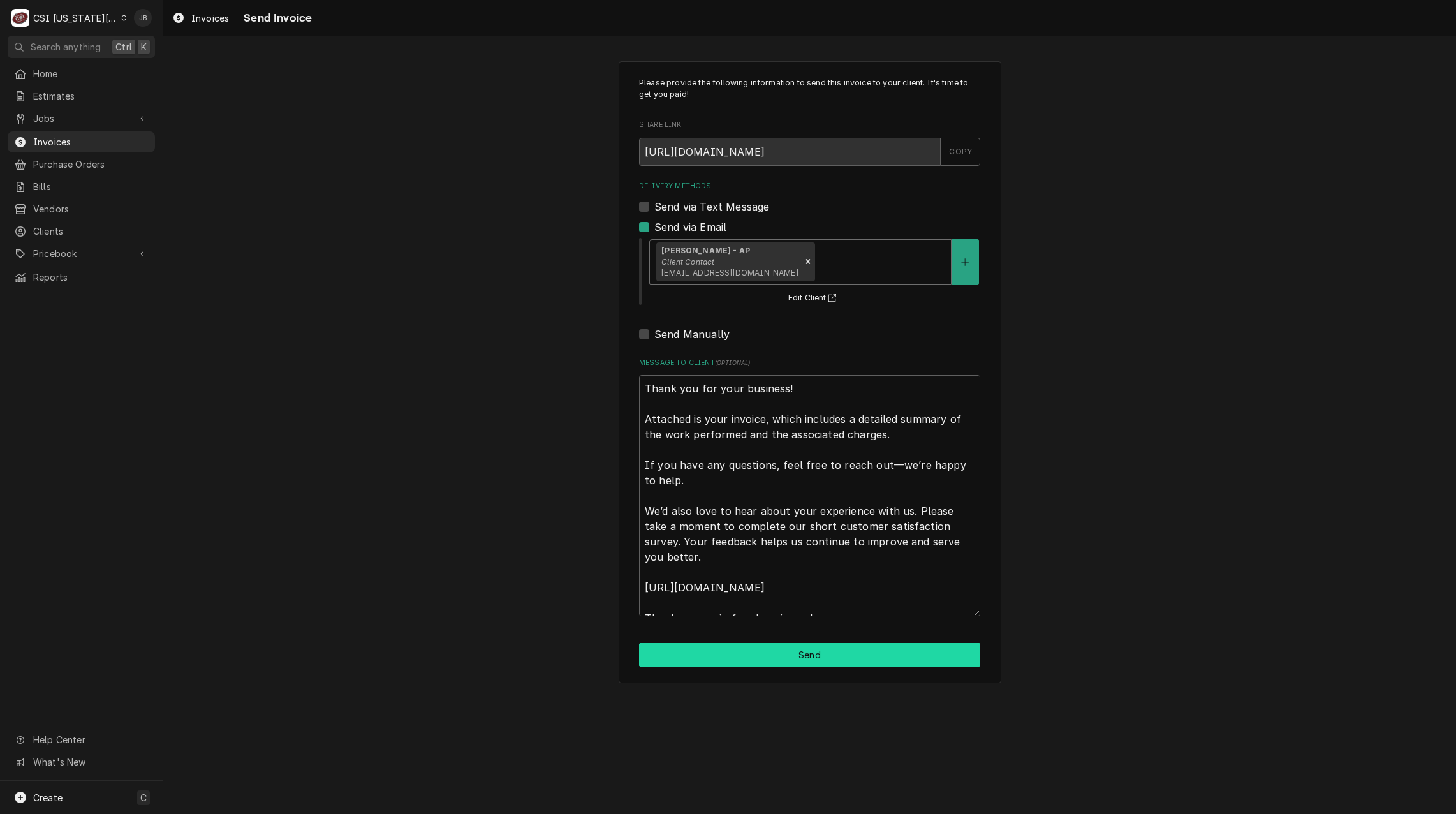
click at [704, 656] on button "Send" at bounding box center [810, 655] width 342 height 23
type textarea "x"
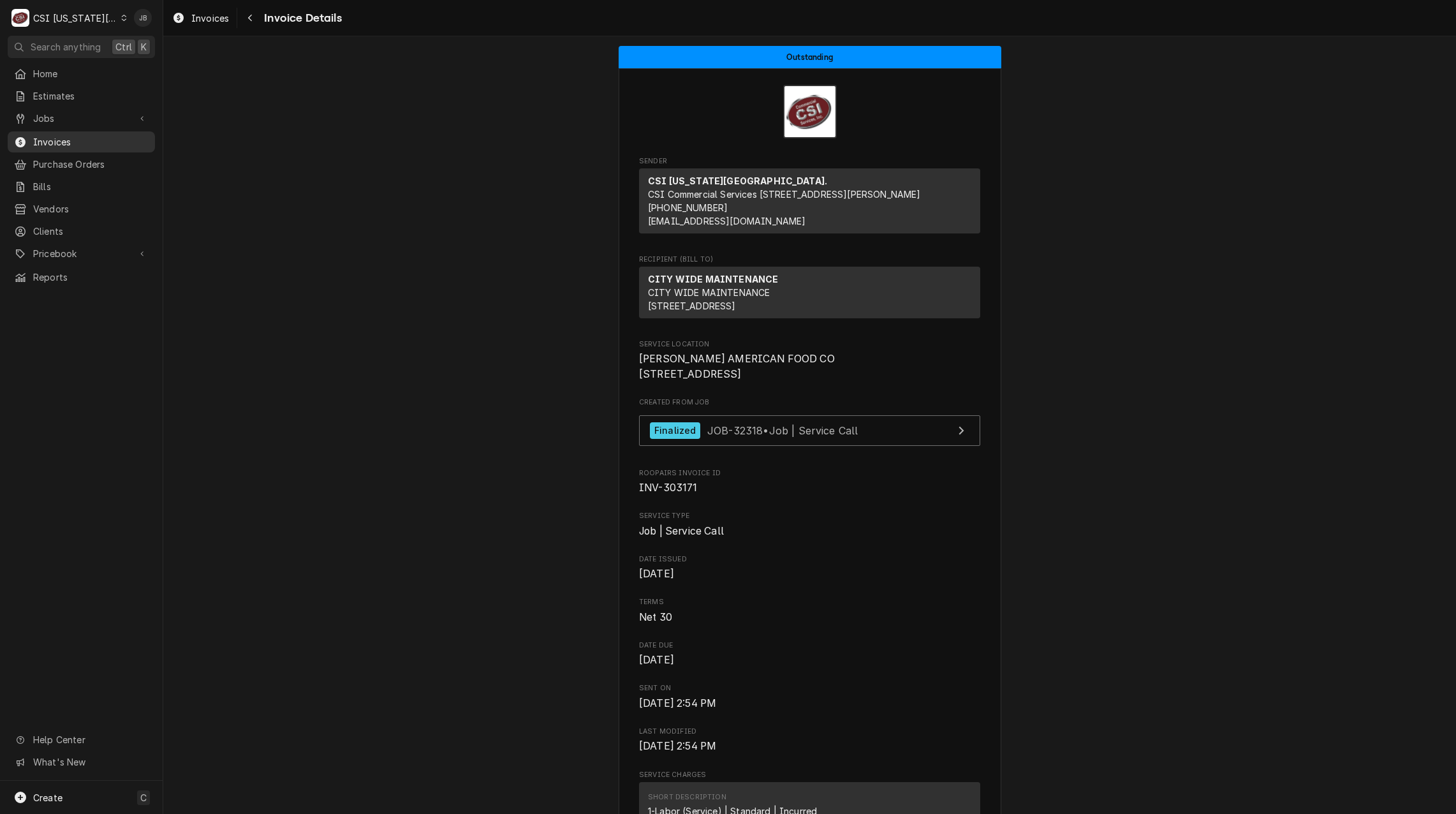
click at [97, 142] on span "Invoices" at bounding box center [91, 142] width 116 height 14
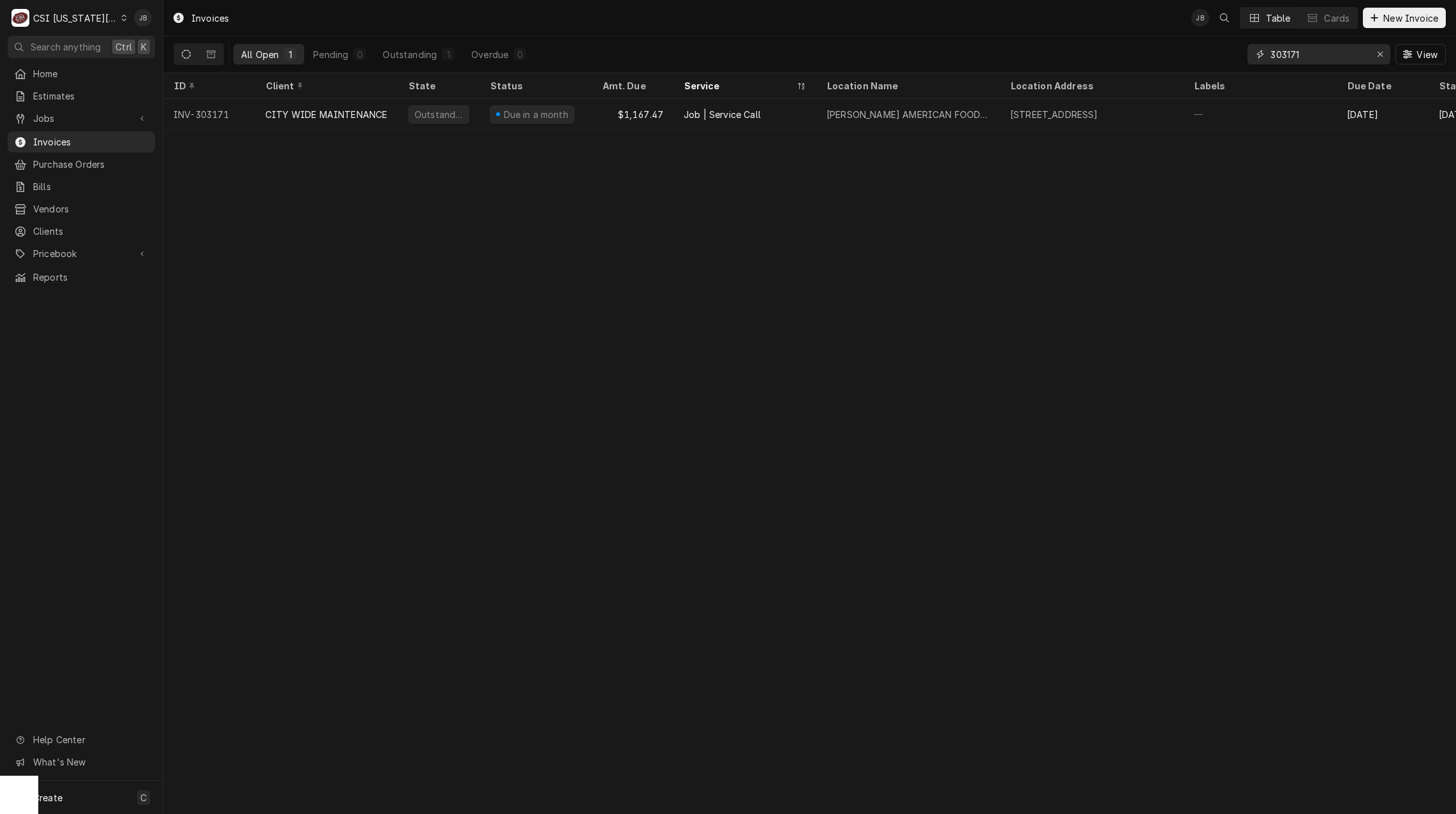
click at [1319, 54] on input "303171" at bounding box center [1318, 54] width 96 height 20
type input "303172"
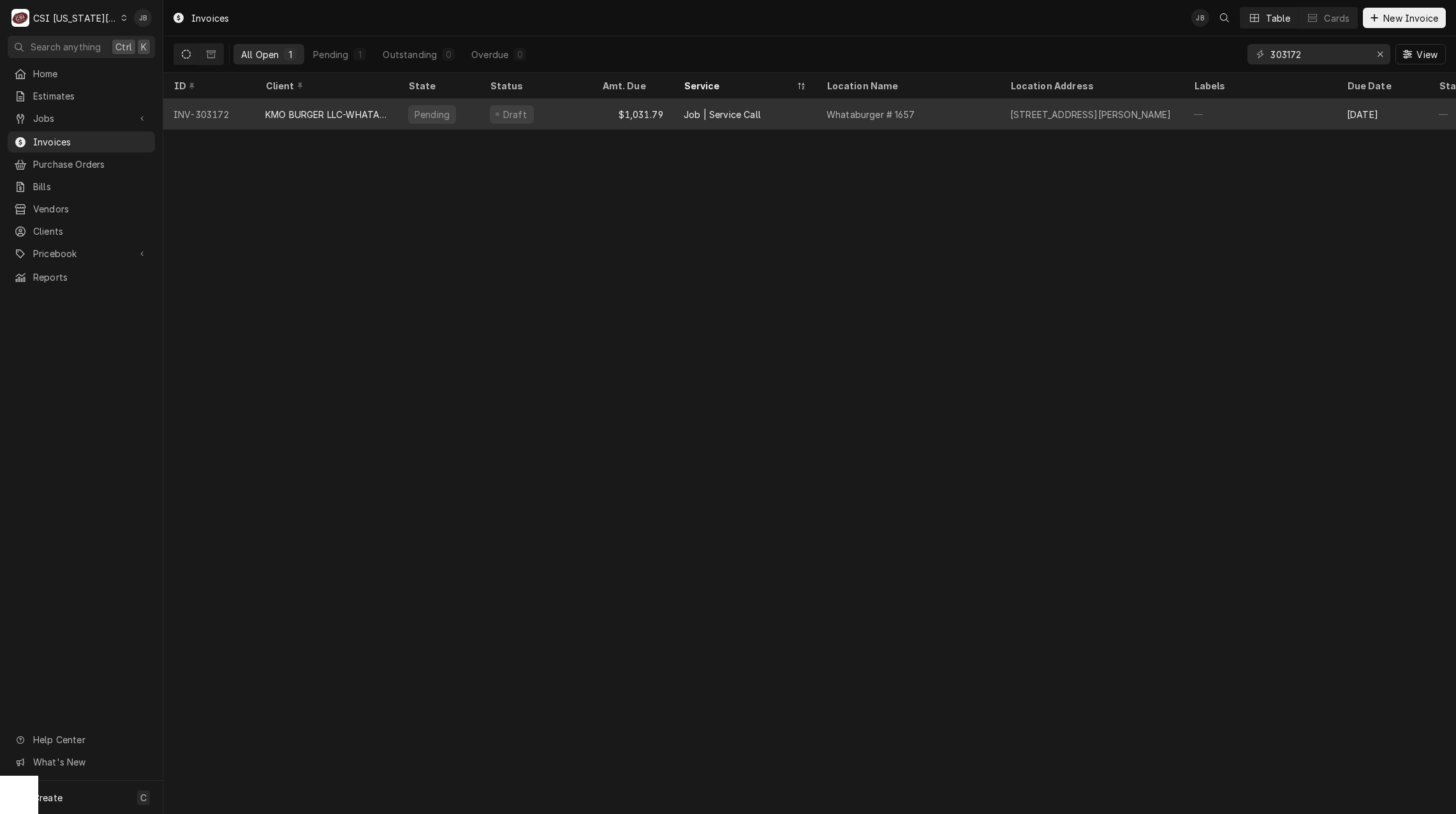
click at [981, 121] on div "Whataburger # 1657" at bounding box center [907, 114] width 184 height 31
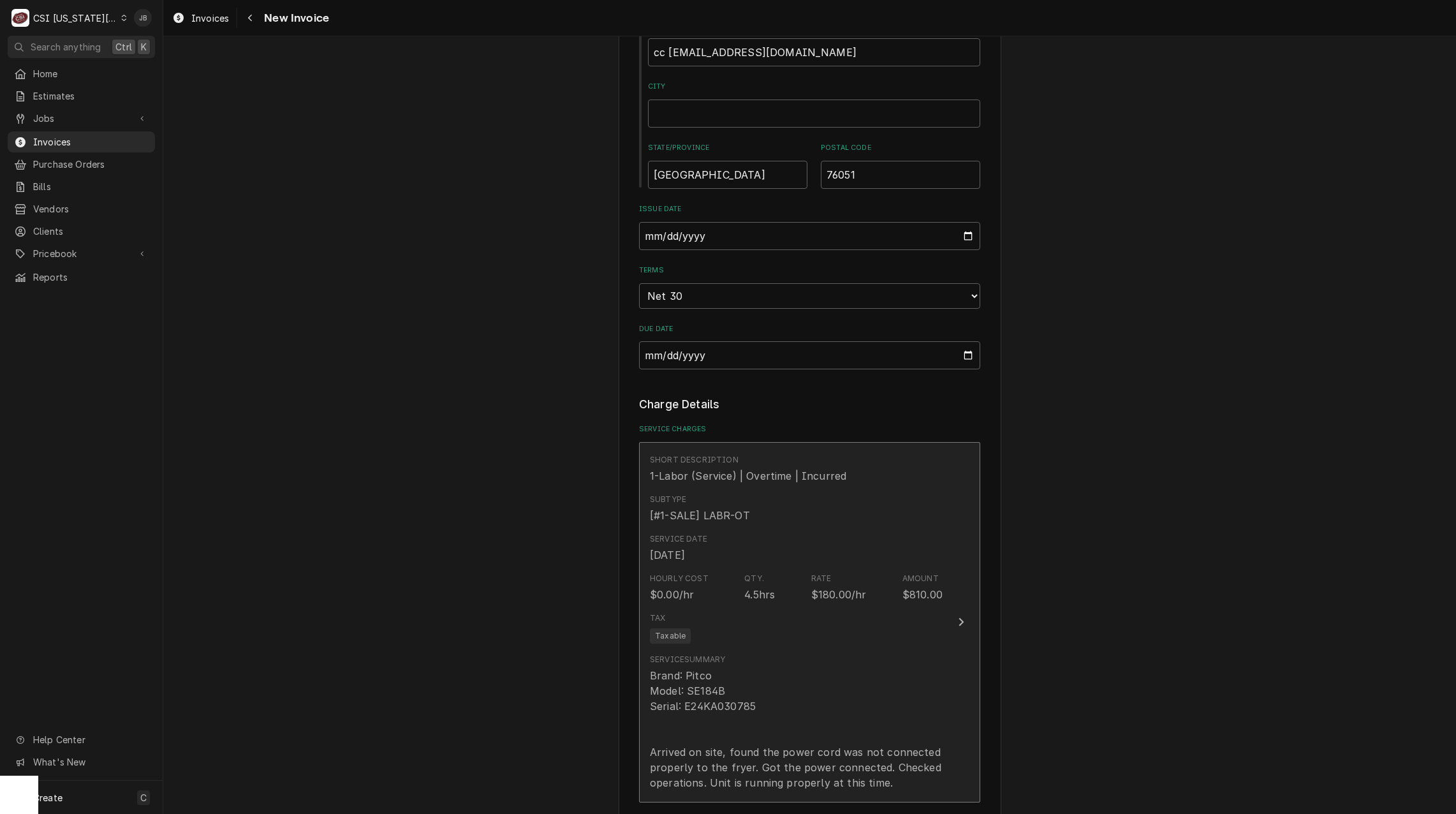
scroll to position [1128, 0]
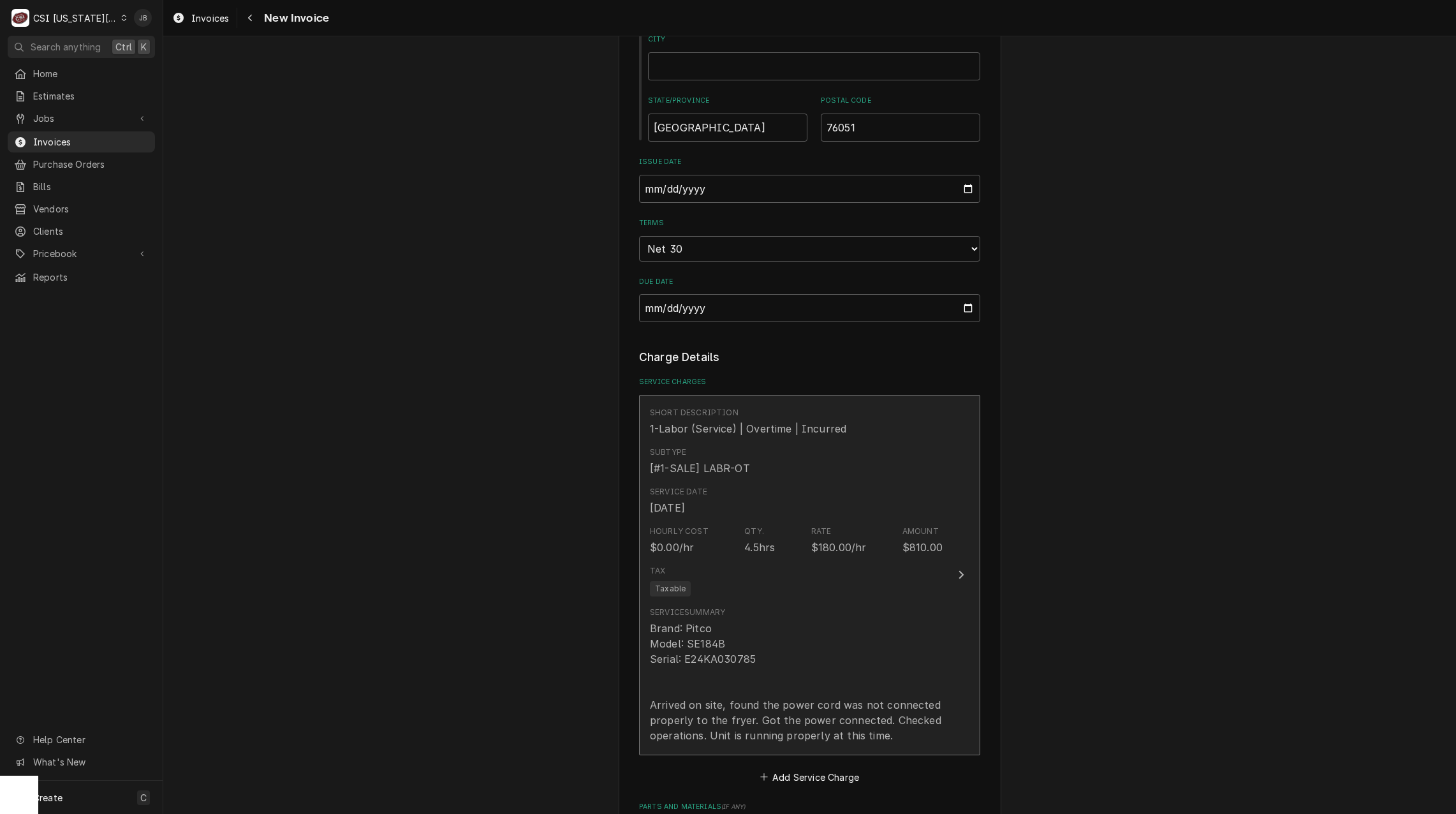
click at [788, 560] on div "Tax Taxable" at bounding box center [796, 580] width 292 height 41
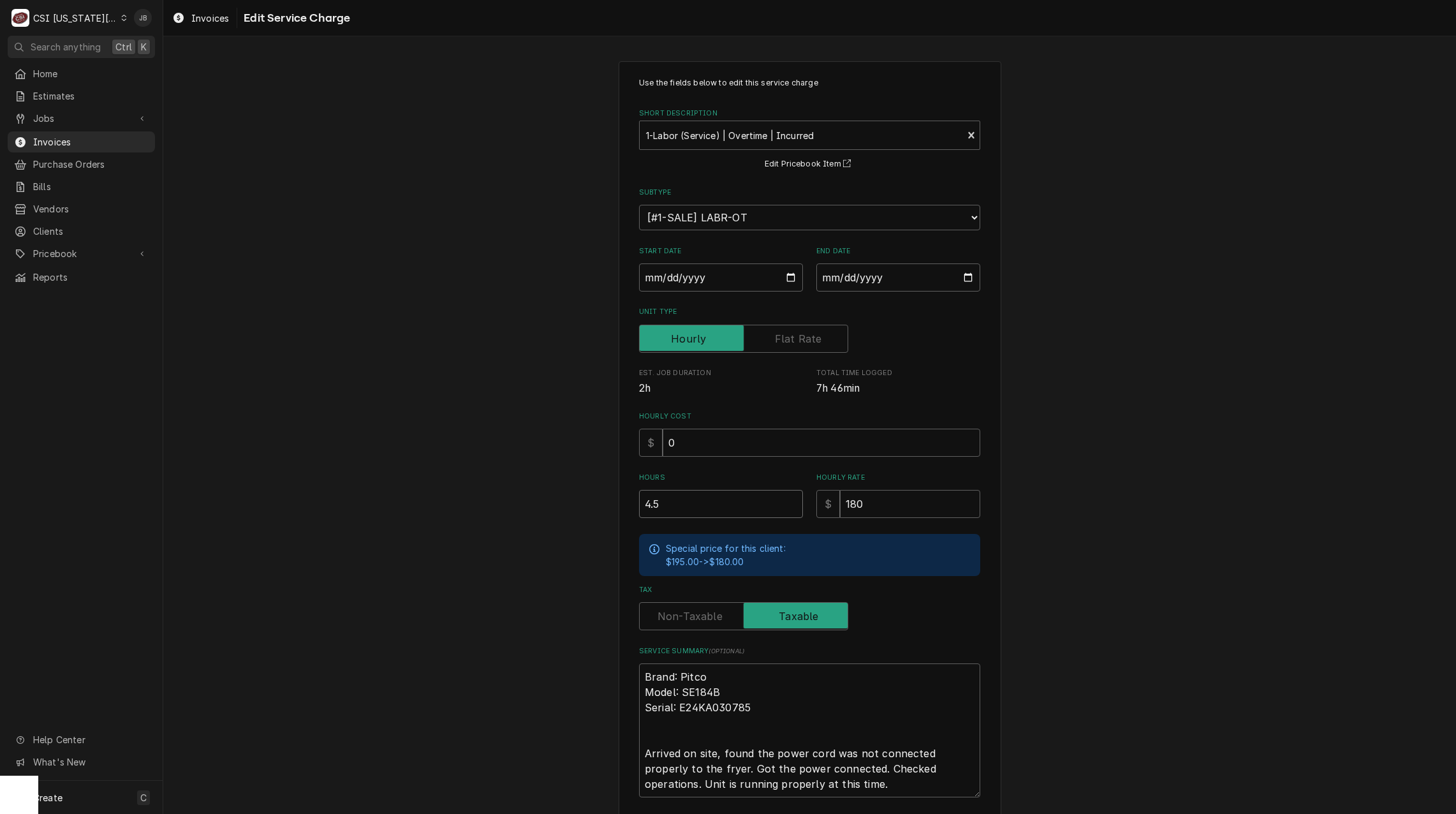
drag, startPoint x: 640, startPoint y: 500, endPoint x: 567, endPoint y: 497, distance: 73.1
click at [575, 500] on div "Use the fields below to edit this service charge Short Description 1-Labor (Ser…" at bounding box center [809, 478] width 1293 height 858
type textarea "x"
type input "2"
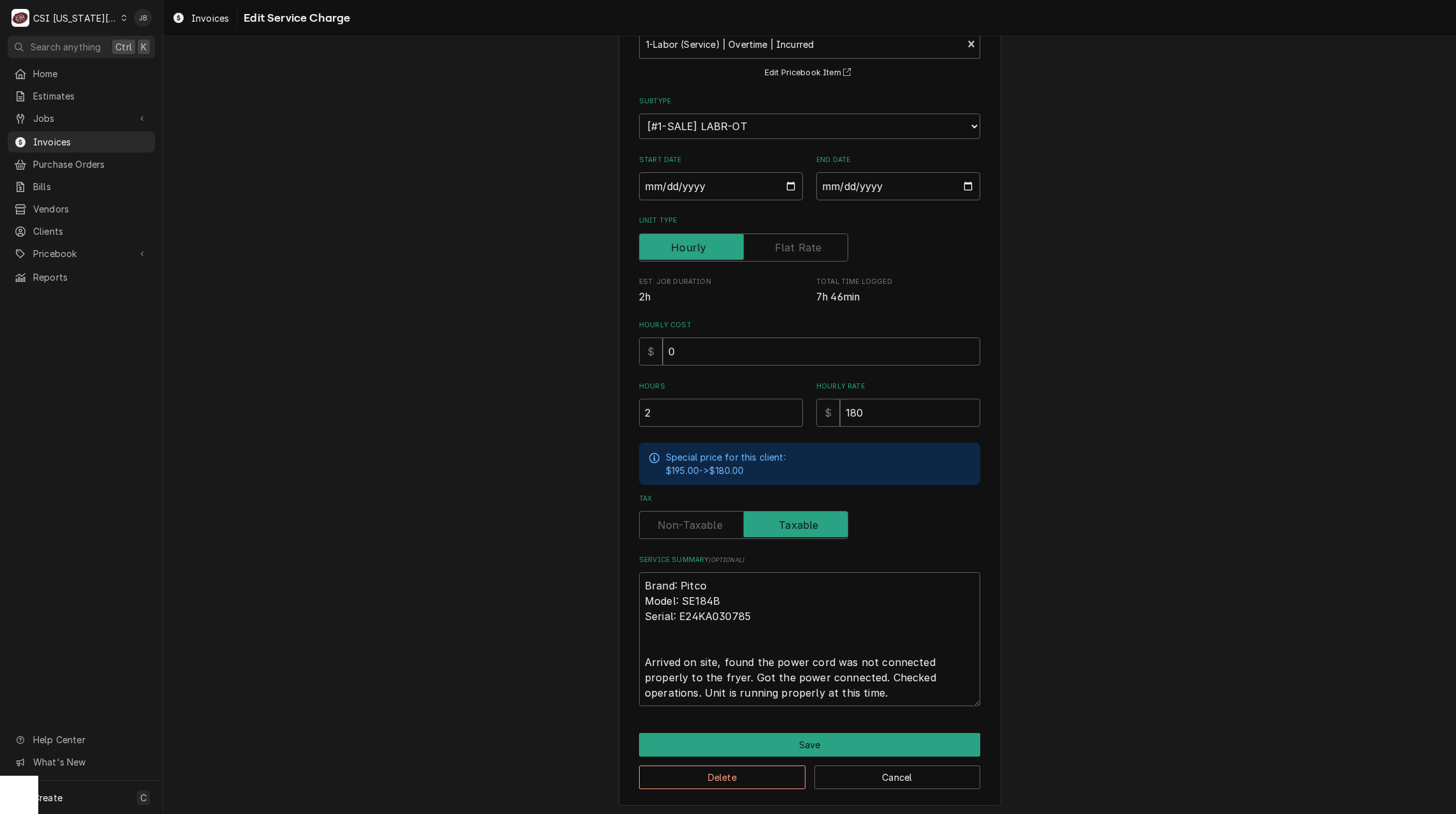
scroll to position [92, 0]
drag, startPoint x: 662, startPoint y: 410, endPoint x: 601, endPoint y: 407, distance: 61.1
click at [609, 408] on div "Use the fields below to edit this service charge Short Description 1-Labor (Ser…" at bounding box center [809, 385] width 1293 height 858
type textarea "x"
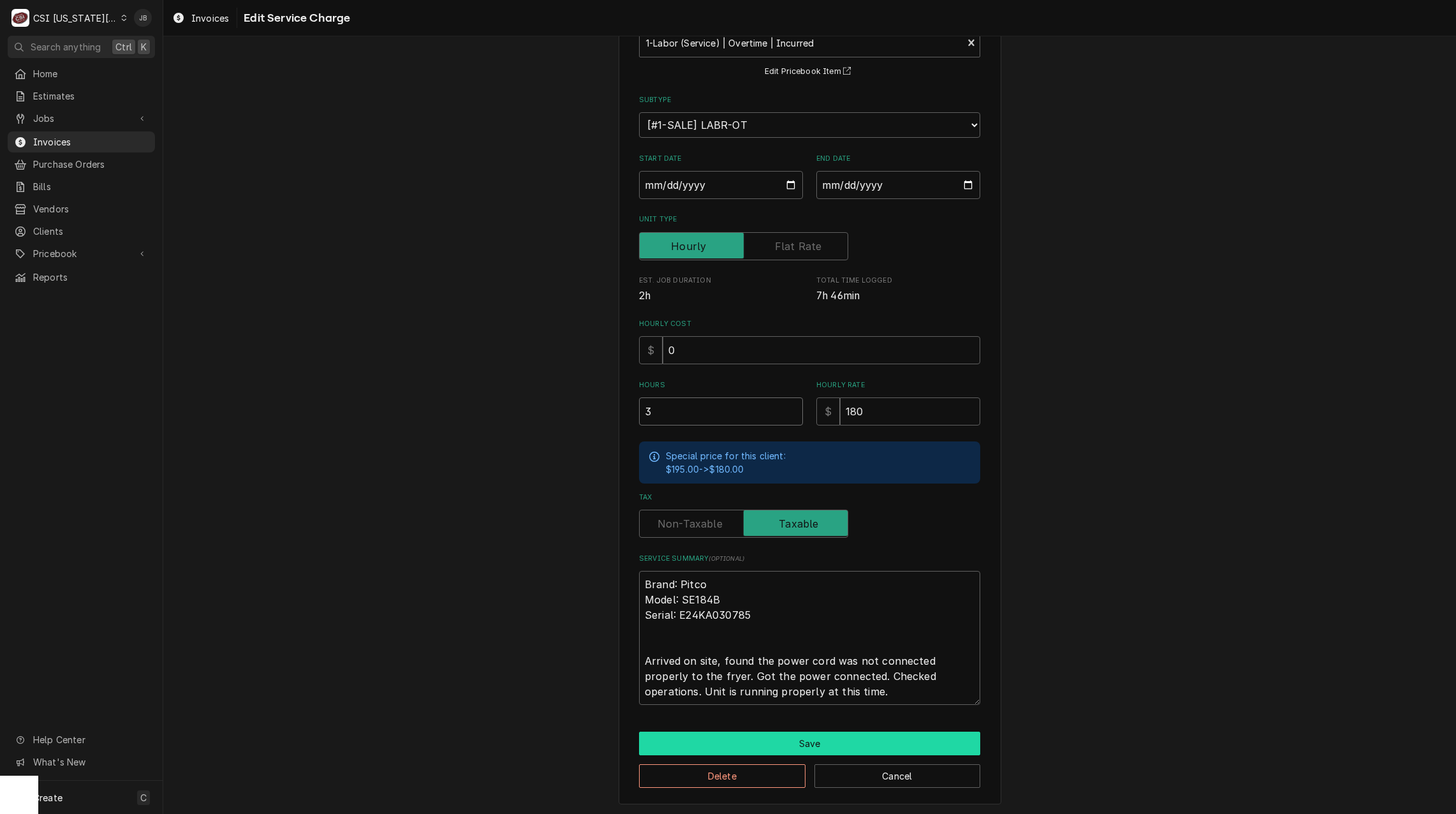
type input "3"
click at [722, 746] on button "Save" at bounding box center [810, 743] width 342 height 23
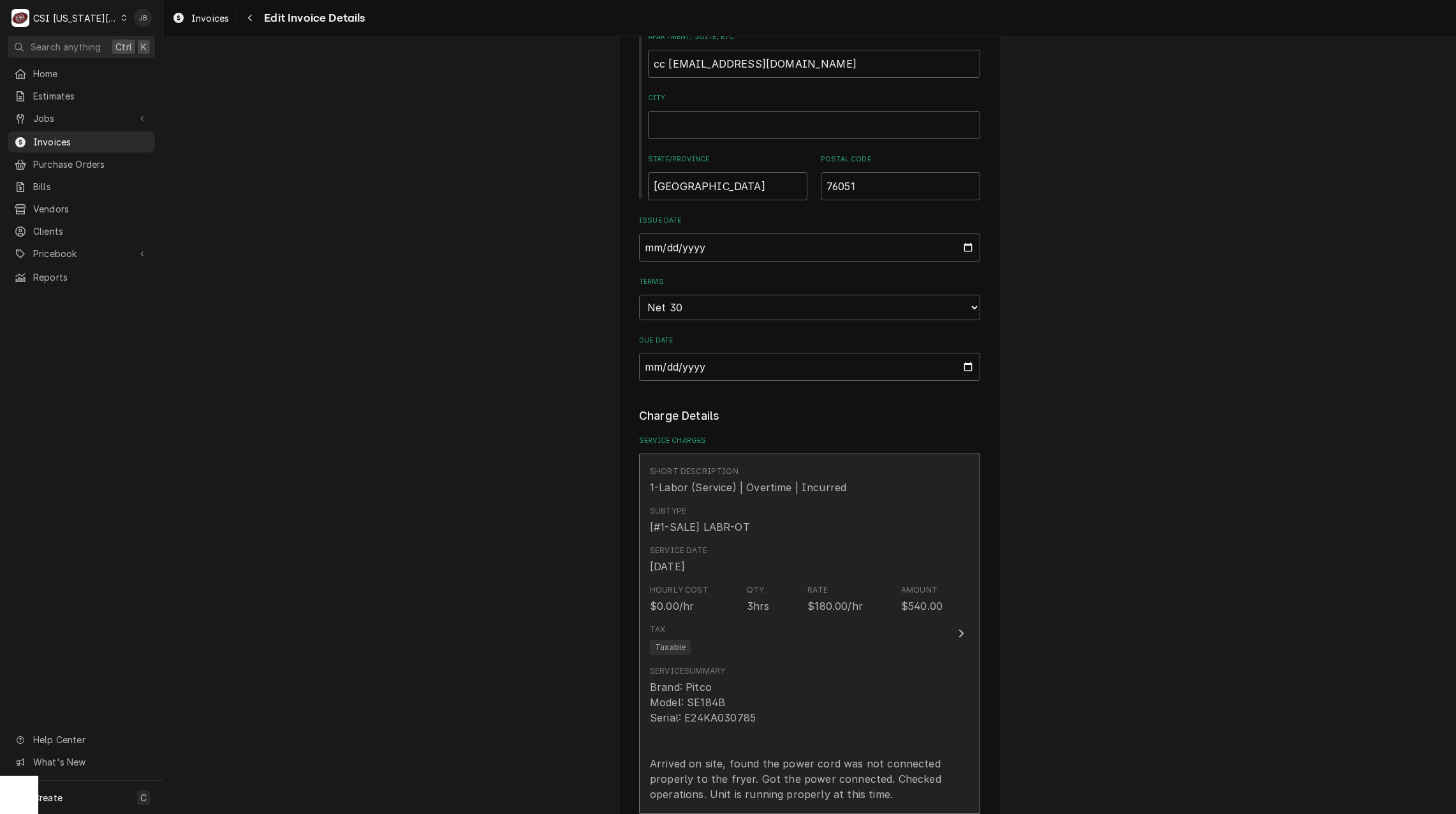
scroll to position [1065, 0]
click at [793, 624] on div "Tax Taxable" at bounding box center [796, 645] width 292 height 41
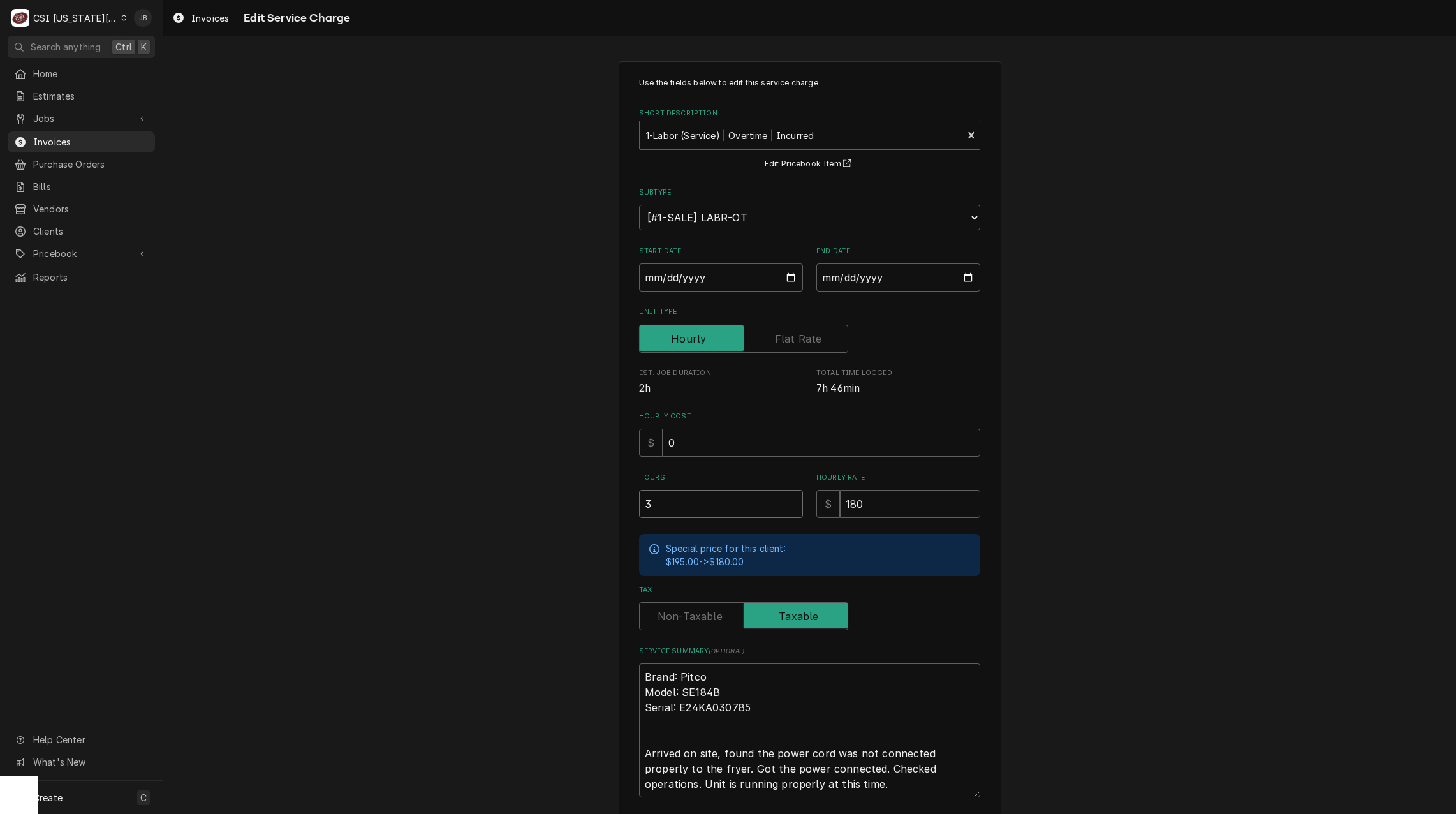
drag, startPoint x: 614, startPoint y: 506, endPoint x: 580, endPoint y: 499, distance: 34.7
click at [589, 504] on div "Use the fields below to edit this service charge Short Description 1-Labor (Ser…" at bounding box center [809, 478] width 1293 height 858
type textarea "x"
type input "2"
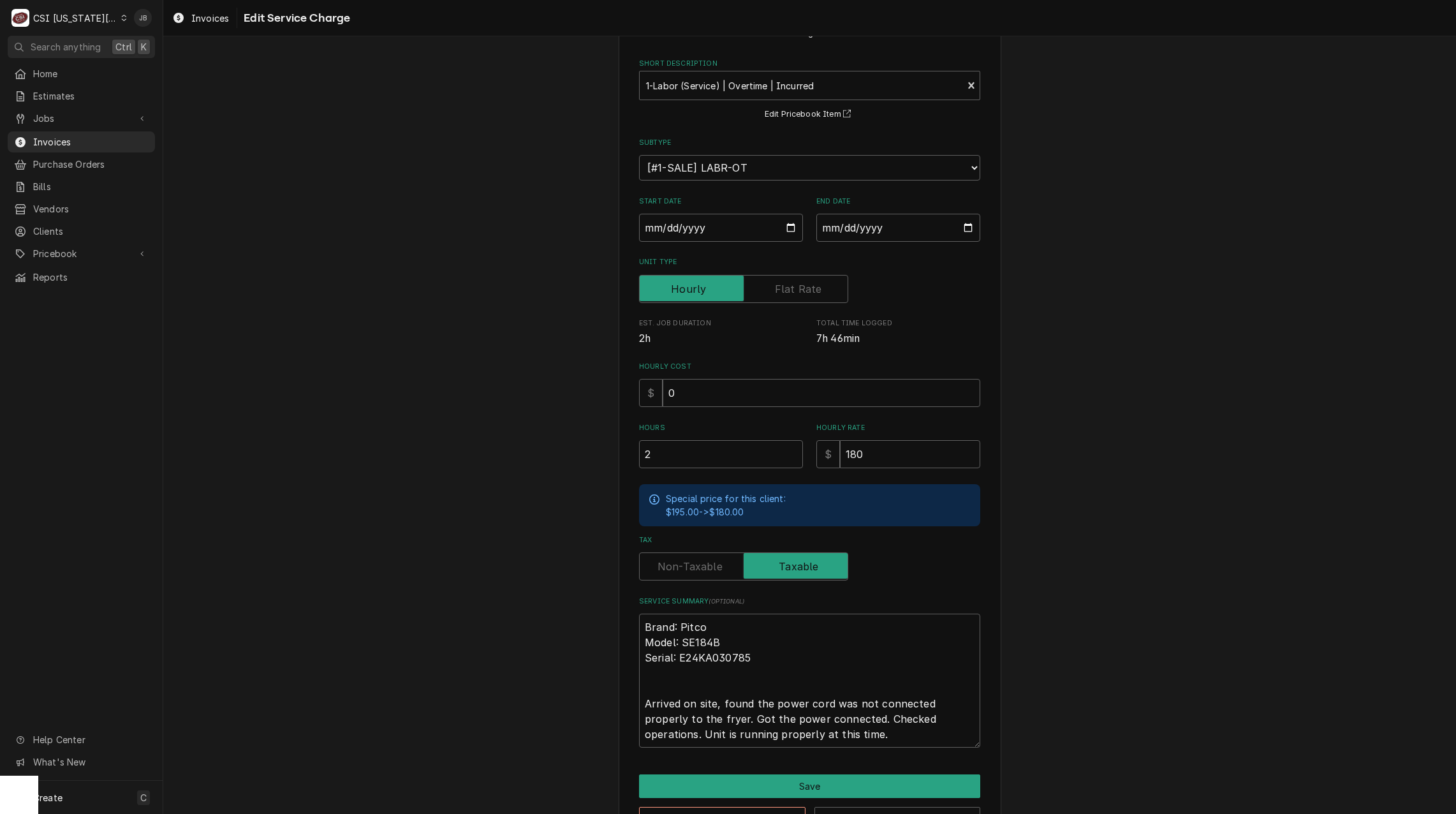
scroll to position [92, 0]
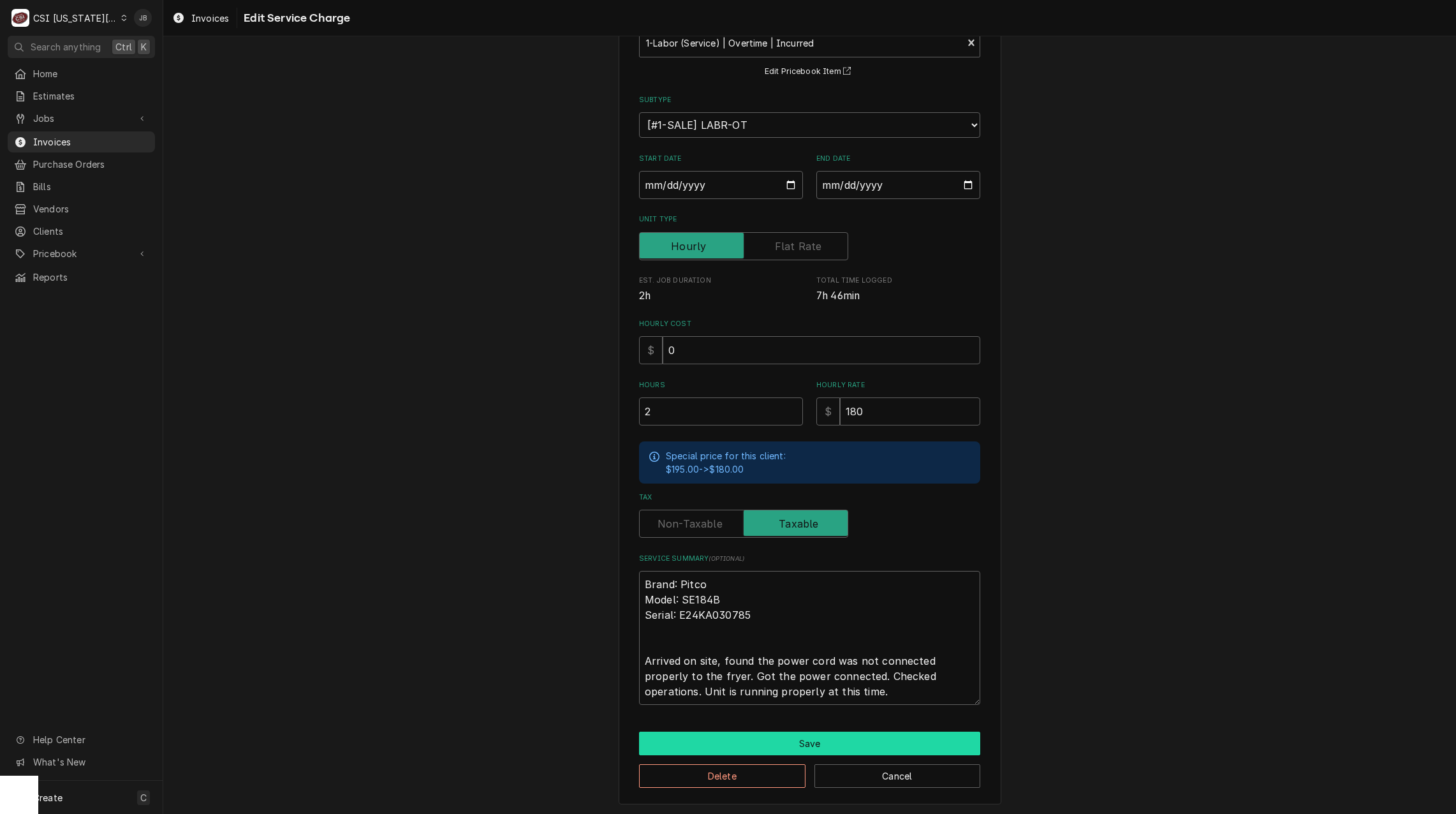
click at [723, 743] on button "Save" at bounding box center [810, 743] width 342 height 23
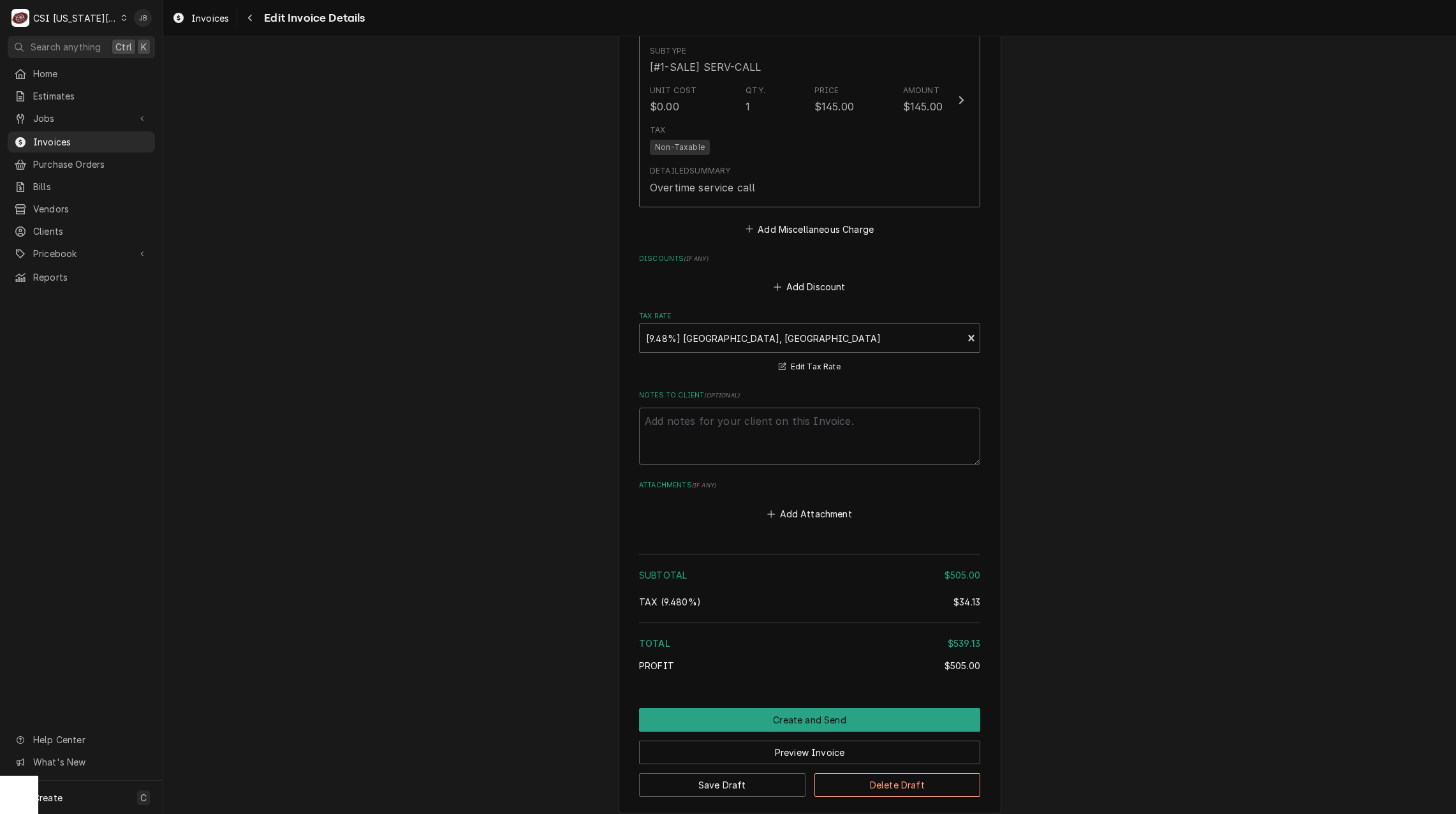
scroll to position [2022, 0]
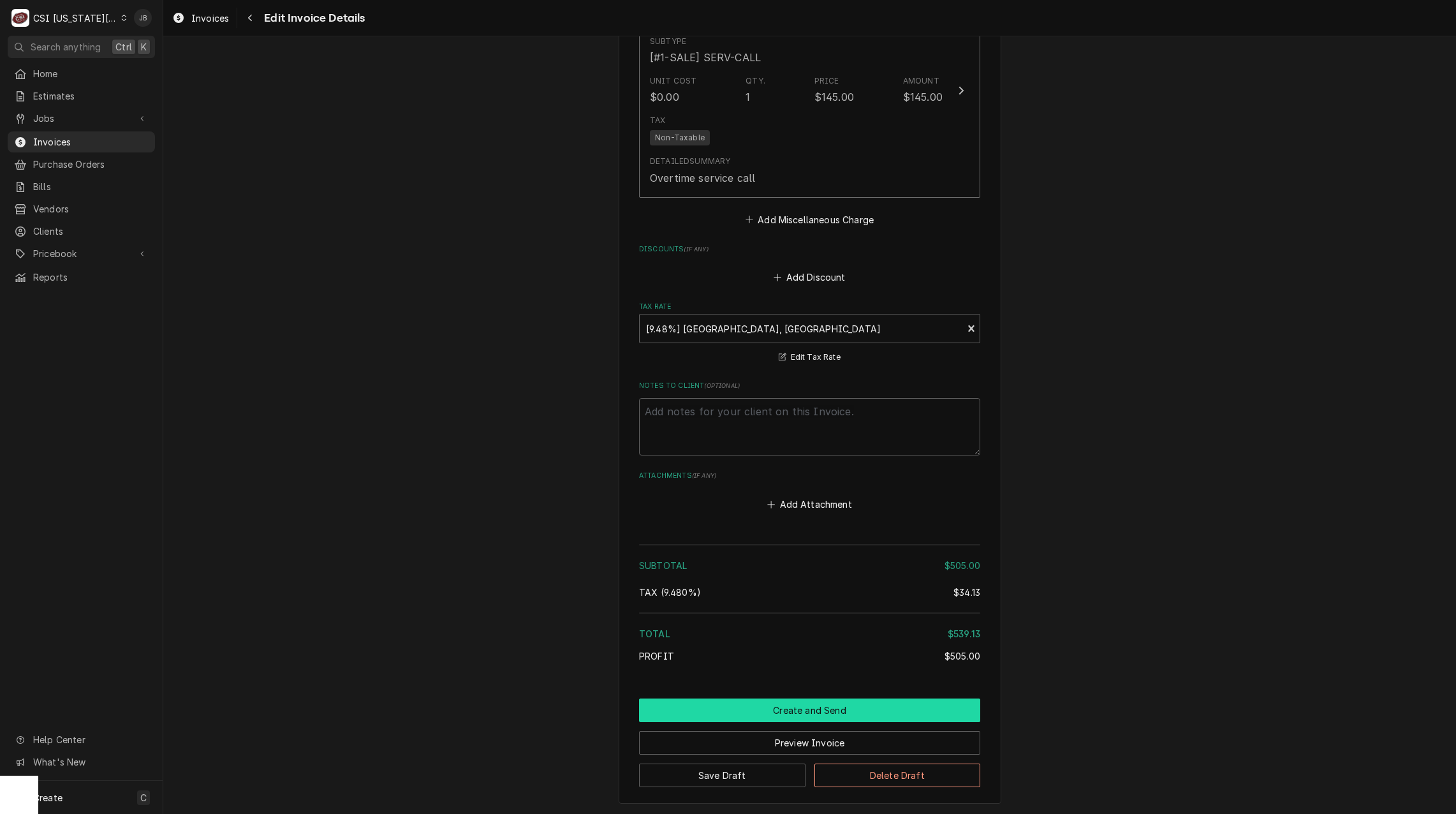
click at [740, 698] on button "Create and Send" at bounding box center [810, 710] width 342 height 23
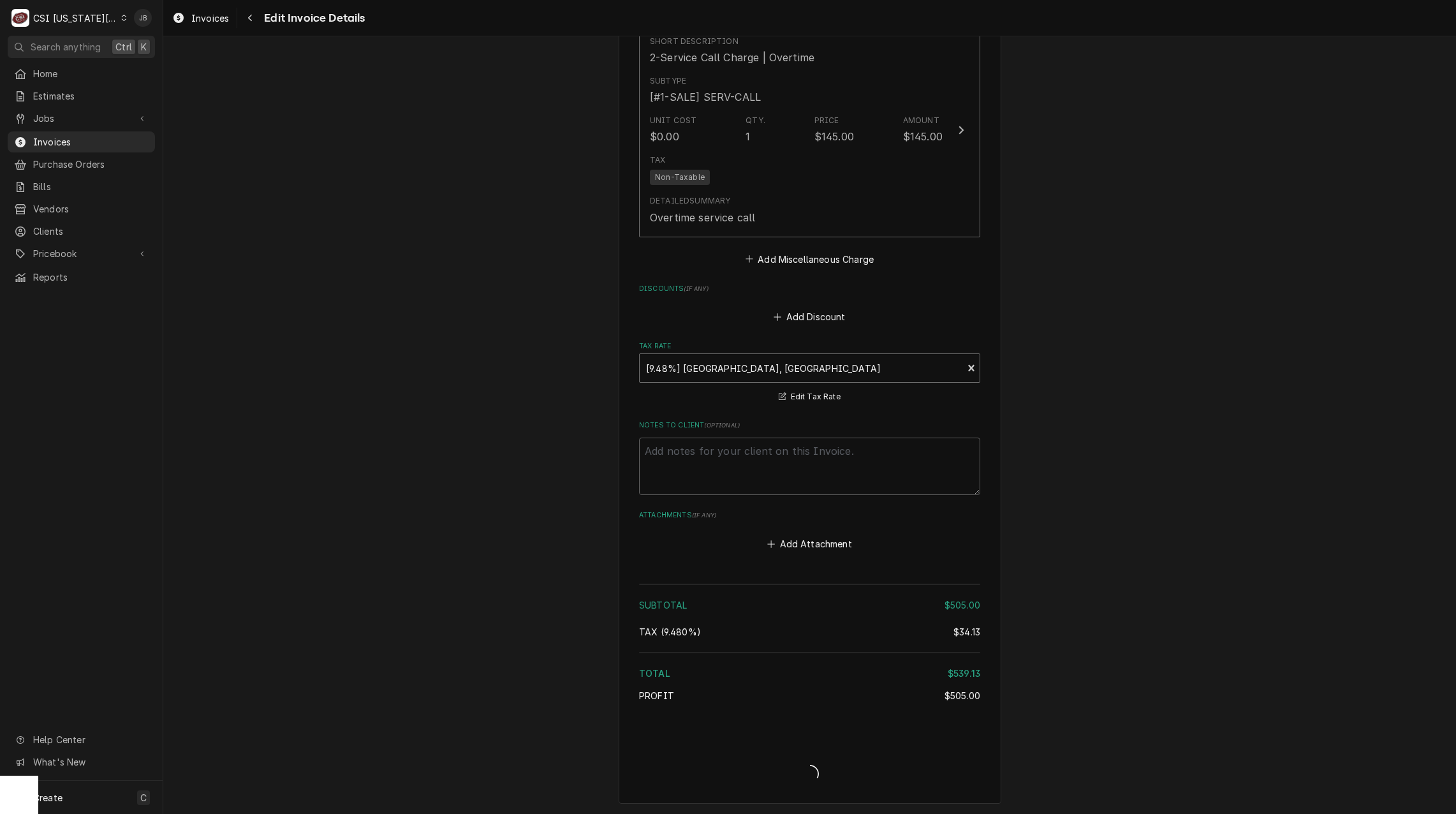
type textarea "x"
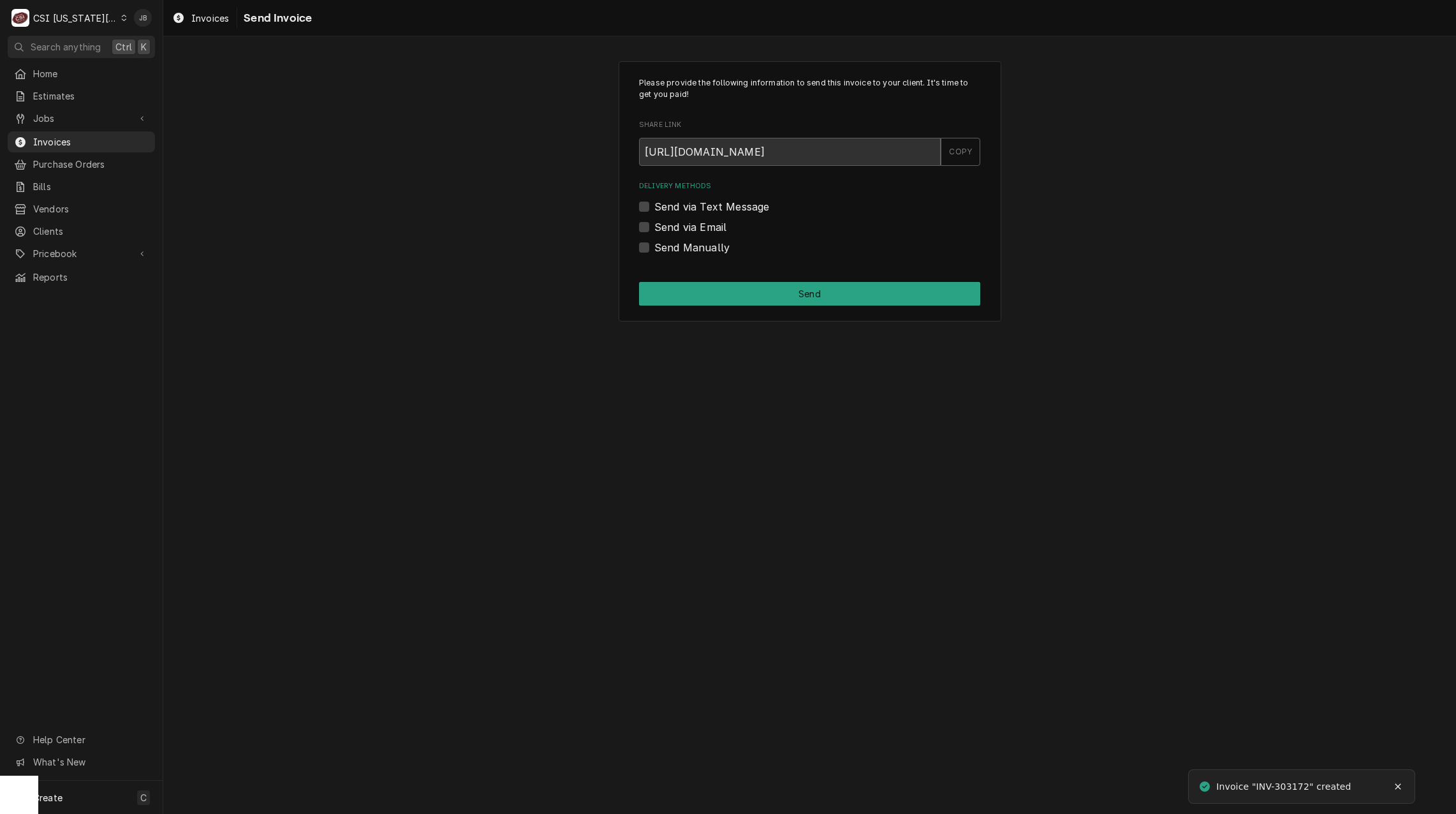
click at [692, 219] on label "Send via Email" at bounding box center [690, 227] width 72 height 15
click at [692, 219] on input "Send via Email" at bounding box center [825, 233] width 342 height 28
checkbox input "true"
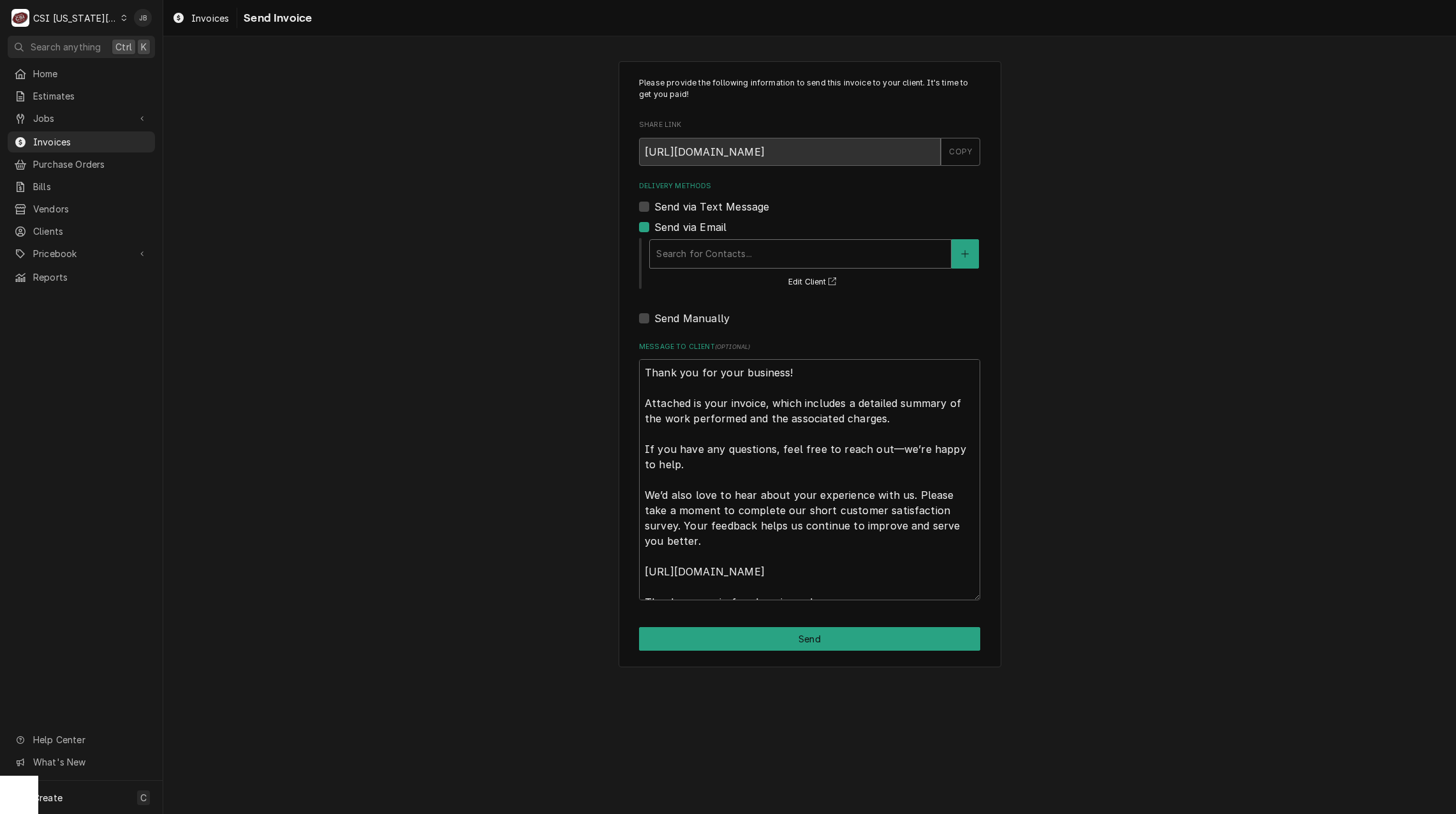
click at [736, 240] on div "Search for Contacts..." at bounding box center [800, 253] width 301 height 28
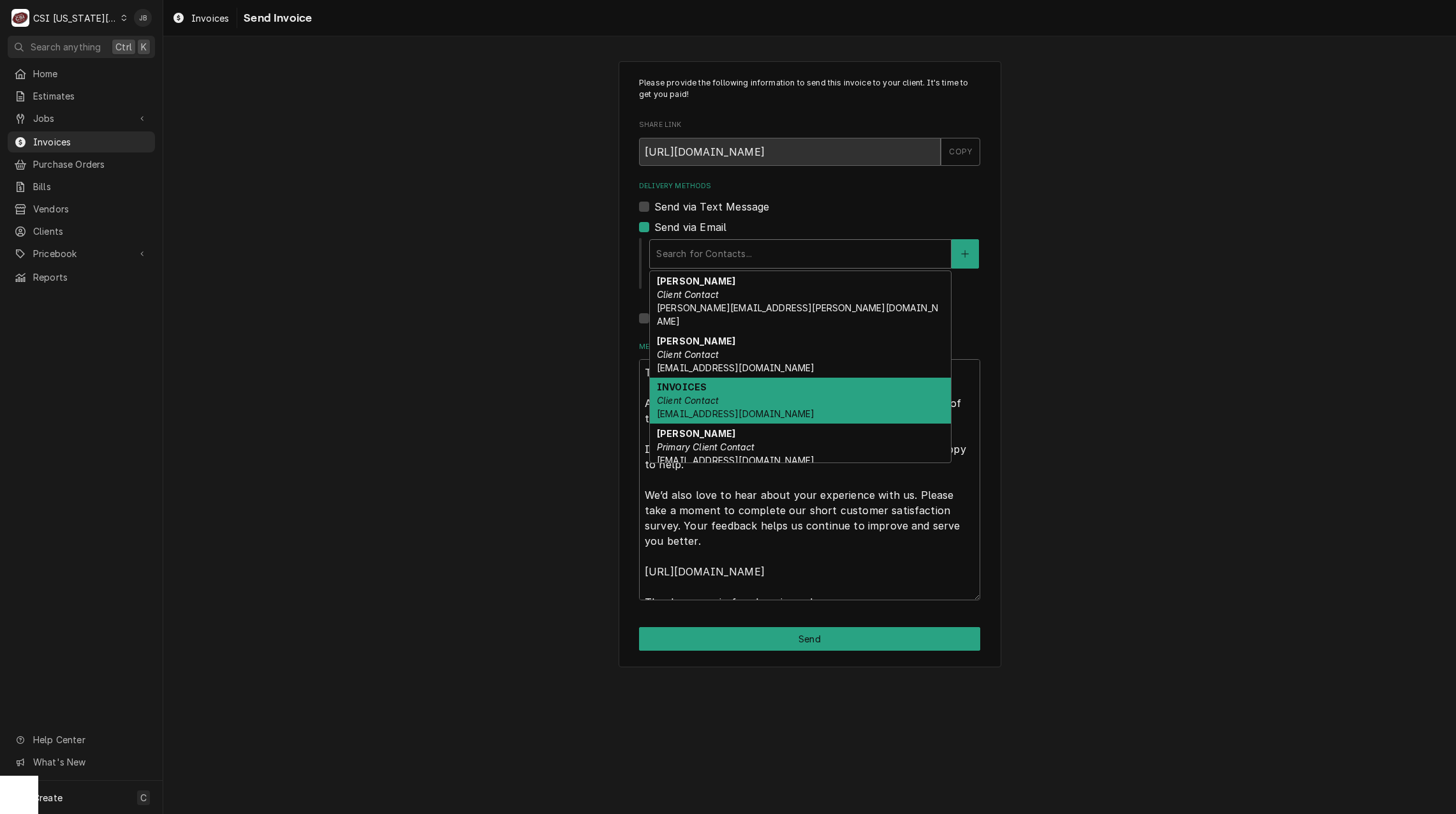
click at [790, 395] on div "INVOICES Client Contact [EMAIL_ADDRESS][DOMAIN_NAME]" at bounding box center [800, 401] width 301 height 47
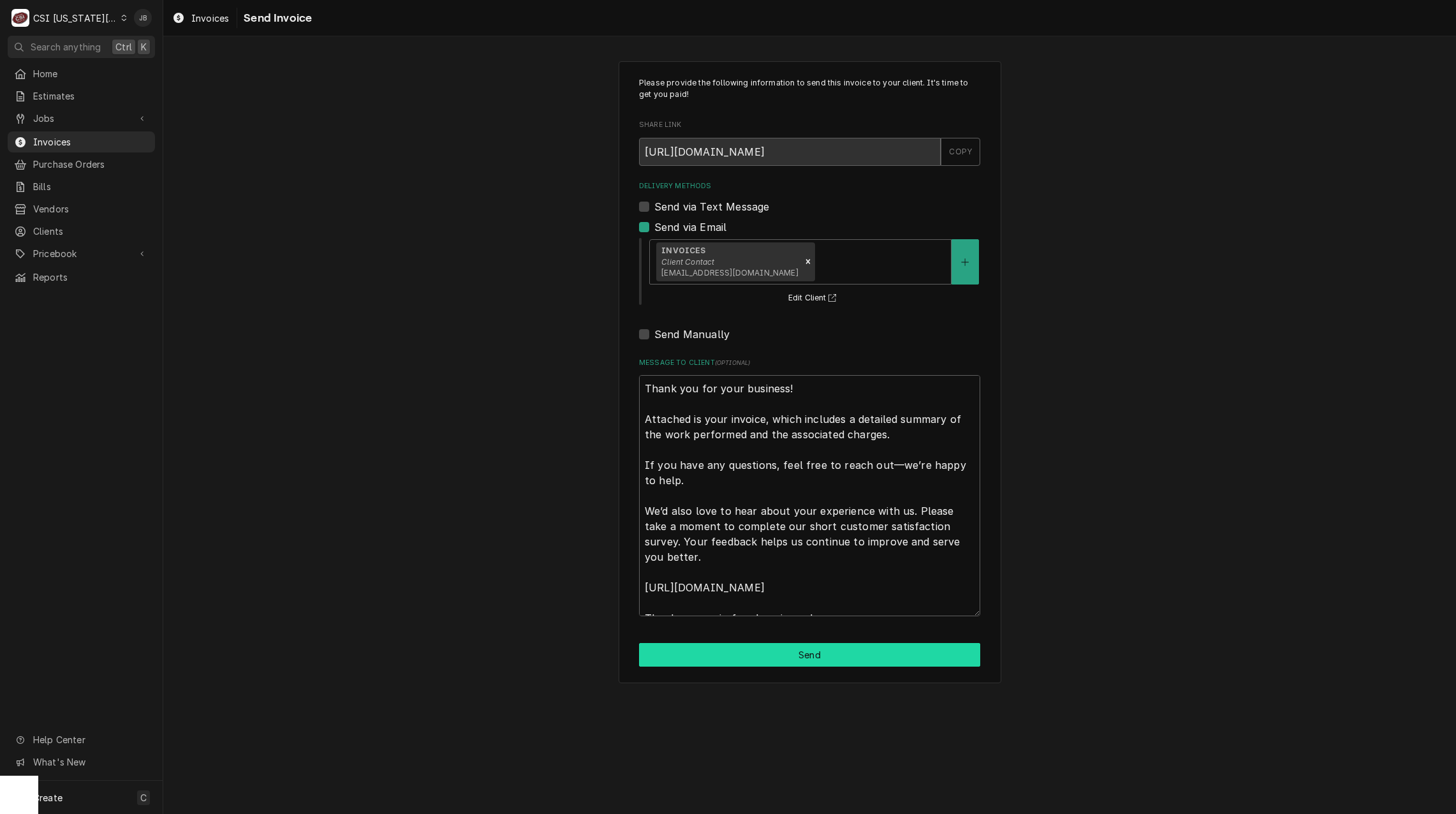
click at [781, 649] on button "Send" at bounding box center [810, 655] width 342 height 23
type textarea "x"
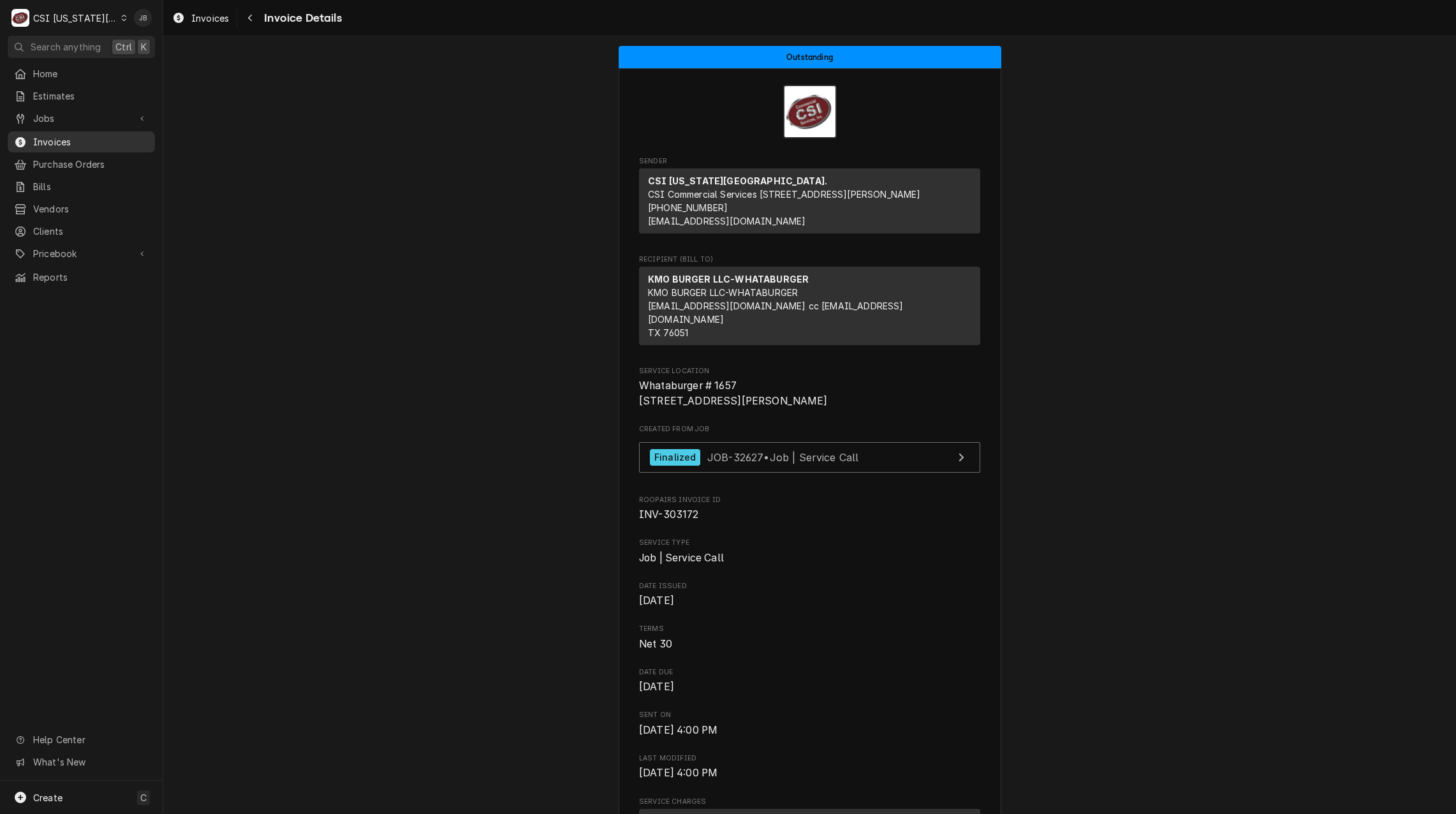
click at [89, 137] on span "Invoices" at bounding box center [91, 142] width 116 height 14
